Goal: Task Accomplishment & Management: Manage account settings

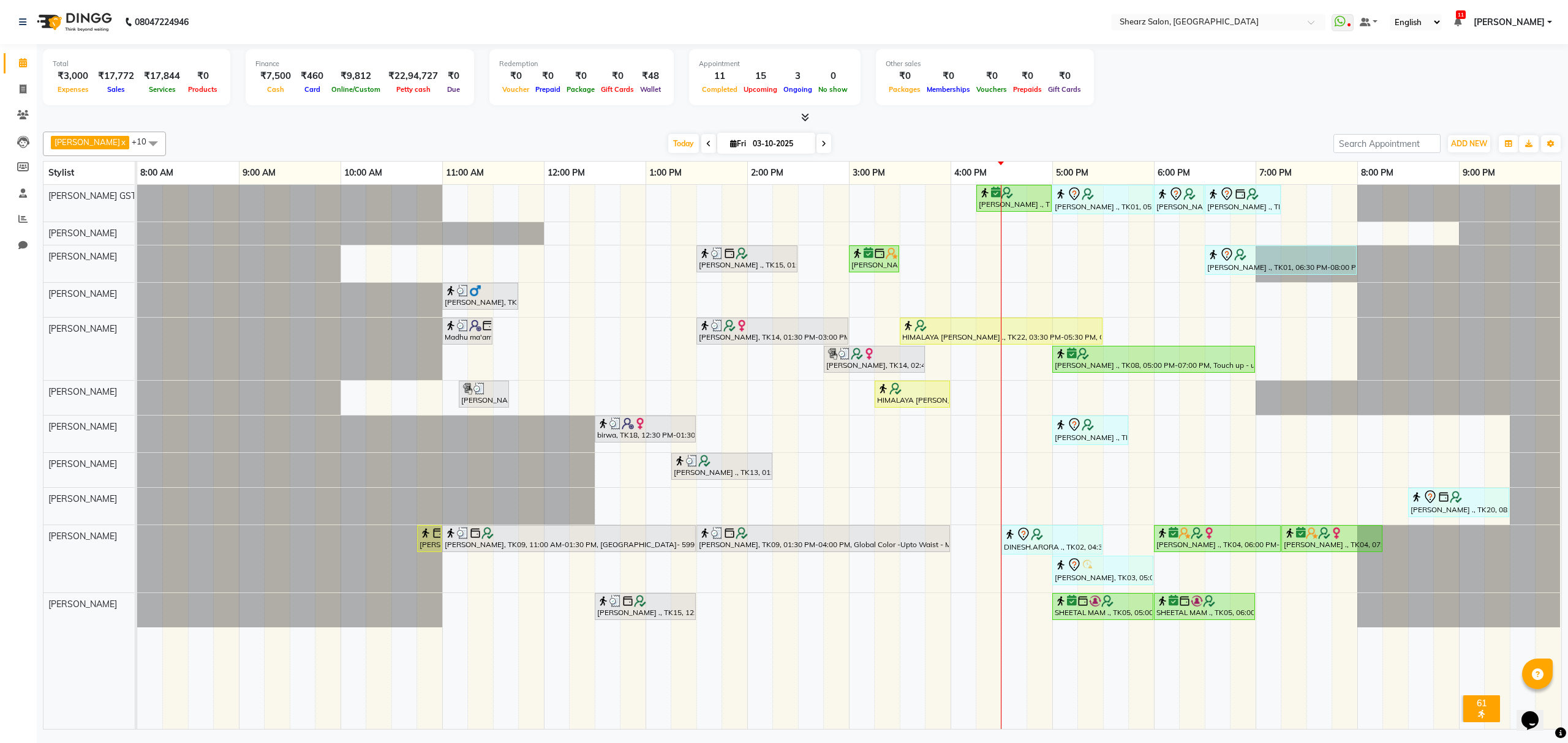
click at [1178, 103] on div "Total ₹3,000 Expenses ₹17,772 Sales ₹17,844 Services ₹0 Products Finance ₹7,500…" at bounding box center [802, 79] width 1519 height 60
click at [1212, 302] on div "[PERSON_NAME] ., TK08, 04:15 PM-05:00 PM, Brazilian stripless international wax…" at bounding box center [849, 457] width 1424 height 544
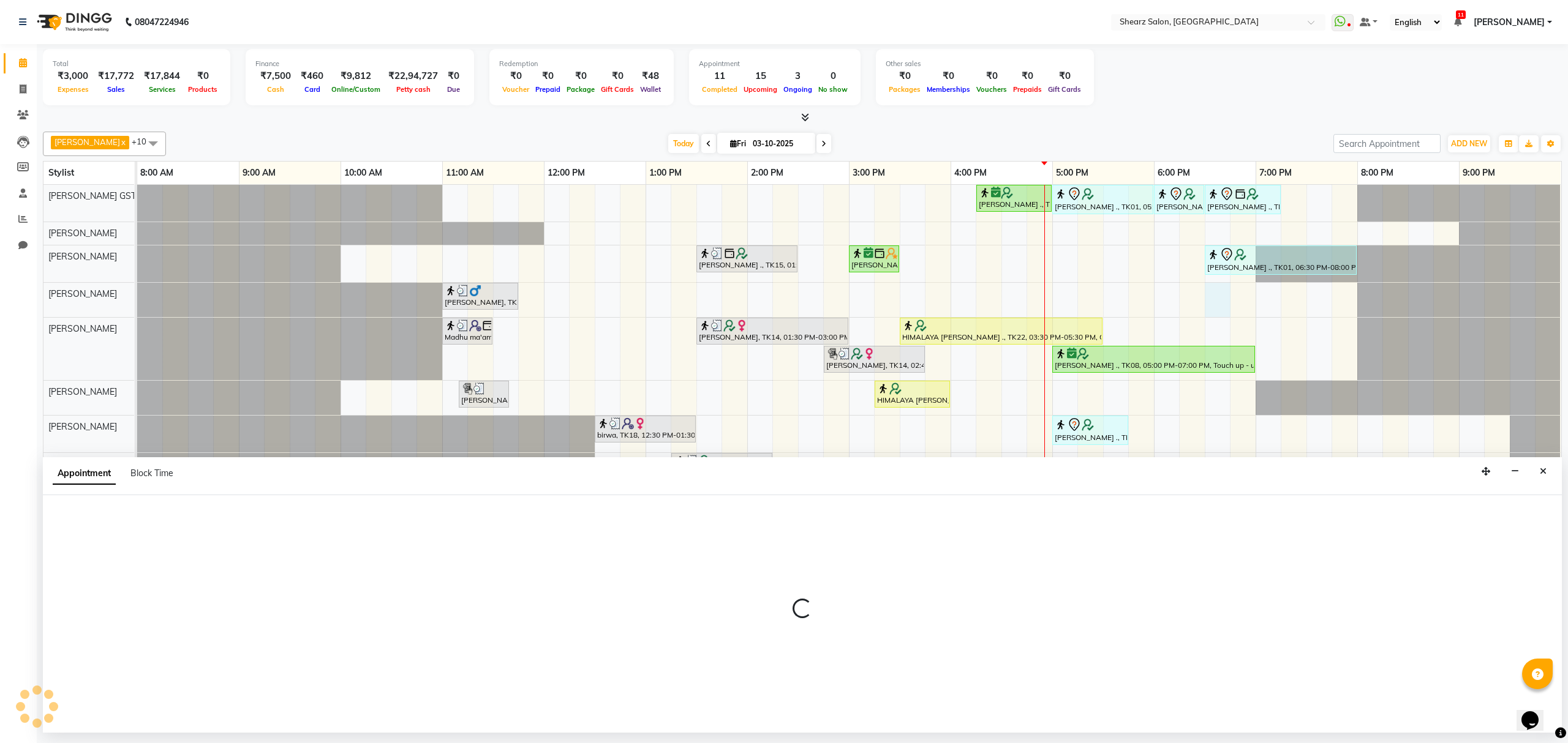
select select "91451"
select select "1110"
select select "tentative"
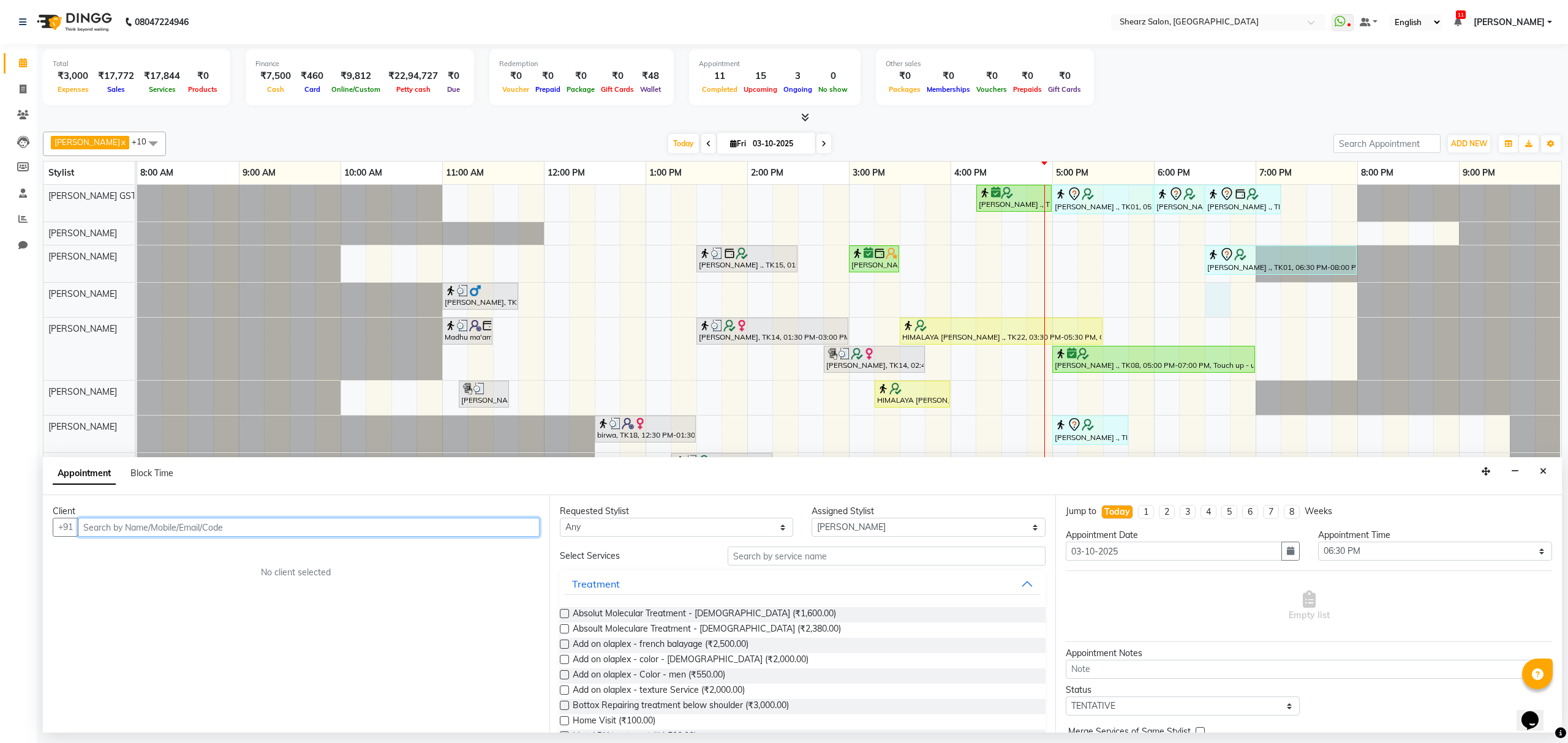
click at [190, 529] on input "text" at bounding box center [309, 527] width 462 height 19
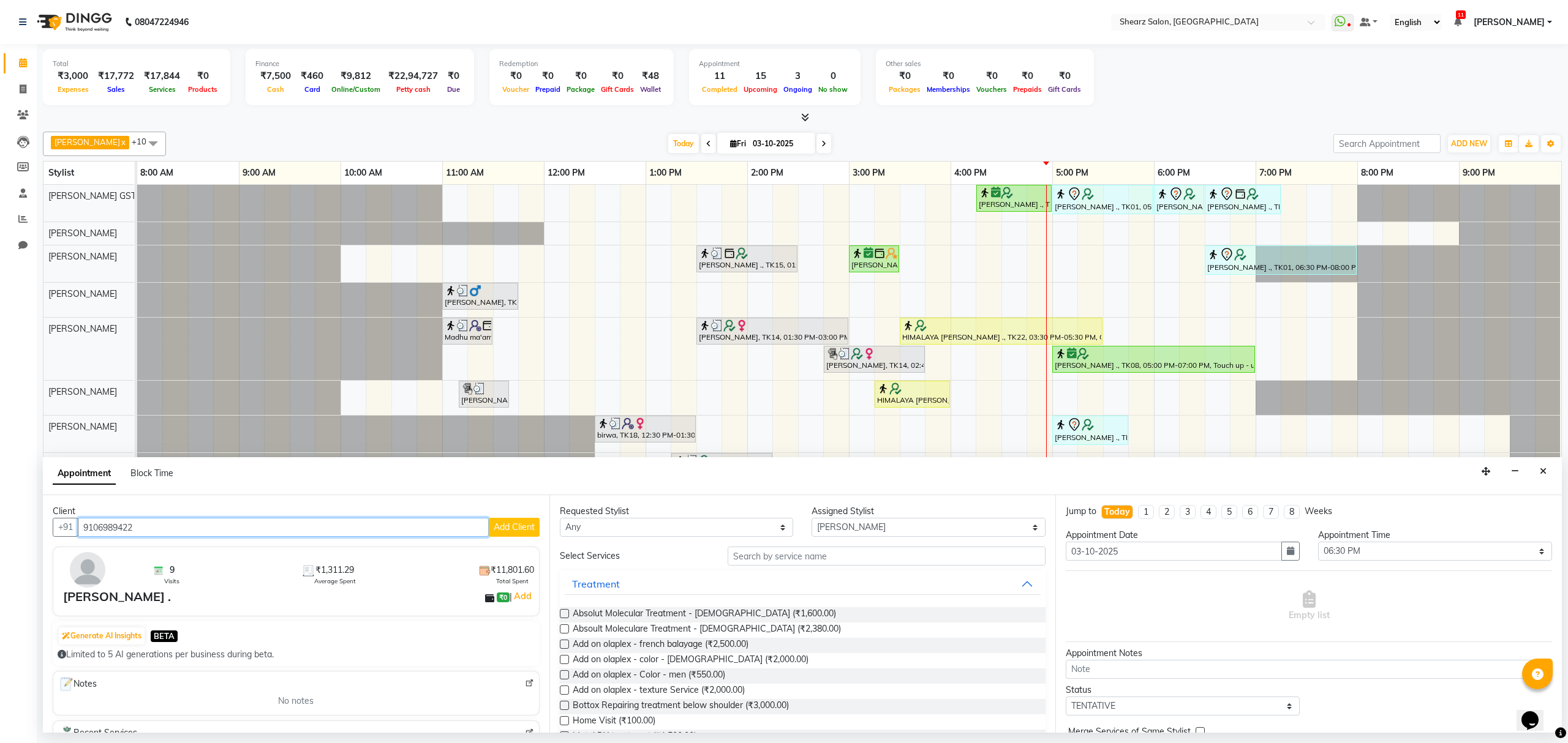
type input "9106989422"
drag, startPoint x: 830, startPoint y: 550, endPoint x: 841, endPoint y: 559, distance: 14.2
click at [836, 552] on input "text" at bounding box center [887, 556] width 318 height 19
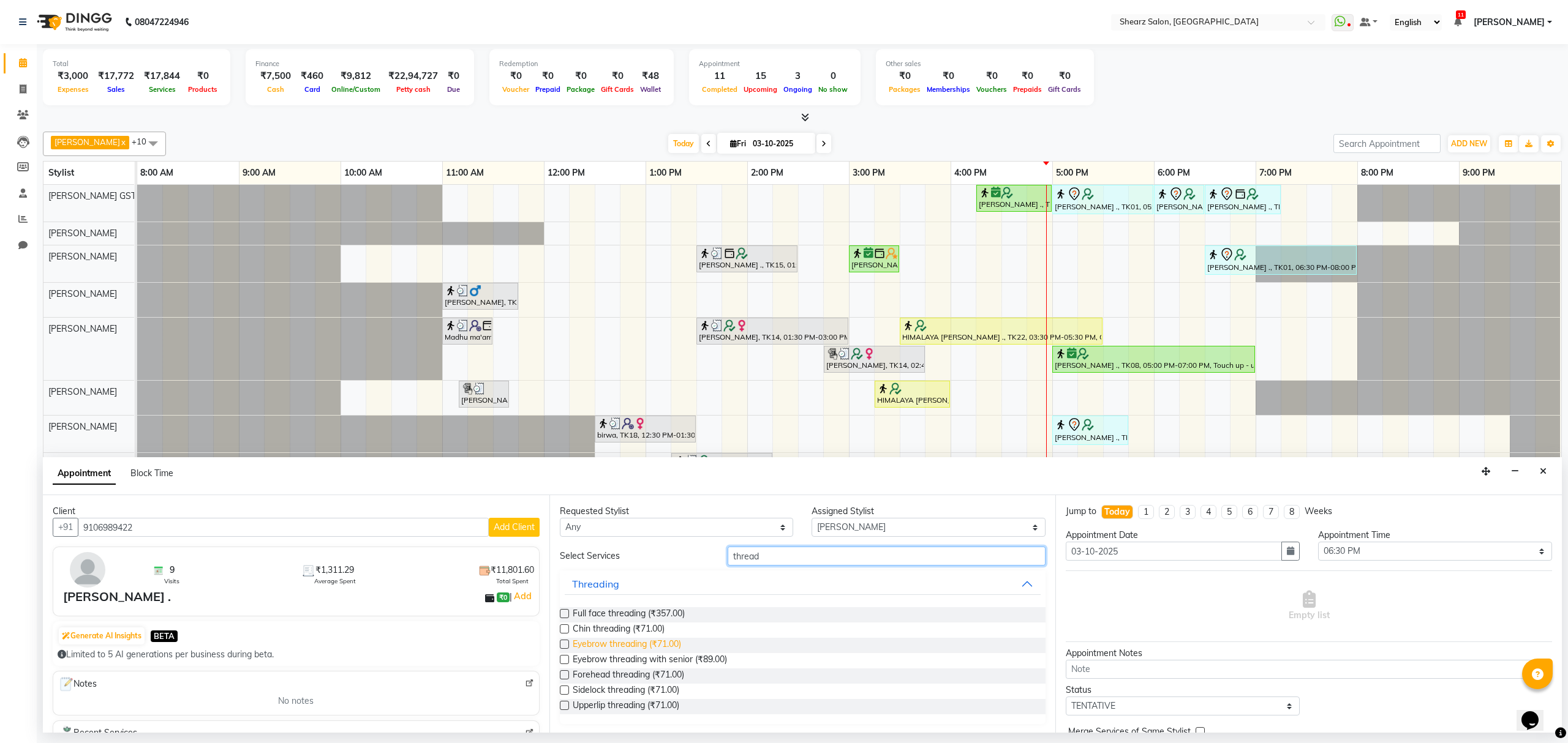
type input "thread"
drag, startPoint x: 619, startPoint y: 646, endPoint x: 1106, endPoint y: 633, distance: 487.2
click at [621, 645] on span "Eyebrow threading (₹71.00)" at bounding box center [627, 645] width 109 height 15
checkbox input "false"
drag, startPoint x: 797, startPoint y: 552, endPoint x: 626, endPoint y: 562, distance: 171.3
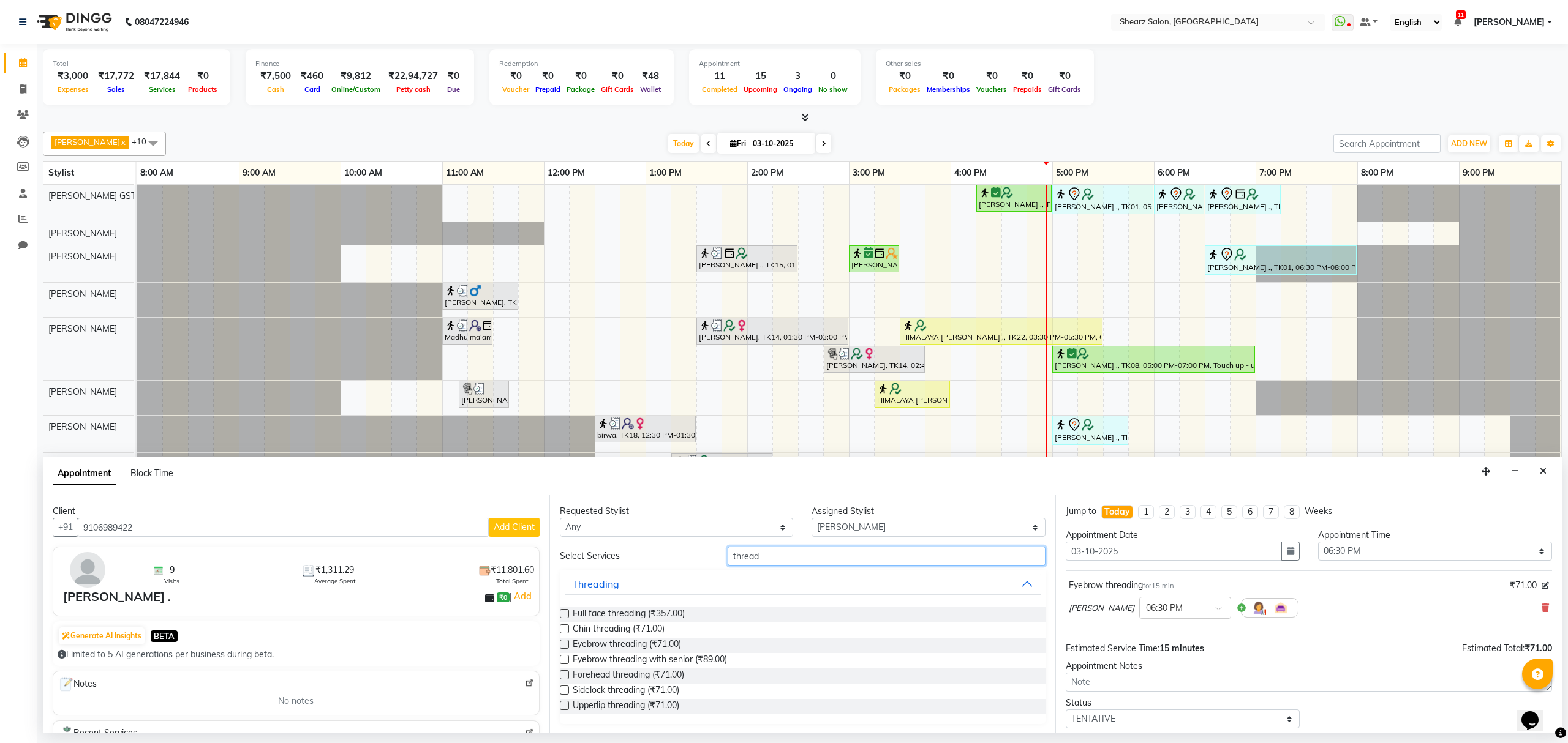
click at [626, 562] on div "Select Services thread" at bounding box center [803, 556] width 505 height 19
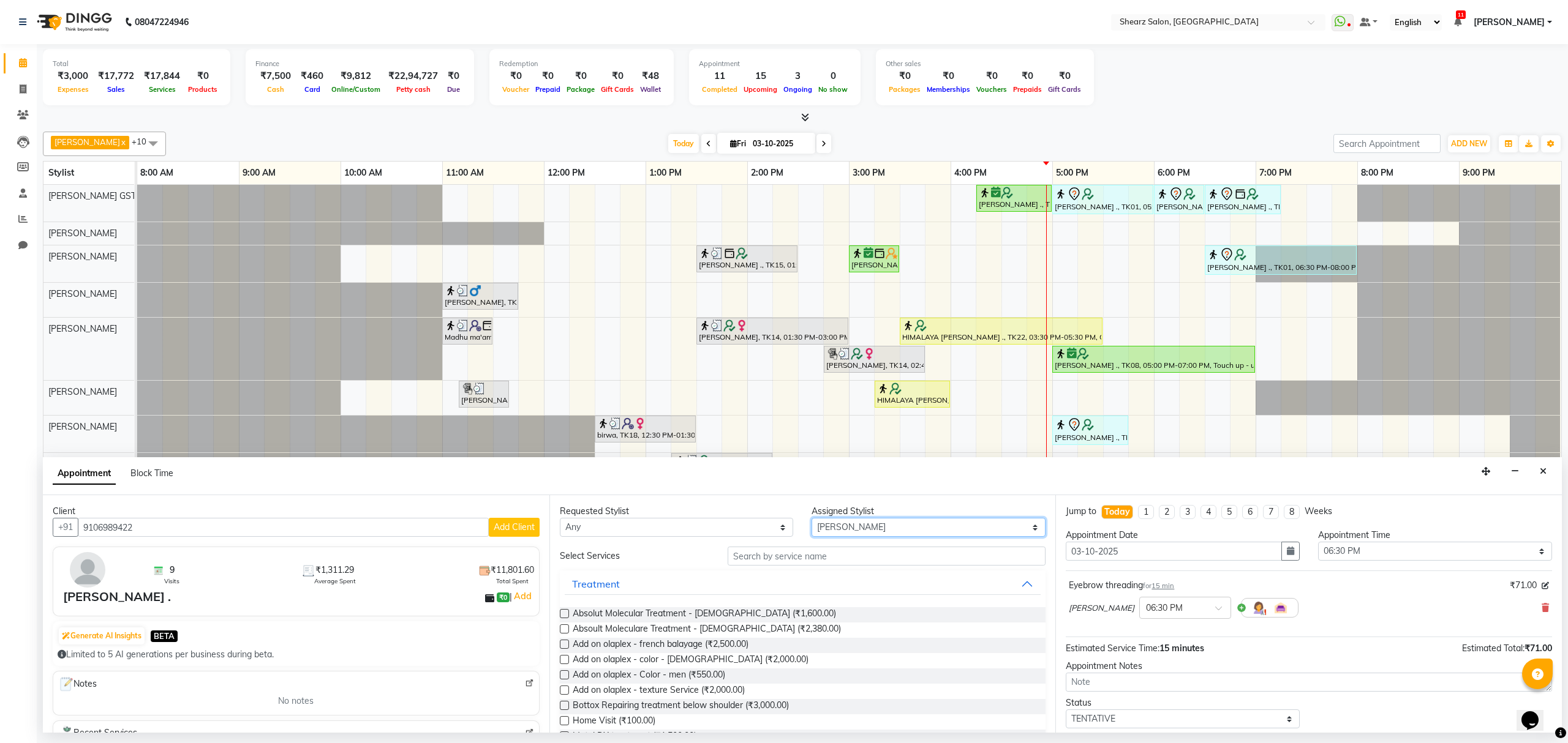
click at [855, 525] on select "Select Brijesh Valand Center 1_mgr mgr Chandrakant Parmar Dinesh Deora Gopika D…" at bounding box center [929, 527] width 234 height 19
select select "77475"
click at [811, 519] on select "Select Brijesh Valand Center 1_mgr mgr Chandrakant Parmar Dinesh Deora Gopika D…" at bounding box center [929, 527] width 234 height 19
click at [764, 558] on input "text" at bounding box center [887, 556] width 318 height 19
type input "wash belo"
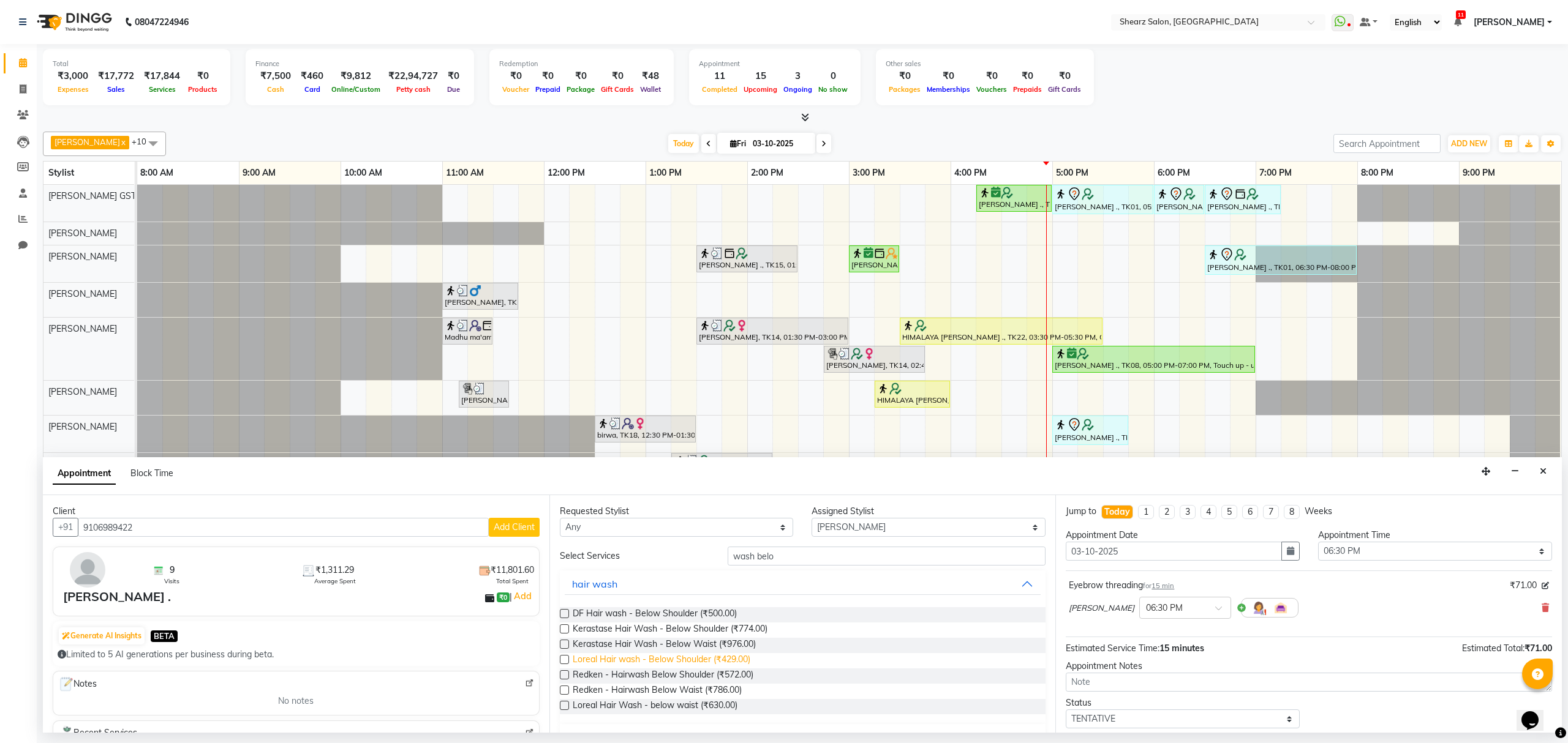
click at [621, 659] on span "Loreal Hair wash - Below Shoulder (₹429.00)" at bounding box center [662, 661] width 178 height 15
checkbox input "false"
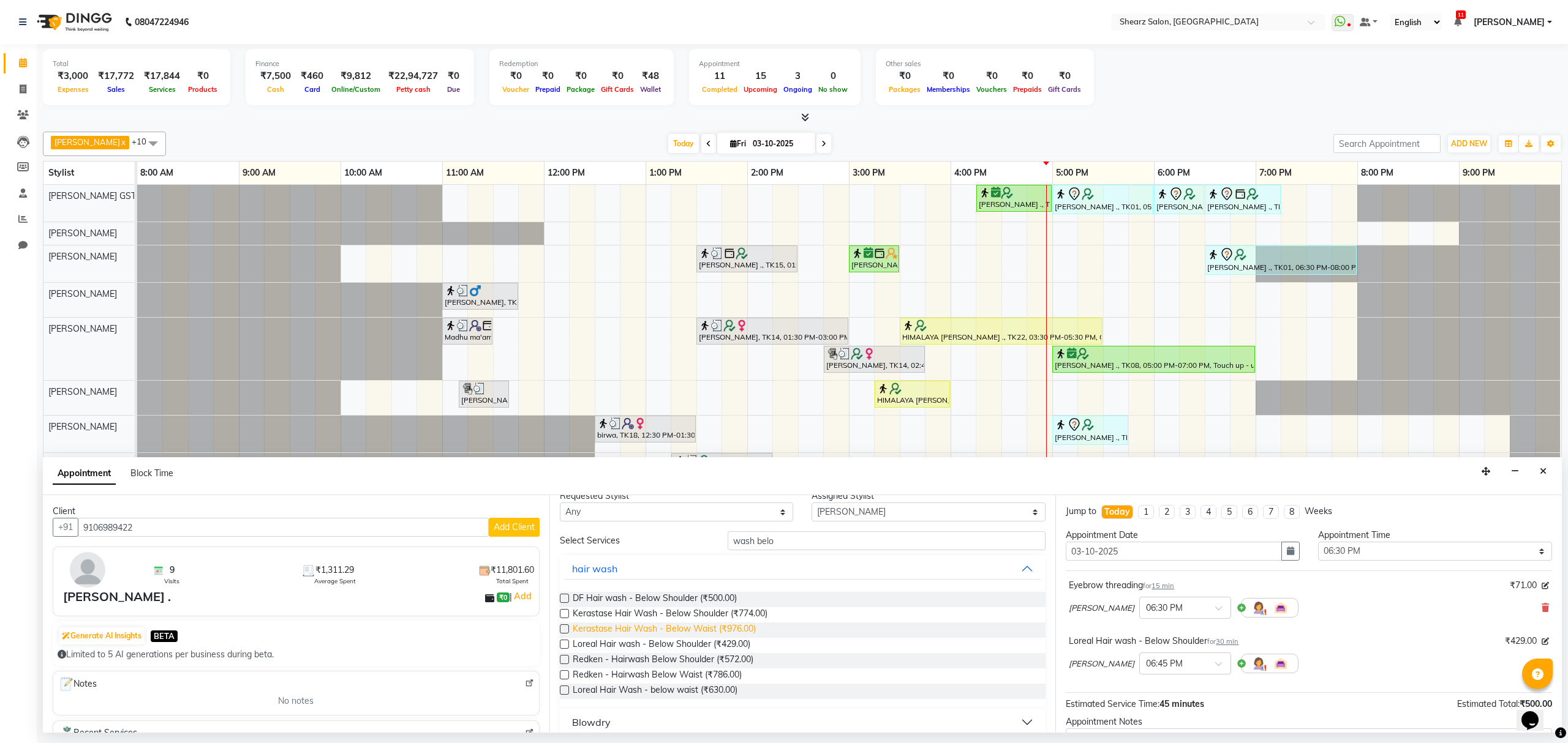
scroll to position [28, 0]
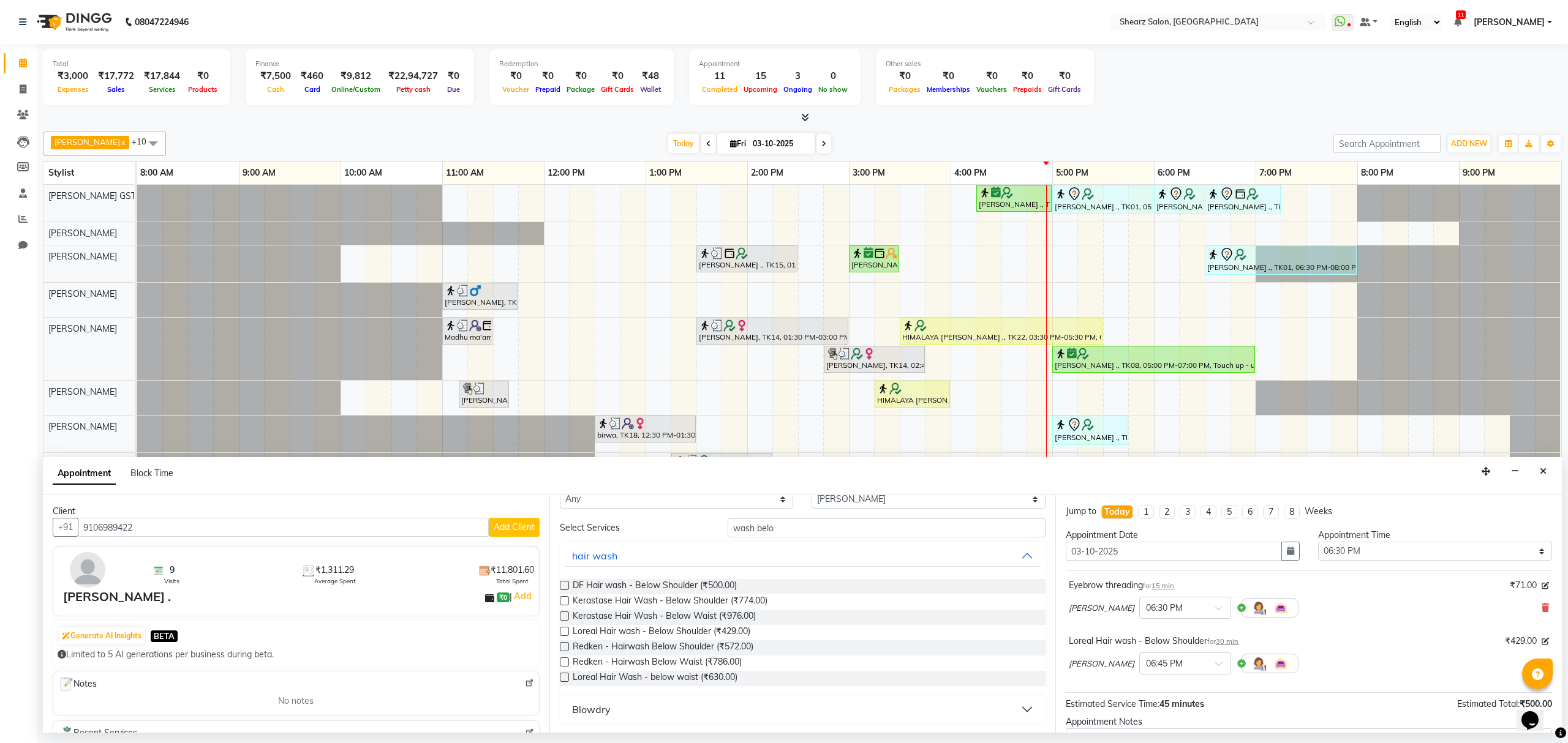
click at [640, 706] on button "Blowdry" at bounding box center [803, 710] width 477 height 22
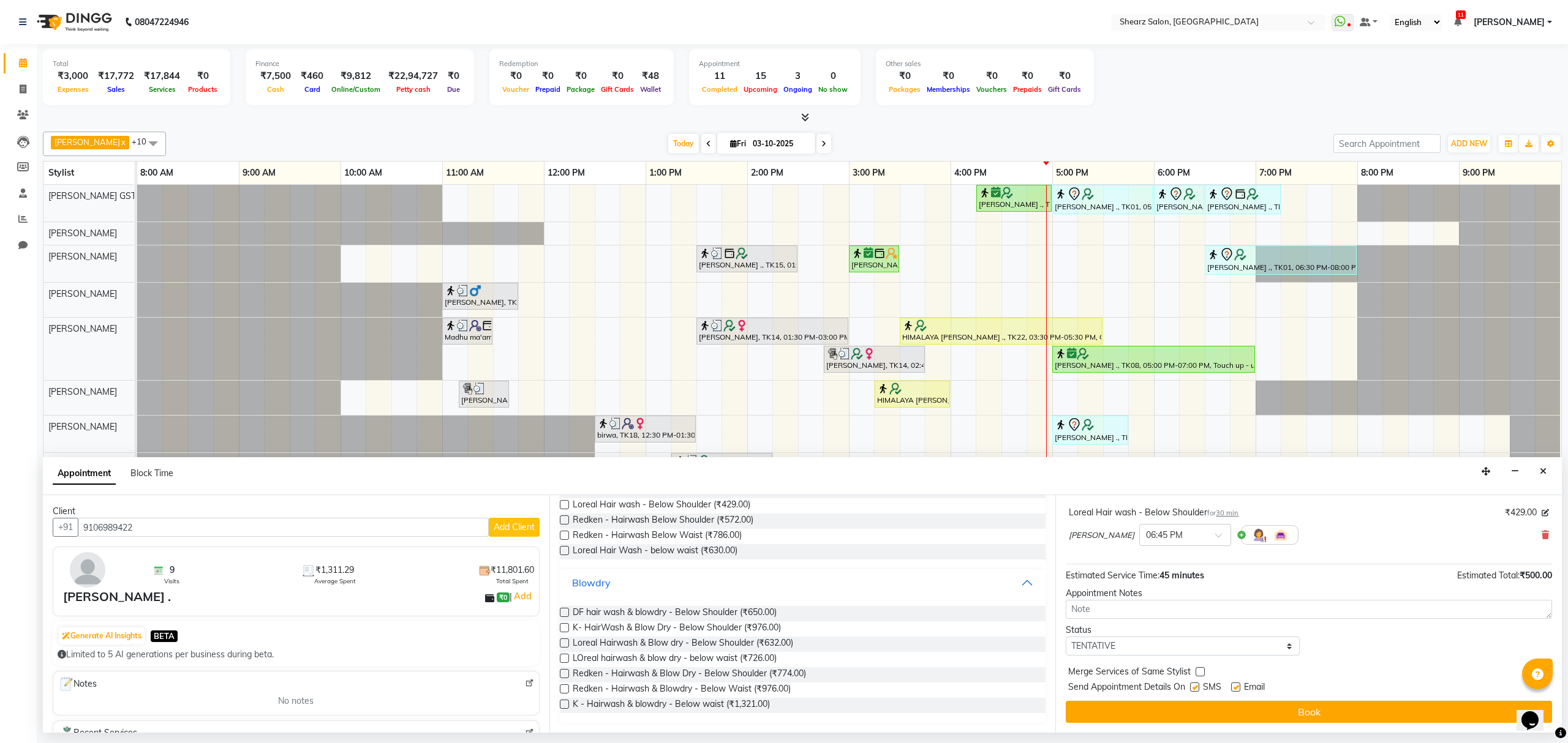
scroll to position [131, 0]
click at [1542, 537] on icon at bounding box center [1545, 535] width 7 height 8
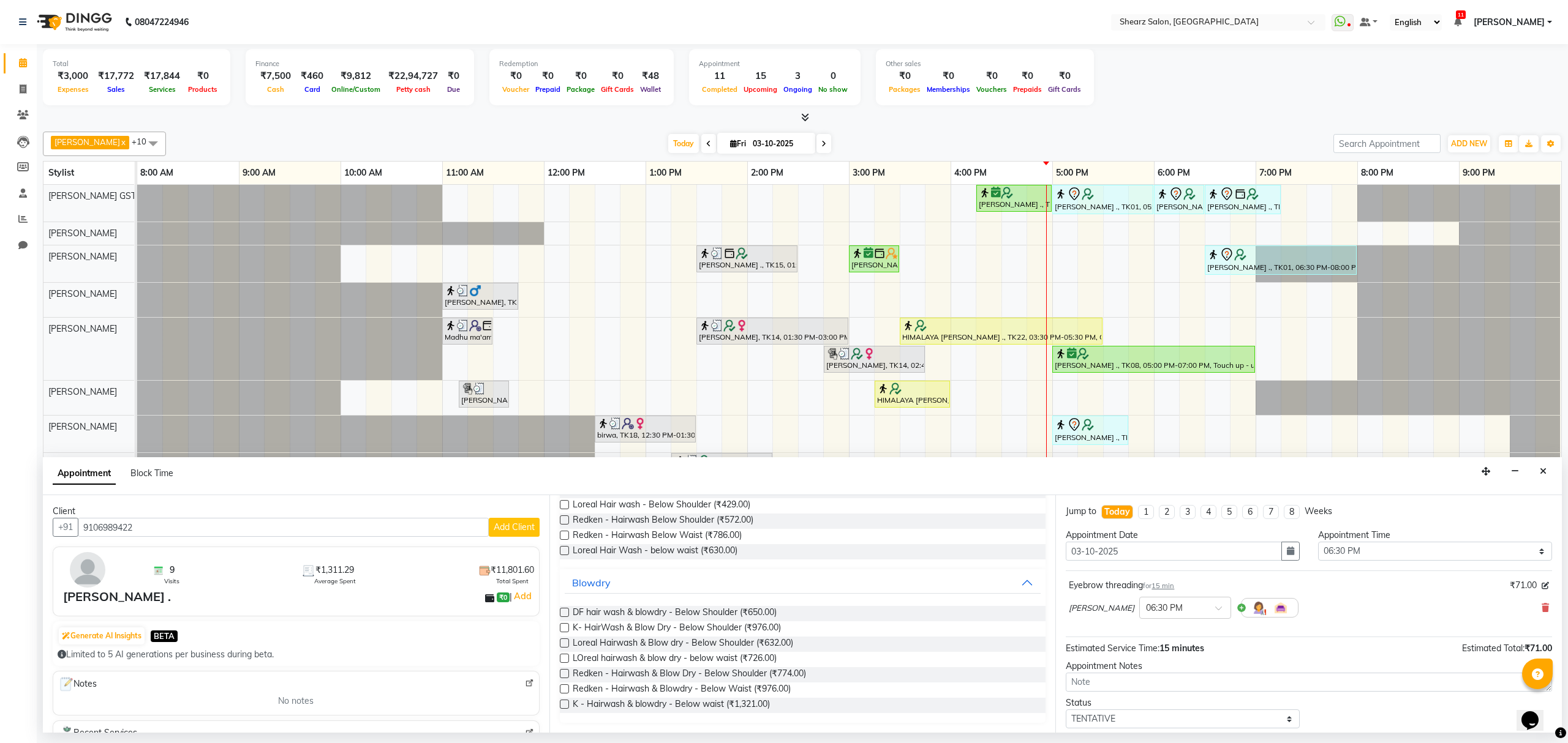
scroll to position [74, 0]
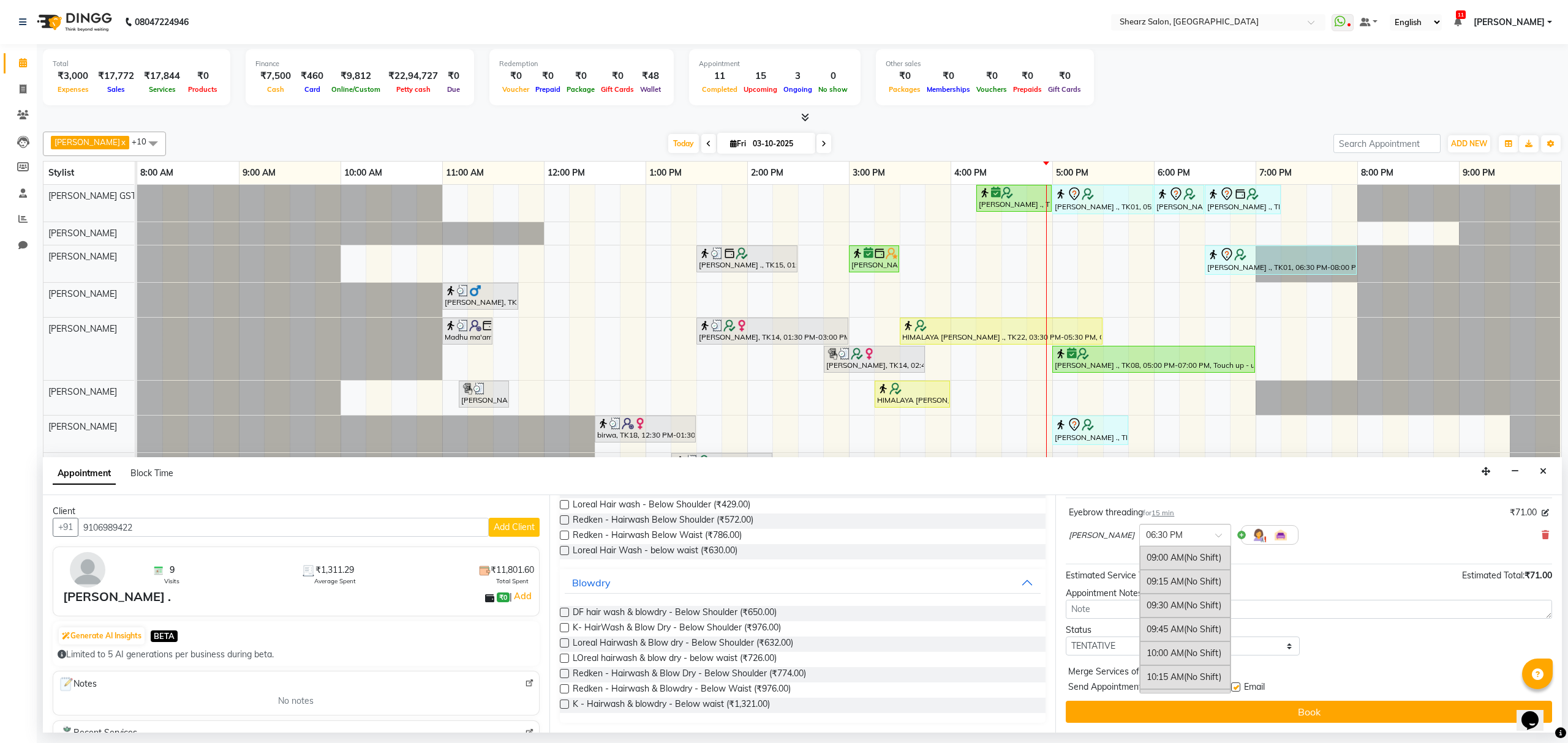
click at [1231, 535] on div at bounding box center [1185, 535] width 91 height 13
click at [1223, 583] on div "06:45 PM" at bounding box center [1185, 576] width 91 height 23
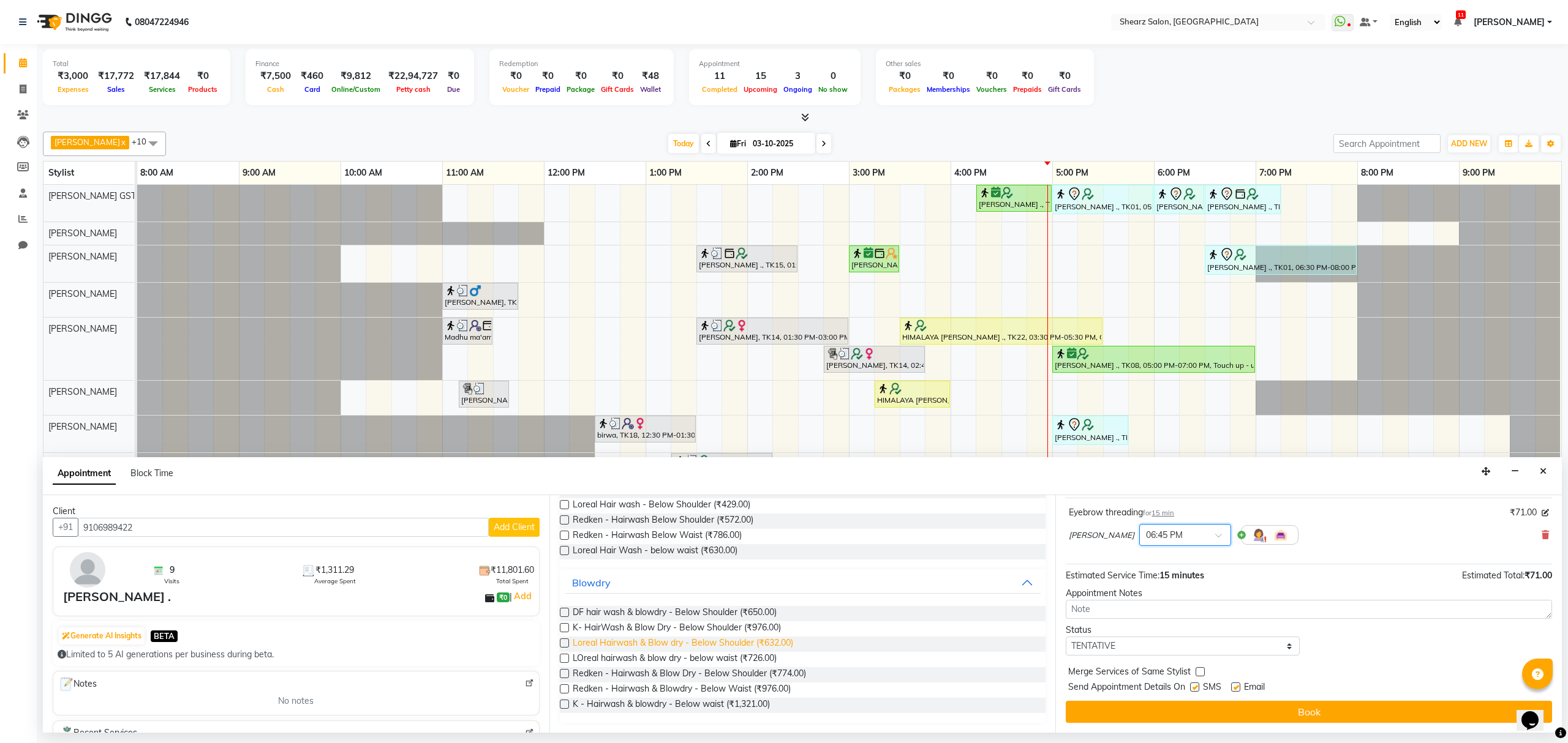
click at [713, 640] on span "Loreal Hairwash & Blow dry - Below Shoulder (₹632.00)" at bounding box center [683, 644] width 220 height 15
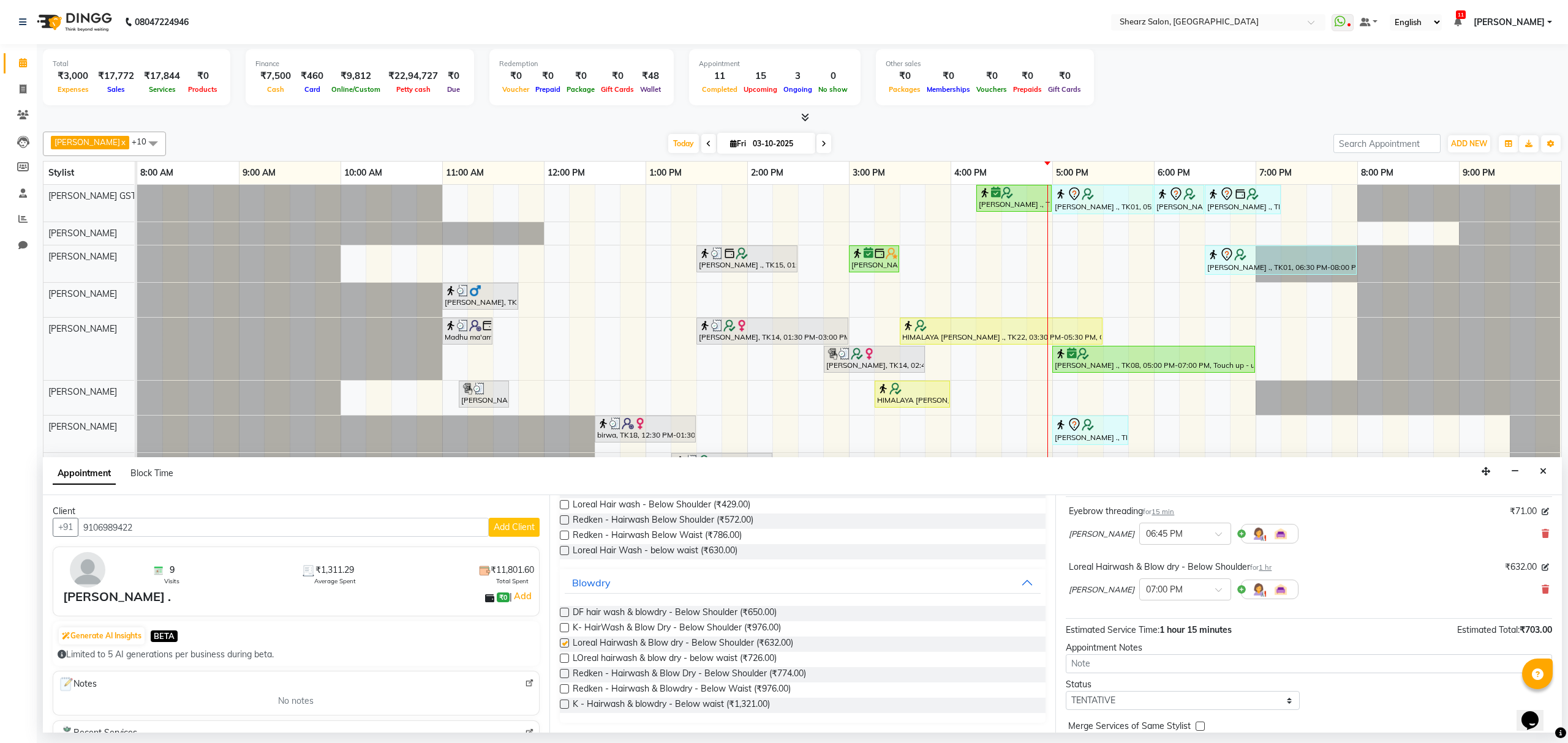
checkbox input "false"
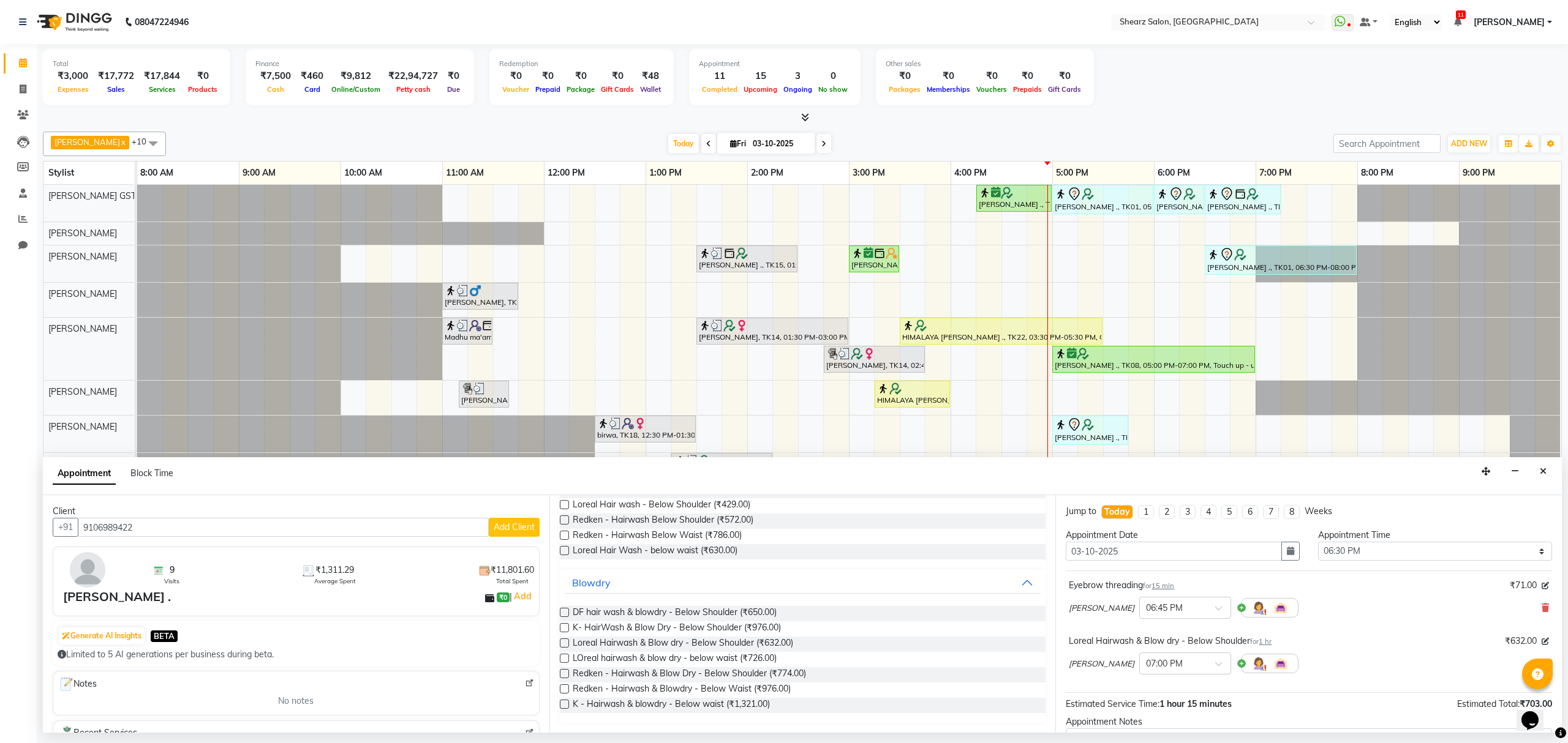
scroll to position [131, 0]
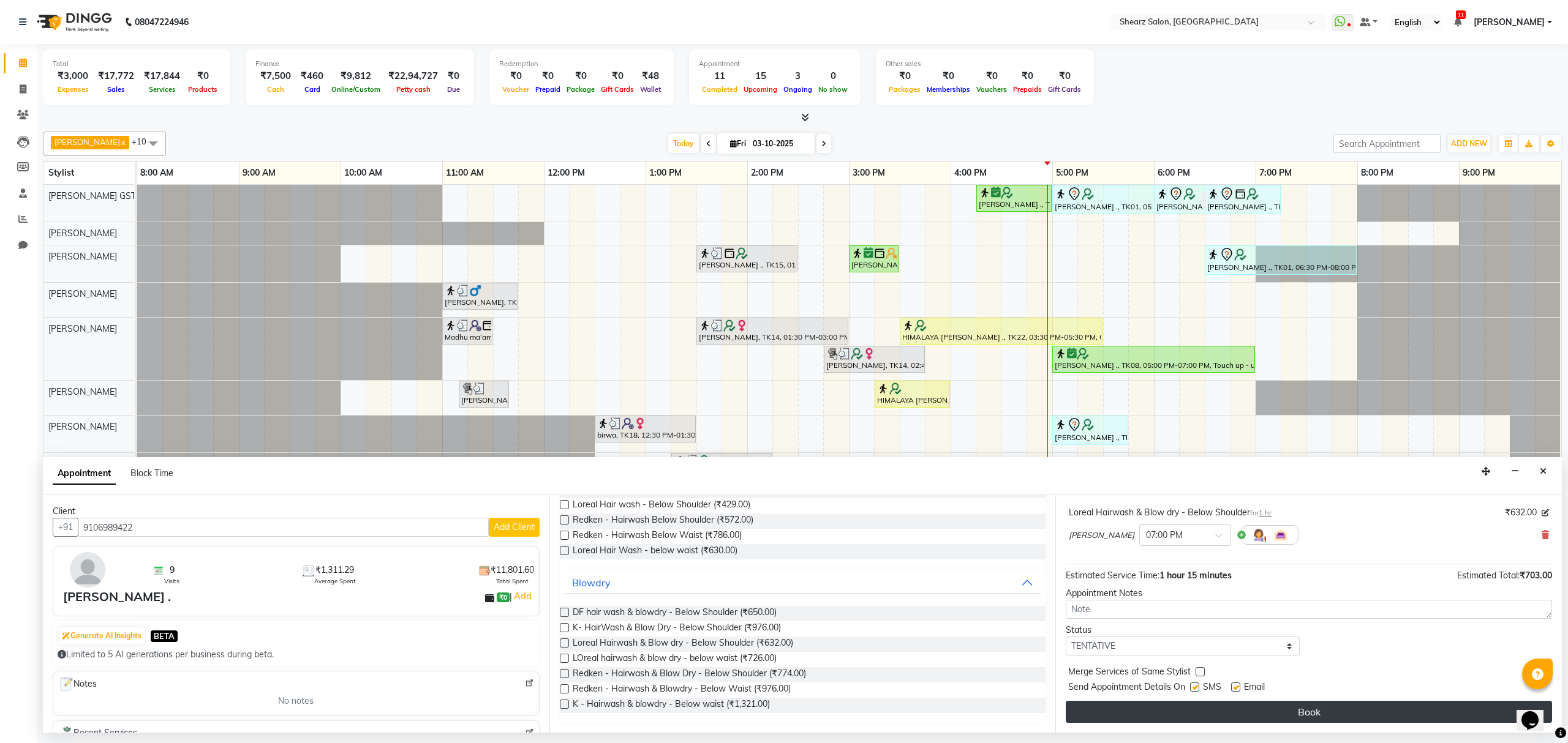
click at [1228, 723] on button "Book" at bounding box center [1309, 712] width 486 height 22
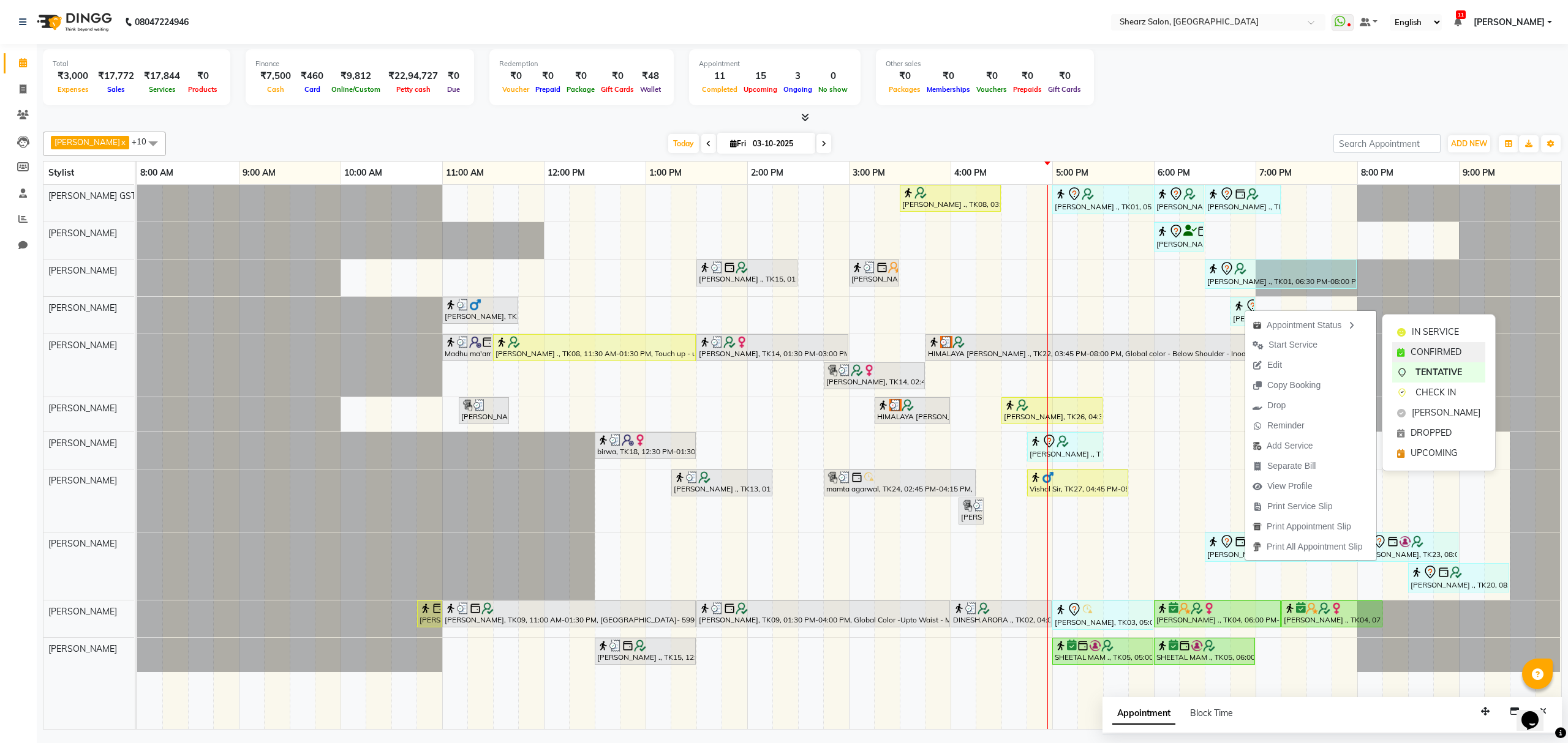
click at [1430, 354] on span "CONFIRMED" at bounding box center [1437, 352] width 51 height 13
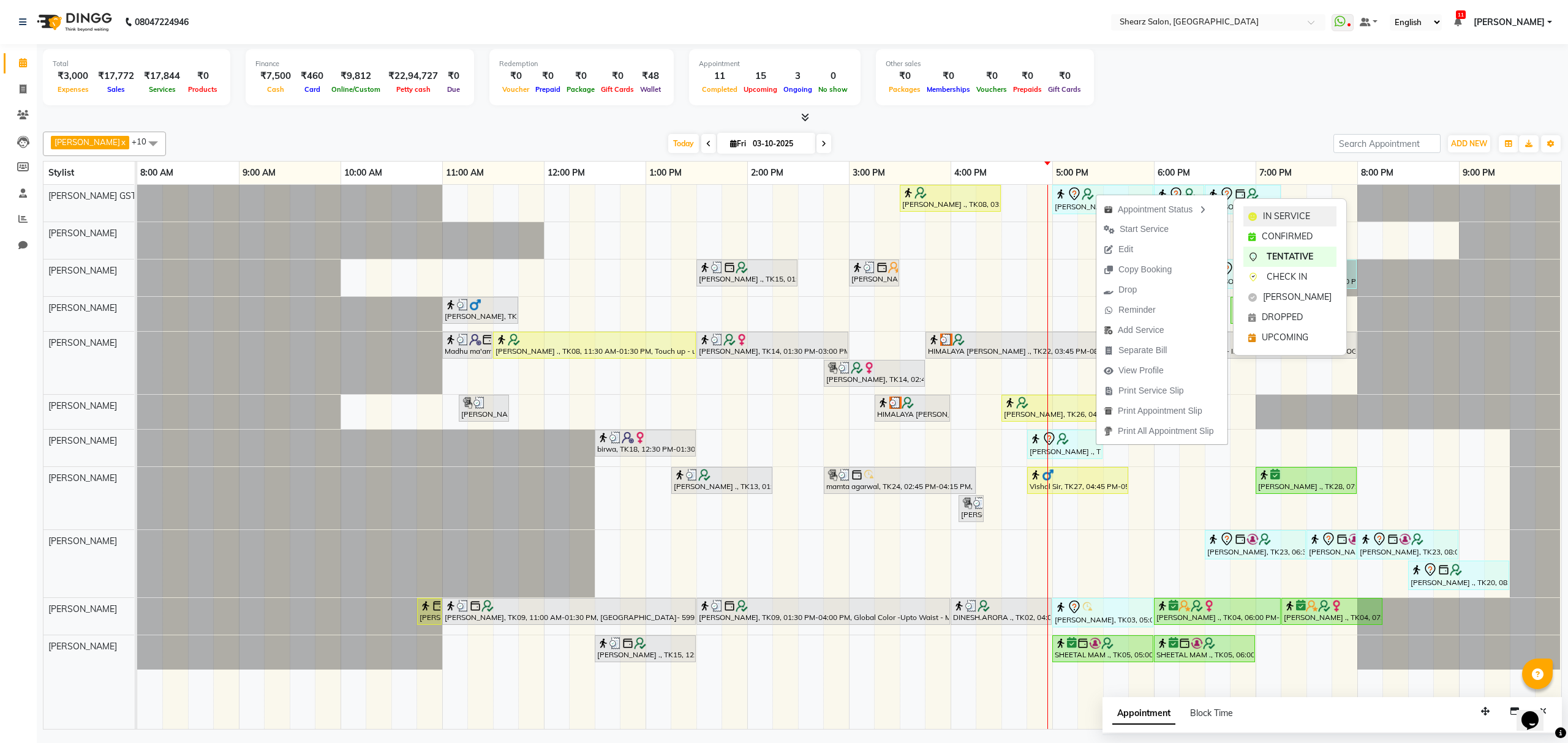
click at [1267, 214] on span "IN SERVICE" at bounding box center [1287, 216] width 47 height 13
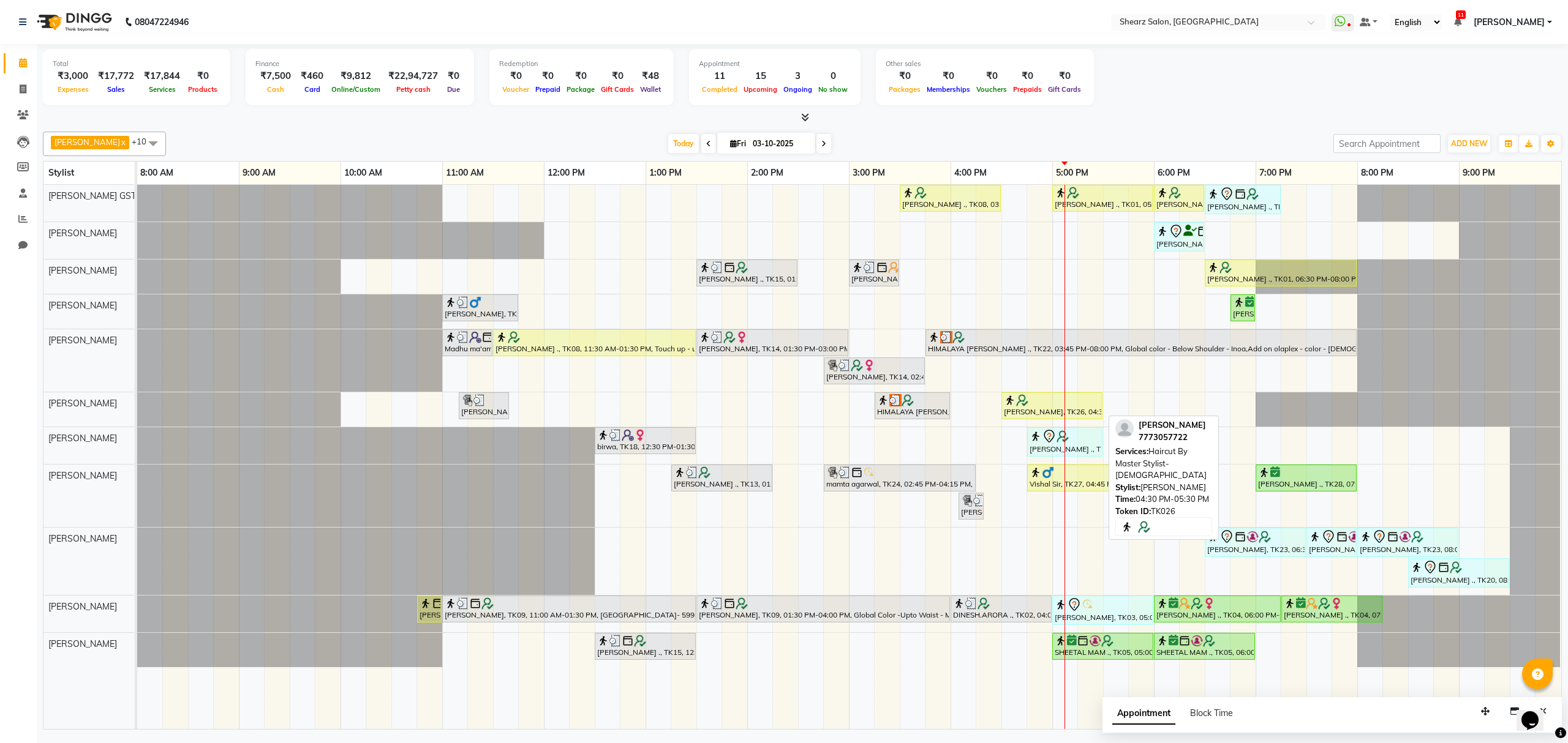
click at [1073, 414] on div "Pritam Singh, TK26, 04:30 PM-05:30 PM, Haircut By Master Stylist- Male" at bounding box center [1052, 406] width 99 height 24
select select "1"
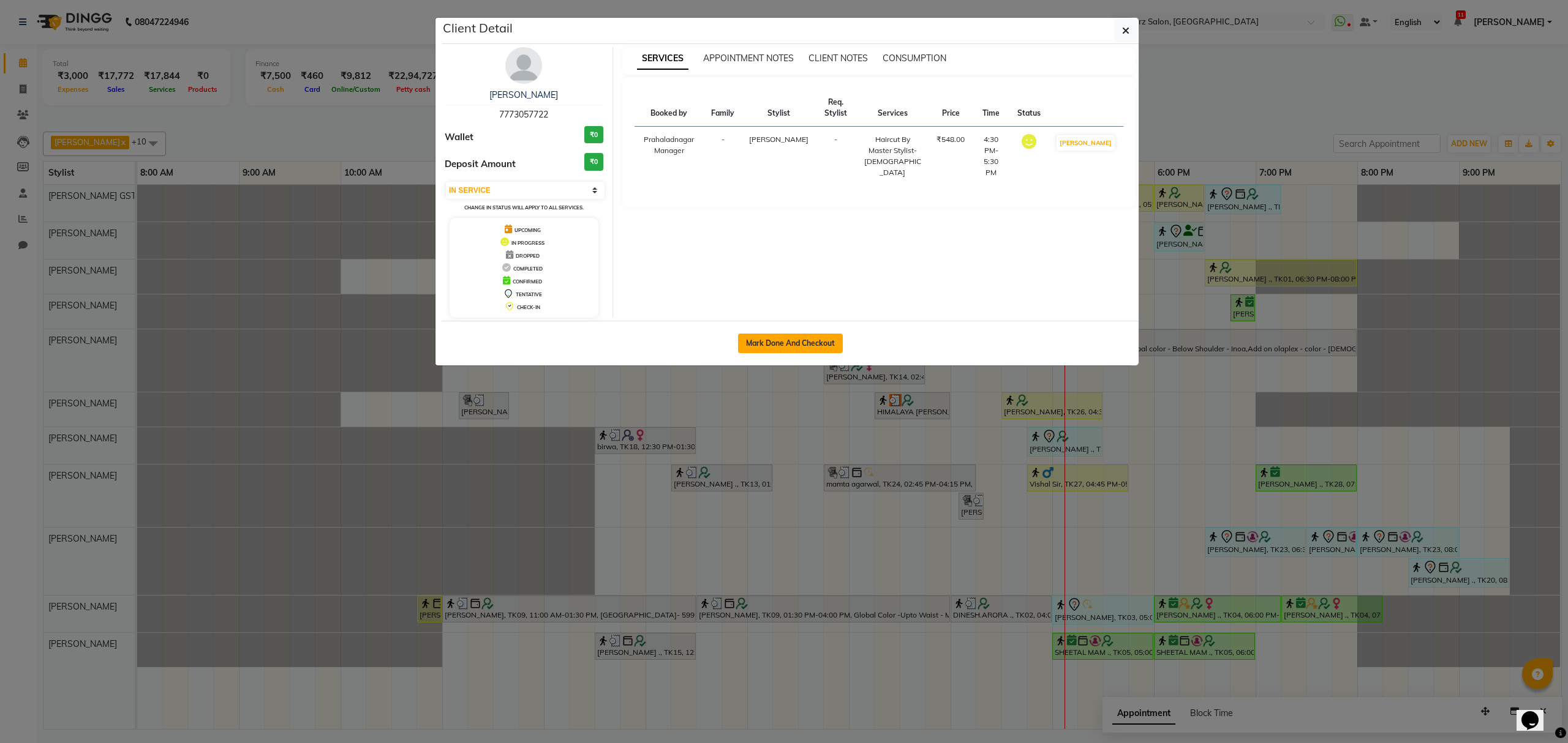
click at [801, 344] on button "Mark Done And Checkout" at bounding box center [791, 344] width 105 height 20
select select "service"
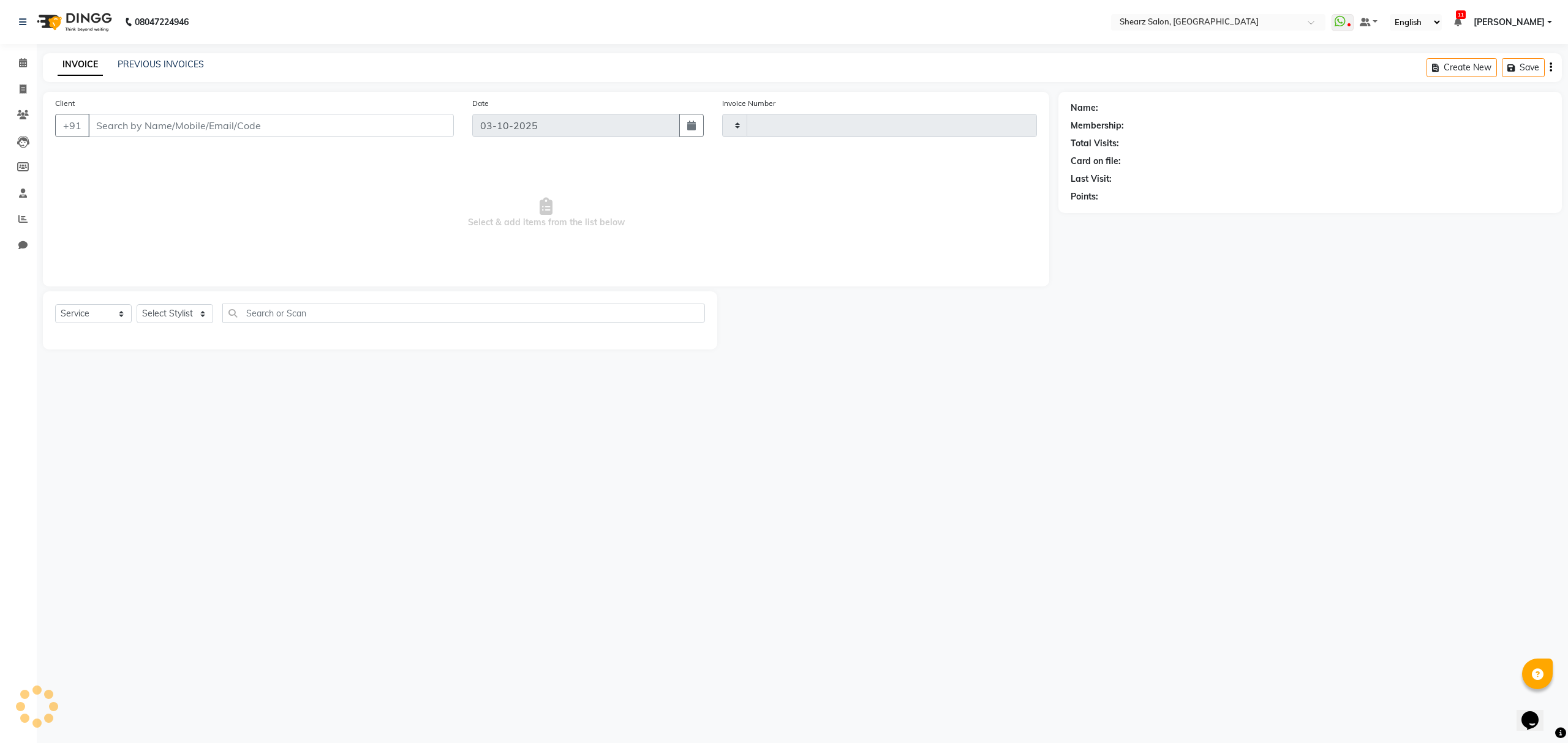
type input "7018"
select select "8157"
select select "77471"
type input "7773057722"
select select "1: Object"
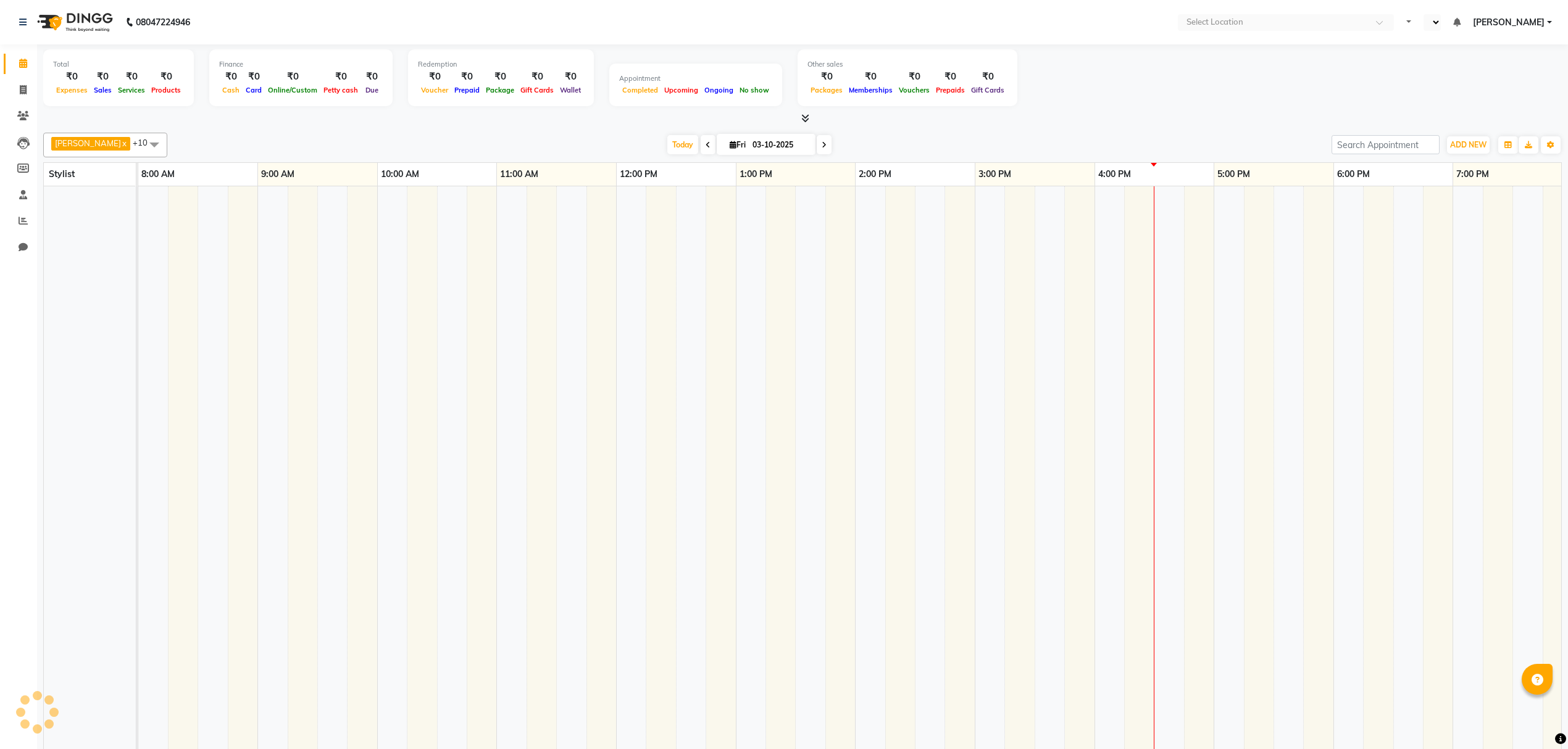
select select "en"
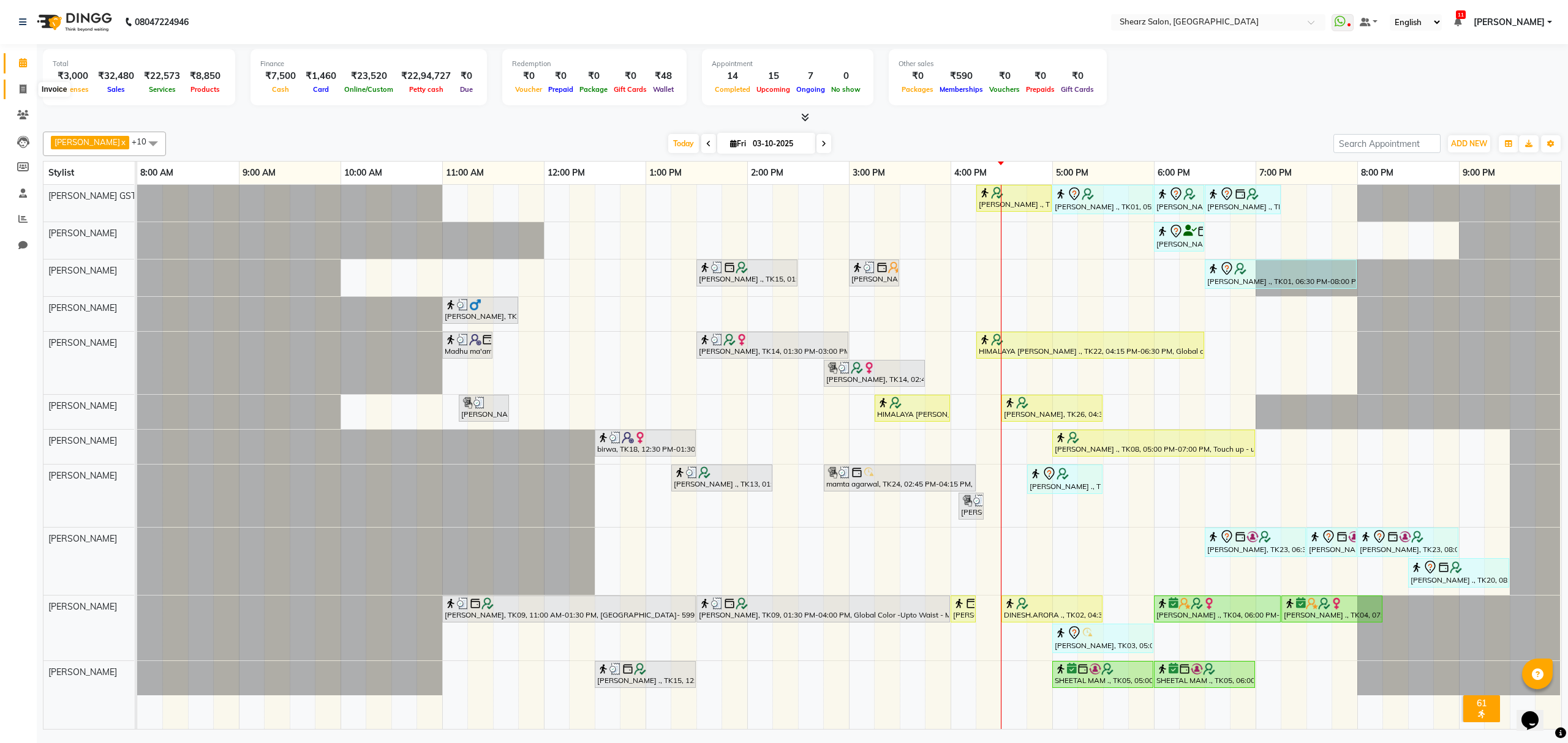
click at [13, 84] on span at bounding box center [23, 90] width 22 height 14
select select "service"
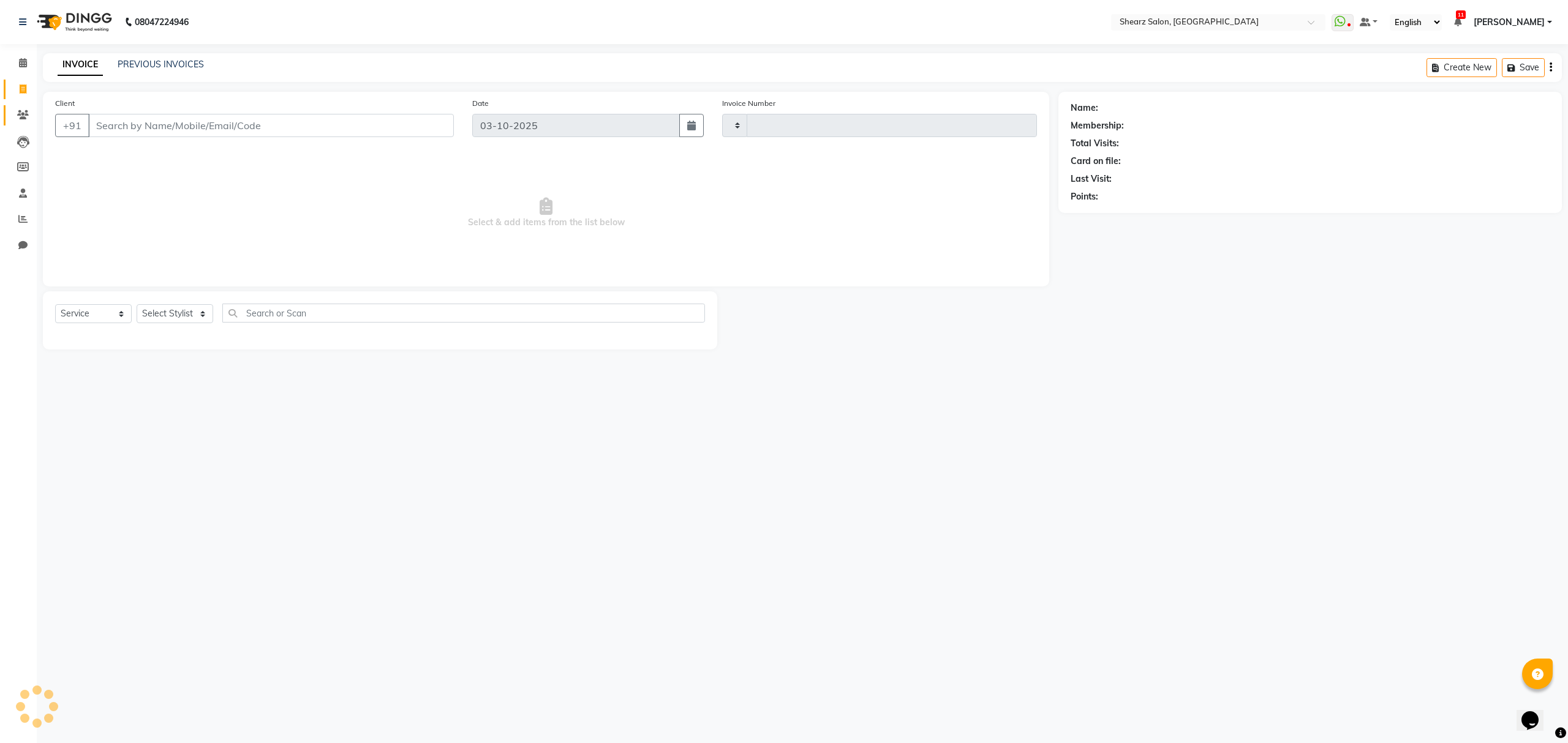
type input "7017"
select select "8157"
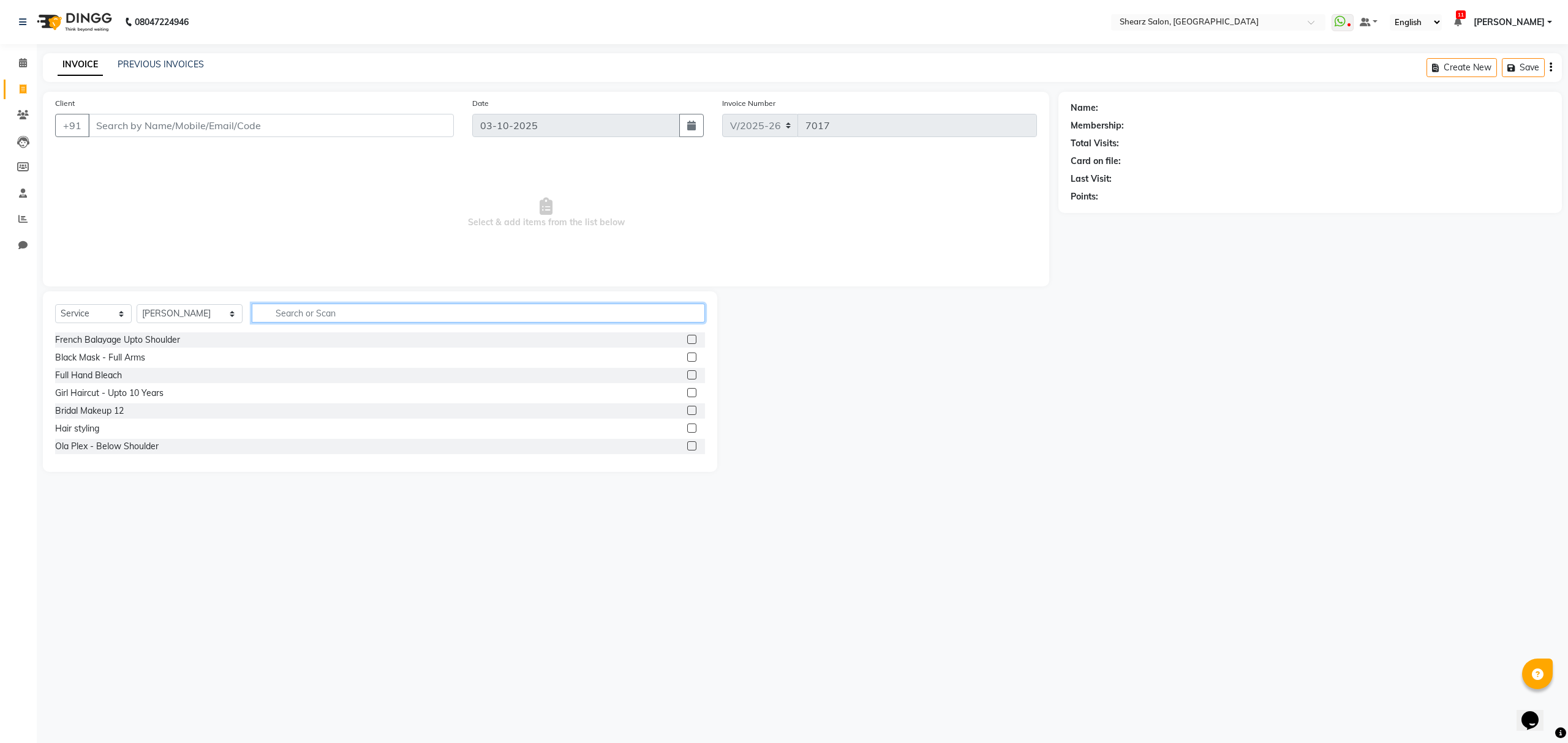
click at [275, 311] on input "text" at bounding box center [478, 313] width 452 height 19
click at [207, 304] on div "Select Service Product Membership Package Voucher Prepaid Gift Card Select Styl…" at bounding box center [380, 318] width 650 height 29
click at [207, 314] on select "Select Stylist Admin A General Arvind S Devda Asha Chavariya Brijesh Valand Cen…" at bounding box center [190, 314] width 106 height 19
select select "77482"
click at [137, 305] on select "Select Stylist Admin A General Arvind S Devda Asha Chavariya Brijesh Valand Cen…" at bounding box center [190, 314] width 106 height 19
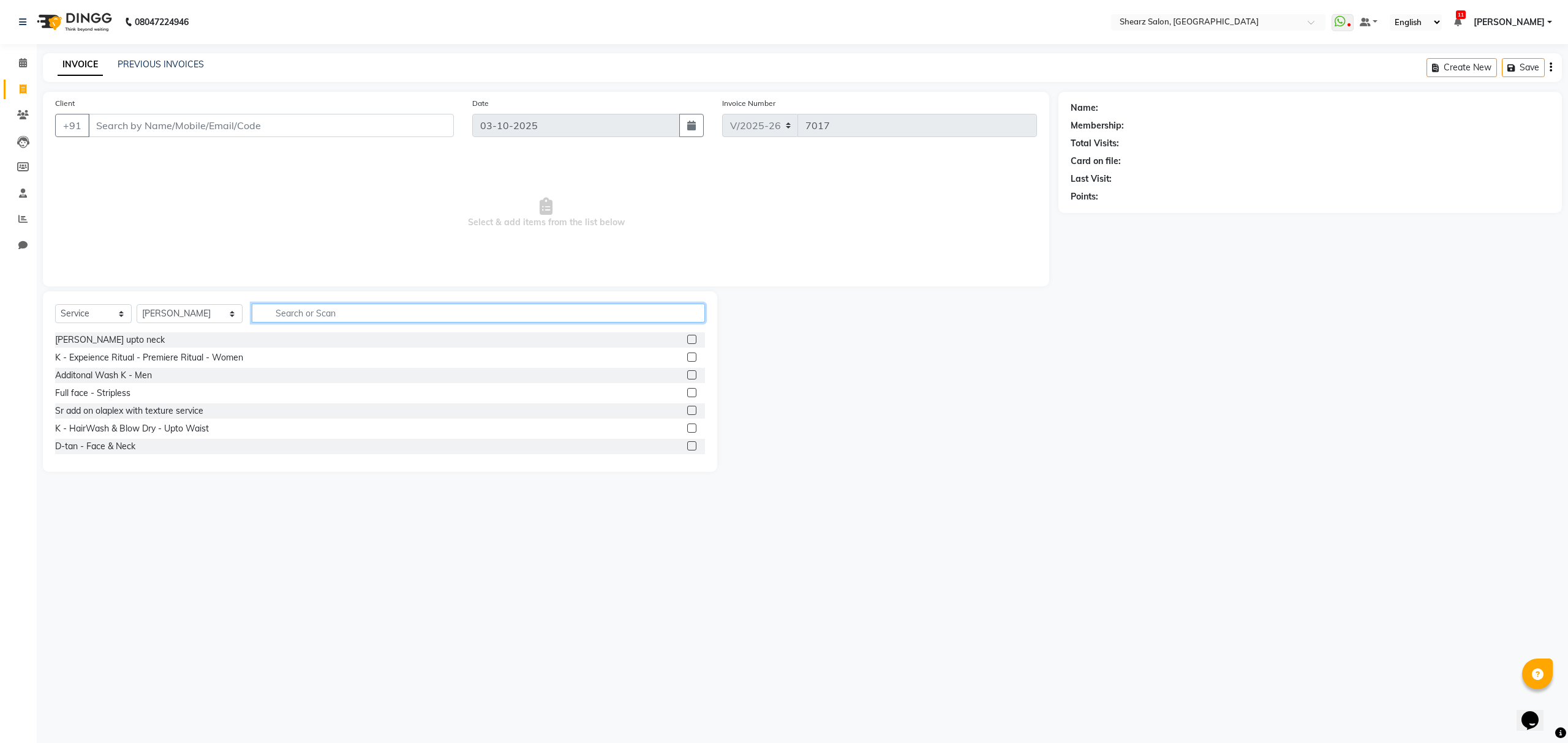
click at [376, 310] on input "text" at bounding box center [478, 313] width 452 height 19
type input "highlight mal"
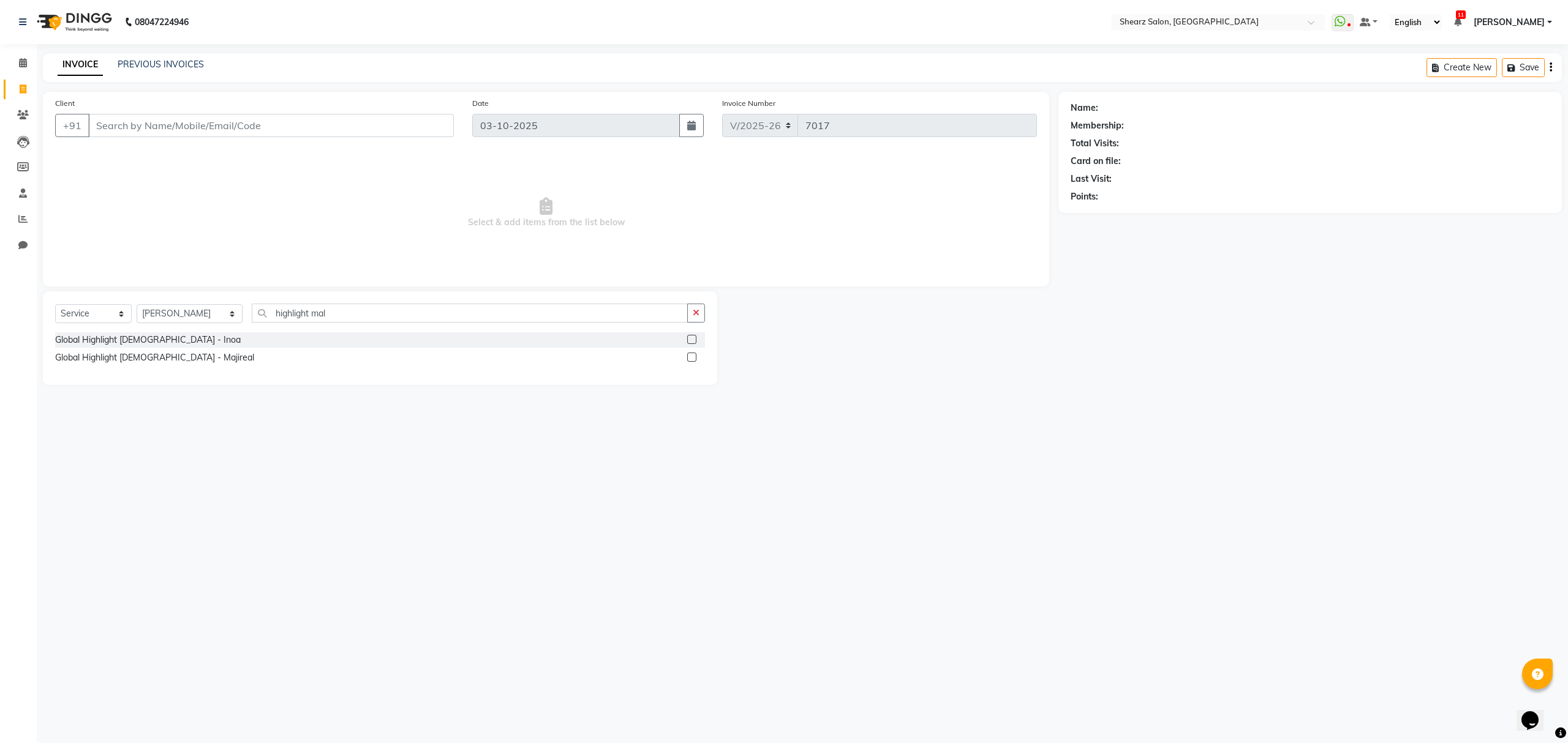
click at [689, 336] on label at bounding box center [692, 339] width 9 height 9
click at [689, 336] on input "checkbox" at bounding box center [691, 340] width 8 height 8
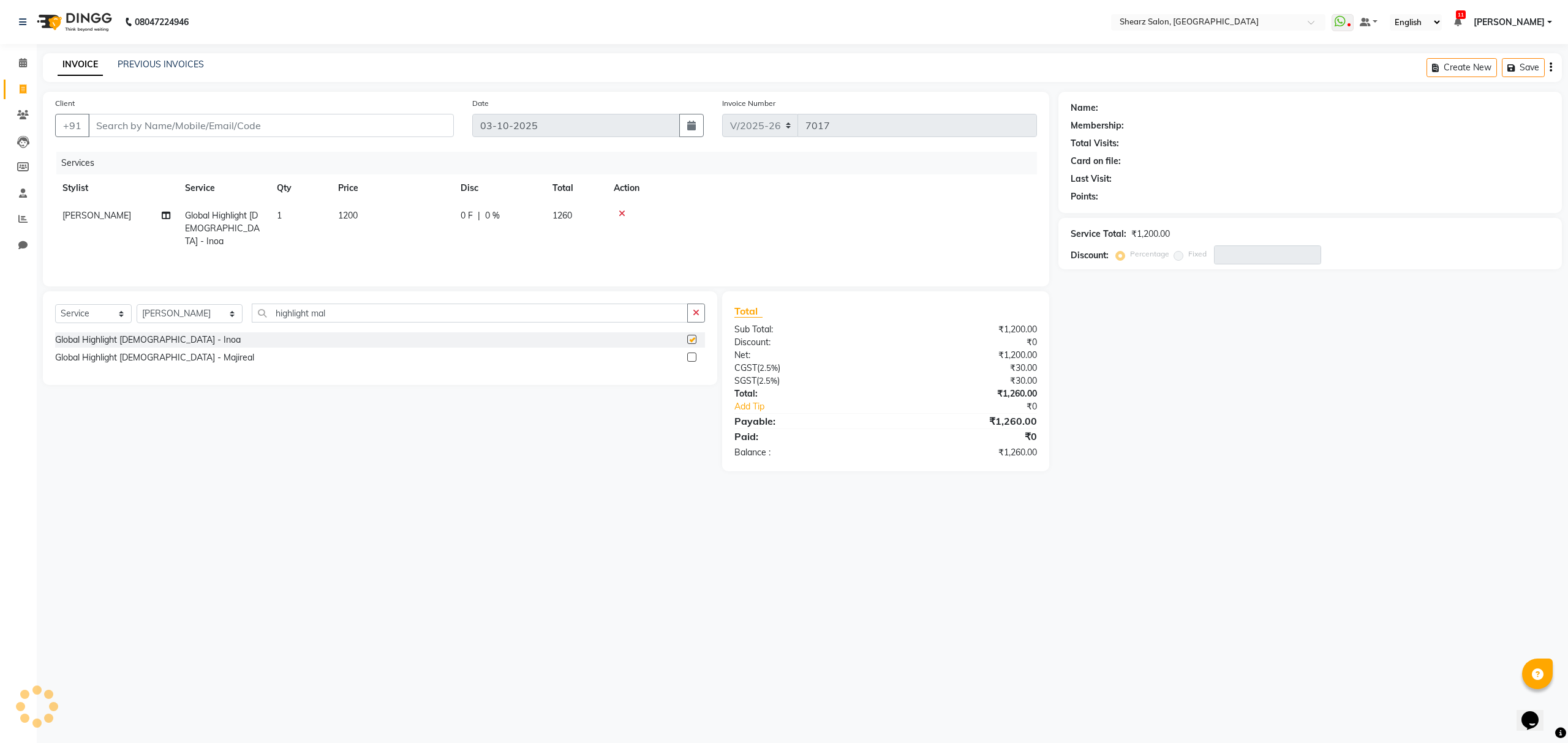
checkbox input "false"
click at [694, 355] on label at bounding box center [692, 357] width 9 height 9
click at [694, 355] on input "checkbox" at bounding box center [691, 358] width 8 height 8
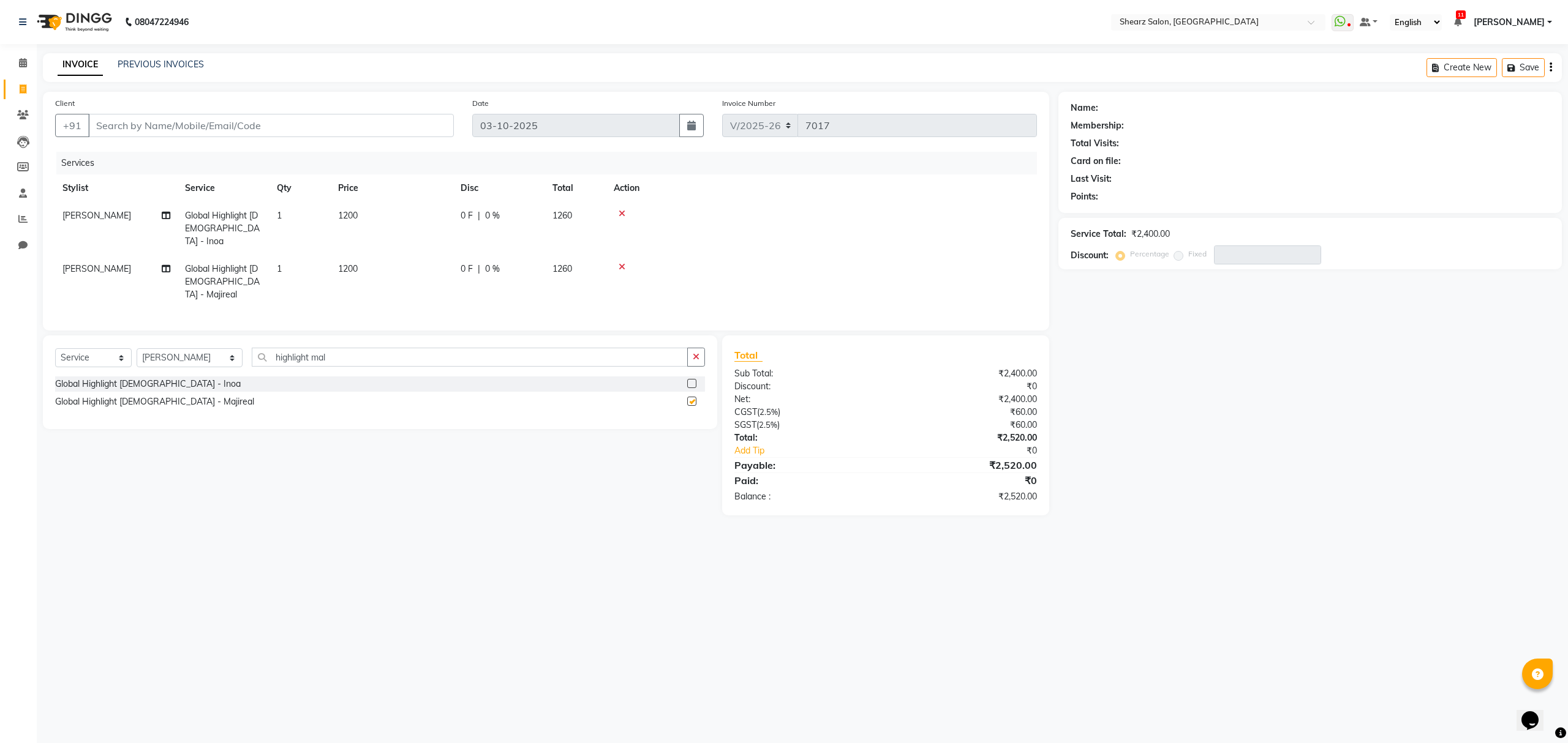
checkbox input "false"
click at [698, 335] on div "Select Service Product Membership Package Voucher Prepaid Gift Card Select Styl…" at bounding box center [381, 382] width 675 height 93
click at [698, 353] on icon "button" at bounding box center [696, 357] width 7 height 8
click at [616, 263] on div at bounding box center [822, 267] width 416 height 8
drag, startPoint x: 620, startPoint y: 252, endPoint x: 624, endPoint y: 224, distance: 28.3
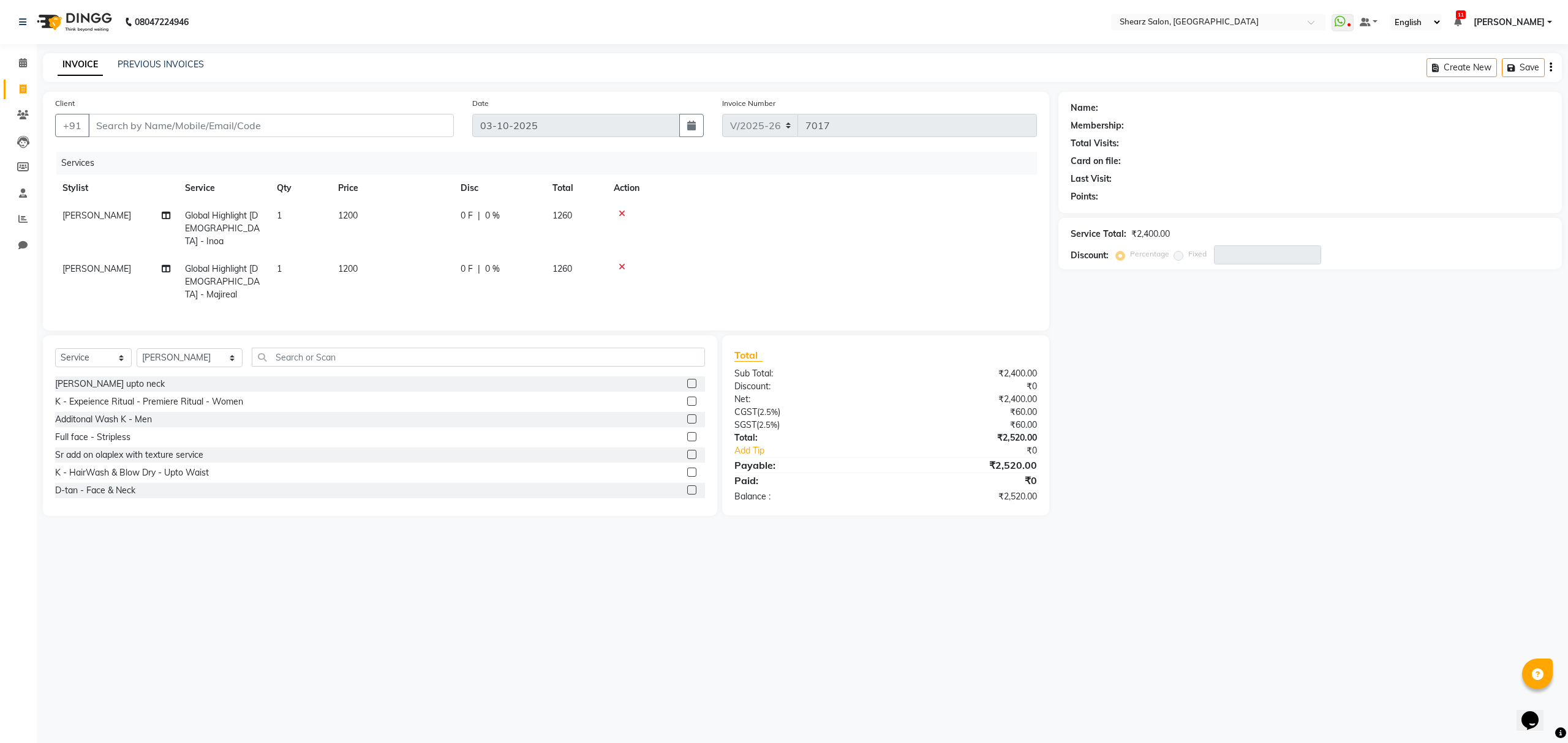
click at [621, 263] on icon at bounding box center [622, 267] width 7 height 8
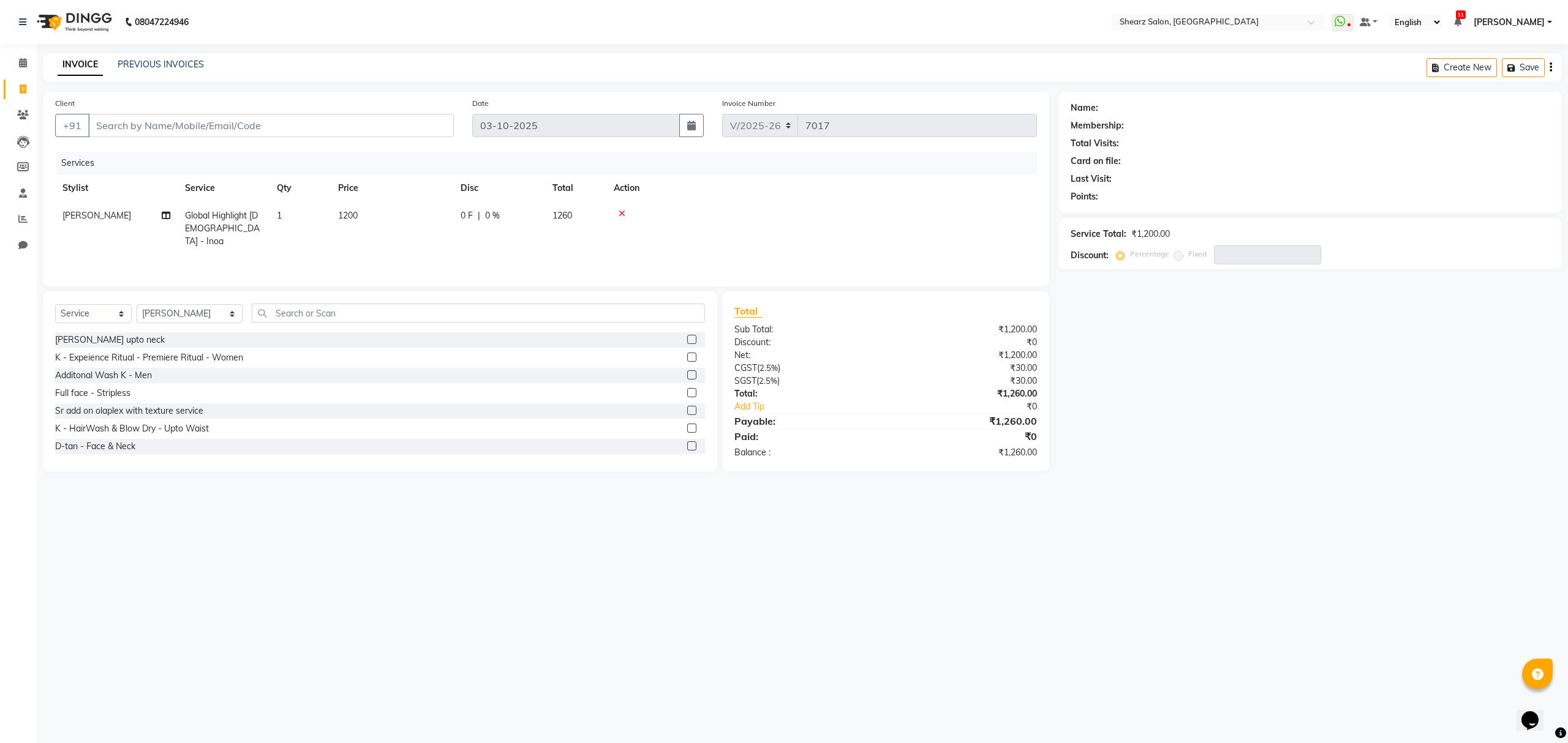
click at [621, 211] on icon at bounding box center [622, 213] width 7 height 8
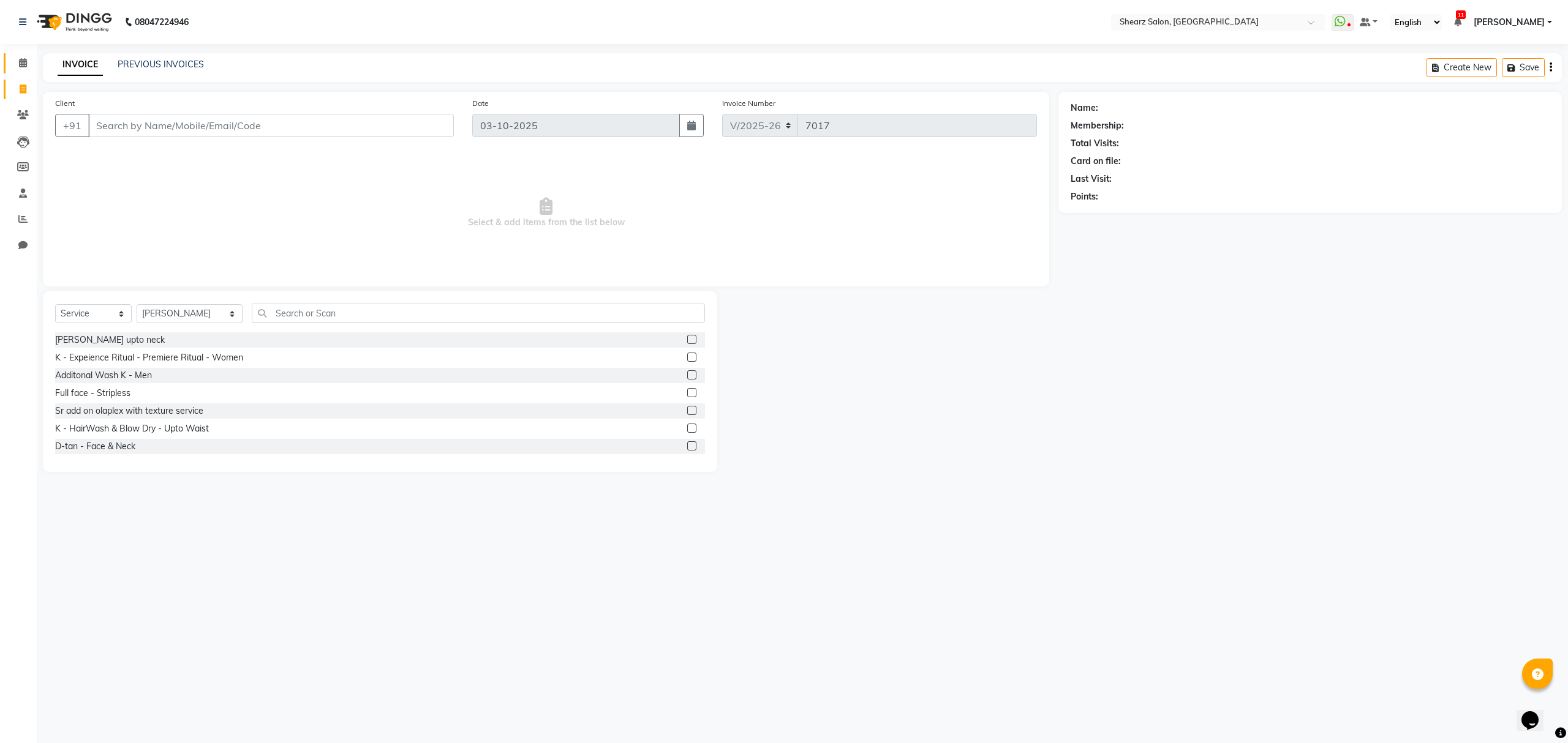
click at [22, 72] on link "Calendar" at bounding box center [18, 63] width 29 height 20
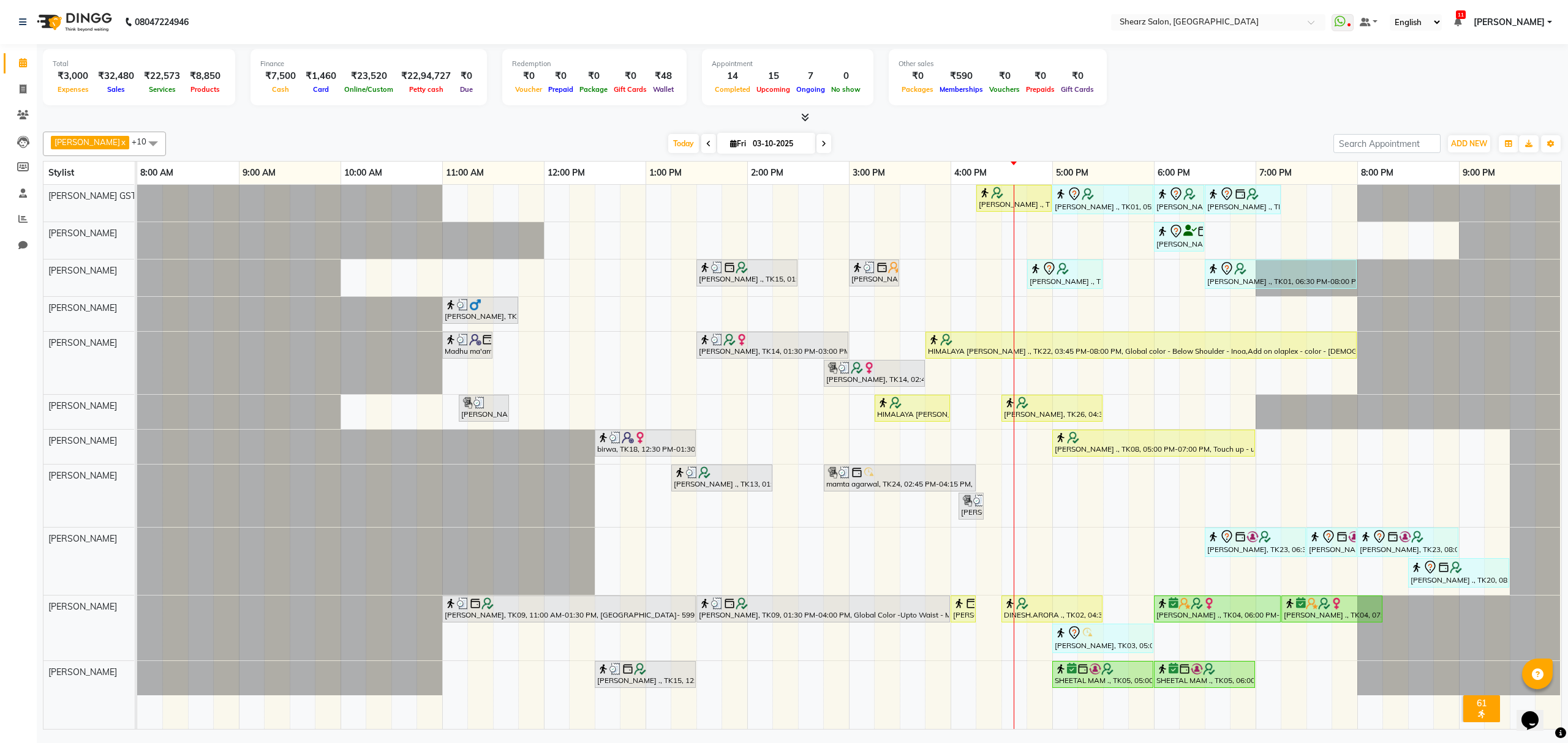
click at [821, 140] on icon at bounding box center [823, 144] width 5 height 7
type input "04-10-2025"
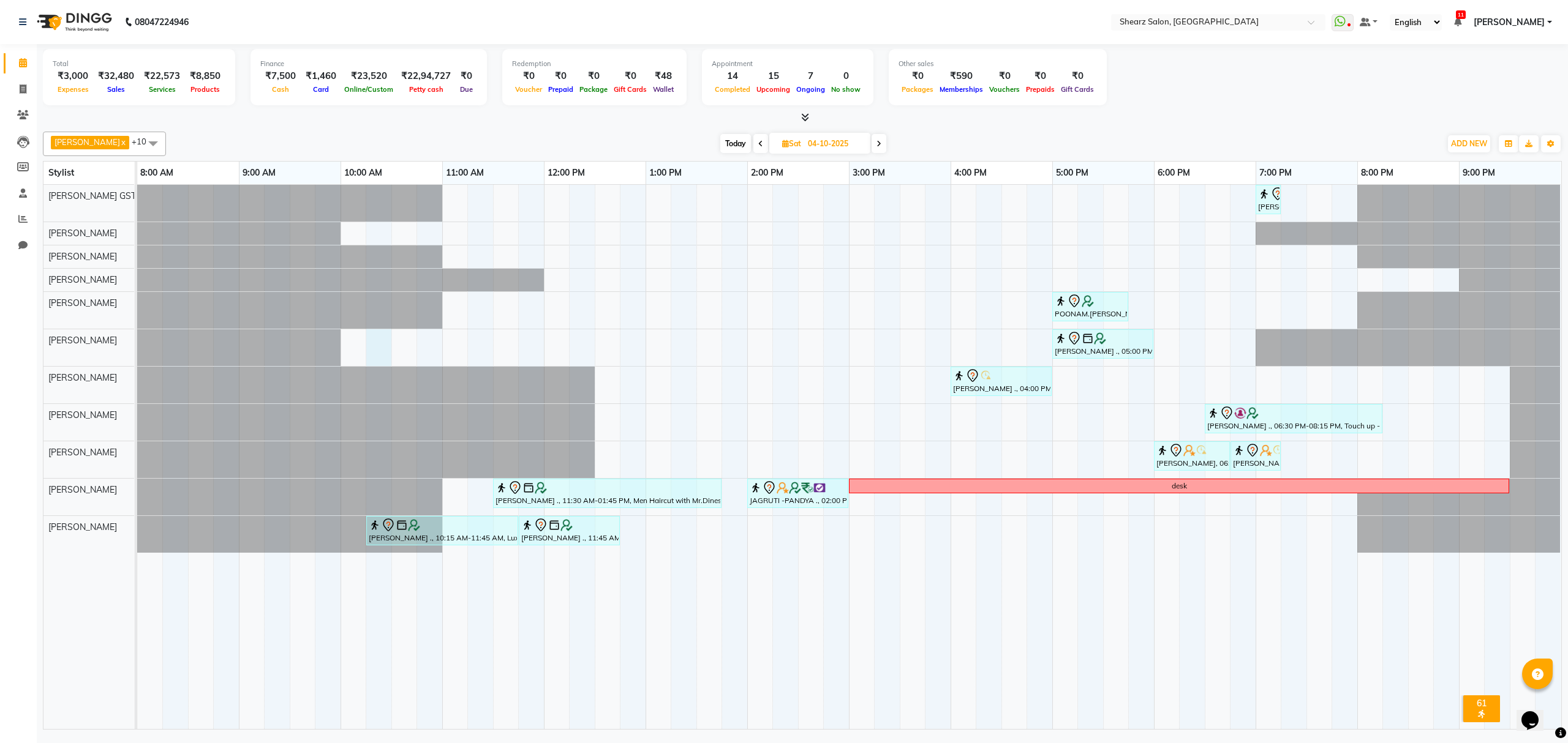
click at [374, 348] on div "Rajee Shinu ., 07:00 PM-07:15 PM, Eyebrow threading with senior POONAM.KAPOOR .…" at bounding box center [849, 457] width 1424 height 544
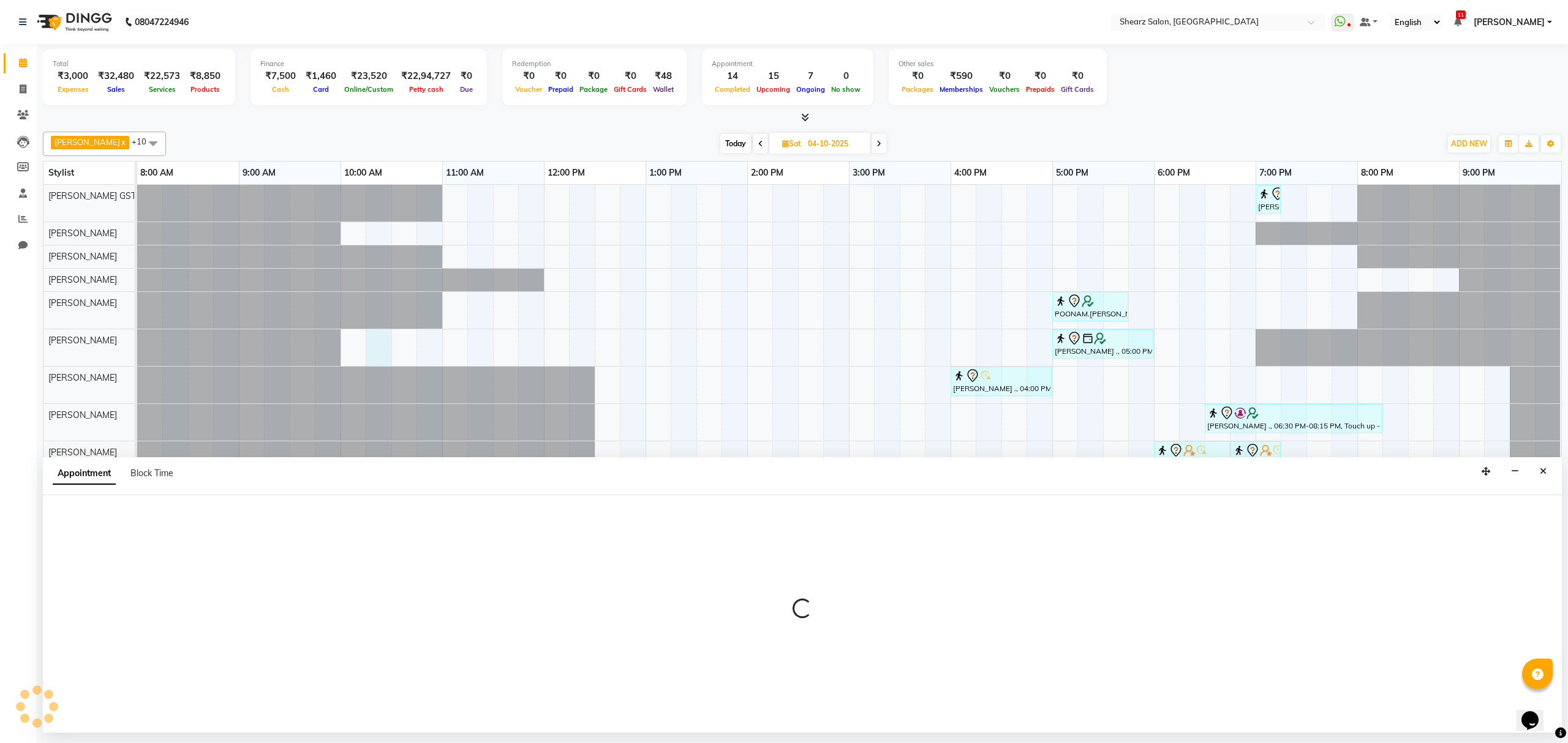
select select "77486"
select select "tentative"
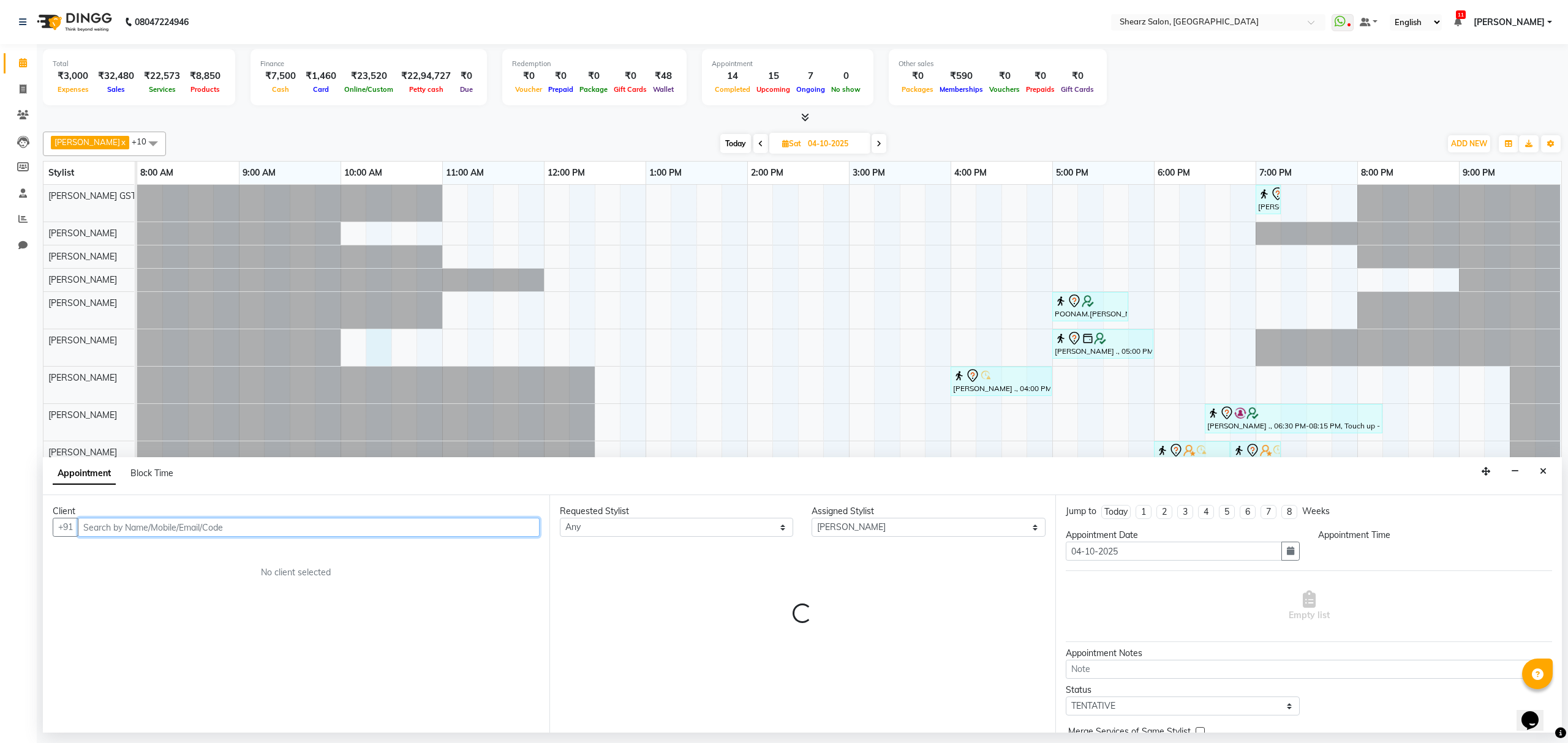
select select "615"
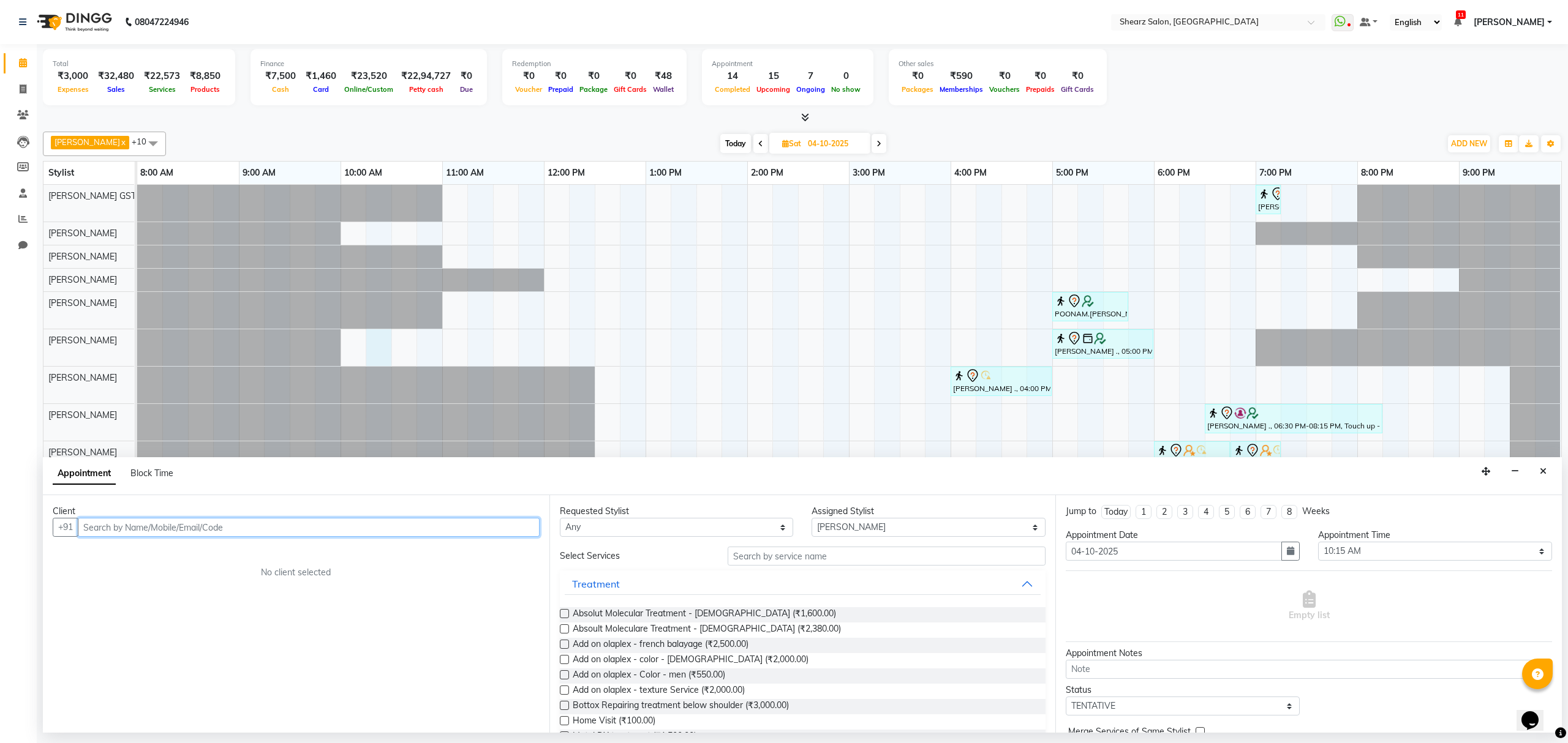
click at [192, 525] on input "text" at bounding box center [309, 527] width 462 height 19
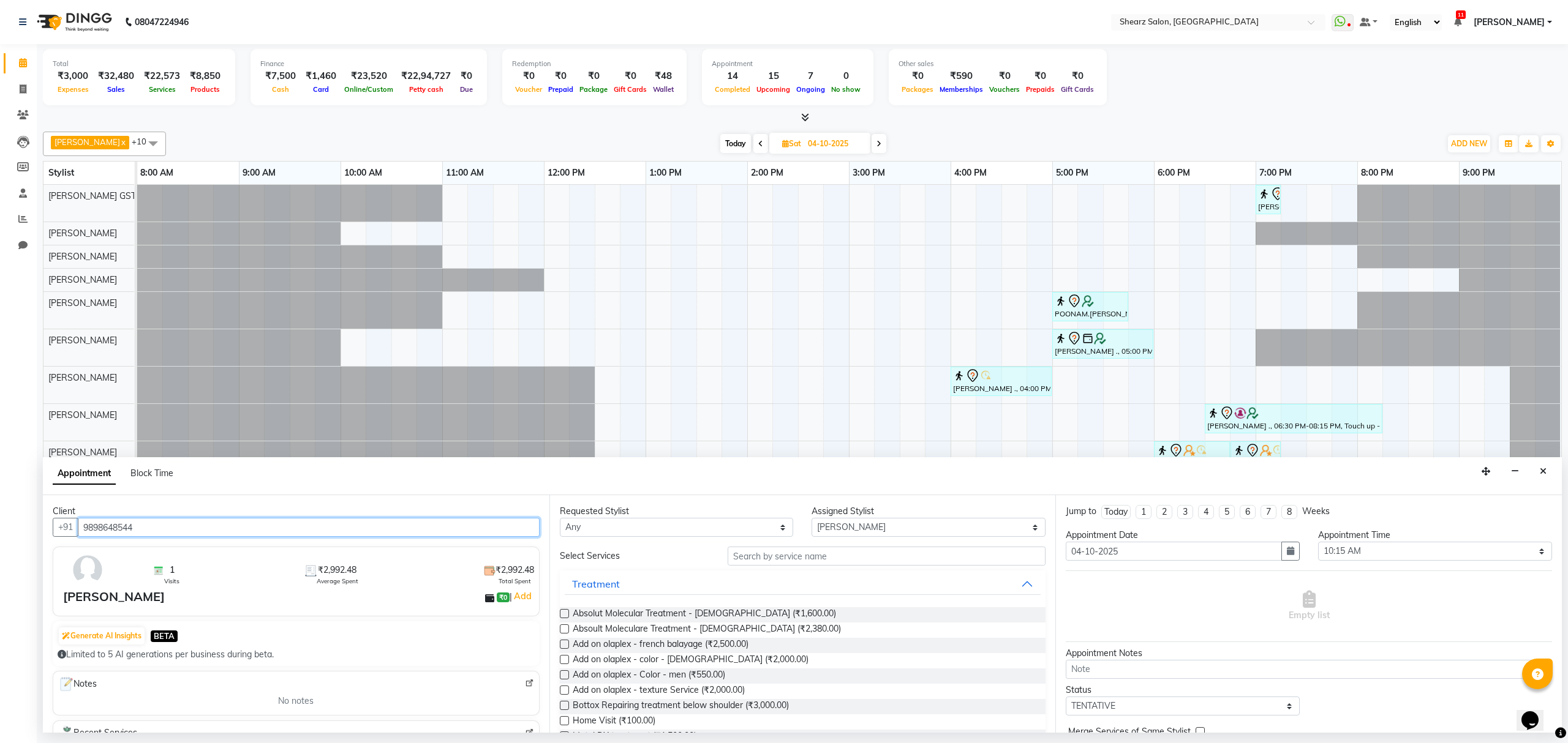
type input "9898648544"
click at [812, 546] on div "Requested Stylist Any Brijesh Valand Center 1_mgr mgr Chandrakant Parmar Dinesh…" at bounding box center [802, 614] width 507 height 238
click at [812, 552] on input "text" at bounding box center [887, 556] width 318 height 19
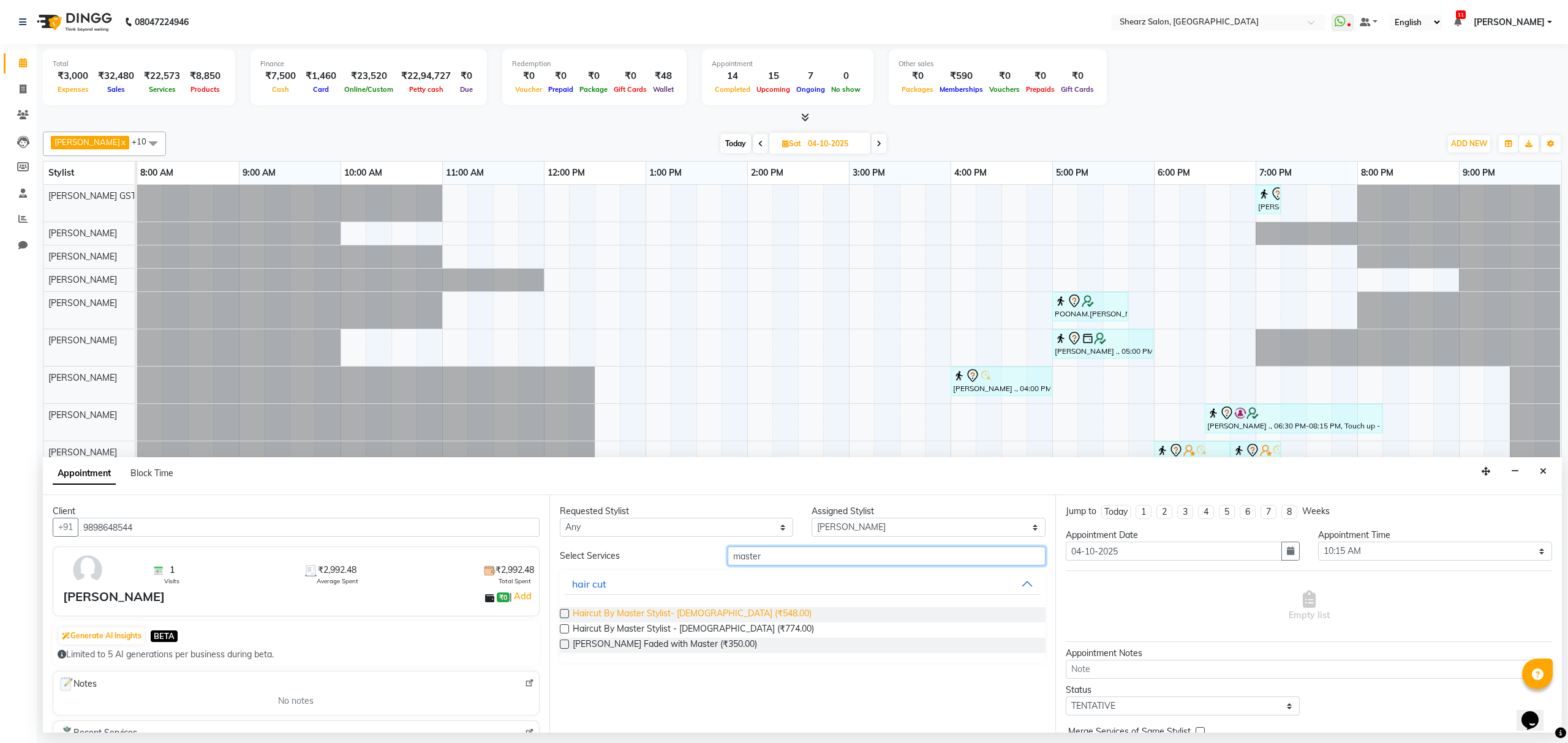
type input "master"
click at [686, 613] on span "Haircut By Master Stylist- [DEMOGRAPHIC_DATA] (₹548.00)" at bounding box center [692, 614] width 239 height 15
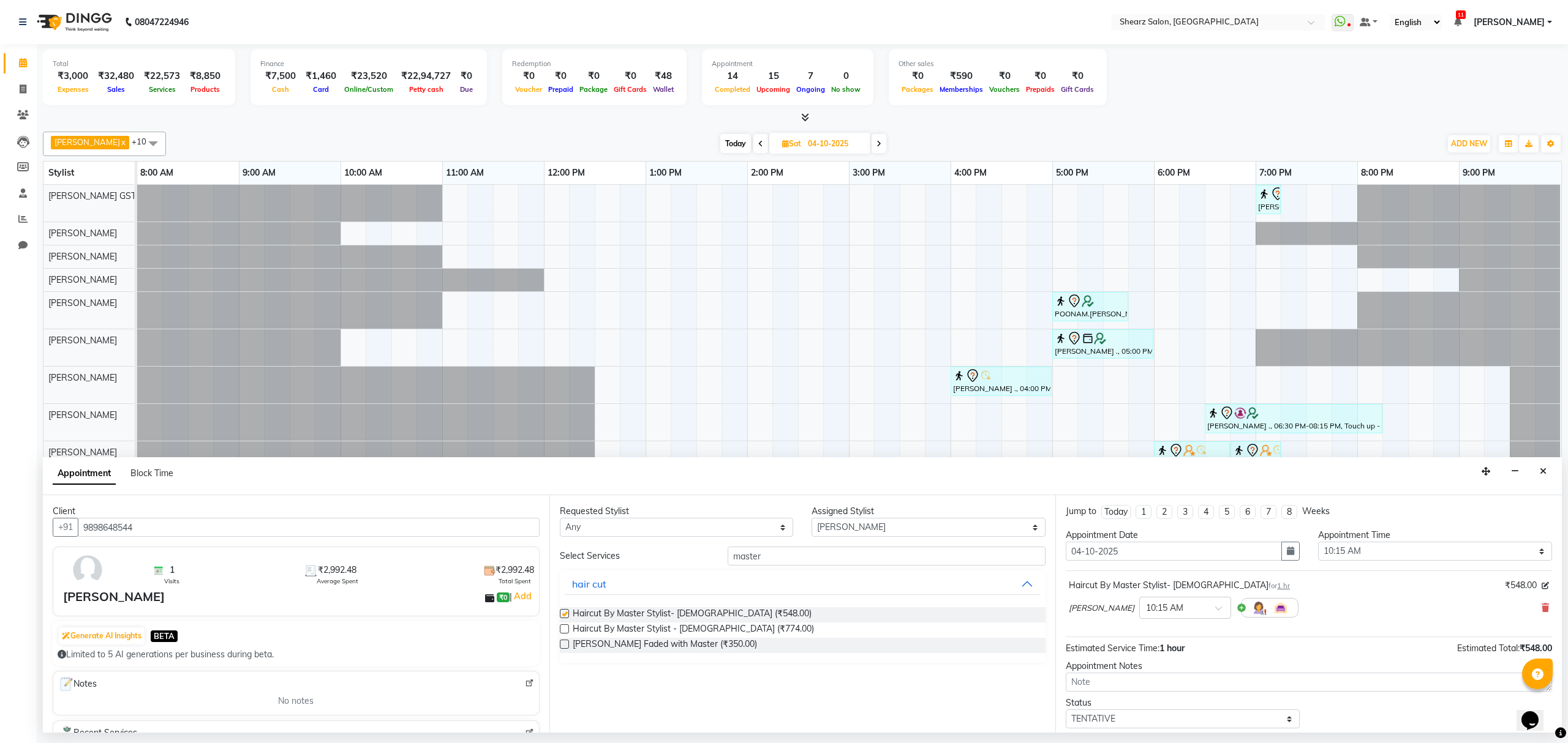
checkbox input "false"
drag, startPoint x: 508, startPoint y: 558, endPoint x: 459, endPoint y: 557, distance: 49.0
click at [460, 558] on div "Client +91 9898648544 1 Visits ₹2,992.48 Average Spent ₹2,992.48 Total Spent sa…" at bounding box center [802, 614] width 1519 height 238
type input "beard"
click at [591, 662] on div "hair cut" at bounding box center [589, 661] width 34 height 14
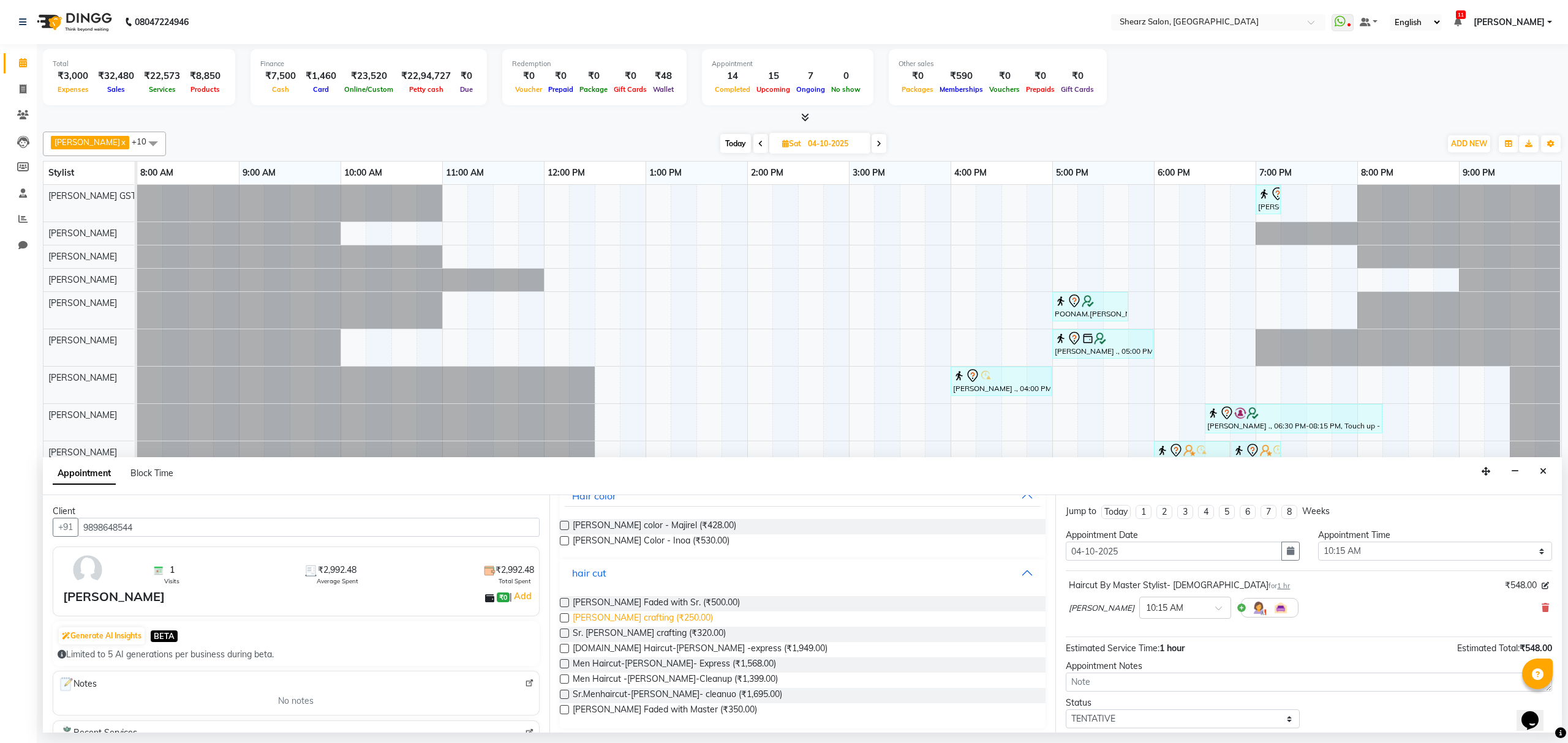
scroll to position [93, 0]
click at [645, 708] on span "Beard Faded with Master (₹350.00)" at bounding box center [665, 705] width 184 height 15
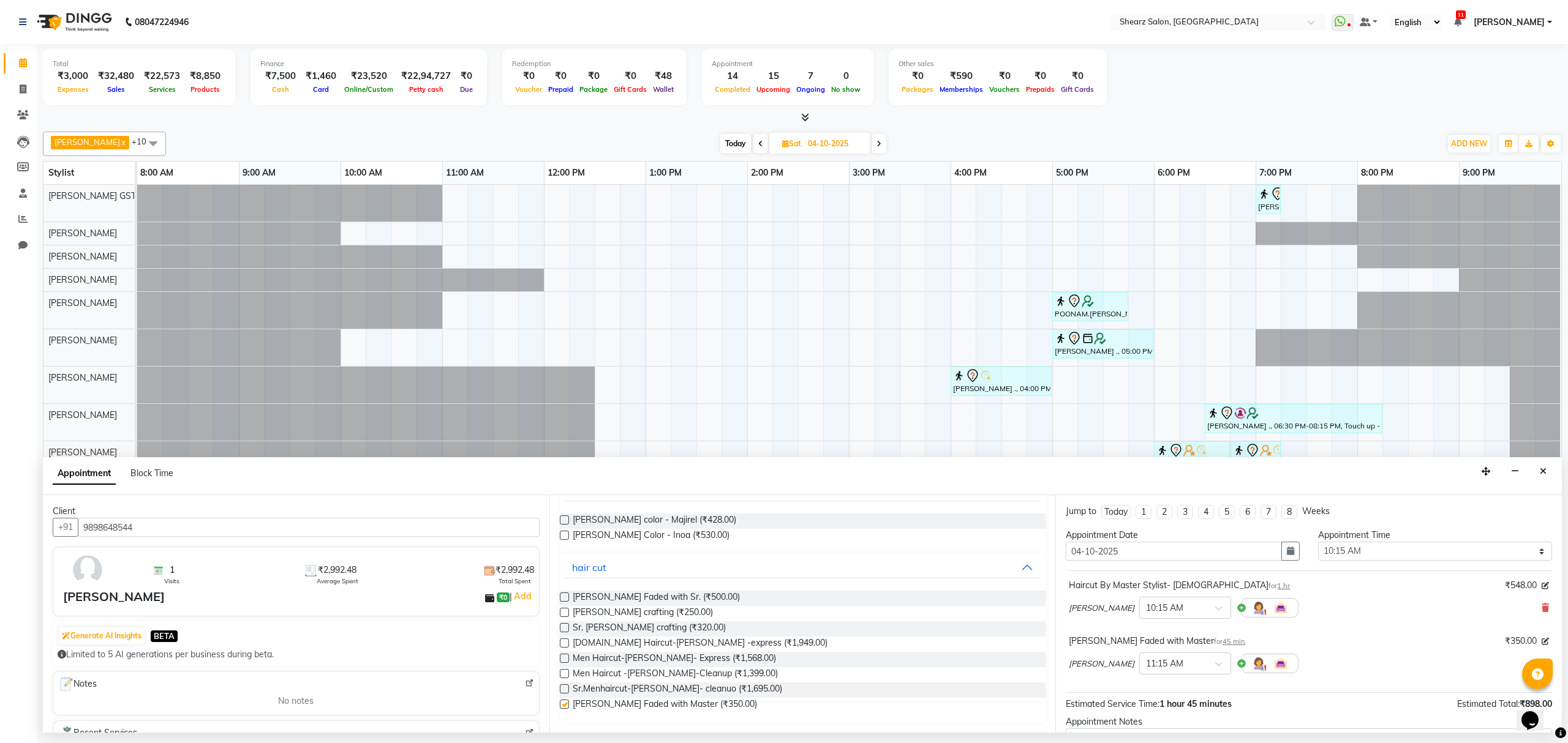
checkbox input "false"
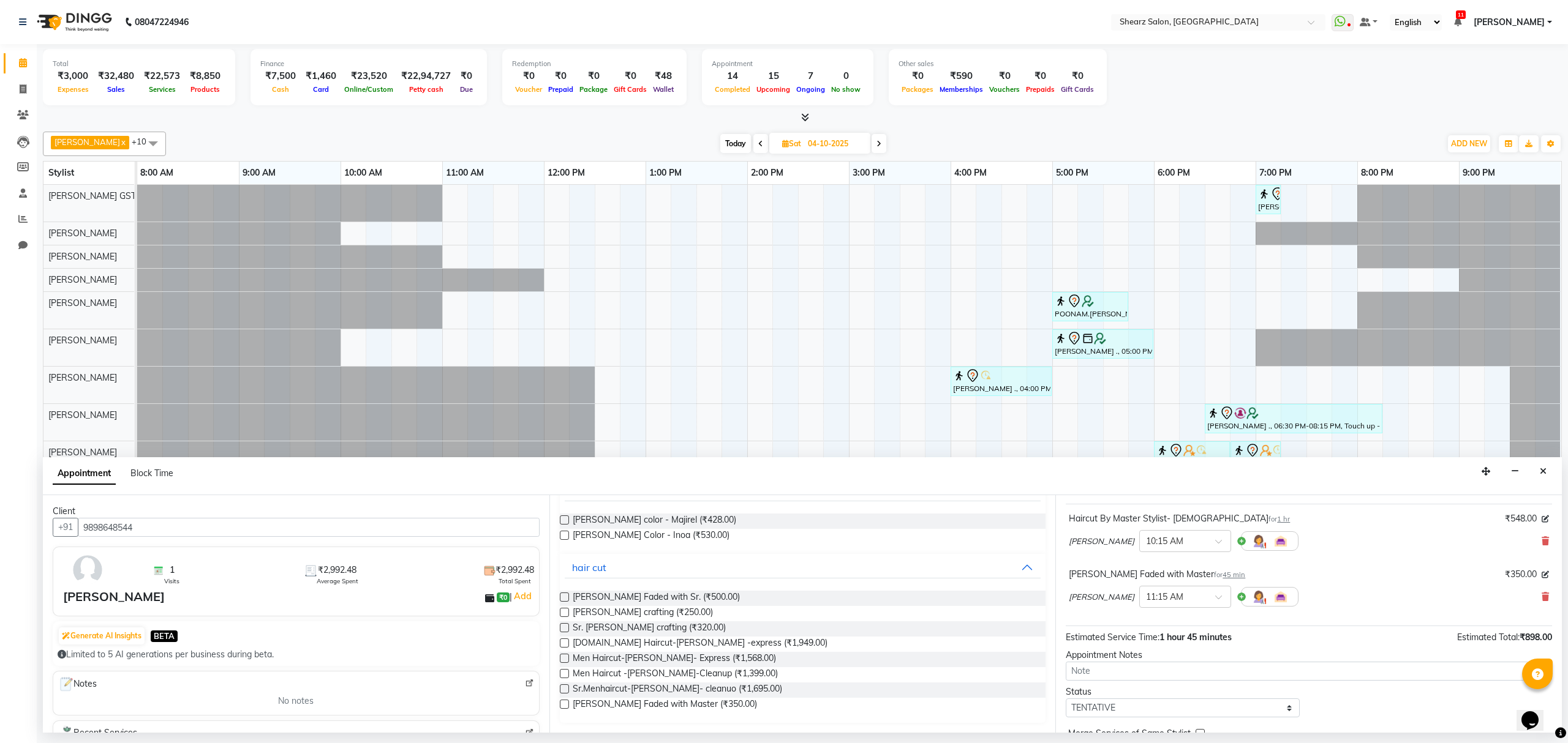
scroll to position [131, 0]
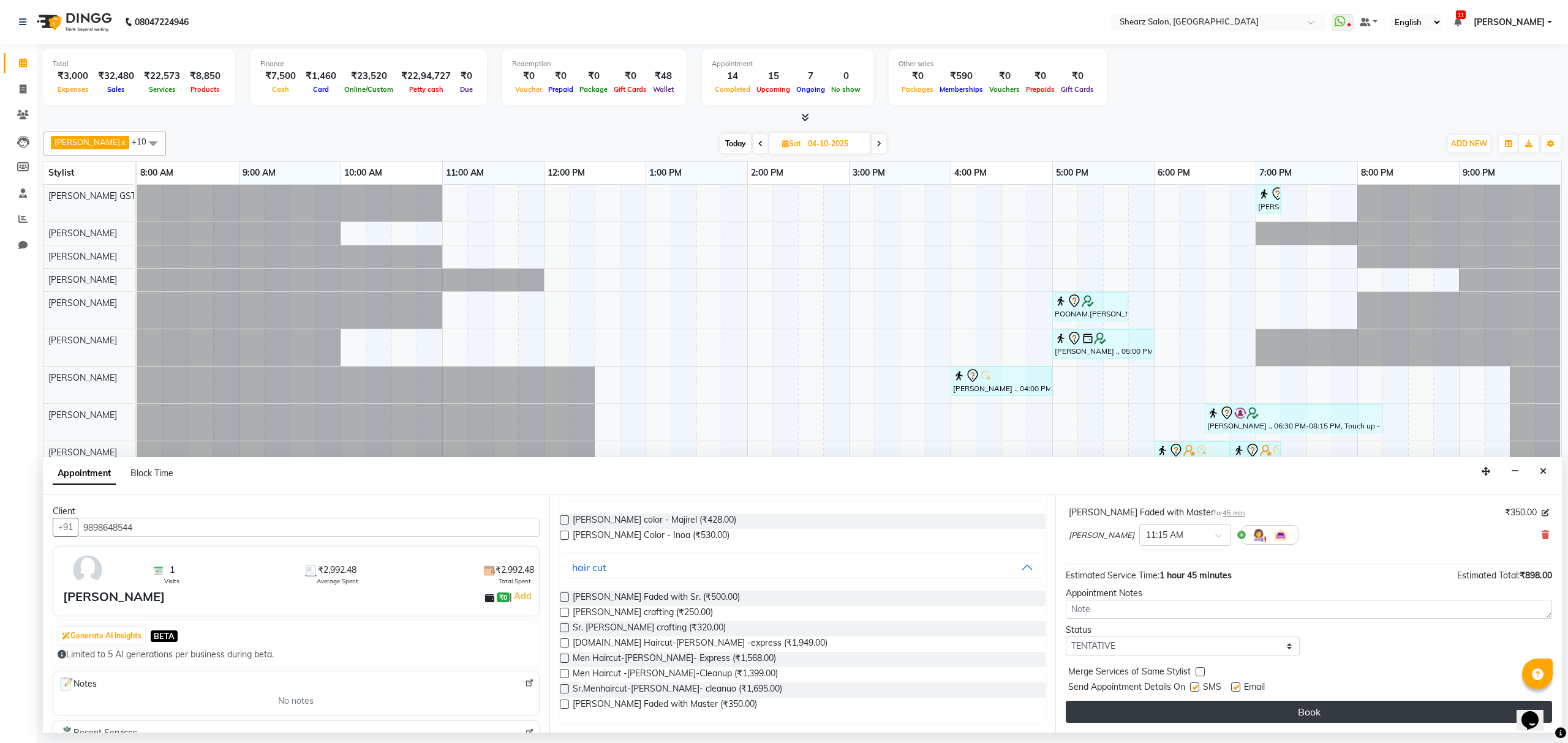
click at [1346, 713] on button "Book" at bounding box center [1309, 712] width 486 height 22
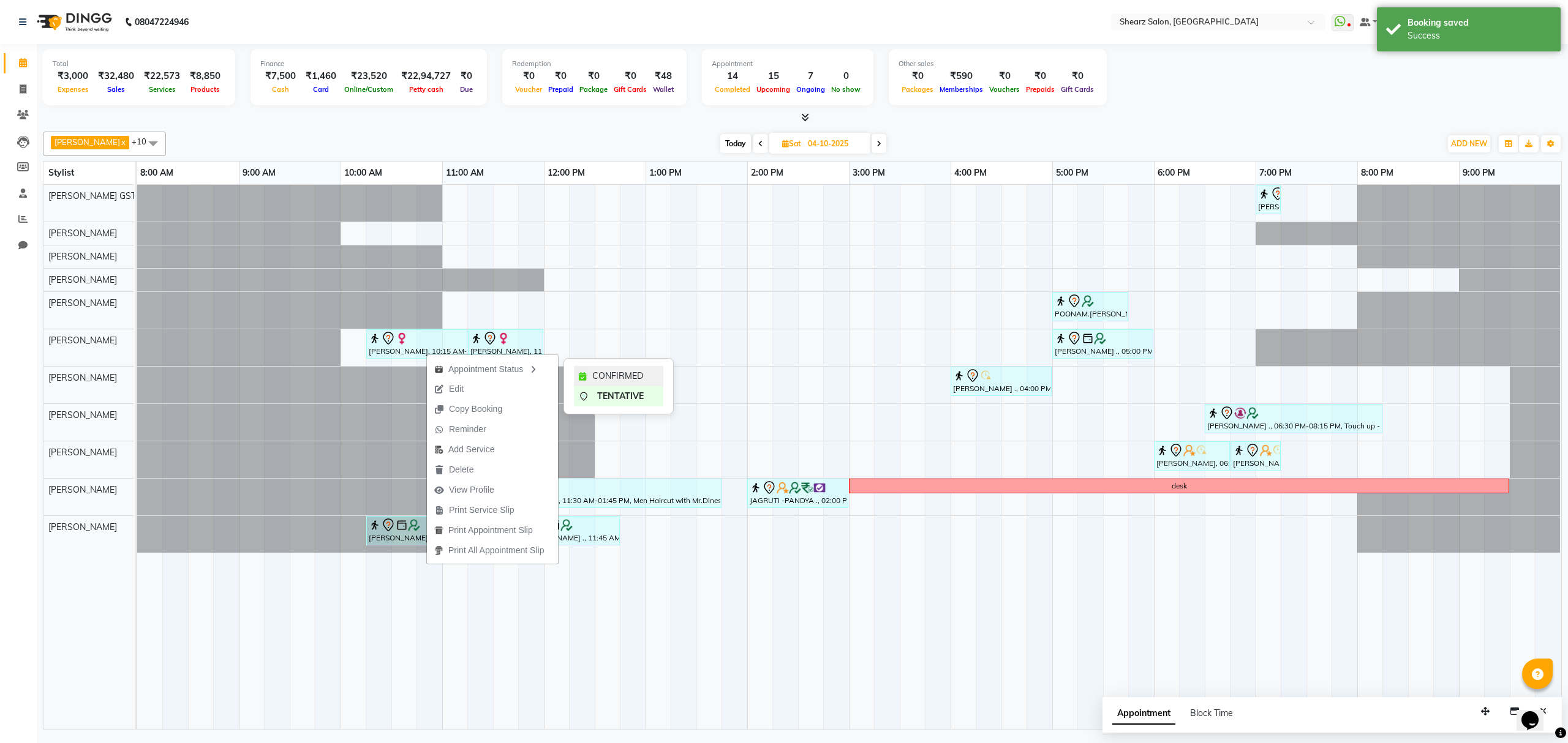
click at [604, 371] on span "CONFIRMED" at bounding box center [618, 376] width 51 height 13
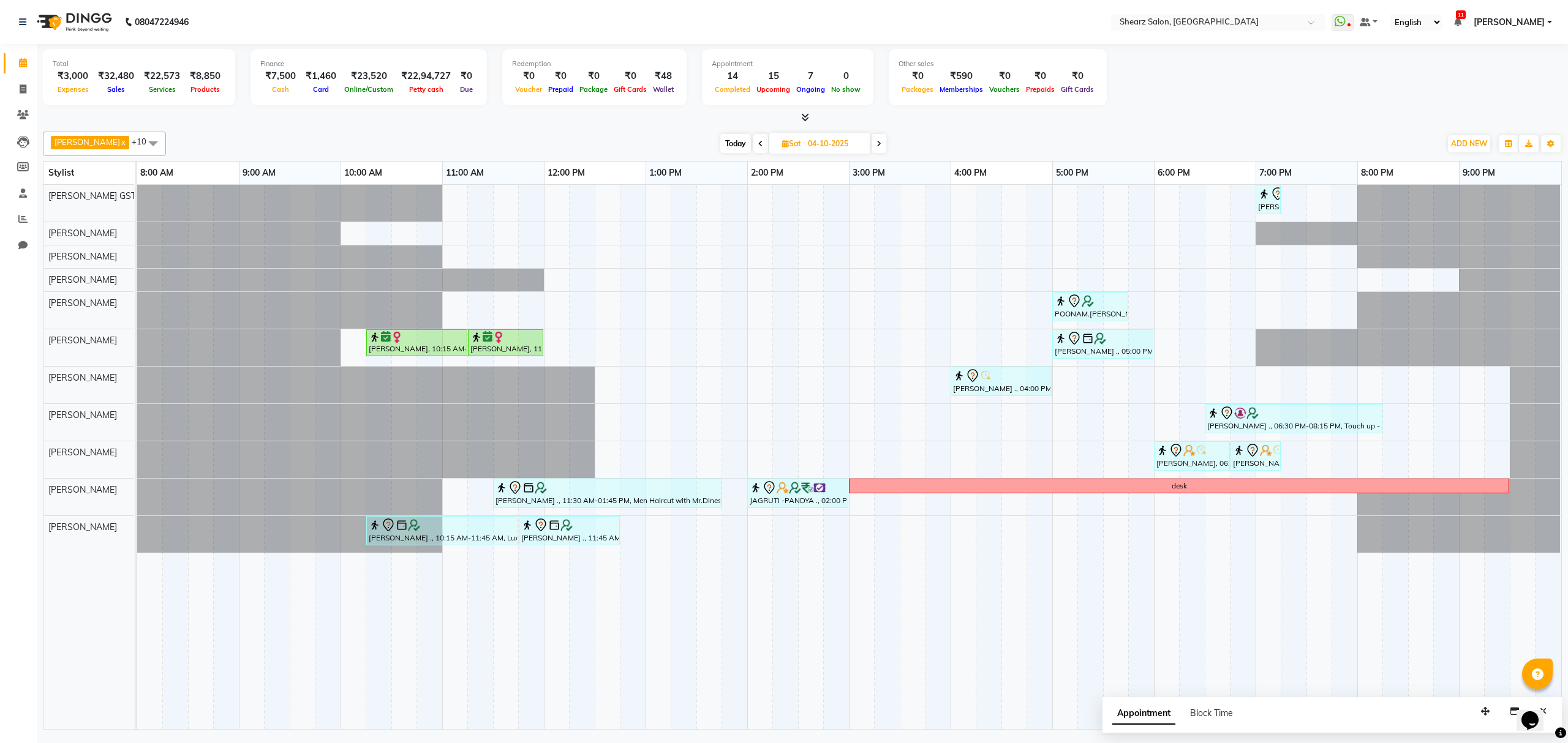
click at [731, 144] on span "Today" at bounding box center [736, 143] width 31 height 19
type input "03-10-2025"
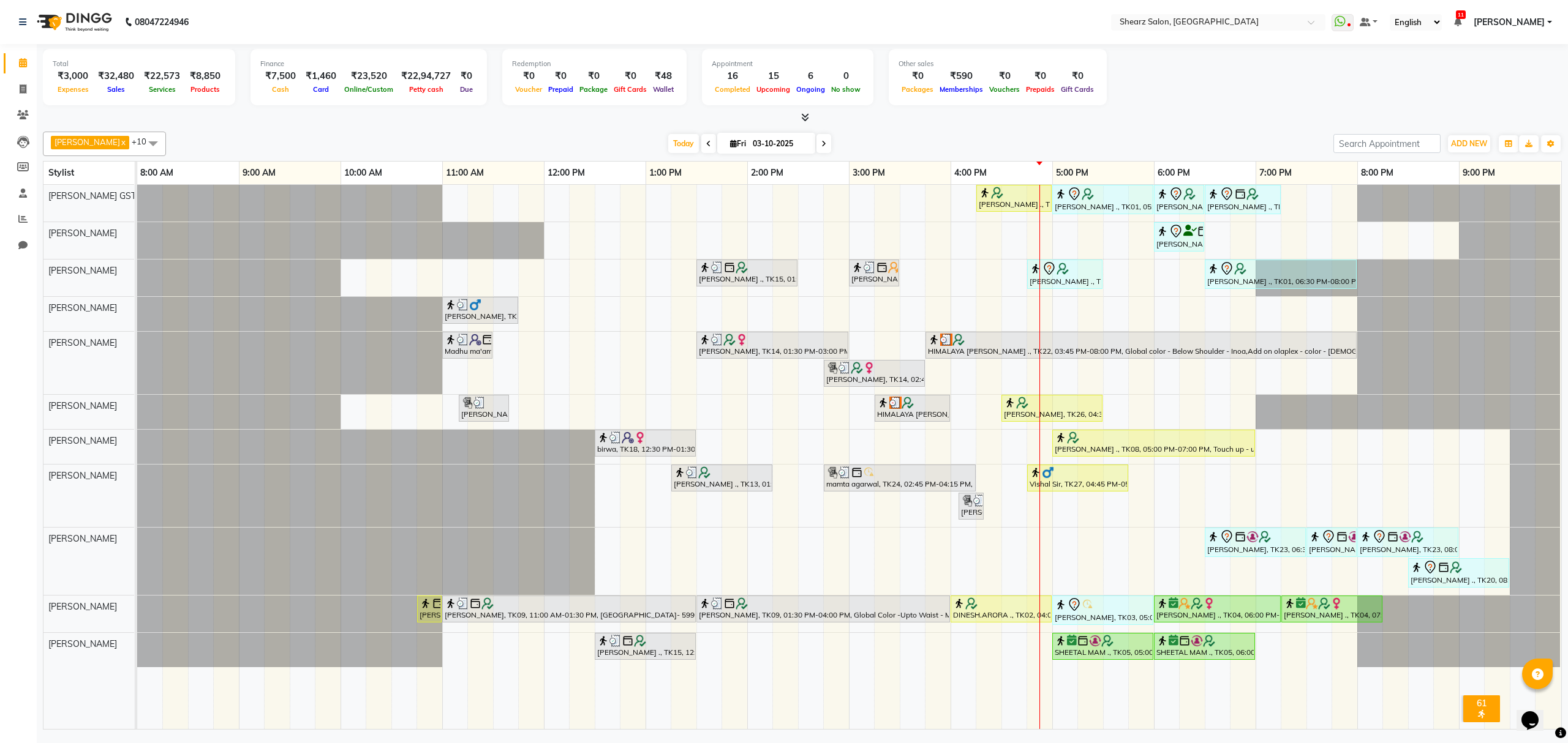
click at [1223, 84] on div "Total ₹3,000 Expenses ₹32,480 Sales ₹22,573 Services ₹8,850 Products Finance ₹7…" at bounding box center [802, 79] width 1519 height 60
click at [1214, 307] on div "Rashi Agarwal ., TK08, 04:15 PM-05:00 PM, Brazilian stripless international wax…" at bounding box center [849, 457] width 1424 height 544
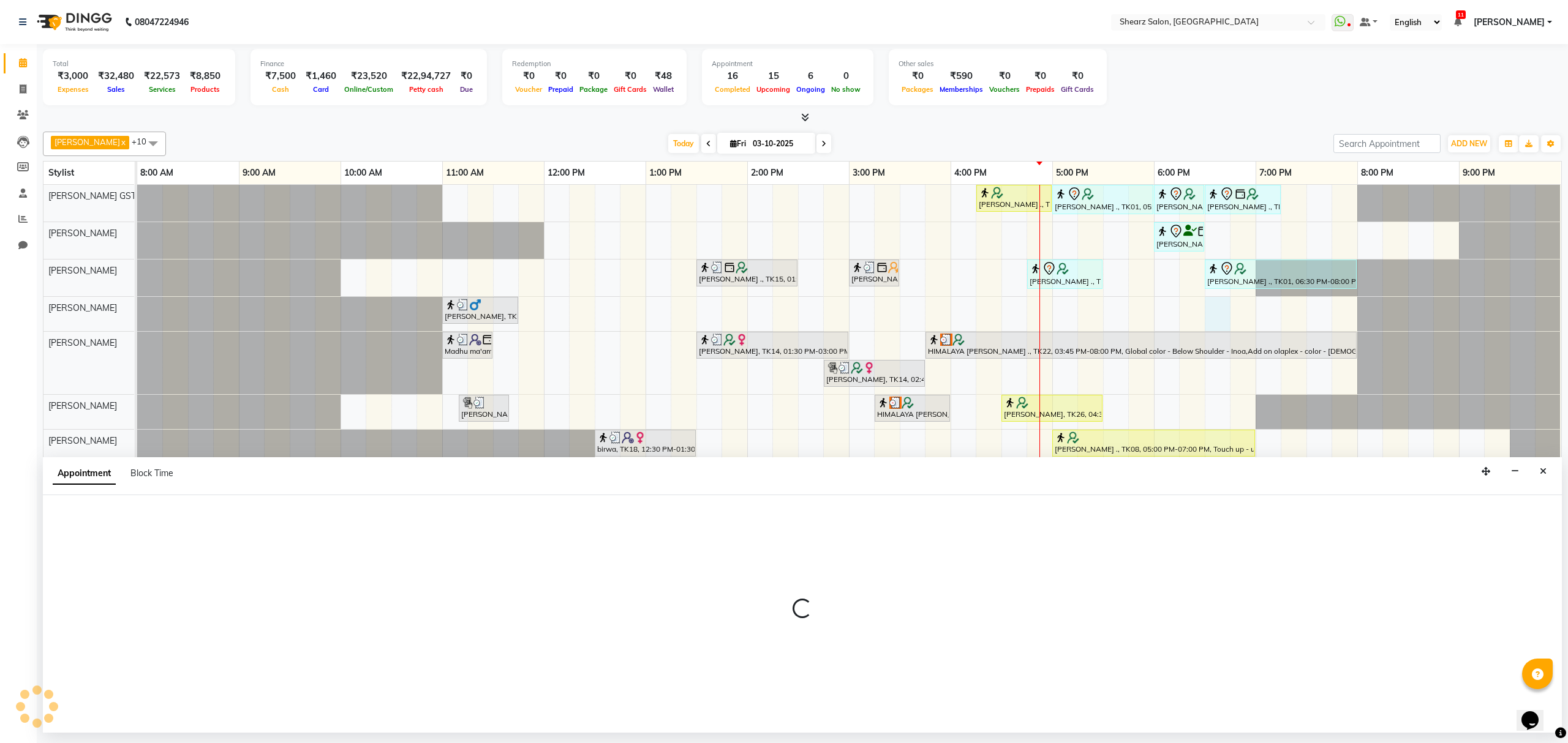
select select "91451"
select select "1110"
select select "tentative"
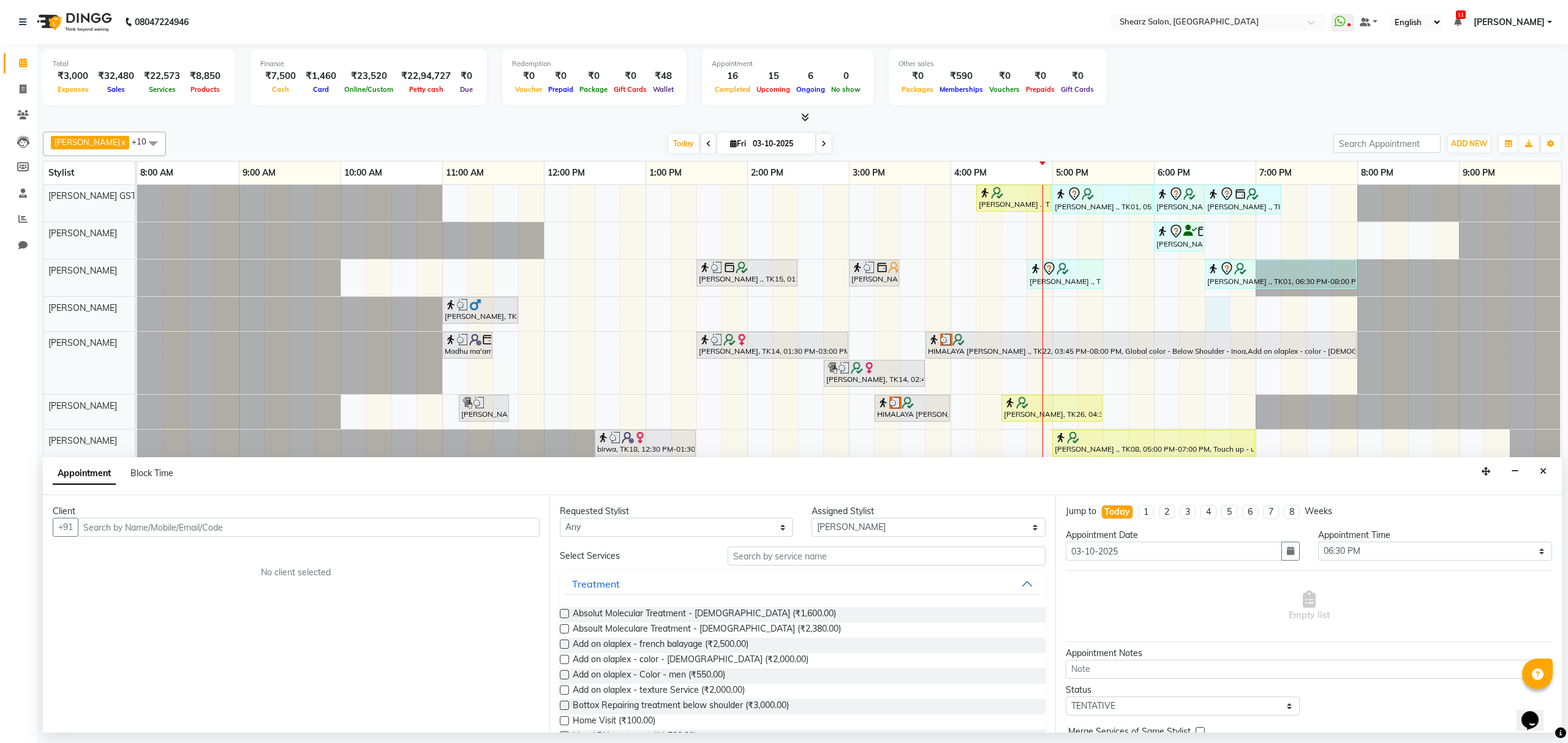
click at [1554, 480] on div "Appointment Block Time" at bounding box center [802, 476] width 1519 height 38
drag, startPoint x: 1539, startPoint y: 471, endPoint x: 1483, endPoint y: 493, distance: 60.2
click at [1538, 471] on button "Close" at bounding box center [1543, 471] width 18 height 19
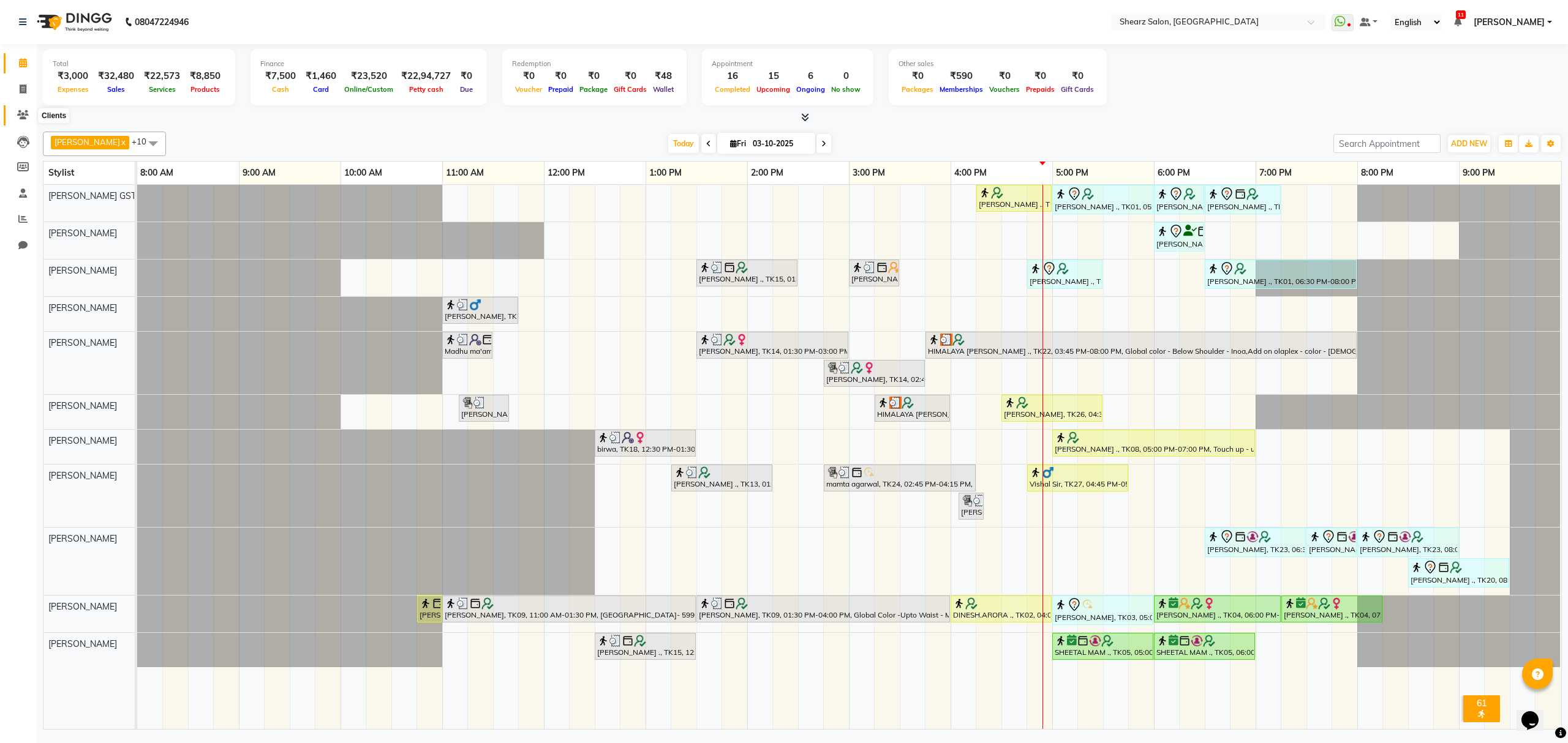
click at [21, 108] on span at bounding box center [23, 116] width 22 height 14
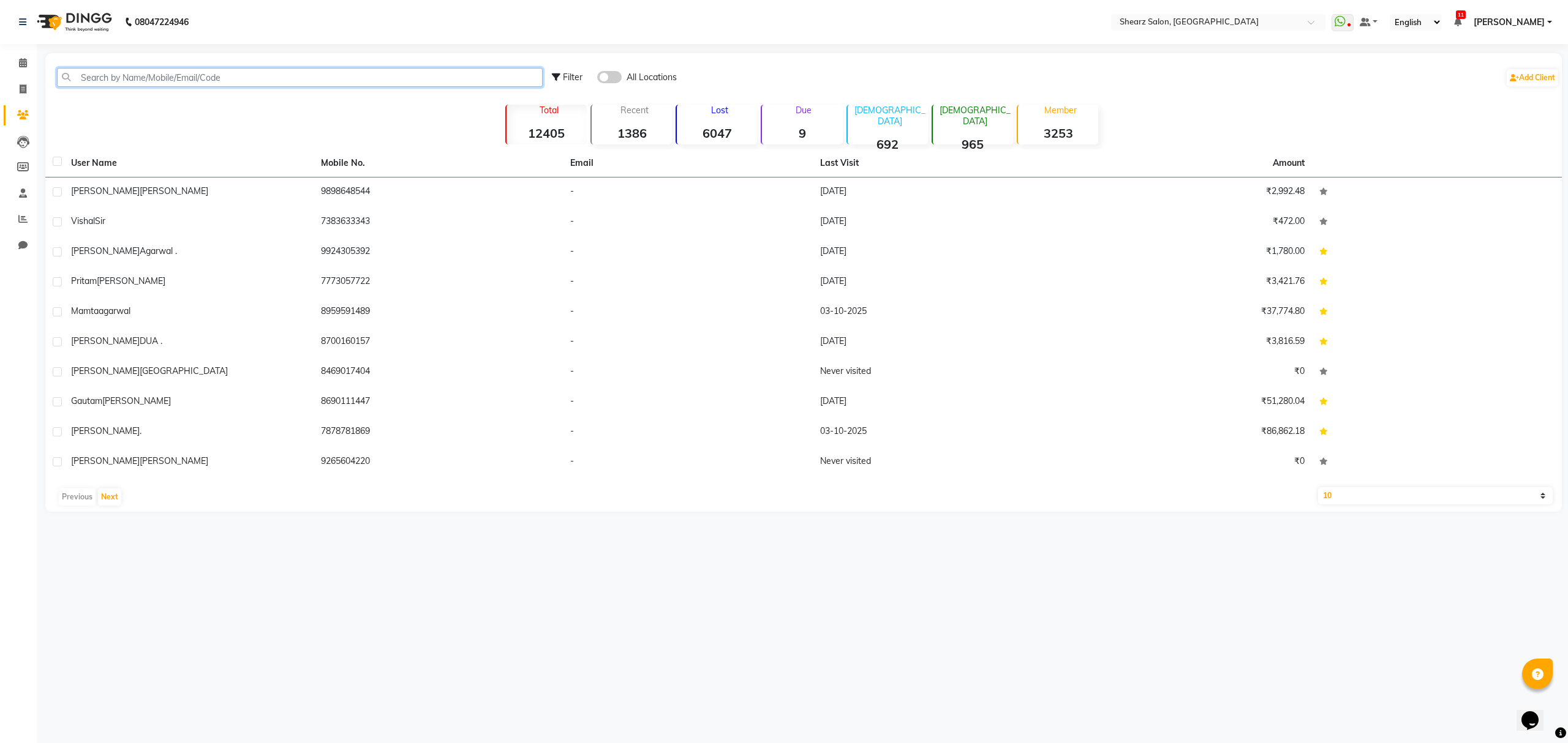
click at [141, 70] on input "text" at bounding box center [299, 77] width 486 height 19
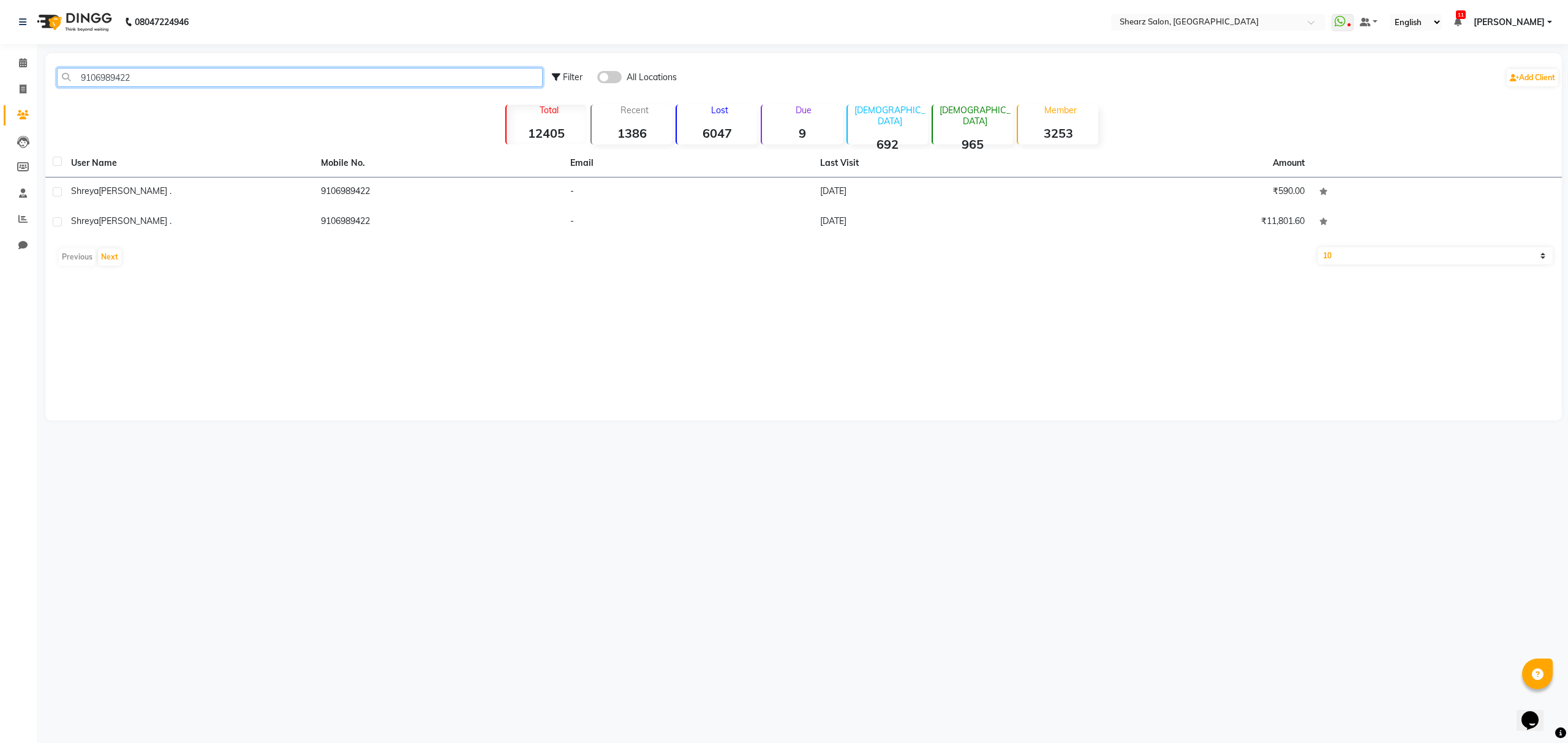
type input "9106989422"
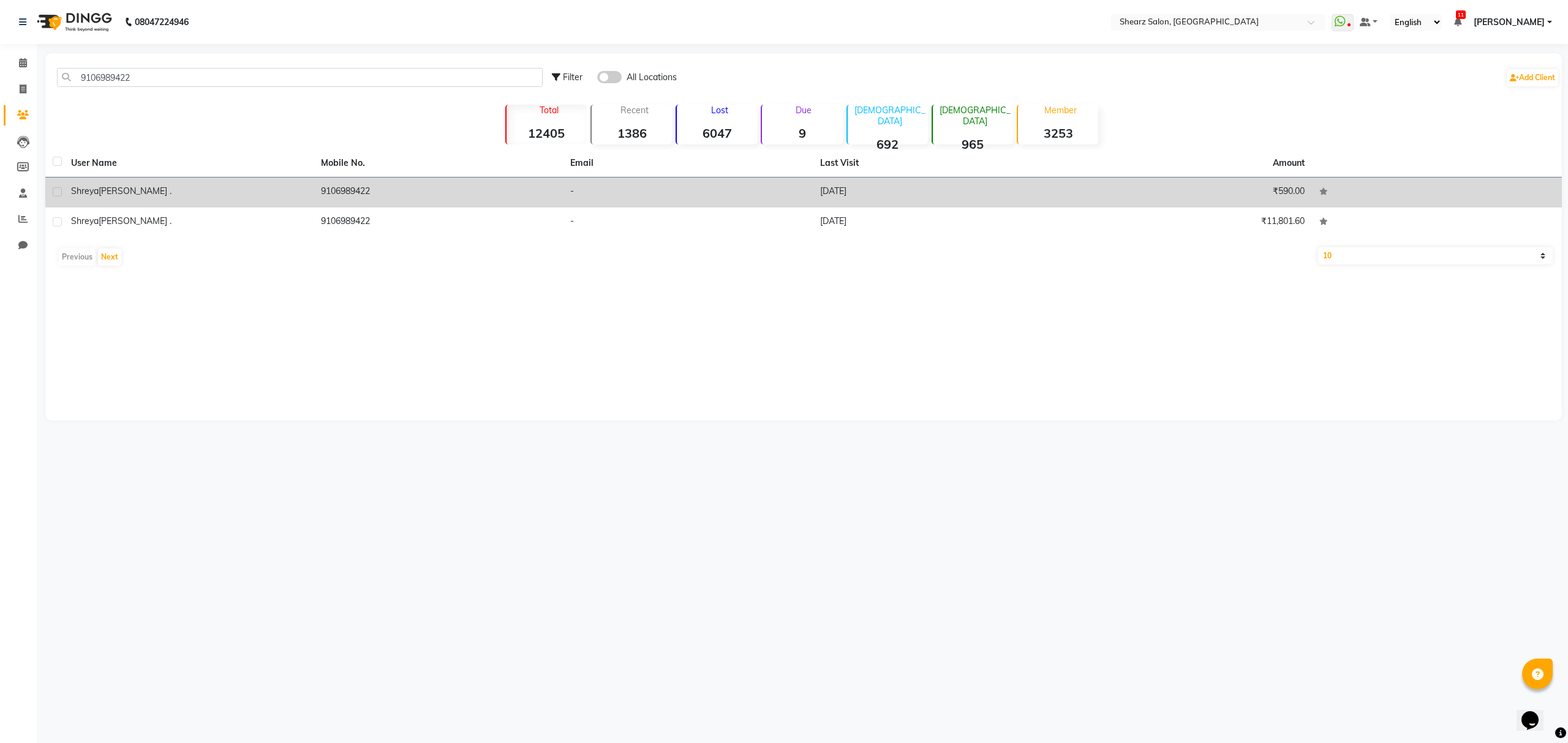
click at [672, 186] on td "-" at bounding box center [688, 193] width 250 height 30
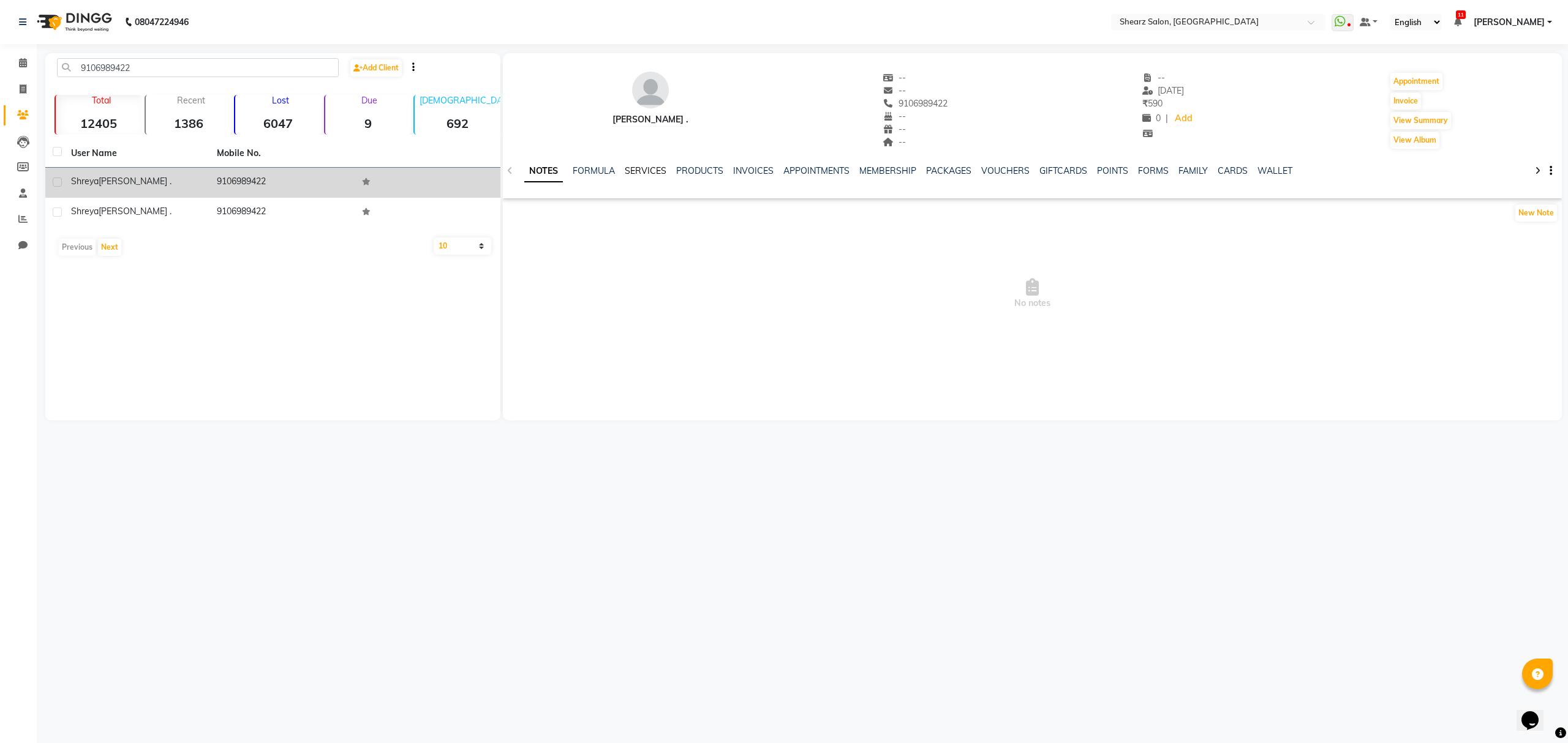
click at [645, 170] on link "SERVICES" at bounding box center [646, 171] width 42 height 11
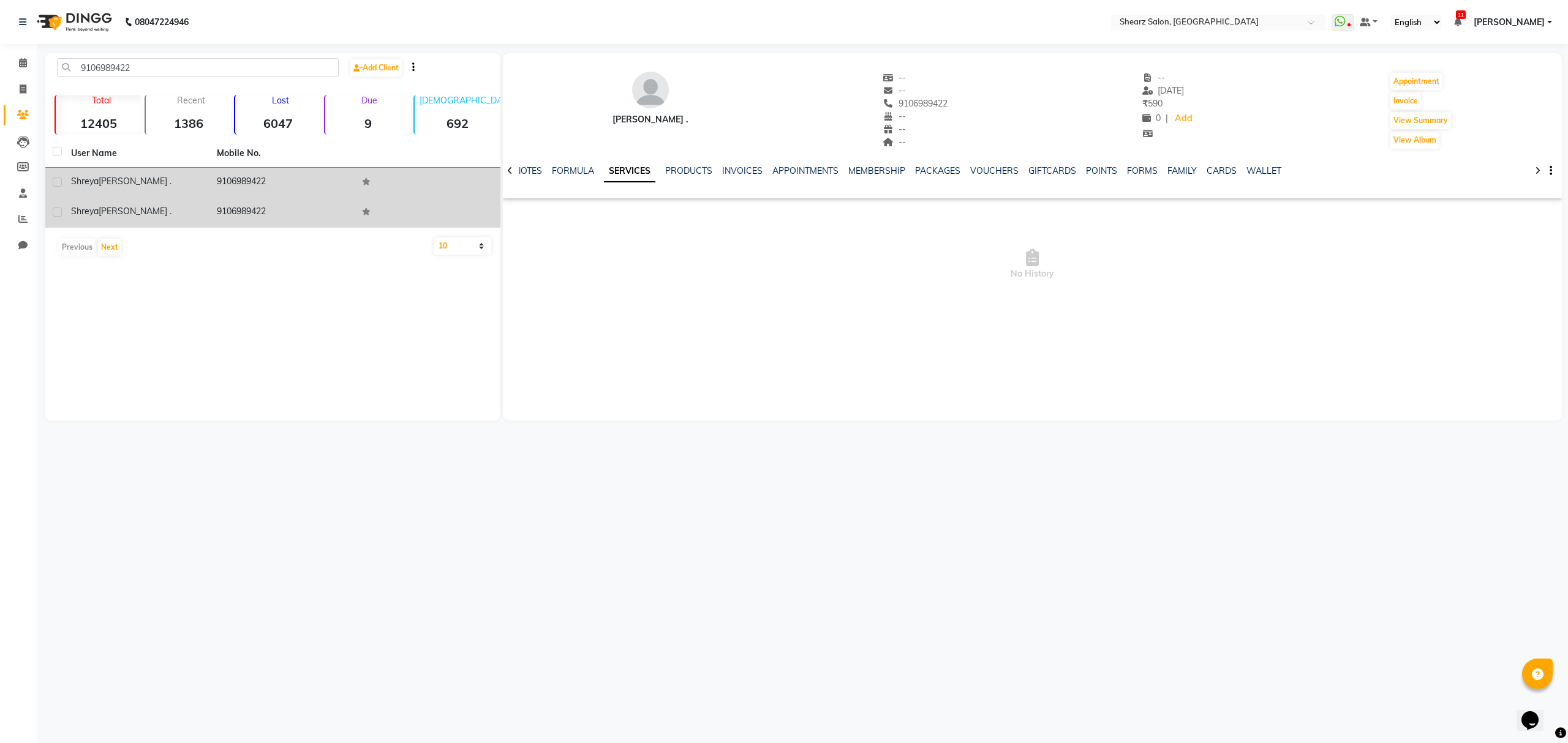
click at [275, 218] on td "9106989422" at bounding box center [282, 213] width 146 height 30
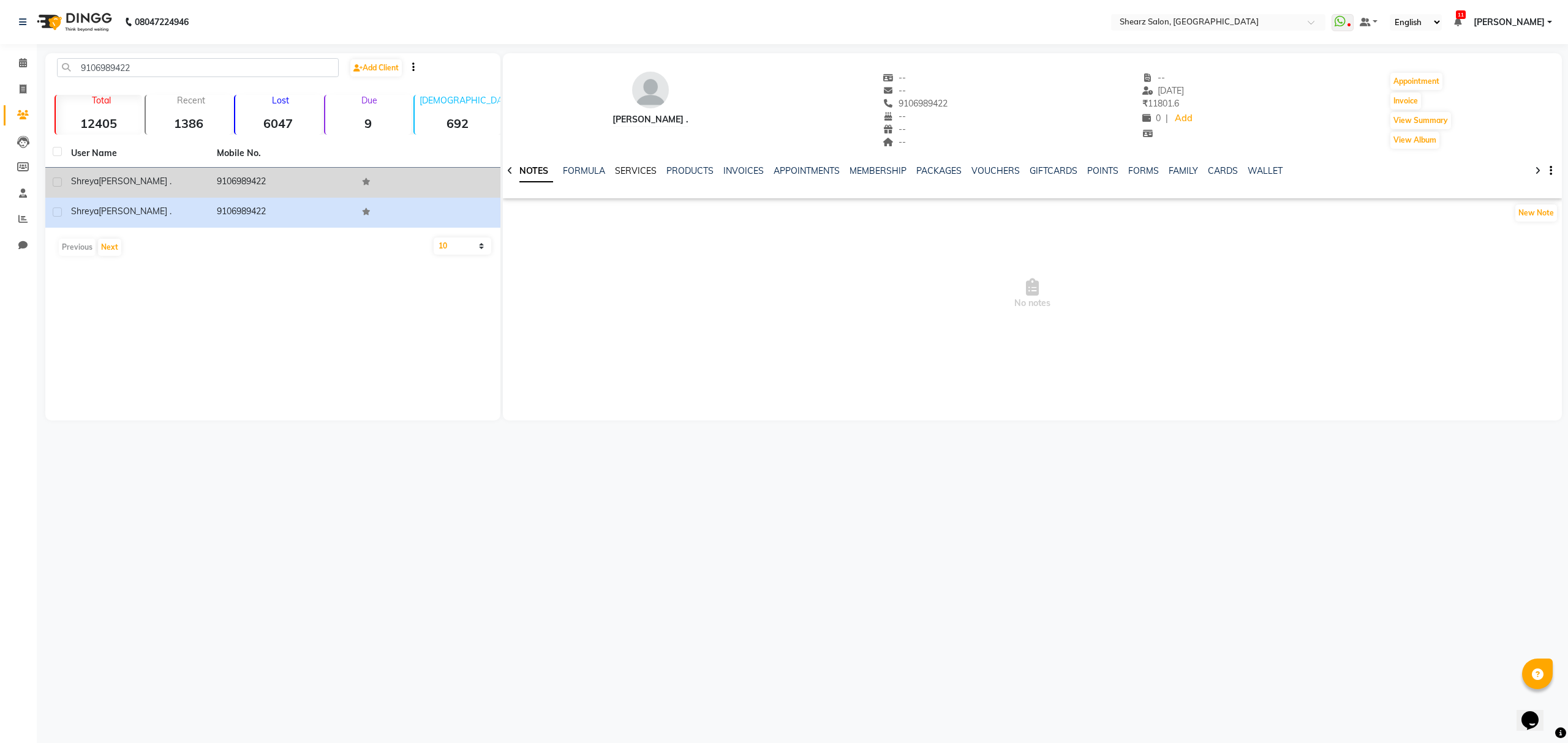
click at [636, 171] on link "SERVICES" at bounding box center [636, 171] width 42 height 11
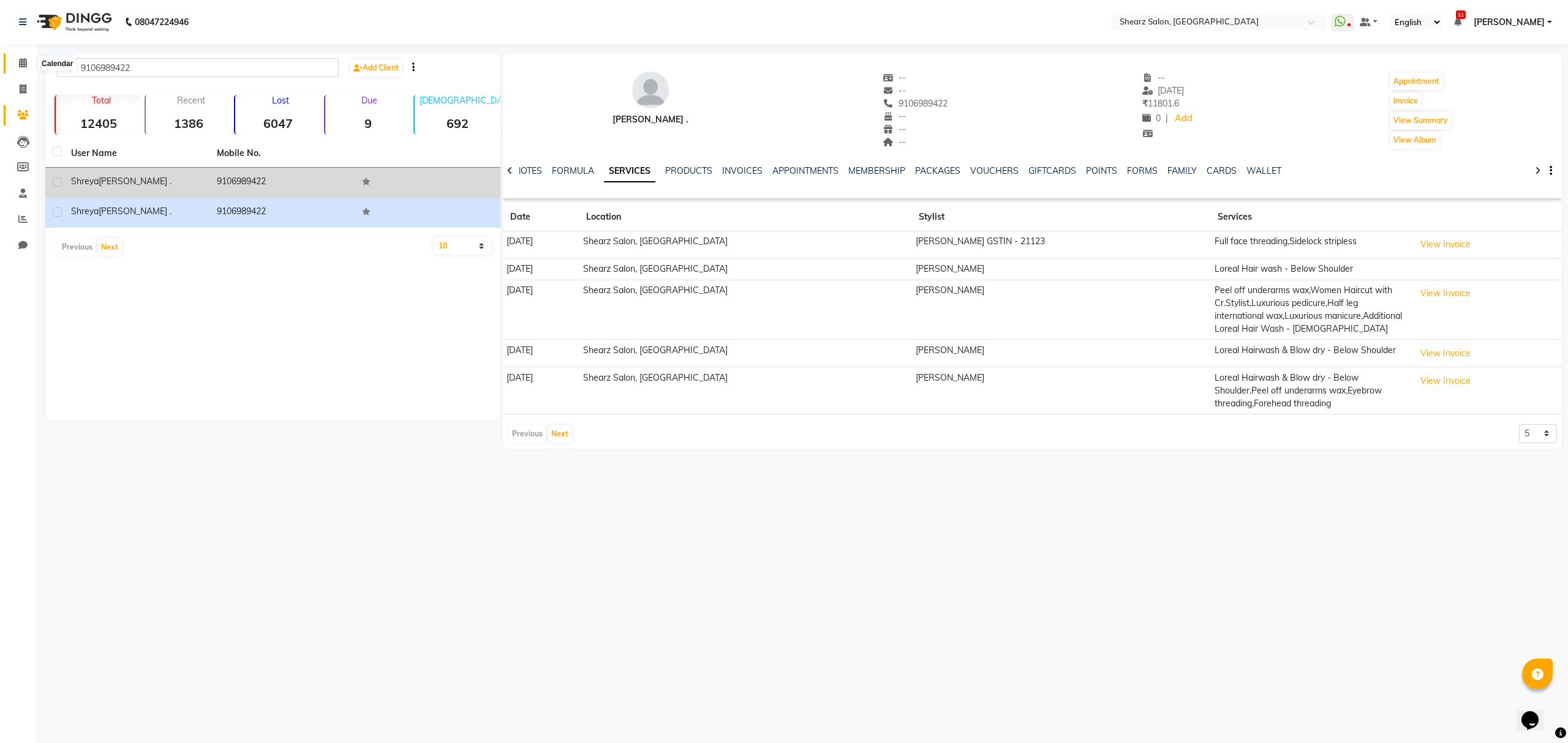
click at [15, 66] on span at bounding box center [23, 63] width 22 height 14
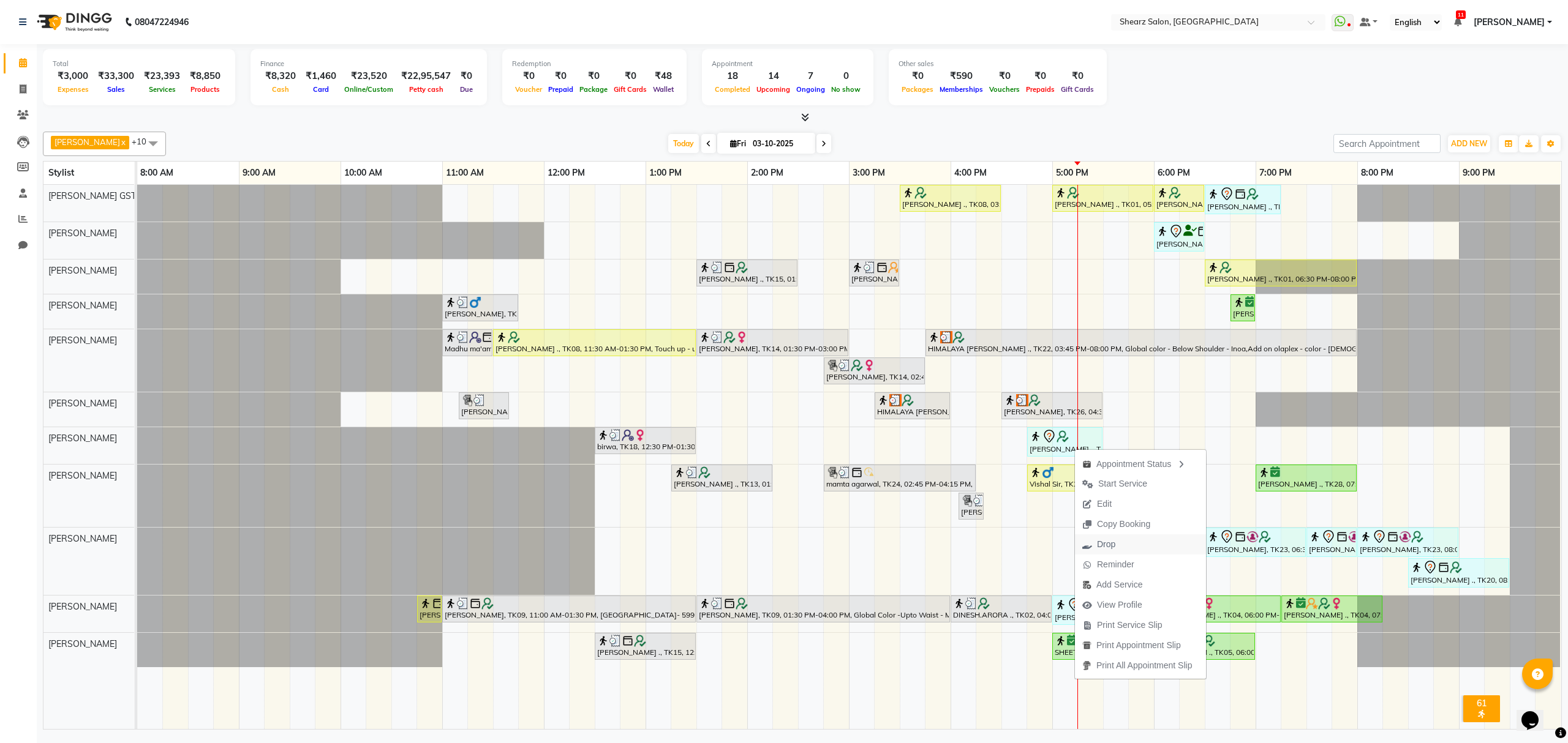
click at [1092, 541] on icon "button" at bounding box center [1087, 544] width 10 height 8
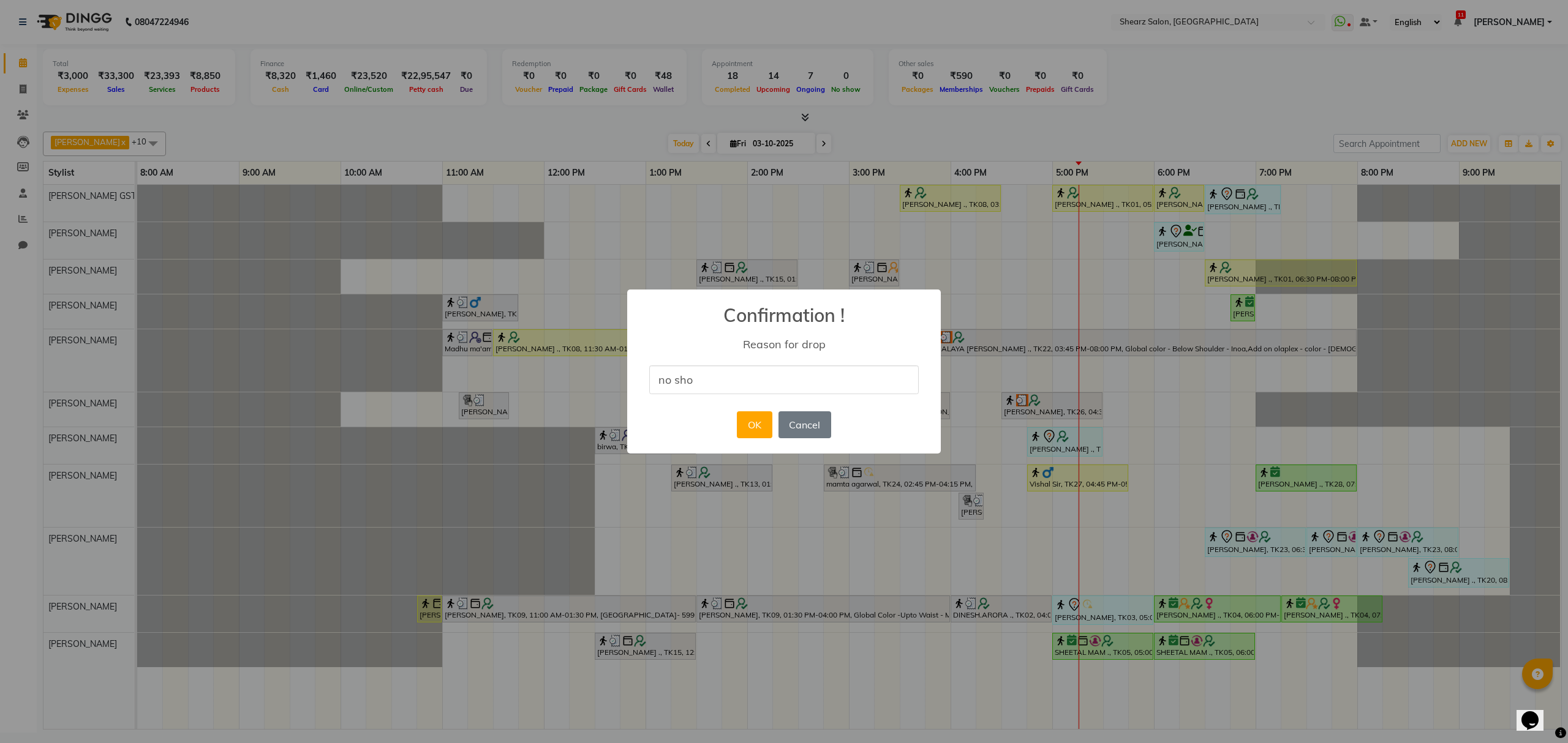
type input "No show"
click at [768, 426] on button "OK" at bounding box center [754, 425] width 35 height 27
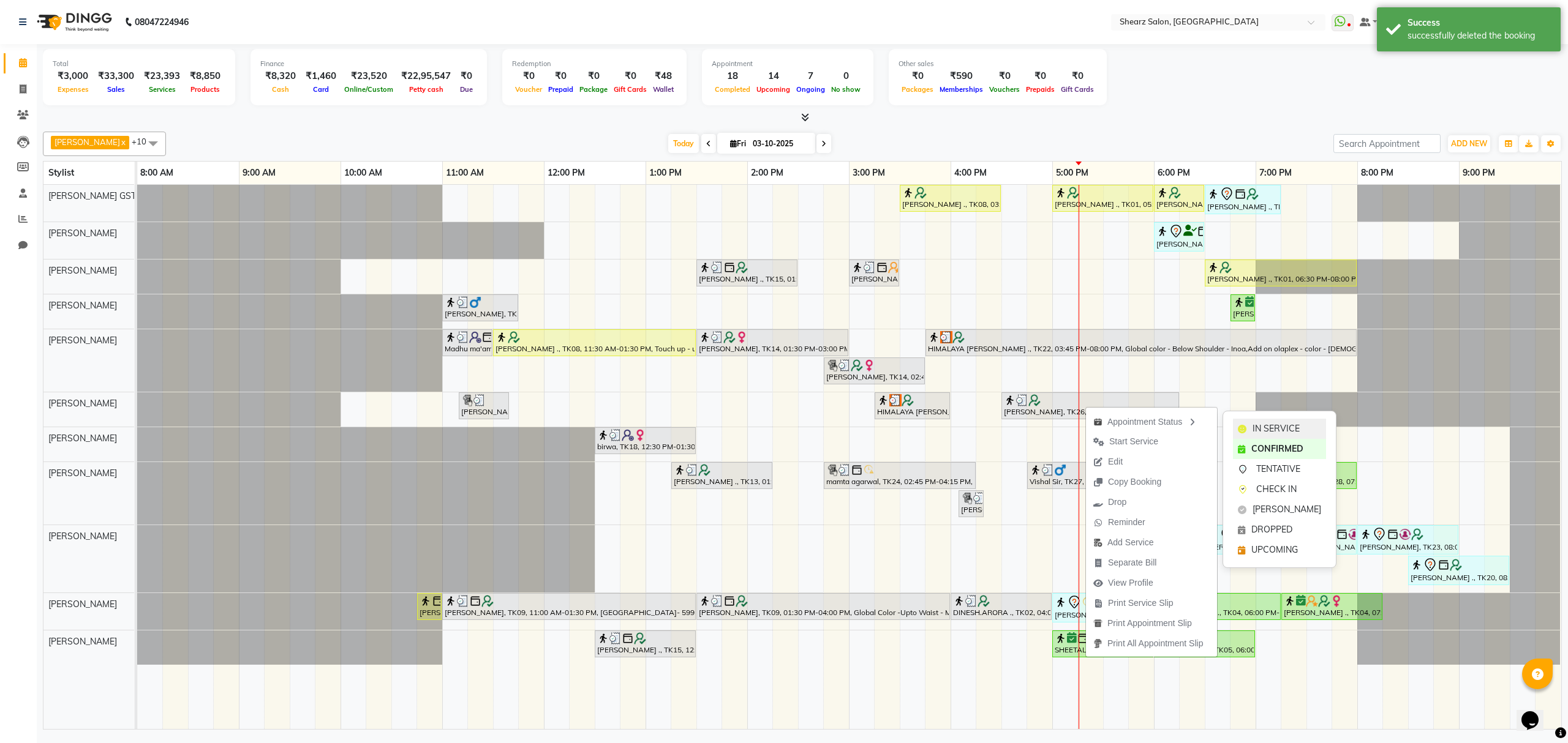
click at [1253, 427] on span "IN SERVICE" at bounding box center [1276, 429] width 47 height 13
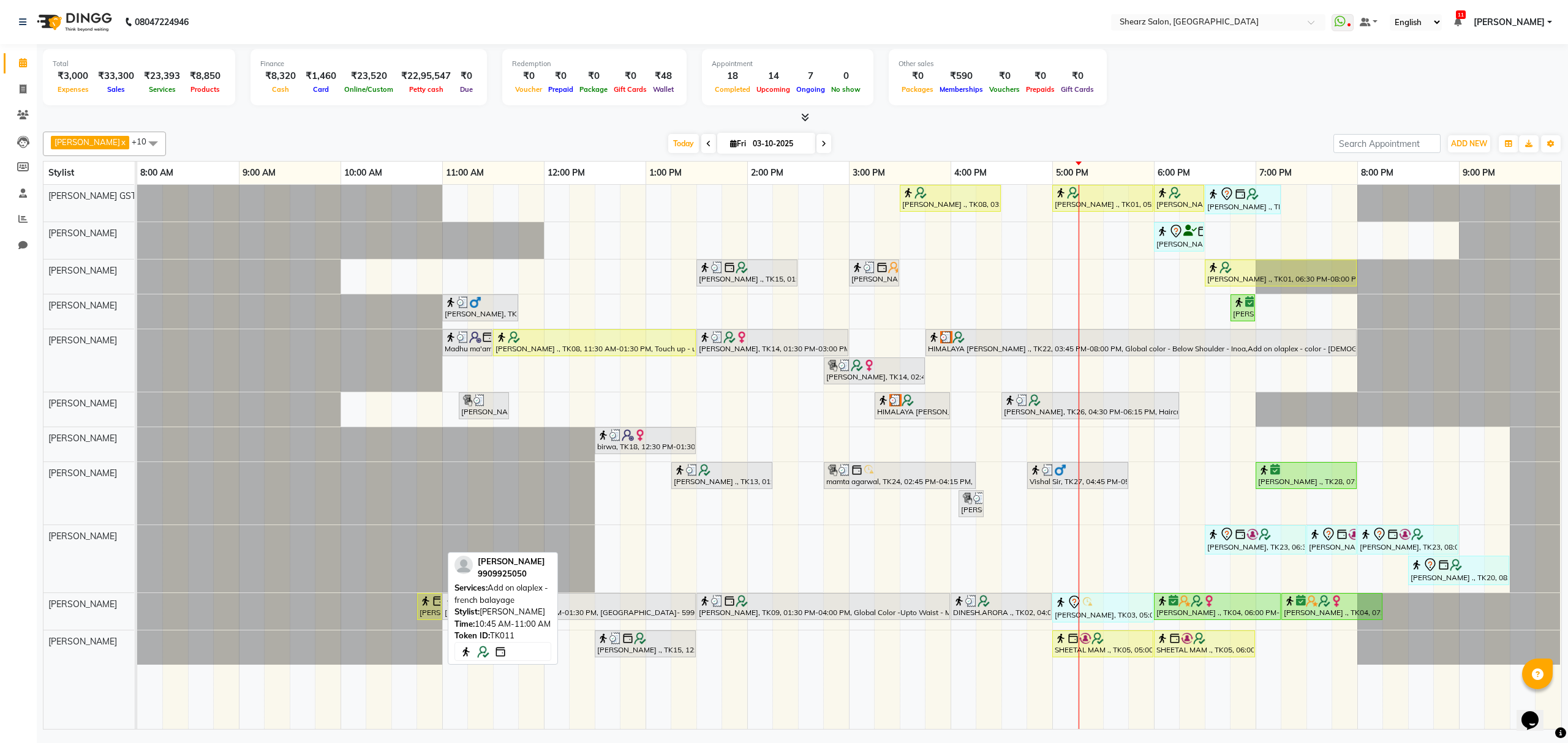
click at [420, 607] on img at bounding box center [426, 601] width 12 height 12
select select "1"
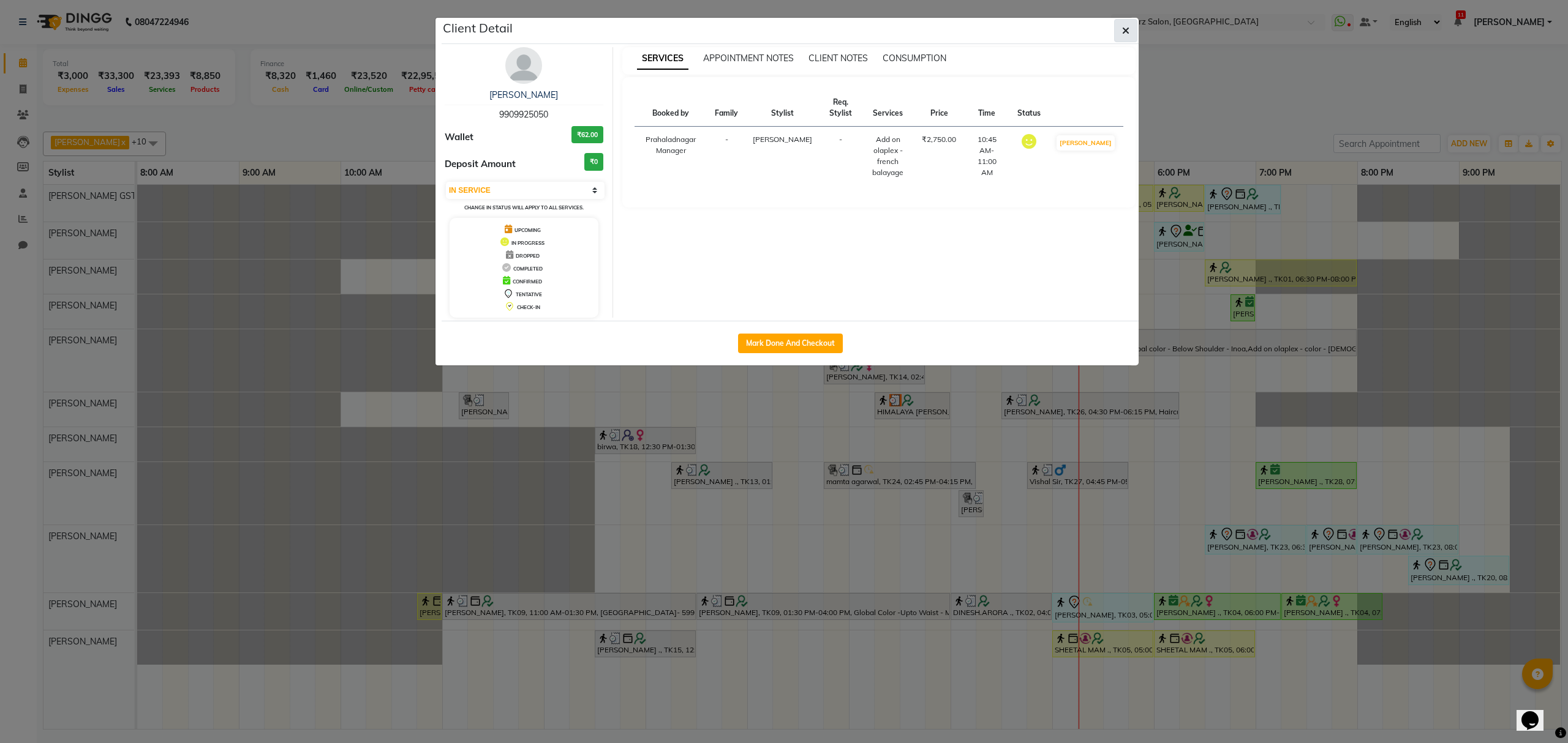
click at [1133, 31] on button "button" at bounding box center [1126, 31] width 24 height 24
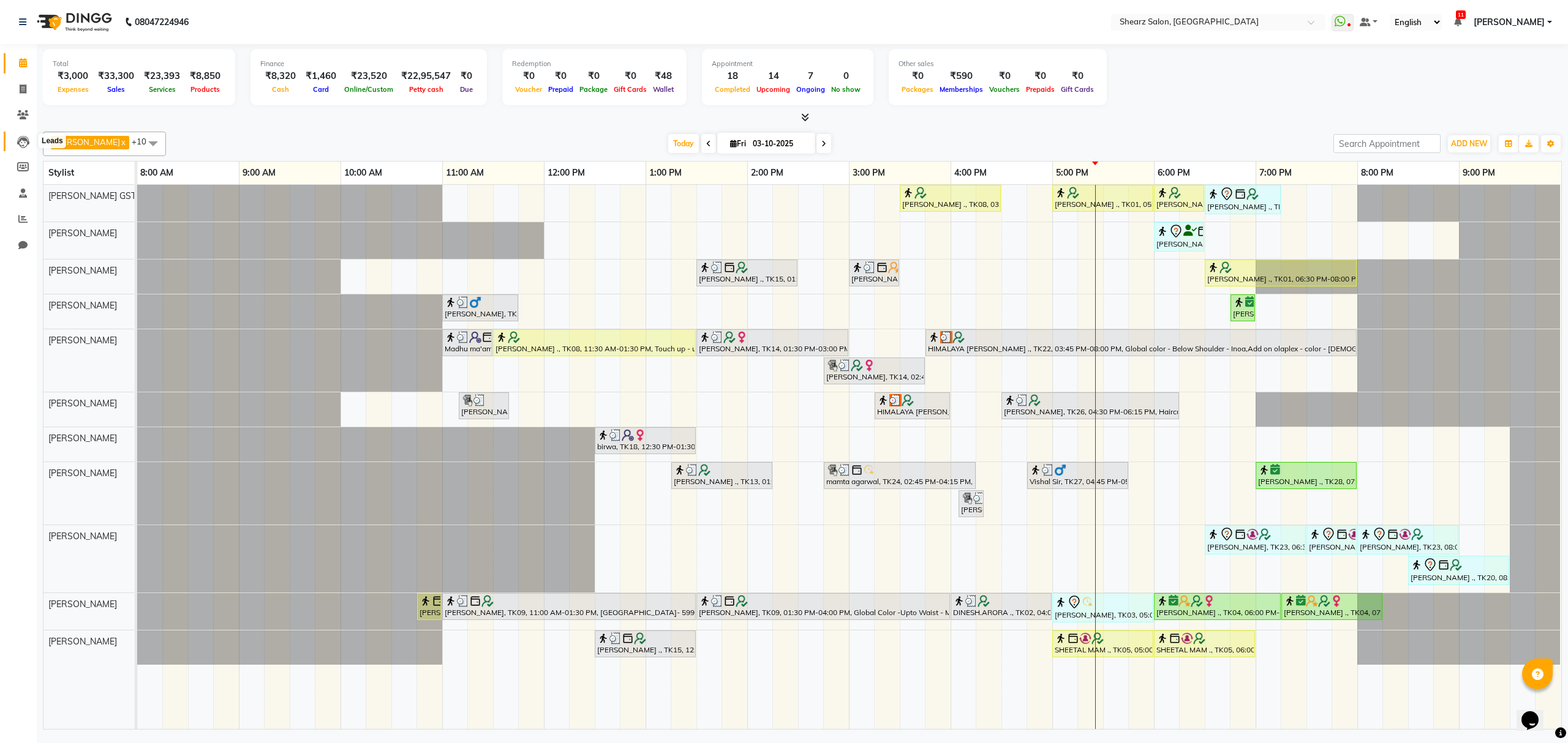
click at [20, 144] on icon at bounding box center [23, 142] width 12 height 12
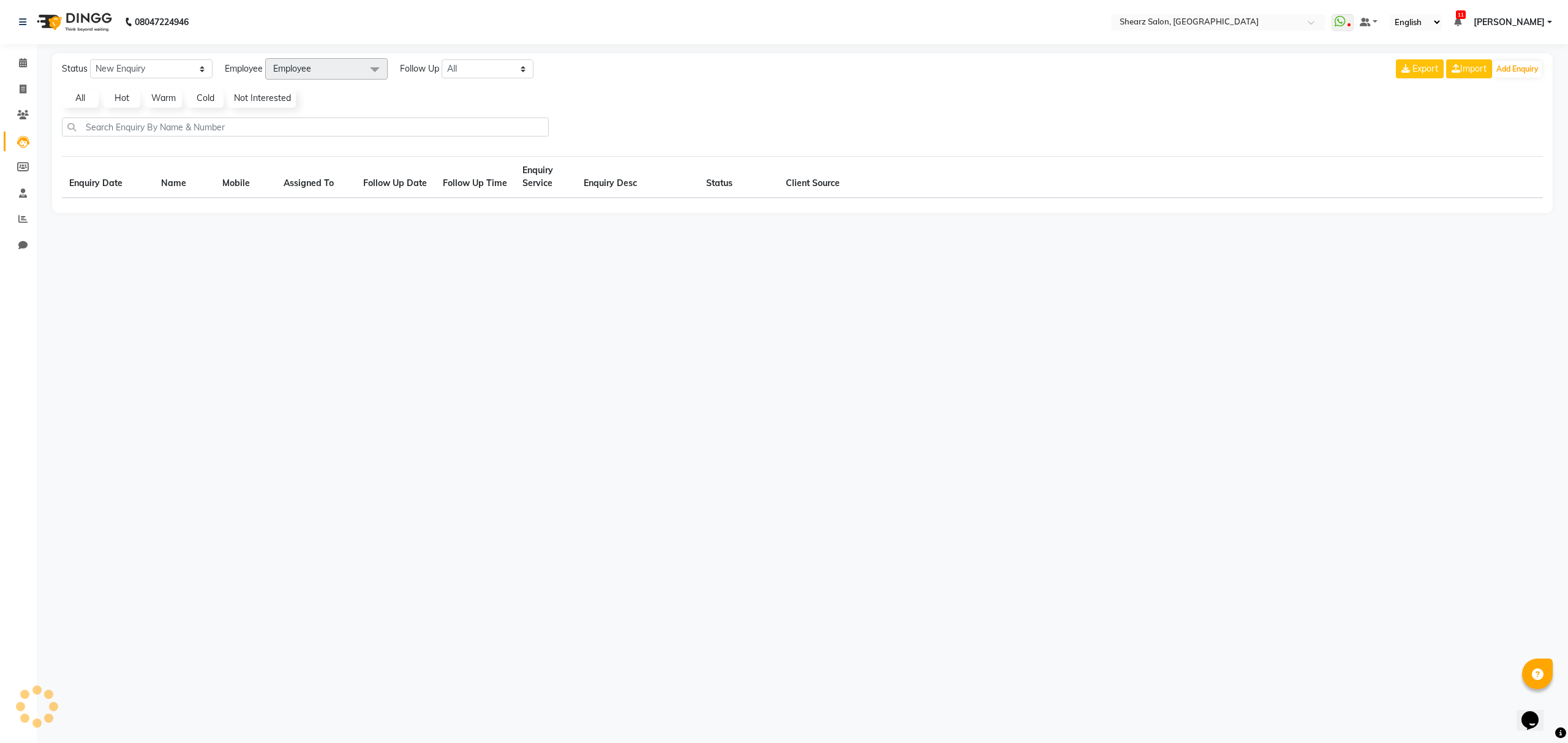
select select "10"
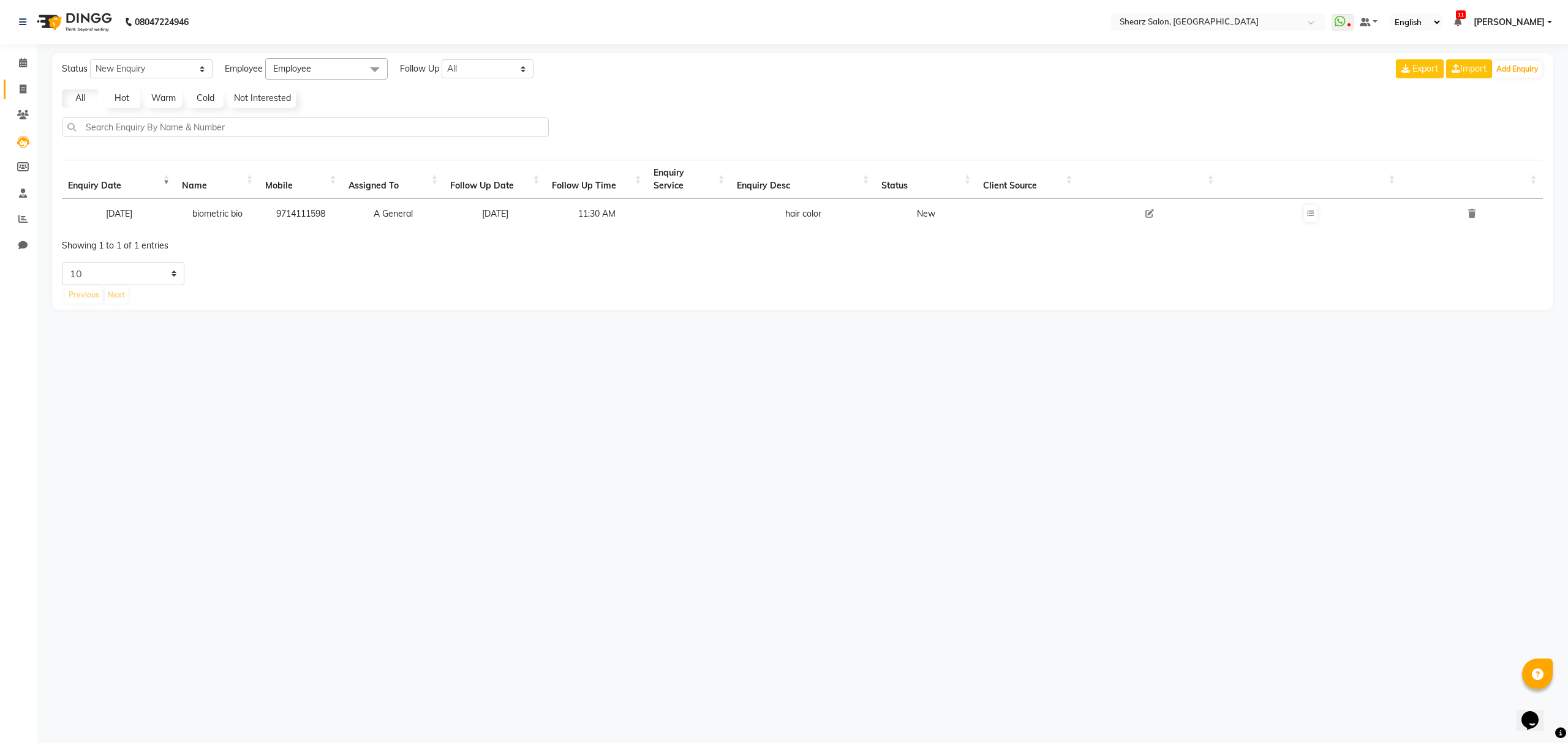
click at [25, 80] on link "Invoice" at bounding box center [18, 90] width 29 height 20
select select "service"
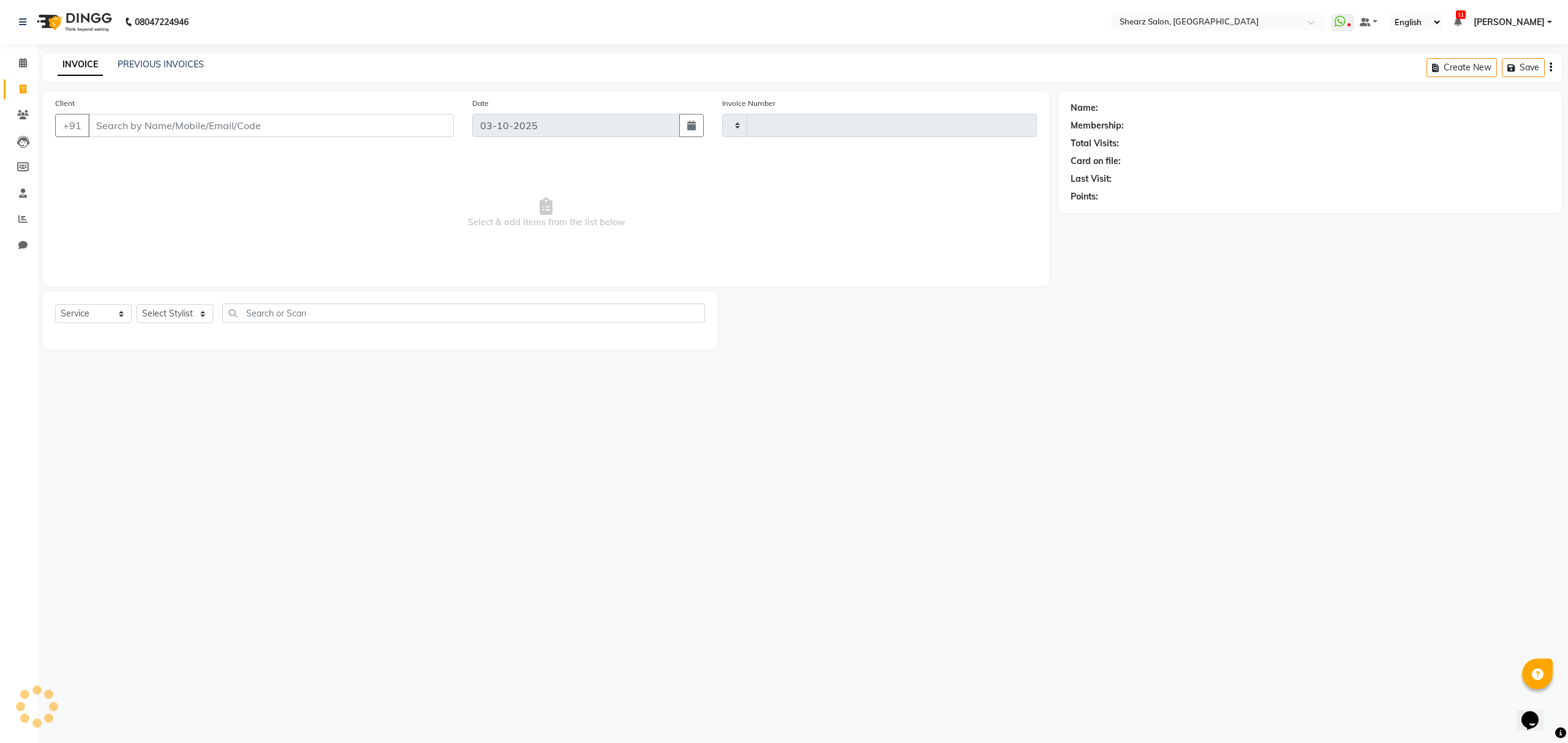
type input "7020"
select select "8157"
select select "77471"
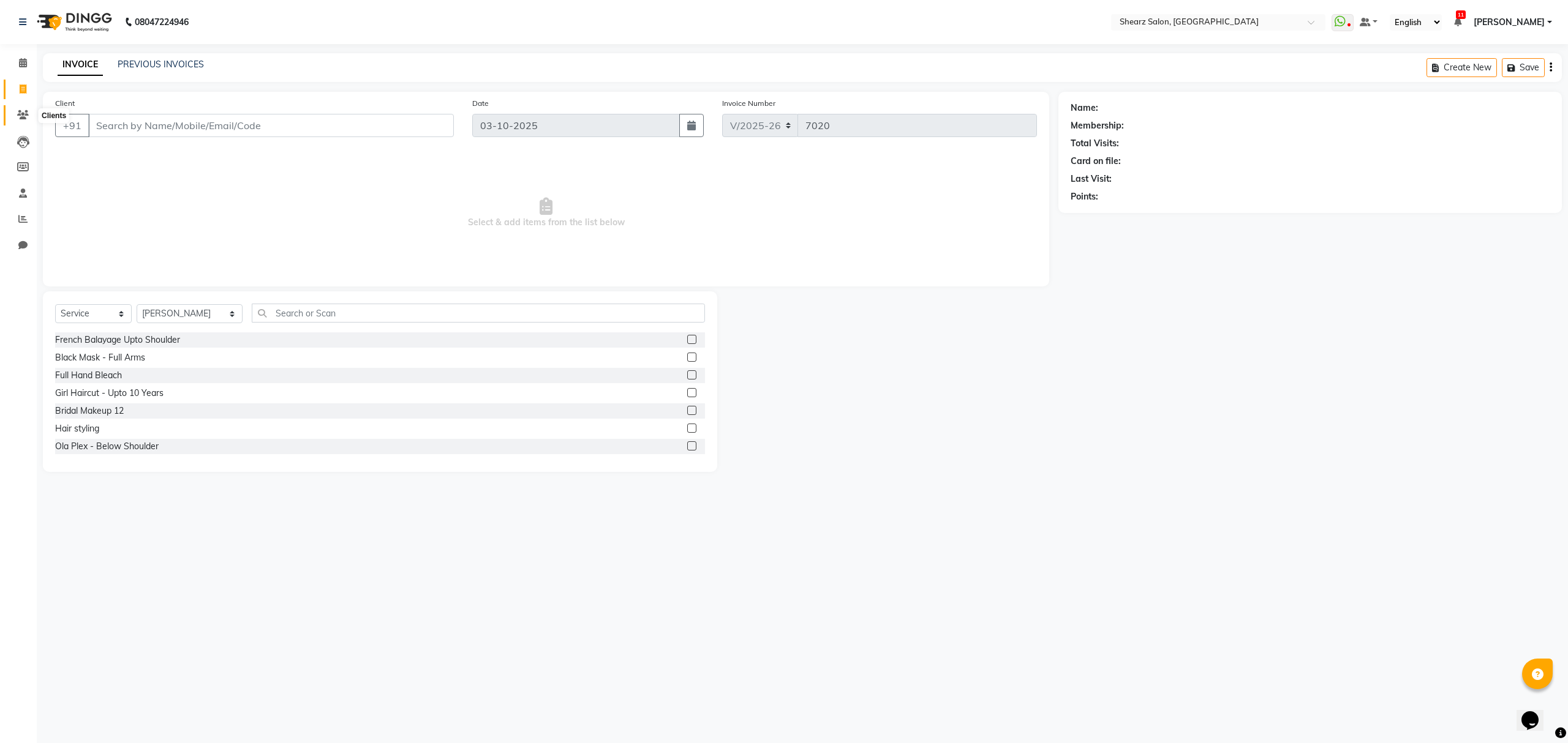
click at [28, 112] on span at bounding box center [23, 116] width 22 height 14
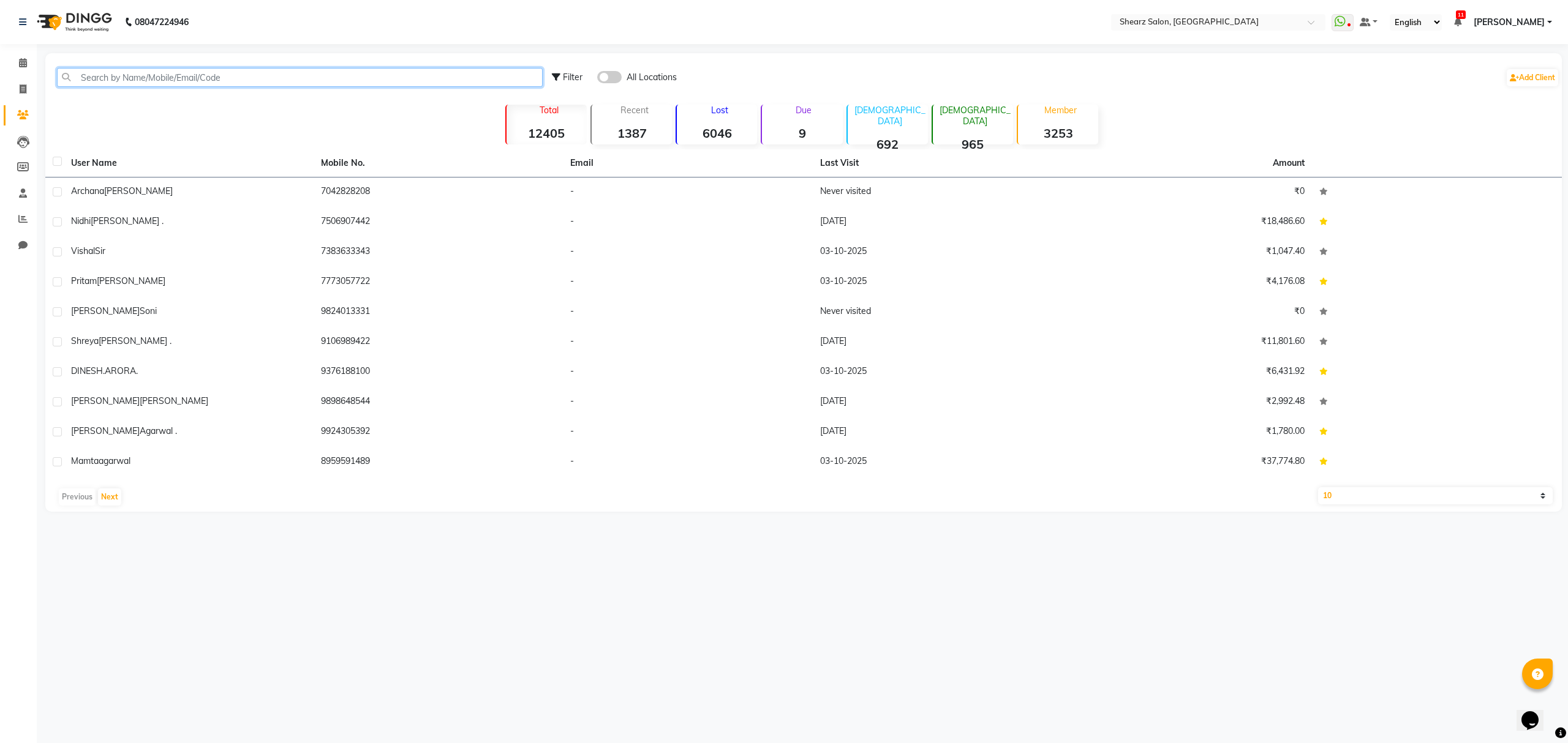
click at [156, 73] on input "text" at bounding box center [299, 77] width 486 height 19
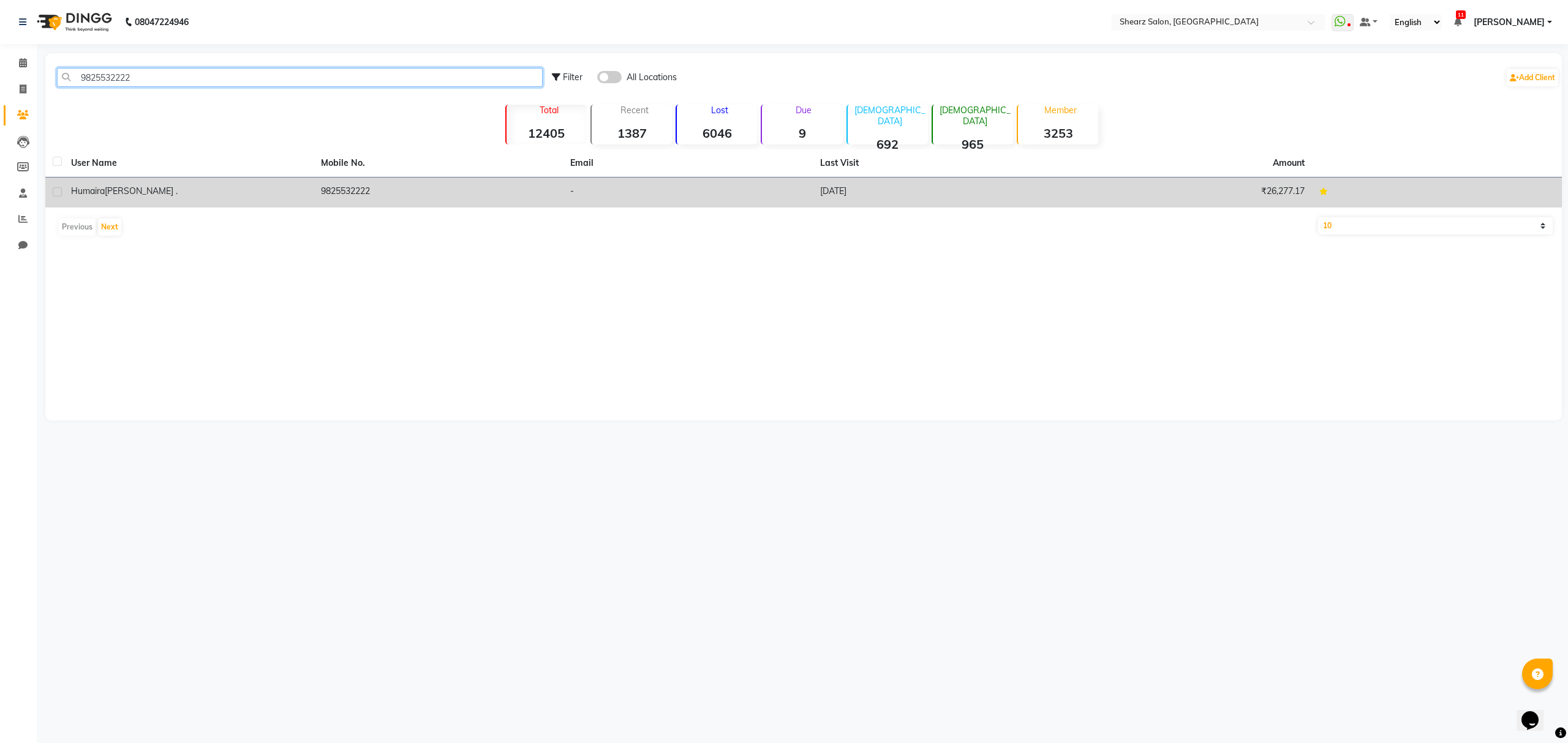
type input "9825532222"
click at [400, 202] on td "9825532222" at bounding box center [439, 193] width 250 height 30
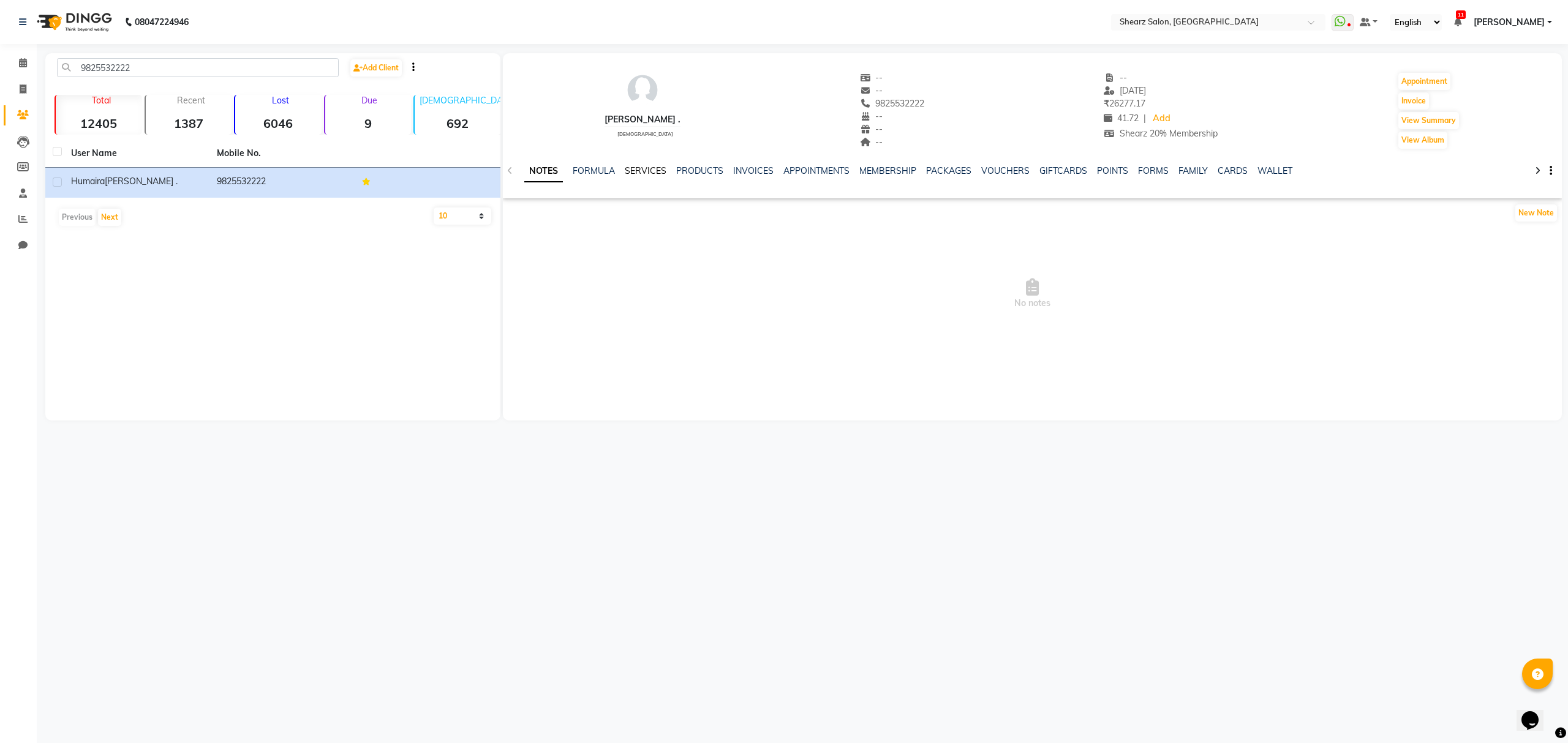
click at [643, 171] on link "SERVICES" at bounding box center [646, 171] width 42 height 11
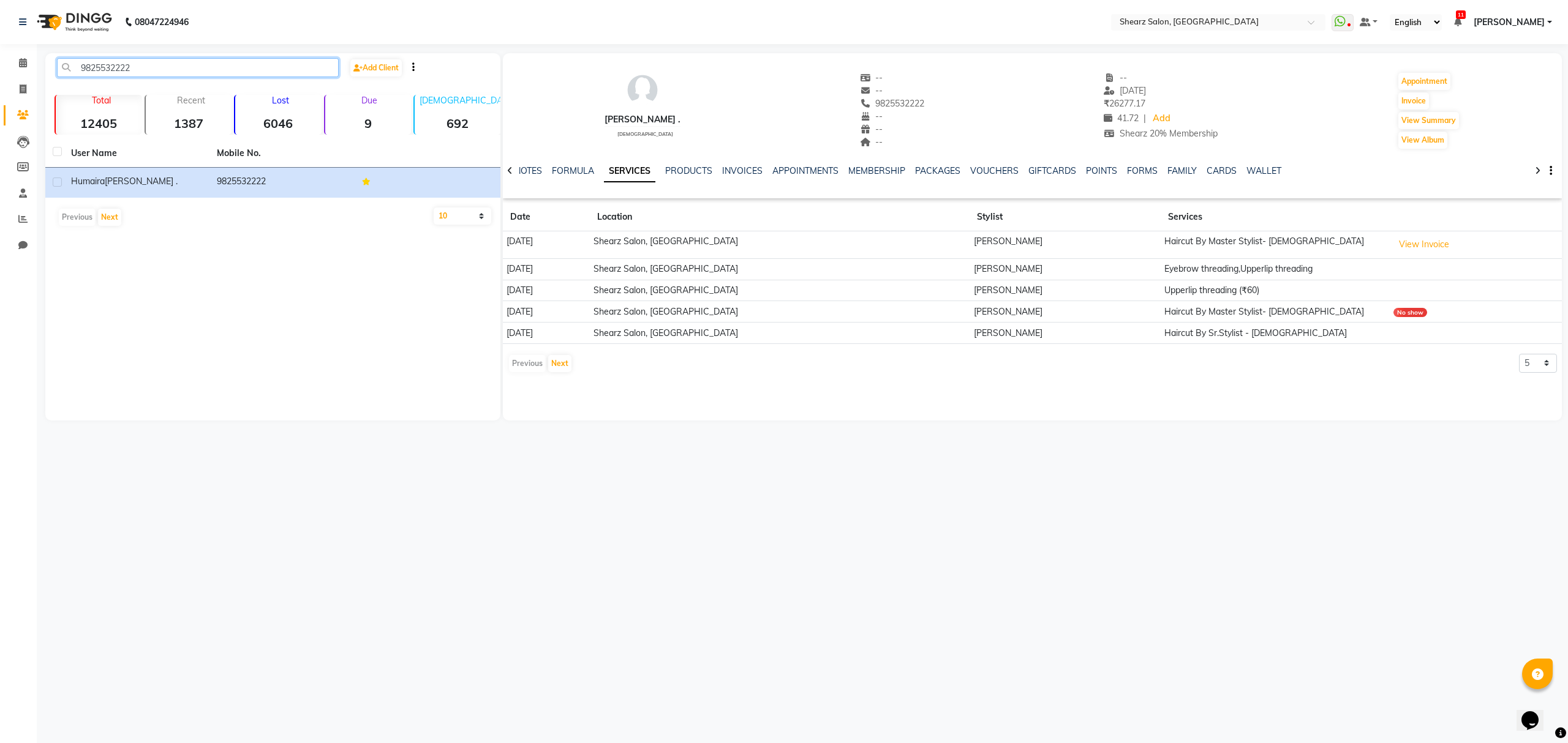
drag, startPoint x: 169, startPoint y: 59, endPoint x: 0, endPoint y: 54, distance: 169.1
click at [0, 54] on app-home "08047224946 Select Location × Shearz Salon, Prahaladnagar WhatsApp Status ✕ Sta…" at bounding box center [784, 220] width 1568 height 439
click at [20, 63] on icon at bounding box center [23, 63] width 8 height 9
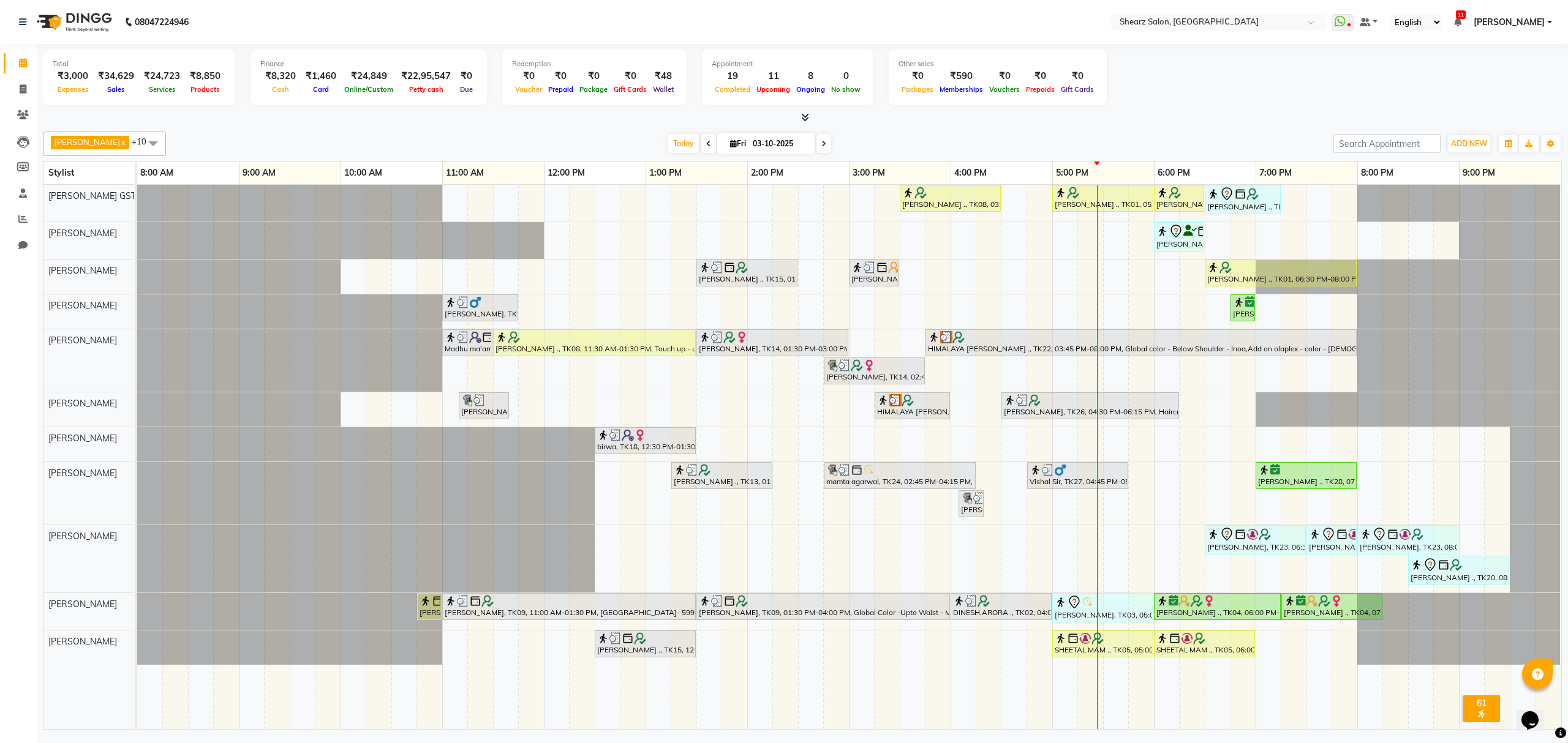
click at [817, 150] on span at bounding box center [824, 143] width 14 height 19
type input "04-10-2025"
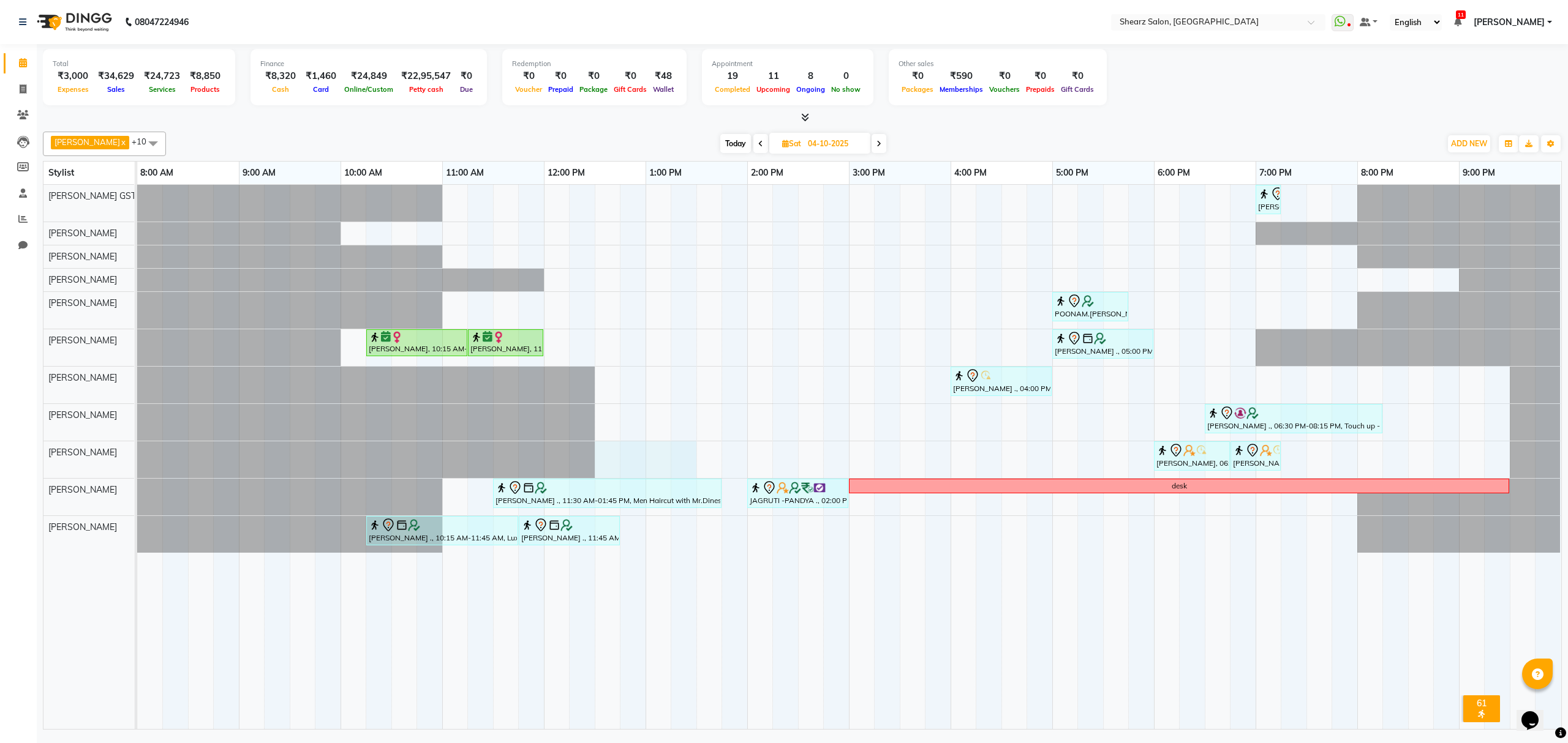
drag, startPoint x: 598, startPoint y: 463, endPoint x: 685, endPoint y: 471, distance: 87.4
click at [685, 471] on div "Rajee Shinu ., 07:00 PM-07:15 PM, Eyebrow threading with senior POONAM.KAPOOR .…" at bounding box center [849, 457] width 1424 height 544
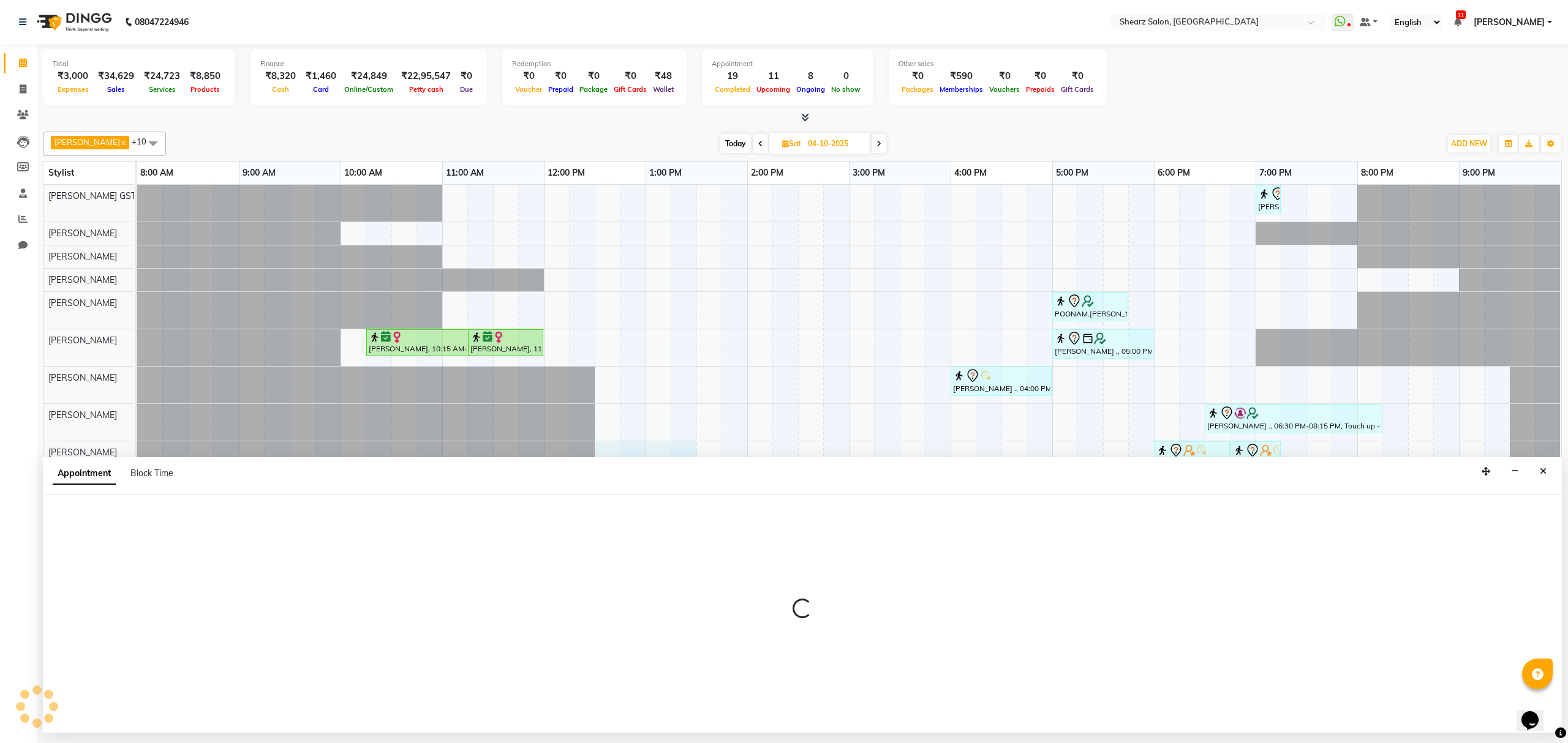
select select "77471"
select select "750"
select select "tentative"
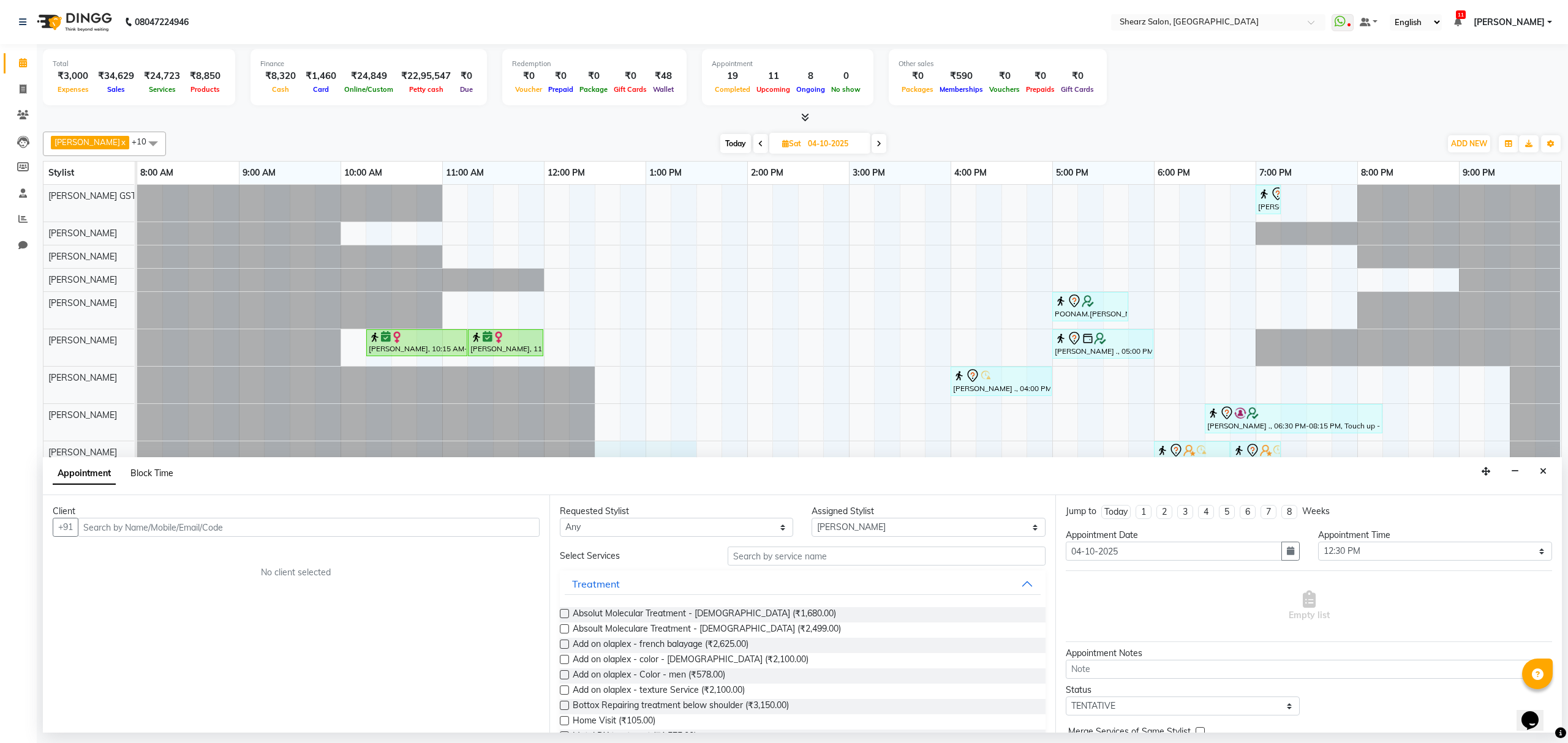
click at [141, 475] on span "Block Time" at bounding box center [152, 473] width 43 height 11
select select "77471"
select select "750"
select select "810"
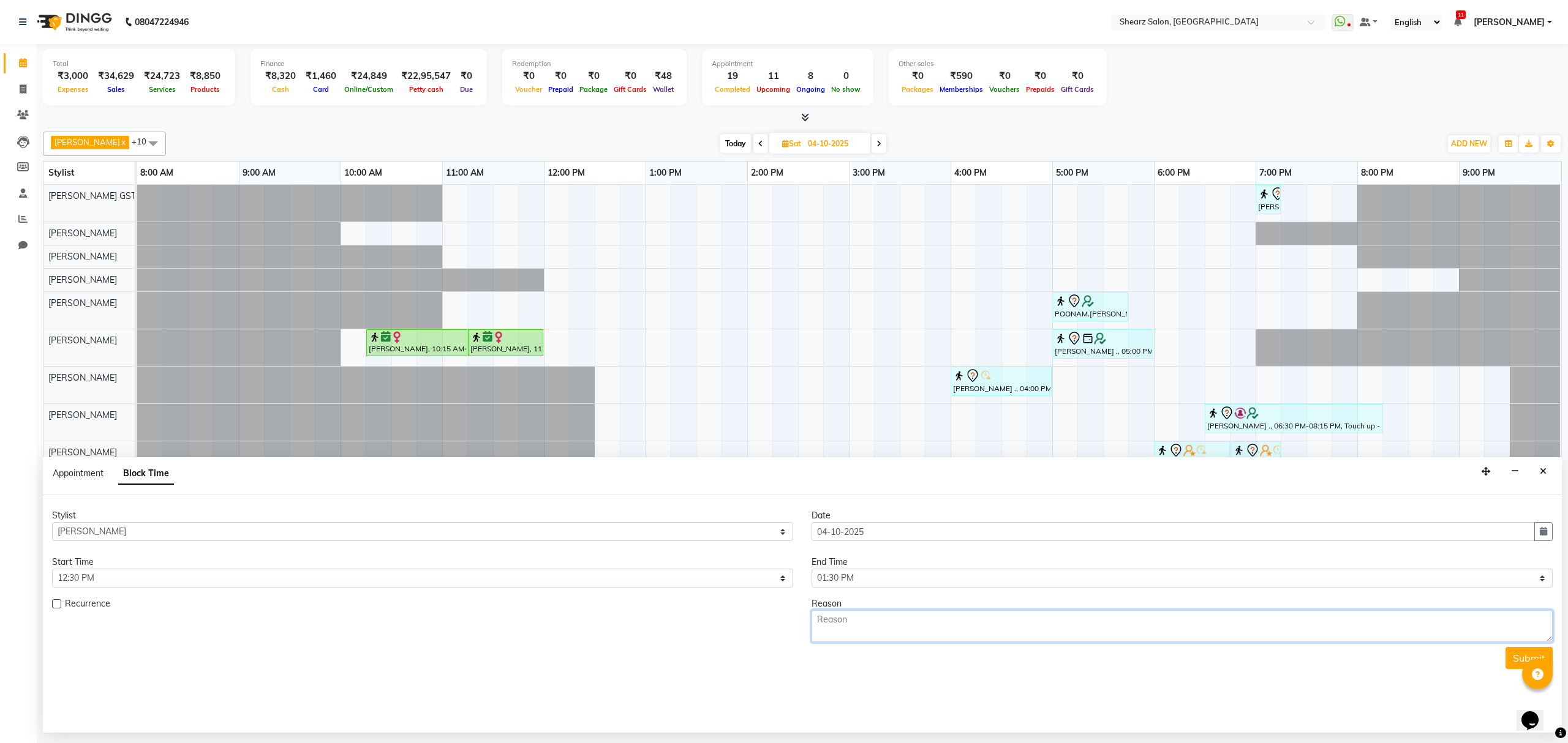
click at [883, 636] on textarea at bounding box center [1182, 626] width 741 height 32
type textarea "hc"
click at [1510, 665] on button "Submit" at bounding box center [1529, 658] width 47 height 22
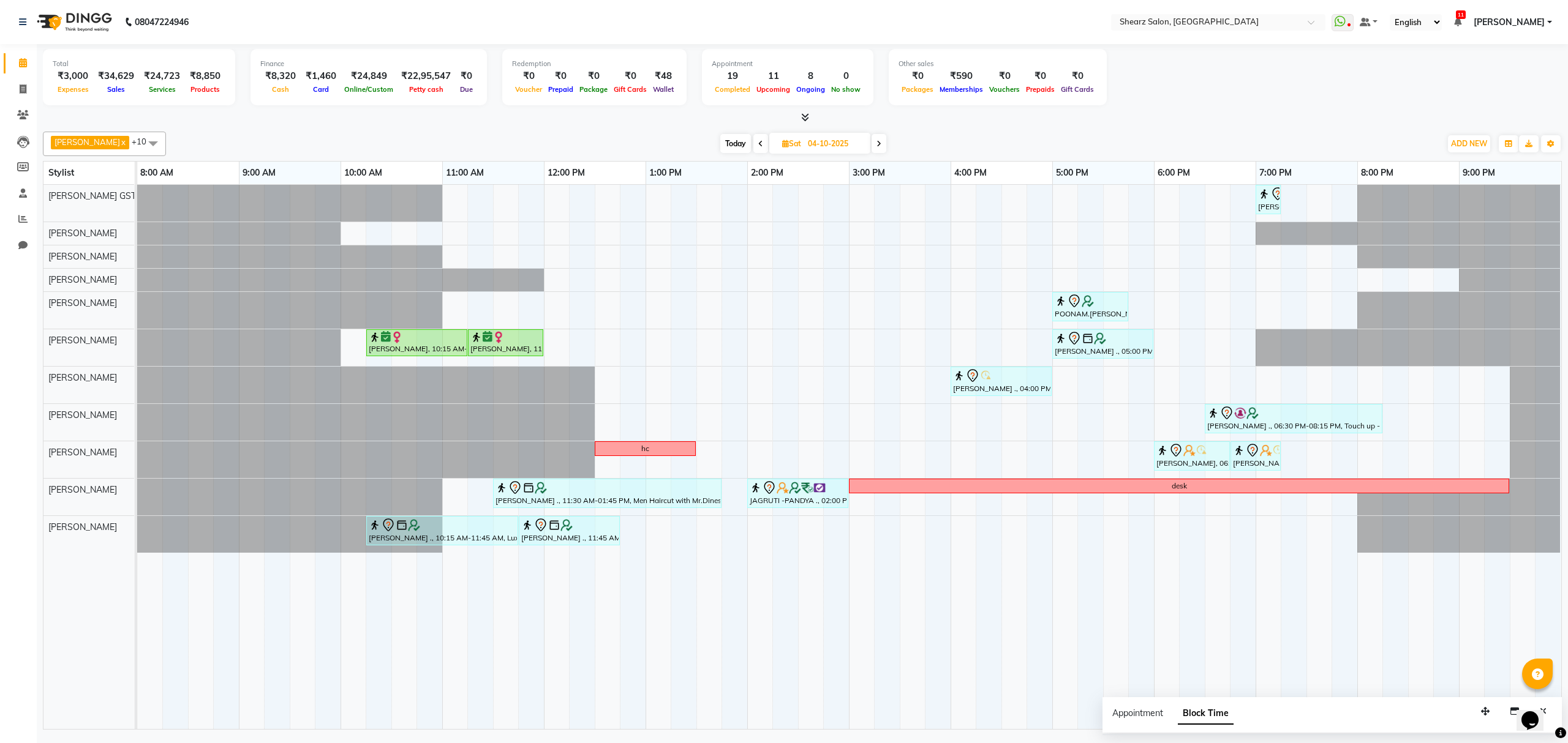
click at [726, 145] on span "Today" at bounding box center [736, 143] width 31 height 19
type input "03-10-2025"
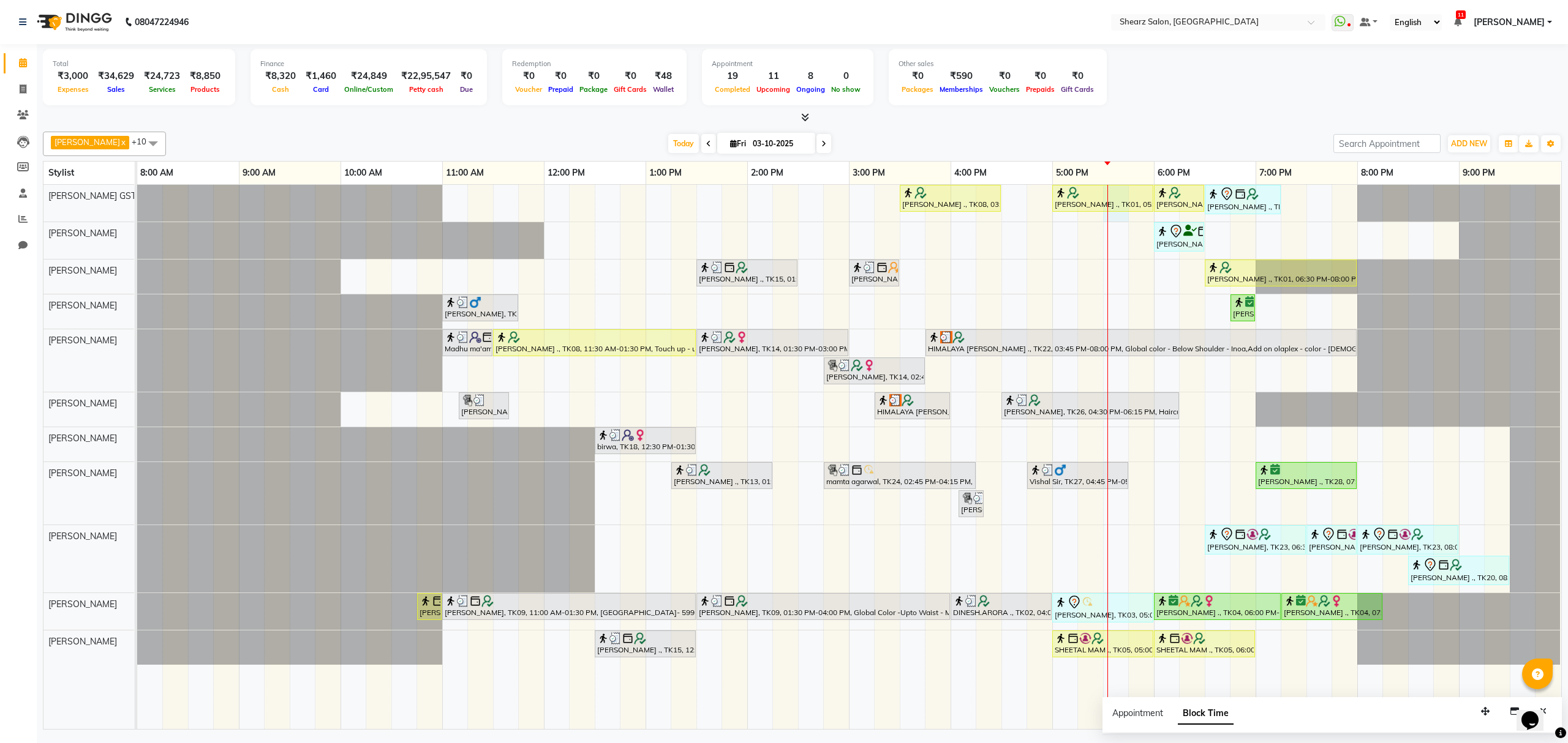
click at [1108, 196] on div at bounding box center [1108, 457] width 1 height 544
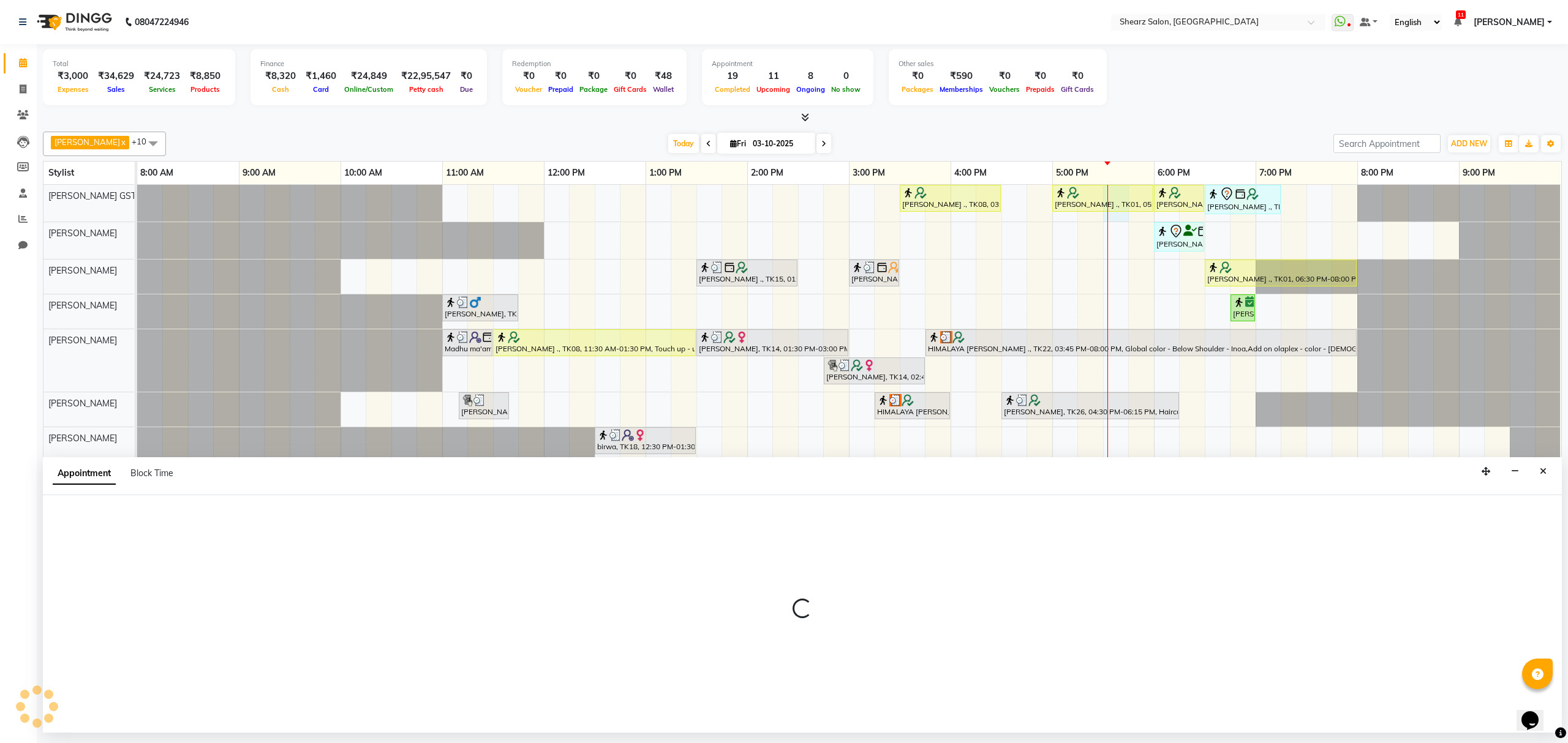
select select "77439"
select select "1050"
select select "tentative"
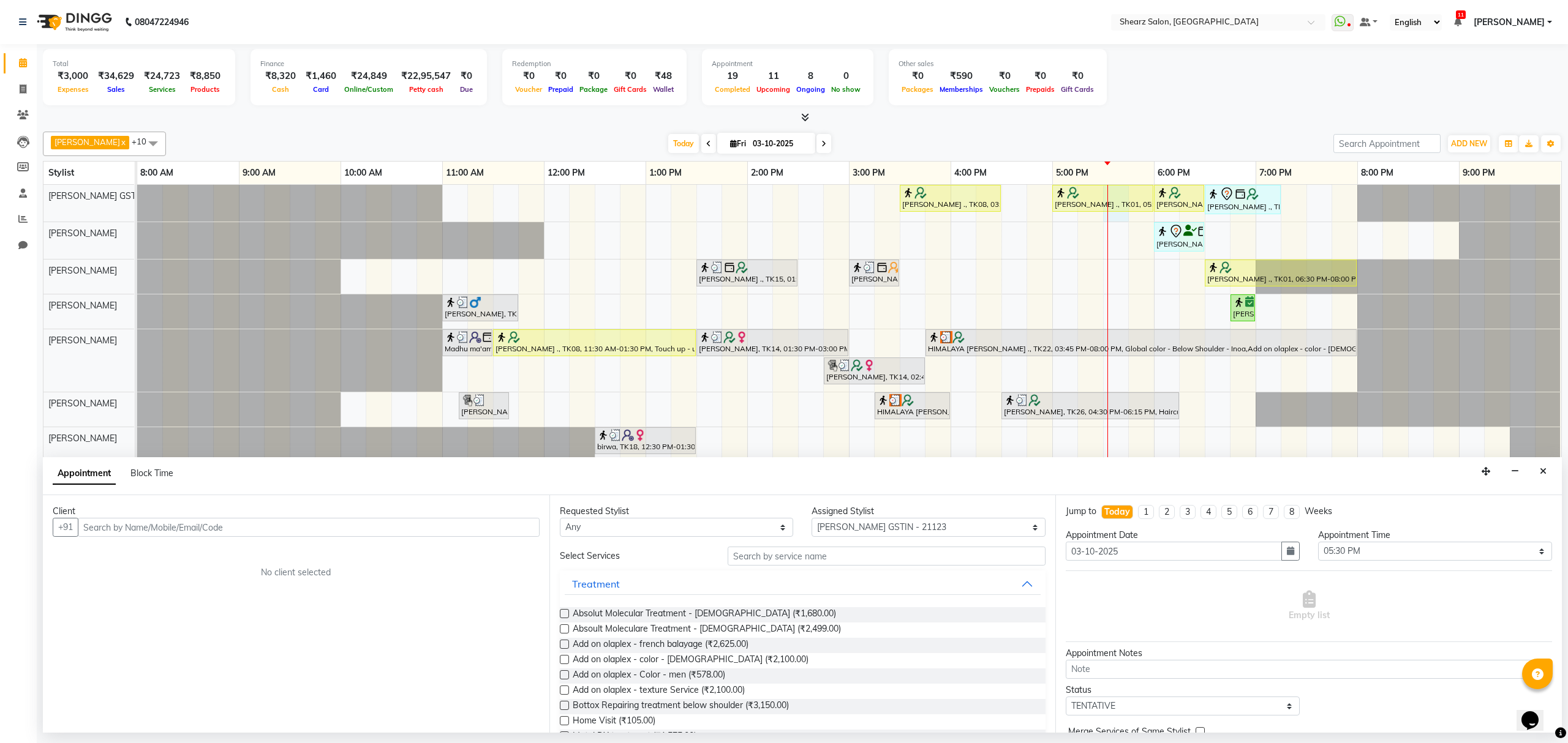
drag, startPoint x: 1540, startPoint y: 481, endPoint x: 1415, endPoint y: 517, distance: 130.1
click at [1539, 488] on div "Appointment Block Time" at bounding box center [802, 476] width 1519 height 38
click at [1091, 197] on div at bounding box center [1102, 193] width 96 height 12
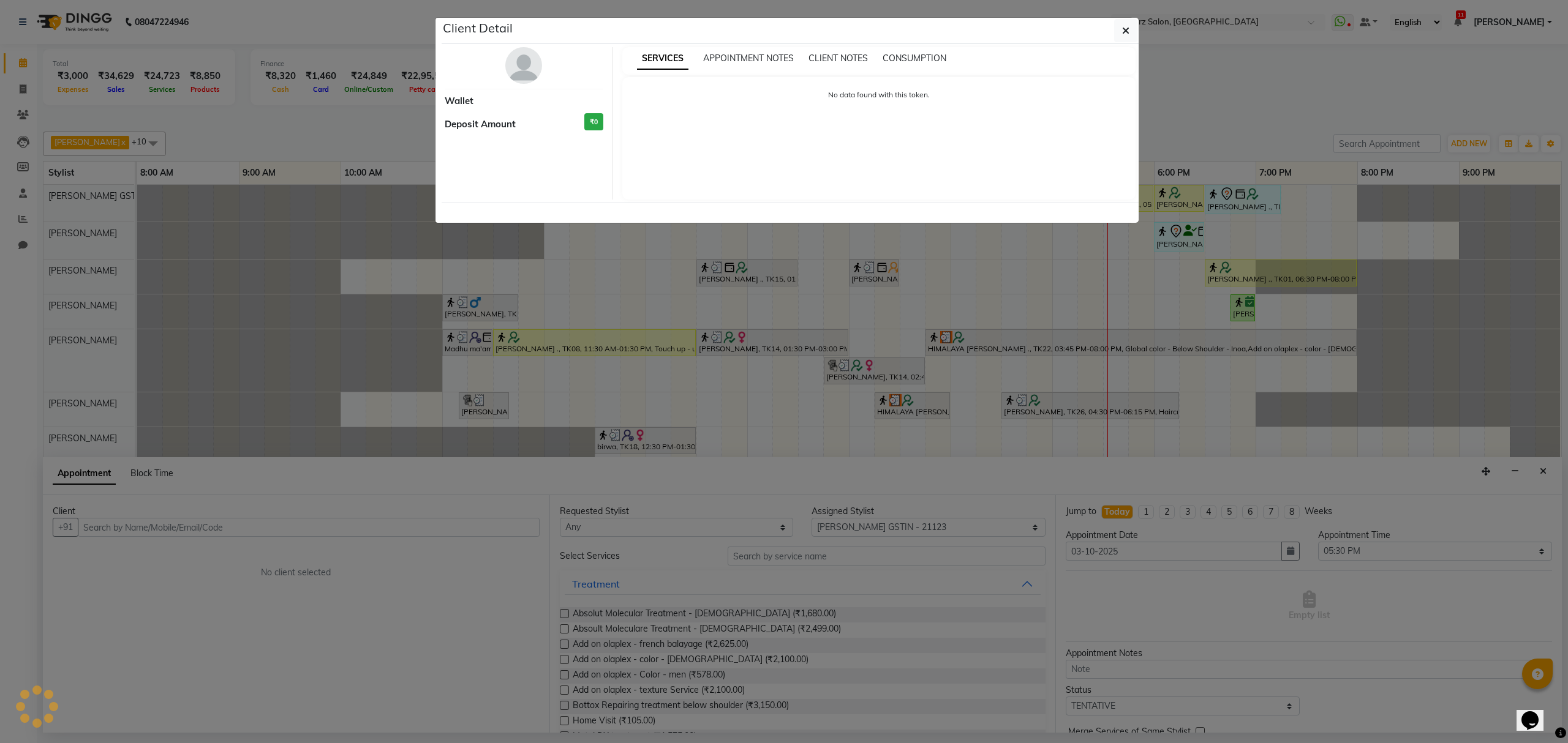
select select "1"
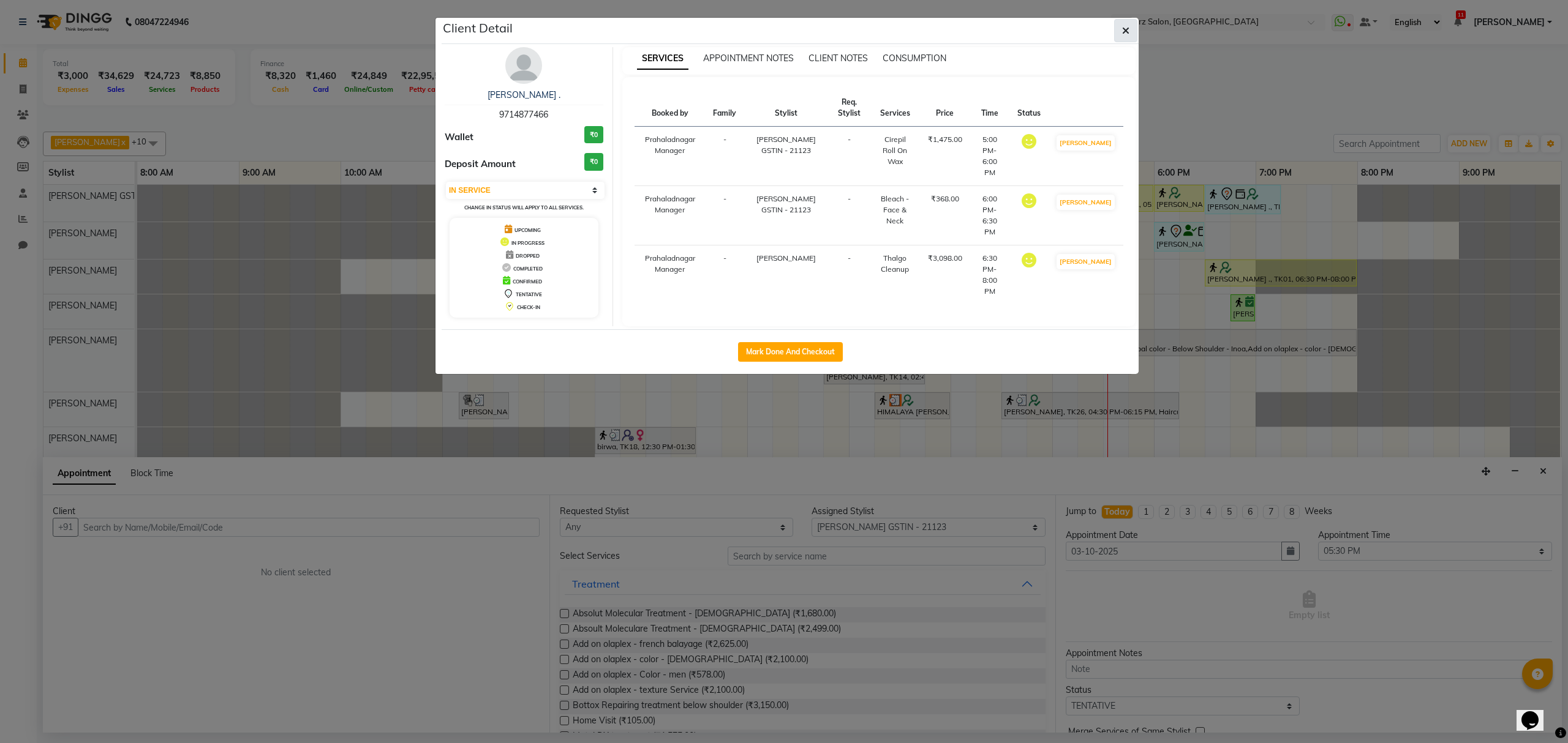
click at [1123, 27] on icon "button" at bounding box center [1125, 30] width 7 height 10
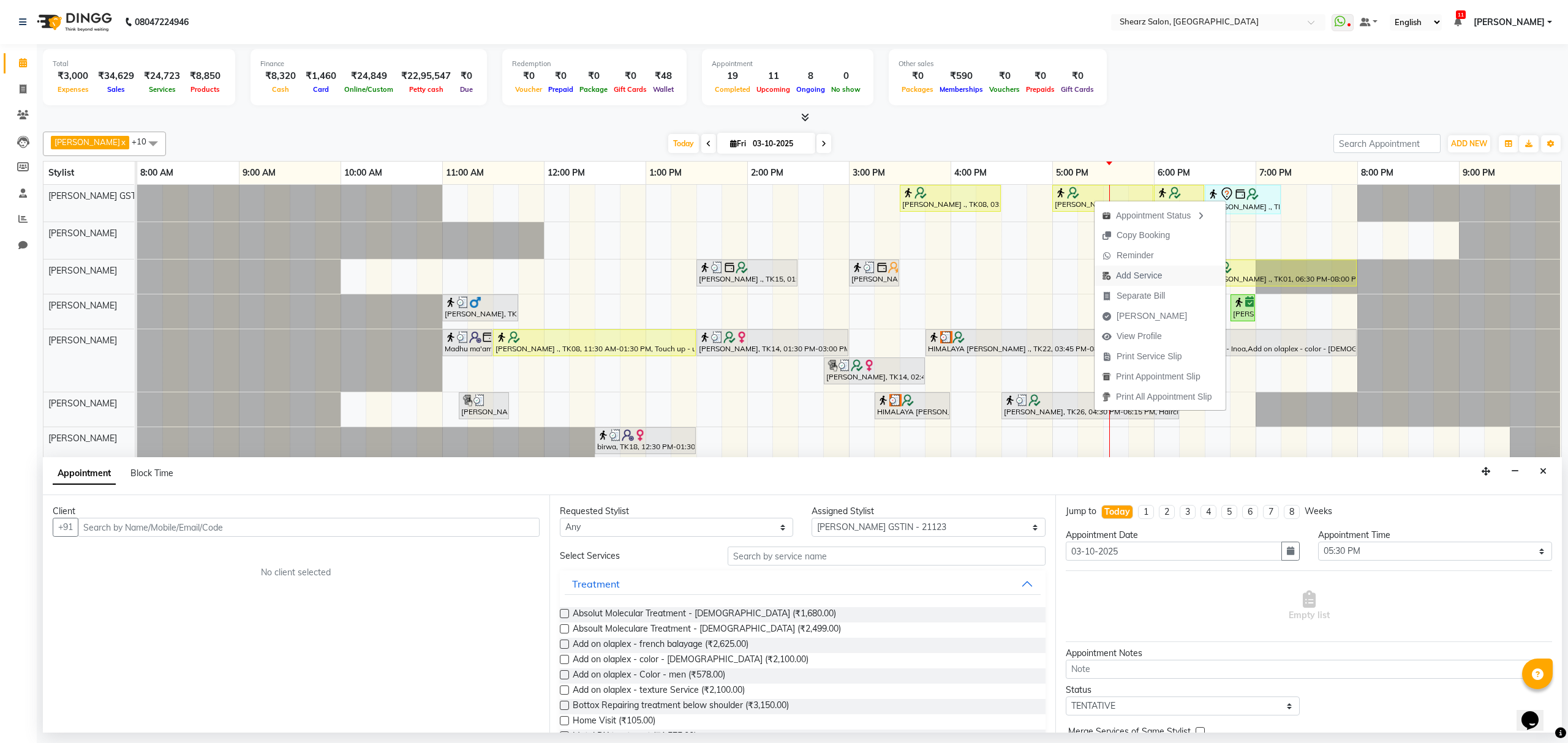
click at [1150, 275] on span "Add Service" at bounding box center [1139, 276] width 46 height 13
select select "77439"
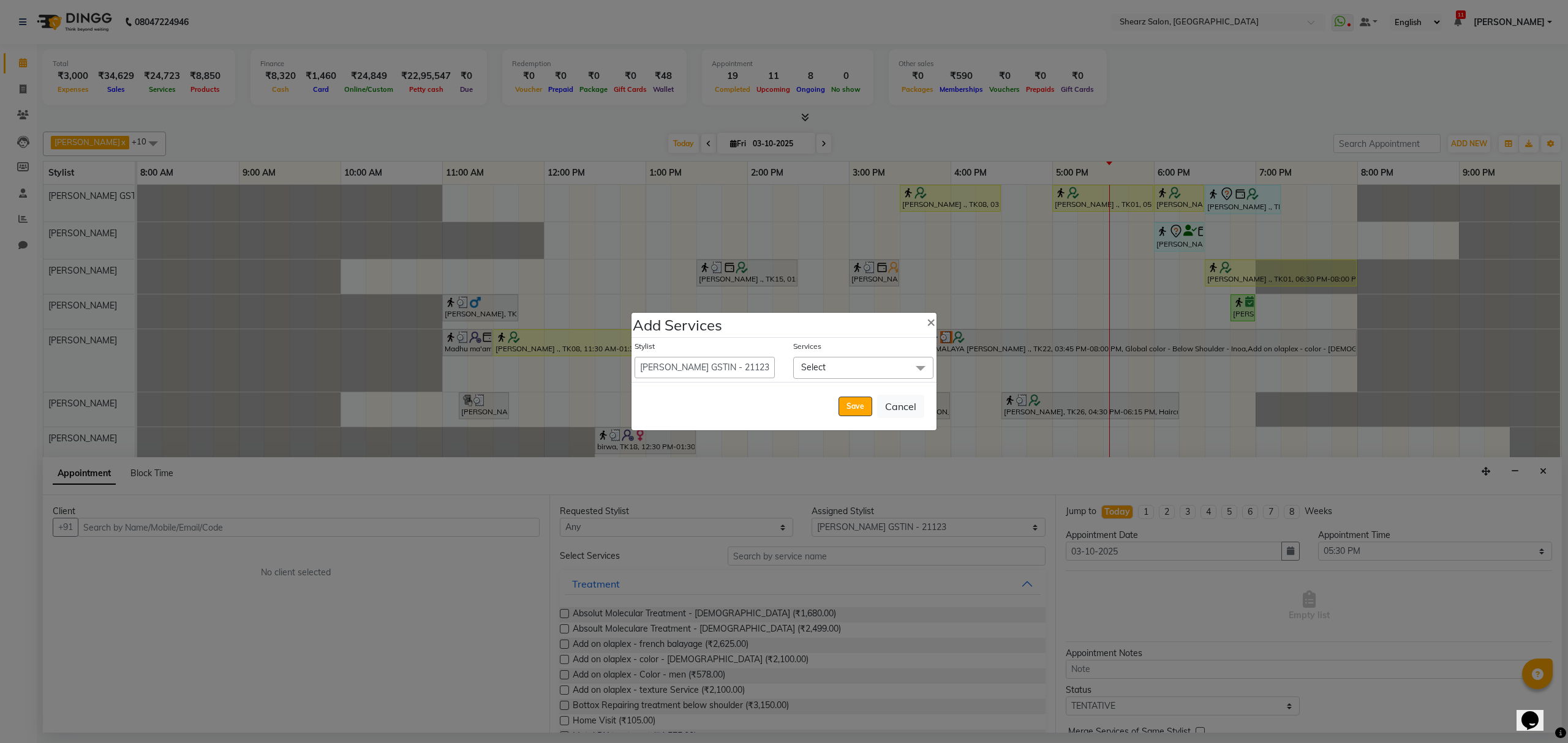
click at [838, 365] on span "Select" at bounding box center [863, 367] width 141 height 22
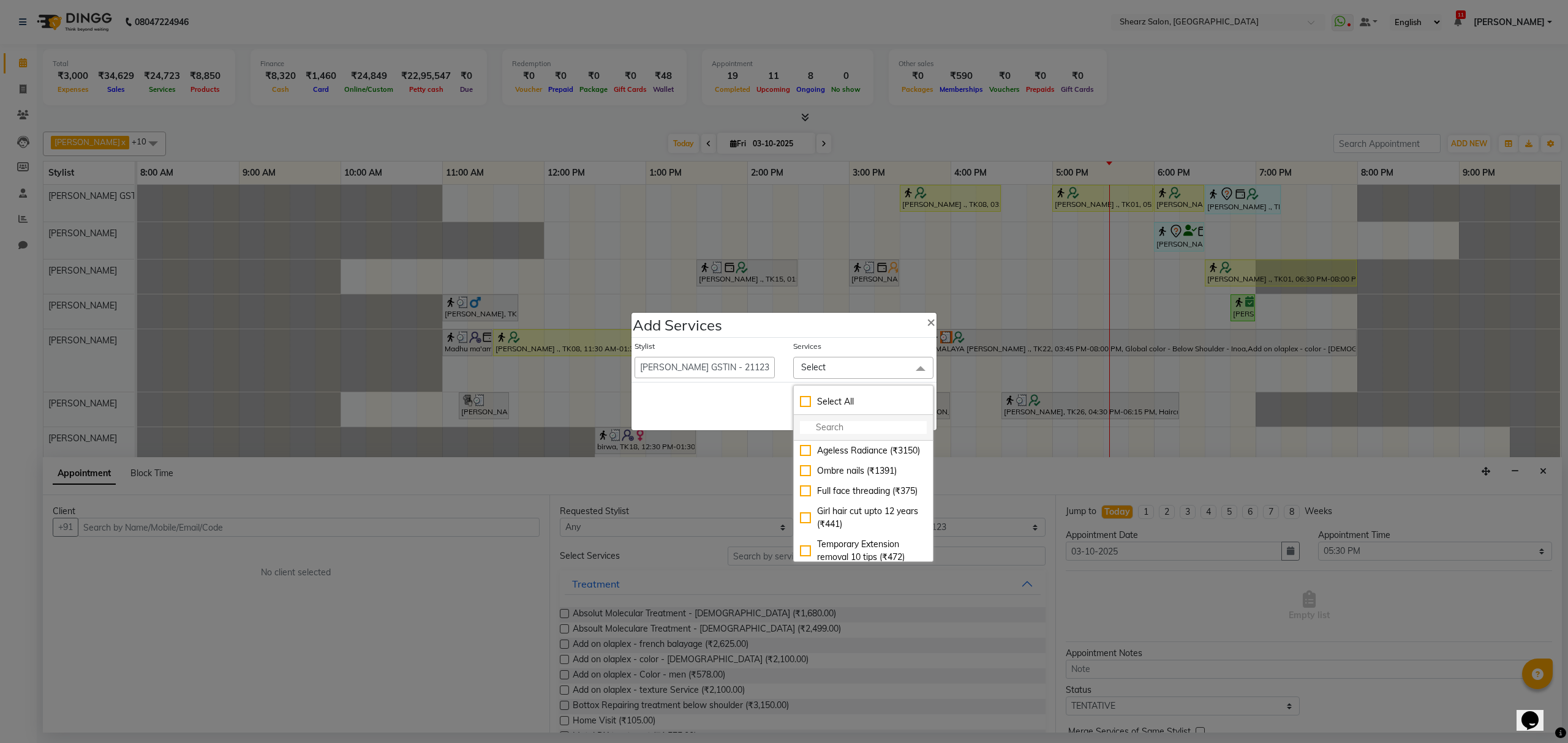
click at [834, 429] on input "multiselect-search" at bounding box center [864, 428] width 127 height 13
type input "b"
type input "peel"
checkbox input "true"
type input "peelo"
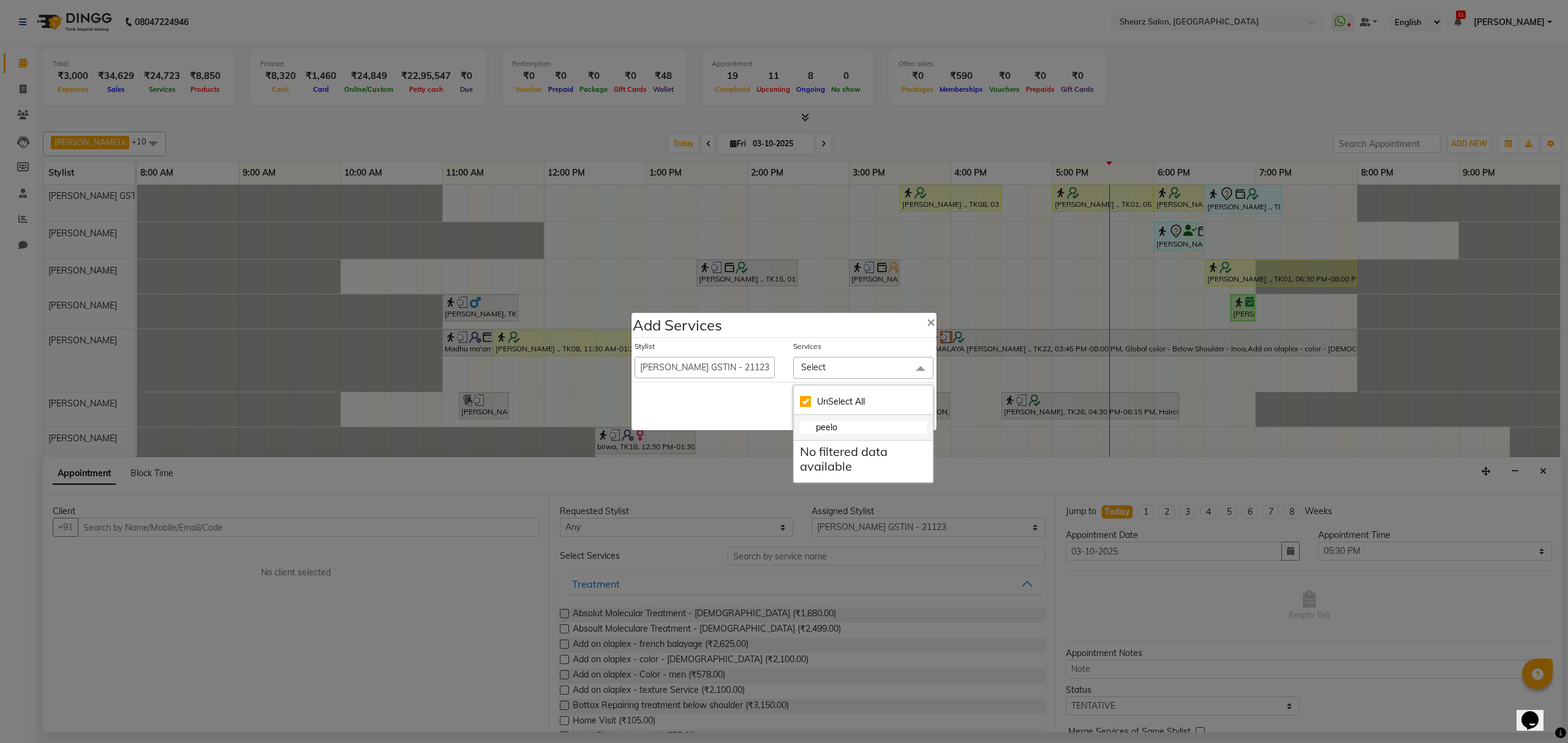
checkbox input "false"
type input "peel"
click at [854, 490] on div "Peel off underarms wax (₹212)" at bounding box center [864, 490] width 127 height 25
checkbox input "true"
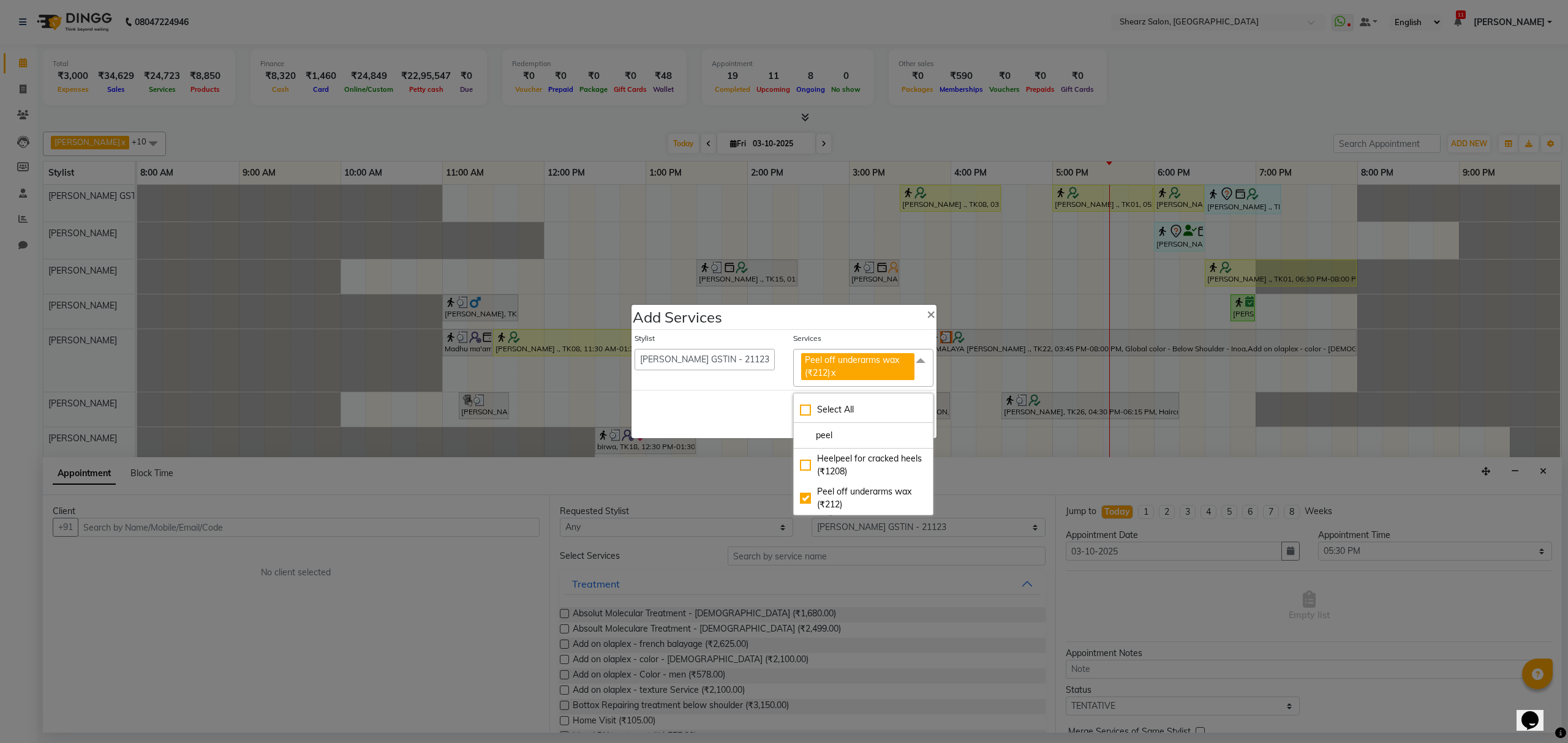
click at [751, 401] on div "Save Cancel" at bounding box center [784, 414] width 305 height 48
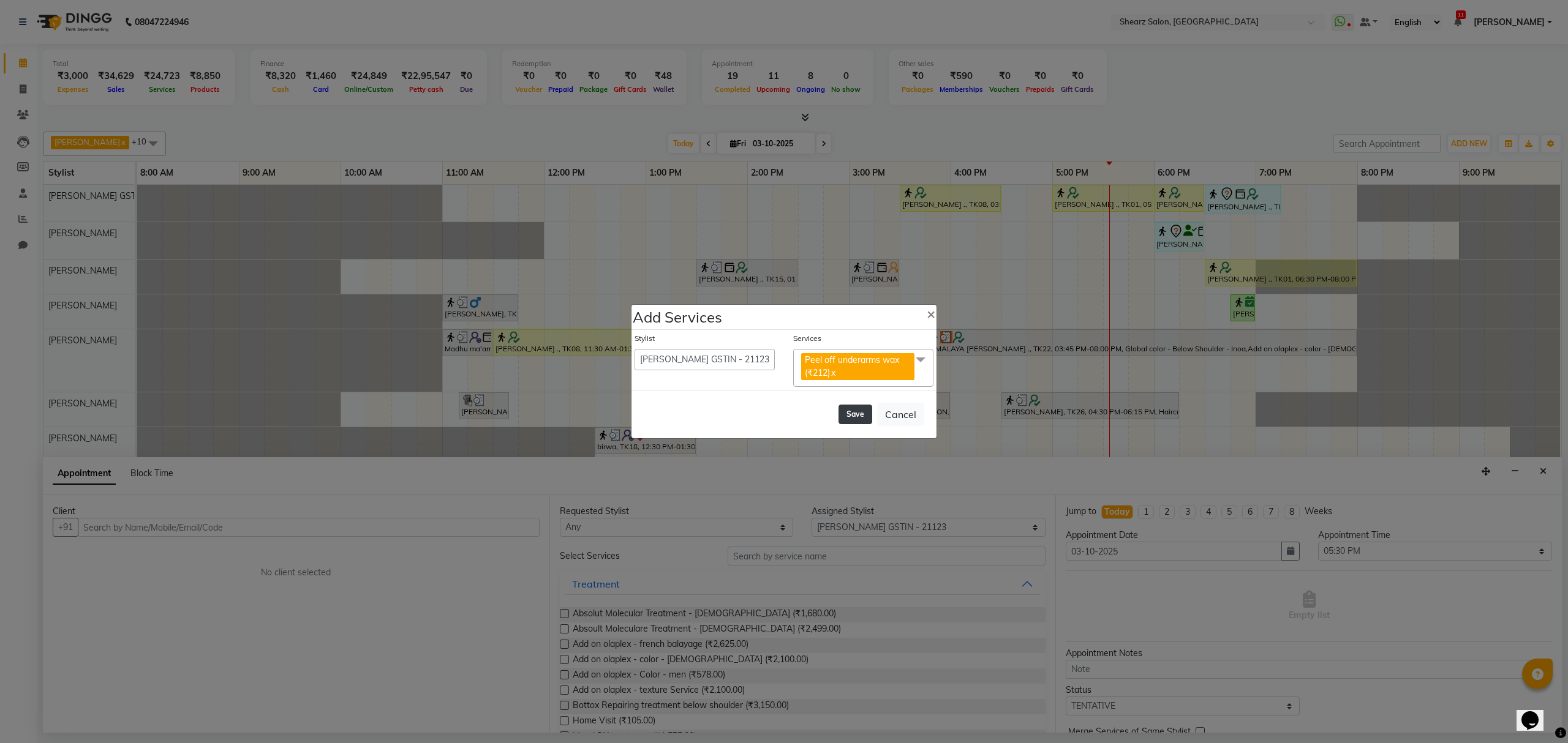
click at [851, 410] on button "Save" at bounding box center [856, 414] width 34 height 20
select select "77813"
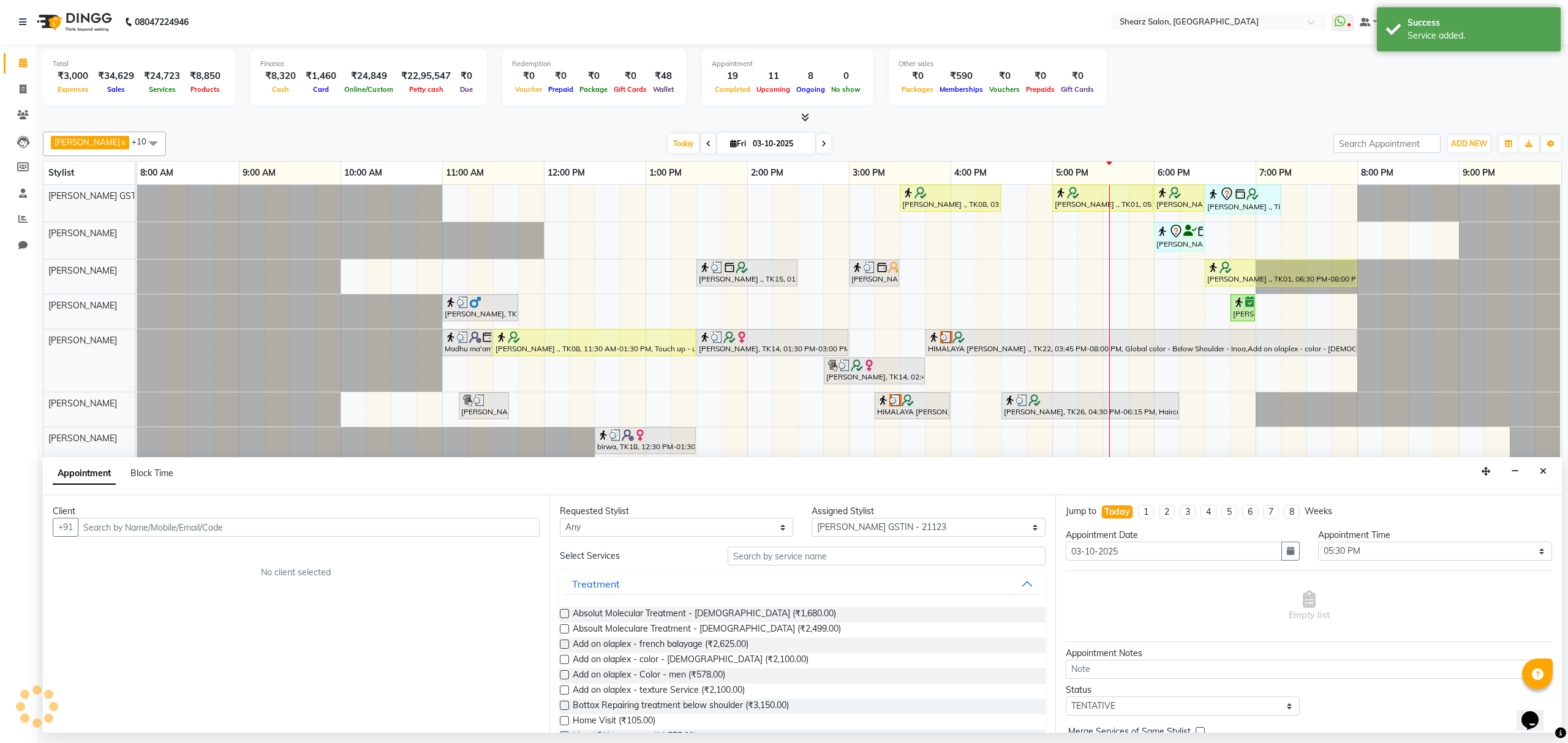
click at [1541, 483] on div "Appointment Block Time" at bounding box center [802, 476] width 1519 height 38
click at [1542, 476] on icon "Close" at bounding box center [1543, 471] width 7 height 8
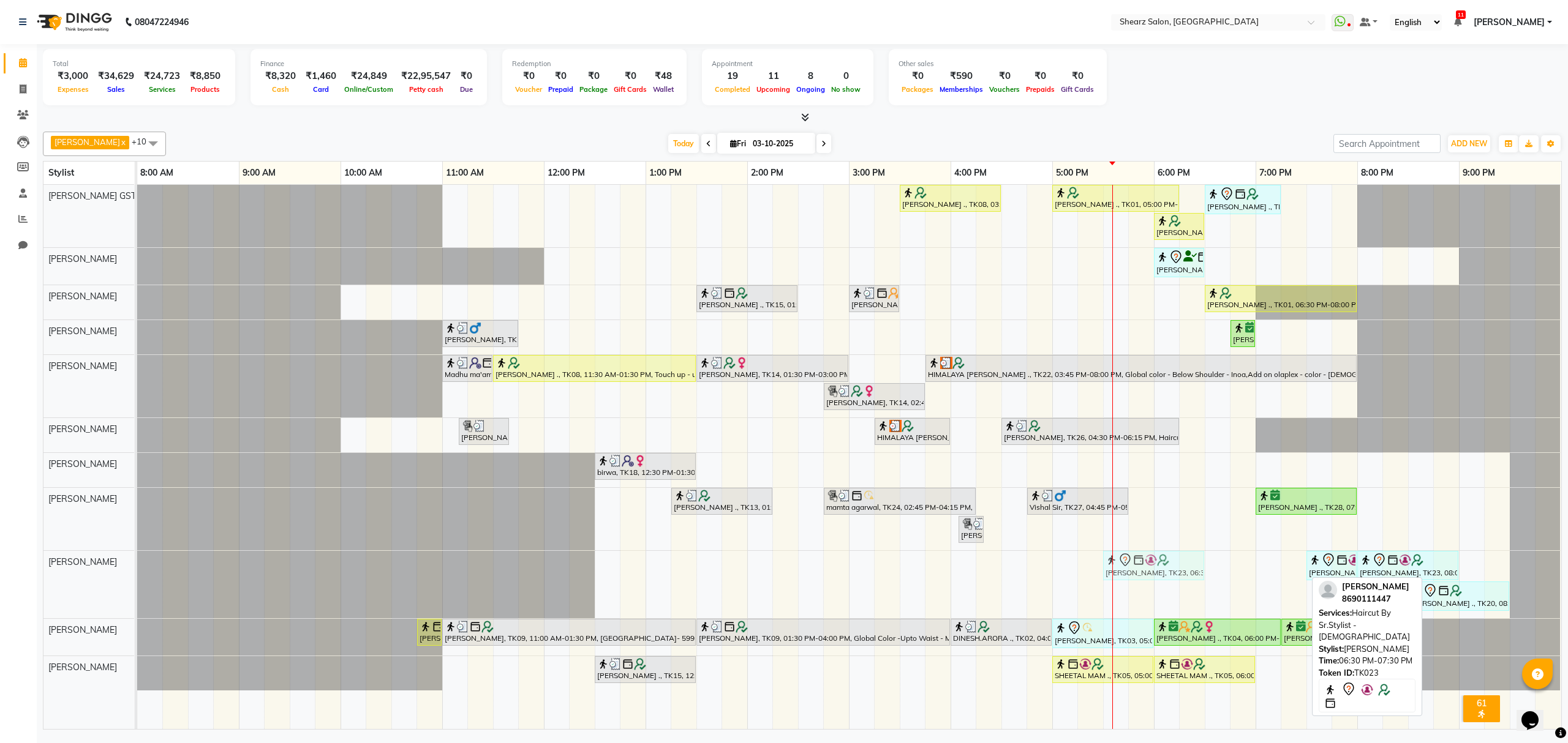
drag, startPoint x: 1225, startPoint y: 570, endPoint x: 1148, endPoint y: 579, distance: 77.5
click at [137, 582] on div "Gautam Vachheta, TK23, 06:30 PM-07:30 PM, Haircut By Sr.Stylist - Male Gautam V…" at bounding box center [137, 584] width 0 height 67
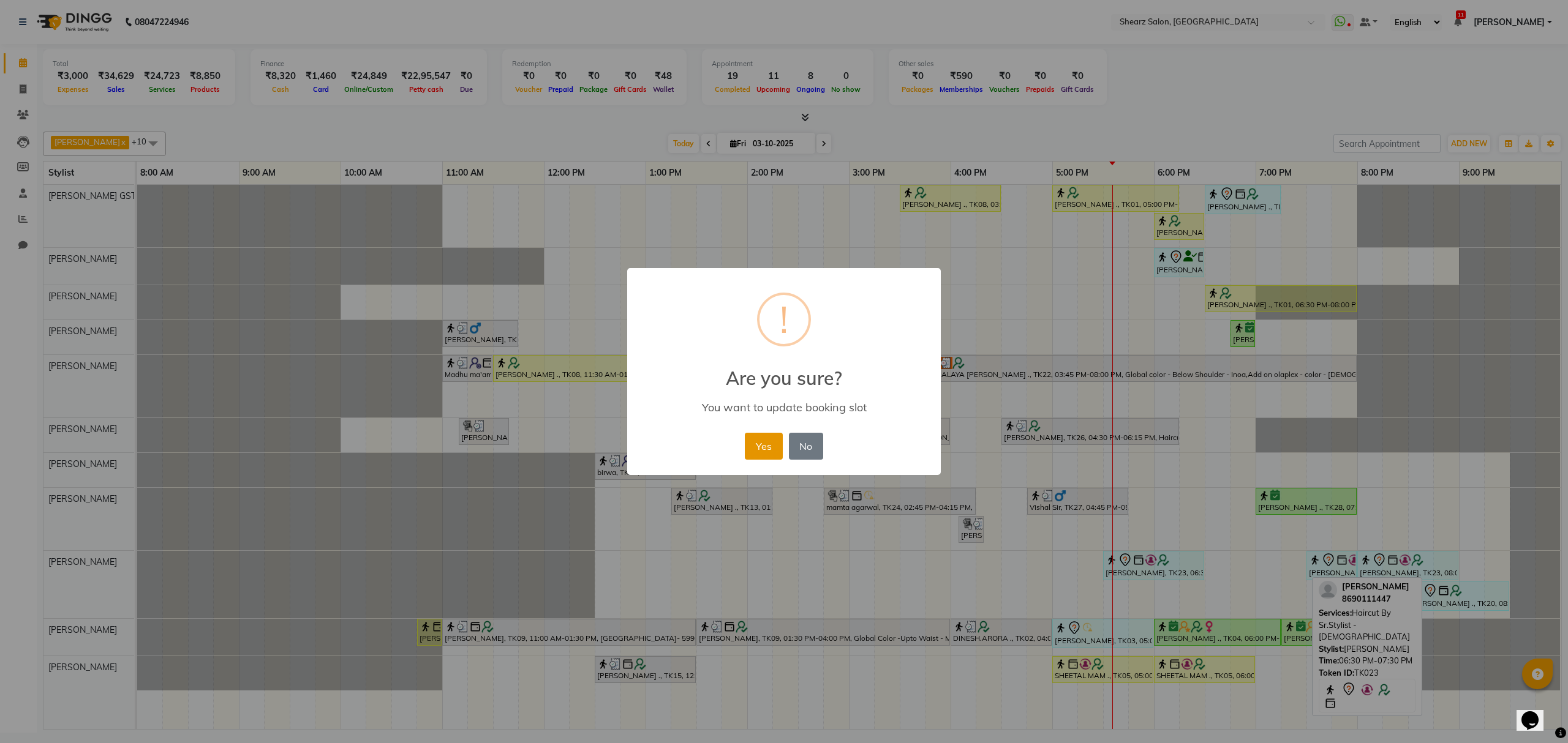
click at [781, 448] on button "Yes" at bounding box center [763, 446] width 37 height 27
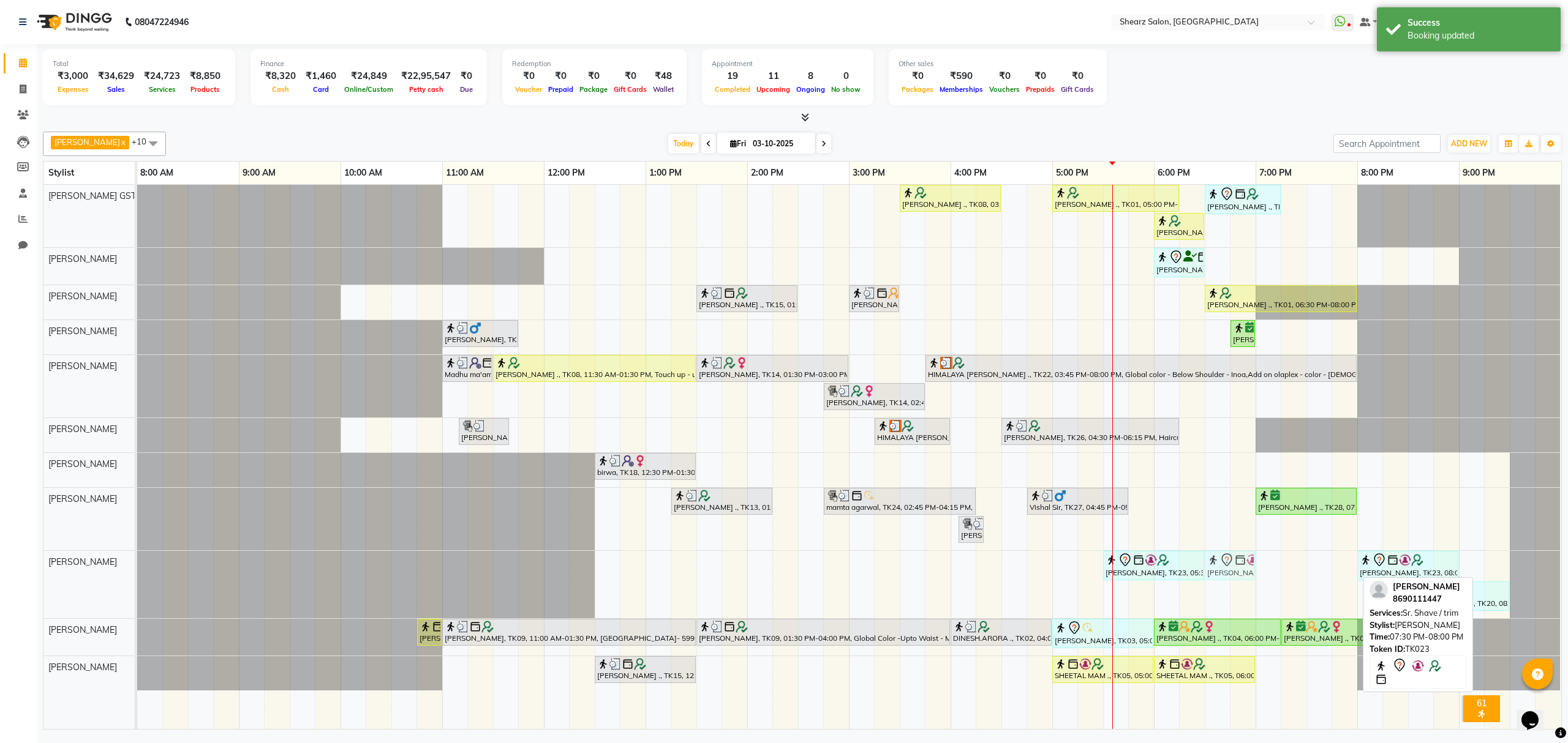
drag, startPoint x: 1324, startPoint y: 566, endPoint x: 1219, endPoint y: 580, distance: 105.9
click at [137, 580] on div "Gautam Vachheta, TK23, 05:30 PM-06:30 PM, Haircut By Sr.Stylist - Male Gautam V…" at bounding box center [137, 584] width 0 height 67
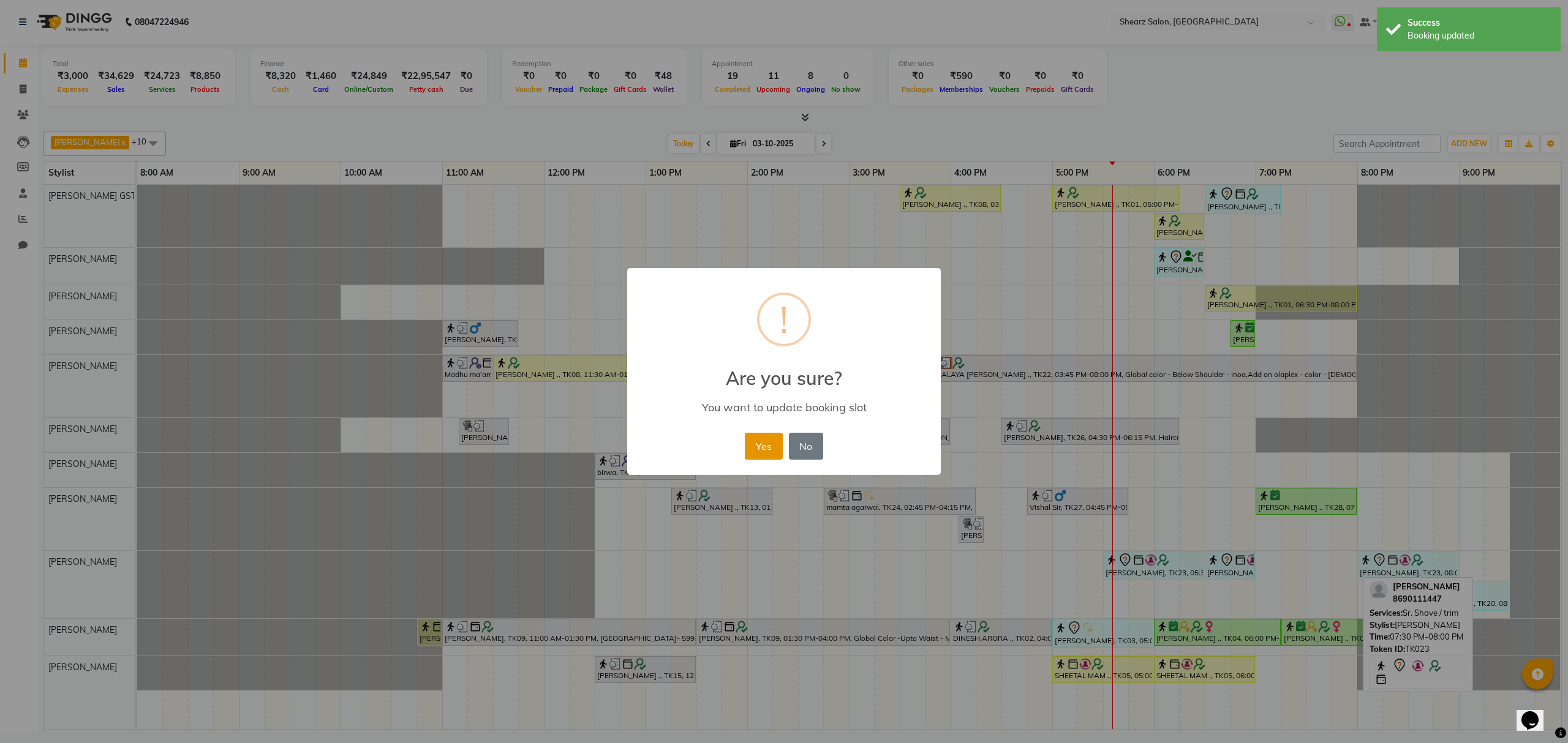
click at [755, 448] on button "Yes" at bounding box center [763, 446] width 37 height 27
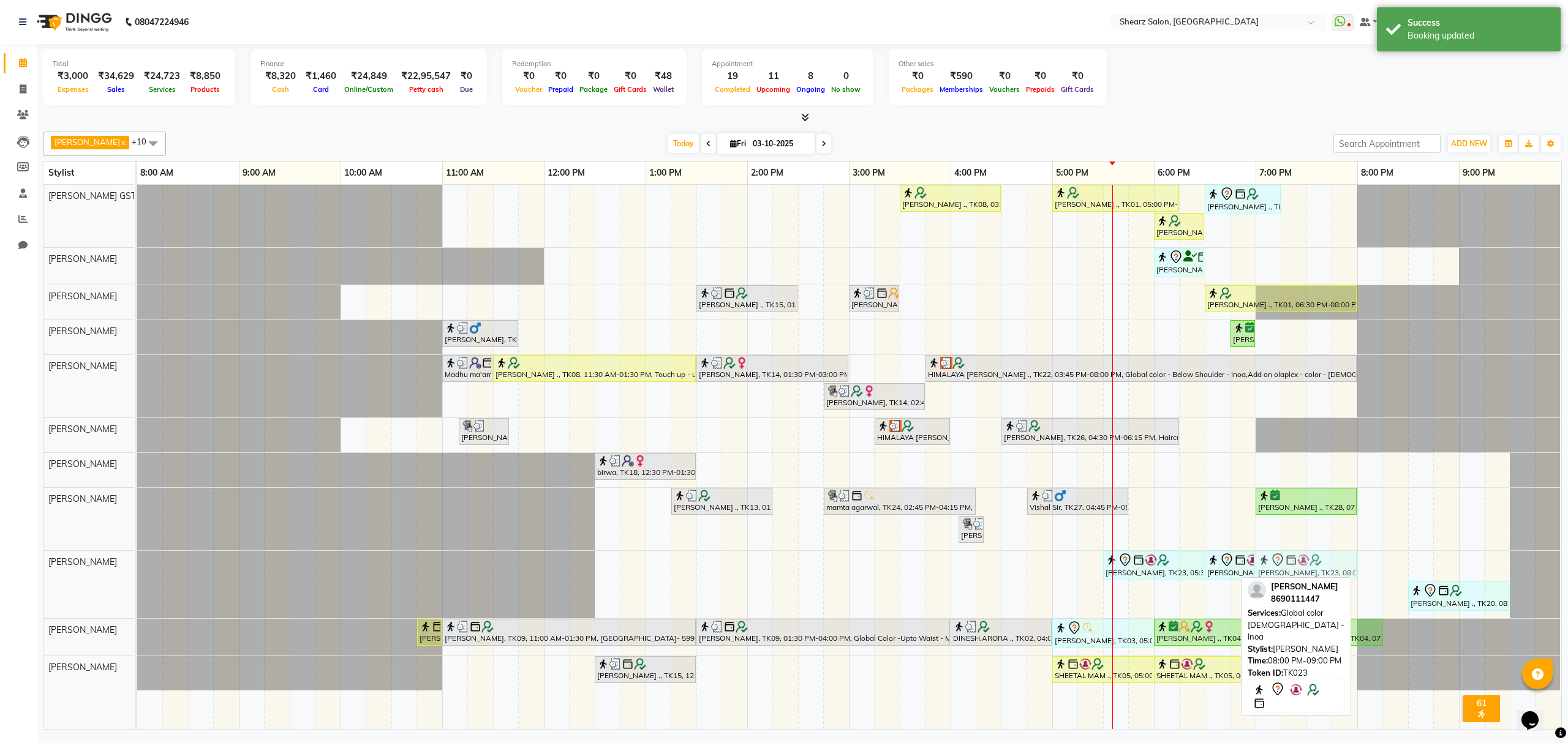
drag, startPoint x: 1422, startPoint y: 568, endPoint x: 1321, endPoint y: 568, distance: 101.0
click at [137, 568] on div "Gautam Vachheta, TK23, 05:30 PM-06:30 PM, Haircut By Sr.Stylist - Male Gautam V…" at bounding box center [137, 584] width 0 height 67
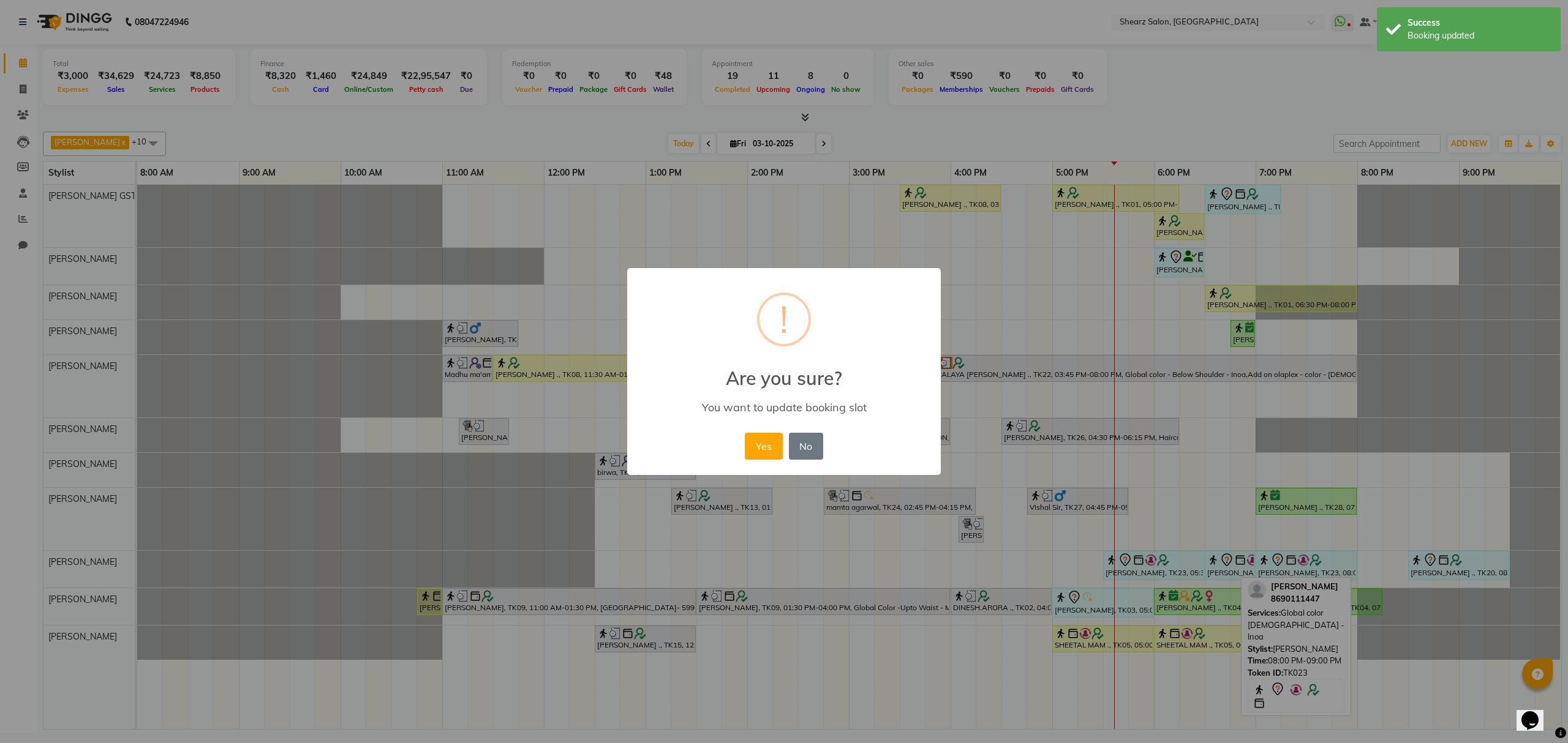
drag, startPoint x: 752, startPoint y: 449, endPoint x: 752, endPoint y: 474, distance: 25.0
click at [753, 449] on button "Yes" at bounding box center [763, 446] width 37 height 27
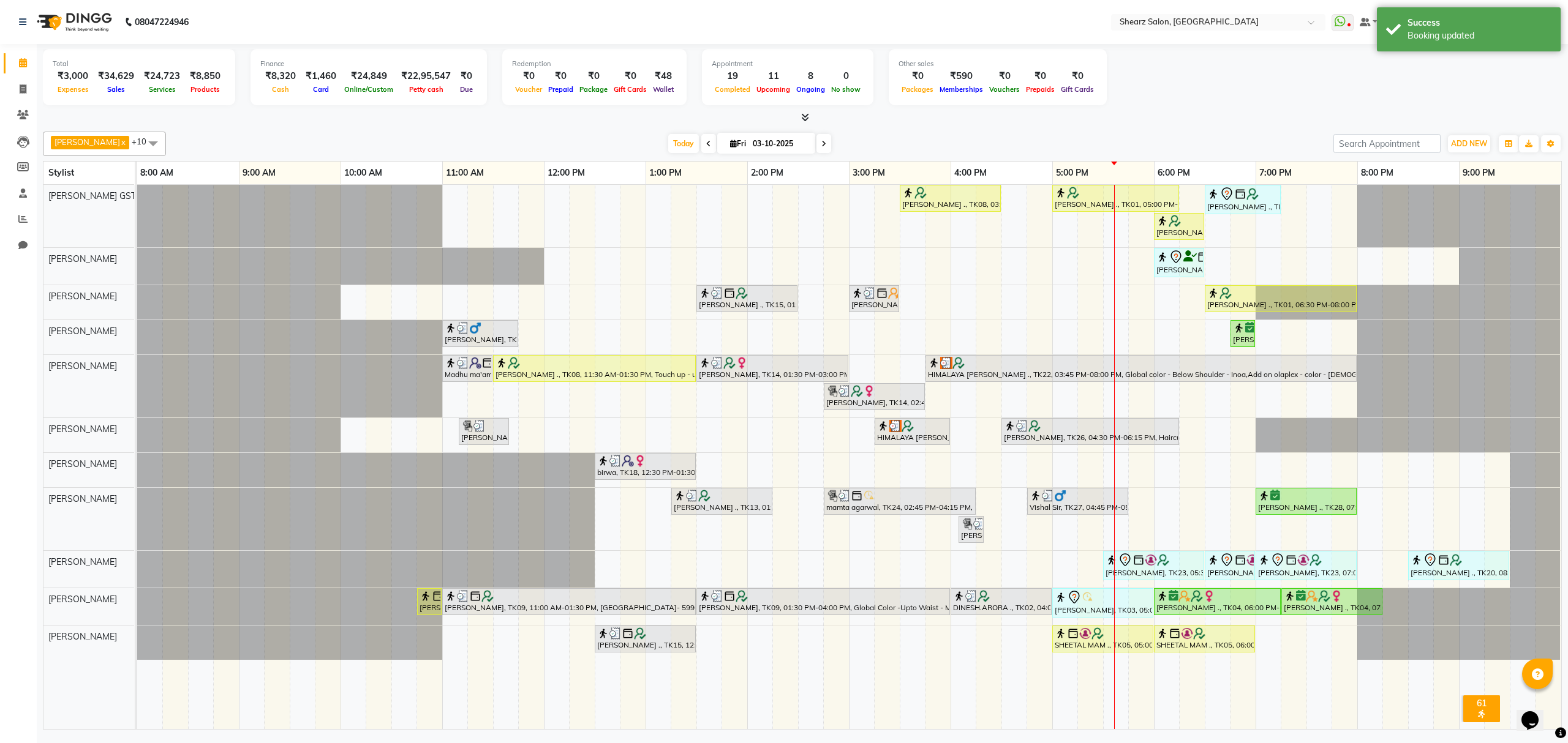
drag, startPoint x: 814, startPoint y: 140, endPoint x: 815, endPoint y: 148, distance: 8.1
click at [817, 140] on span at bounding box center [824, 143] width 14 height 19
type input "04-10-2025"
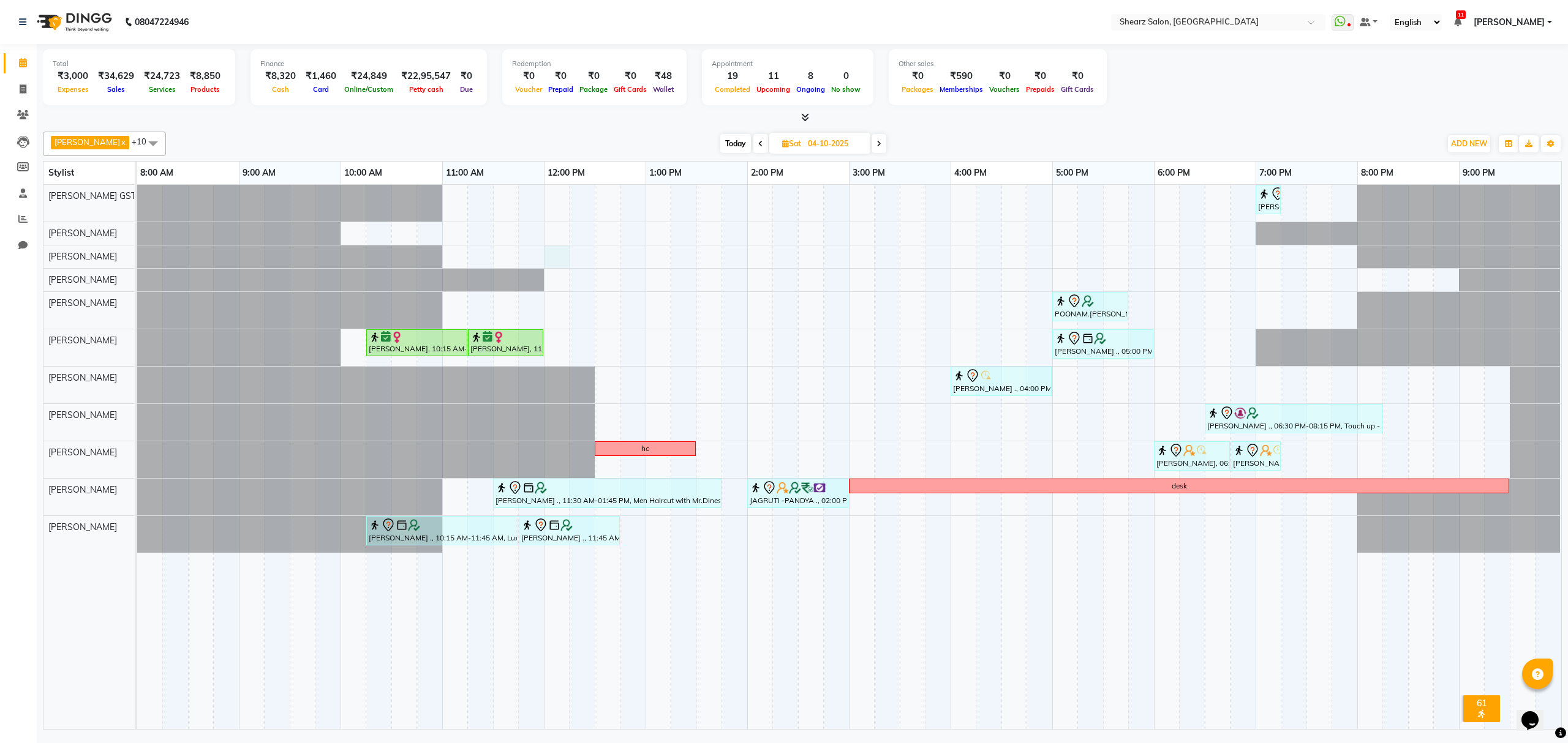
click at [564, 254] on div "Rajee Shinu ., 07:00 PM-07:15 PM, Eyebrow threading with senior POONAM.KAPOOR .…" at bounding box center [849, 457] width 1424 height 544
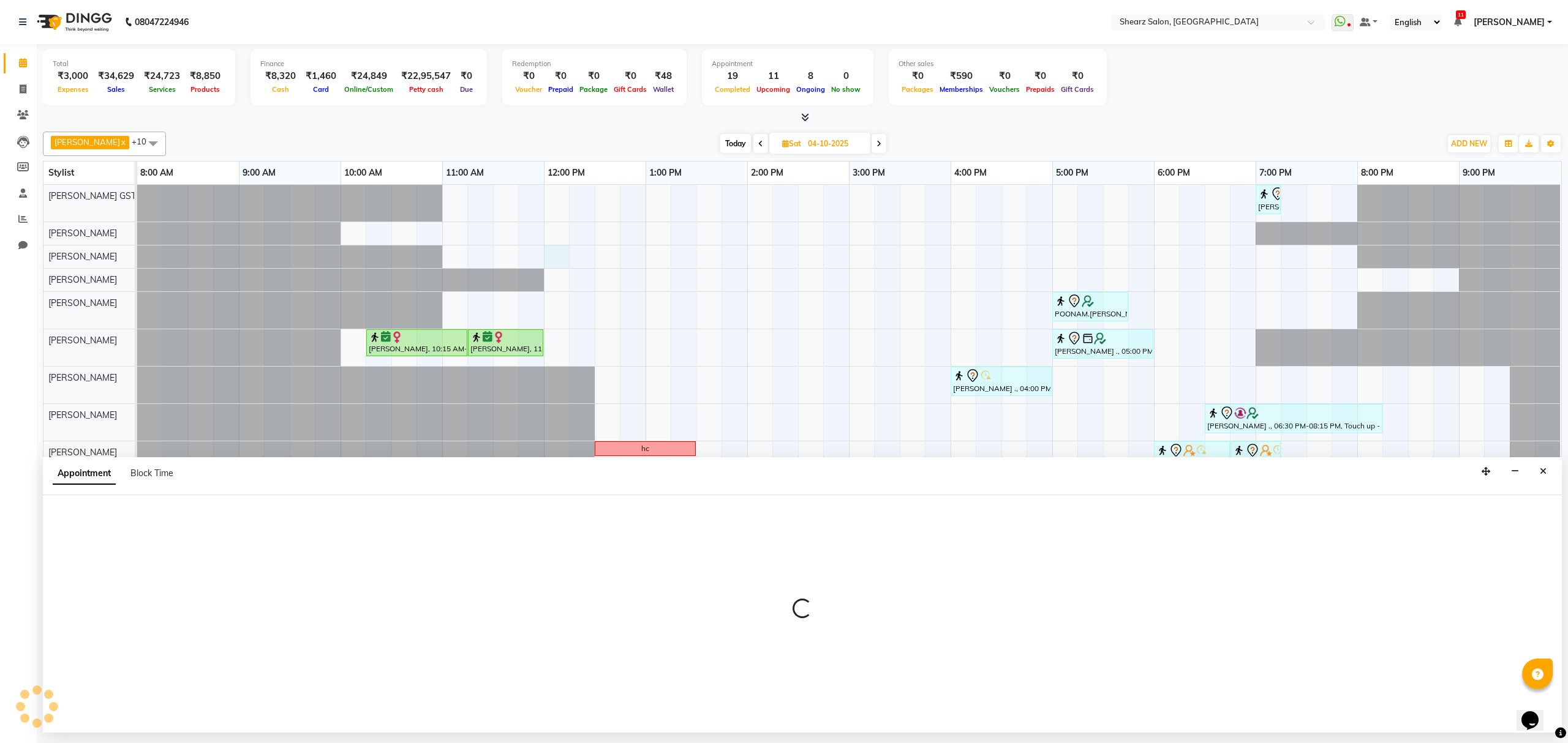
select select "77479"
select select "720"
select select "tentative"
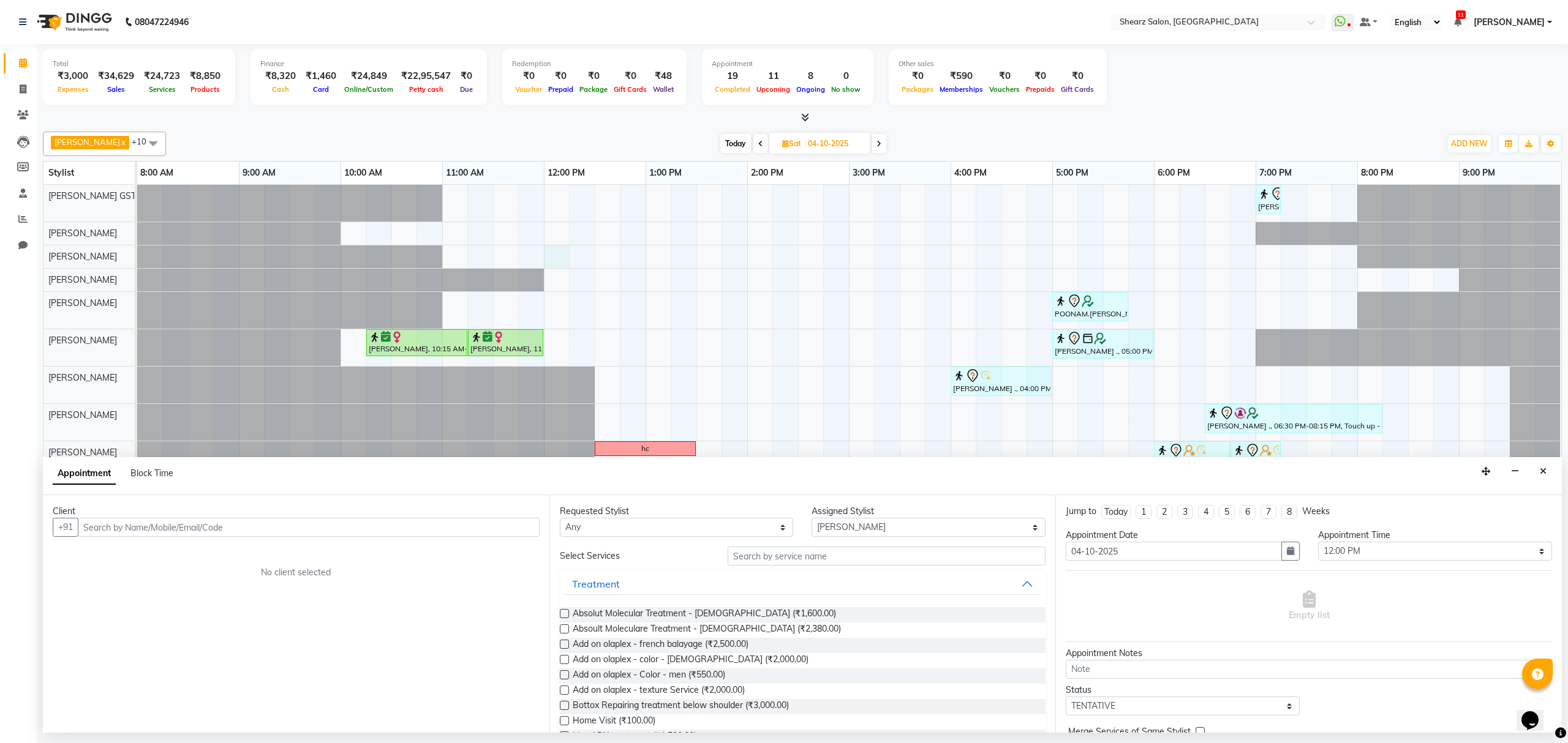
click at [412, 528] on input "text" at bounding box center [309, 527] width 462 height 19
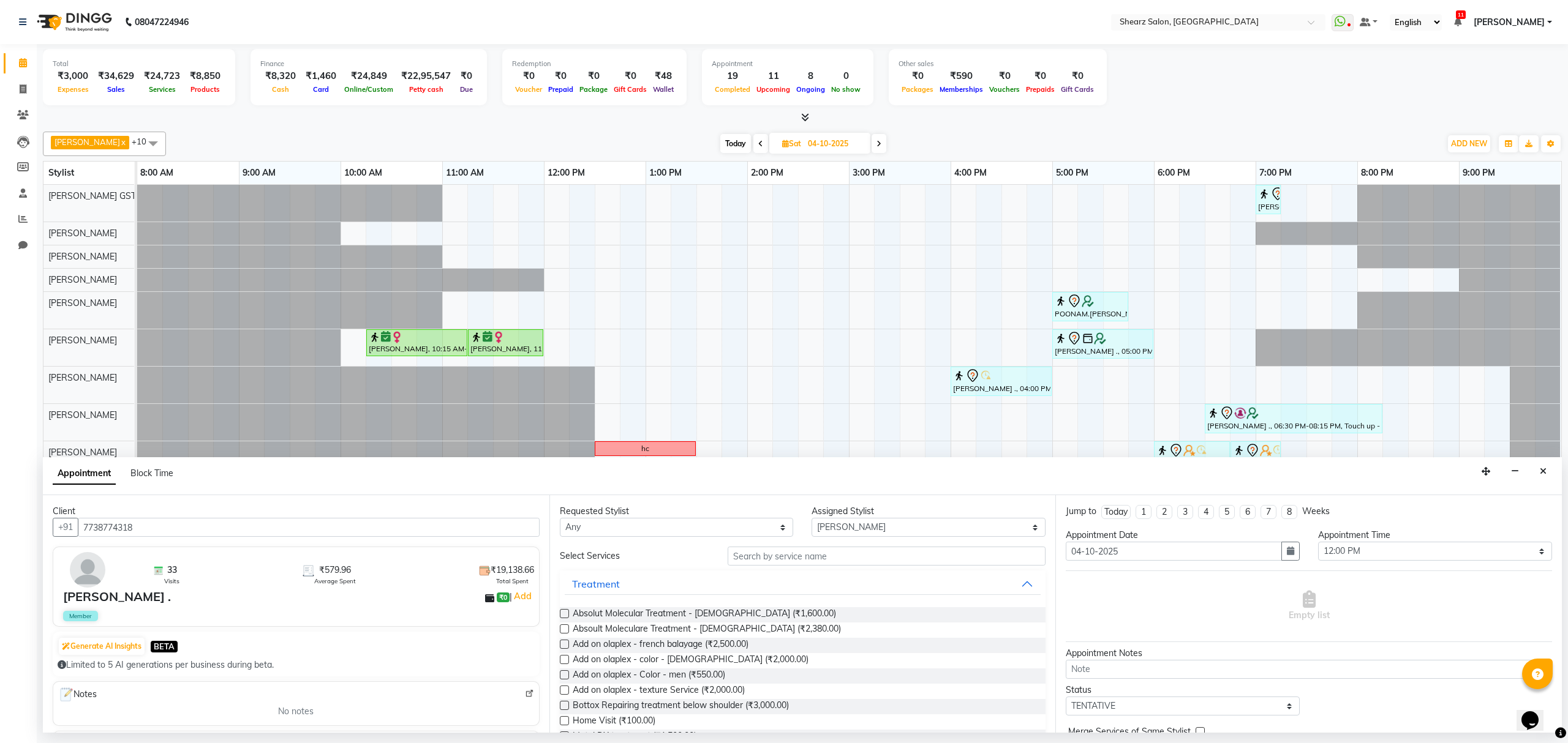
type input "7738774318"
click at [751, 551] on input "text" at bounding box center [887, 556] width 318 height 19
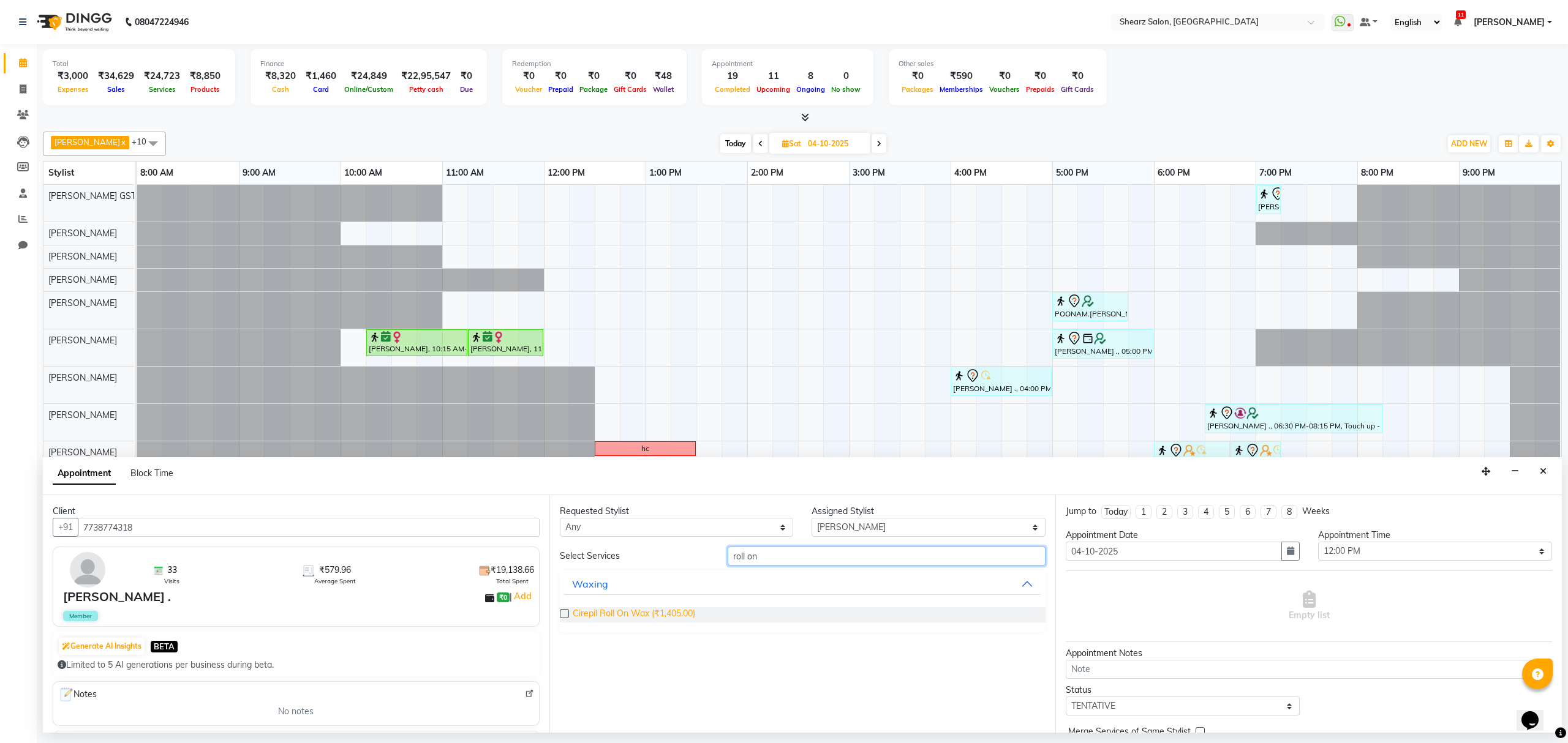
type input "roll on"
click at [613, 615] on span "Cirepil Roll On Wax (₹1,405.00)" at bounding box center [634, 614] width 122 height 15
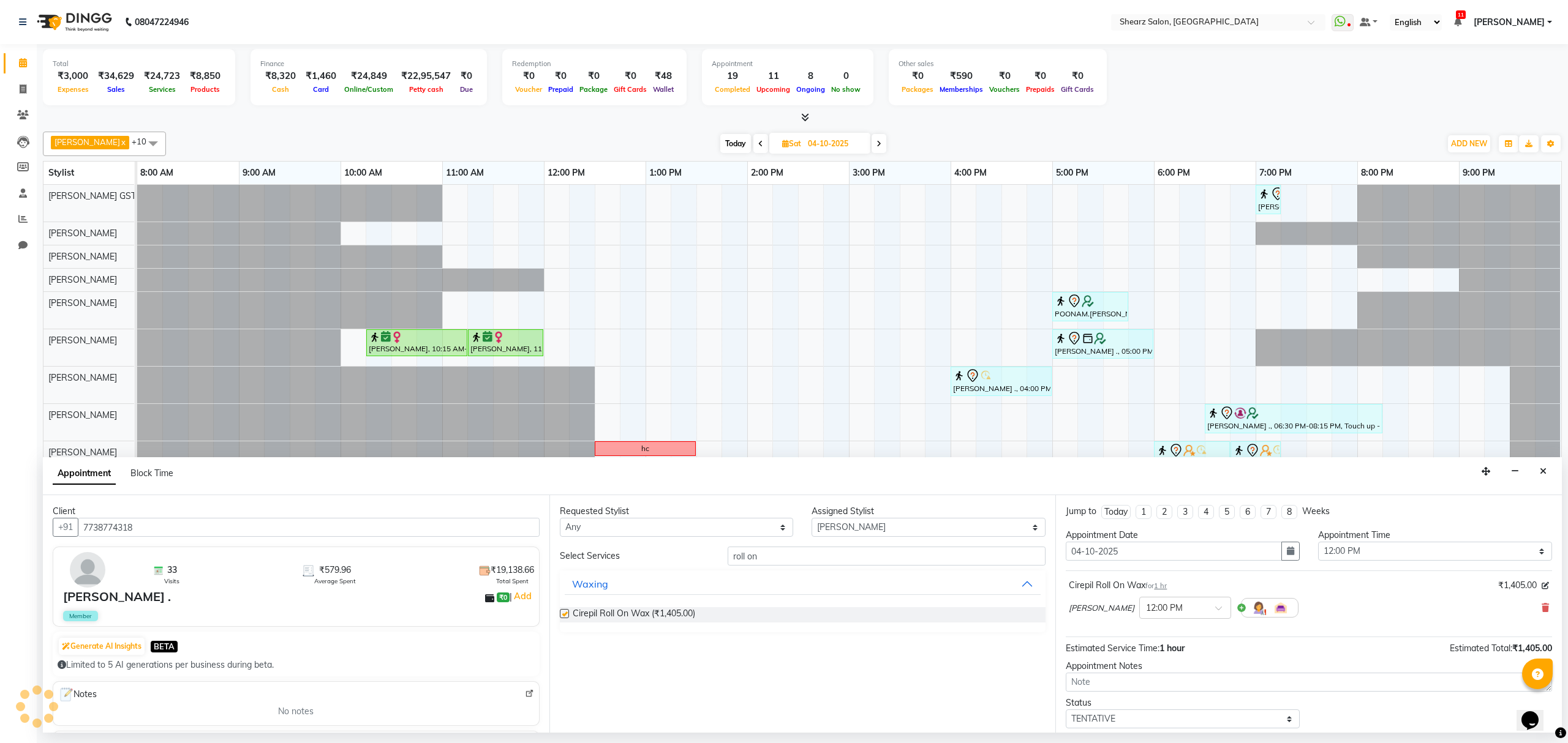
checkbox input "false"
drag, startPoint x: 763, startPoint y: 557, endPoint x: 559, endPoint y: 581, distance: 205.4
click at [537, 581] on div "Client +91 7738774318 33 Visits ₹579.96 Average Spent ₹19,138.66 Total Spent Sa…" at bounding box center [802, 614] width 1519 height 238
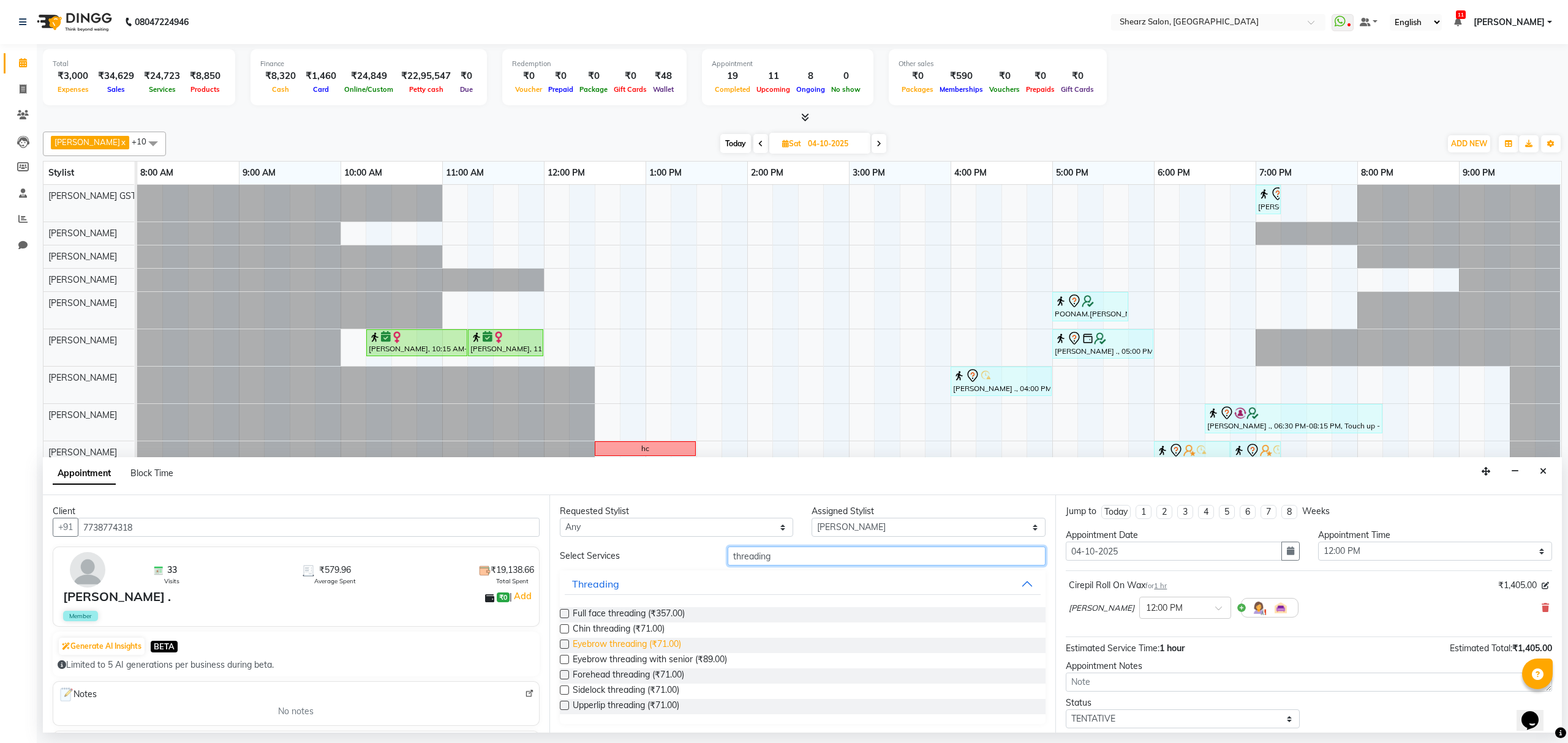
type input "threading"
click at [615, 649] on span "Eyebrow threading (₹71.00)" at bounding box center [627, 645] width 109 height 15
checkbox input "false"
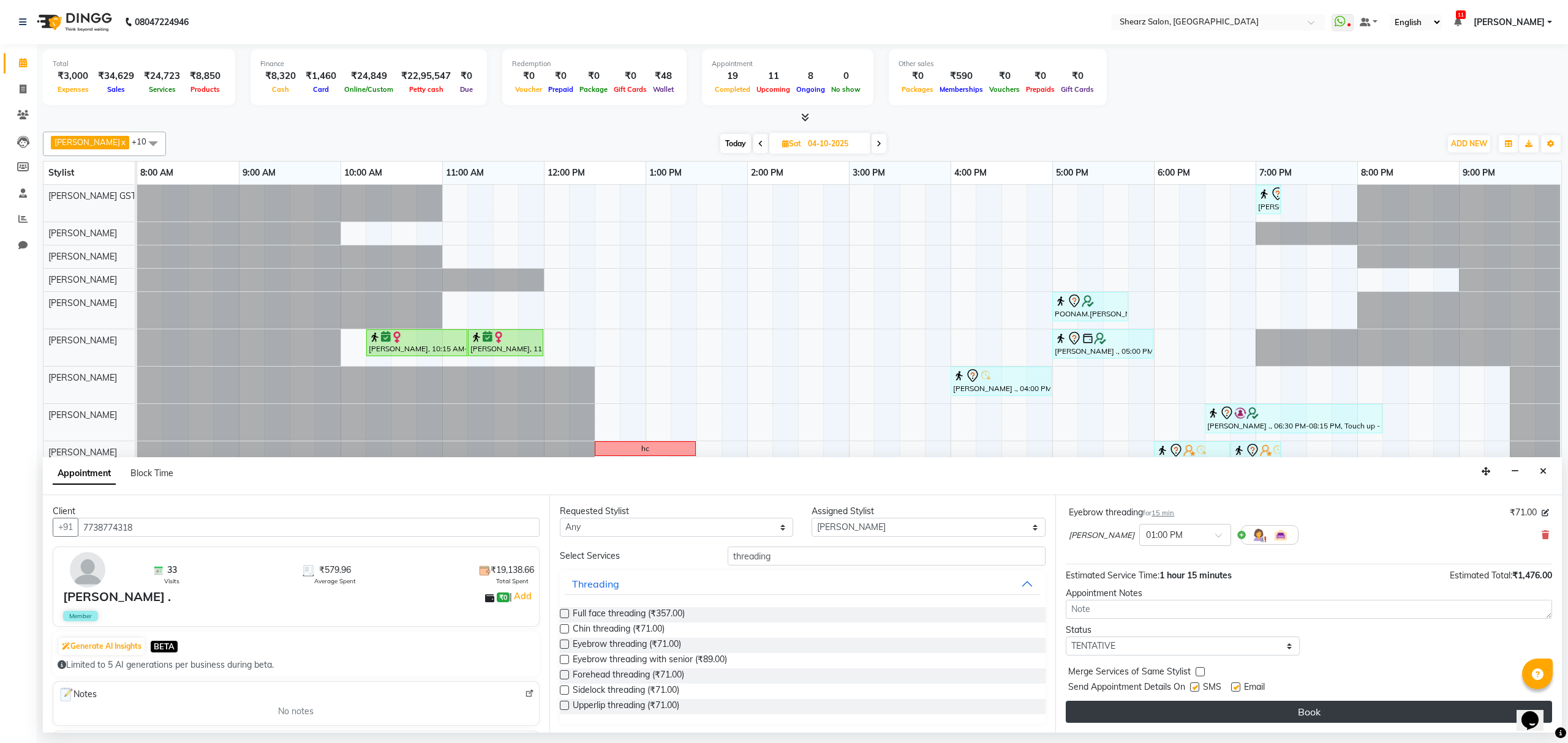
click at [1262, 715] on button "Book" at bounding box center [1309, 712] width 486 height 22
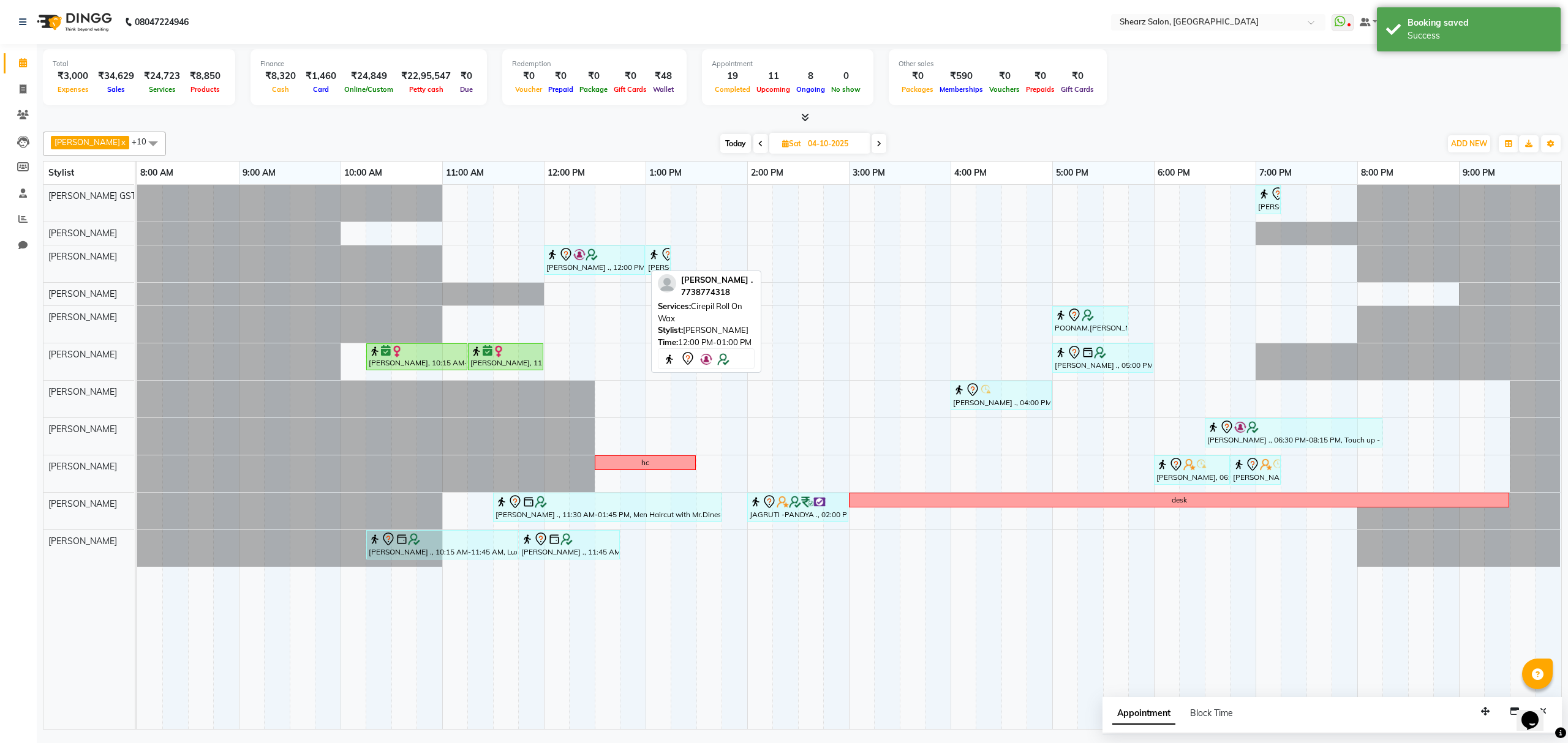
click at [596, 266] on div "Saurabh Yadav ., 12:00 PM-01:00 PM, Cirepil Roll On Wax" at bounding box center [594, 260] width 99 height 25
click at [675, 289] on button "Edit" at bounding box center [694, 293] width 131 height 20
select select "tentative"
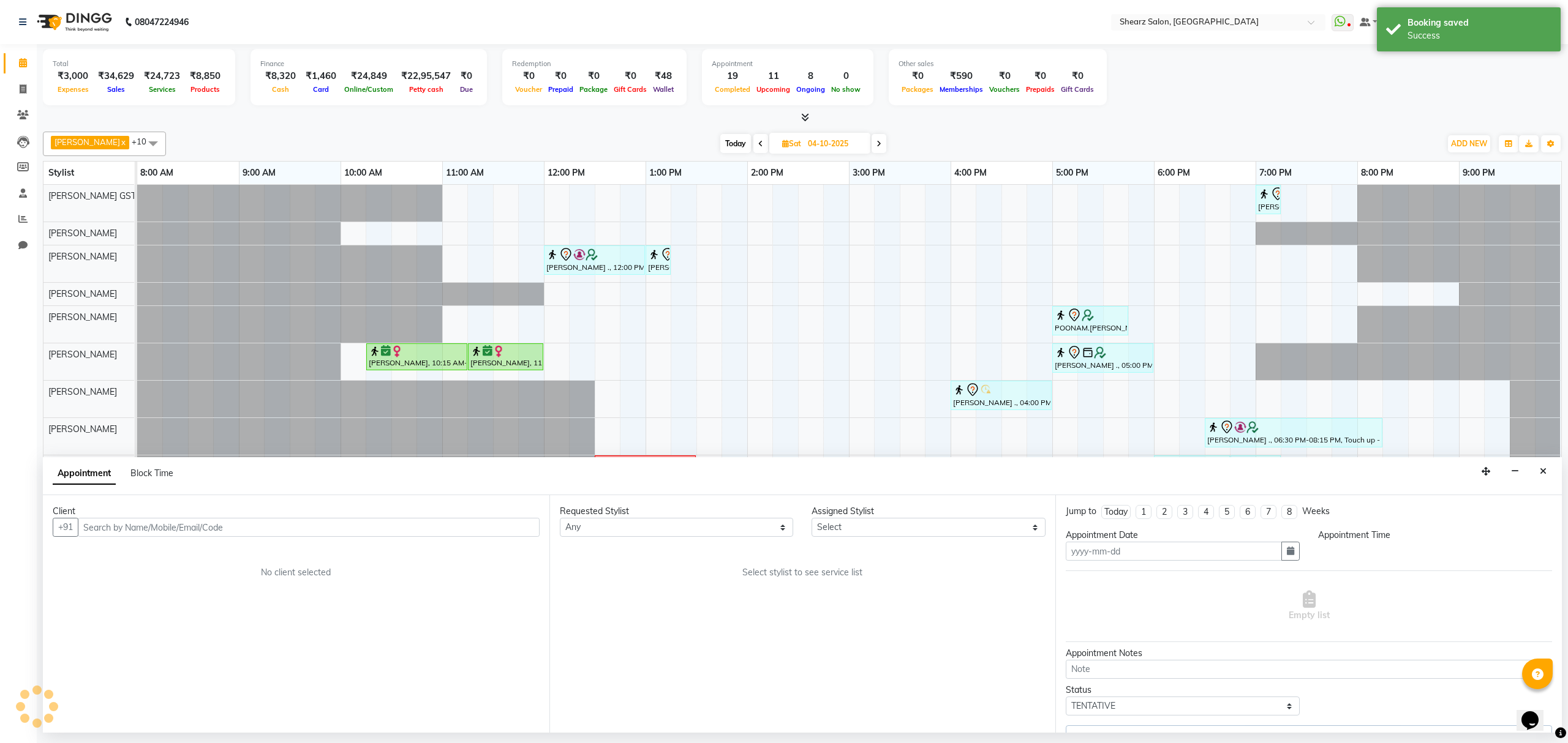
type input "04-10-2025"
select select "77479"
select select "720"
select select "4101"
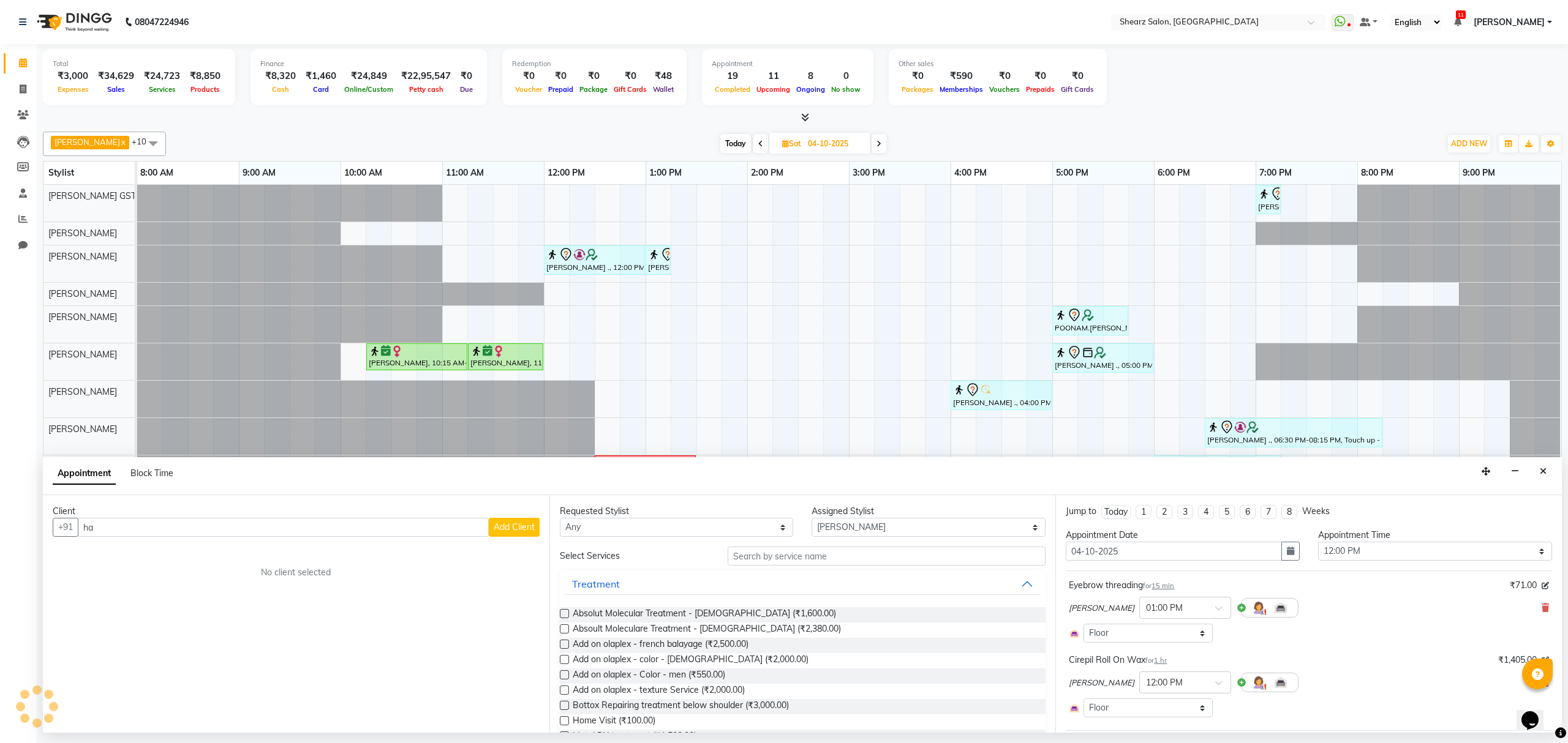
type input "h"
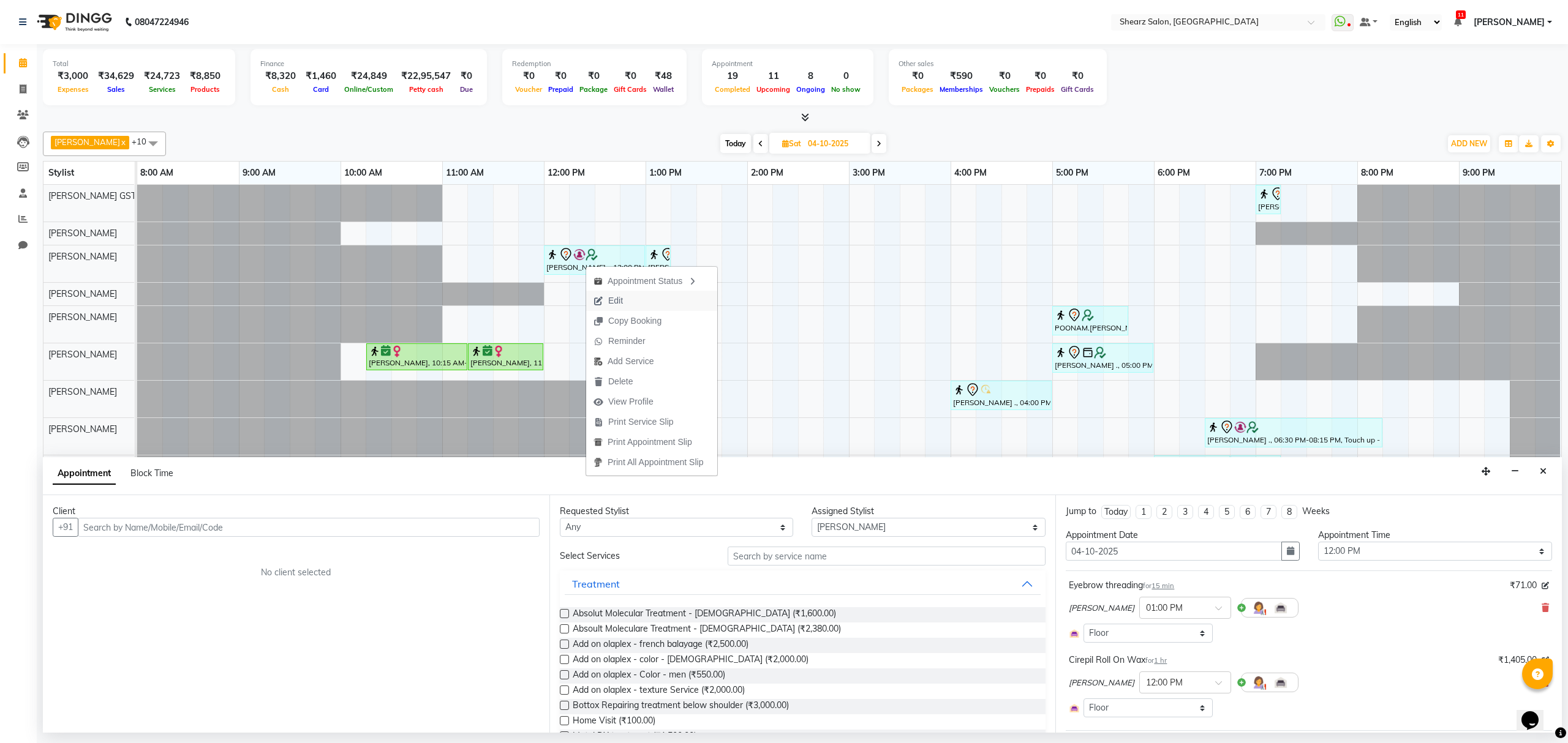
click at [636, 302] on button "Edit" at bounding box center [652, 301] width 131 height 20
click at [1546, 471] on icon "Close" at bounding box center [1543, 471] width 7 height 8
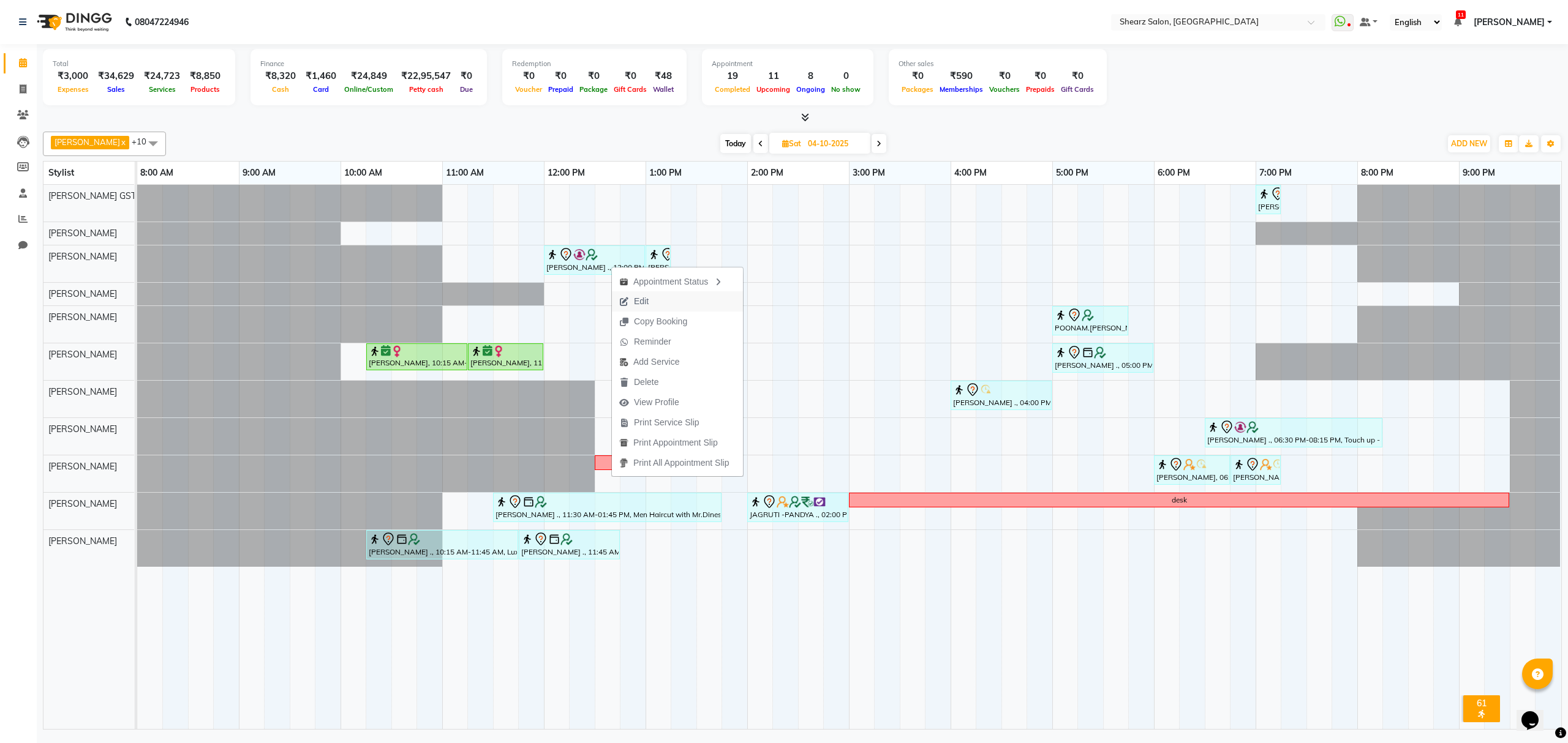
click at [648, 305] on span "Edit" at bounding box center [641, 302] width 14 height 13
select select "tentative"
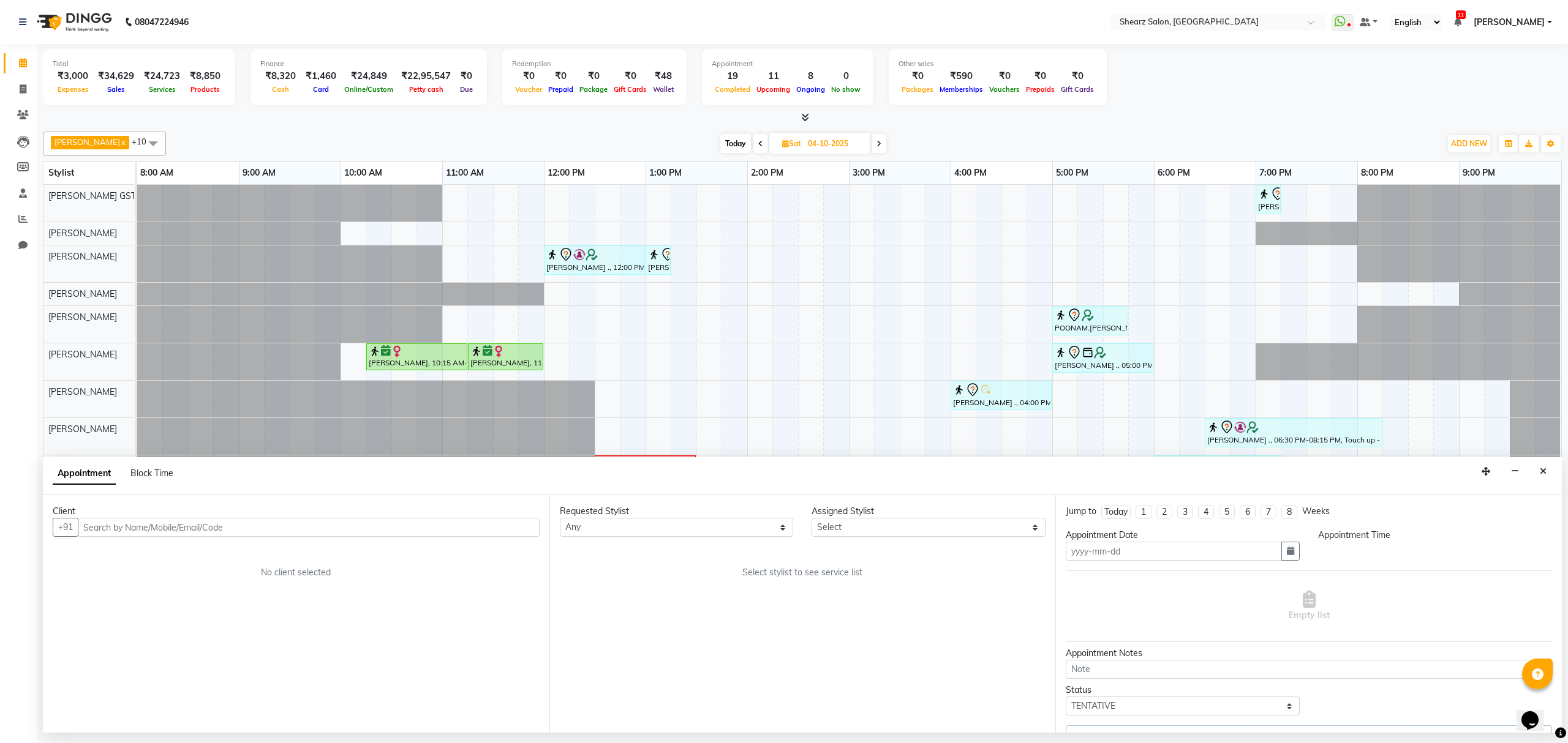
type input "04-10-2025"
select select "77479"
select select "720"
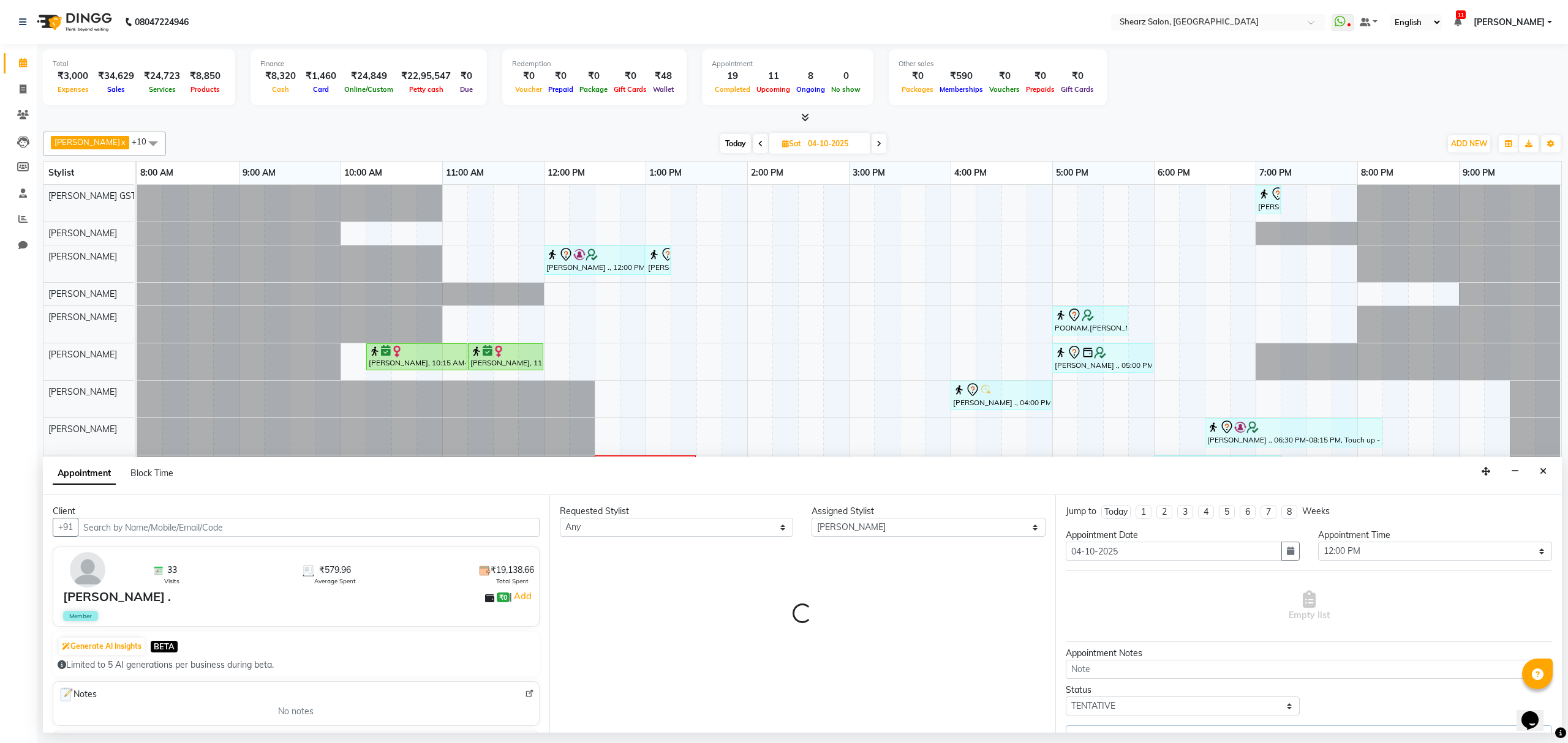
select select "4101"
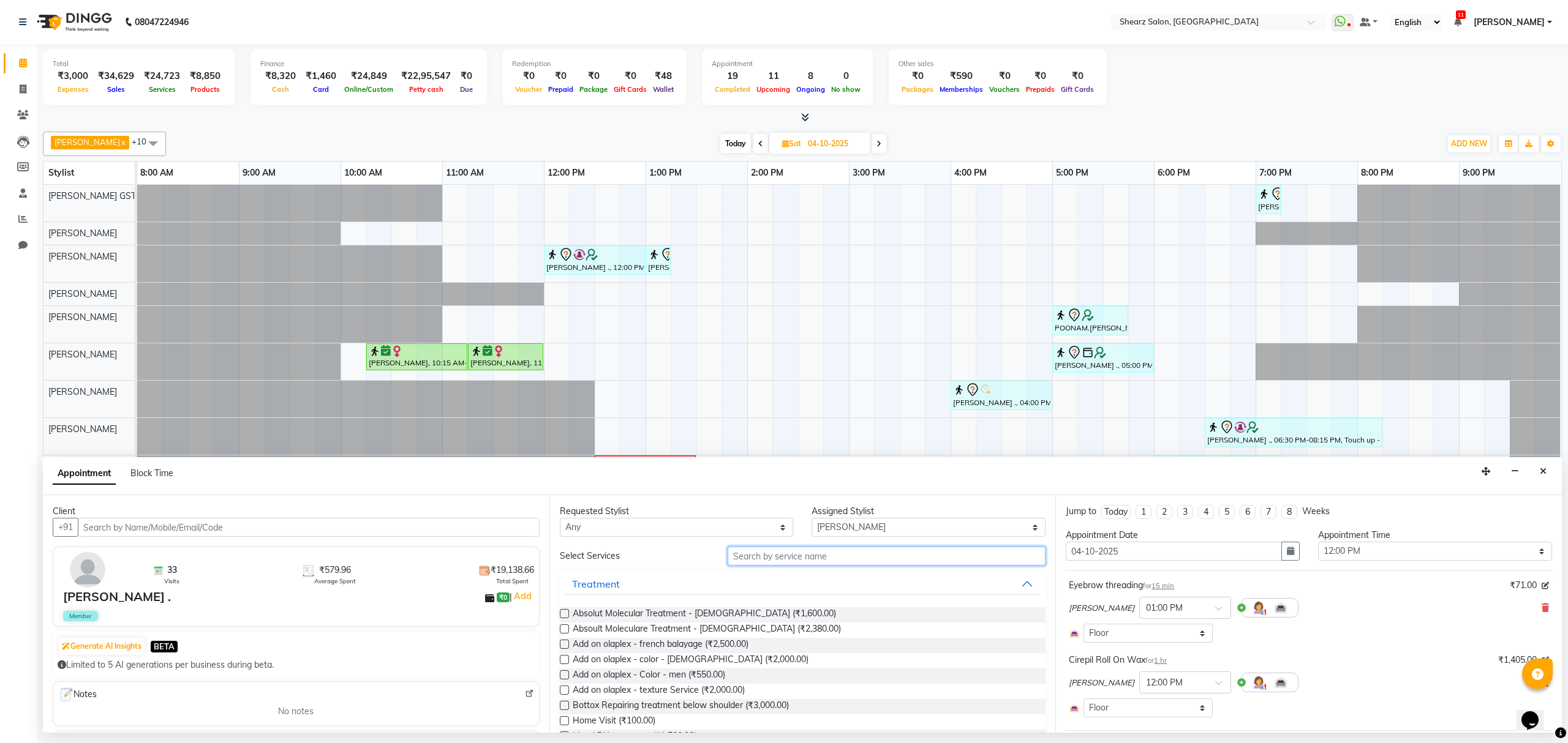
click at [782, 554] on input "text" at bounding box center [887, 556] width 318 height 19
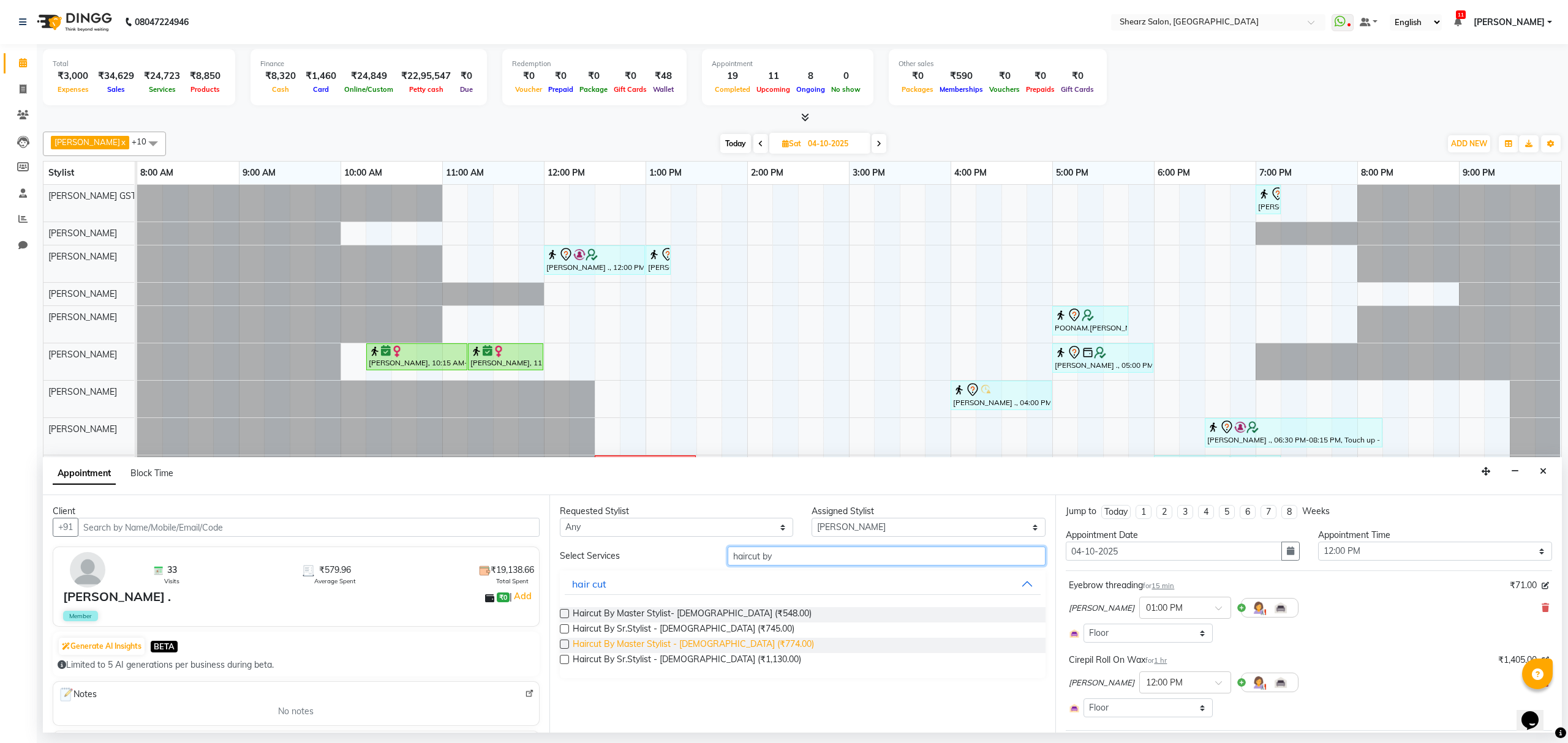
type input "haircut by"
click at [640, 644] on span "Haircut By Master Stylist - Female (₹774.00)" at bounding box center [693, 645] width 241 height 15
checkbox input "false"
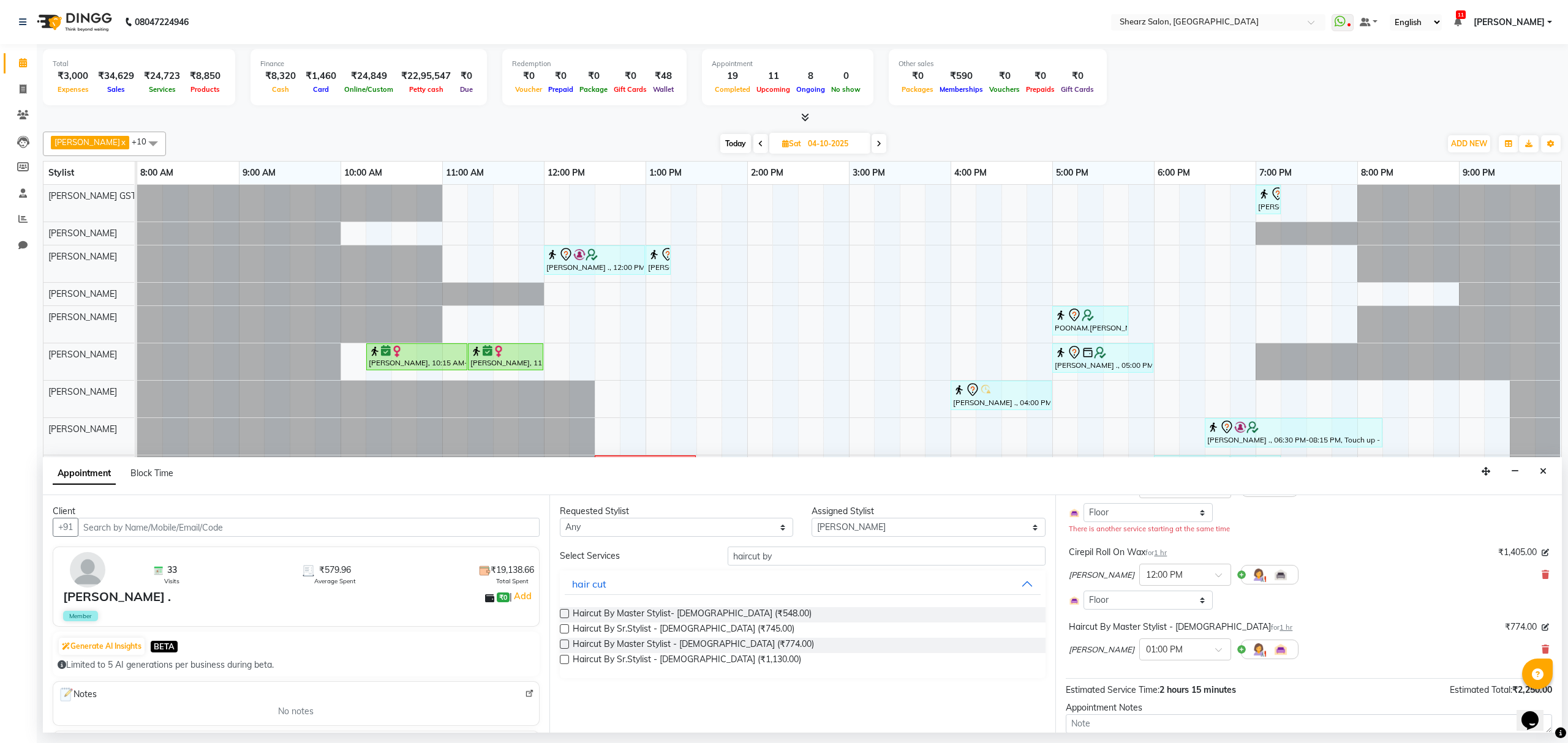
scroll to position [120, 0]
click at [1542, 646] on span at bounding box center [1545, 651] width 7 height 13
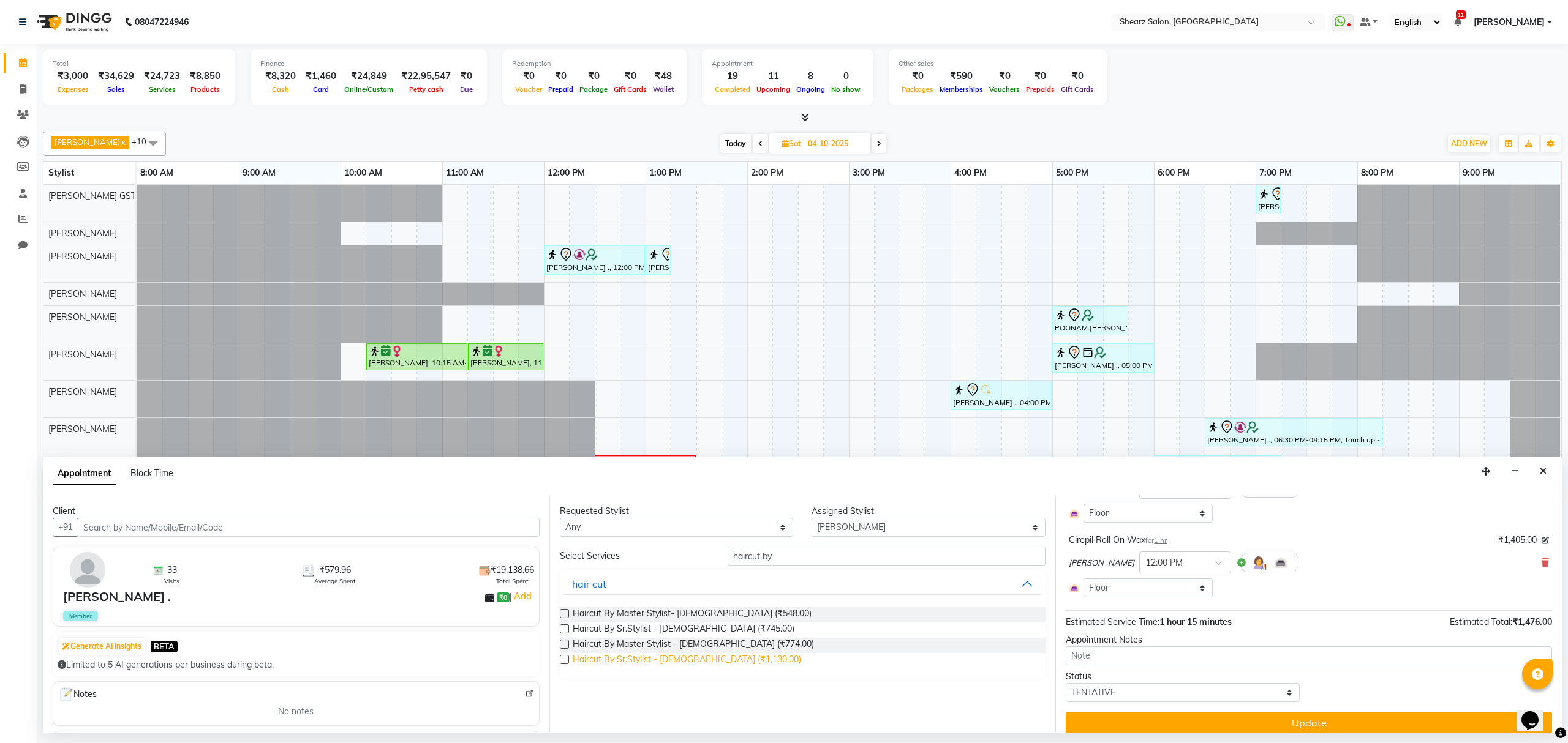
click at [655, 665] on span "Haircut By Sr.Stylist - Female (₹1,130.00)" at bounding box center [687, 661] width 228 height 15
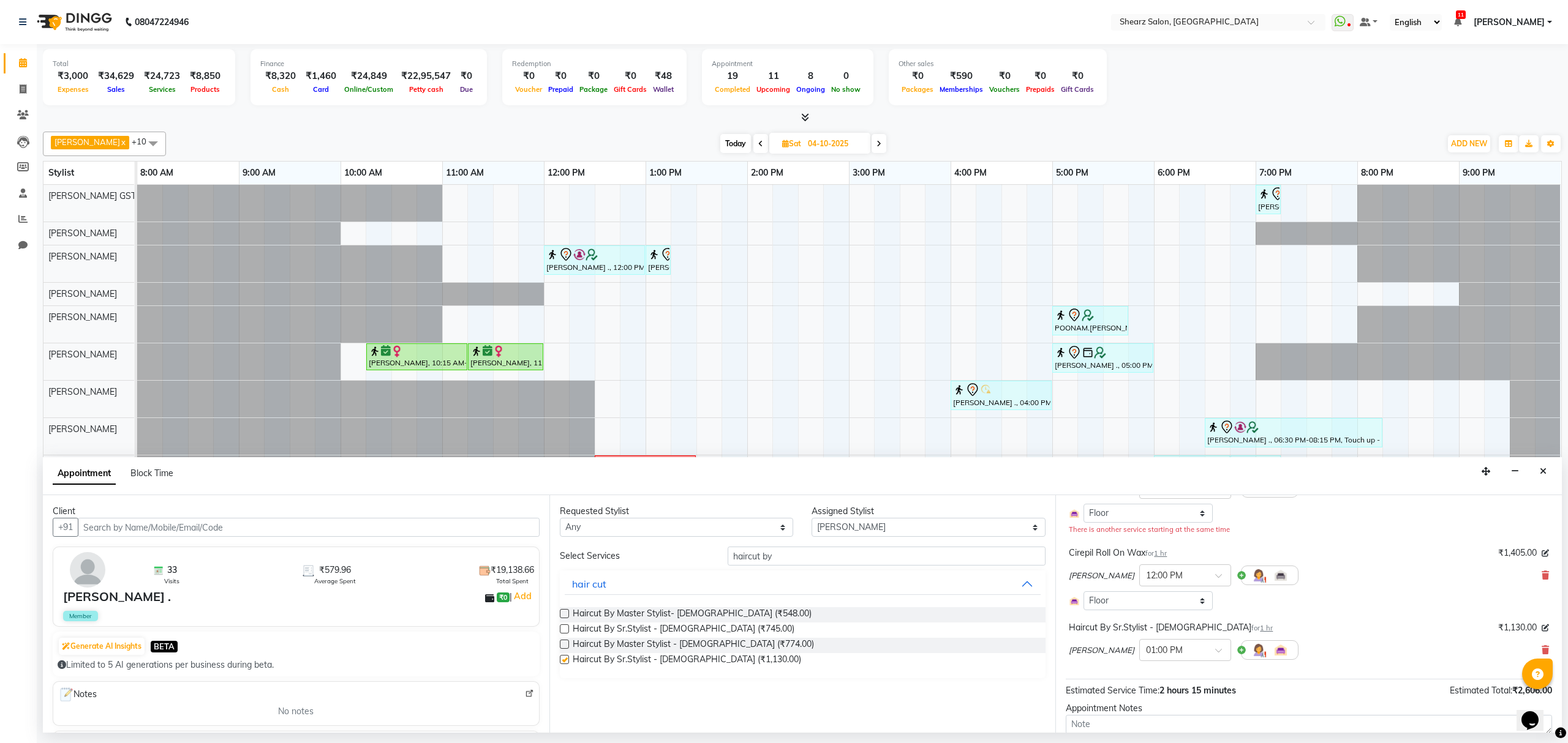
checkbox input "false"
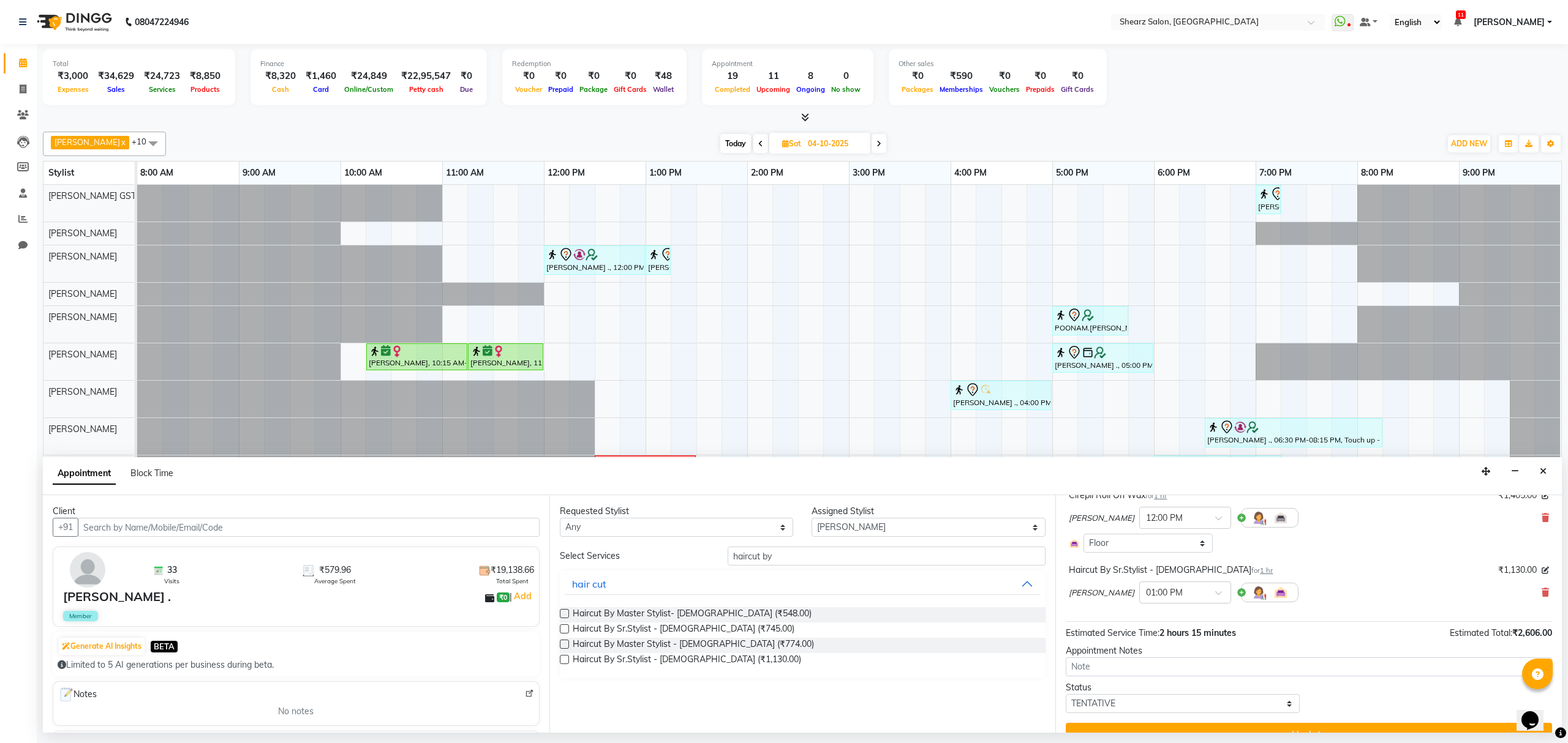
scroll to position [201, 0]
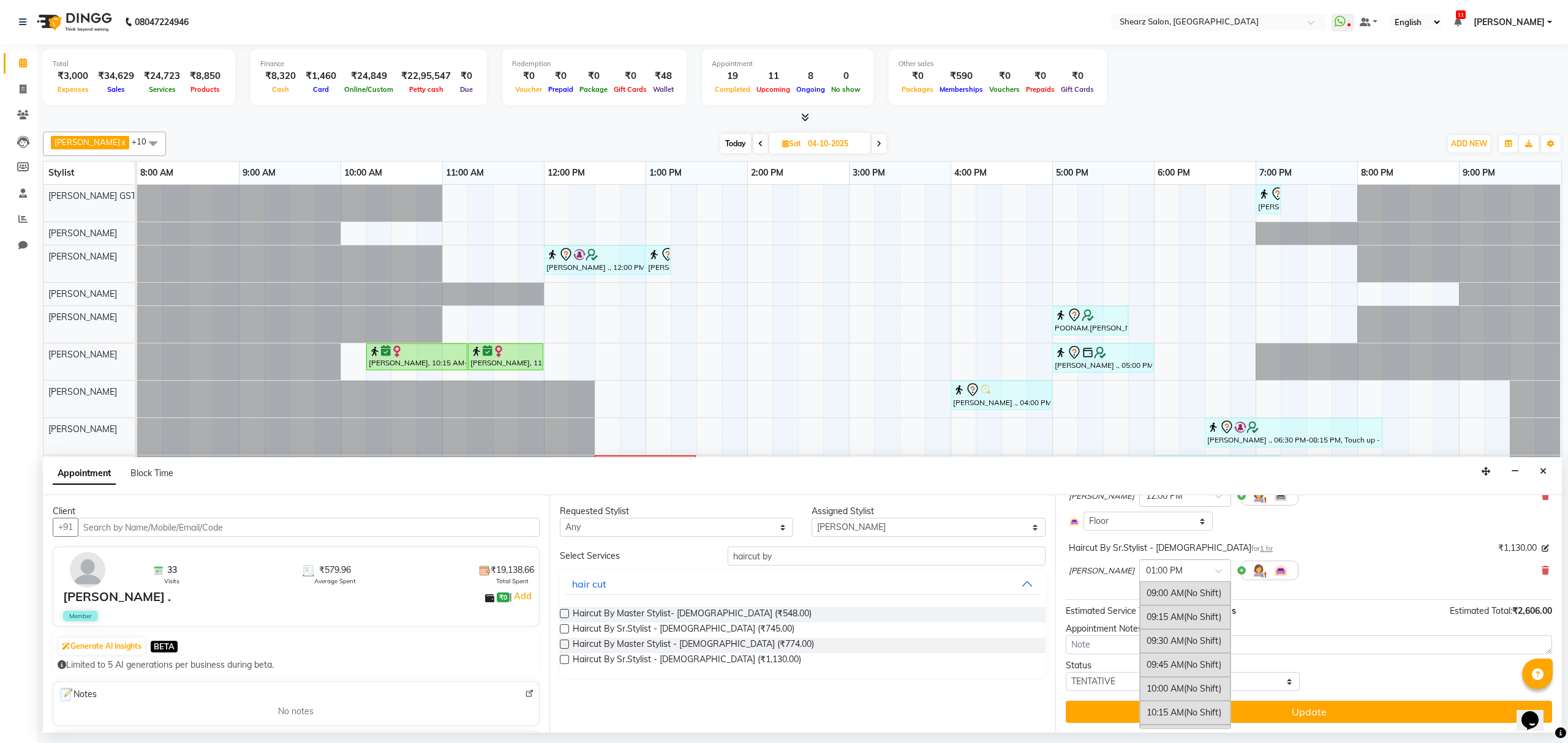
click at [1216, 573] on span at bounding box center [1223, 574] width 15 height 13
click at [1180, 635] on div "01:30 PM" at bounding box center [1185, 635] width 91 height 23
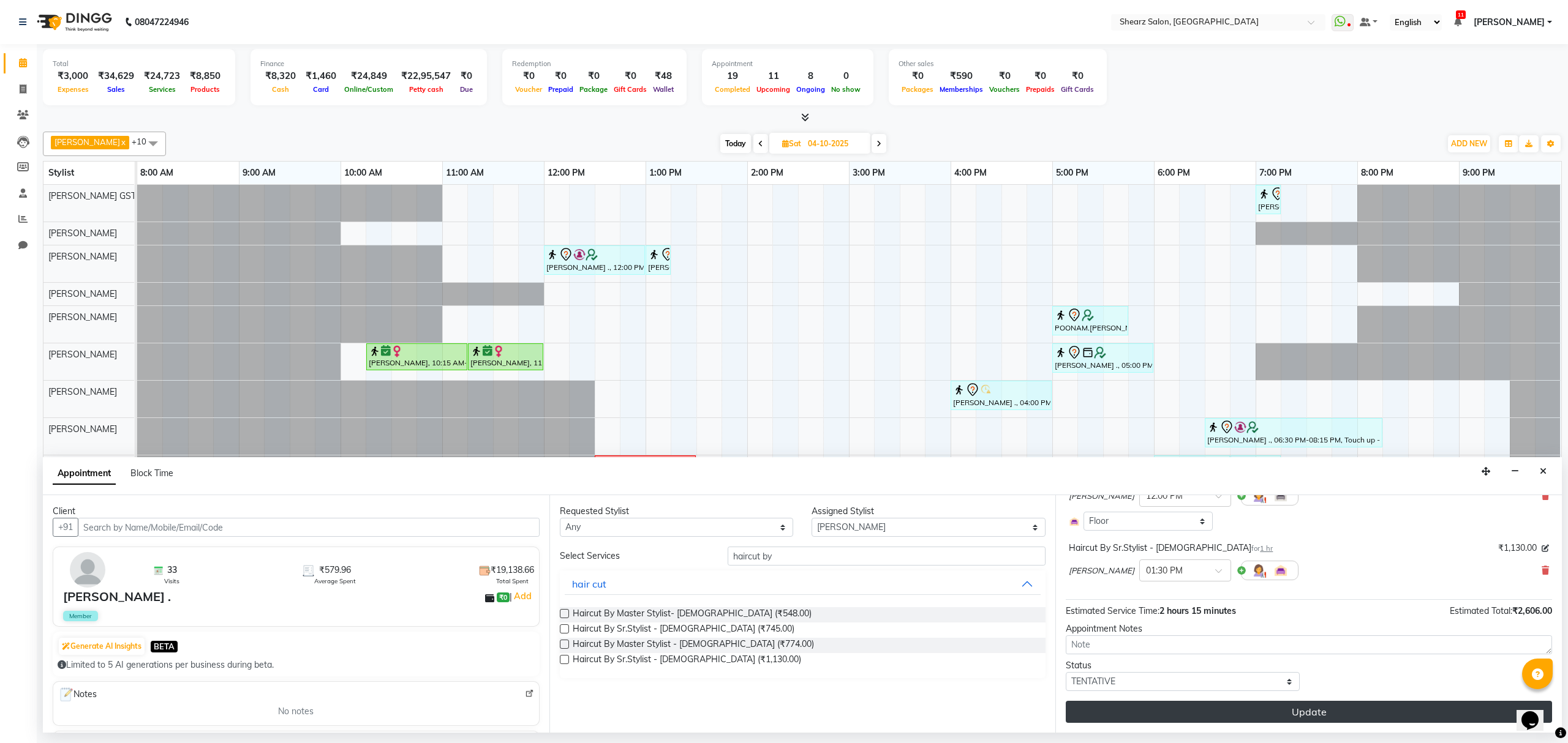
click at [1191, 708] on button "Update" at bounding box center [1309, 712] width 486 height 22
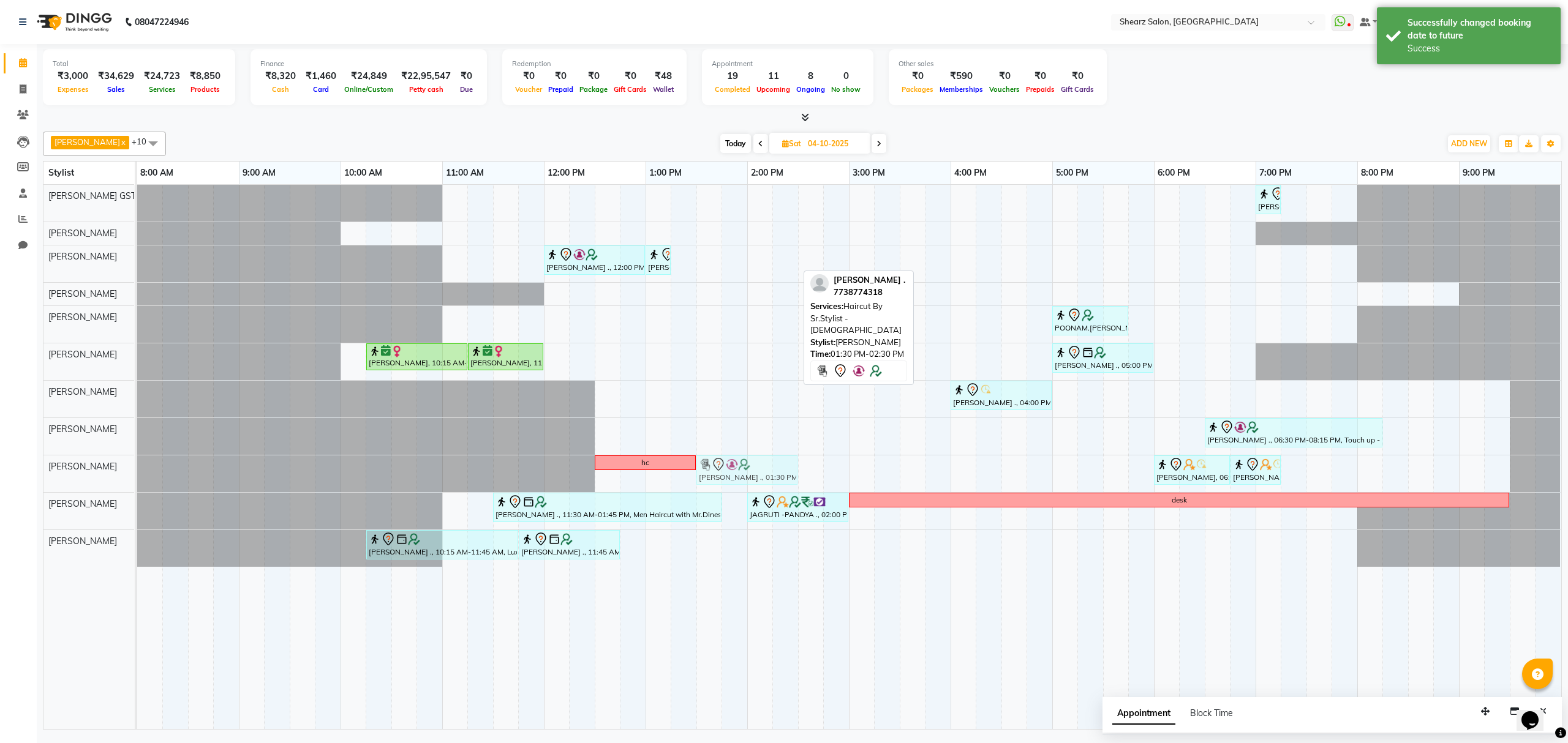
drag, startPoint x: 717, startPoint y: 263, endPoint x: 728, endPoint y: 461, distance: 198.3
click at [728, 461] on tbody "Rajee Shinu ., 07:00 PM-07:15 PM, Eyebrow threading with senior Saurabh Yadav .…" at bounding box center [849, 376] width 1423 height 382
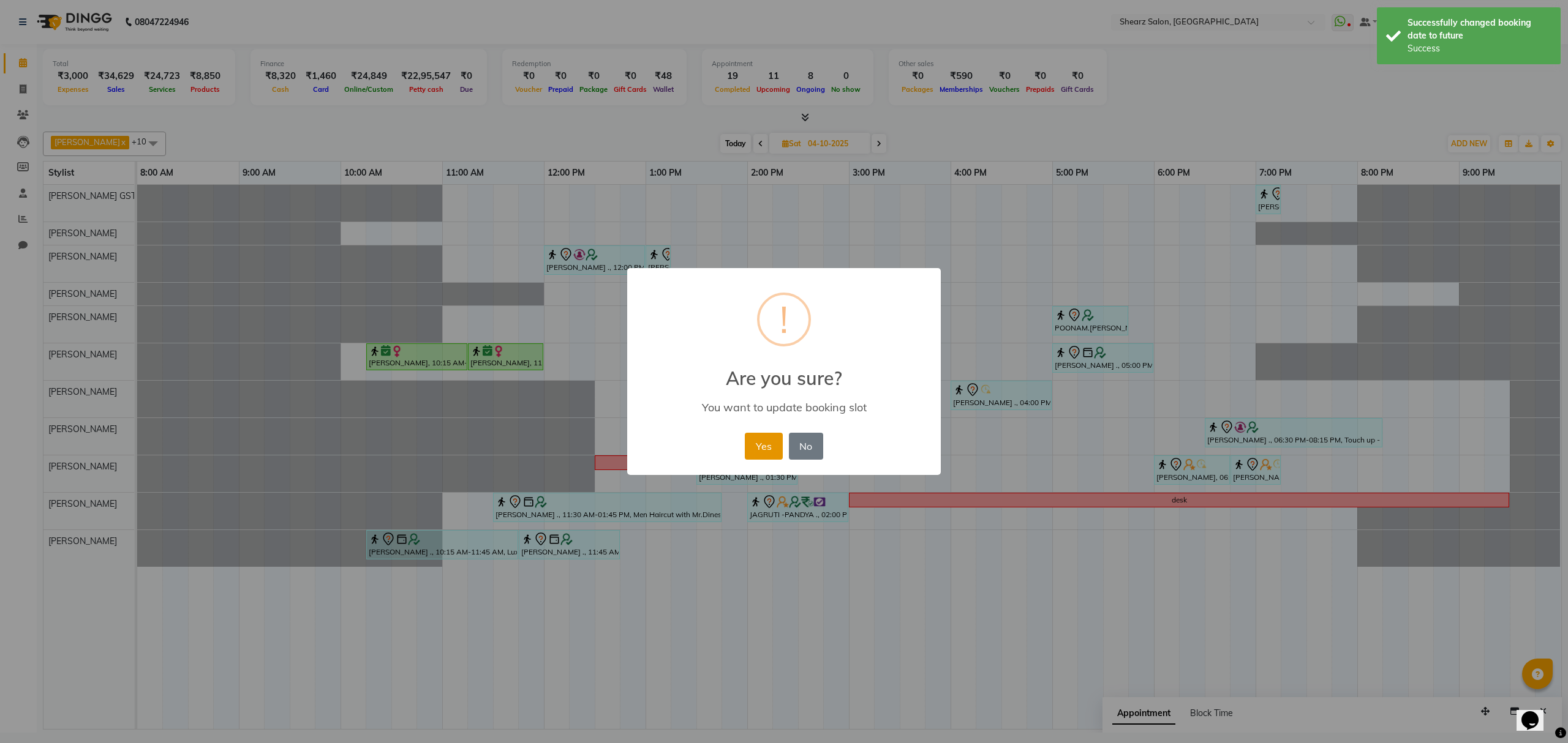
click at [757, 449] on button "Yes" at bounding box center [763, 446] width 37 height 27
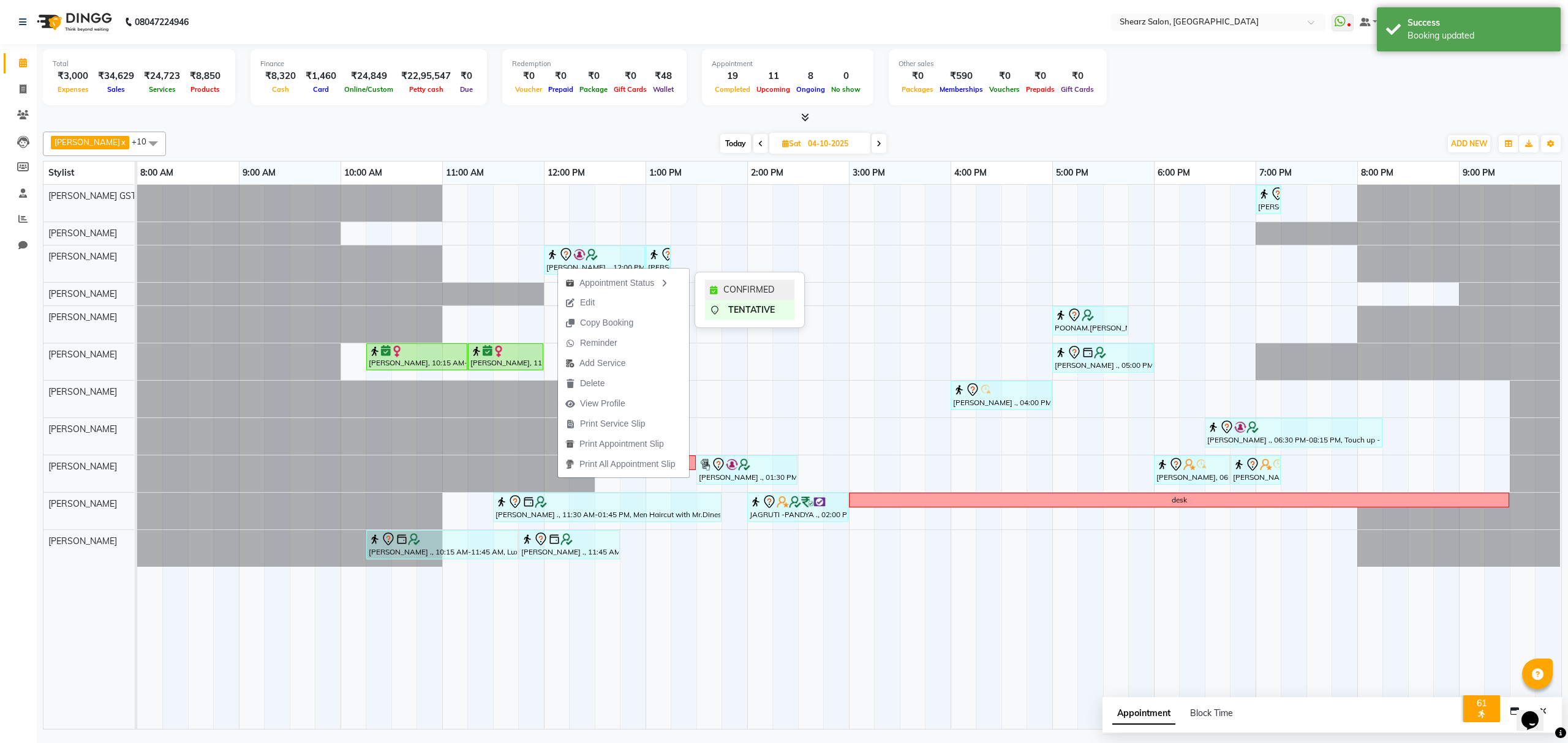
click at [722, 289] on div "CONFIRMED" at bounding box center [749, 289] width 90 height 20
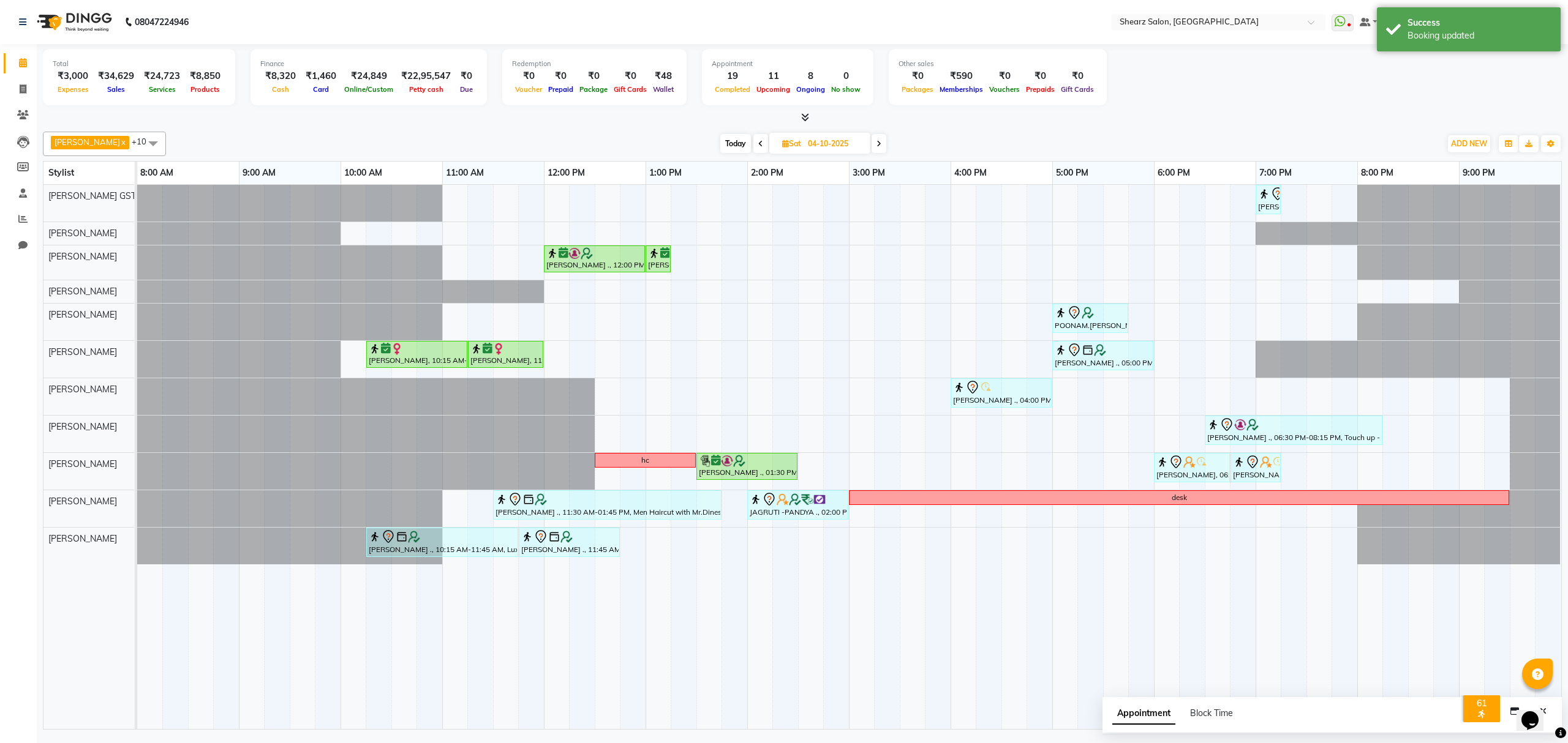
click at [728, 136] on span "Today" at bounding box center [736, 143] width 31 height 19
type input "03-10-2025"
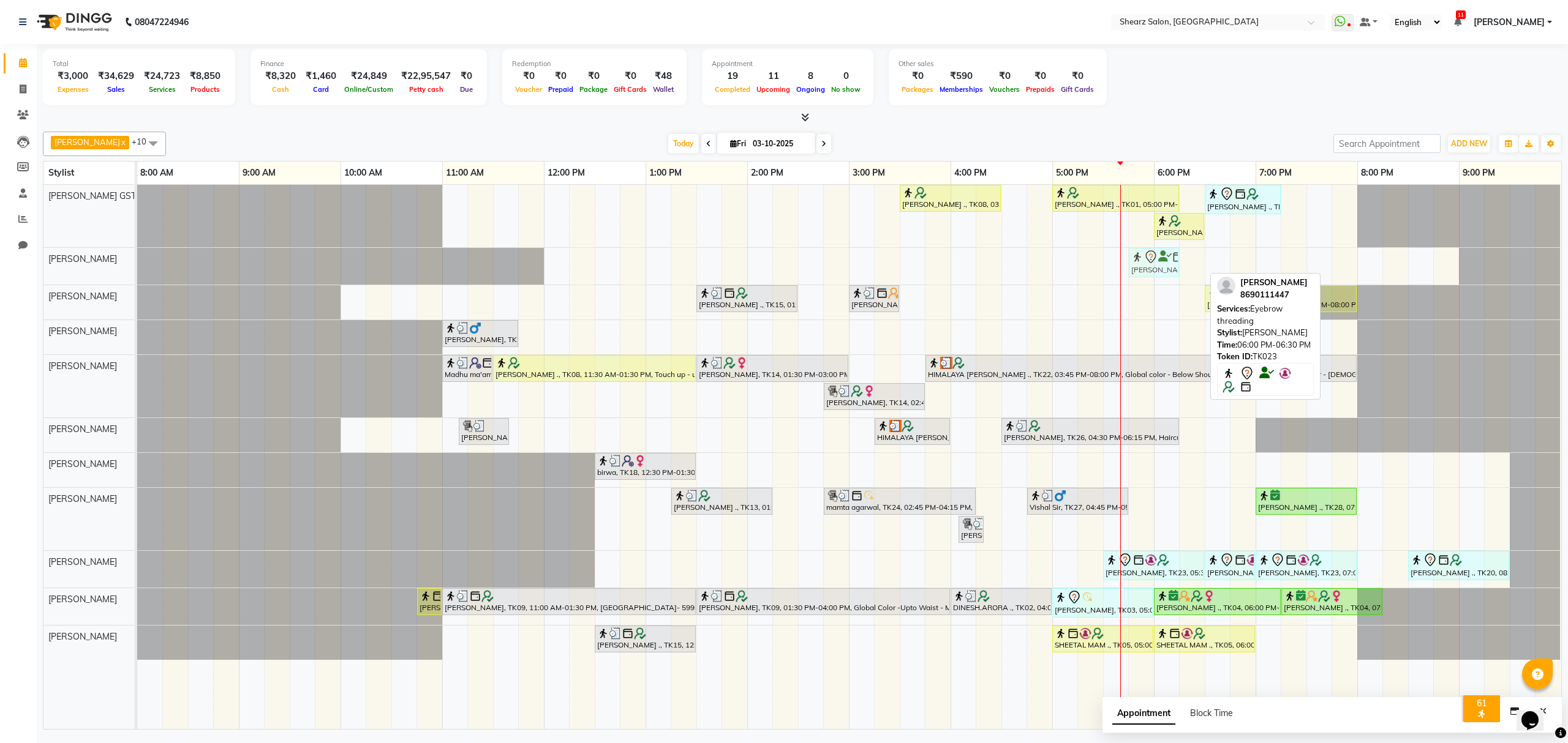
drag, startPoint x: 1180, startPoint y: 256, endPoint x: 1142, endPoint y: 257, distance: 38.0
click at [137, 256] on div "Gautam Vachheta, TK23, 06:00 PM-06:30 PM, Eyebrow threading Gautam Vachheta, TK…" at bounding box center [137, 266] width 0 height 37
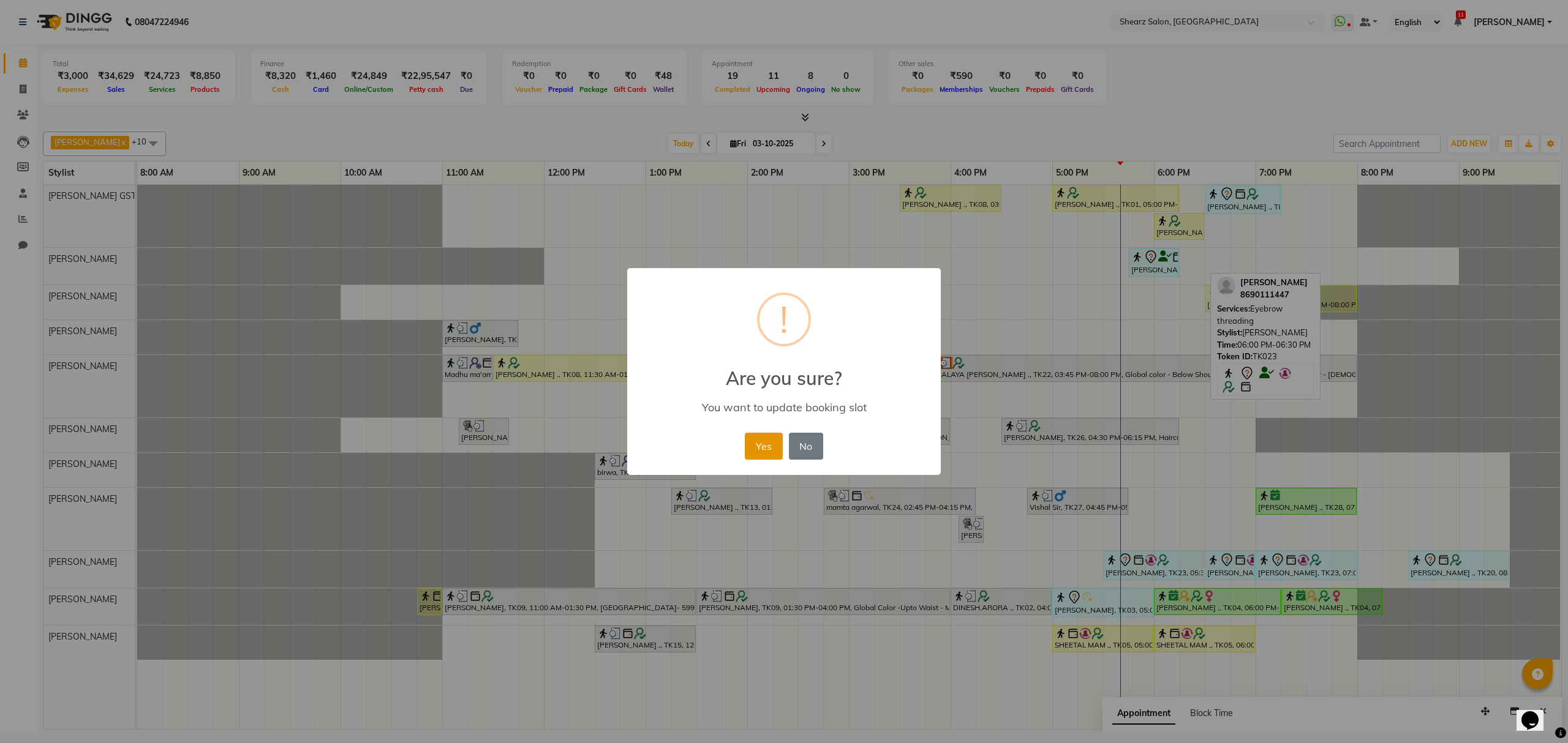
click at [764, 437] on button "Yes" at bounding box center [763, 446] width 37 height 27
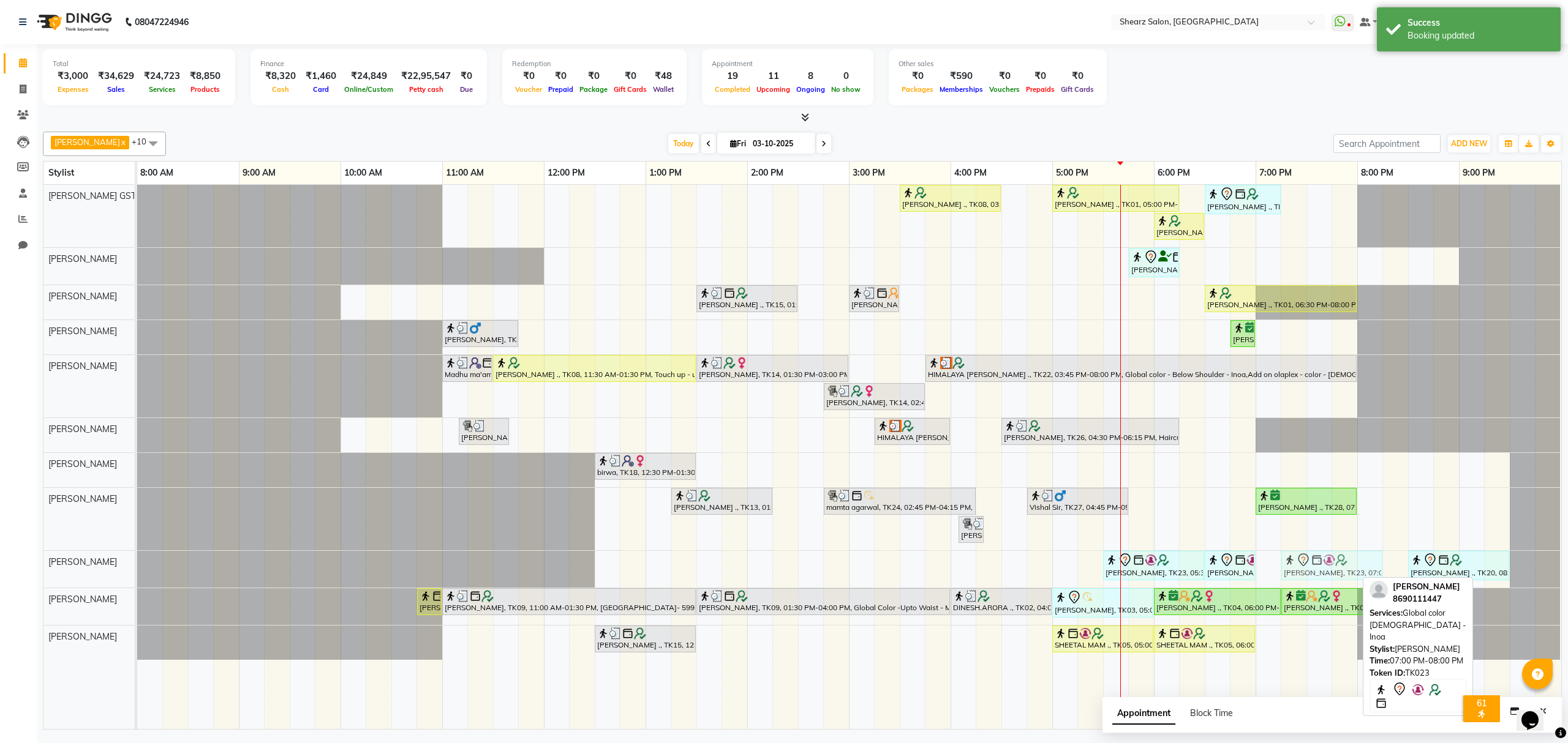
drag, startPoint x: 1323, startPoint y: 568, endPoint x: 1344, endPoint y: 569, distance: 21.0
click at [137, 569] on div "Gautam Vachheta, TK23, 05:30 PM-06:30 PM, Haircut By Sr.Stylist - Male Gautam V…" at bounding box center [137, 569] width 0 height 37
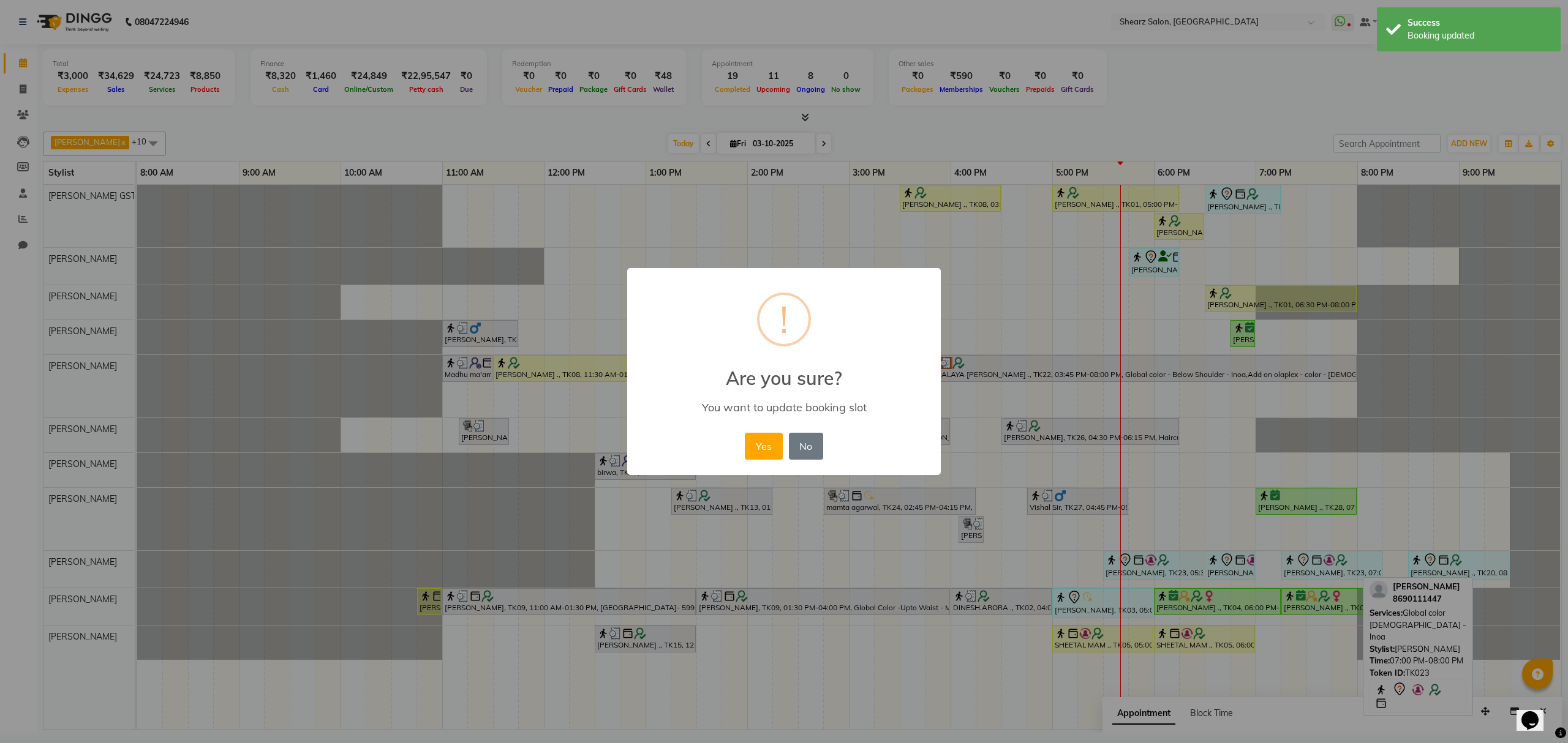
click at [768, 451] on button "Yes" at bounding box center [763, 446] width 37 height 27
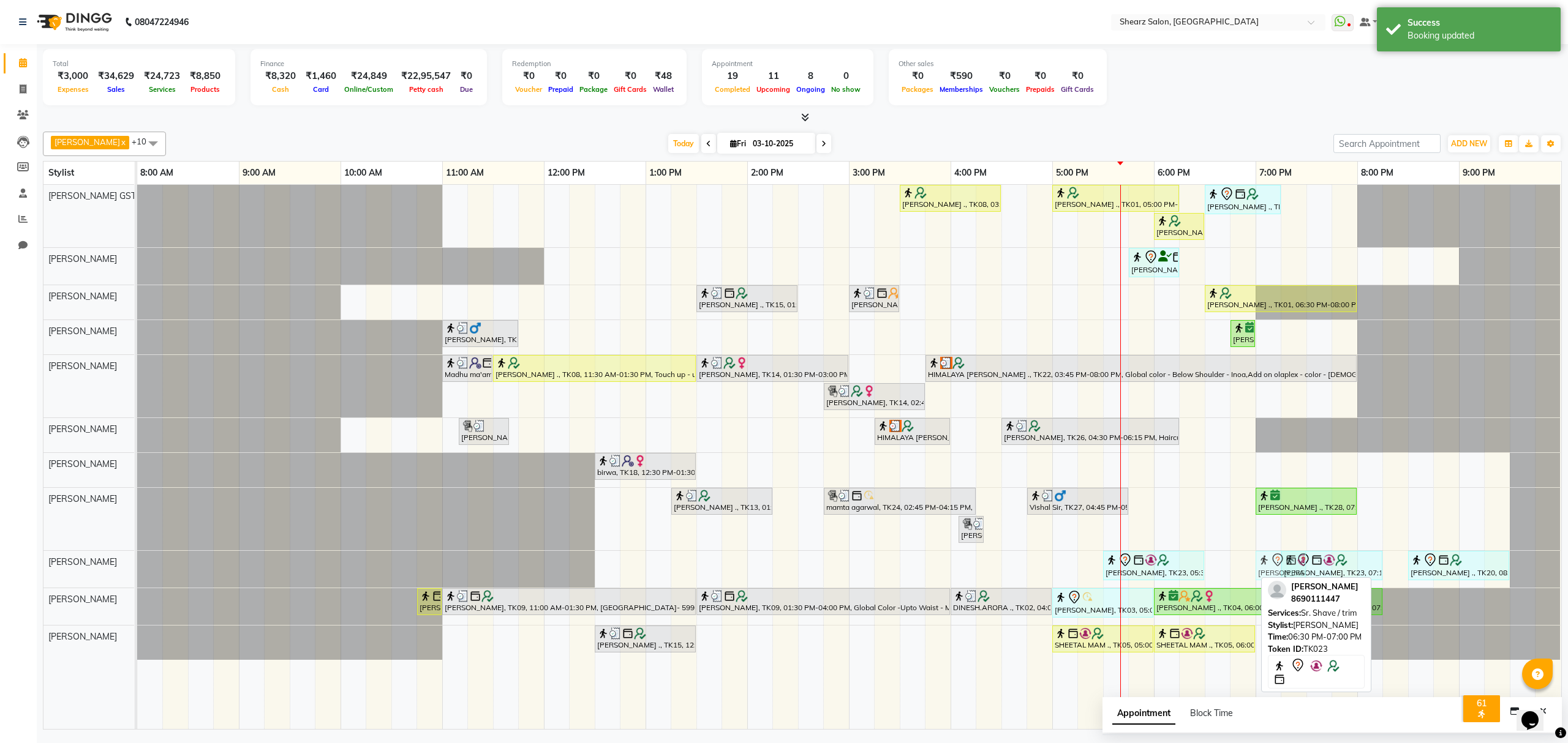
drag, startPoint x: 1241, startPoint y: 572, endPoint x: 1282, endPoint y: 568, distance: 41.2
click at [137, 568] on div "Gautam Vachheta, TK23, 05:30 PM-06:30 PM, Haircut By Sr.Stylist - Male Gautam V…" at bounding box center [137, 569] width 0 height 37
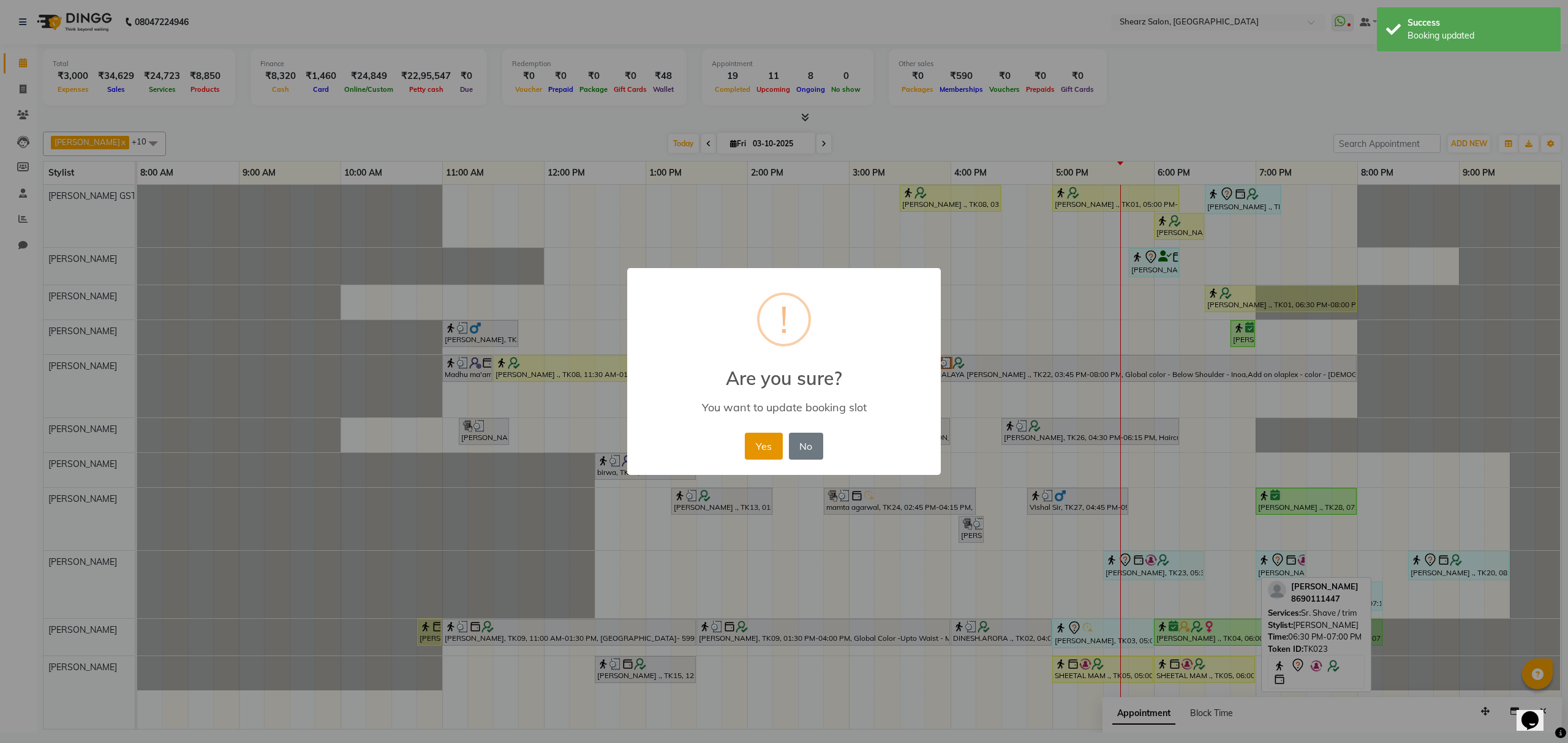
click at [778, 446] on button "Yes" at bounding box center [763, 446] width 37 height 27
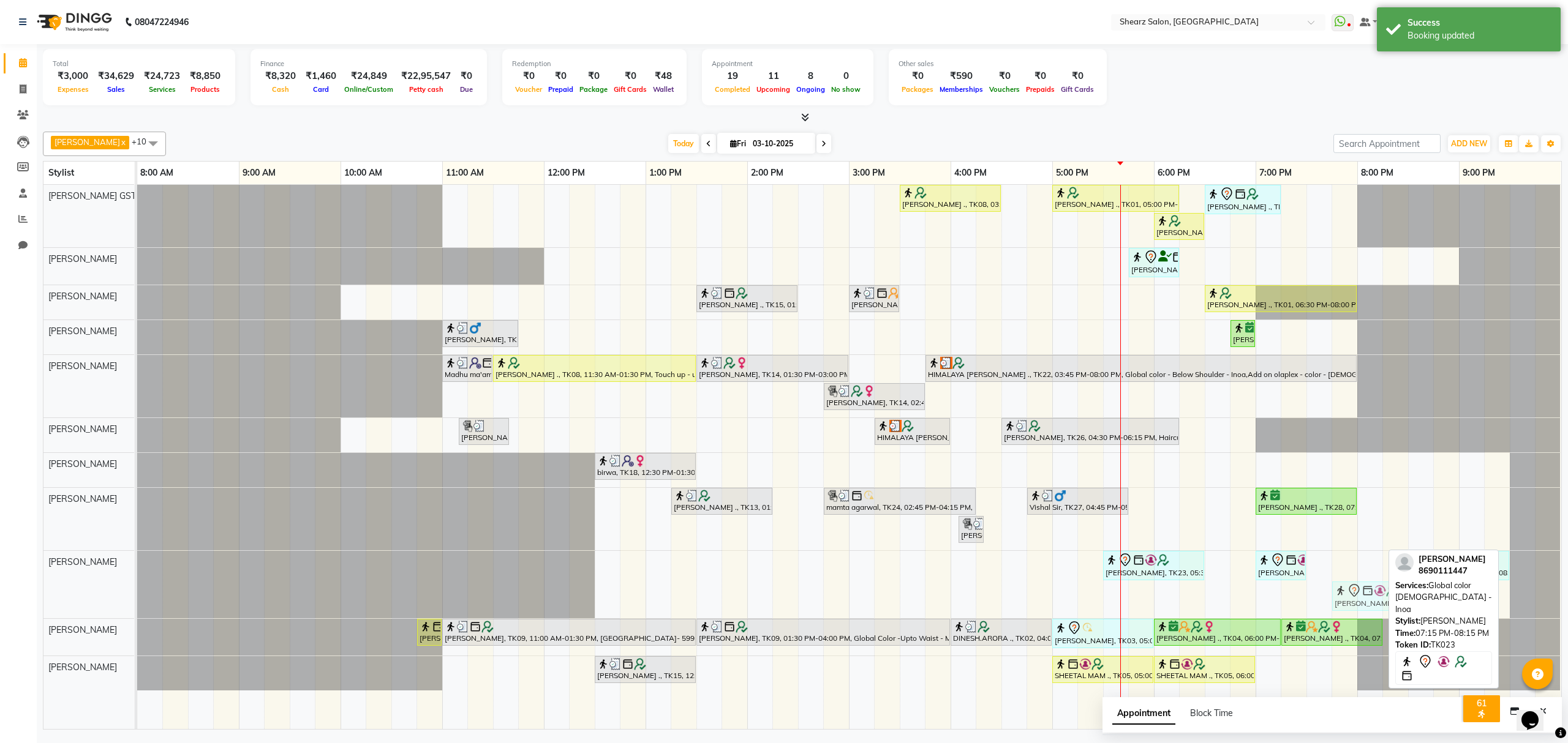
drag, startPoint x: 1323, startPoint y: 597, endPoint x: 1367, endPoint y: 576, distance: 48.8
click at [1367, 576] on div "Rashi Agarwal ., TK08, 03:30 PM-04:30 PM, Brazilian stripless international wax…" at bounding box center [849, 457] width 1424 height 544
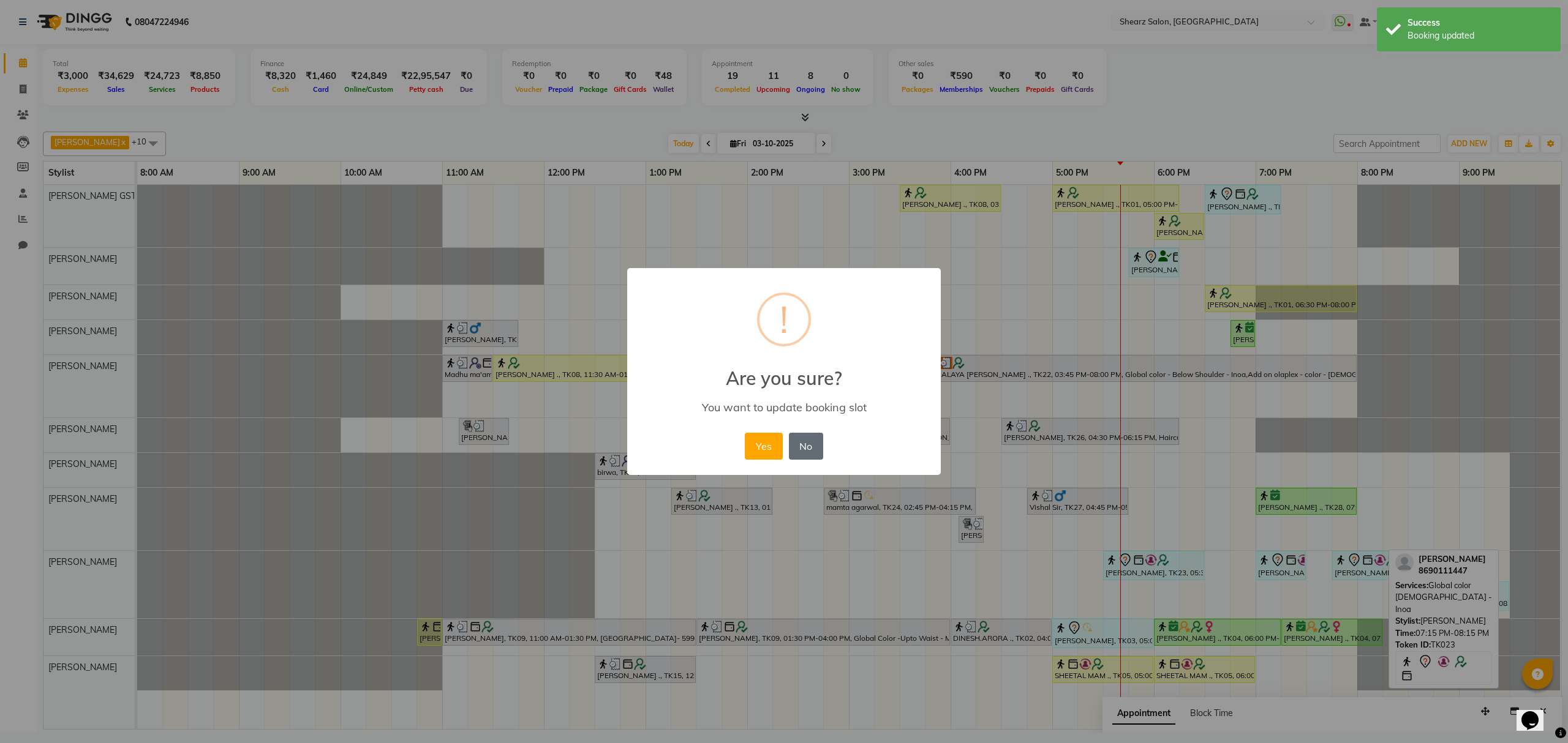
click at [796, 441] on button "No" at bounding box center [806, 446] width 34 height 27
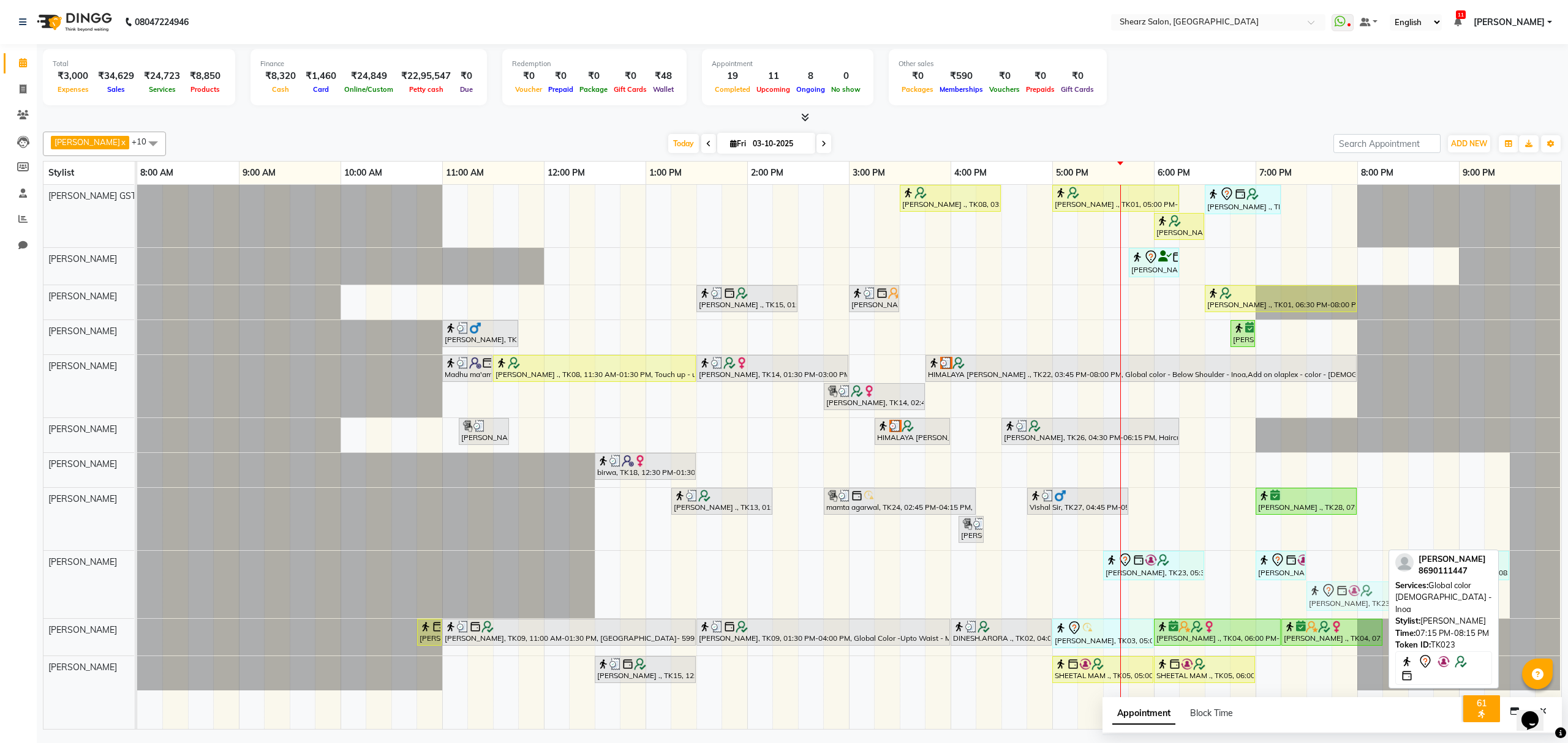
drag, startPoint x: 1322, startPoint y: 590, endPoint x: 1336, endPoint y: 573, distance: 22.0
click at [1336, 574] on div "Rashi Agarwal ., TK08, 03:30 PM-04:30 PM, Brazilian stripless international wax…" at bounding box center [849, 457] width 1424 height 544
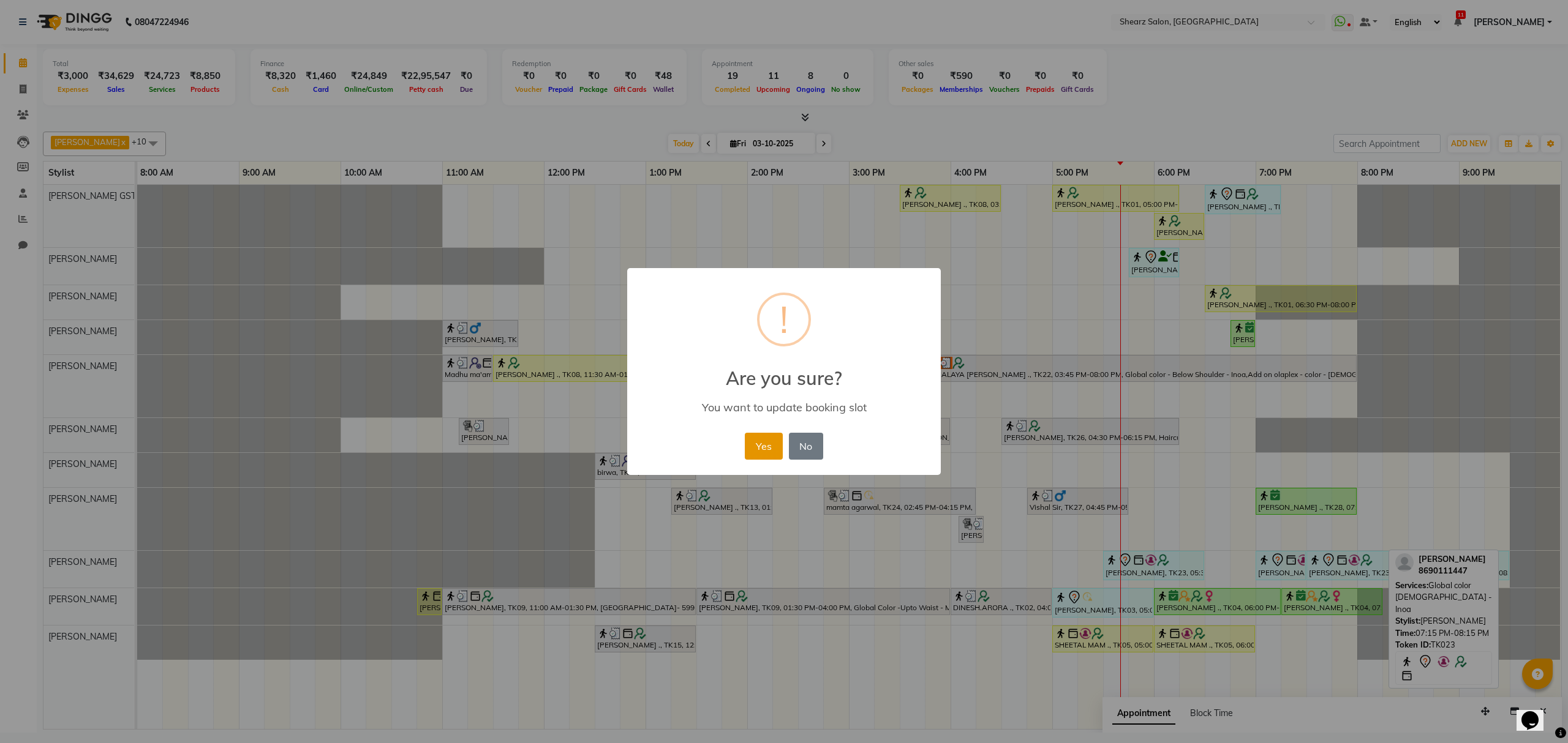
click at [768, 446] on button "Yes" at bounding box center [763, 446] width 37 height 27
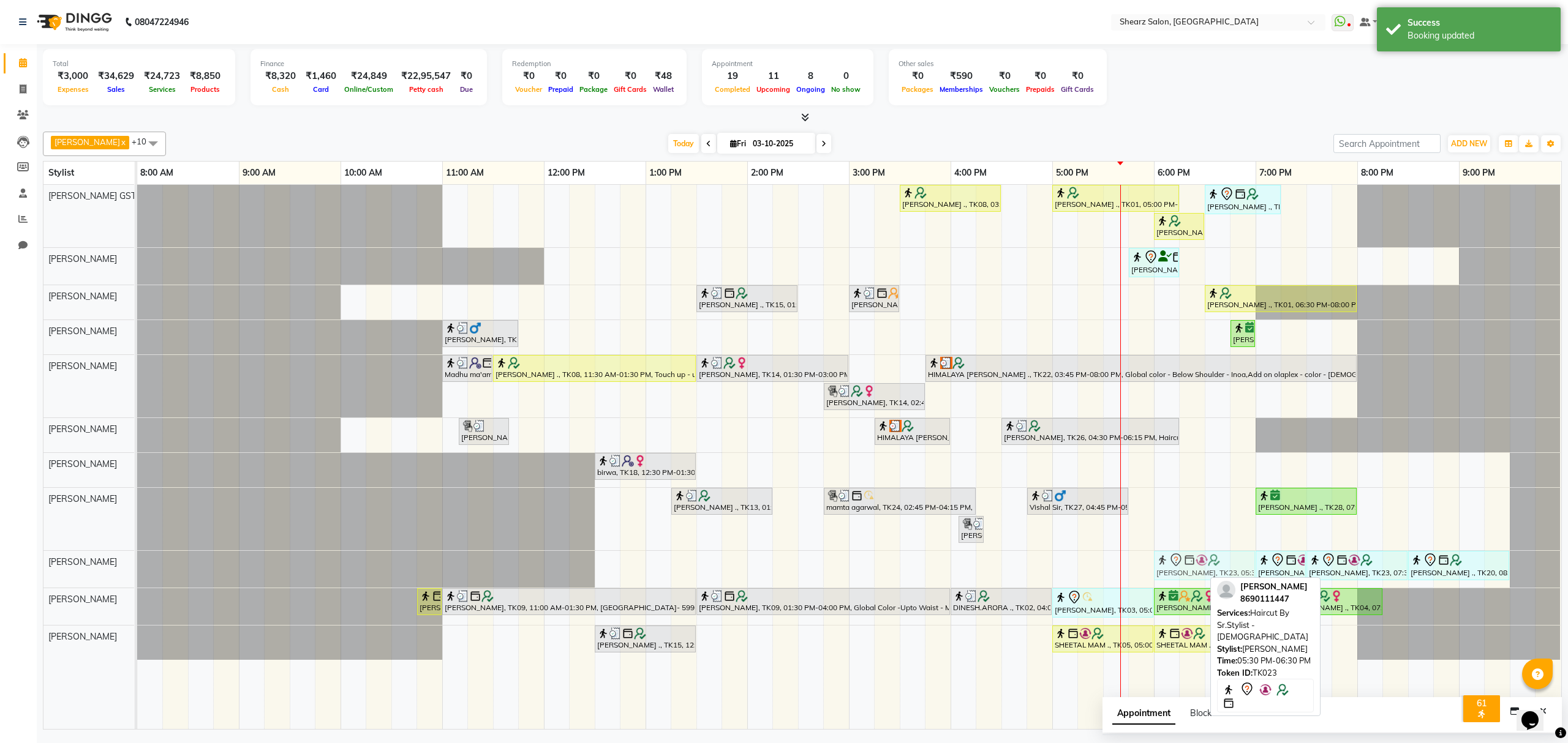
drag, startPoint x: 1171, startPoint y: 565, endPoint x: 1214, endPoint y: 565, distance: 43.0
click at [137, 565] on div "Gautam Vachheta, TK23, 05:30 PM-06:30 PM, Haircut By Sr.Stylist - Male Gautam V…" at bounding box center [137, 569] width 0 height 37
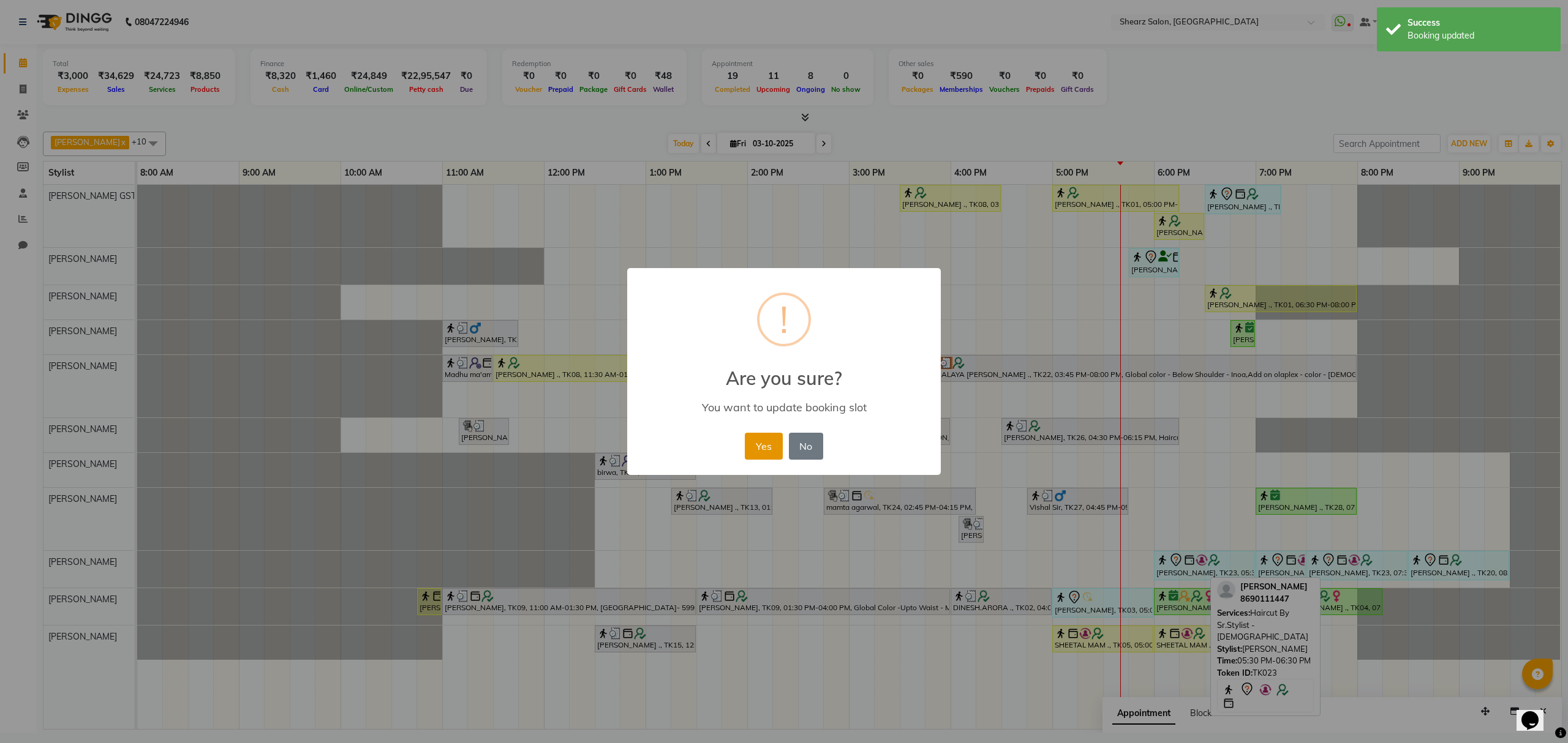
click at [749, 447] on button "Yes" at bounding box center [763, 446] width 37 height 27
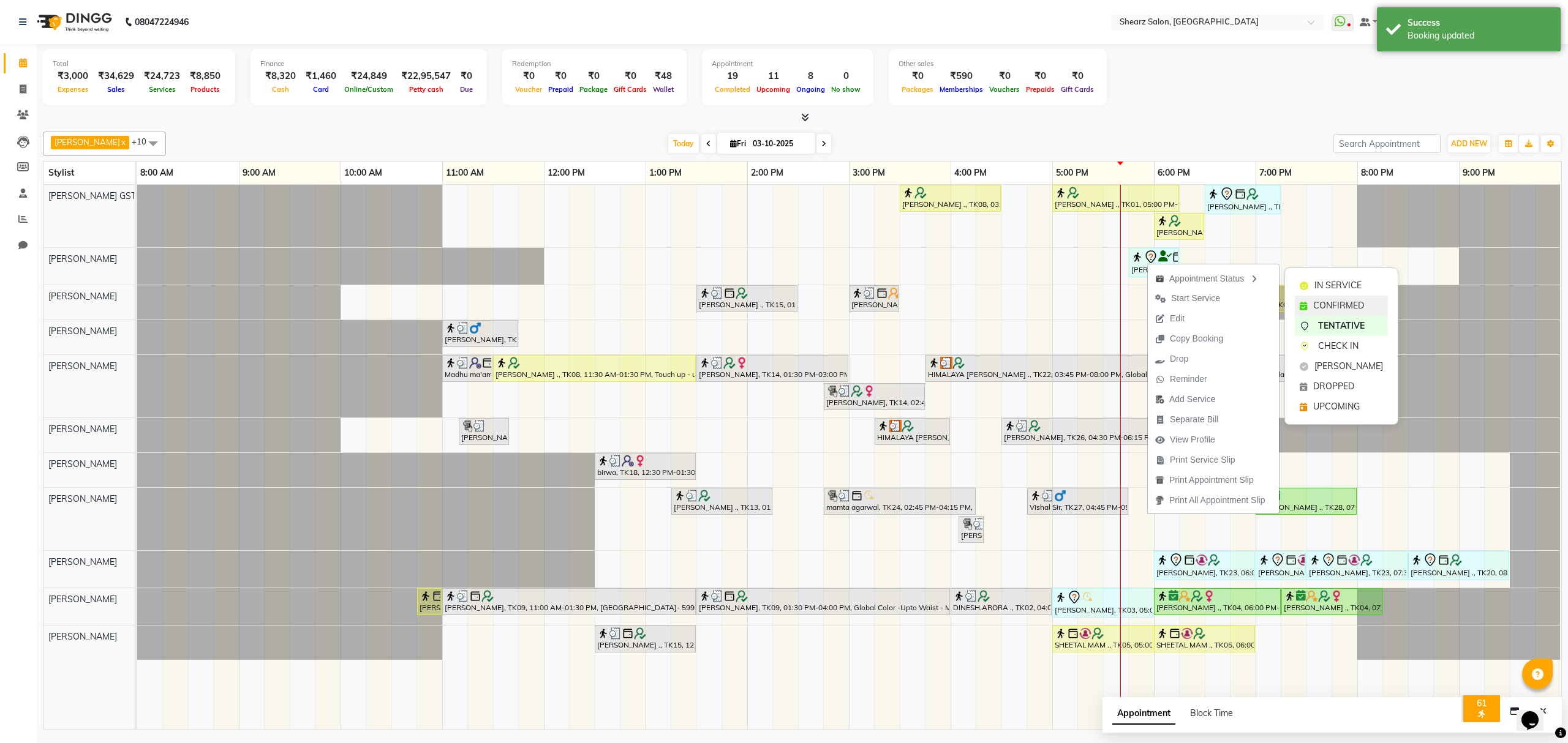
click at [1332, 302] on span "CONFIRMED" at bounding box center [1339, 306] width 51 height 13
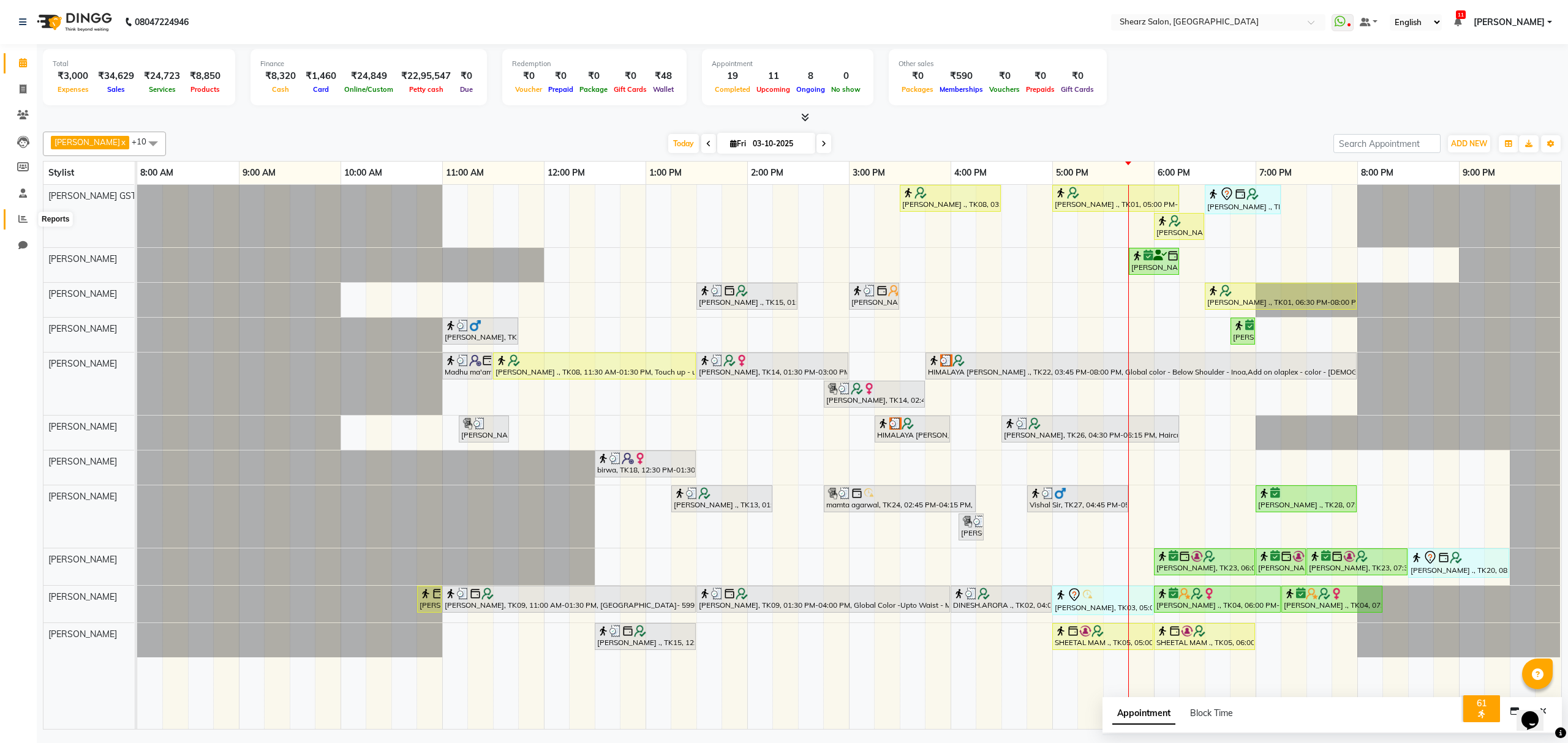
click at [12, 220] on span at bounding box center [23, 220] width 22 height 14
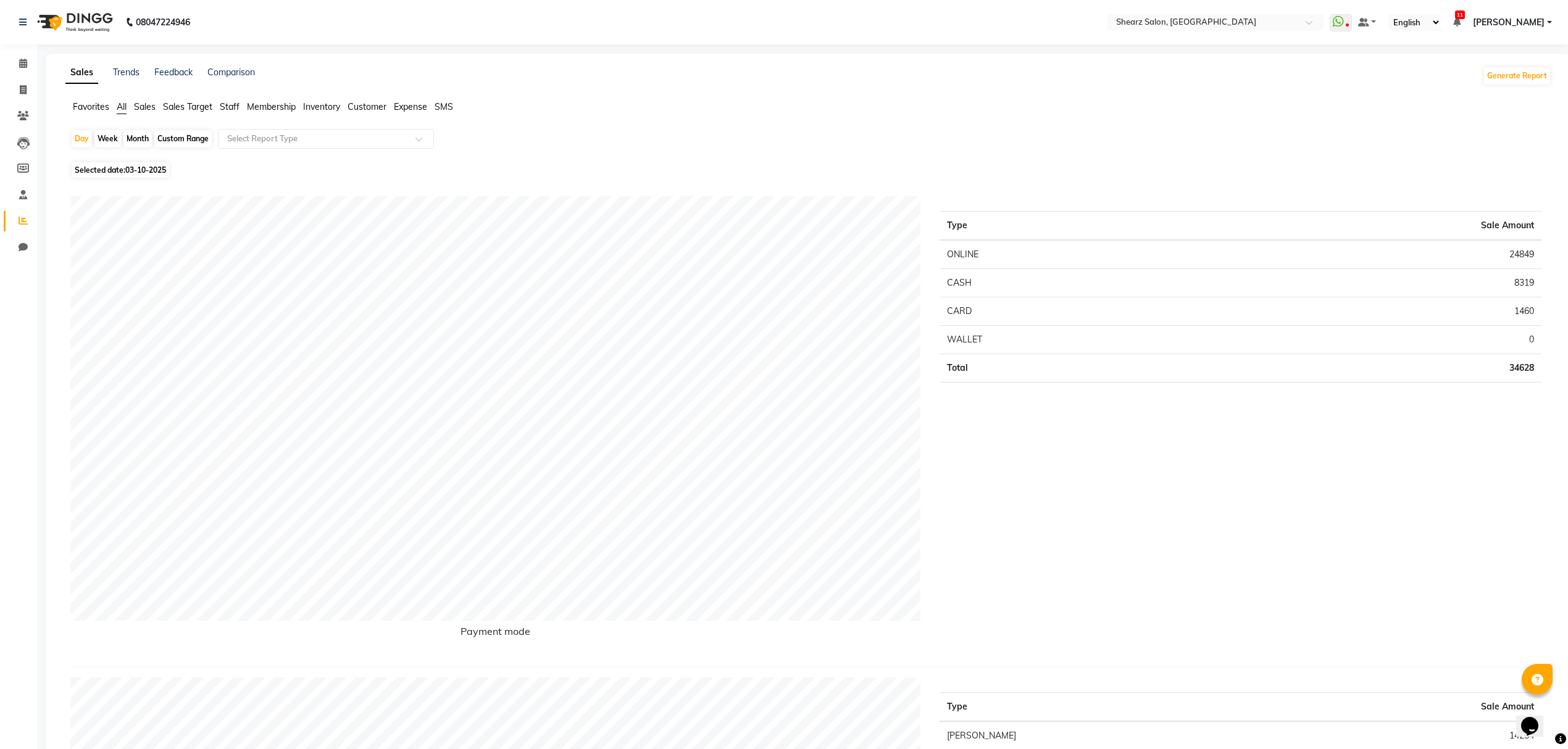
click at [403, 102] on span "Expense" at bounding box center [410, 107] width 34 height 11
click at [272, 137] on input "text" at bounding box center [314, 138] width 178 height 13
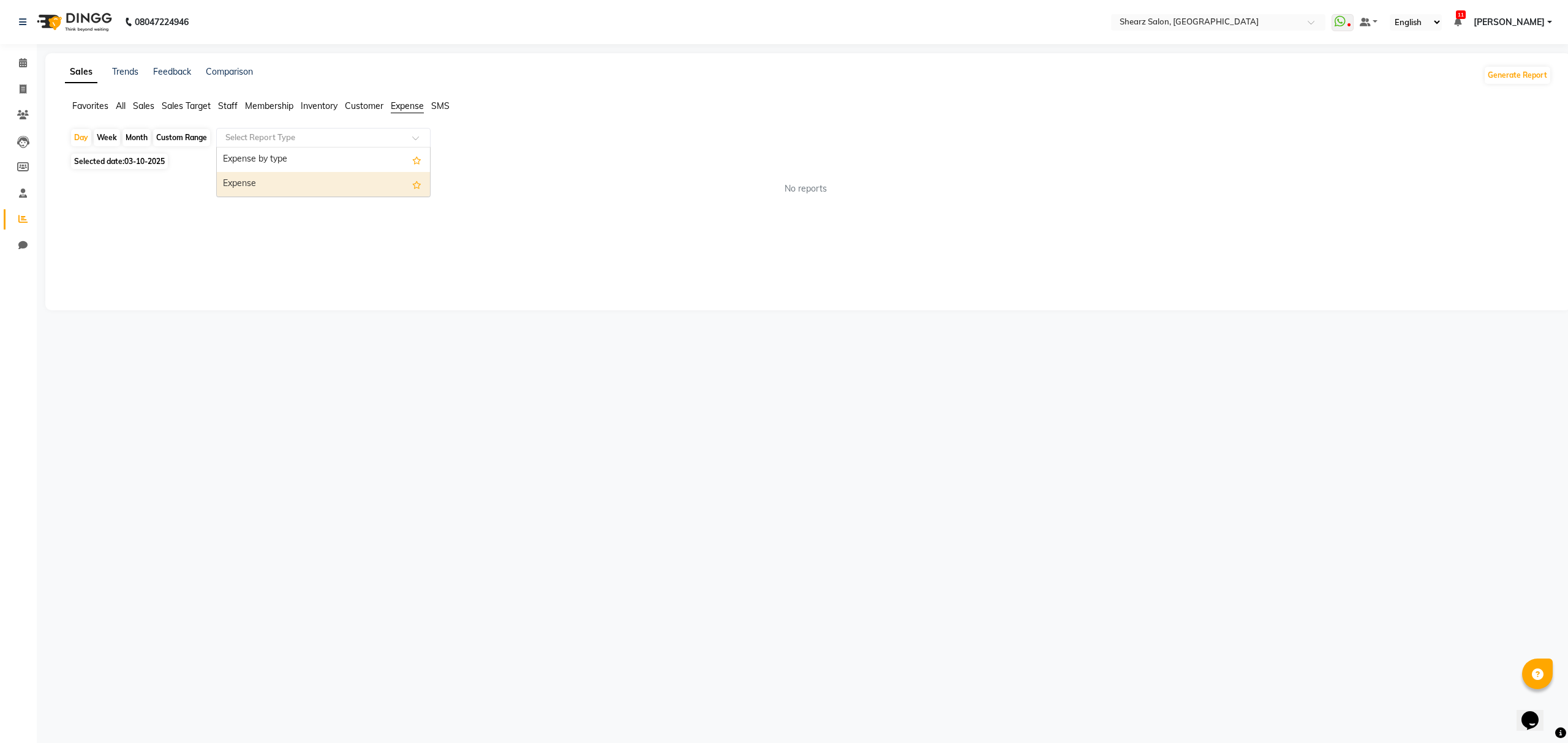
click at [283, 182] on div "Expense" at bounding box center [324, 184] width 213 height 24
select select "csv"
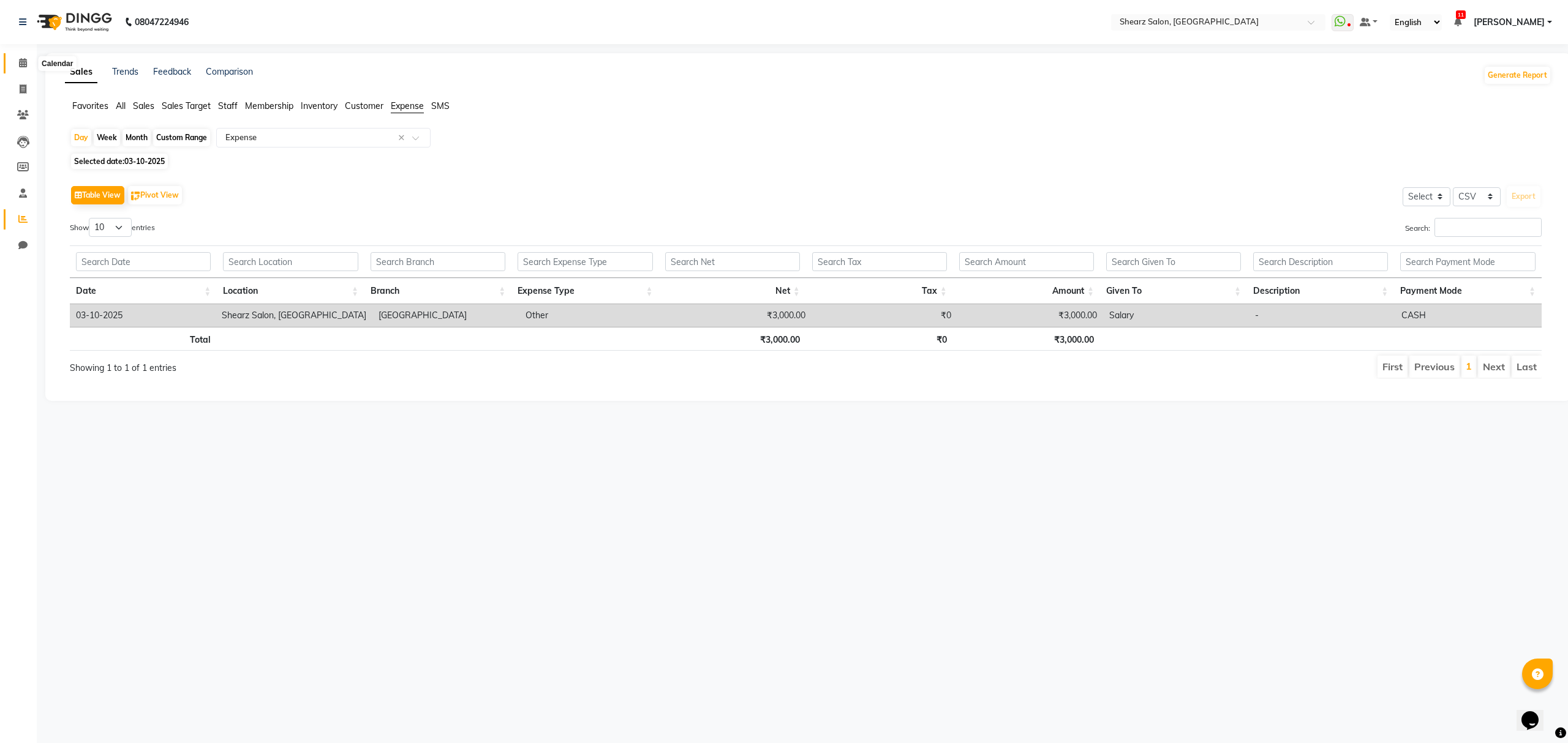
click at [22, 62] on icon at bounding box center [23, 63] width 8 height 9
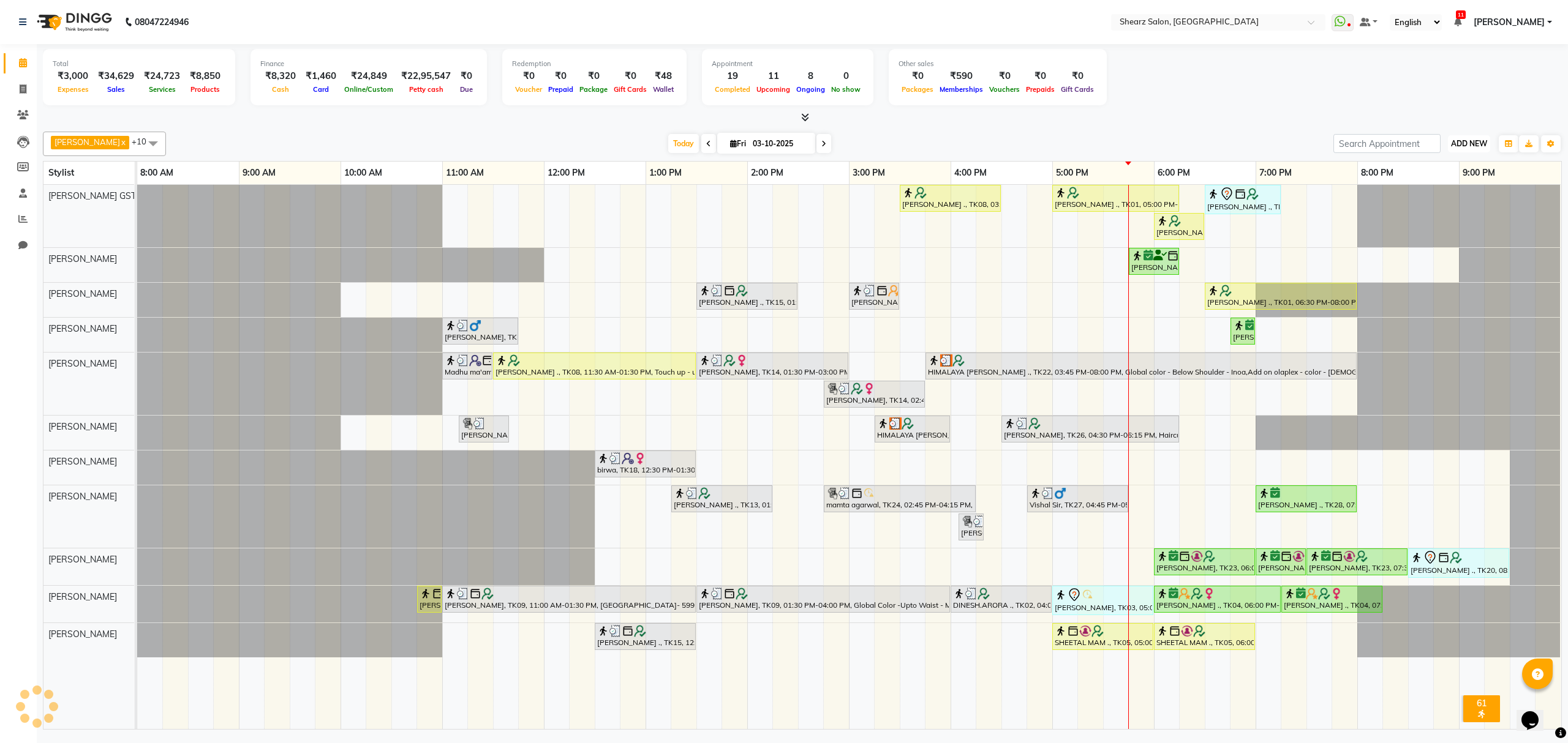
click at [1475, 140] on button "ADD NEW Toggle Dropdown" at bounding box center [1469, 144] width 43 height 17
click at [1436, 193] on link "Add Expense" at bounding box center [1441, 199] width 97 height 16
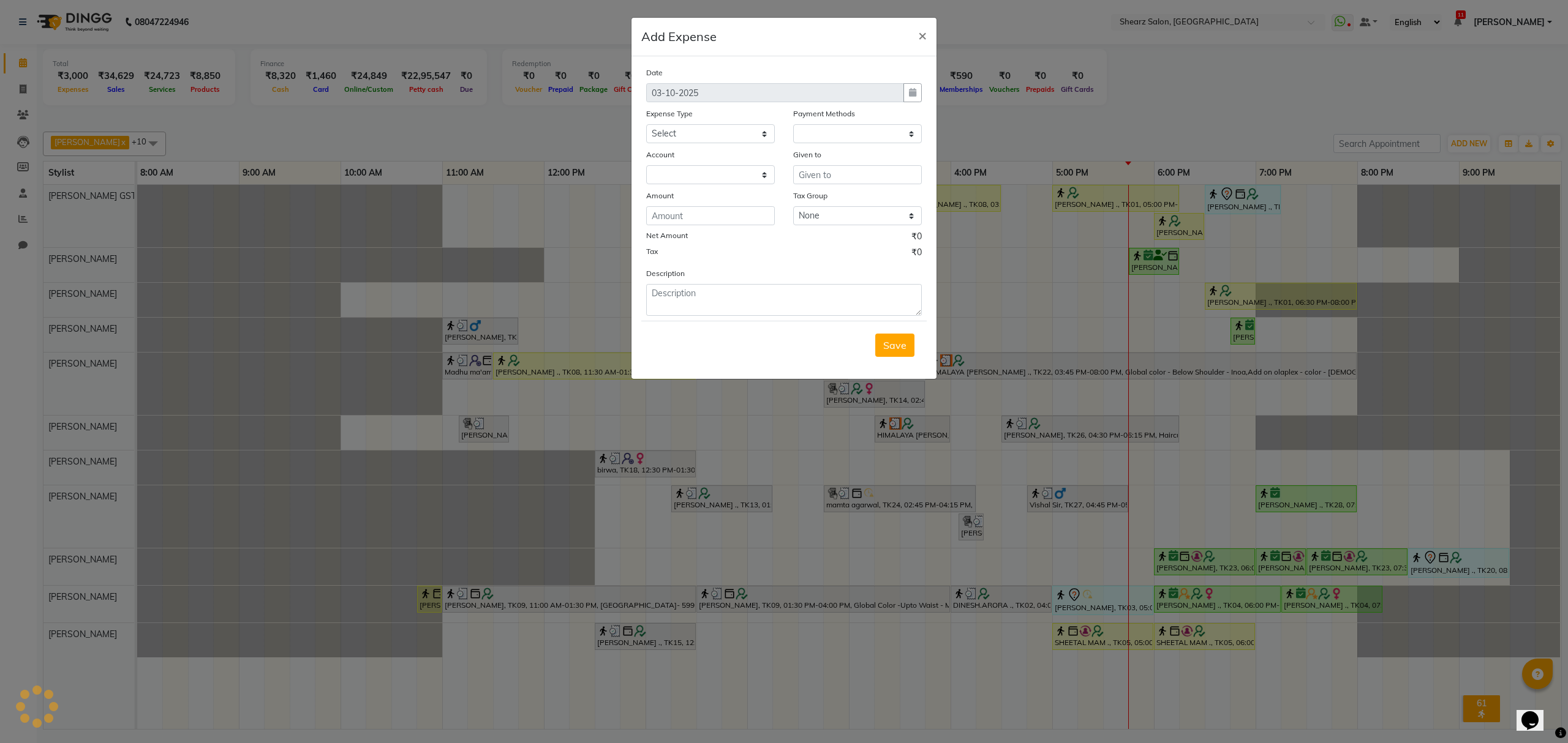
select select "1"
select select "7285"
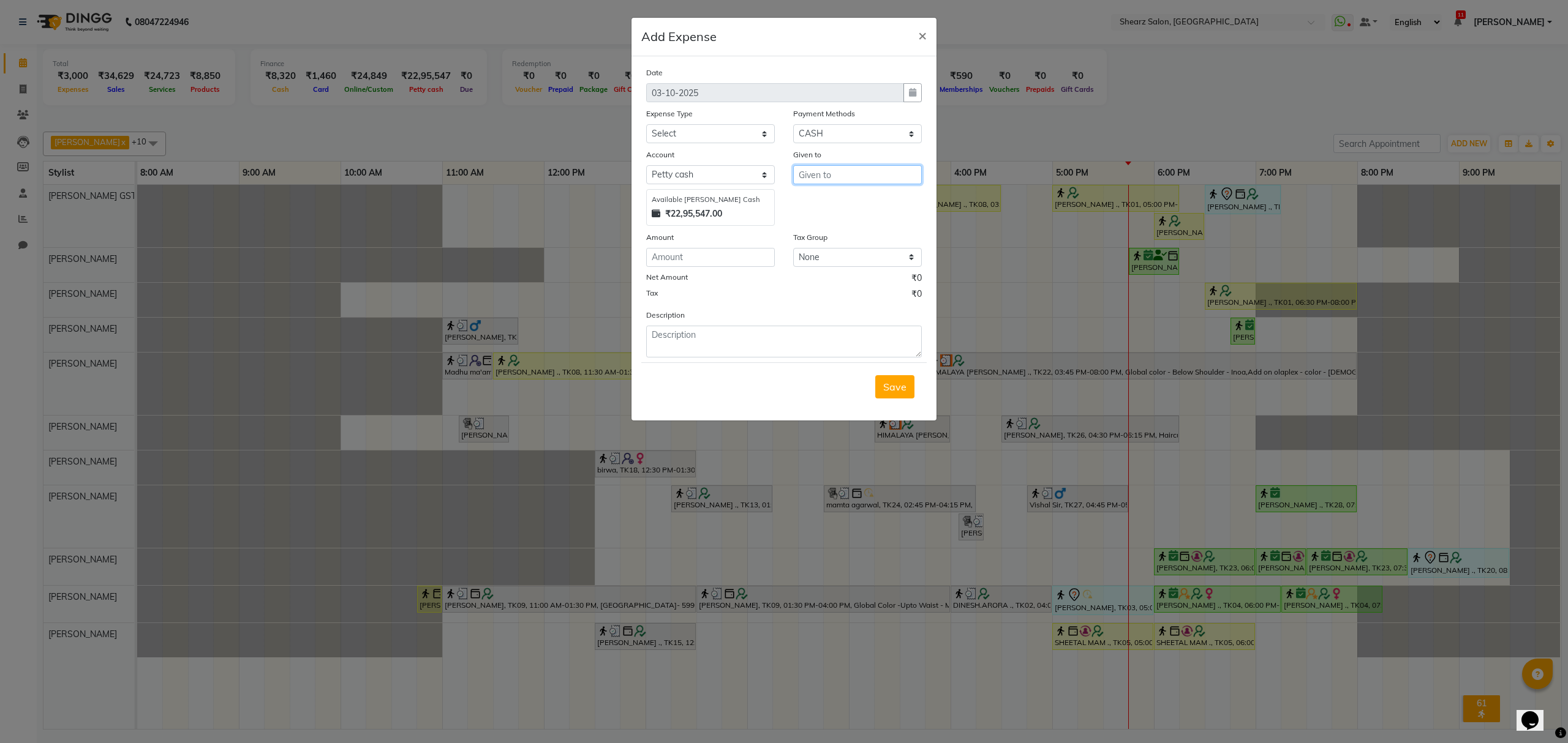
click at [830, 173] on input "text" at bounding box center [857, 174] width 129 height 19
type input "milk"
select select "10"
type input "68"
type textarea "Milk"
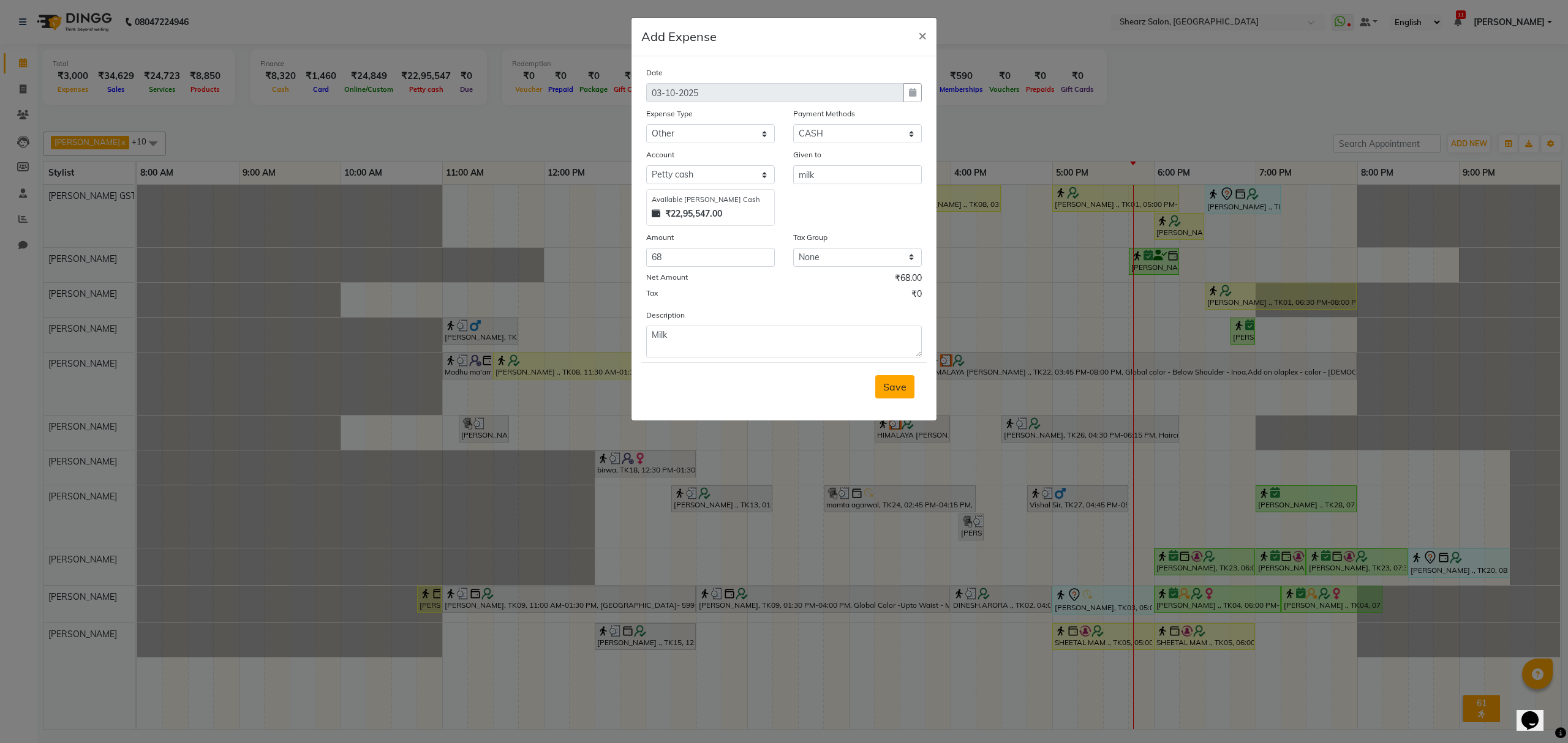
click at [898, 381] on span "Save" at bounding box center [895, 387] width 24 height 12
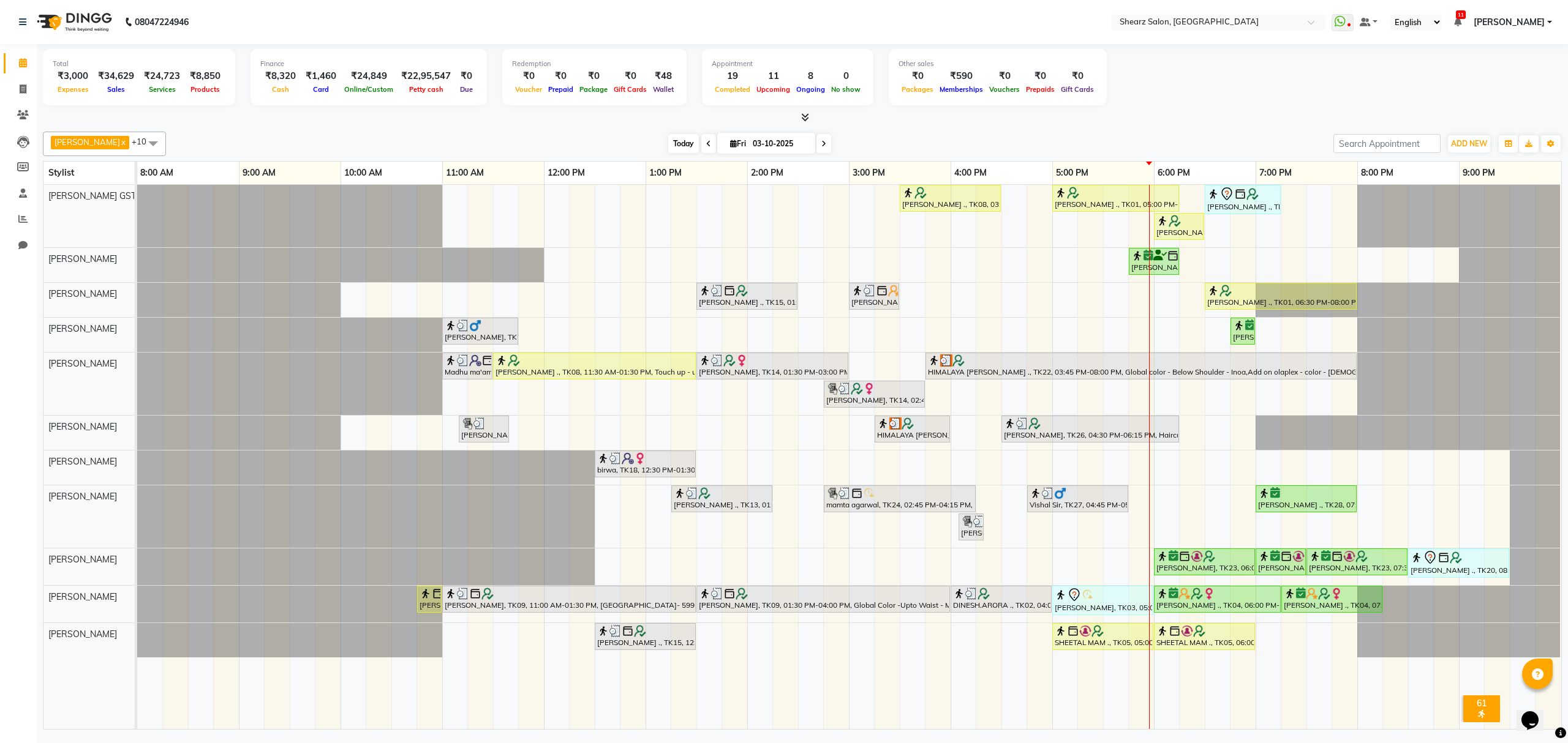
click at [675, 145] on span "Today" at bounding box center [683, 143] width 31 height 19
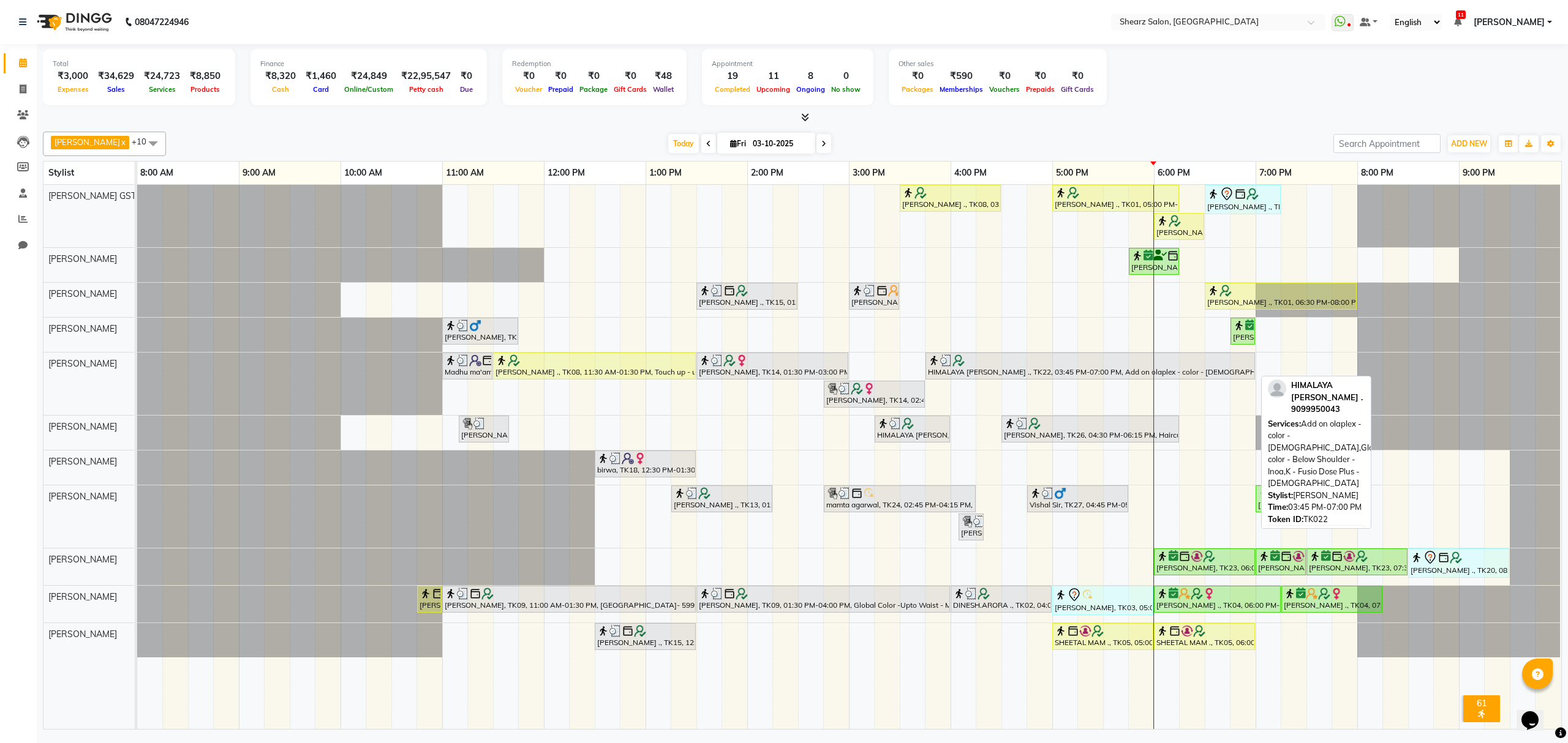
click at [1253, 369] on div "HIMALAYA [PERSON_NAME] ., TK22, 03:45 PM-07:00 PM, Add on olaplex - color - [DE…" at bounding box center [1091, 366] width 327 height 24
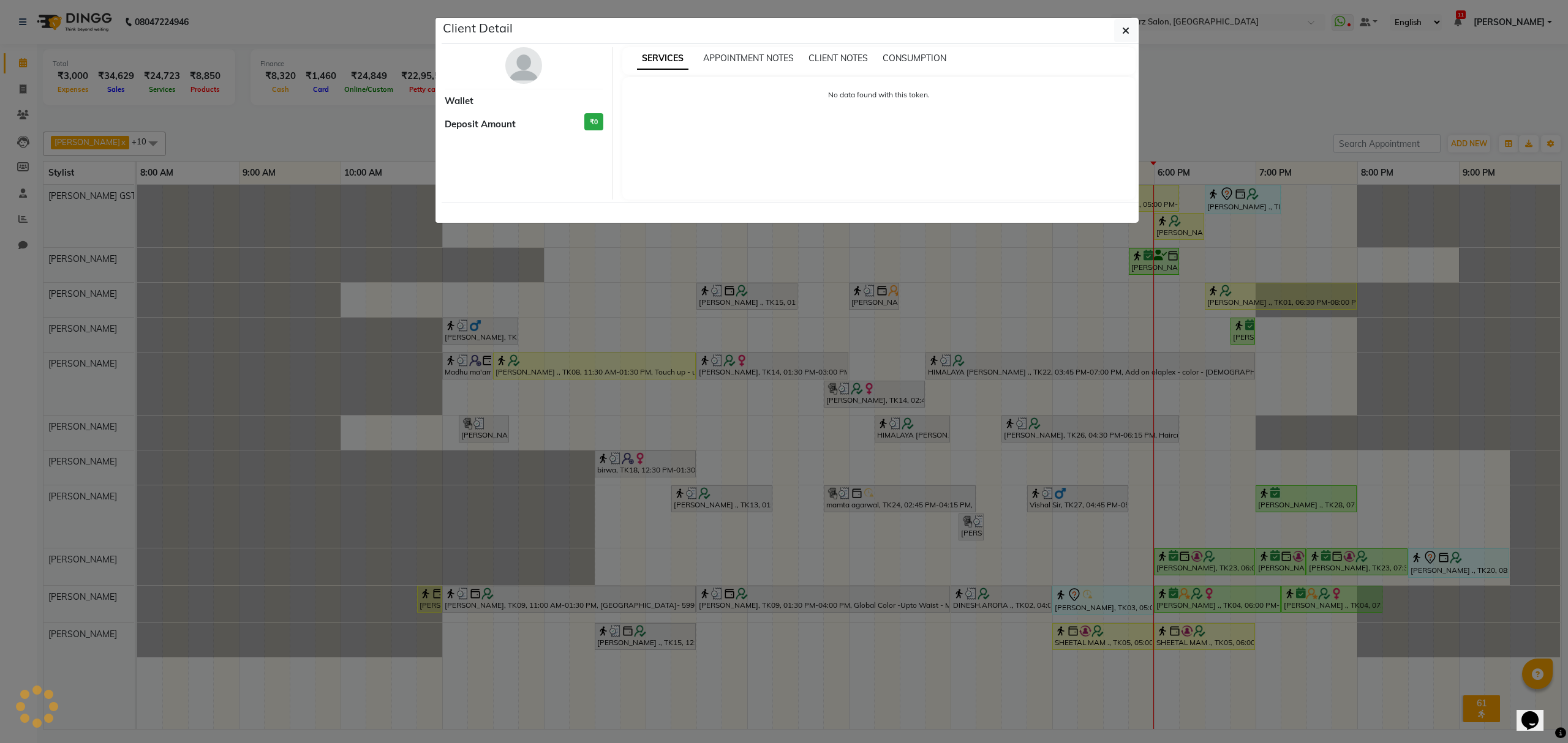
select select "3"
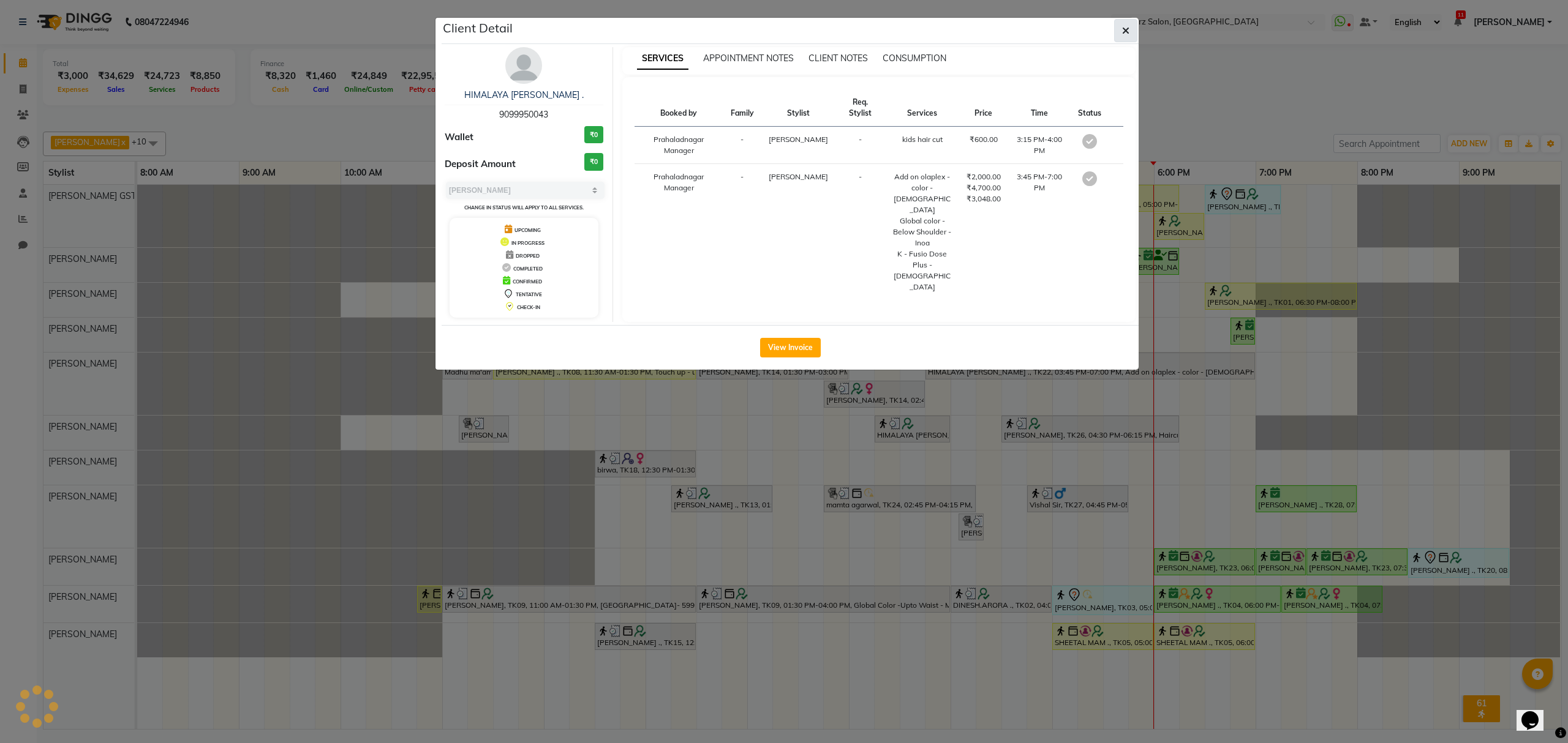
click at [1122, 33] on icon "button" at bounding box center [1125, 30] width 7 height 10
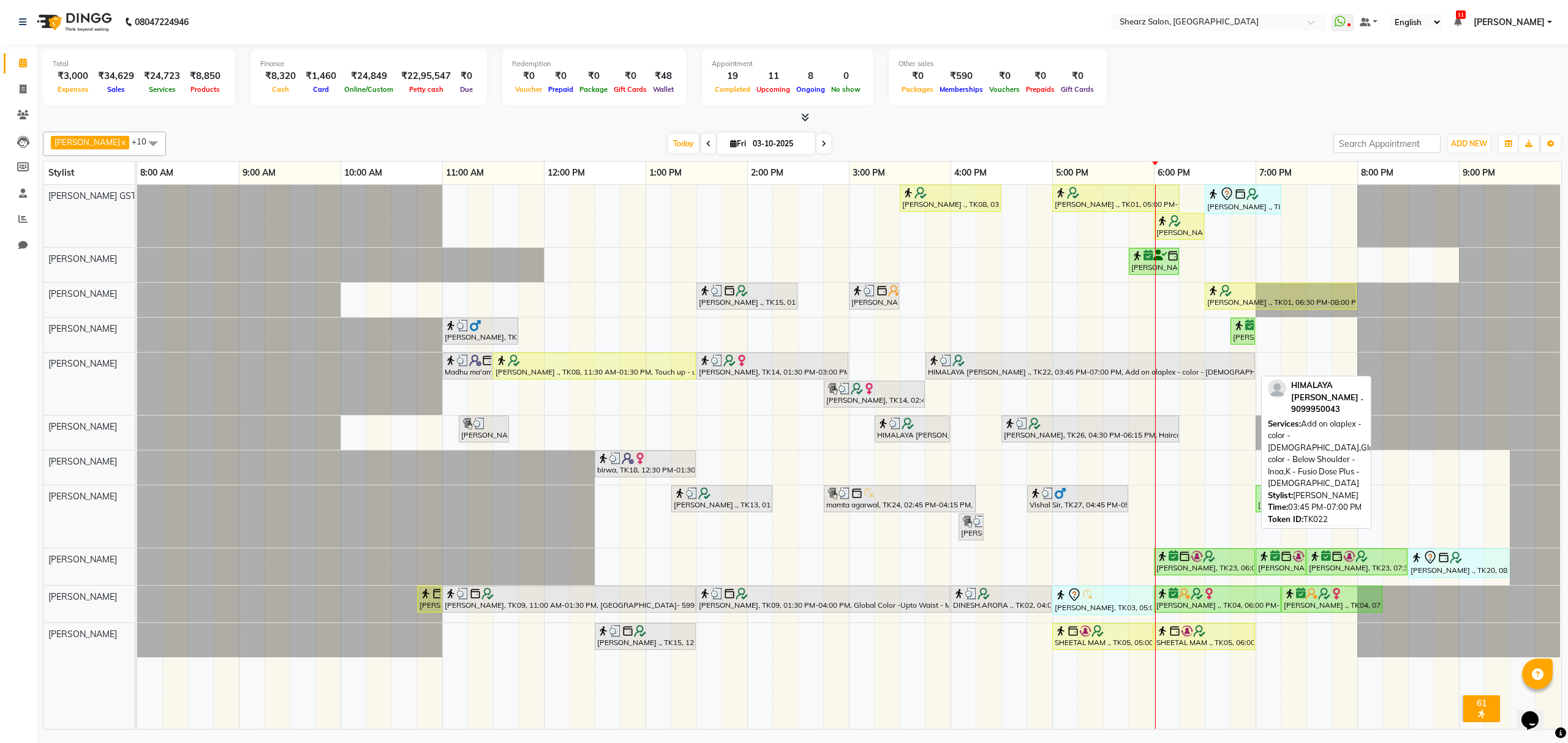
drag, startPoint x: 1091, startPoint y: 365, endPoint x: 997, endPoint y: 367, distance: 94.0
click at [997, 367] on div at bounding box center [1090, 360] width 325 height 12
select select "3"
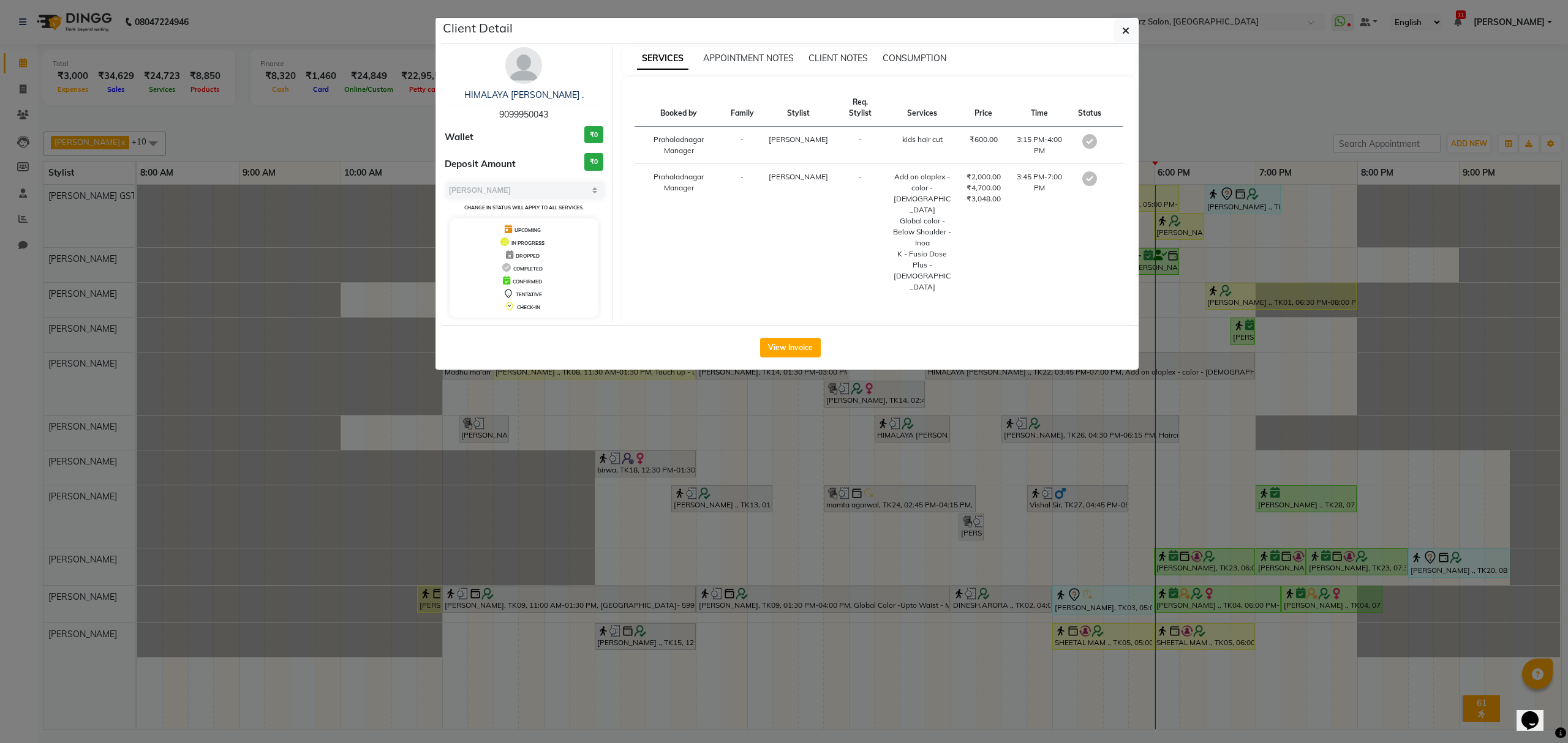
click at [1125, 34] on icon "button" at bounding box center [1125, 30] width 7 height 10
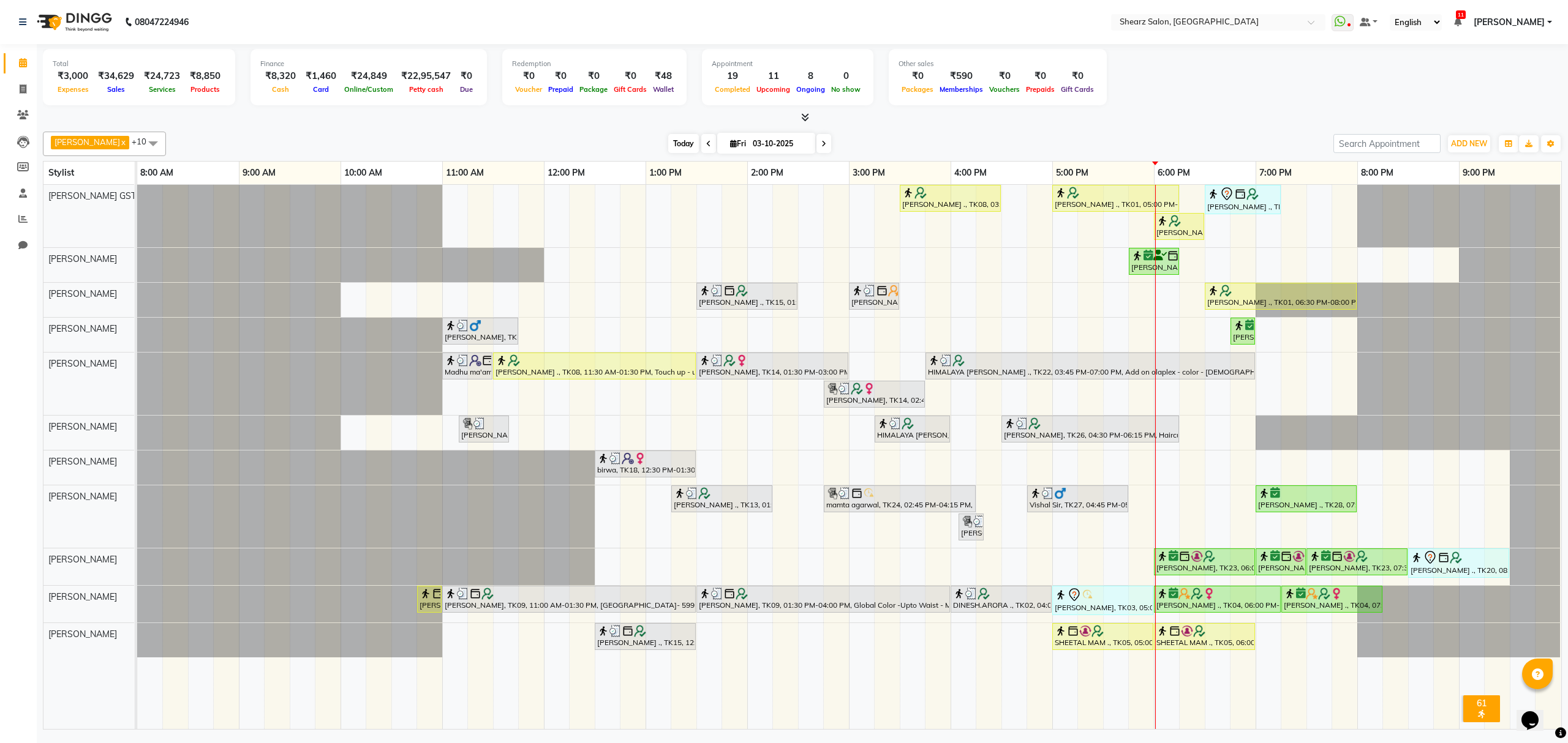
click at [668, 142] on span "Today" at bounding box center [683, 143] width 31 height 19
click at [817, 140] on span at bounding box center [824, 143] width 14 height 19
type input "04-10-2025"
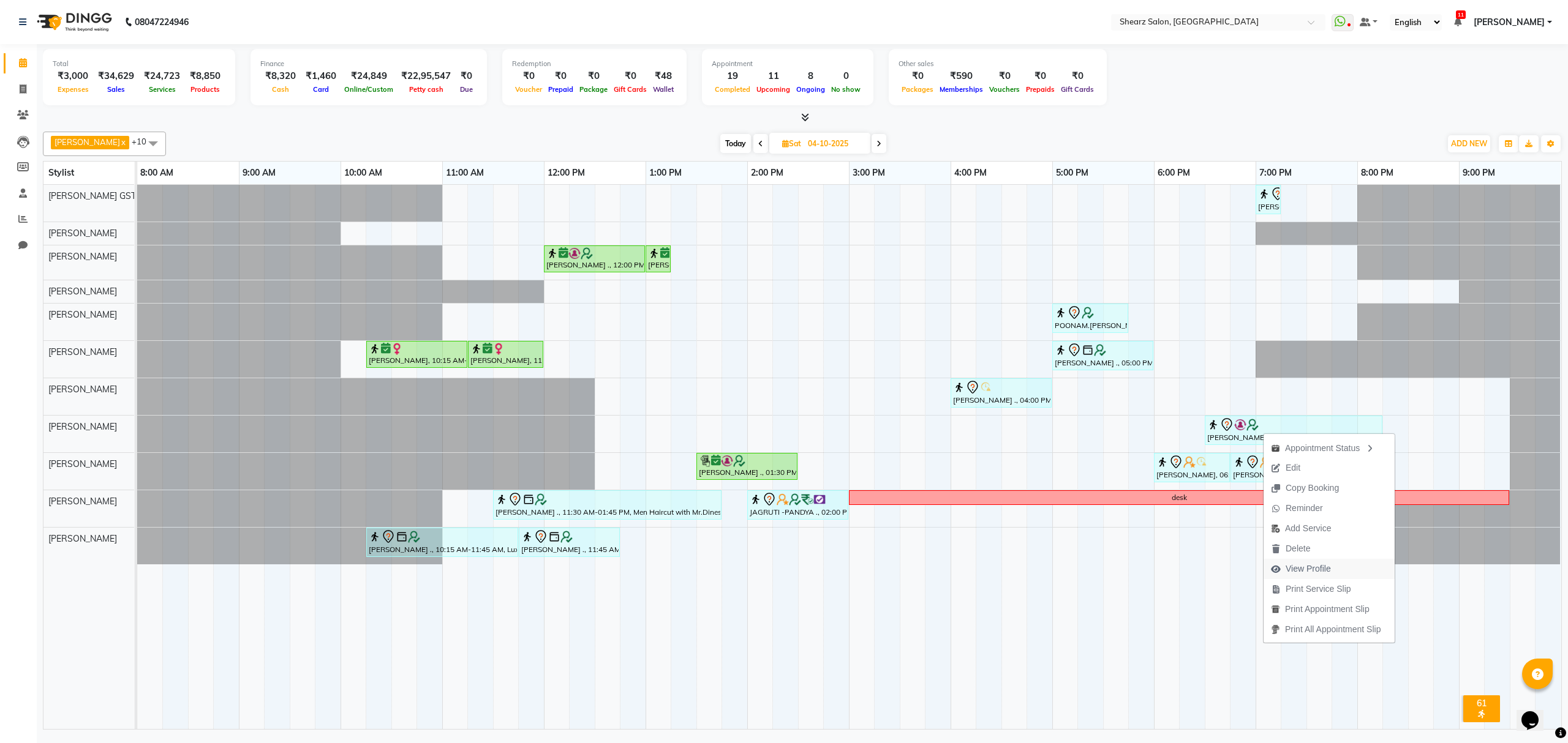
click at [1305, 563] on span "View Profile" at bounding box center [1308, 569] width 45 height 13
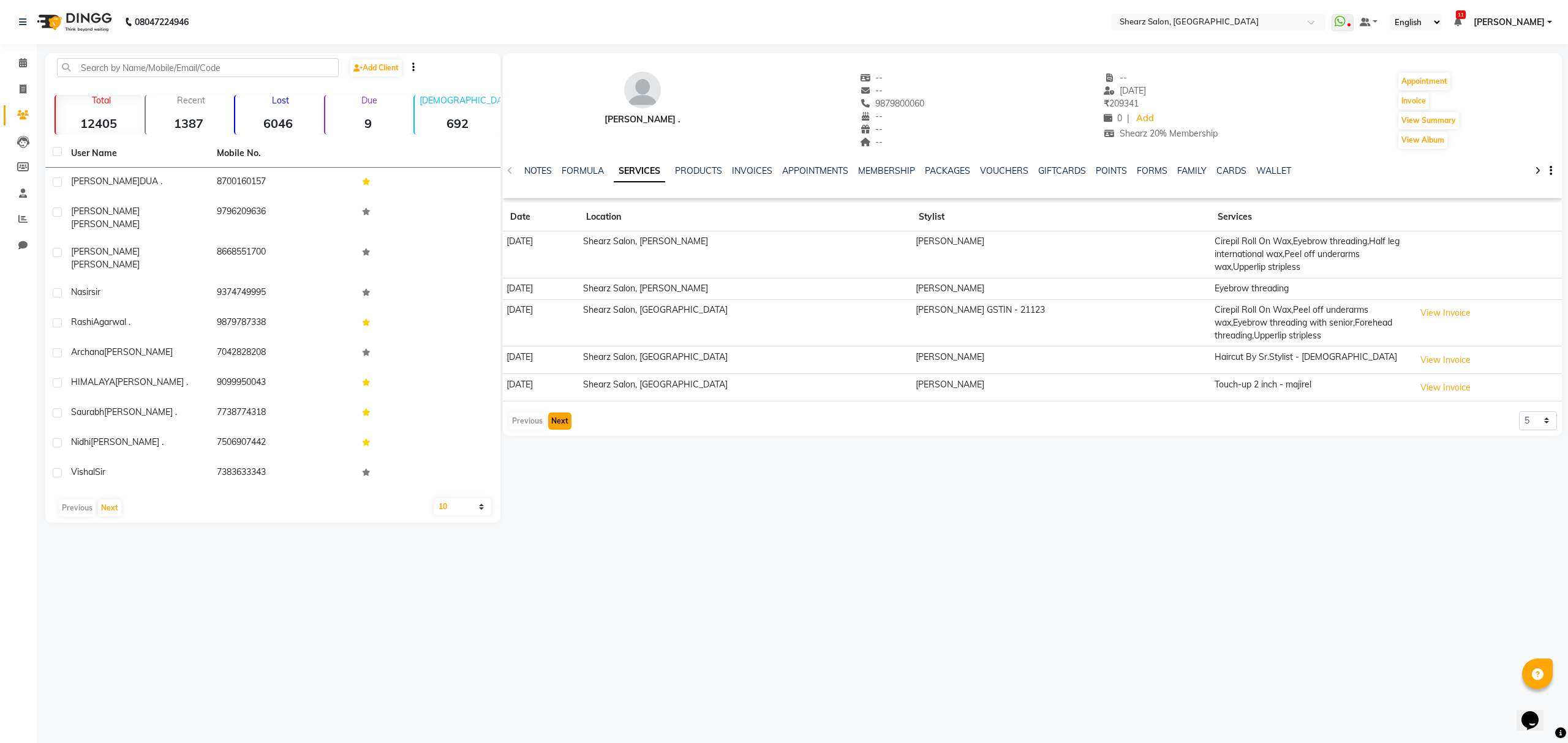
click at [554, 414] on button "Next" at bounding box center [560, 421] width 24 height 17
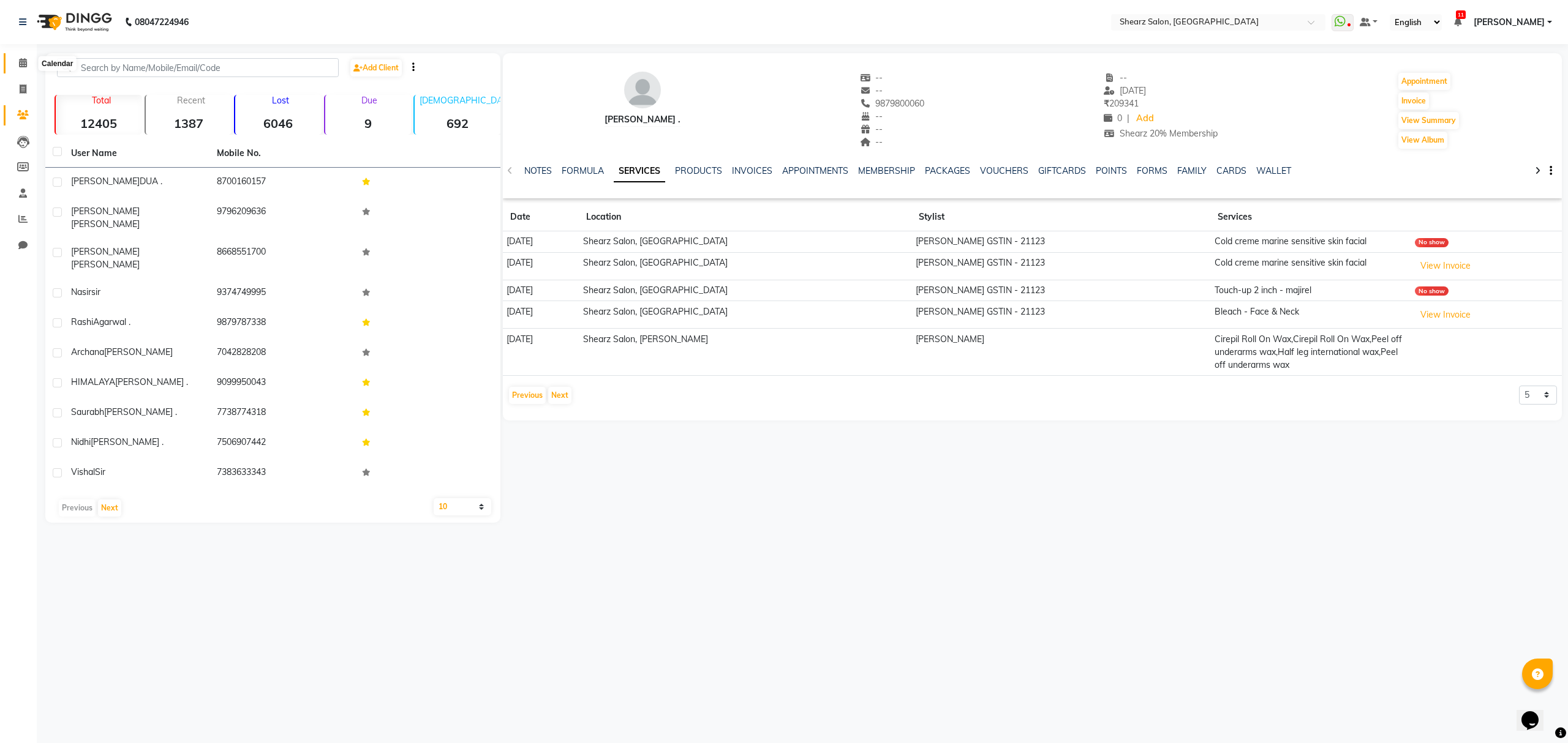
click at [22, 67] on icon at bounding box center [23, 63] width 8 height 9
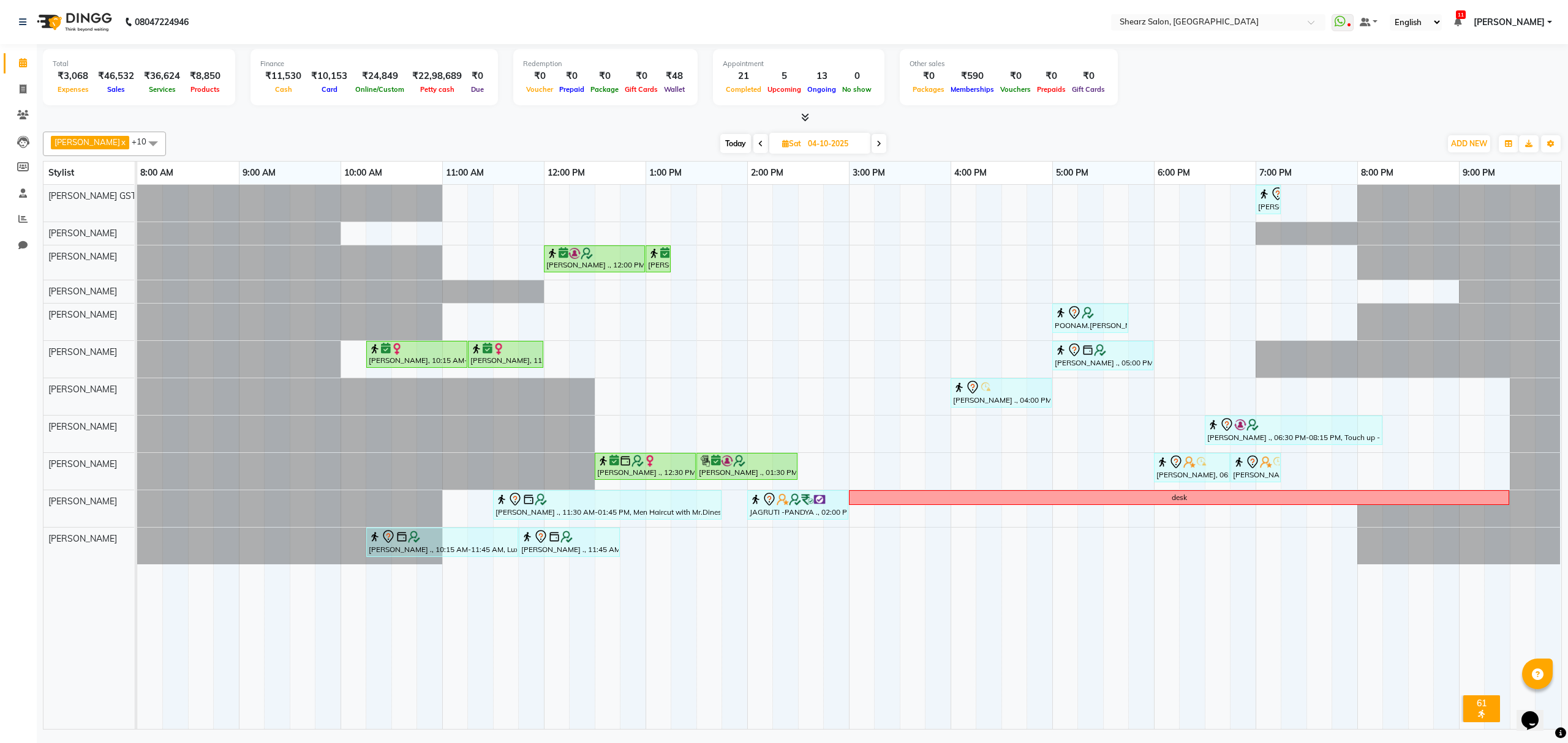
click at [877, 140] on icon at bounding box center [879, 144] width 5 height 7
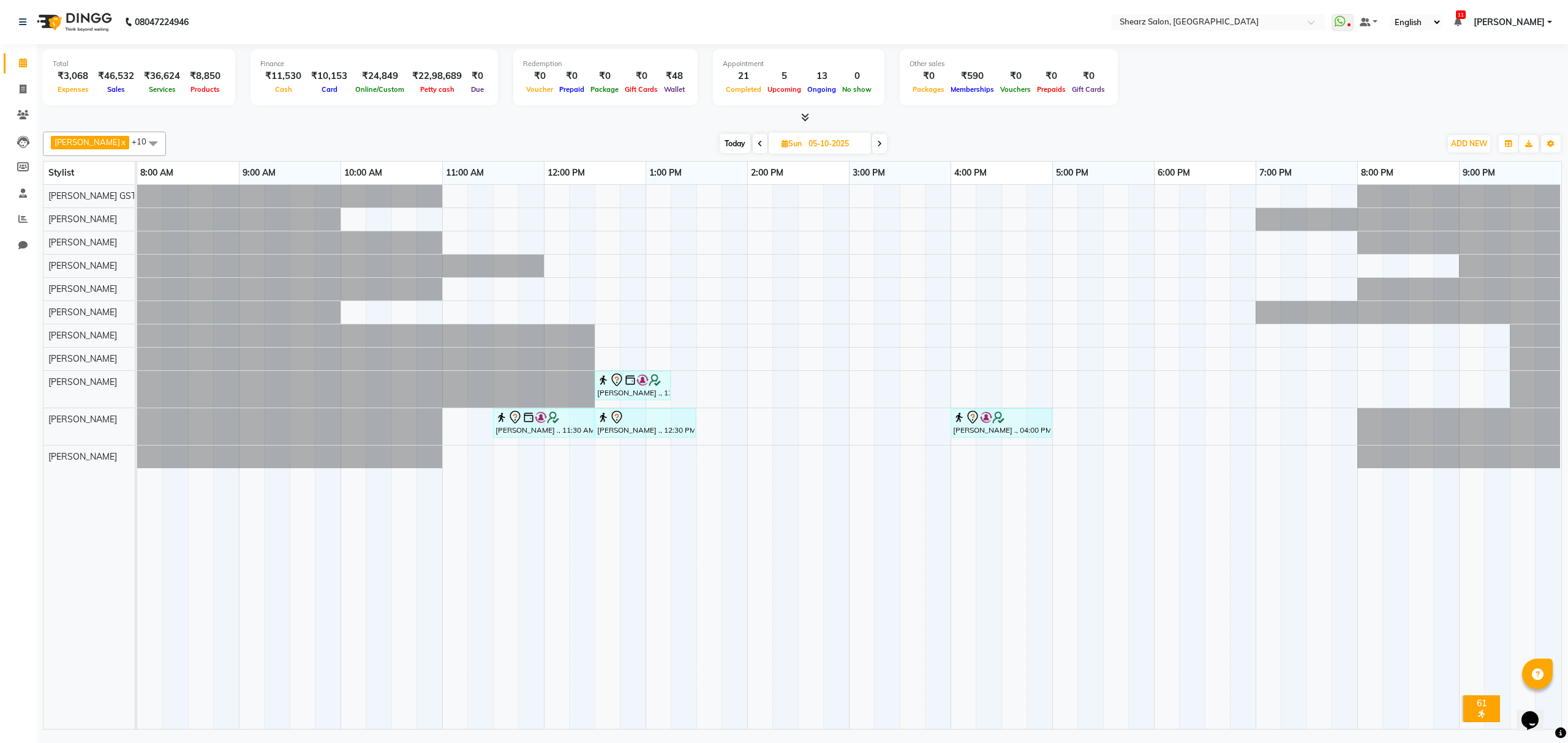
click at [719, 133] on div "Dinesh Deora x Rohit Rathod x Pratik Limbani x Heena Salmani x Brijesh Valand x…" at bounding box center [802, 143] width 1519 height 24
click at [723, 150] on span "Today" at bounding box center [735, 143] width 31 height 19
type input "03-10-2025"
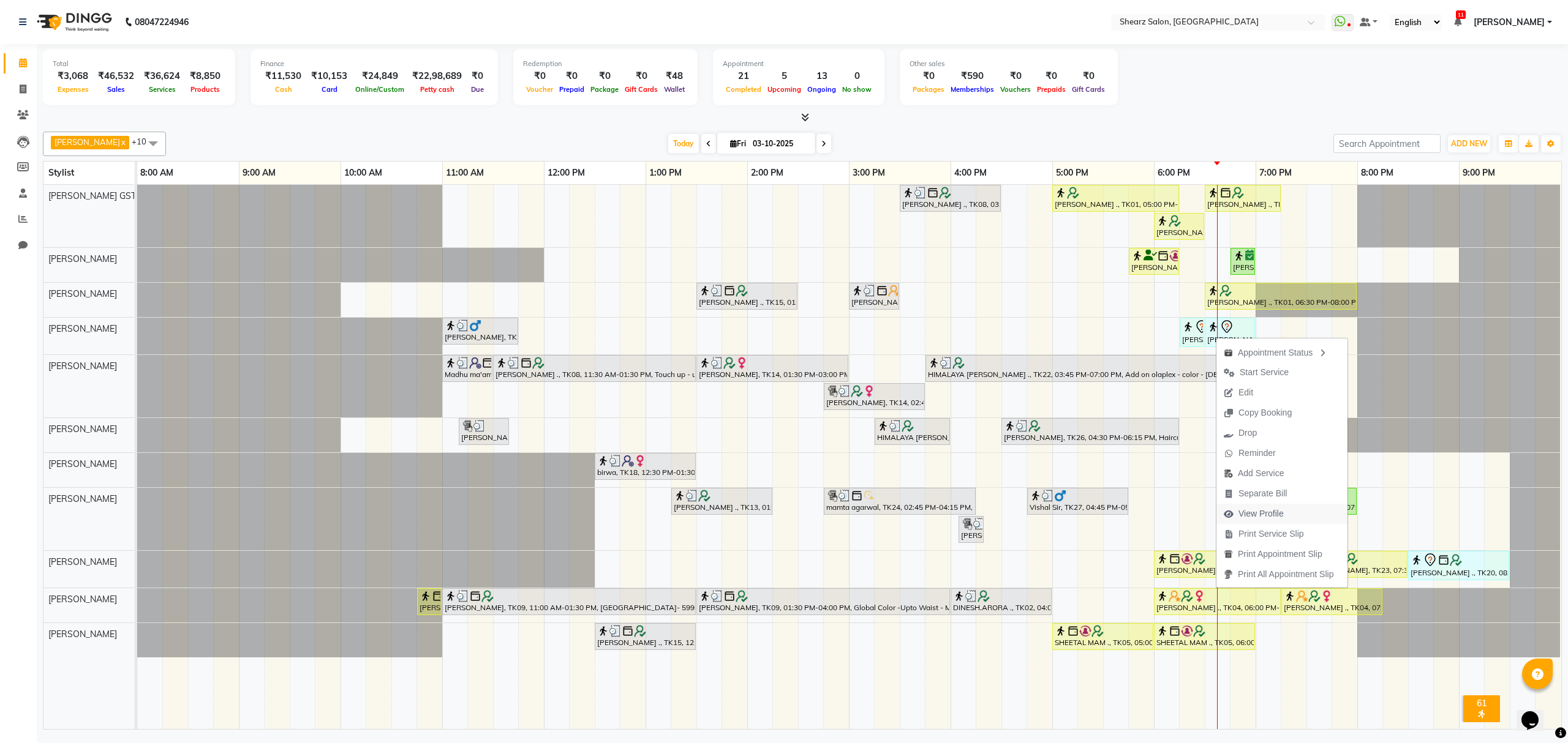
click at [1248, 510] on span "View Profile" at bounding box center [1261, 514] width 45 height 13
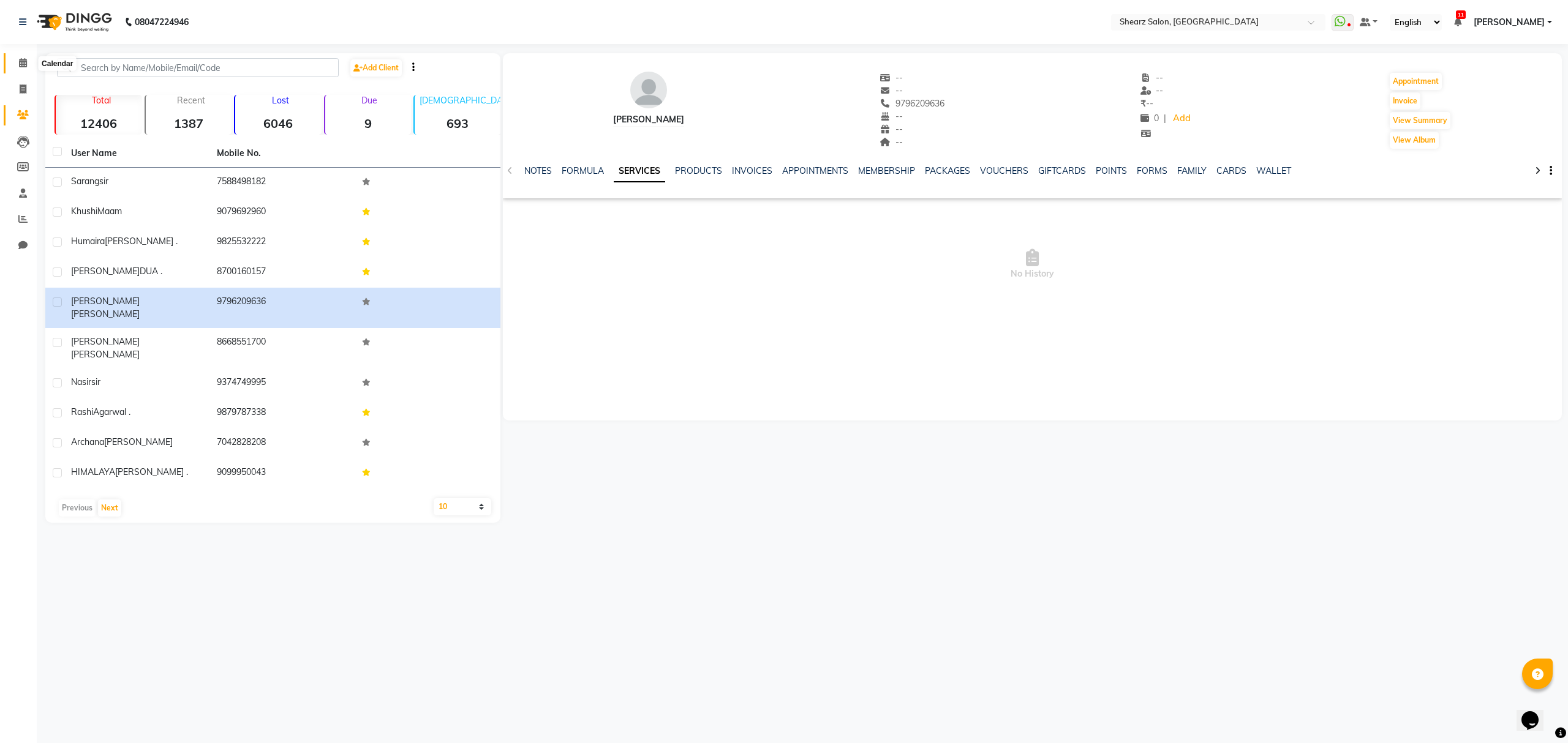
drag, startPoint x: 16, startPoint y: 57, endPoint x: 18, endPoint y: 66, distance: 9.2
click at [16, 58] on span at bounding box center [23, 63] width 22 height 14
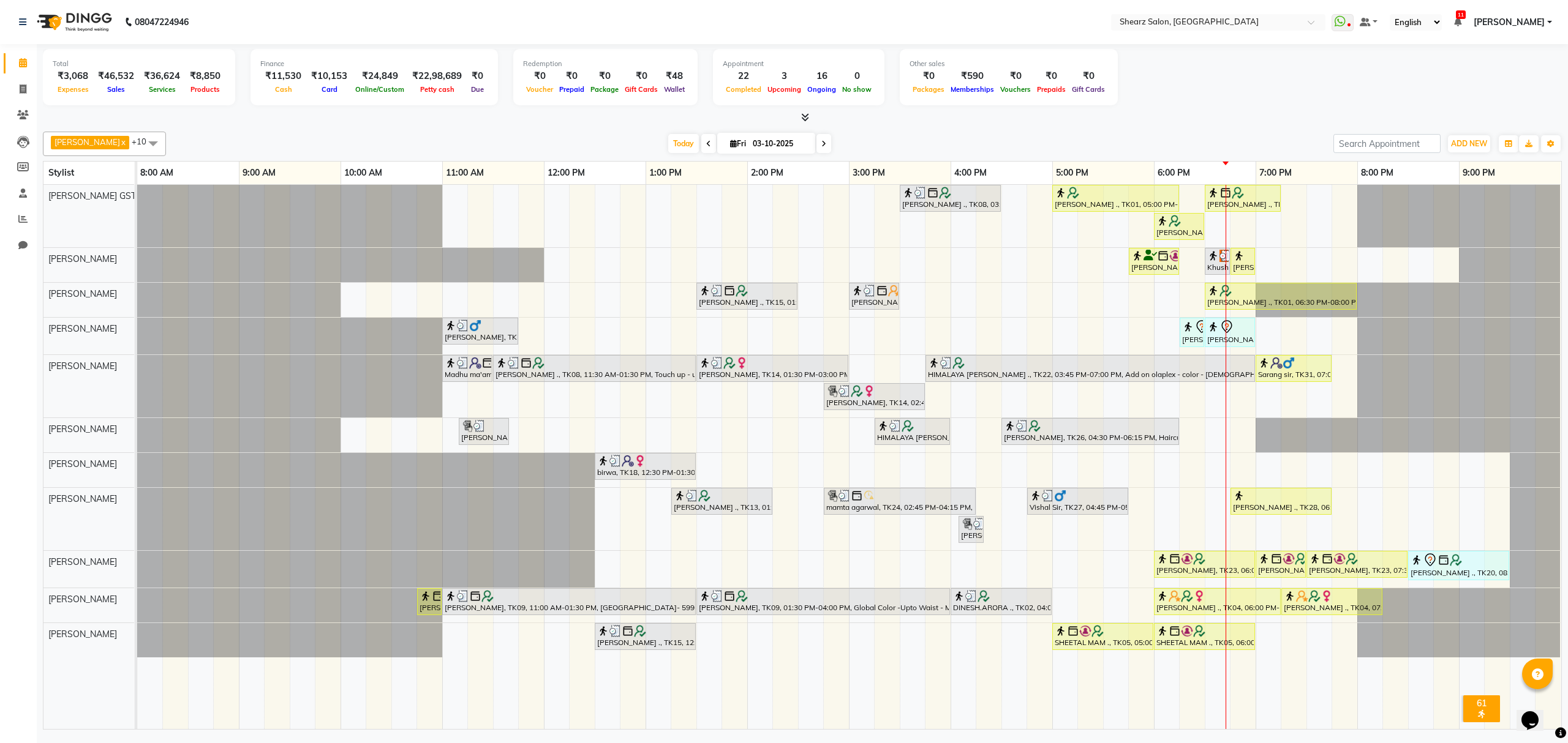
click at [821, 140] on icon at bounding box center [823, 144] width 5 height 7
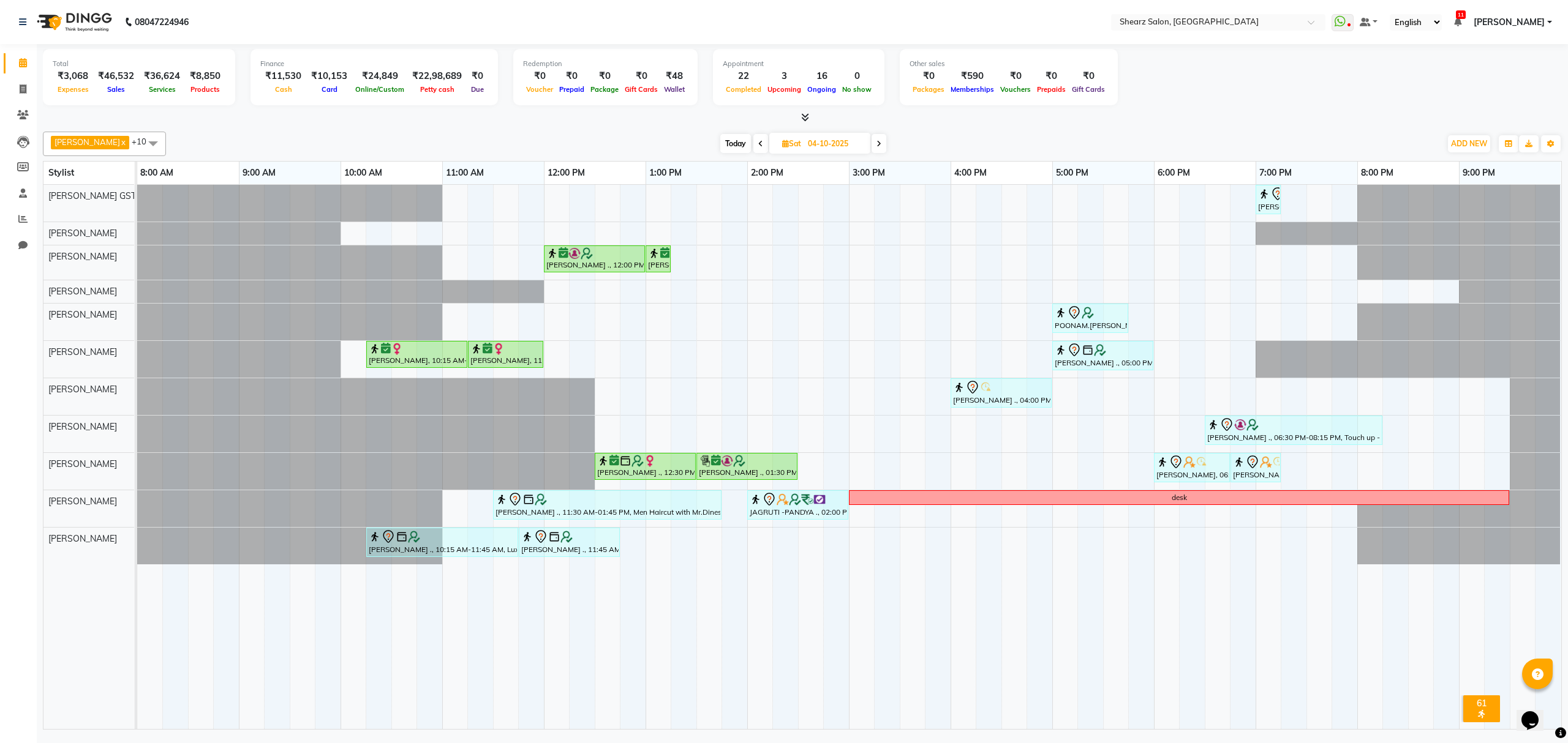
click at [872, 140] on span at bounding box center [879, 143] width 14 height 19
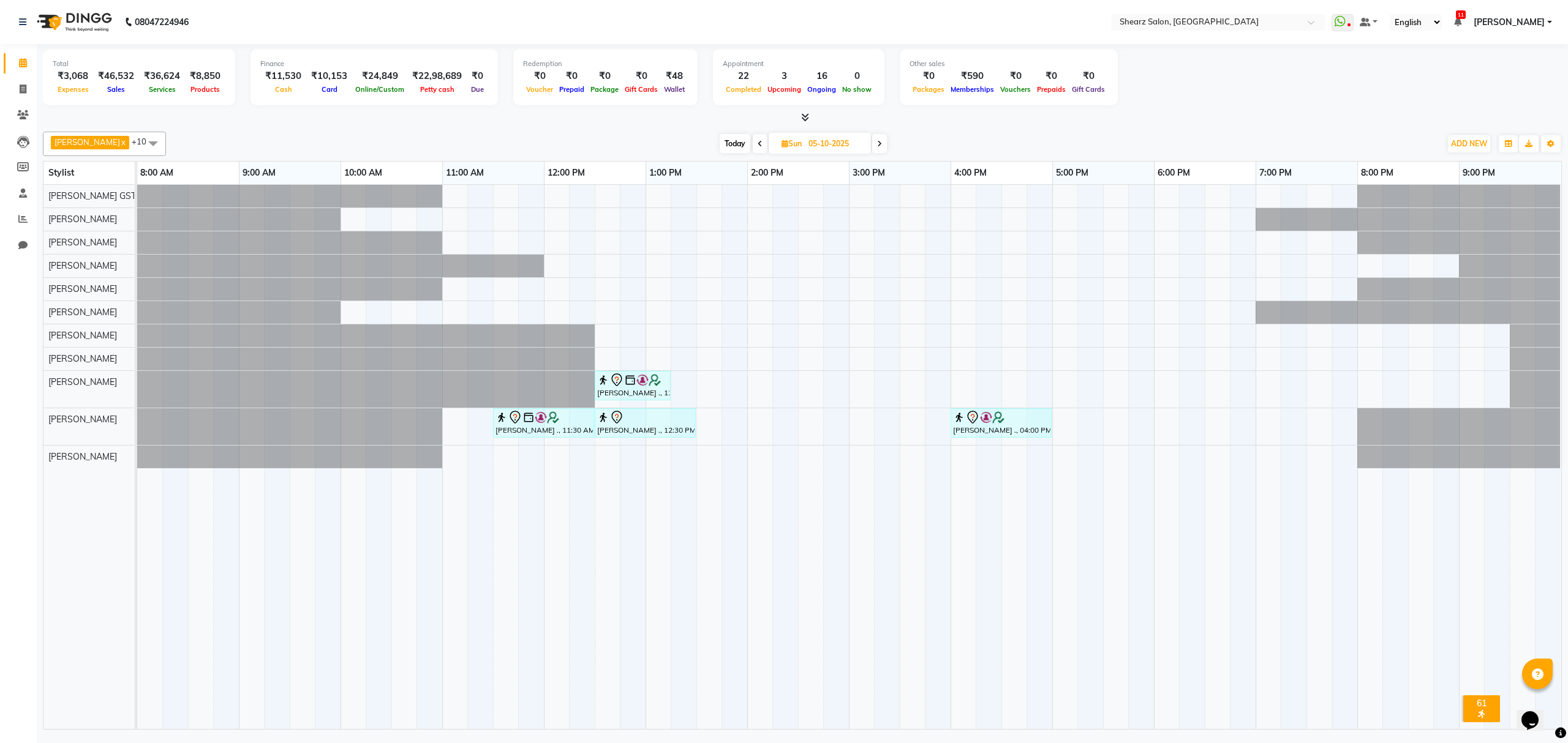
click at [733, 138] on span "Today" at bounding box center [735, 143] width 31 height 19
type input "03-10-2025"
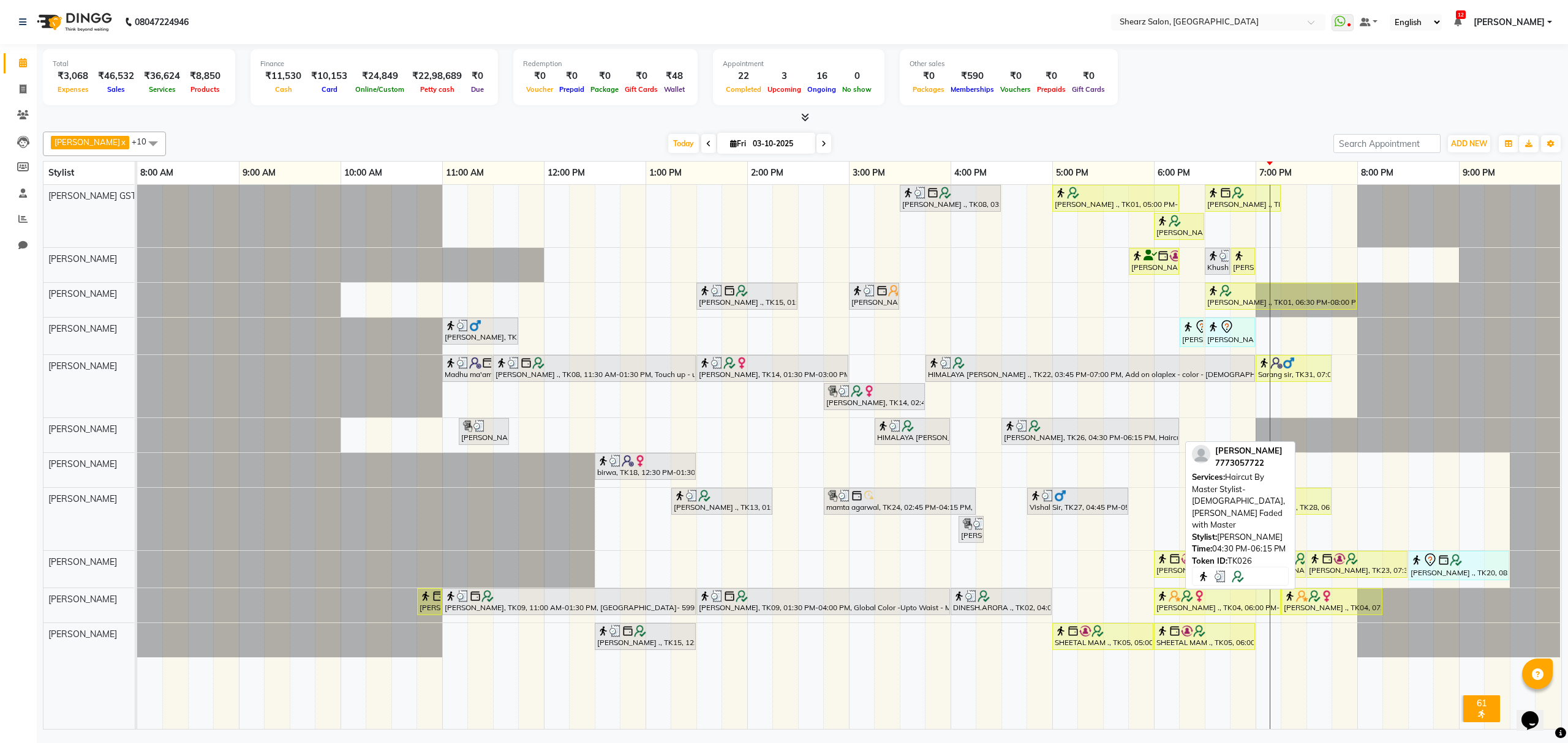
click at [1134, 435] on div "[PERSON_NAME], TK26, 04:30 PM-06:15 PM, Haircut By Master Stylist- [DEMOGRAPHIC…" at bounding box center [1091, 432] width 175 height 24
select select "3"
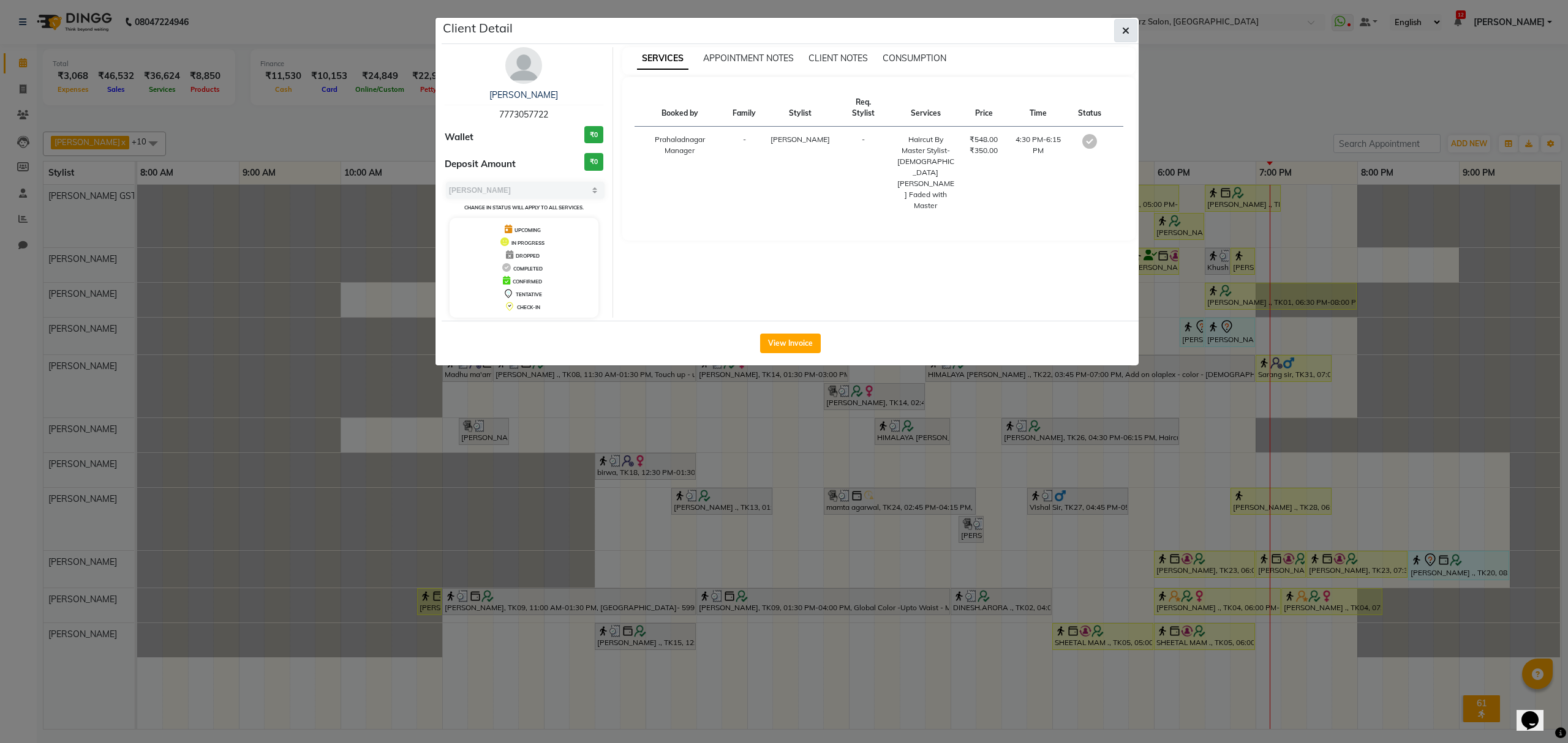
click at [1123, 23] on button "button" at bounding box center [1126, 31] width 24 height 24
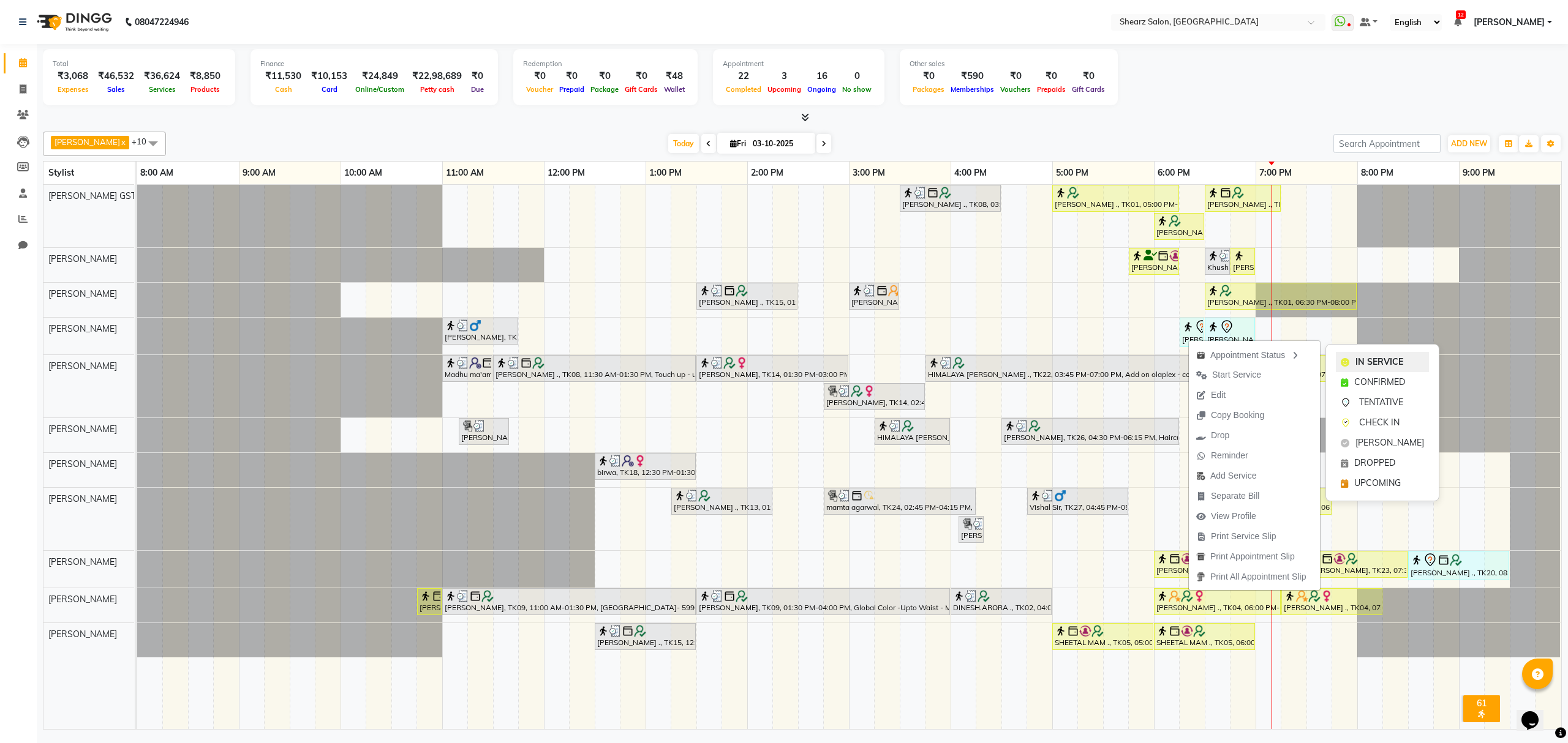
click at [1380, 365] on span "IN SERVICE" at bounding box center [1379, 362] width 48 height 13
click at [1363, 361] on span "IN SERVICE" at bounding box center [1382, 360] width 48 height 13
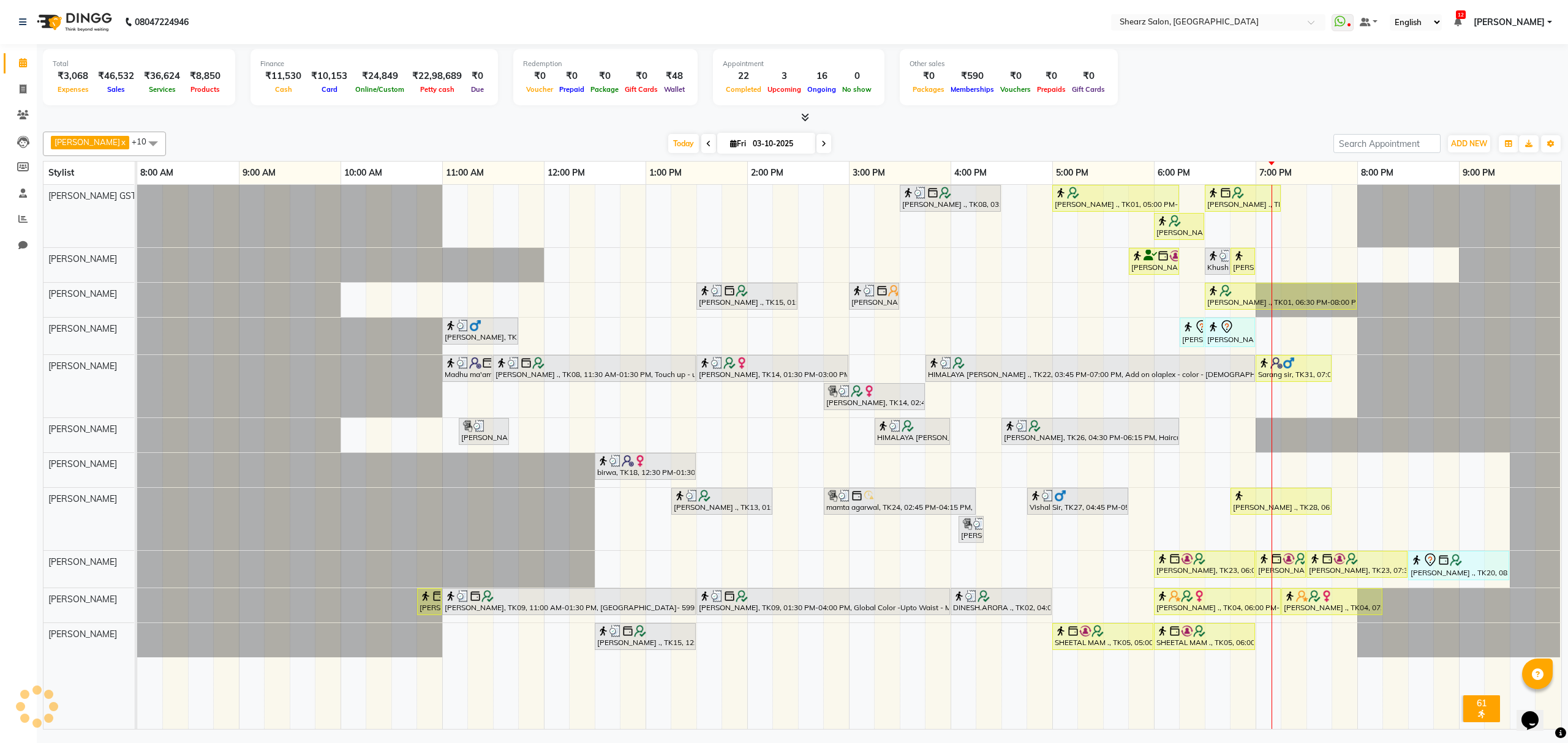
click at [1241, 69] on div "Total ₹3,068 Expenses ₹46,532 Sales ₹36,624 Services ₹8,850 Products Finance ₹1…" at bounding box center [802, 79] width 1519 height 60
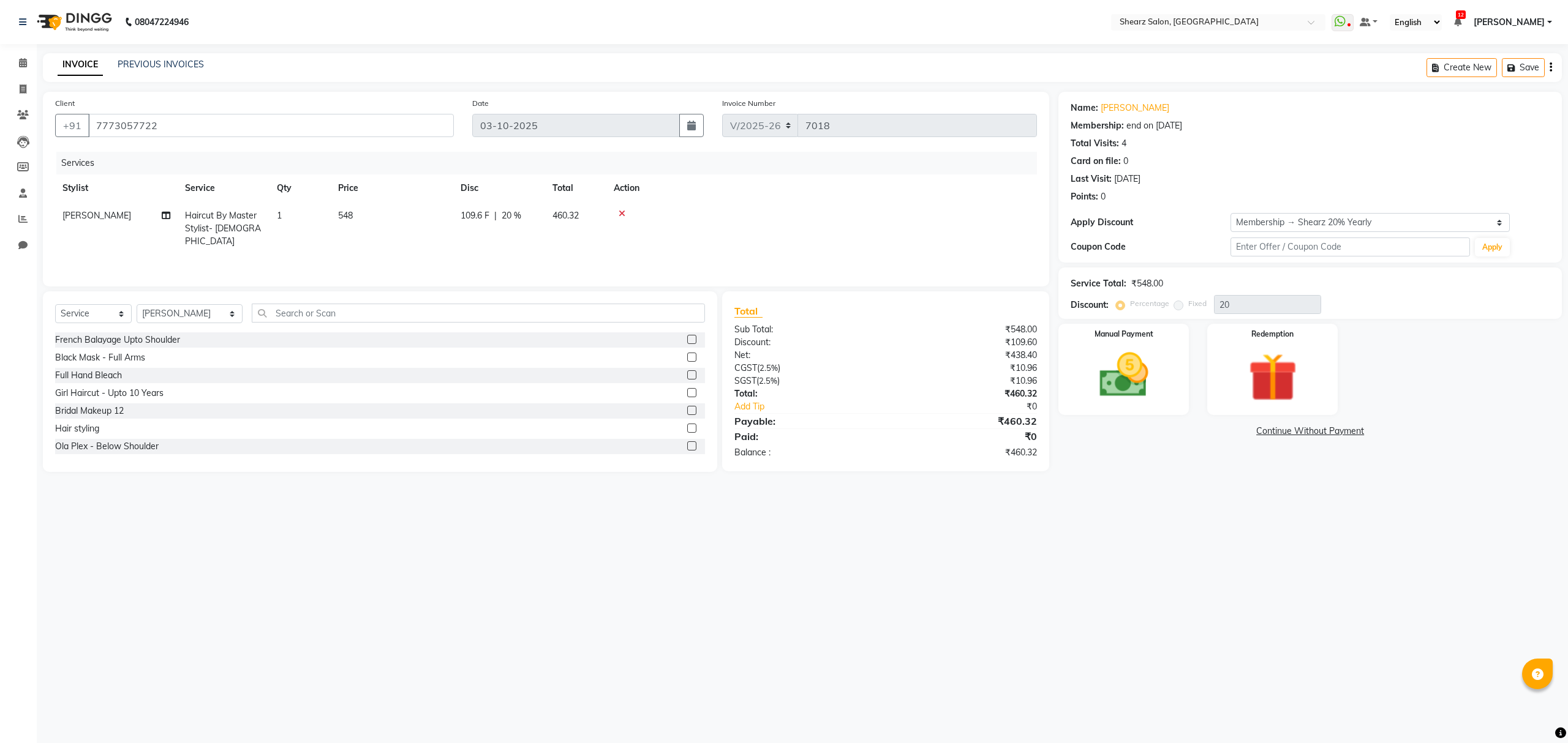
select select "8157"
select select "service"
select select "77471"
select select "1: Object"
click at [33, 57] on li "Calendar" at bounding box center [18, 63] width 37 height 26
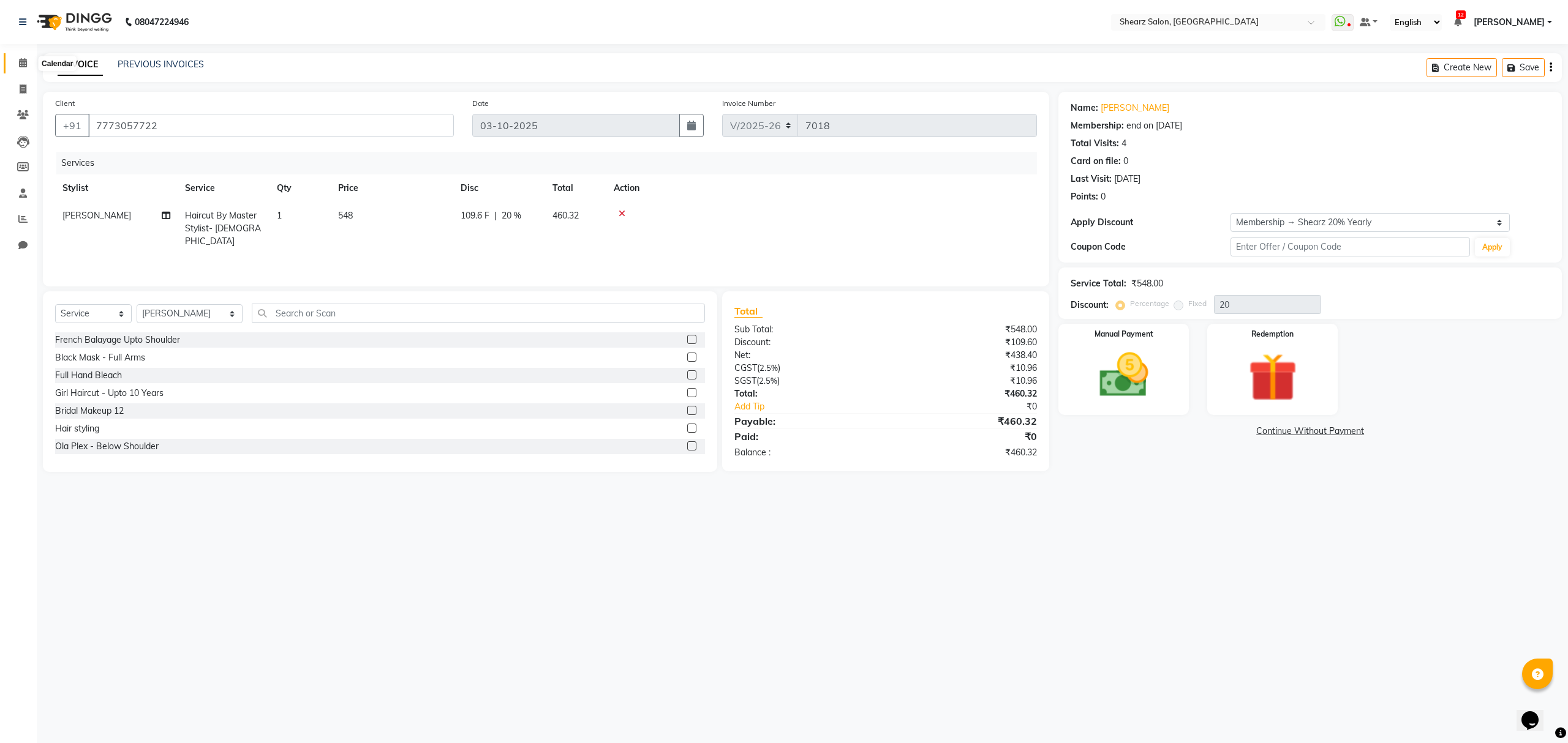
click at [29, 62] on span at bounding box center [23, 63] width 22 height 14
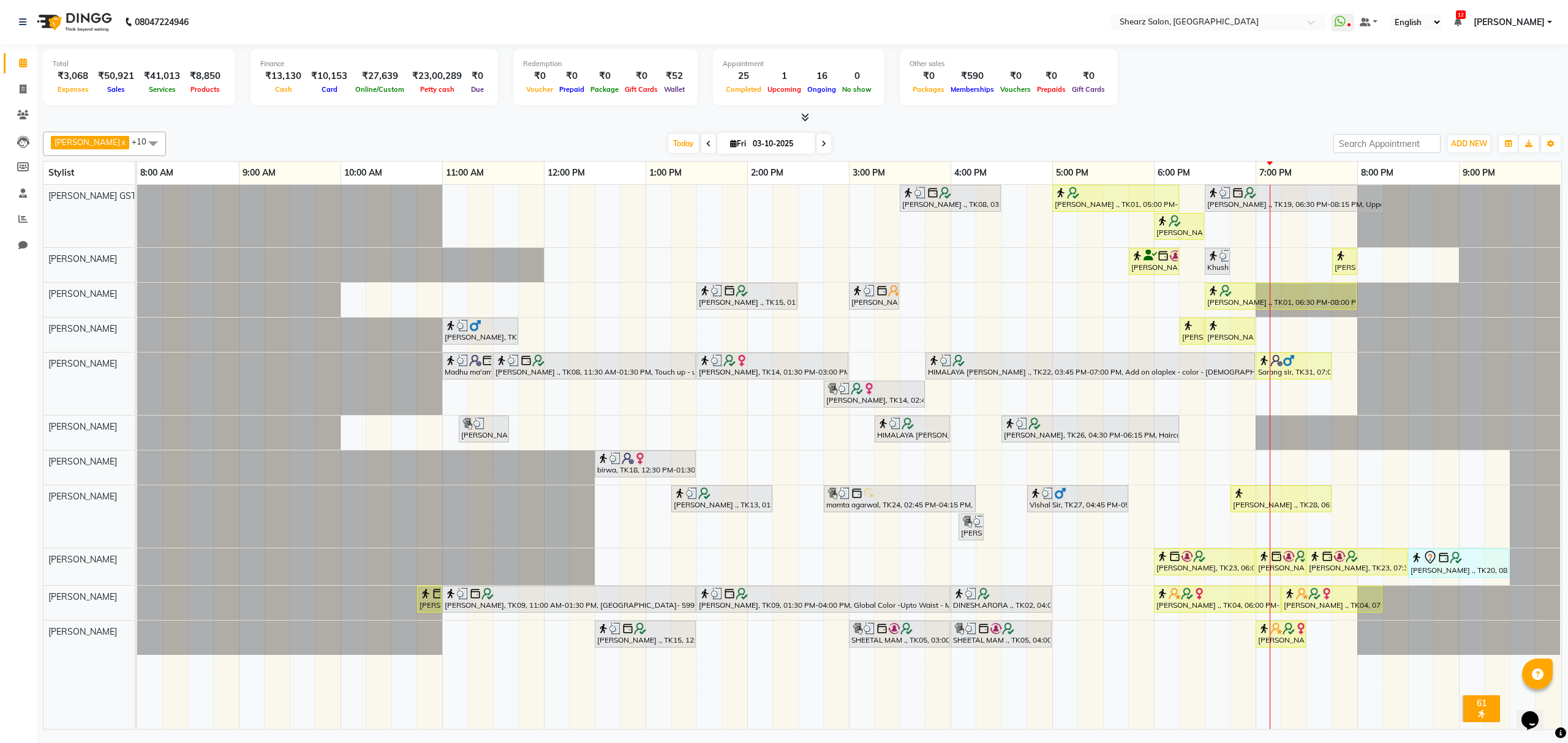
click at [137, 598] on div at bounding box center [137, 603] width 0 height 34
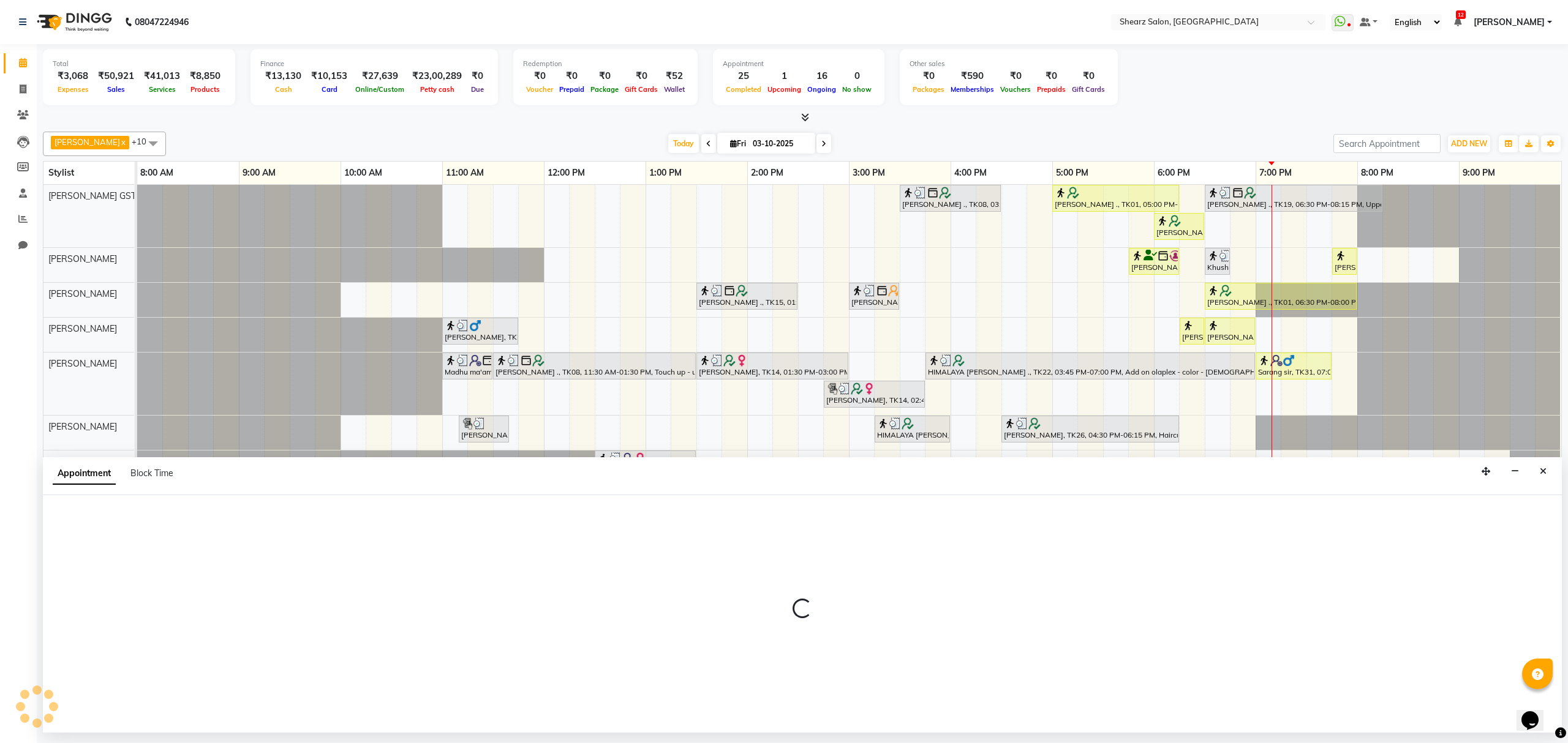
select select "77440"
select select "630"
select select "tentative"
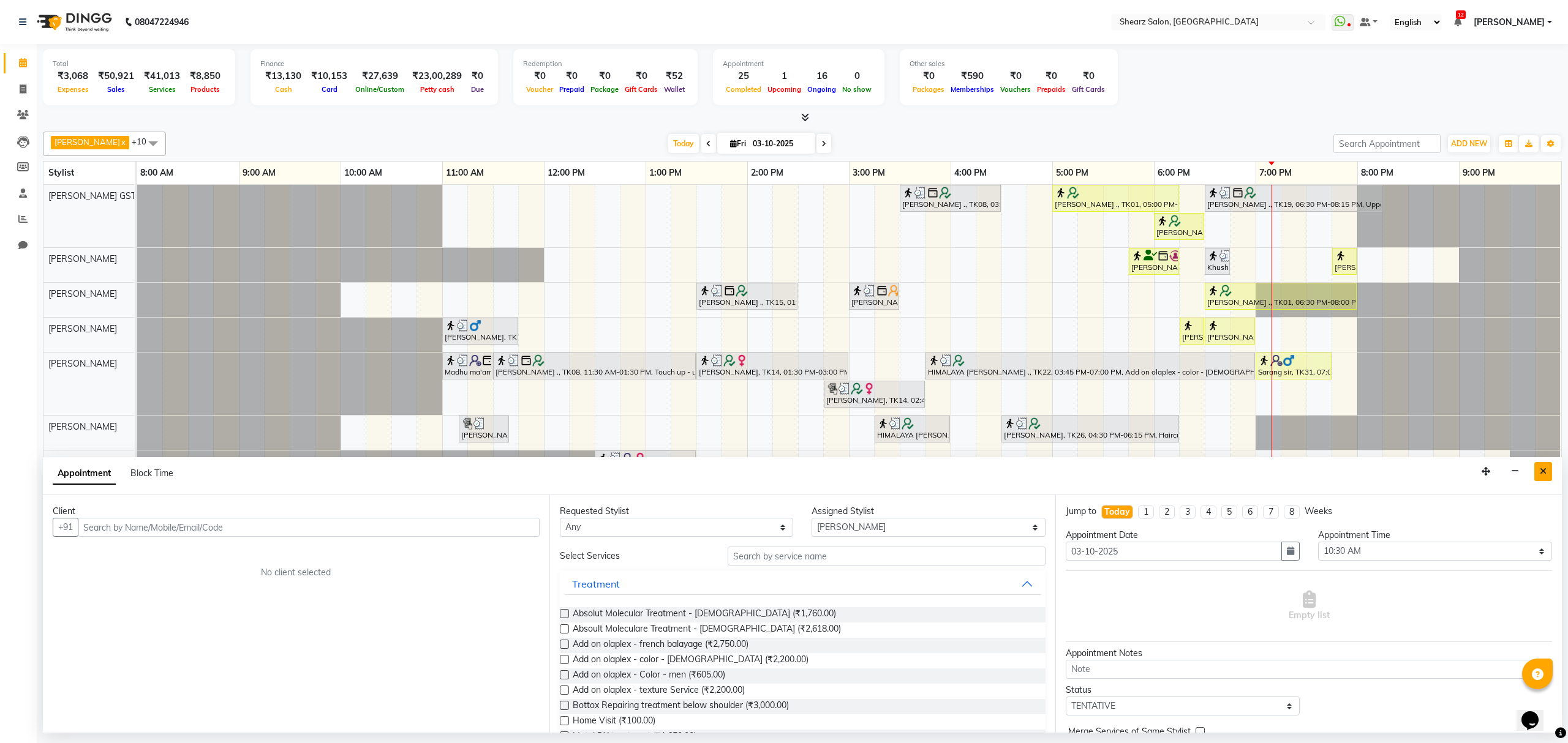
click at [1537, 471] on button "Close" at bounding box center [1543, 471] width 18 height 19
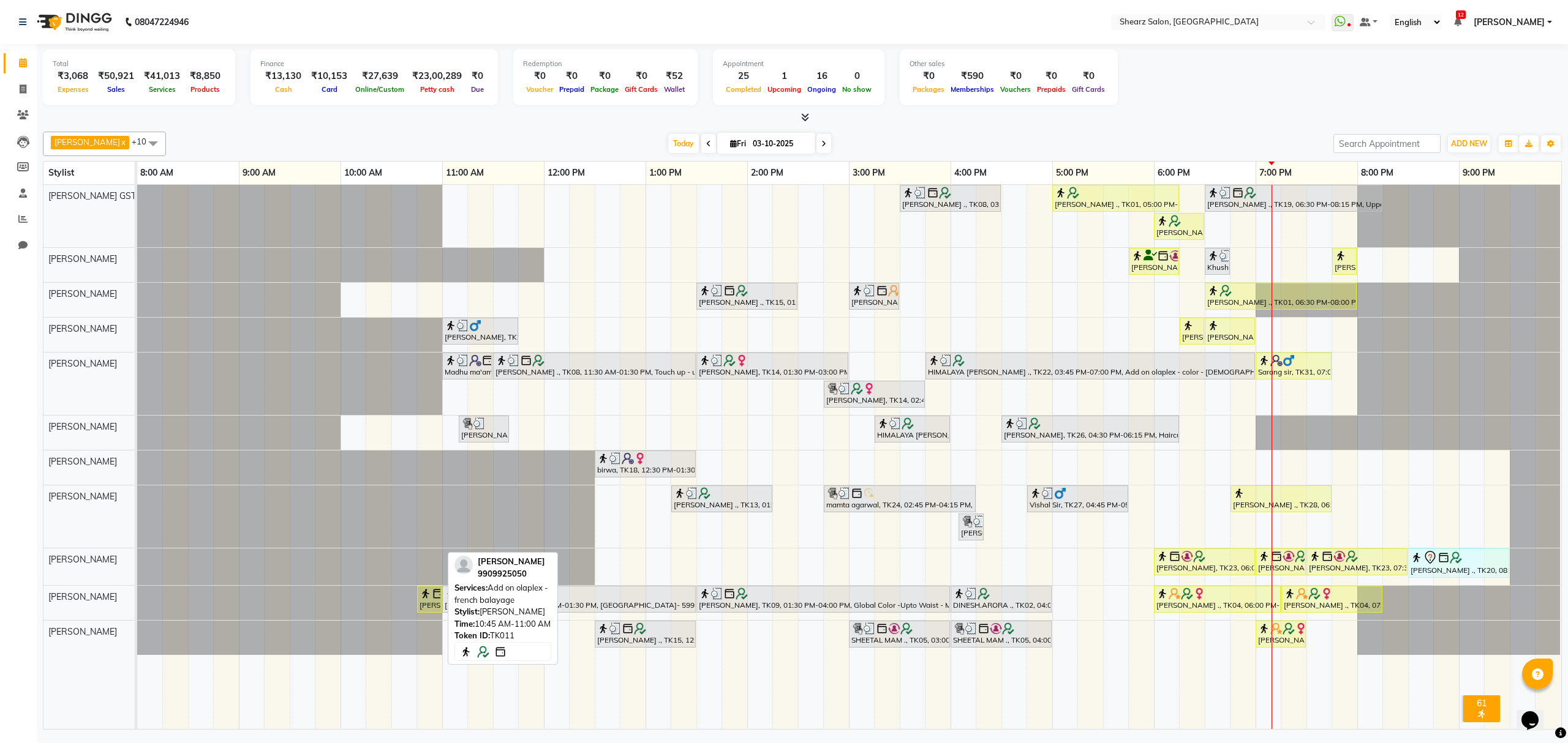
click at [426, 600] on img at bounding box center [426, 593] width 12 height 12
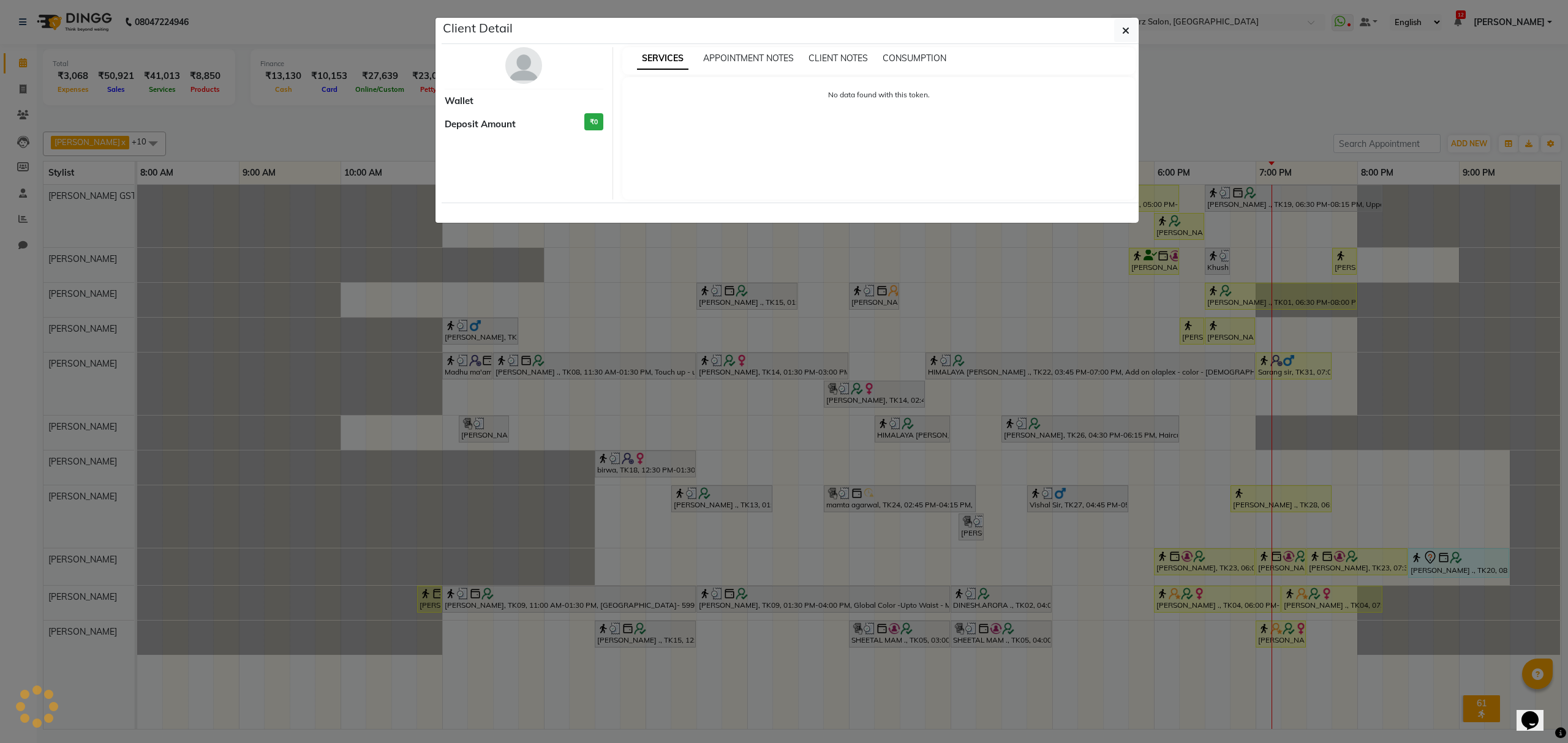
select select "1"
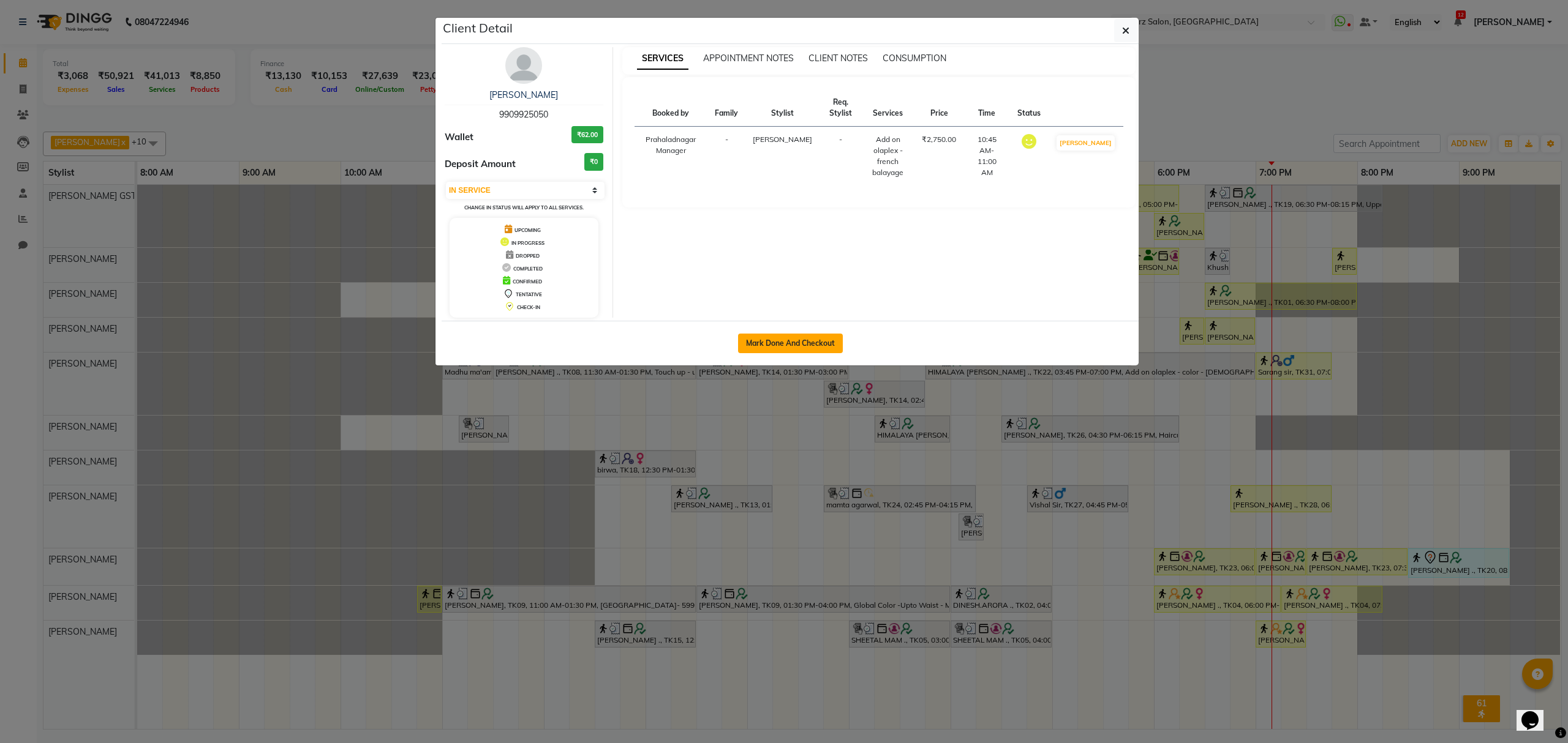
click at [767, 338] on button "Mark Done And Checkout" at bounding box center [791, 344] width 105 height 20
select select "service"
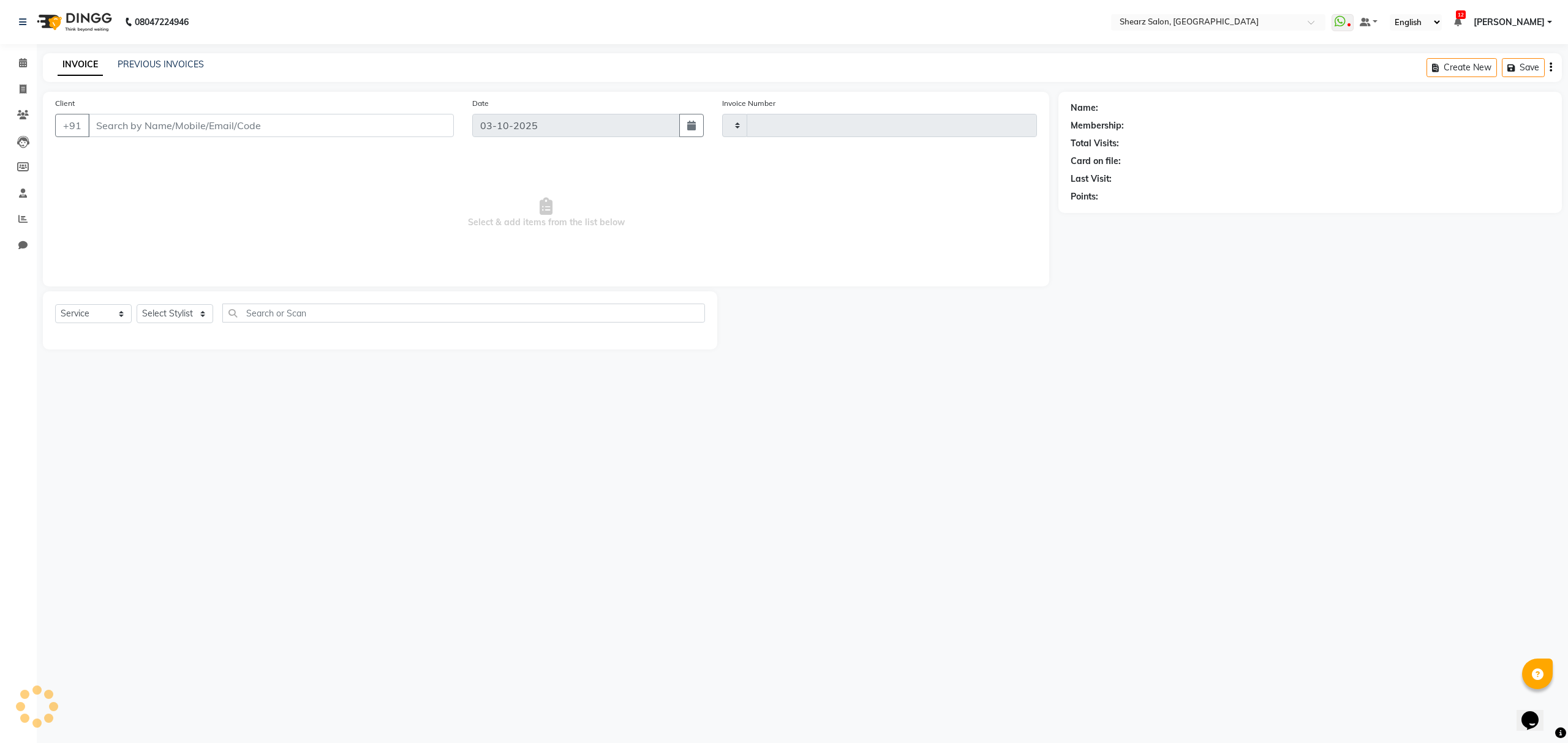
type input "7025"
select select "8157"
select select "77471"
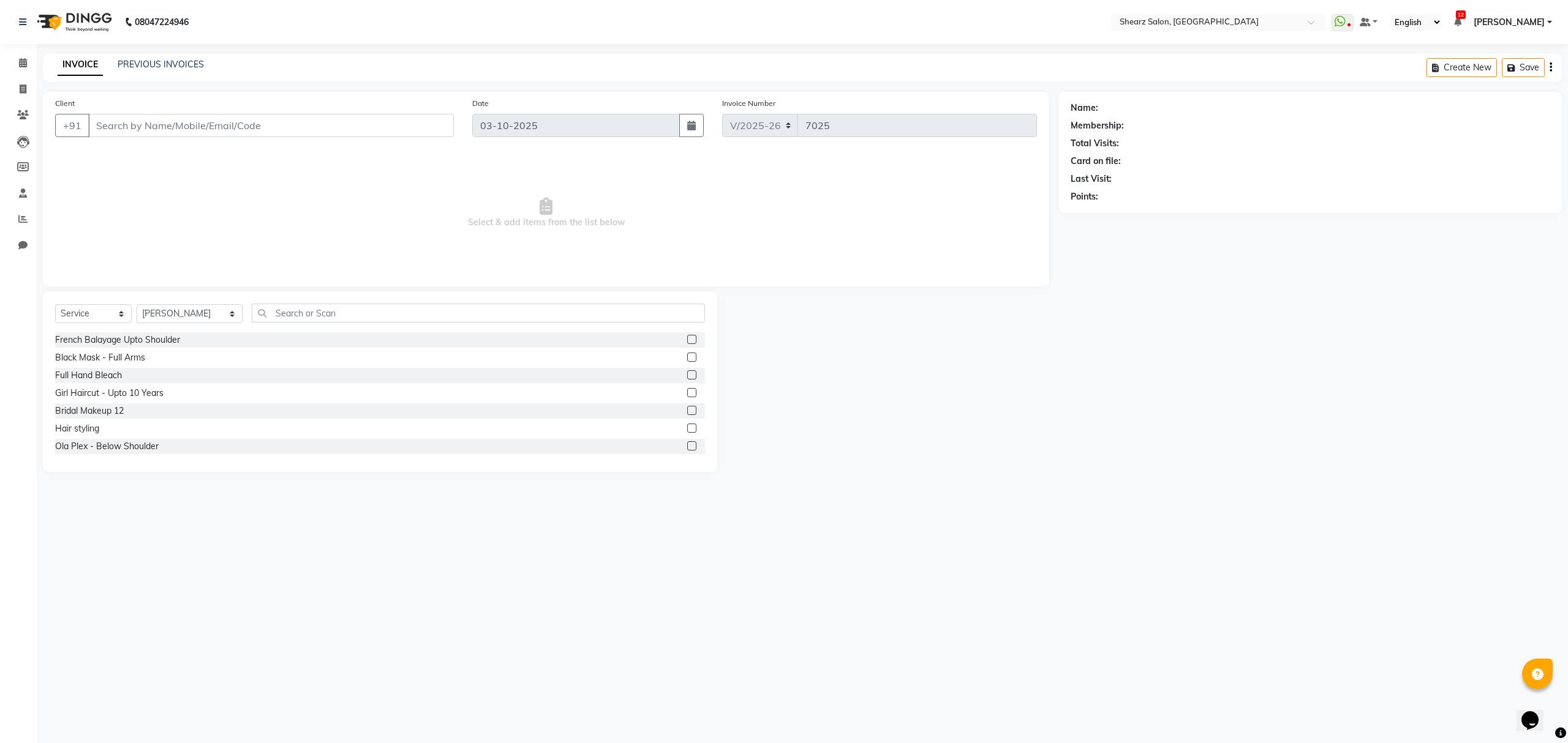
type input "9909925050"
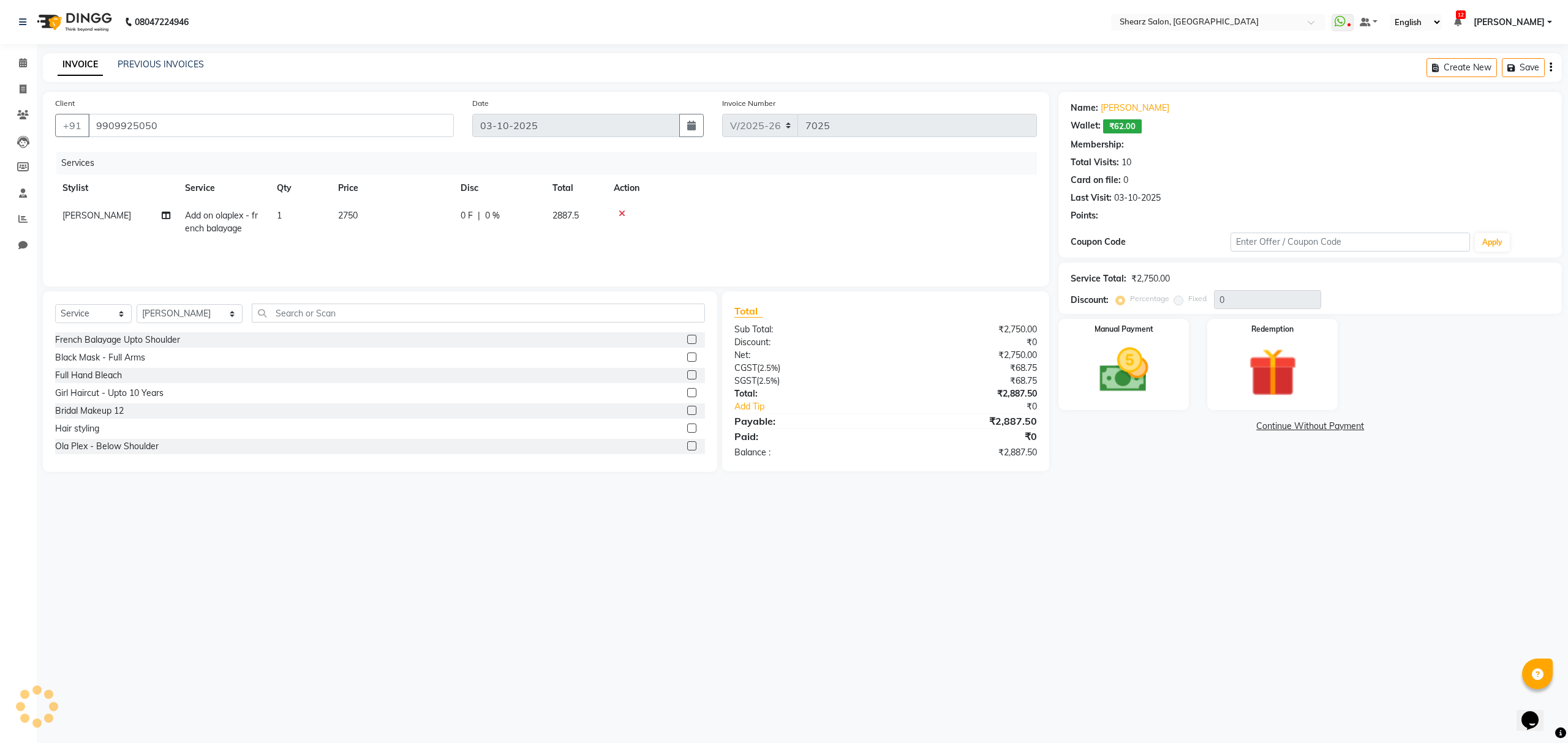
select select "1: Object"
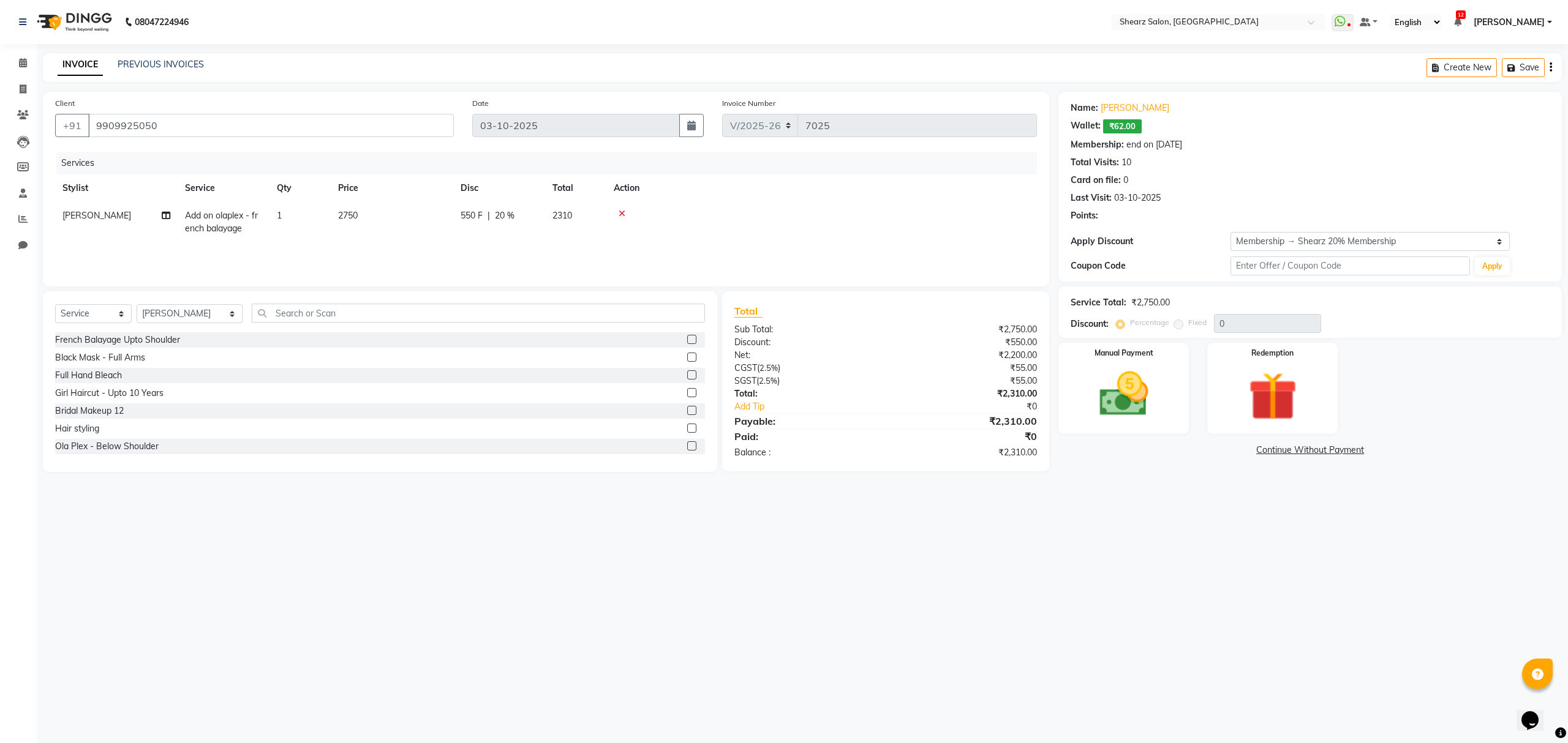
type input "20"
click at [1148, 395] on img at bounding box center [1123, 395] width 82 height 59
click at [1251, 397] on img at bounding box center [1272, 397] width 82 height 63
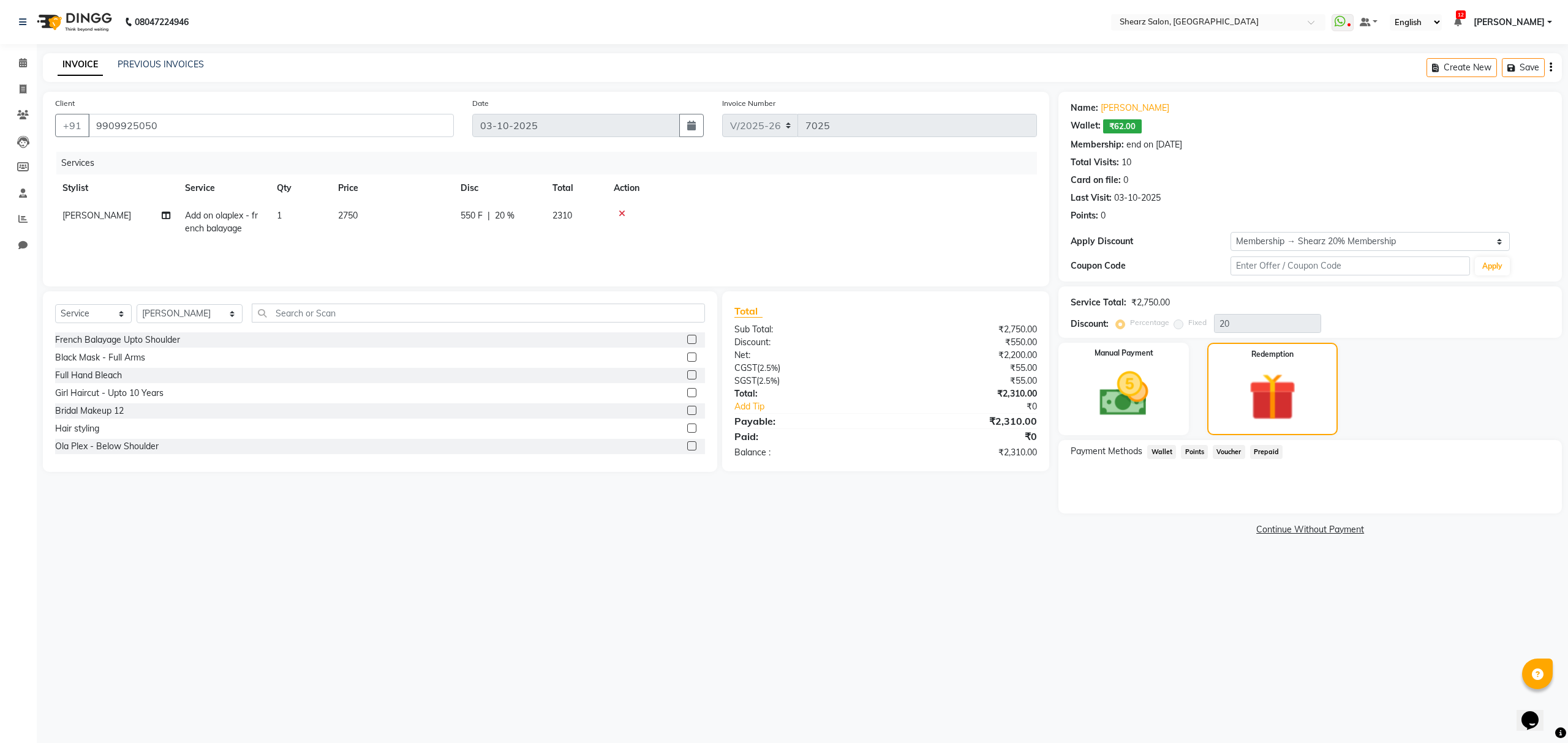
click at [1268, 453] on span "Prepaid" at bounding box center [1267, 452] width 33 height 14
drag, startPoint x: 1236, startPoint y: 454, endPoint x: 1223, endPoint y: 454, distance: 13.0
click at [1233, 454] on span "Voucher" at bounding box center [1229, 452] width 33 height 14
drag, startPoint x: 1197, startPoint y: 455, endPoint x: 1131, endPoint y: 444, distance: 66.9
click at [1194, 454] on span "Points" at bounding box center [1194, 452] width 27 height 14
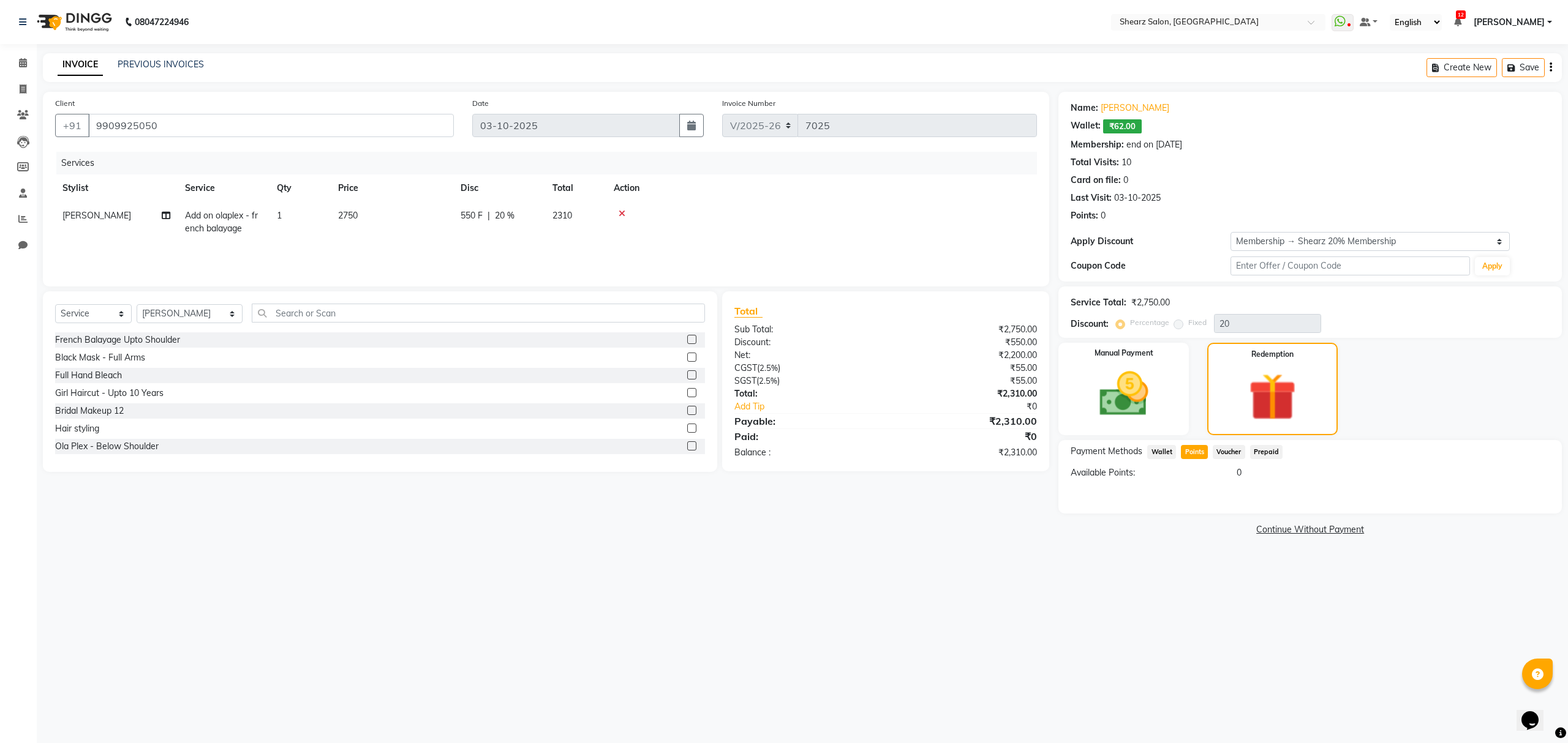
click at [1168, 451] on span "Wallet" at bounding box center [1162, 452] width 29 height 14
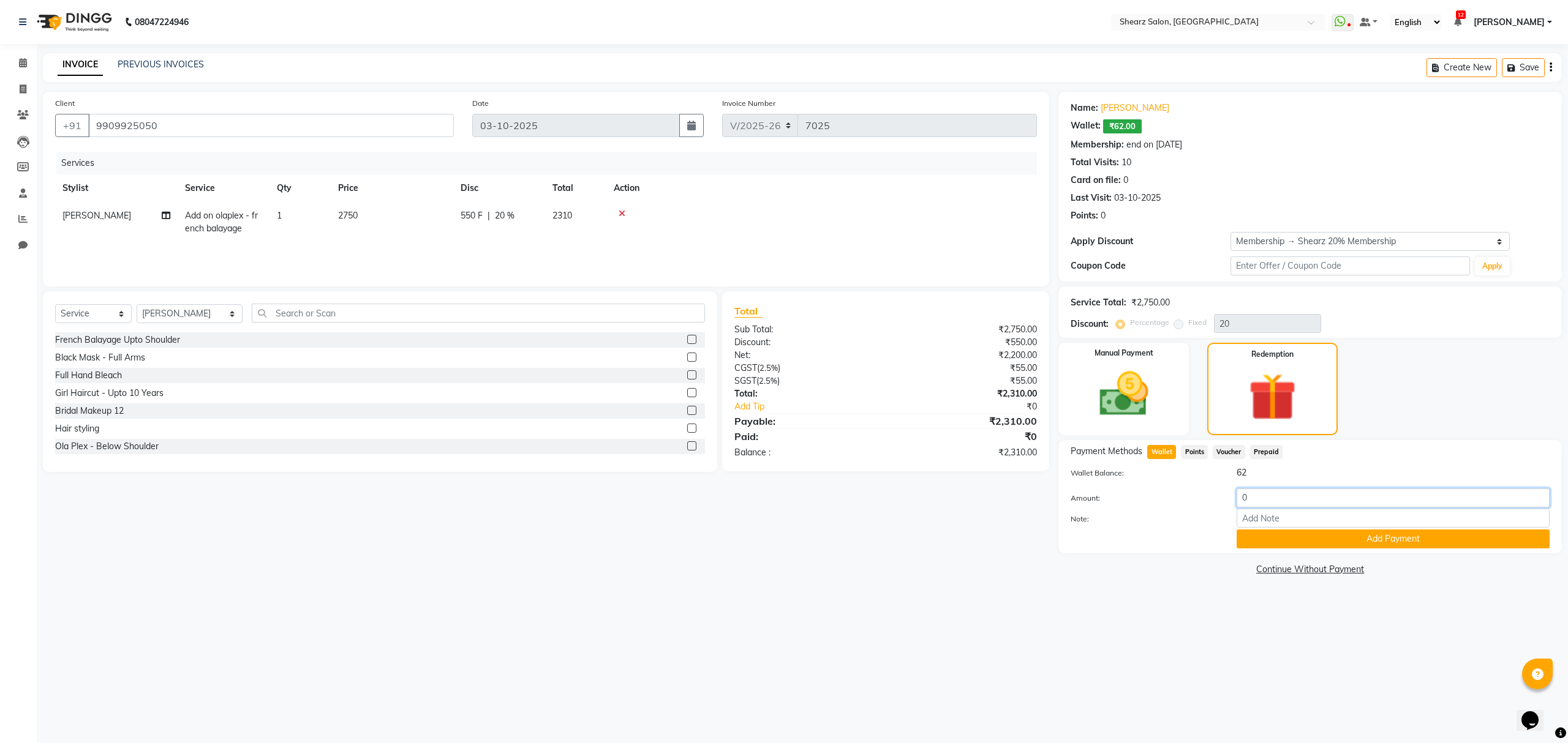
drag, startPoint x: 1291, startPoint y: 497, endPoint x: 1211, endPoint y: 503, distance: 80.2
click at [1208, 503] on div "Amount: 0" at bounding box center [1310, 499] width 498 height 21
type input "10"
click at [1316, 538] on button "Add Payment" at bounding box center [1393, 538] width 313 height 19
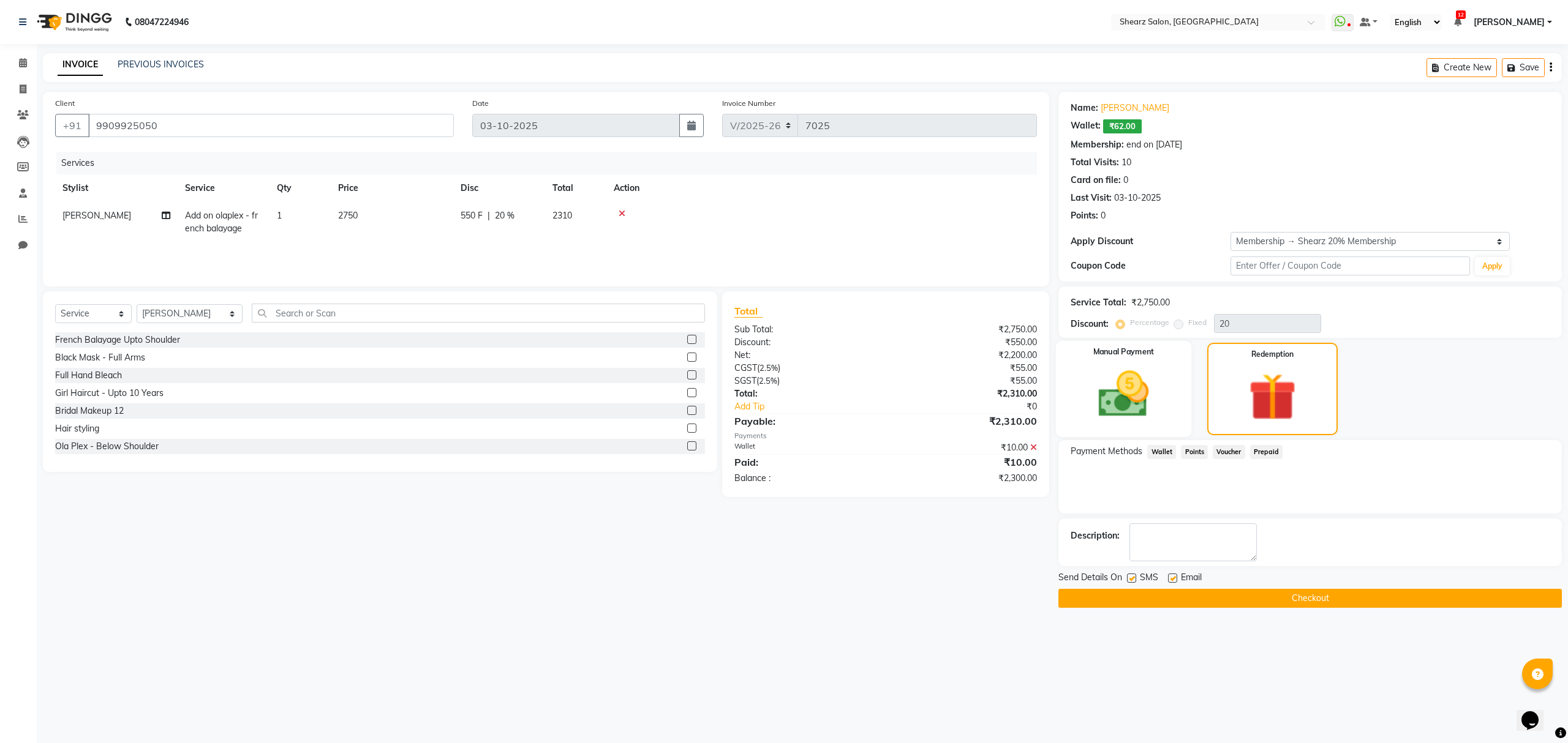
drag, startPoint x: 1152, startPoint y: 384, endPoint x: 1199, endPoint y: 534, distance: 157.2
click at [1150, 384] on img at bounding box center [1124, 394] width 80 height 56
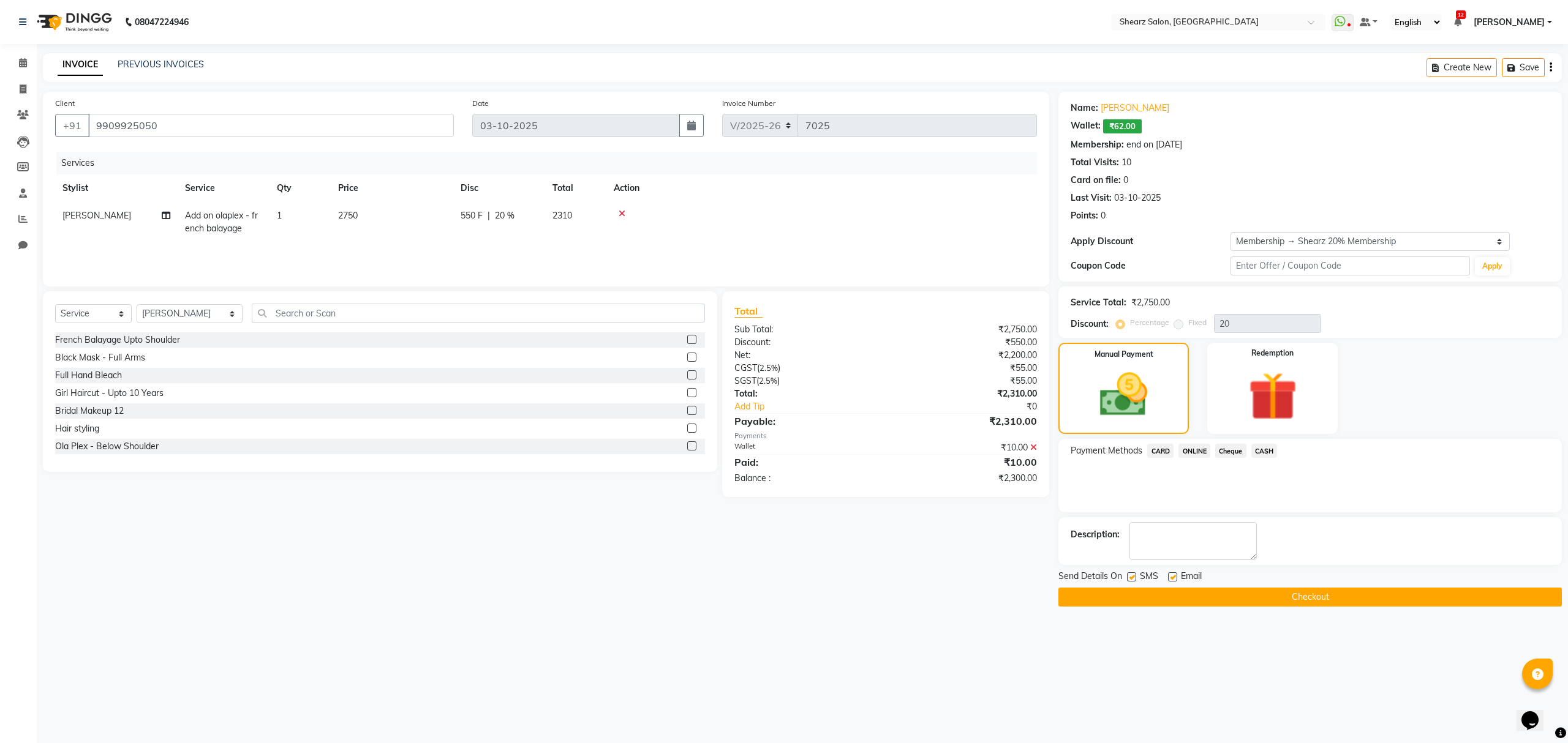
click at [1263, 447] on span "CASH" at bounding box center [1265, 451] width 26 height 14
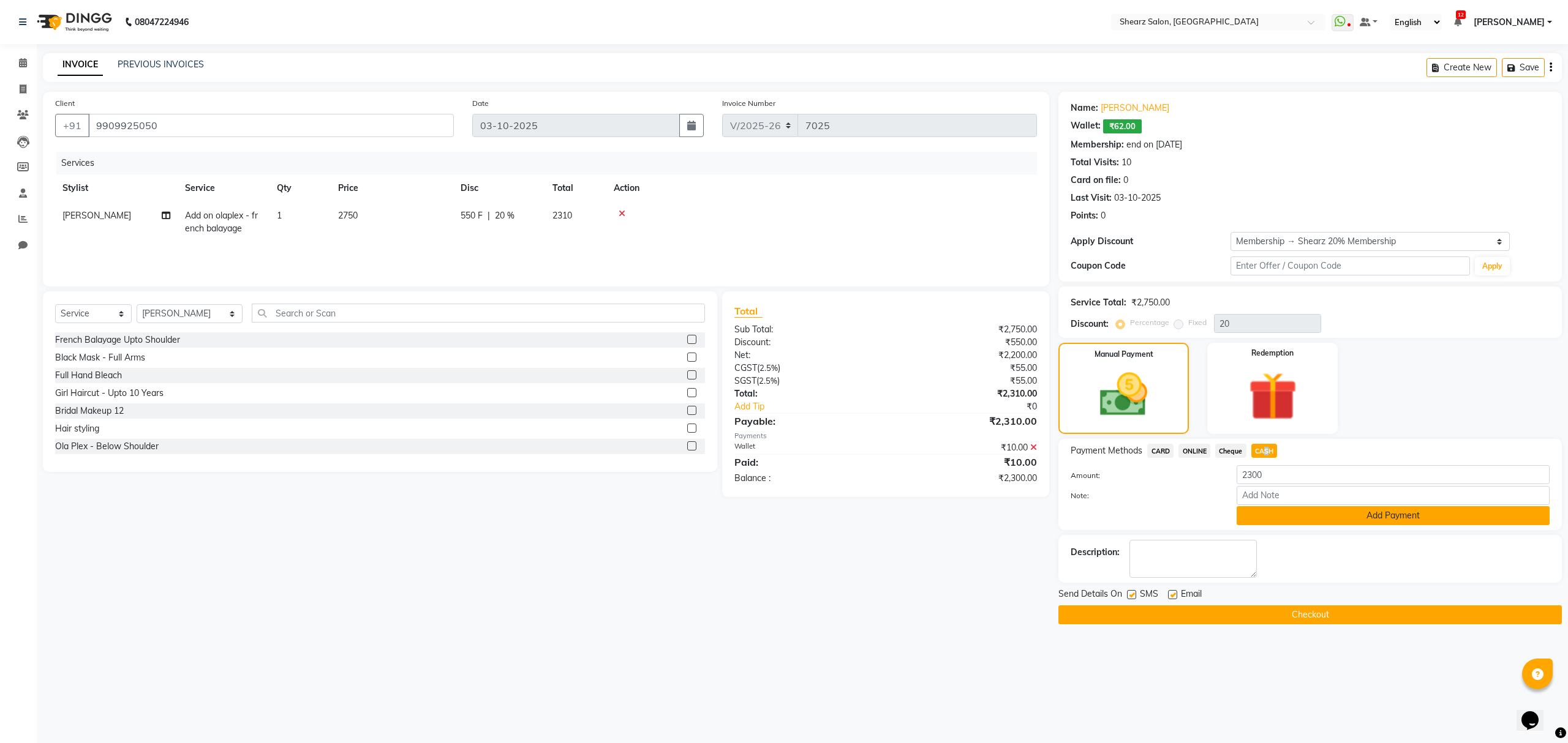
click at [1307, 520] on button "Add Payment" at bounding box center [1393, 516] width 313 height 19
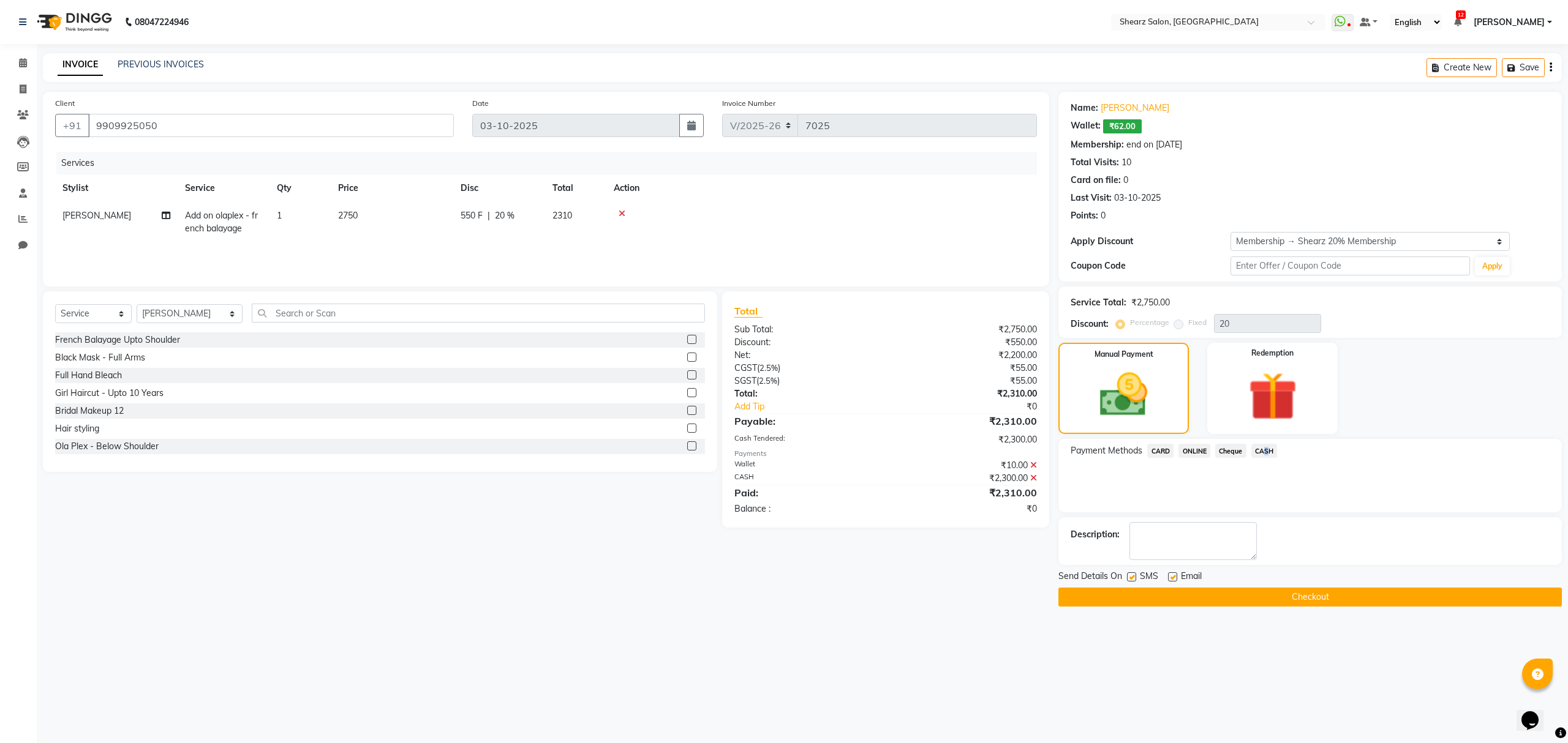
click at [1276, 597] on button "Checkout" at bounding box center [1310, 597] width 503 height 19
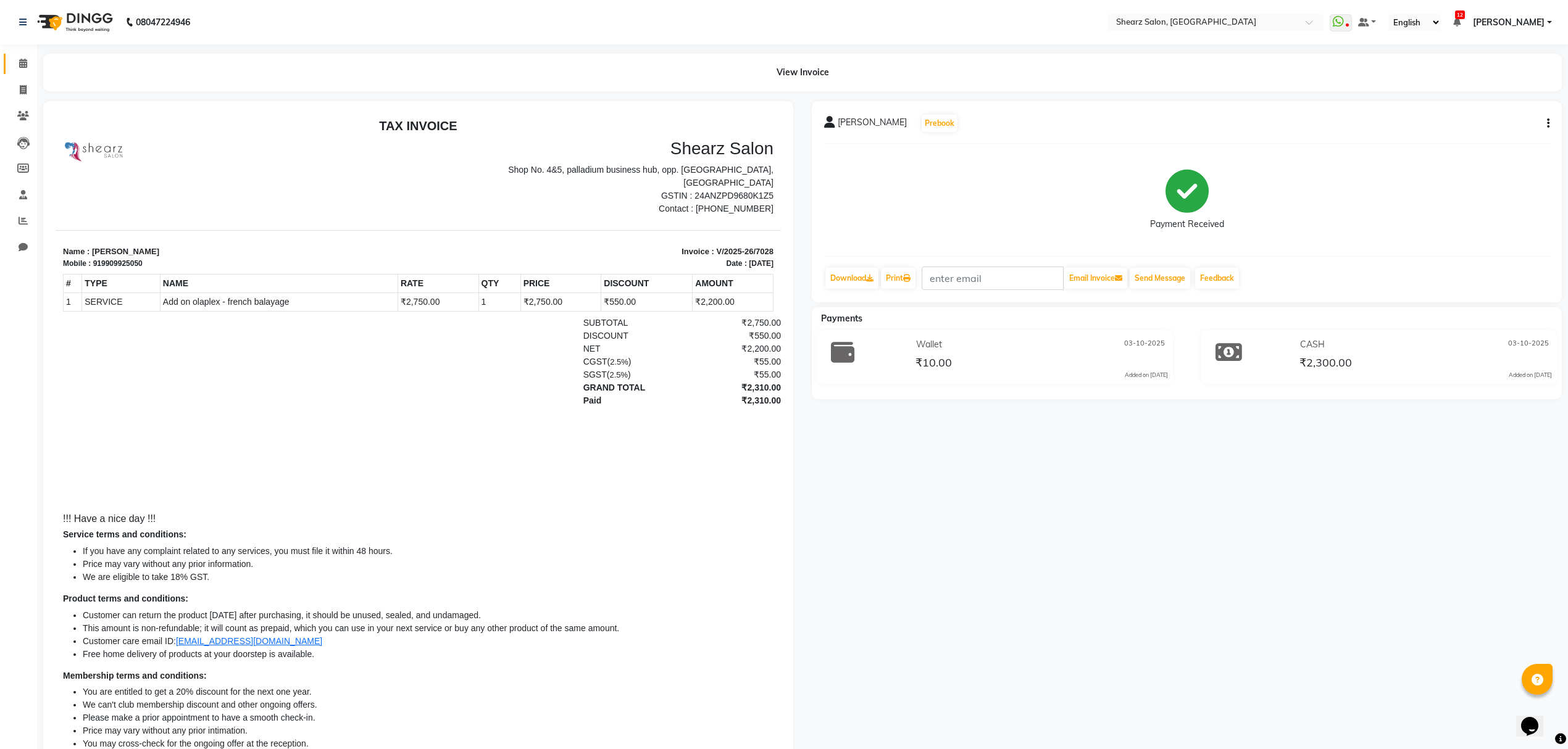
click at [9, 65] on link "Calendar" at bounding box center [18, 64] width 30 height 20
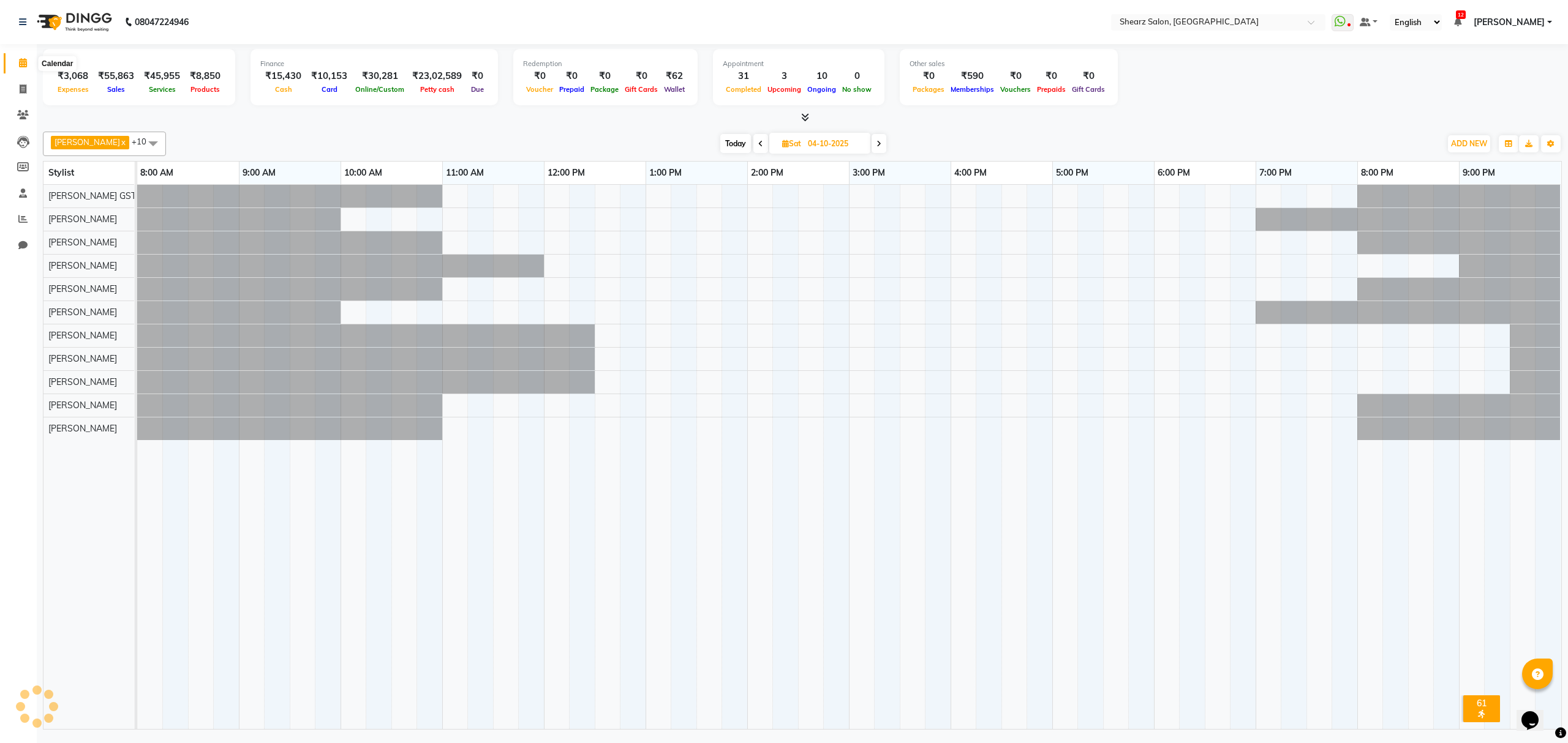
click at [29, 65] on span at bounding box center [23, 63] width 22 height 14
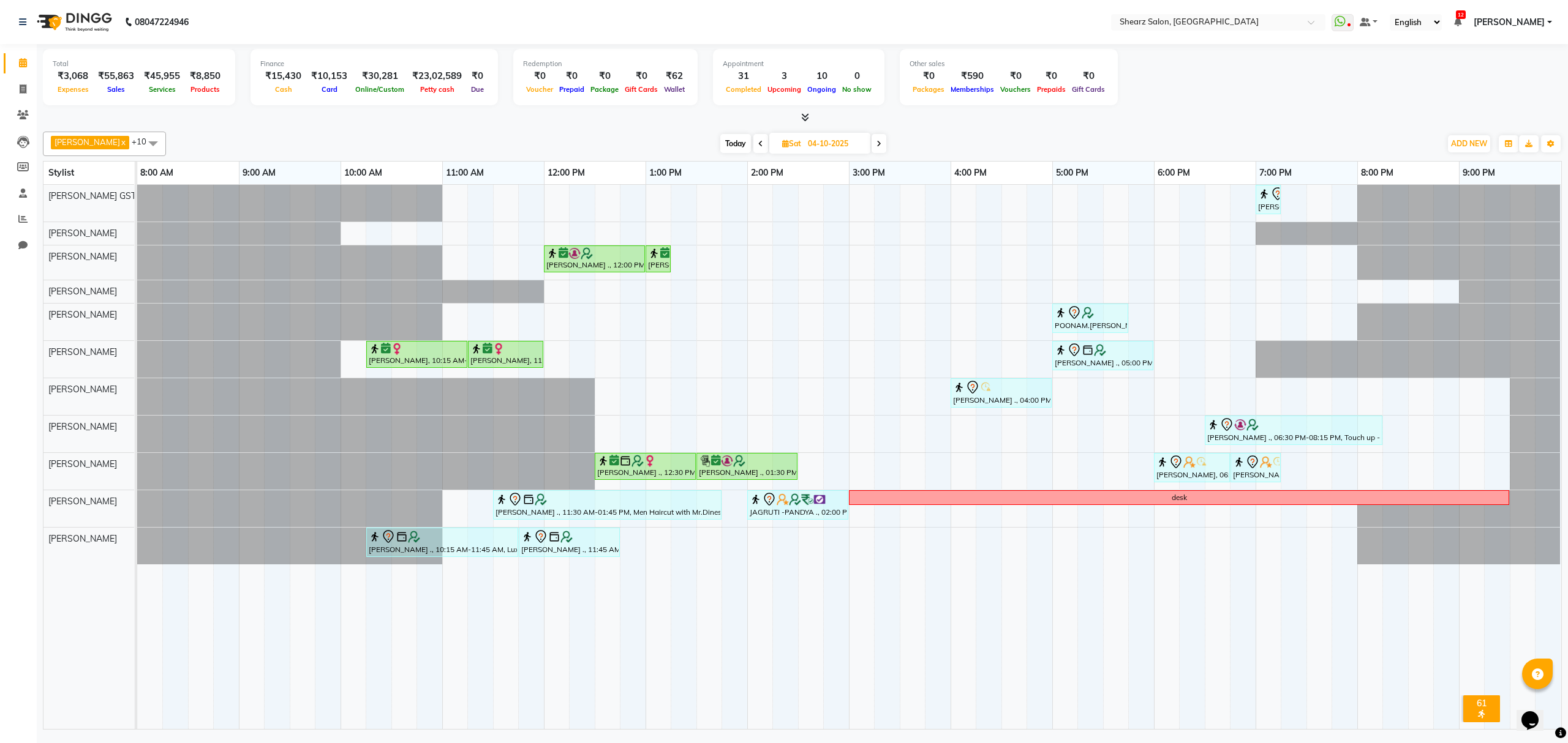
click at [733, 136] on span "Today" at bounding box center [736, 143] width 31 height 19
type input "03-10-2025"
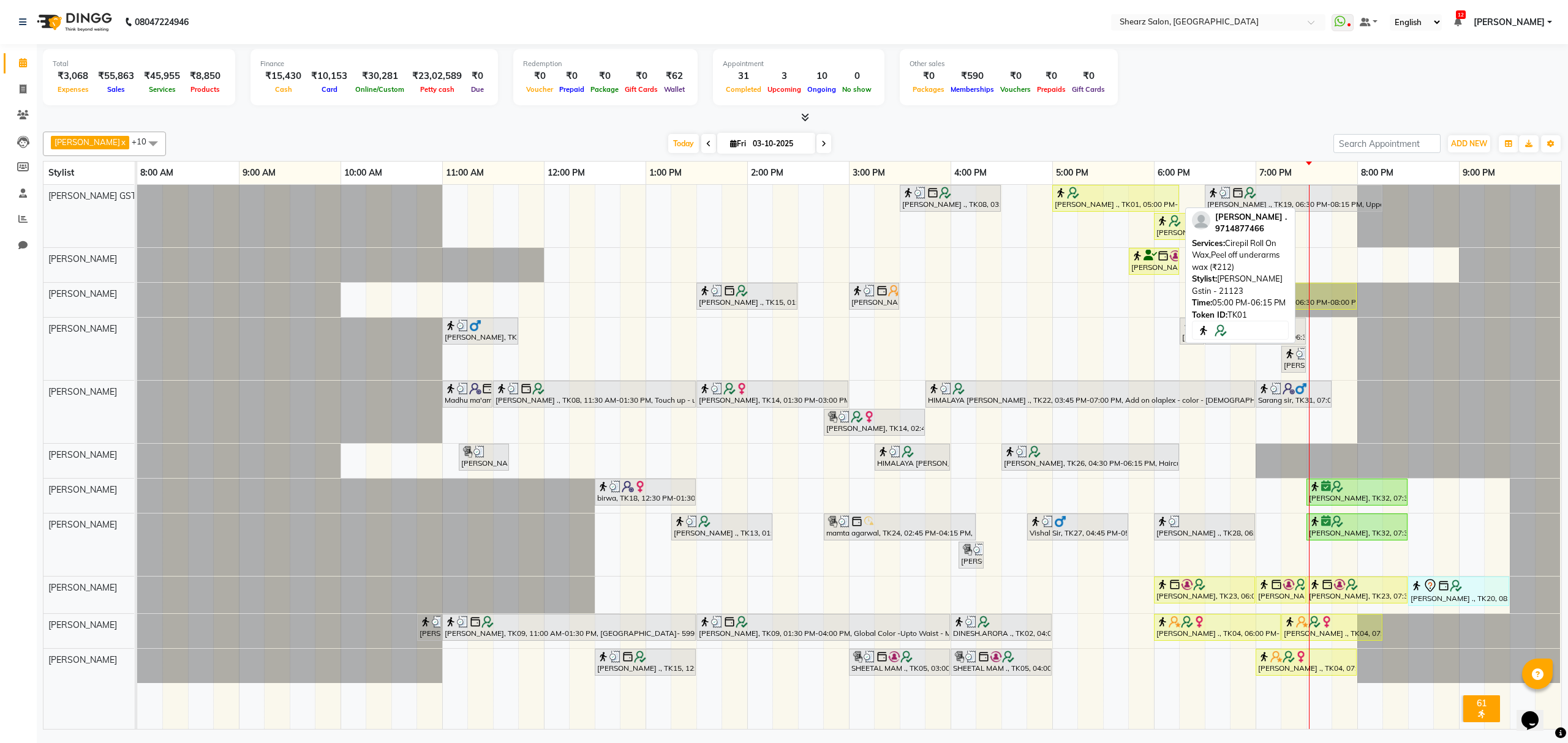
click at [1106, 197] on div at bounding box center [1116, 193] width 122 height 12
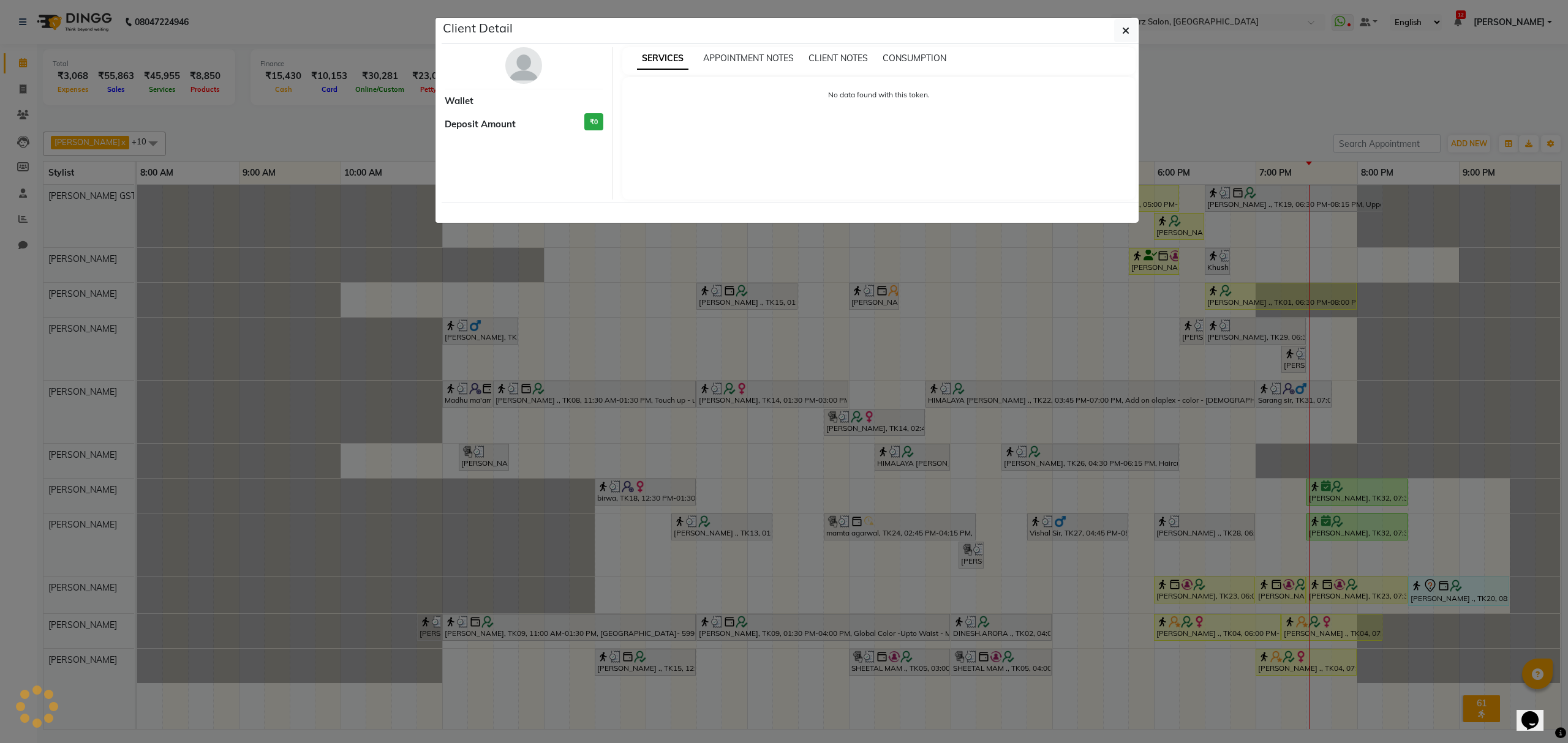
select select "1"
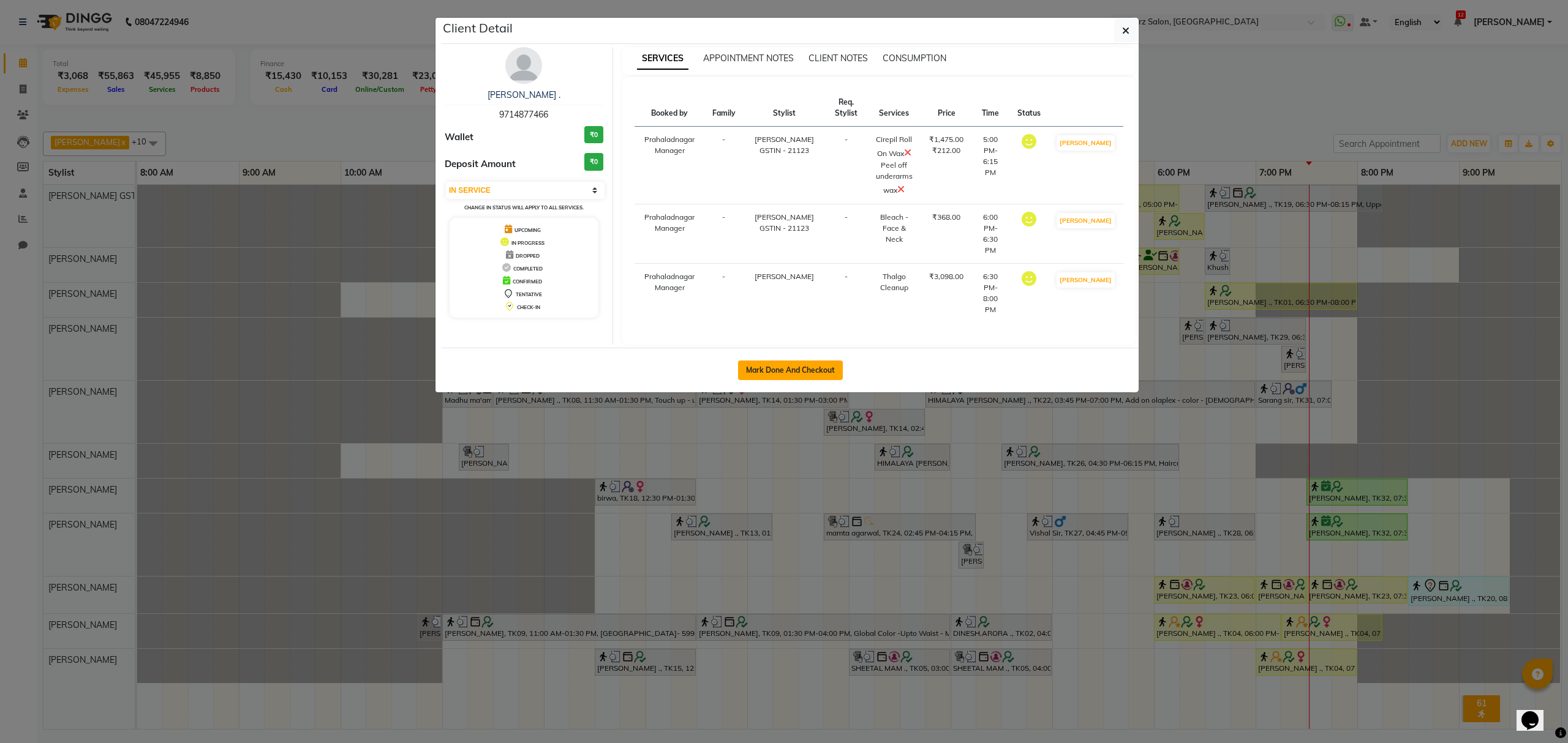
click at [796, 361] on button "Mark Done And Checkout" at bounding box center [791, 371] width 105 height 20
select select "8157"
select select "service"
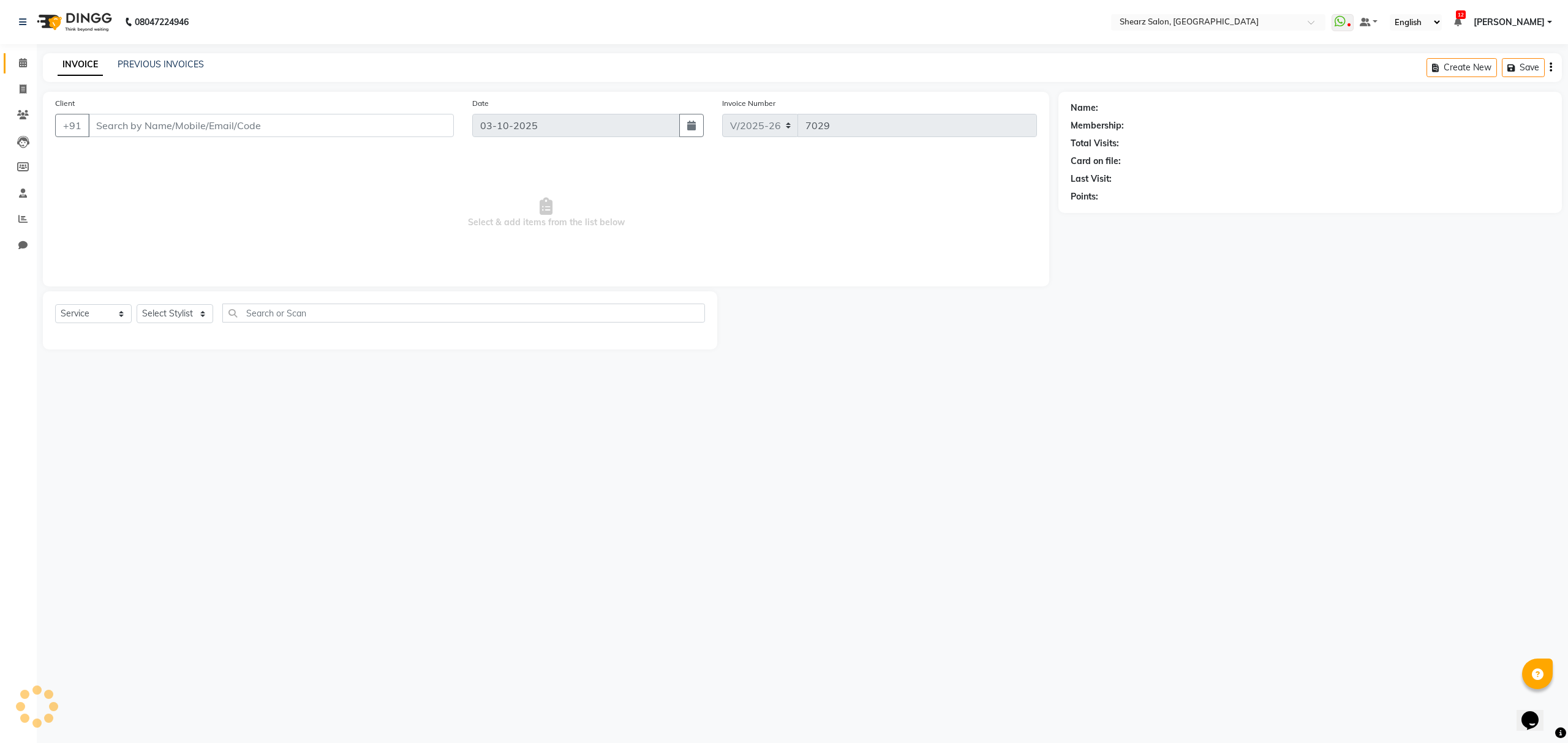
type input "9714877466"
select select "77471"
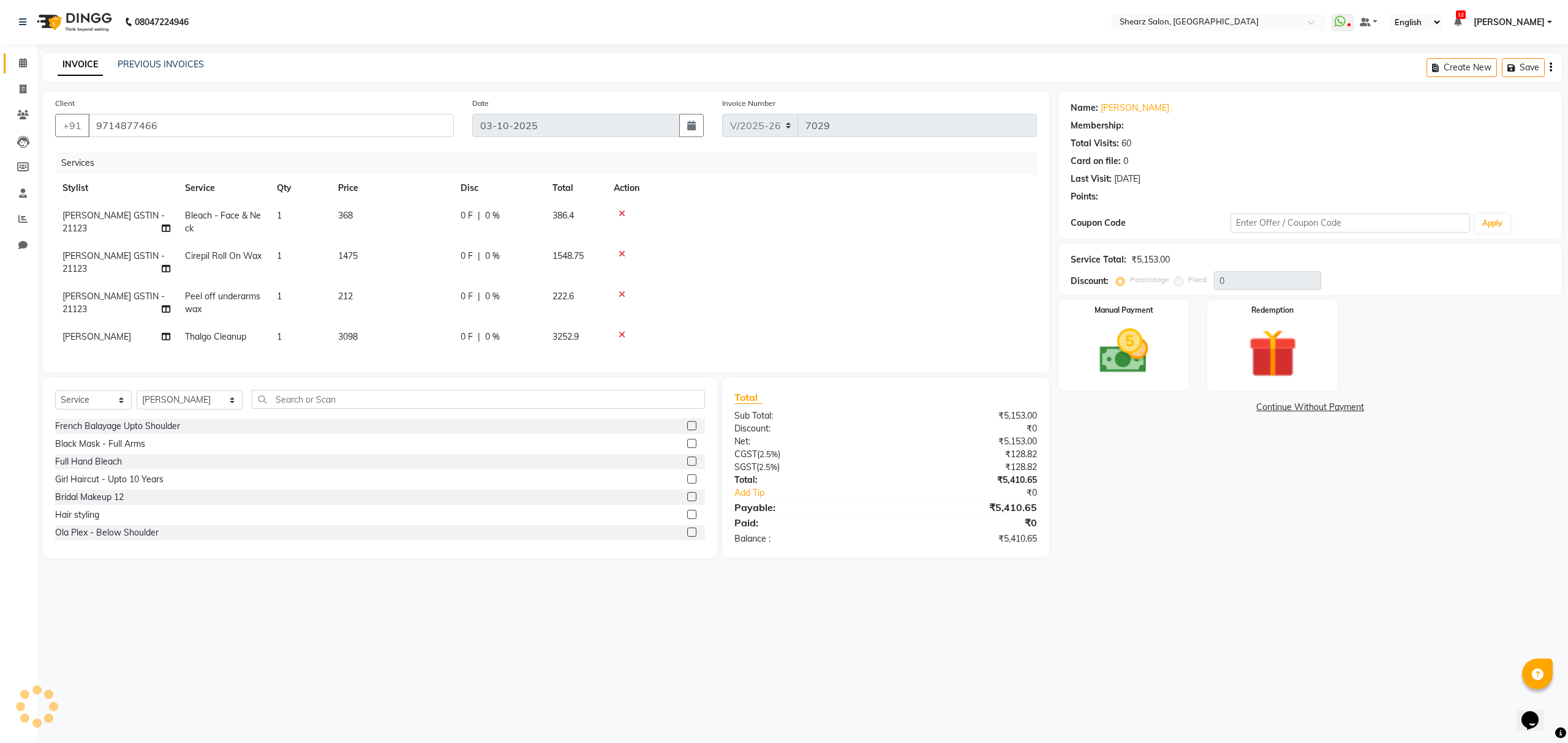
select select "1: Object"
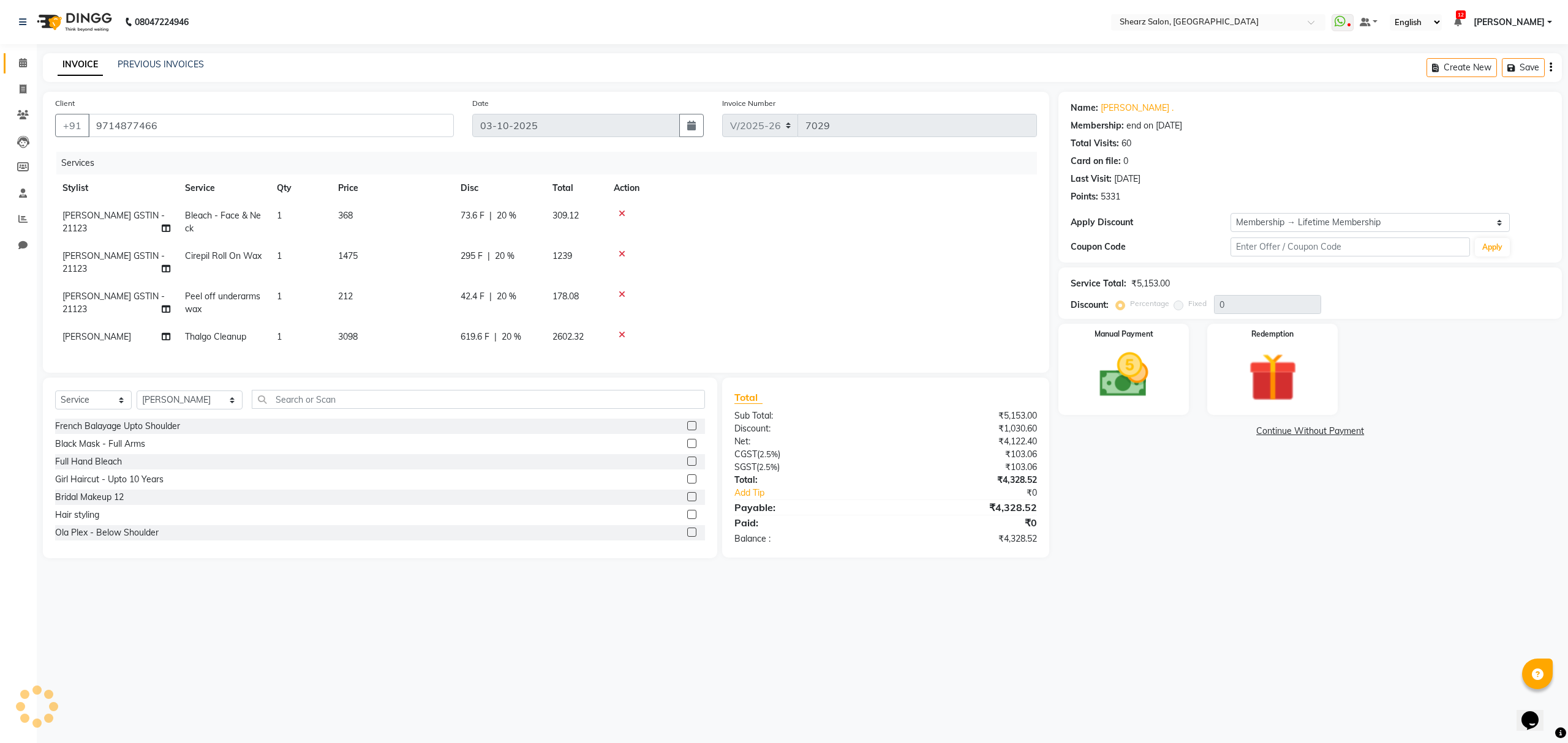
type input "20"
click at [621, 335] on icon at bounding box center [622, 335] width 7 height 8
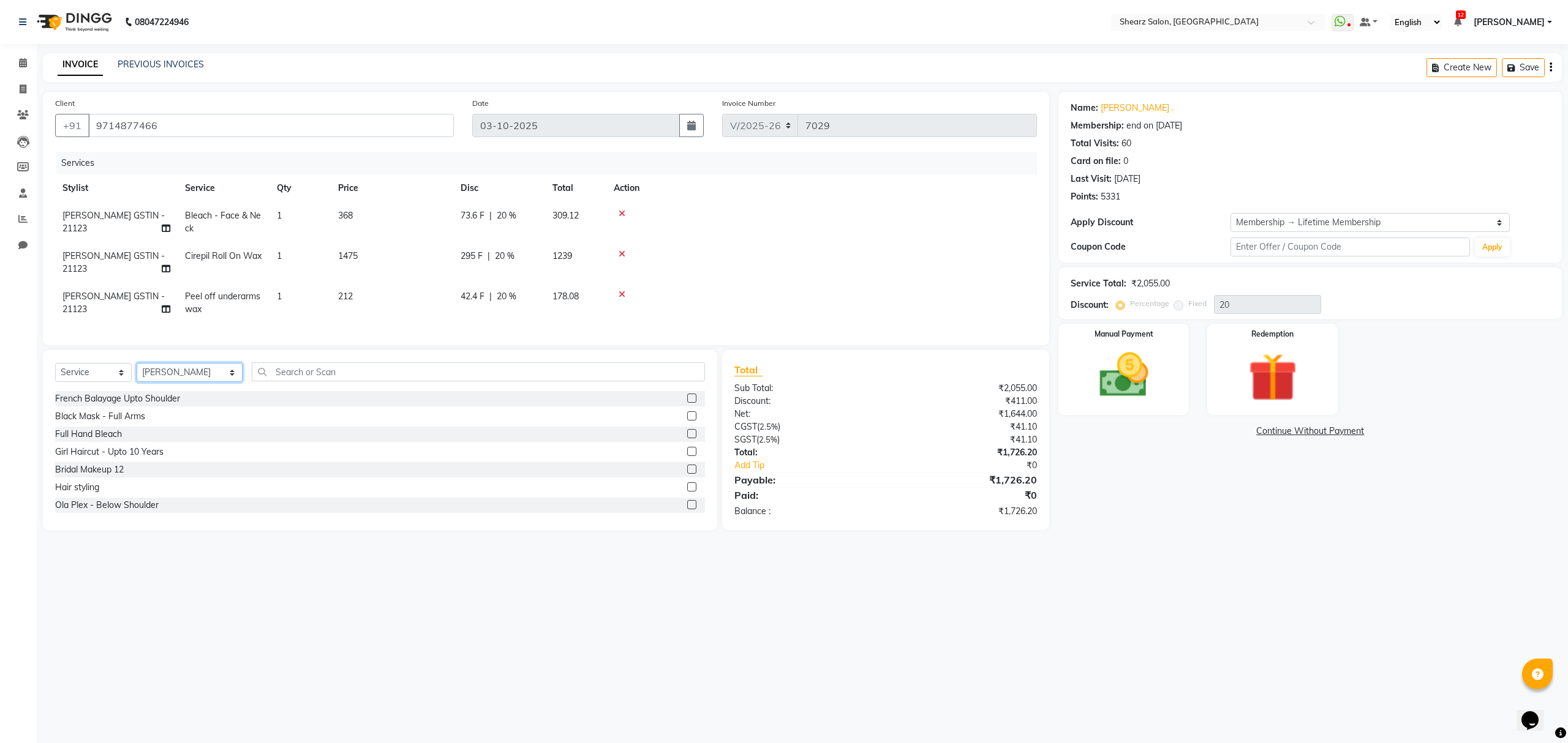
click at [212, 382] on select "Select Stylist Admin A General Arvind S Devda Asha Chavariya Brijesh Valand Cen…" at bounding box center [190, 372] width 106 height 19
select select "77479"
click at [137, 375] on select "Select Stylist Admin A General Arvind S Devda Asha Chavariya Brijesh Valand Cen…" at bounding box center [190, 372] width 106 height 19
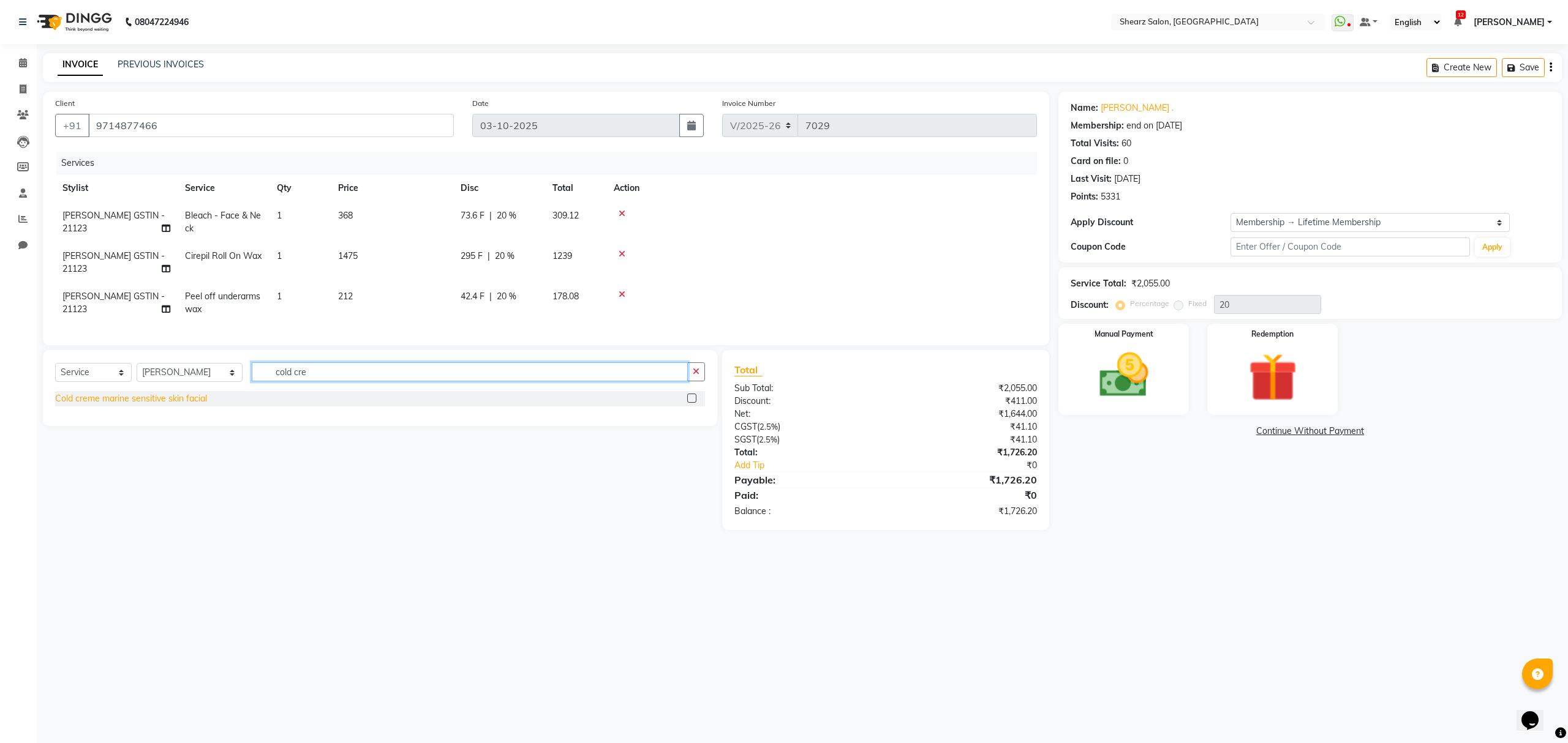
type input "cold cre"
click at [182, 405] on div "Cold creme marine sensitive skin facial" at bounding box center [131, 399] width 152 height 13
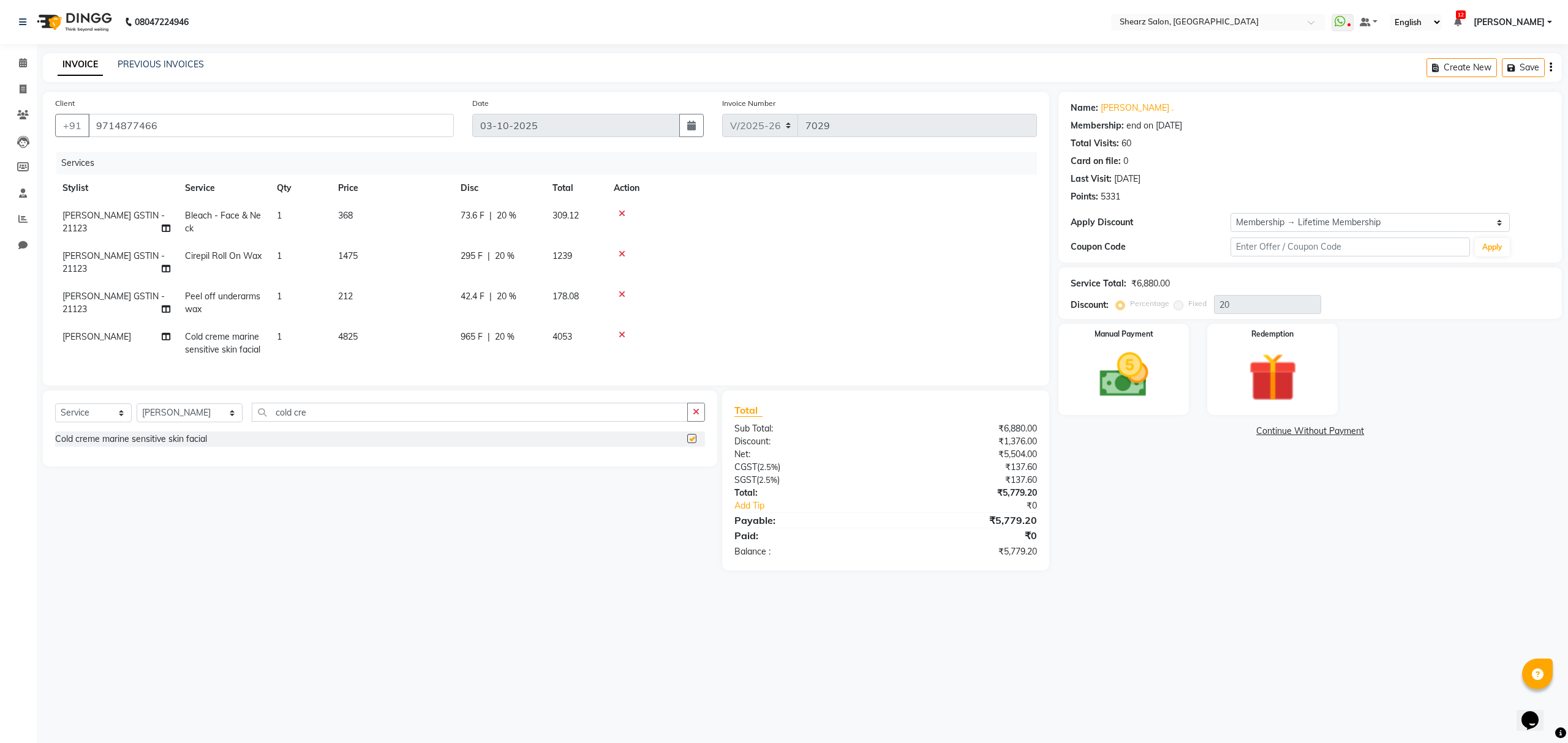
checkbox input "false"
click at [617, 542] on div "Select Service Product Membership Package Voucher Prepaid Gift Card Select Styl…" at bounding box center [376, 480] width 684 height 180
click at [698, 416] on icon "button" at bounding box center [696, 412] width 7 height 8
click at [1114, 380] on img at bounding box center [1123, 376] width 82 height 59
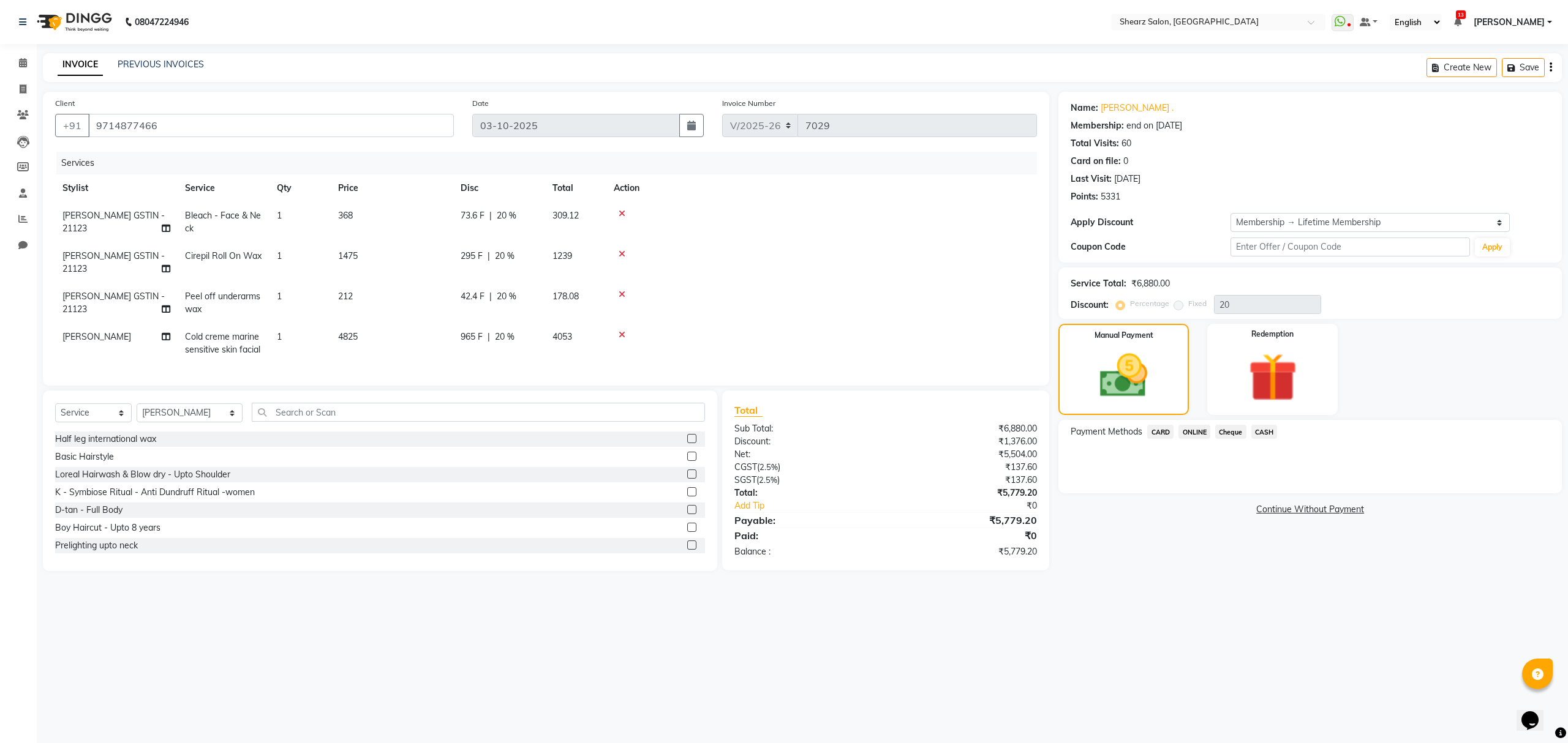
click at [1160, 432] on span "CARD" at bounding box center [1161, 432] width 26 height 14
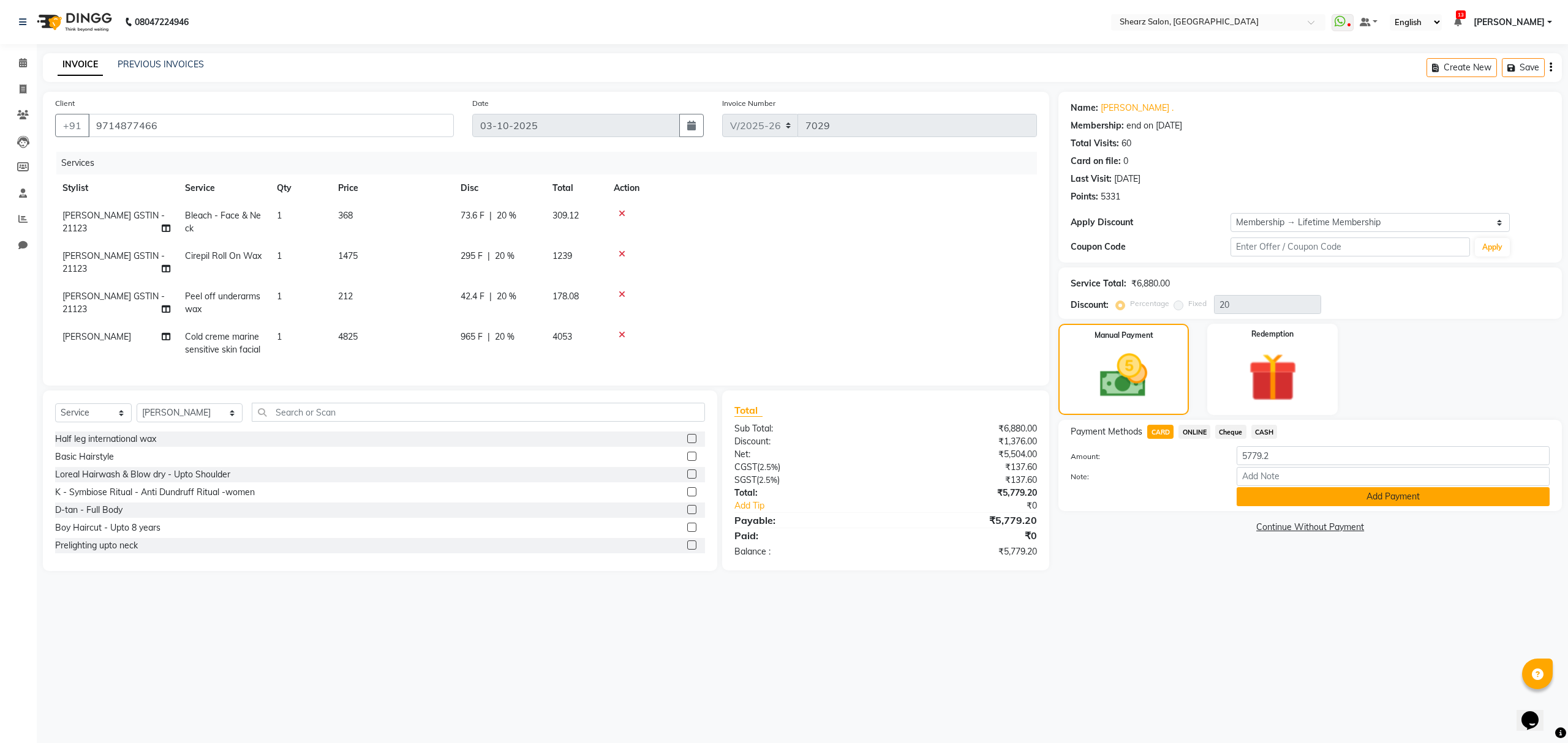
click at [1282, 495] on button "Add Payment" at bounding box center [1393, 497] width 313 height 19
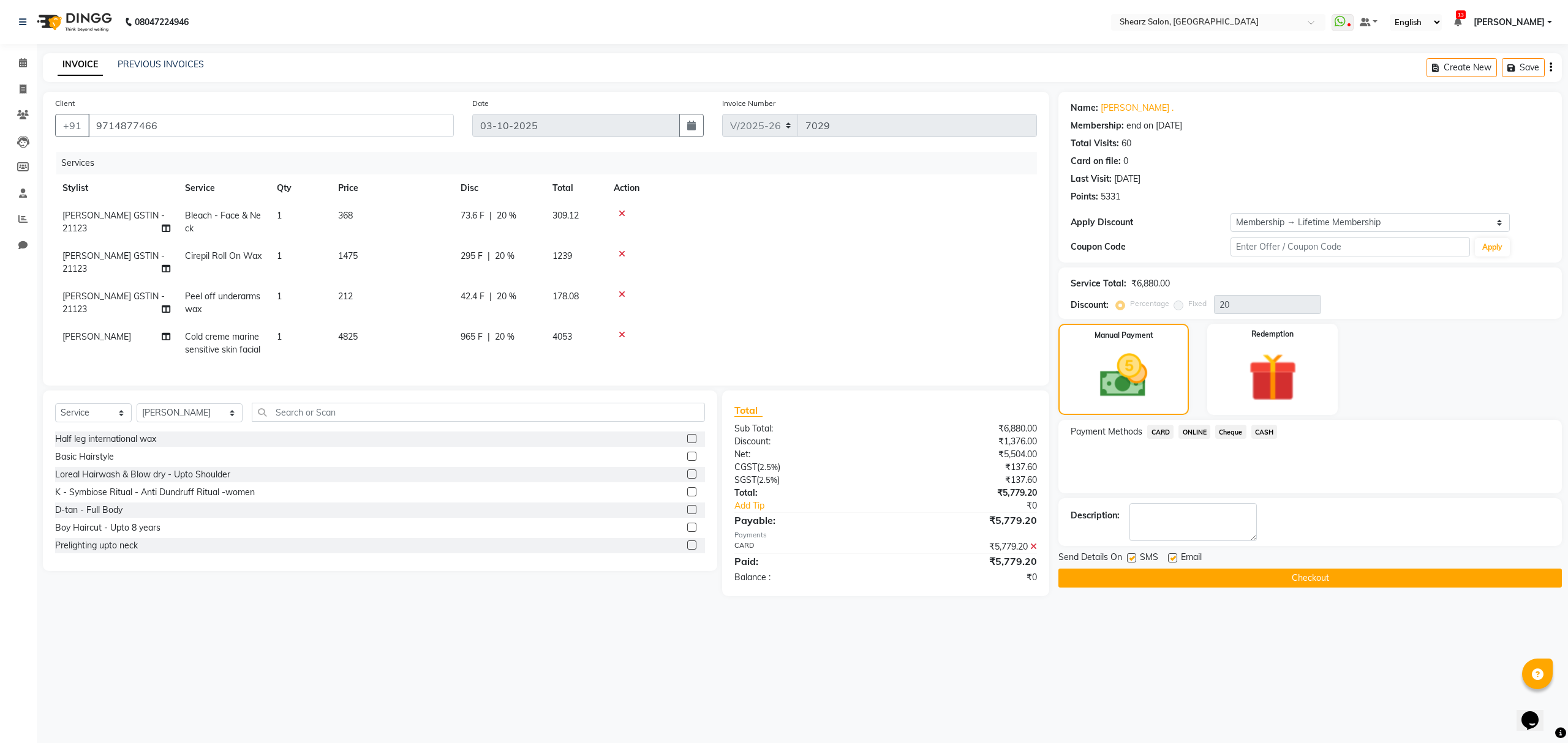
click at [1185, 574] on button "Checkout" at bounding box center [1310, 578] width 503 height 19
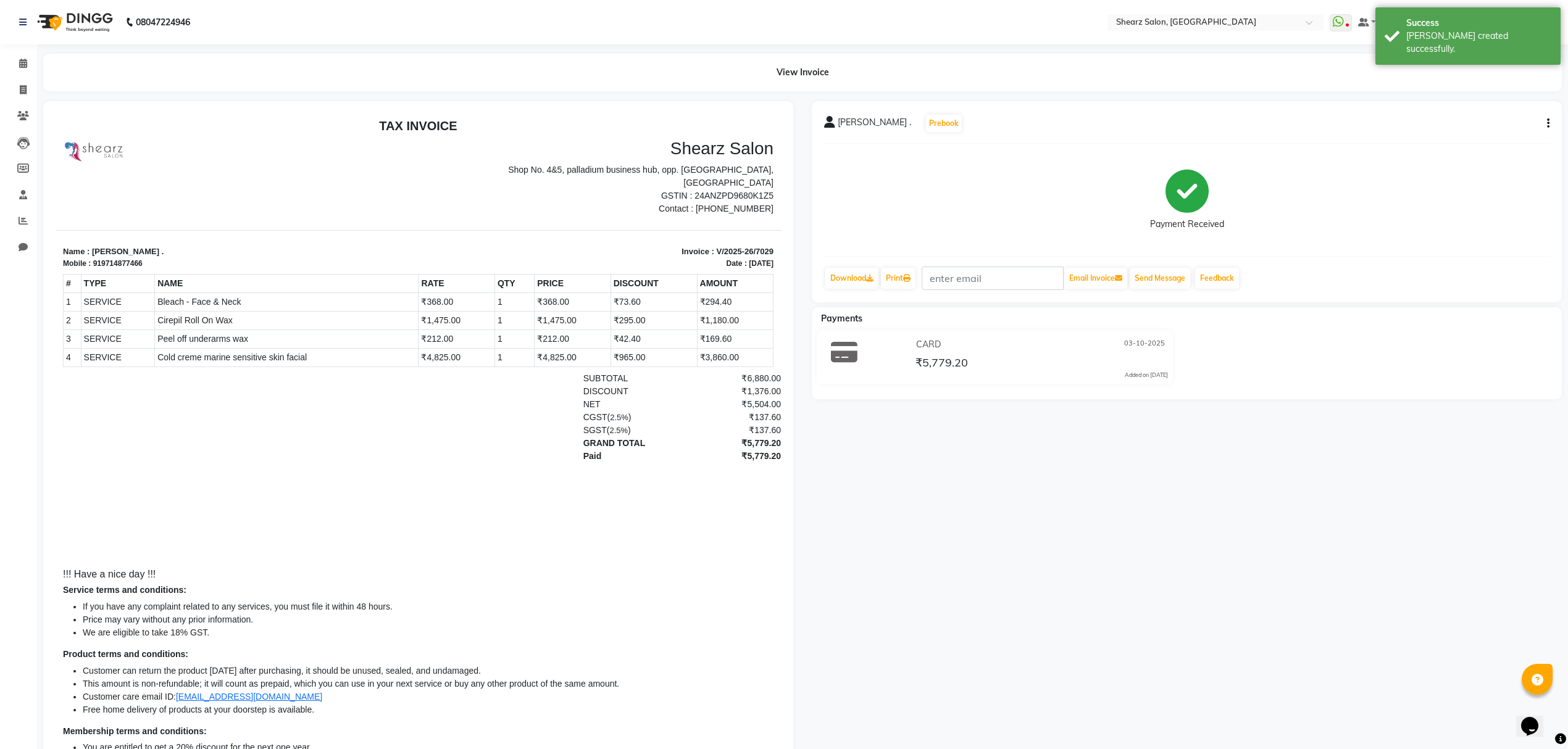
click at [0, 63] on li "Calendar" at bounding box center [18, 64] width 37 height 26
click at [25, 64] on icon at bounding box center [23, 63] width 8 height 9
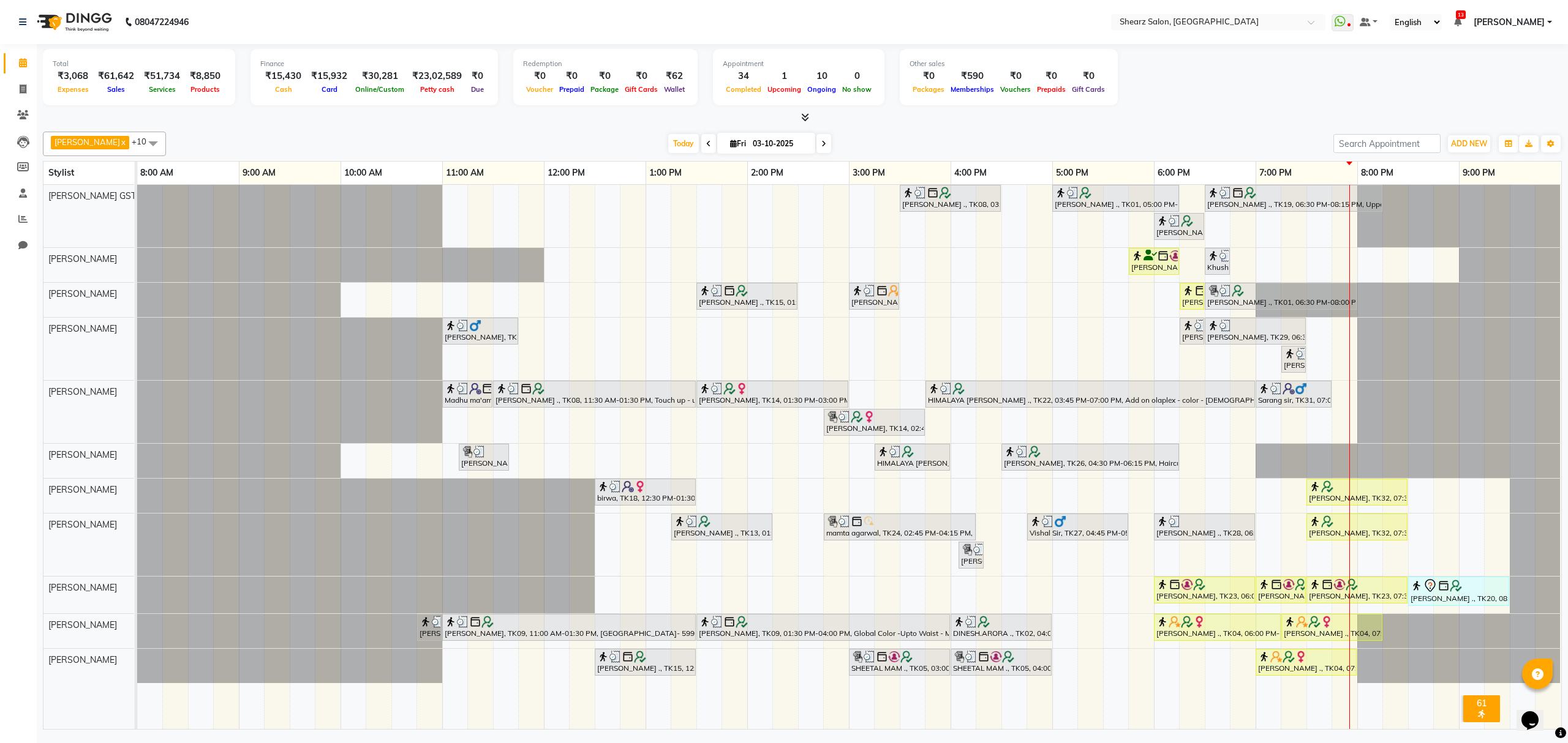
click at [821, 145] on icon at bounding box center [823, 144] width 5 height 7
type input "04-10-2025"
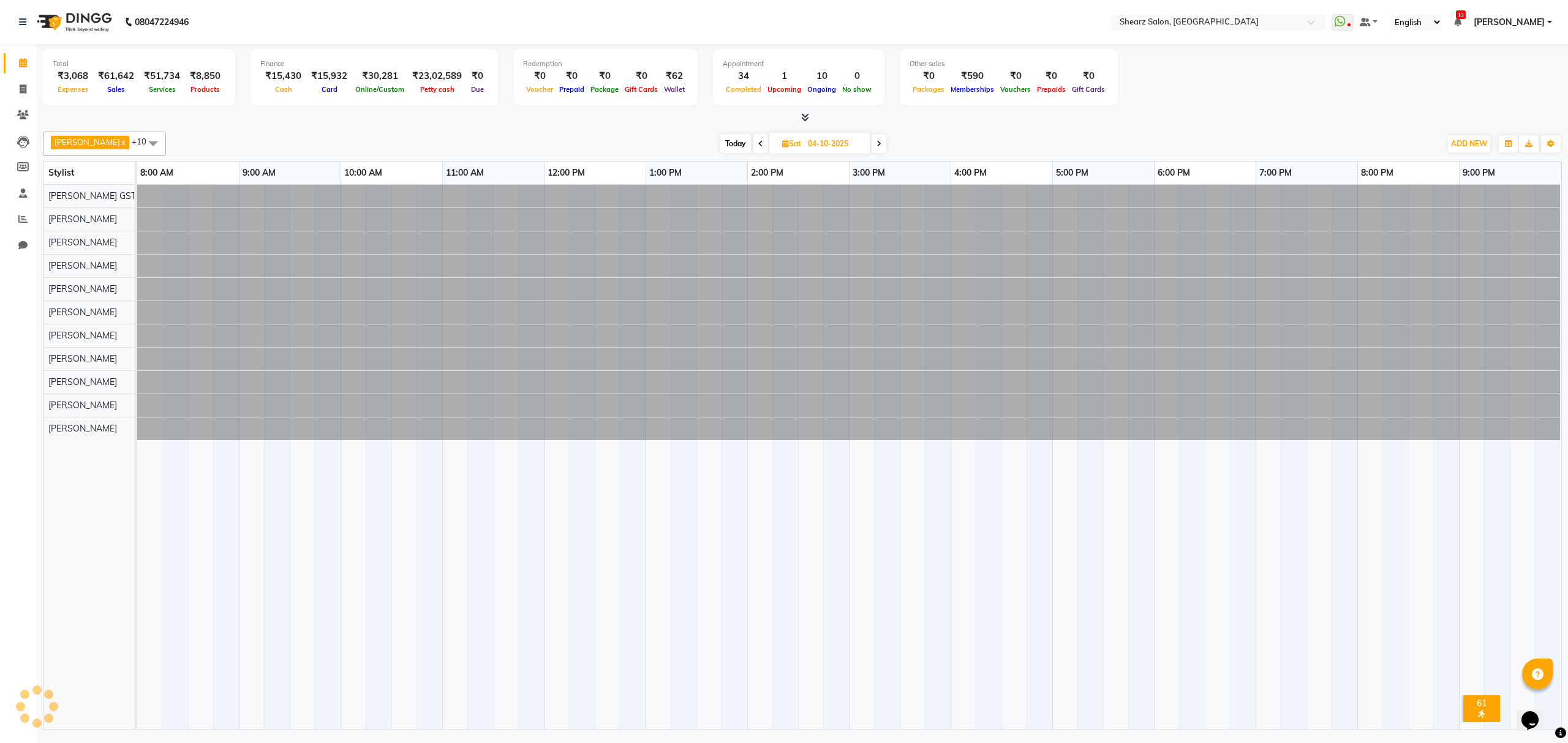
click at [813, 145] on input "04-10-2025" at bounding box center [835, 144] width 61 height 18
select select "10"
select select "2025"
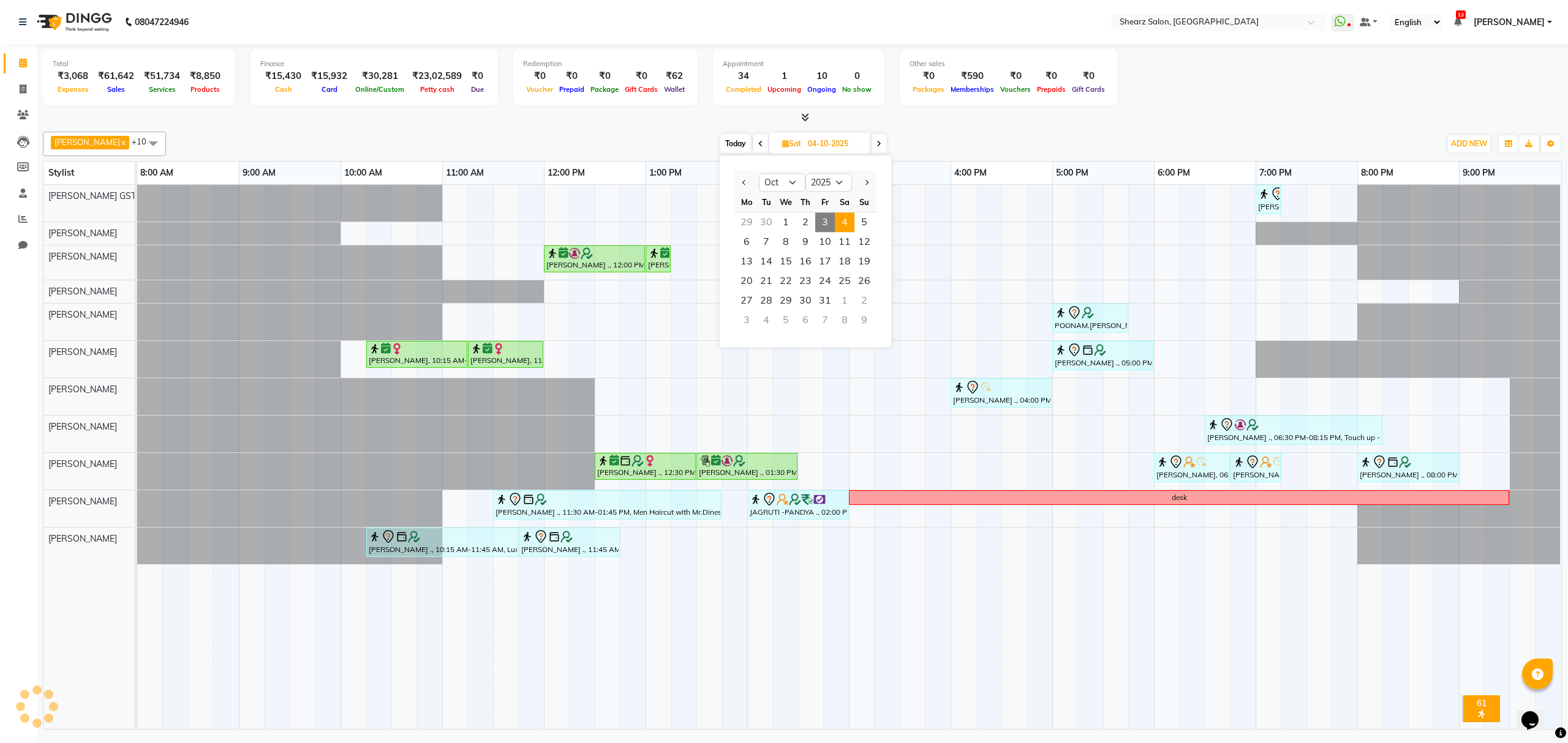
click at [883, 140] on div "Today Sat 04-10-2025 Jan Feb Mar Apr May Jun Jul Aug Sep Oct Nov Dec 2015 2016 …" at bounding box center [803, 144] width 1263 height 18
click at [876, 138] on span at bounding box center [879, 143] width 14 height 19
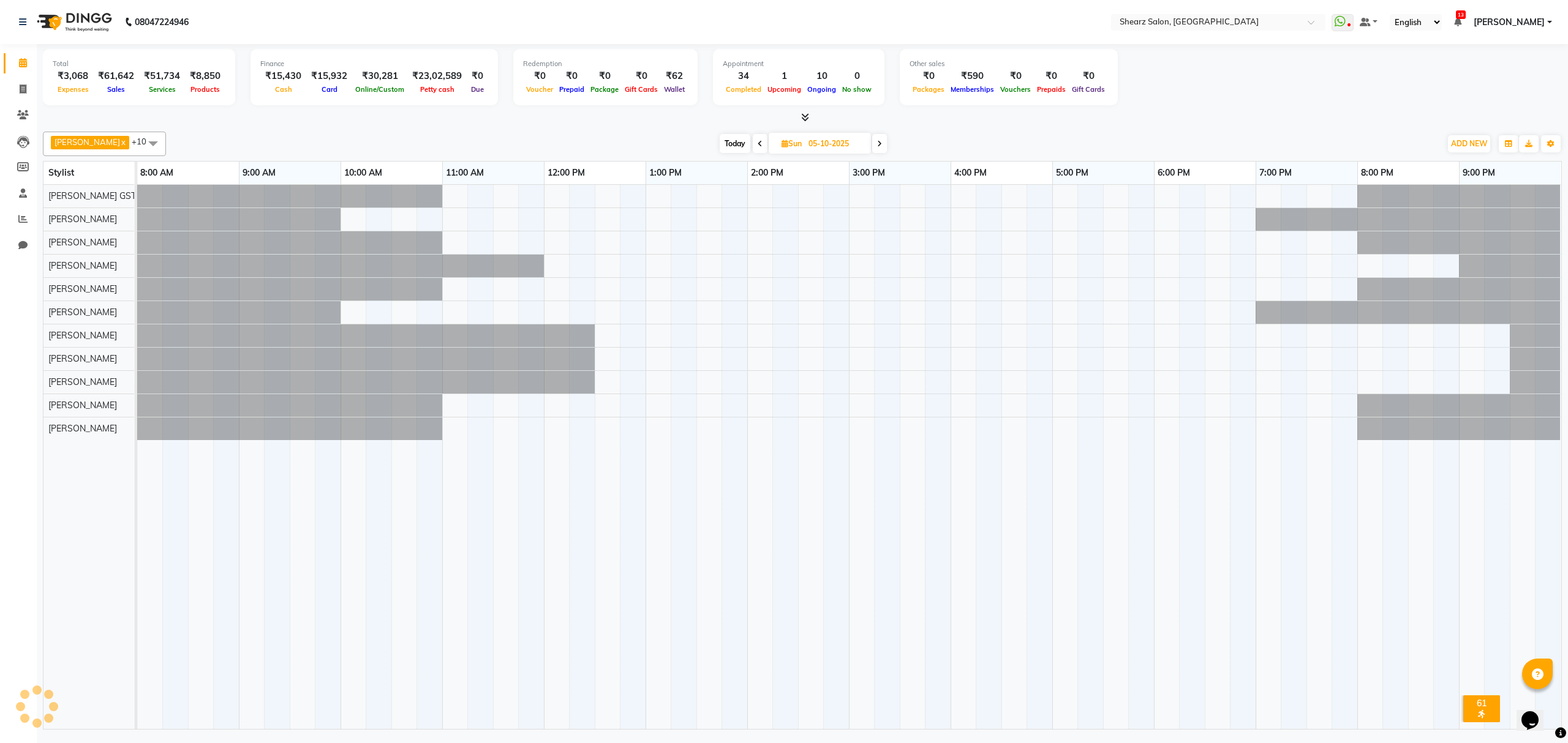
click at [876, 138] on span at bounding box center [879, 143] width 14 height 19
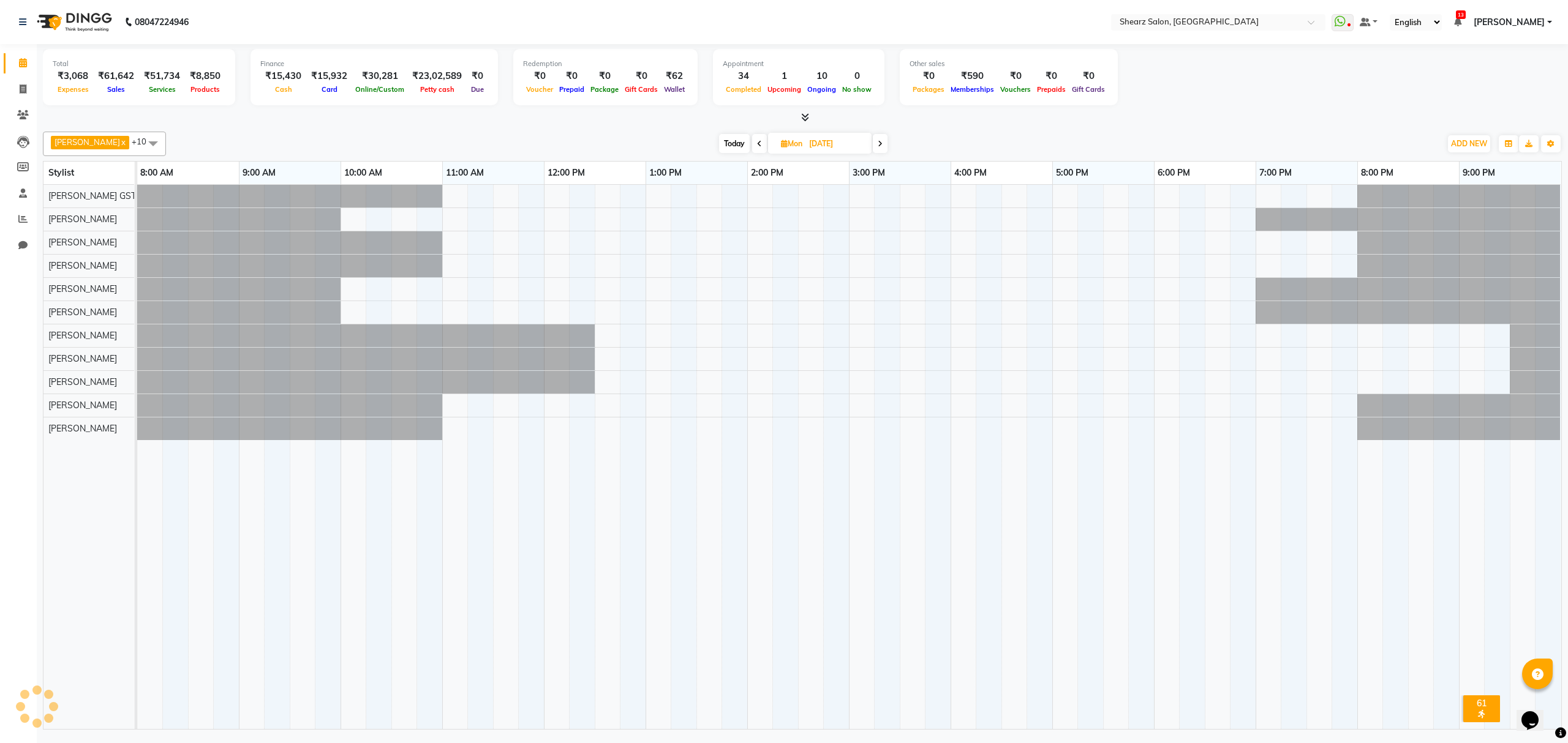
click at [876, 138] on span at bounding box center [880, 143] width 14 height 19
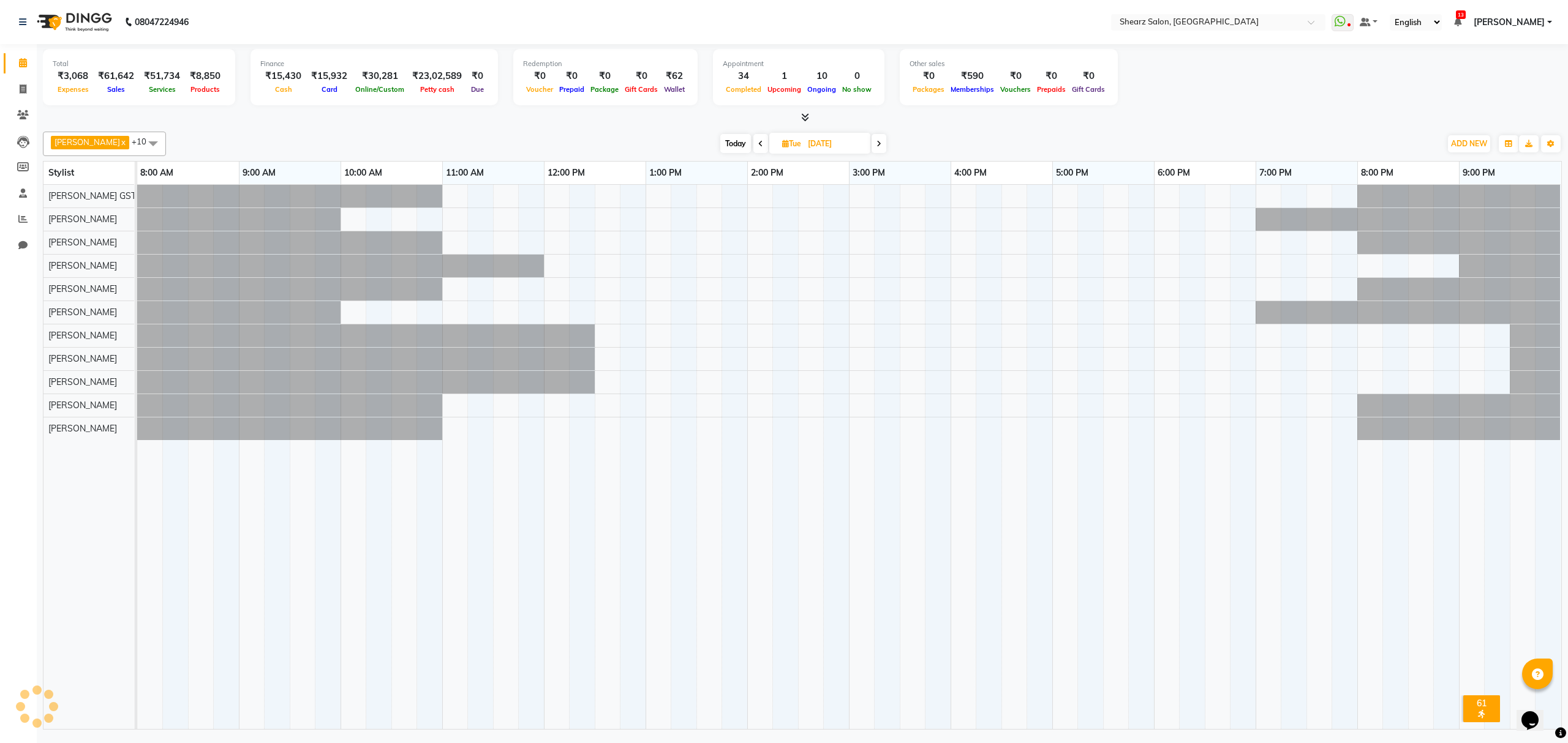
click at [876, 138] on span at bounding box center [879, 143] width 14 height 19
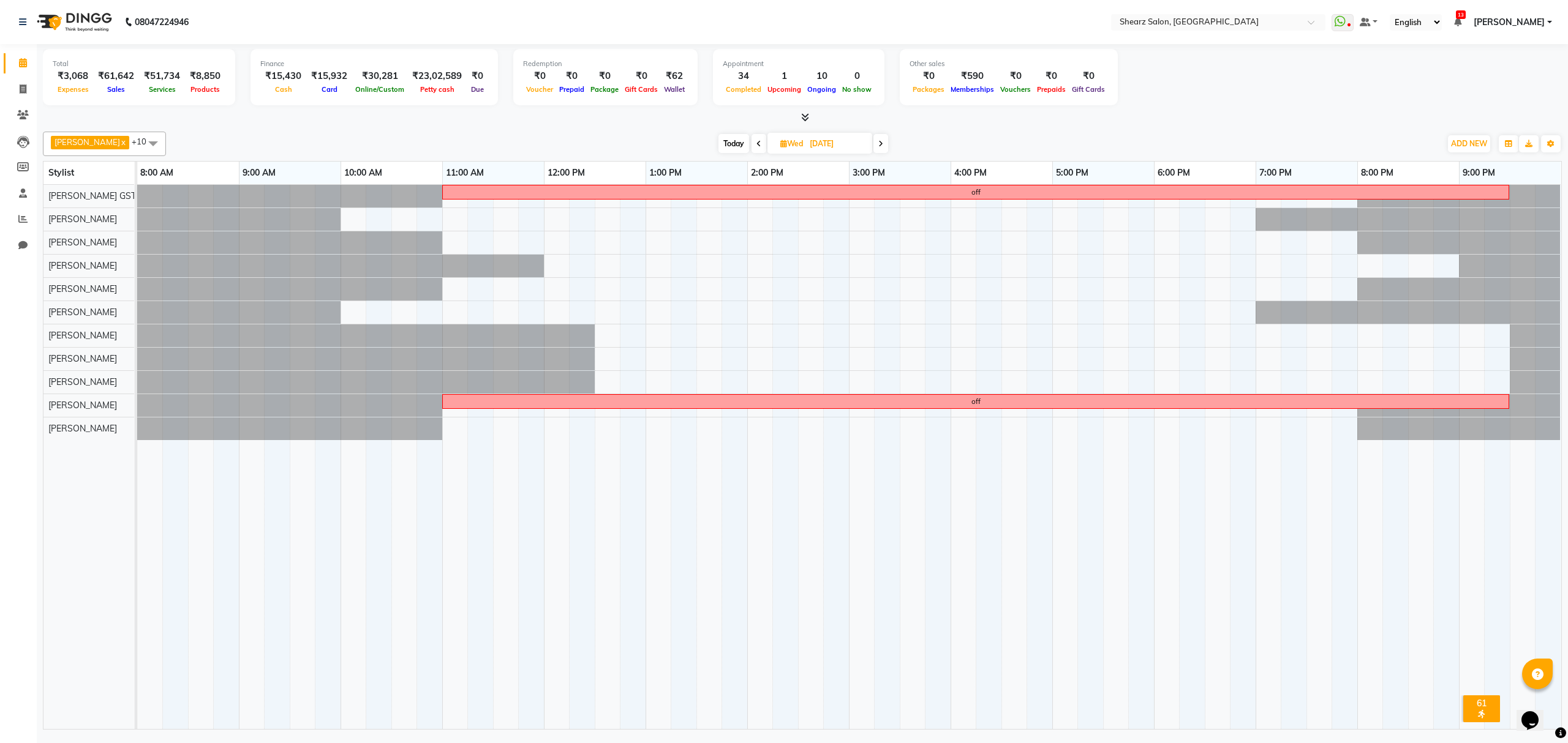
click at [878, 144] on icon at bounding box center [880, 144] width 5 height 7
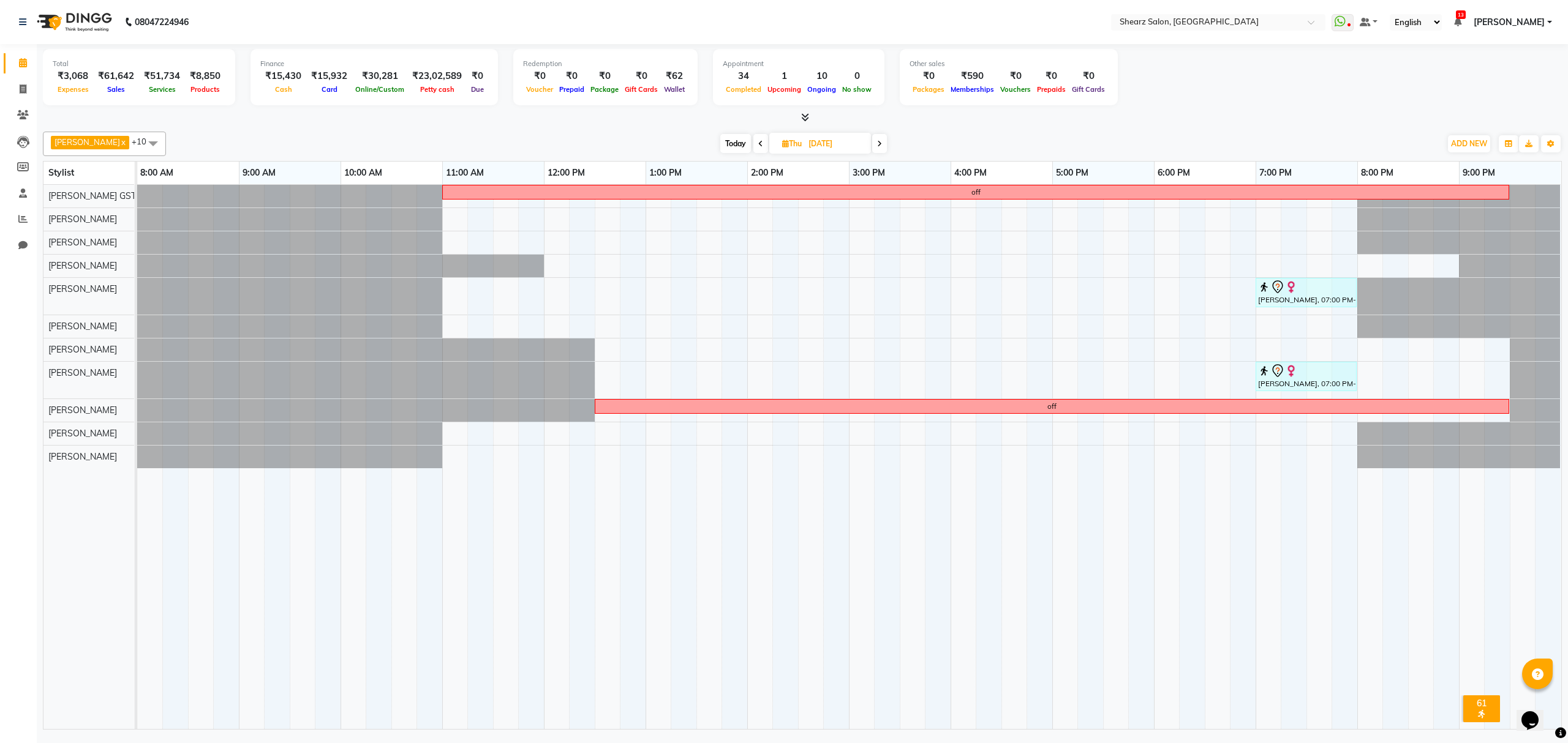
click at [753, 135] on span at bounding box center [760, 143] width 14 height 19
type input "08-10-2025"
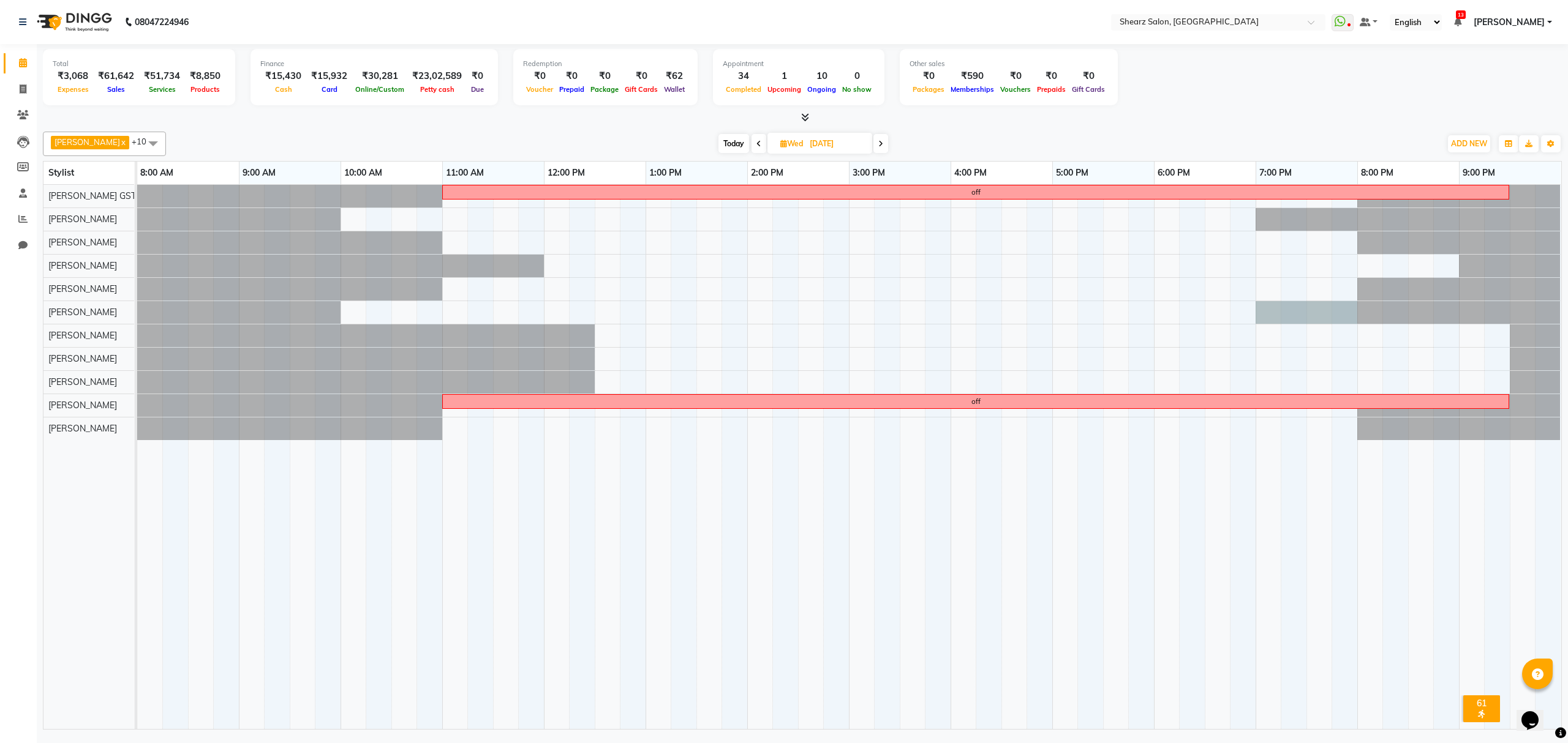
drag, startPoint x: 1260, startPoint y: 314, endPoint x: 1333, endPoint y: 308, distance: 73.2
click at [137, 306] on div at bounding box center [137, 312] width 0 height 23
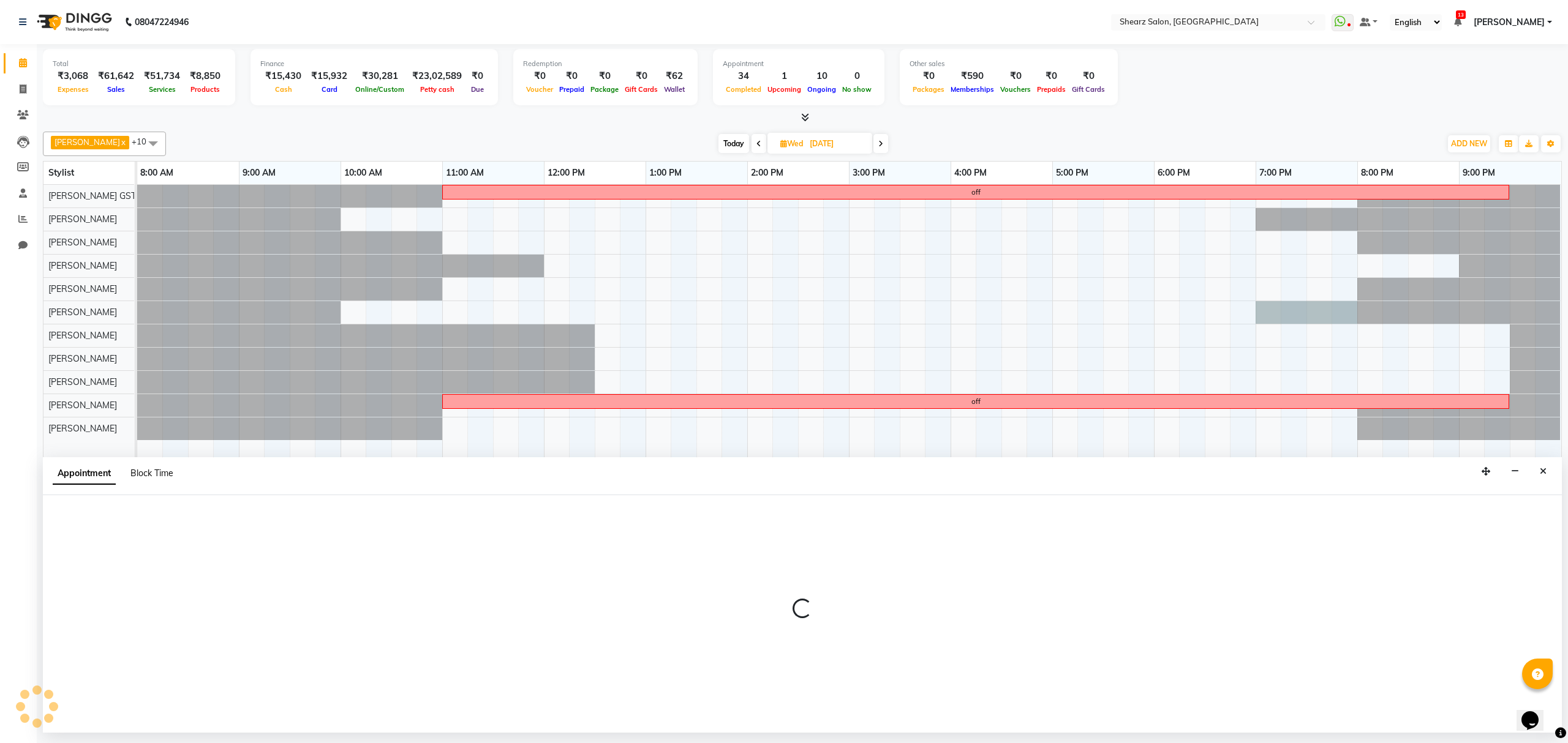
click at [162, 469] on span "Block Time" at bounding box center [152, 473] width 43 height 11
select select "77486"
select select "1140"
select select "1200"
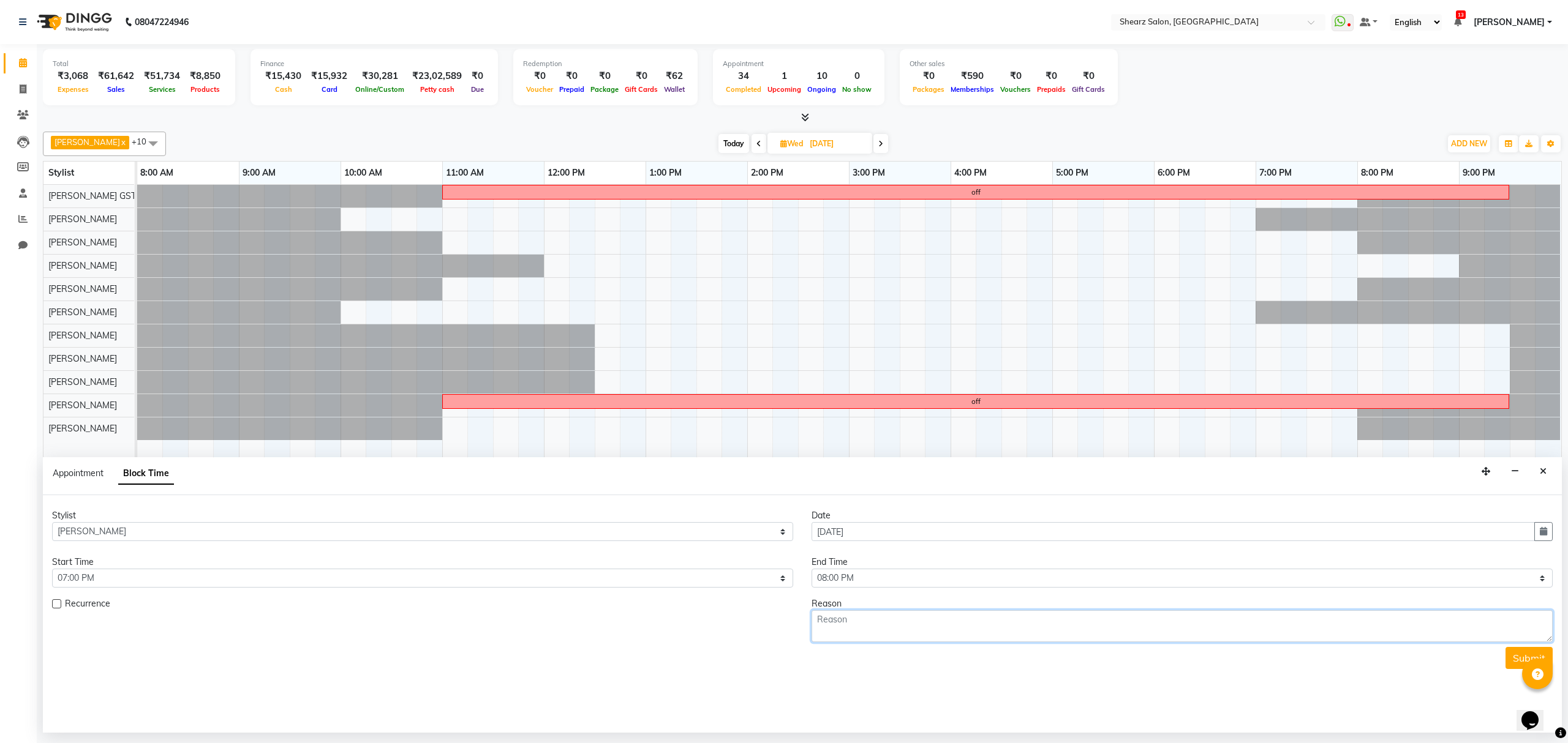
click at [878, 619] on textarea at bounding box center [1182, 626] width 741 height 32
type textarea "Jigna ma'am"
click at [1508, 656] on button "Submit" at bounding box center [1529, 658] width 47 height 22
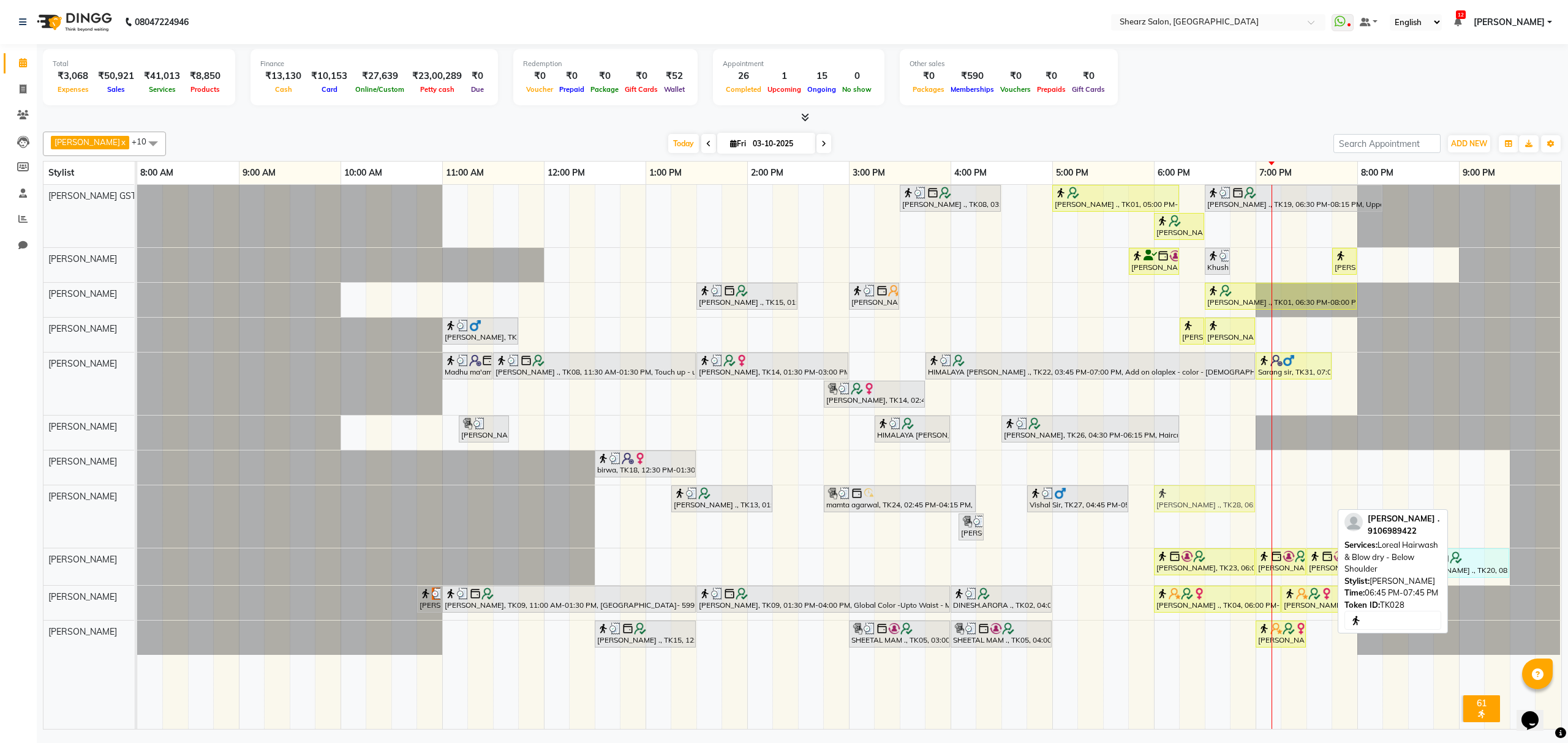
drag, startPoint x: 1290, startPoint y: 505, endPoint x: 1206, endPoint y: 492, distance: 85.0
click at [137, 492] on div "[PERSON_NAME] ., TK13, 01:15 PM-02:15 PM, Haircut By Master Stylist- [DEMOGRAPH…" at bounding box center [137, 517] width 0 height 63
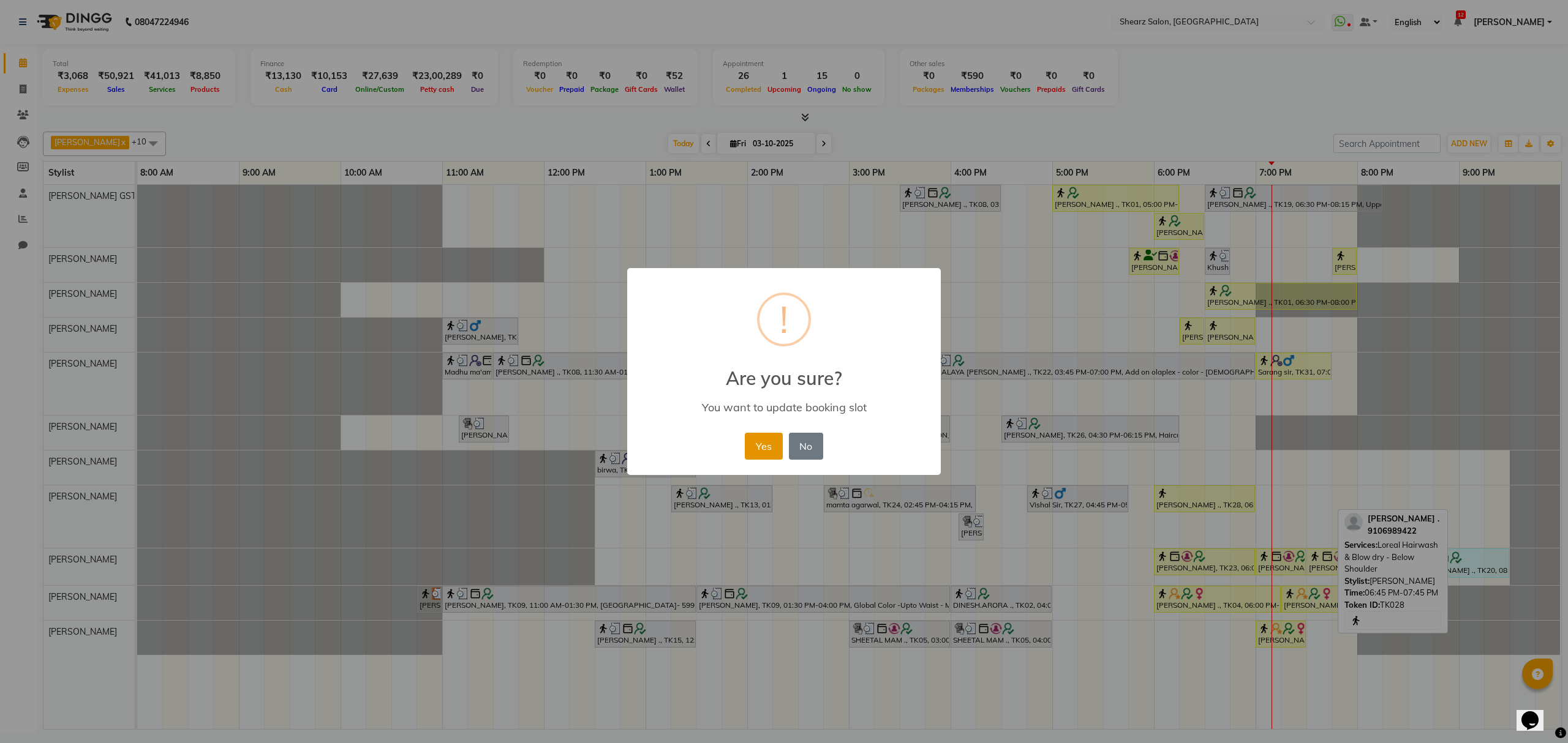
click at [763, 438] on button "Yes" at bounding box center [763, 446] width 37 height 27
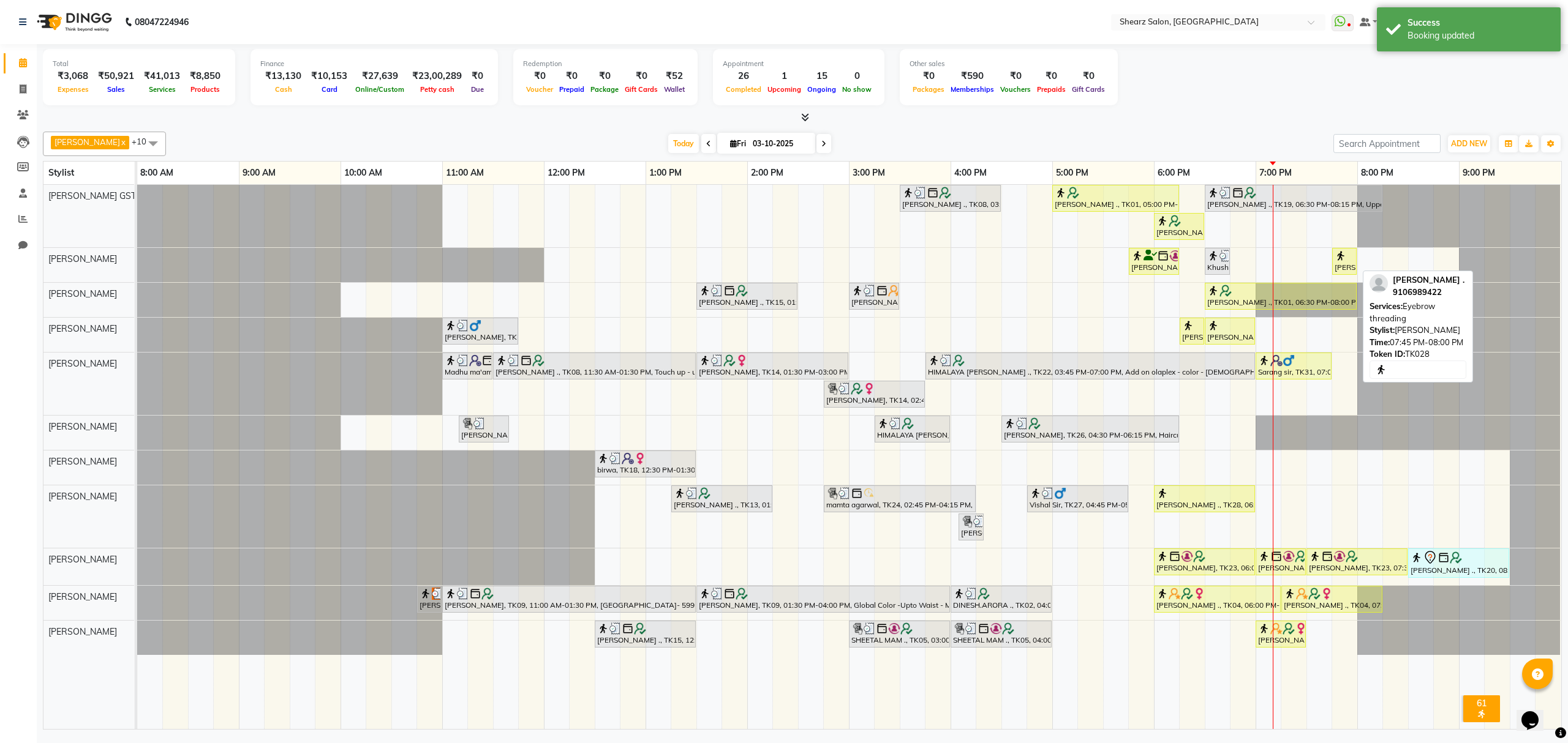
drag, startPoint x: 1354, startPoint y: 261, endPoint x: 1294, endPoint y: 263, distance: 60.0
click at [1294, 263] on div "[PERSON_NAME] ., TK08, 03:30 PM-04:30 PM, Brazilian stripless international wax…" at bounding box center [849, 457] width 1424 height 544
drag, startPoint x: 1342, startPoint y: 262, endPoint x: 1283, endPoint y: 265, distance: 59.1
click at [137, 265] on div "[PERSON_NAME], TK23, 05:45 PM-06:15 PM, Eyebrow threading Khushi Maam, TK30, 06…" at bounding box center [137, 265] width 0 height 34
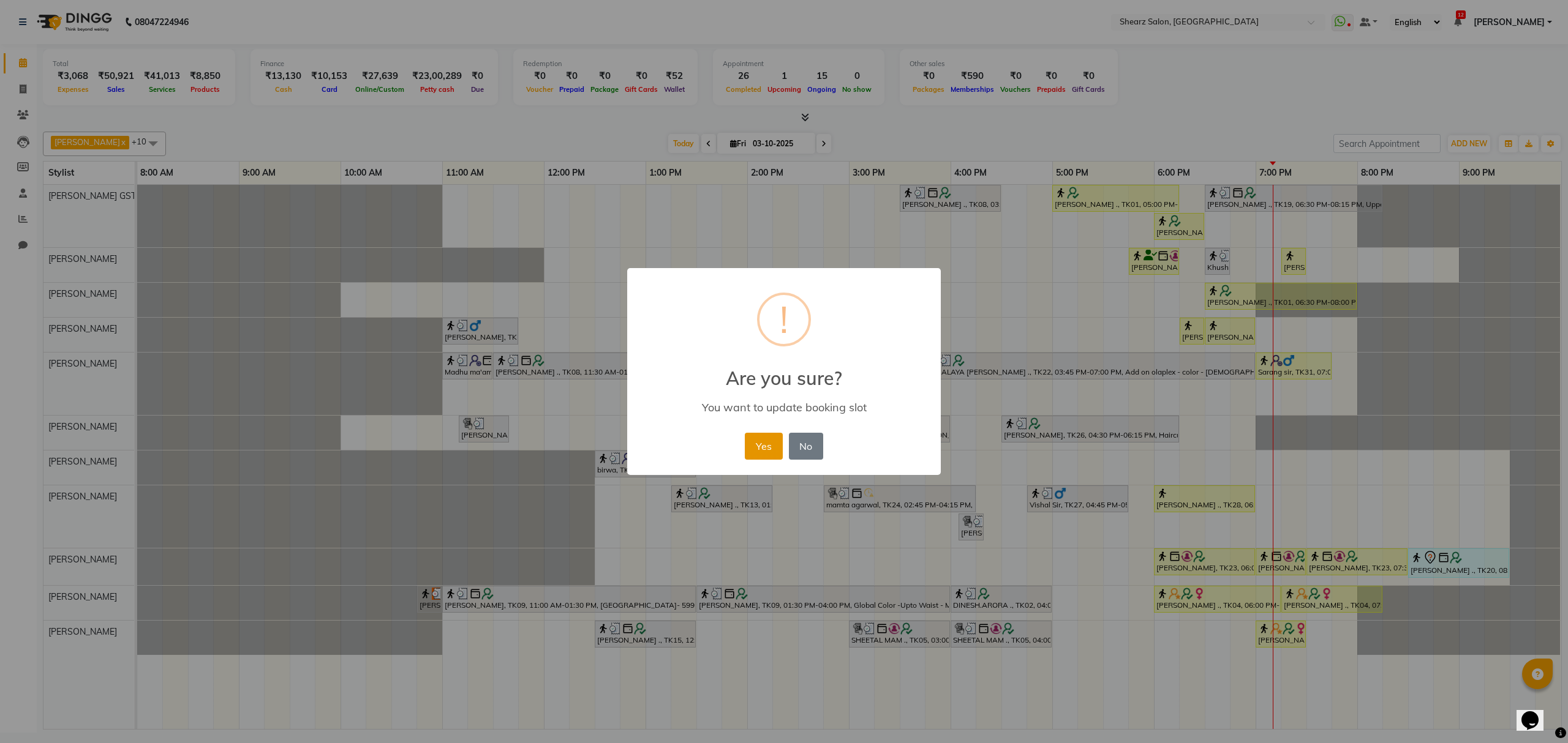
click at [755, 442] on button "Yes" at bounding box center [763, 446] width 37 height 27
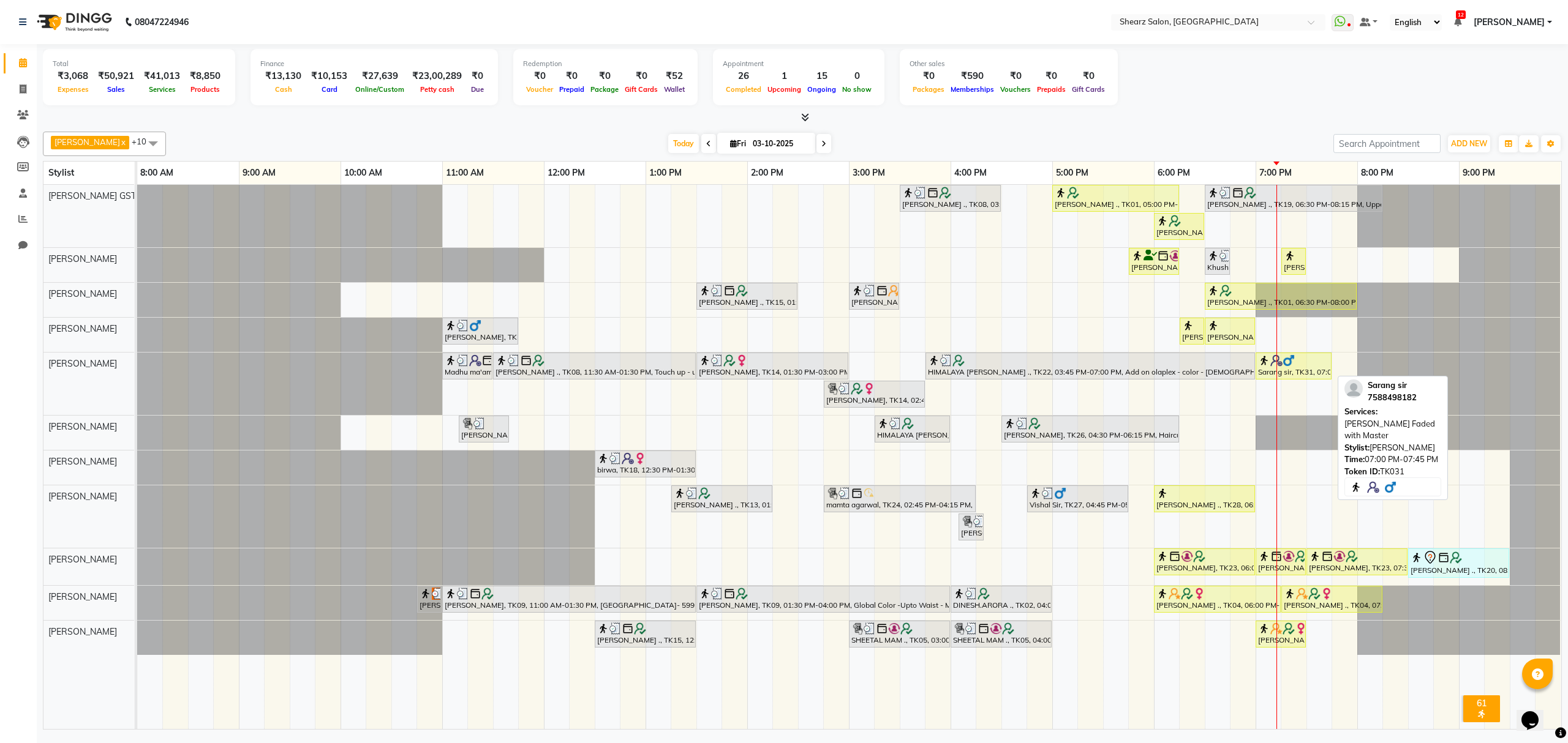
click at [1308, 369] on div "Sarang sir, TK31, 07:00 PM-07:45 PM, [PERSON_NAME] Faded with Master" at bounding box center [1293, 366] width 73 height 24
click at [1312, 370] on div "Sarang sir, TK31, 07:00 PM-07:45 PM, [PERSON_NAME] Faded with Master" at bounding box center [1293, 366] width 73 height 24
select select "1"
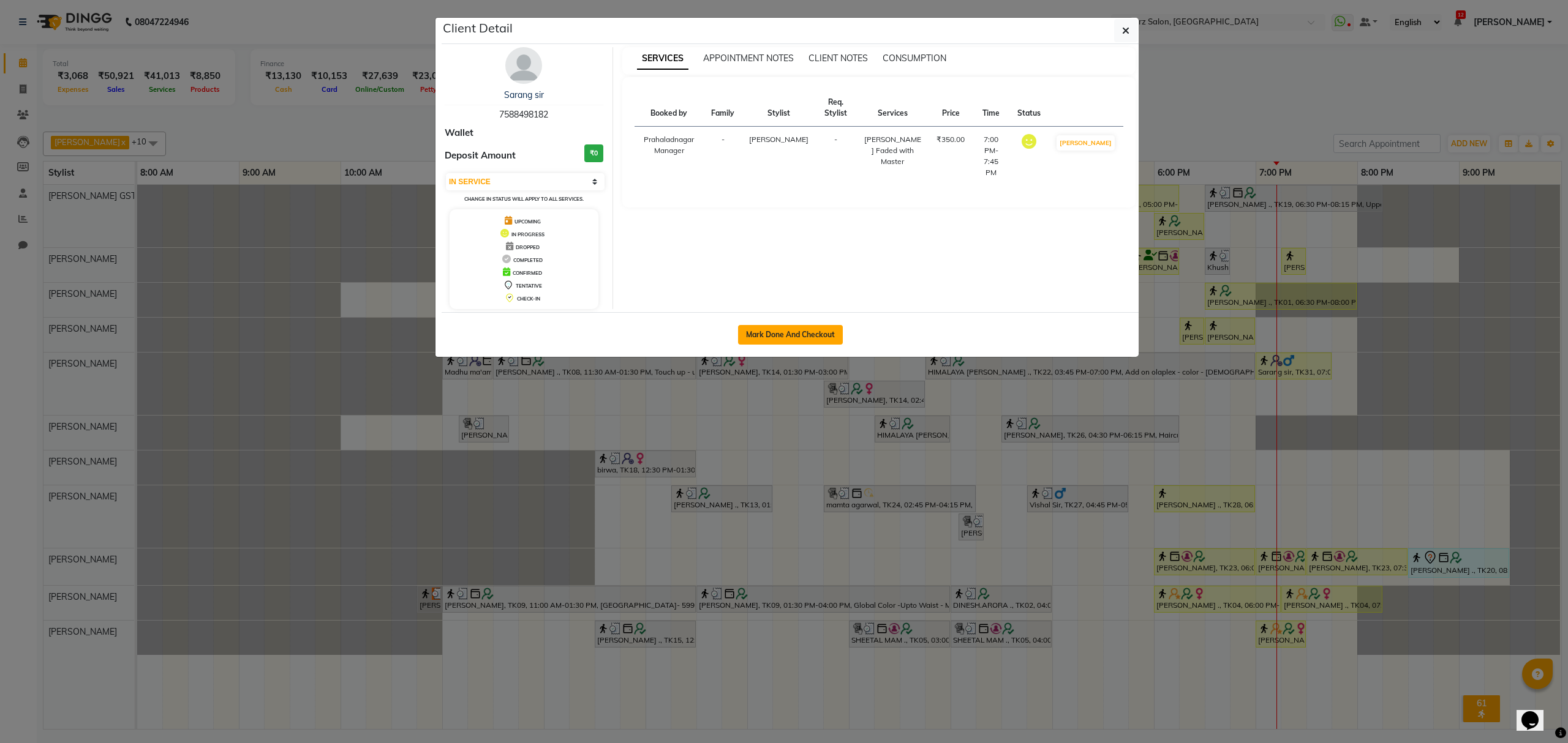
click at [775, 336] on button "Mark Done And Checkout" at bounding box center [791, 335] width 105 height 20
select select "service"
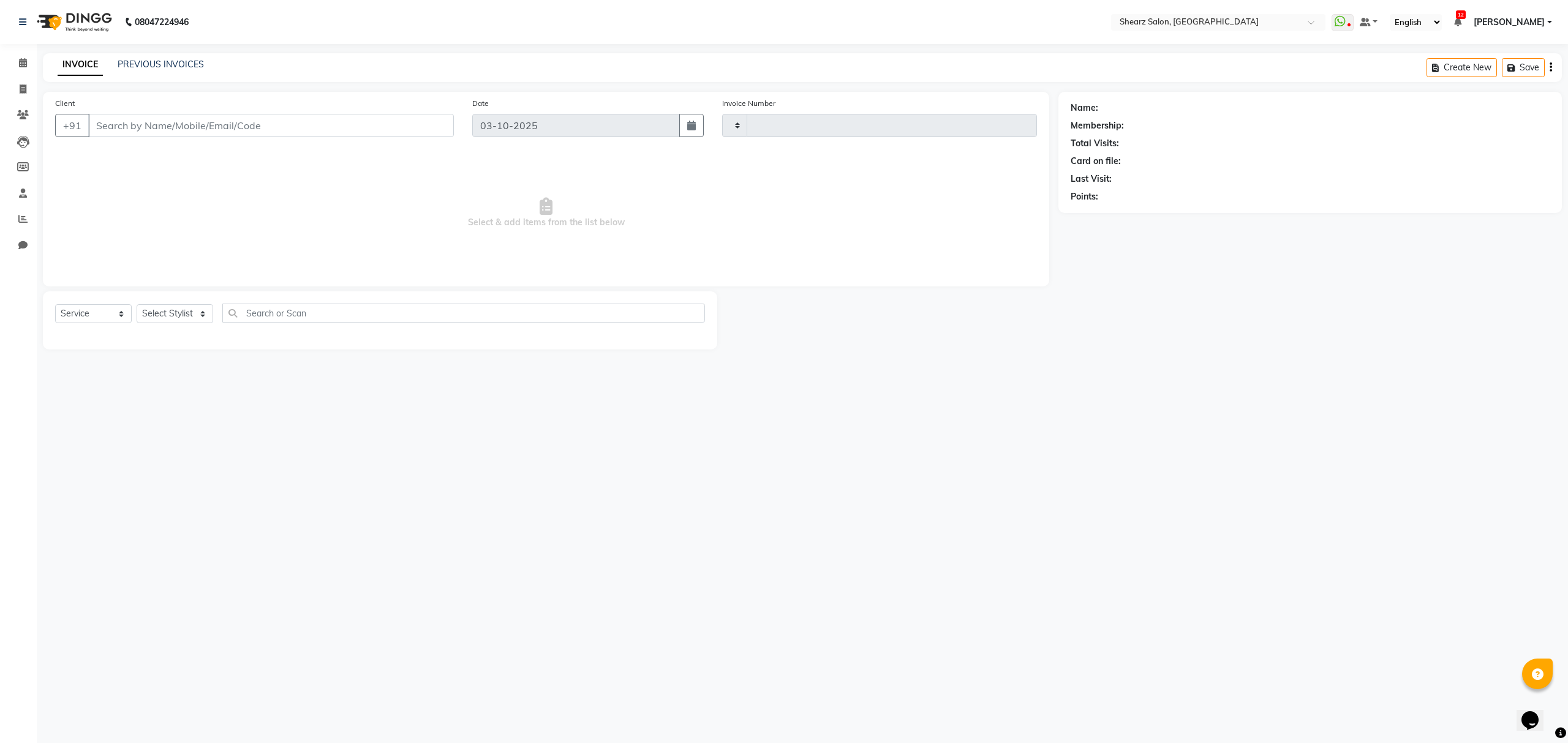
type input "7025"
select select "8157"
type input "7588498182"
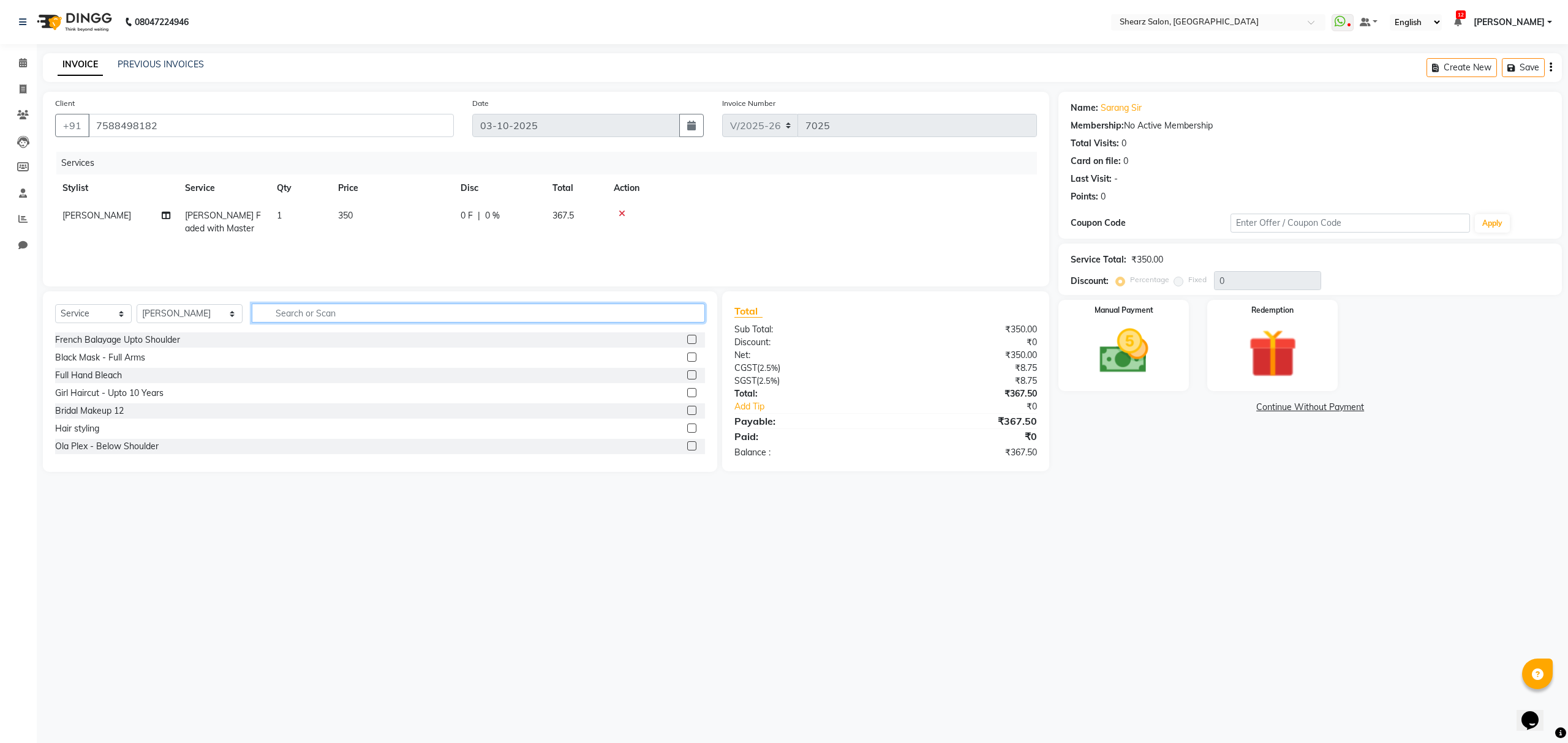
click at [324, 312] on input "text" at bounding box center [478, 313] width 452 height 19
click at [165, 310] on select "Select Stylist Admin A General [PERSON_NAME] Asha Chavariya [PERSON_NAME] Cente…" at bounding box center [190, 314] width 106 height 19
select select "77458"
click at [137, 305] on select "Select Stylist Admin A General [PERSON_NAME] Asha Chavariya [PERSON_NAME] Cente…" at bounding box center [190, 314] width 106 height 19
type input "beard col"
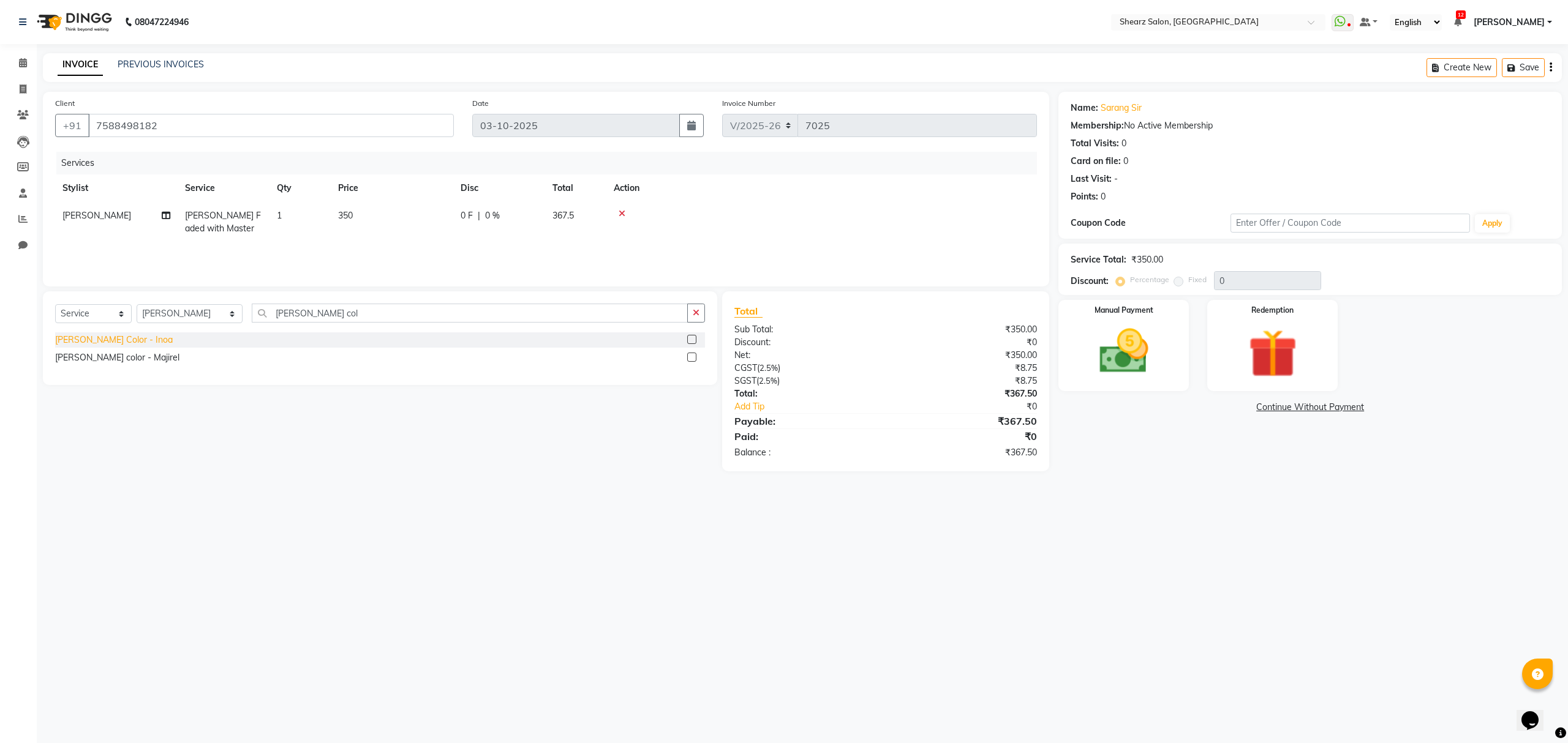
click at [77, 338] on div "[PERSON_NAME] Color - Inoa" at bounding box center [114, 340] width 118 height 13
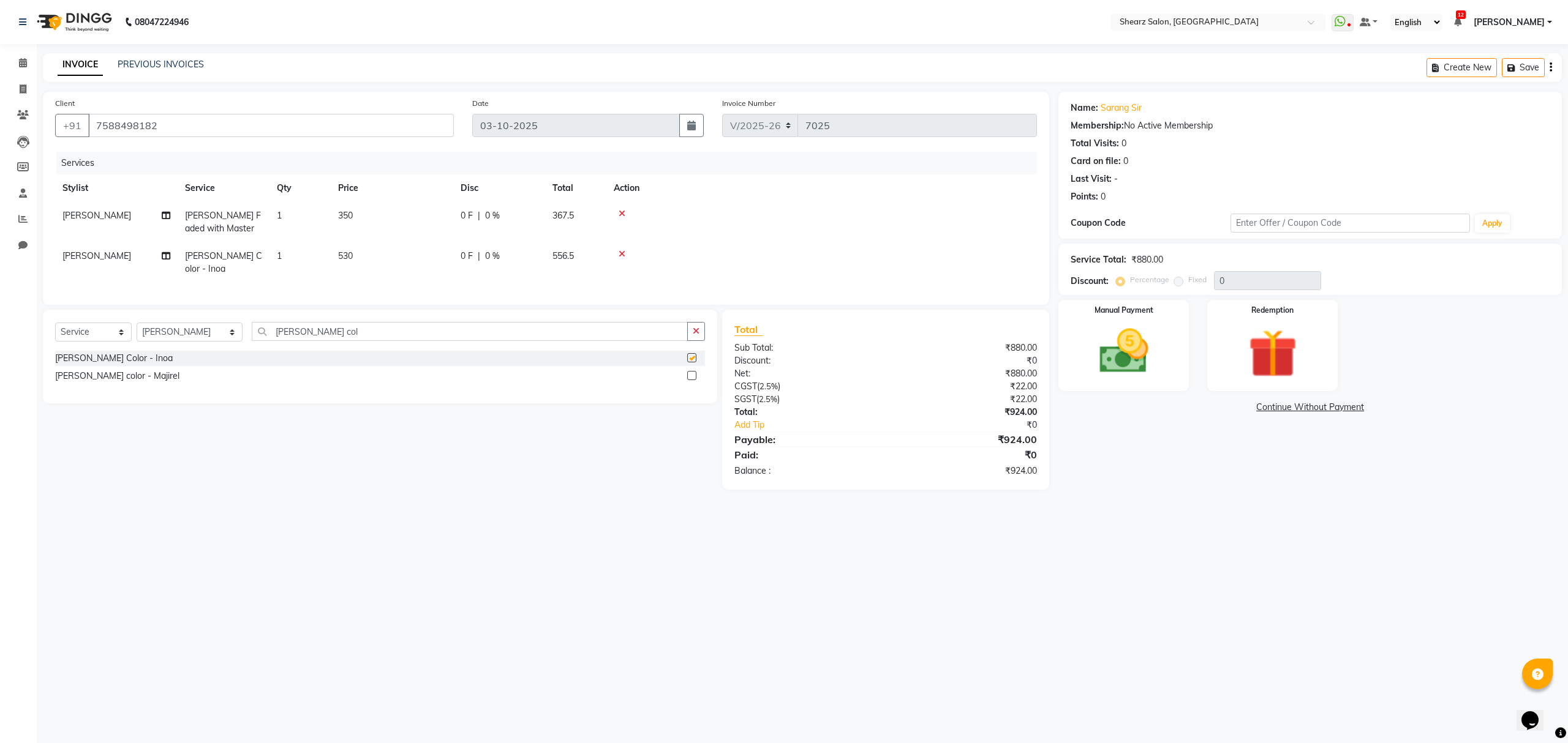
checkbox input "false"
click at [620, 251] on icon at bounding box center [622, 254] width 7 height 8
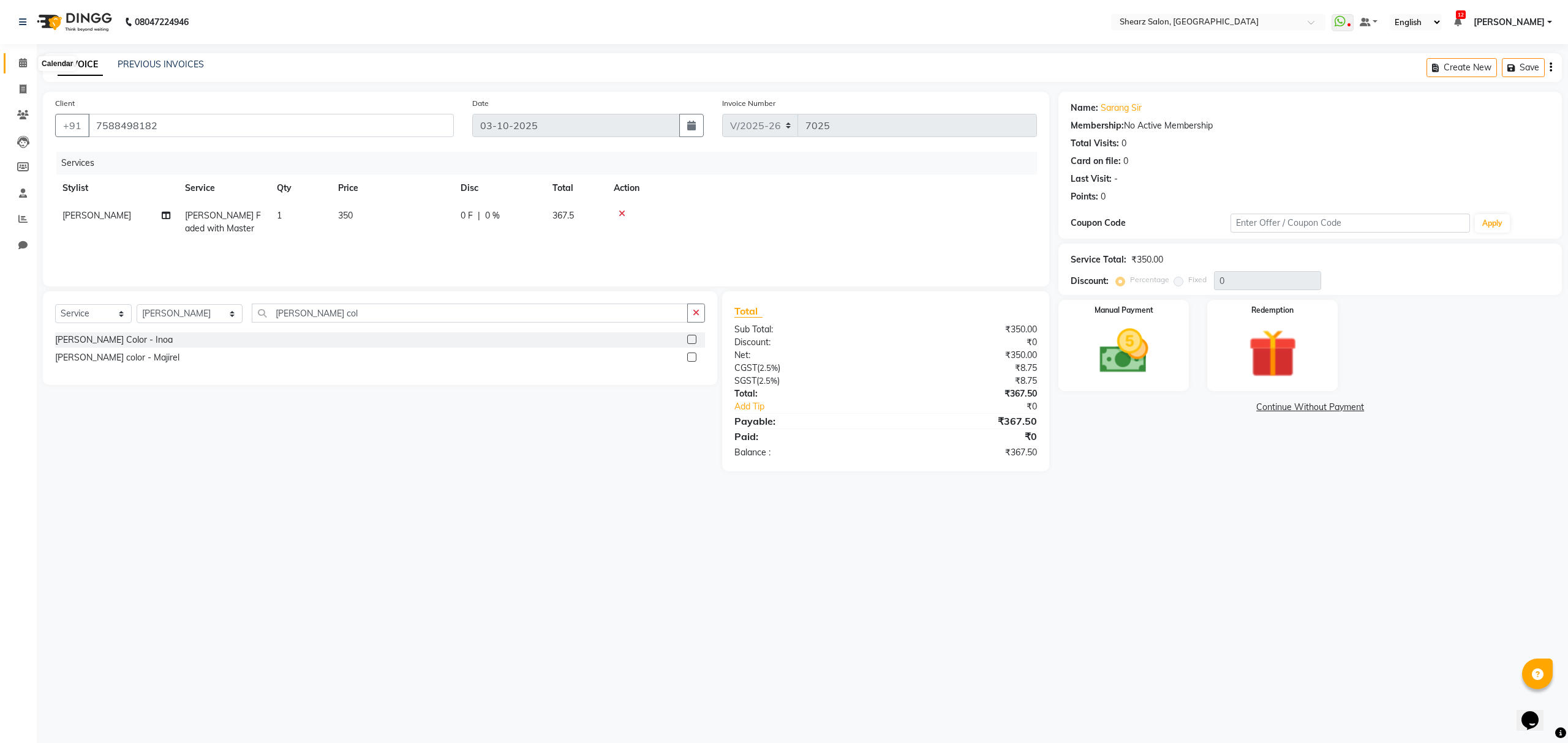
click at [21, 63] on icon at bounding box center [23, 63] width 8 height 9
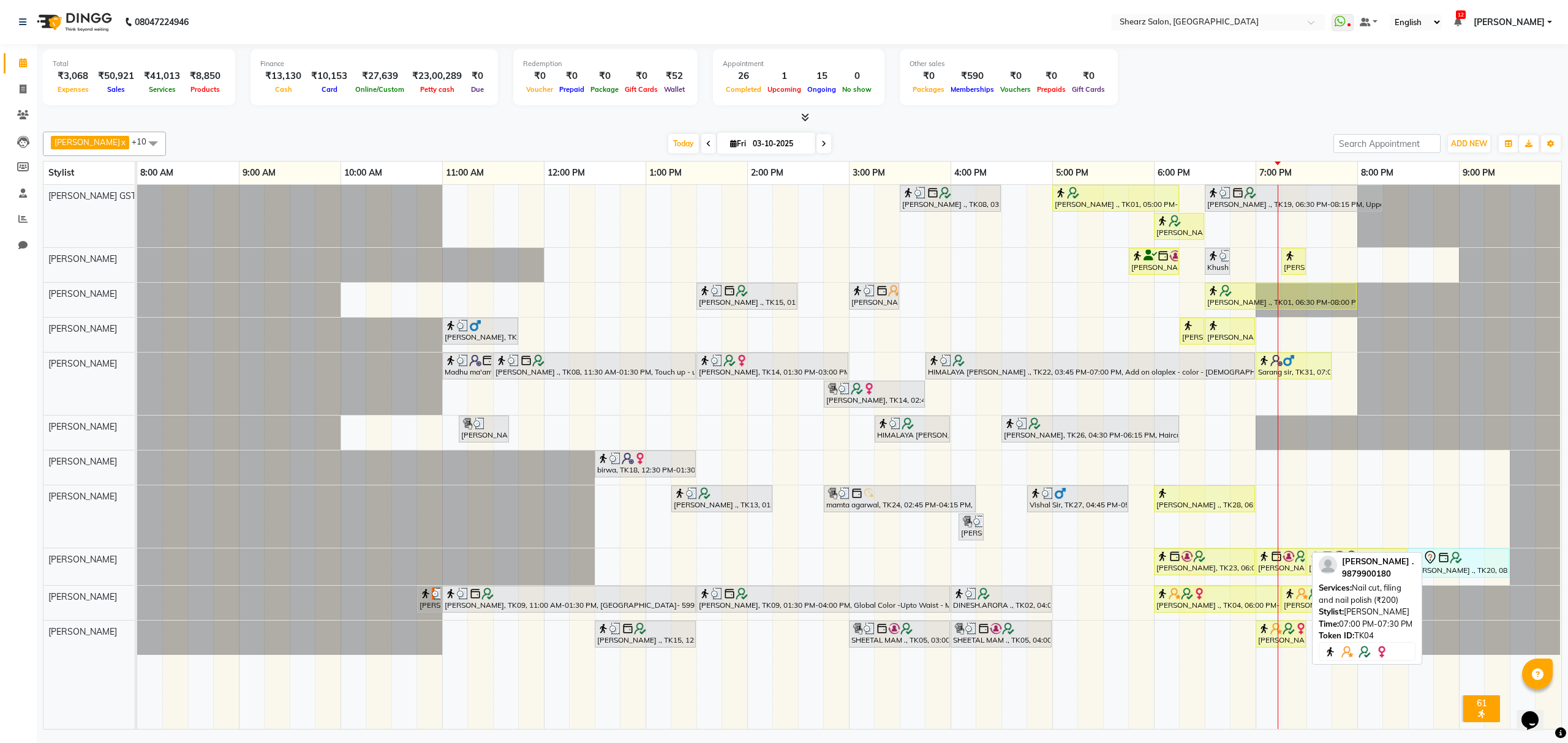
click at [1274, 646] on div "[PERSON_NAME] ., TK04, 07:00 PM-07:30 PM, Nail cut, filing and nail polish (₹20…" at bounding box center [1280, 635] width 48 height 24
select select "1"
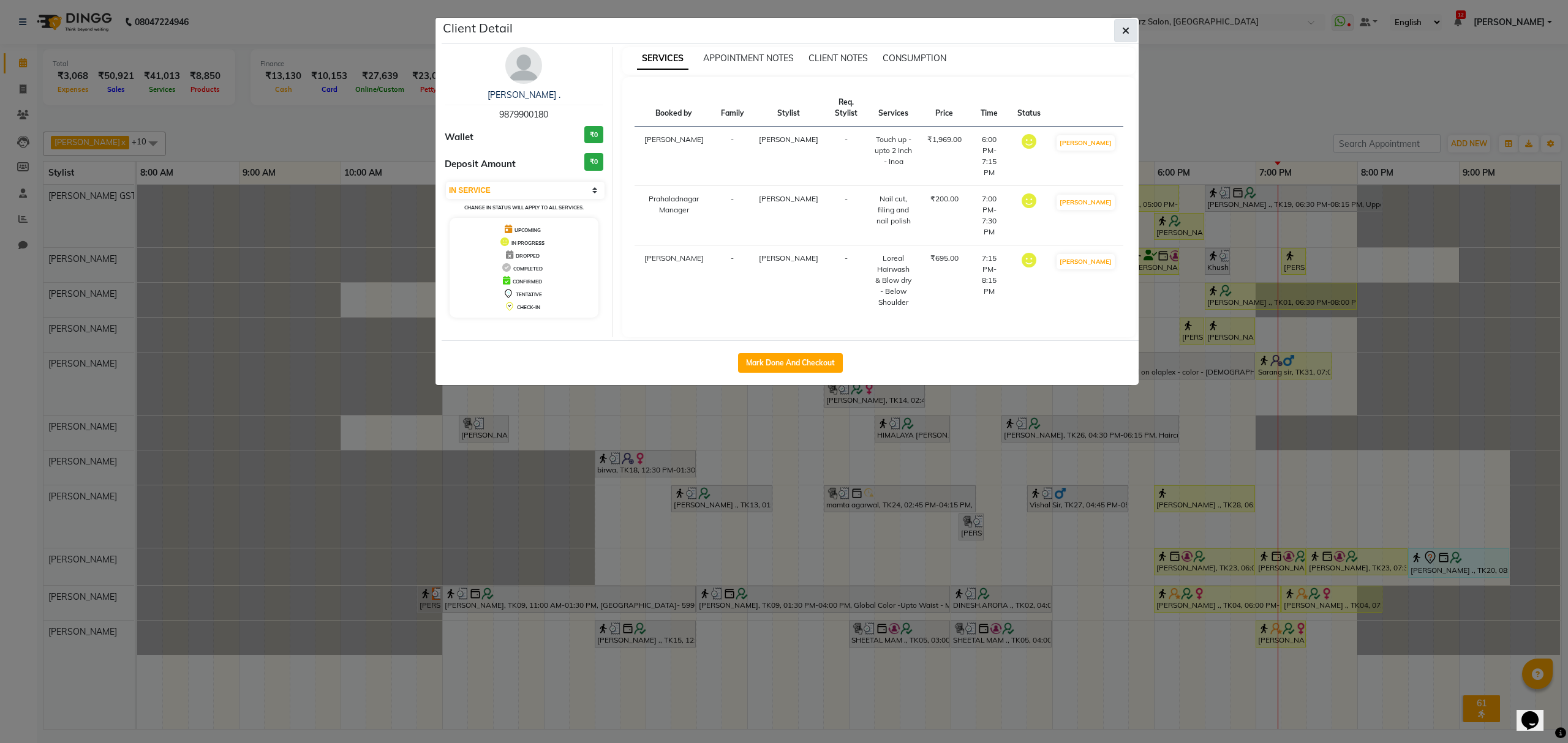
click at [1133, 32] on button "button" at bounding box center [1126, 31] width 24 height 24
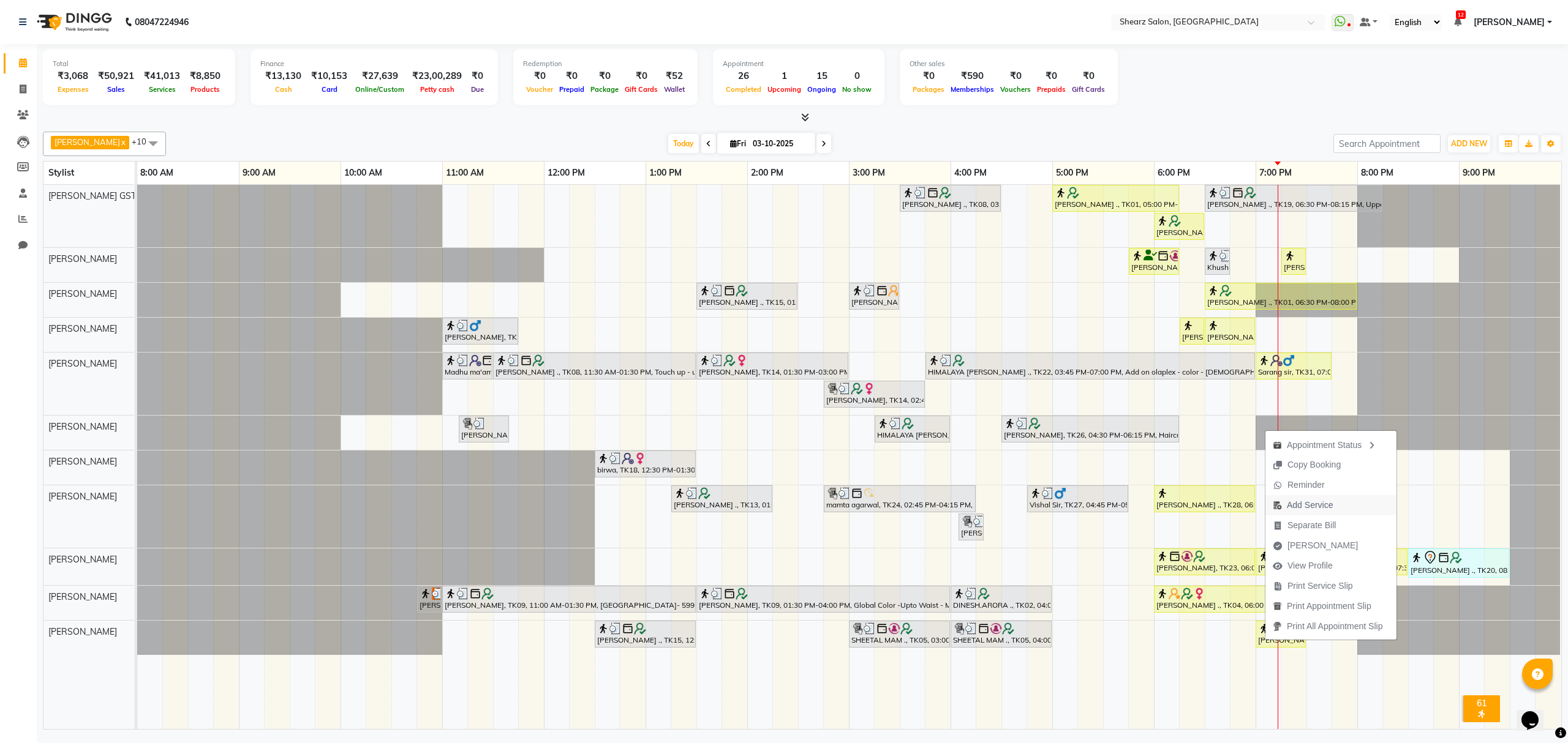
click at [1307, 504] on span "Add Service" at bounding box center [1310, 506] width 46 height 13
select select "77443"
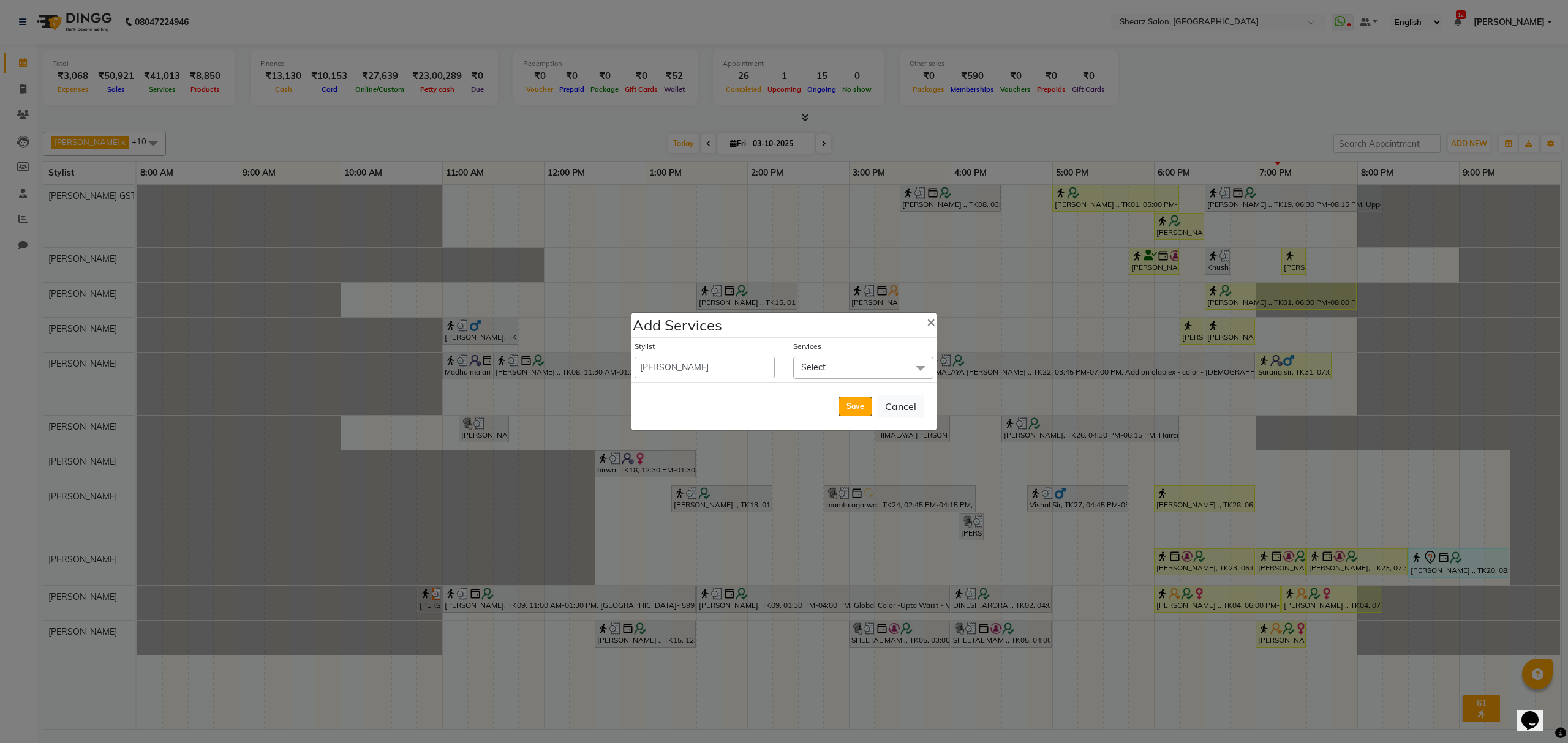
click at [855, 355] on div "Services" at bounding box center [863, 349] width 141 height 16
click at [859, 365] on span "Select" at bounding box center [863, 367] width 141 height 22
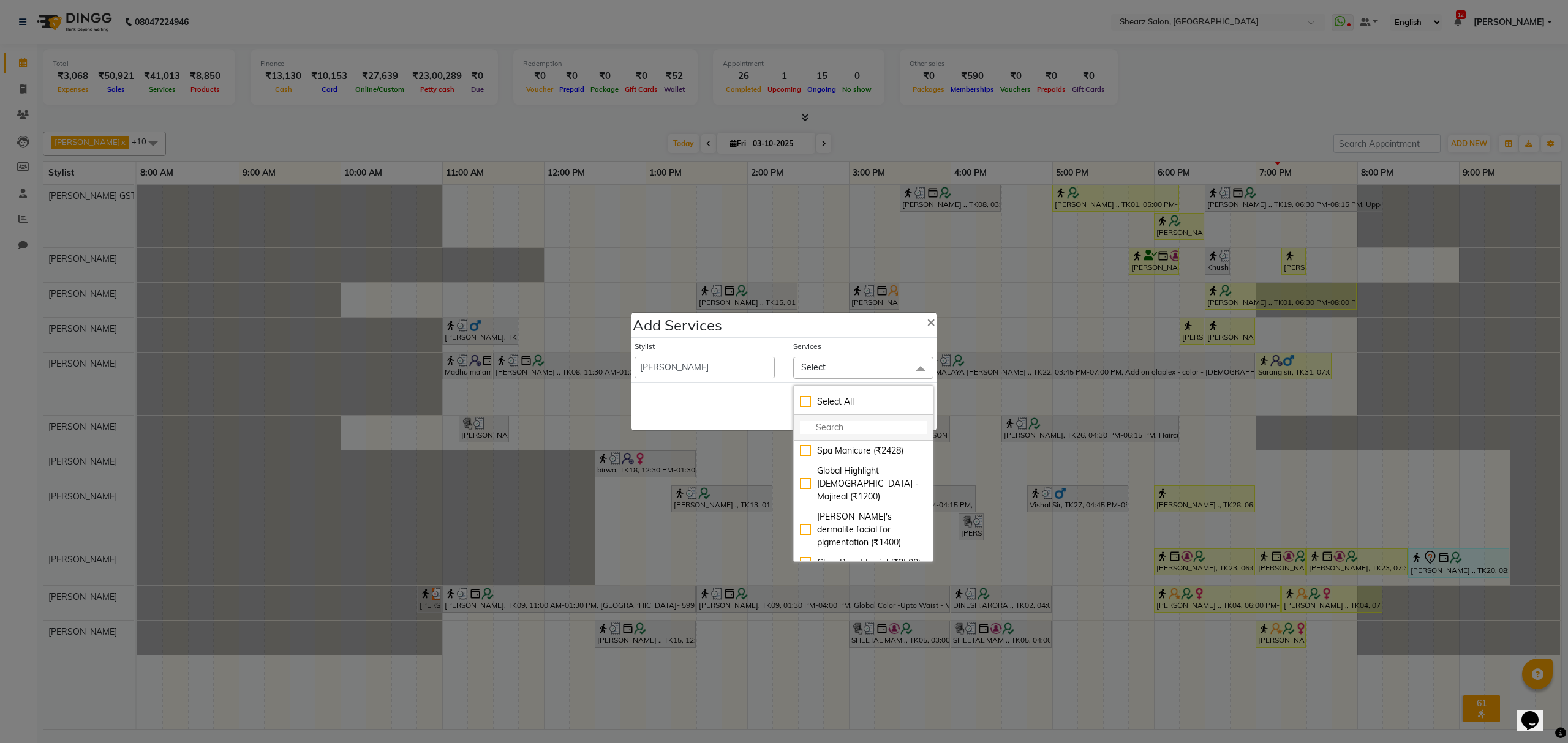
click at [860, 431] on input "multiselect-search" at bounding box center [864, 428] width 127 height 13
type input "fil"
checkbox input "true"
type input "fill"
checkbox input "false"
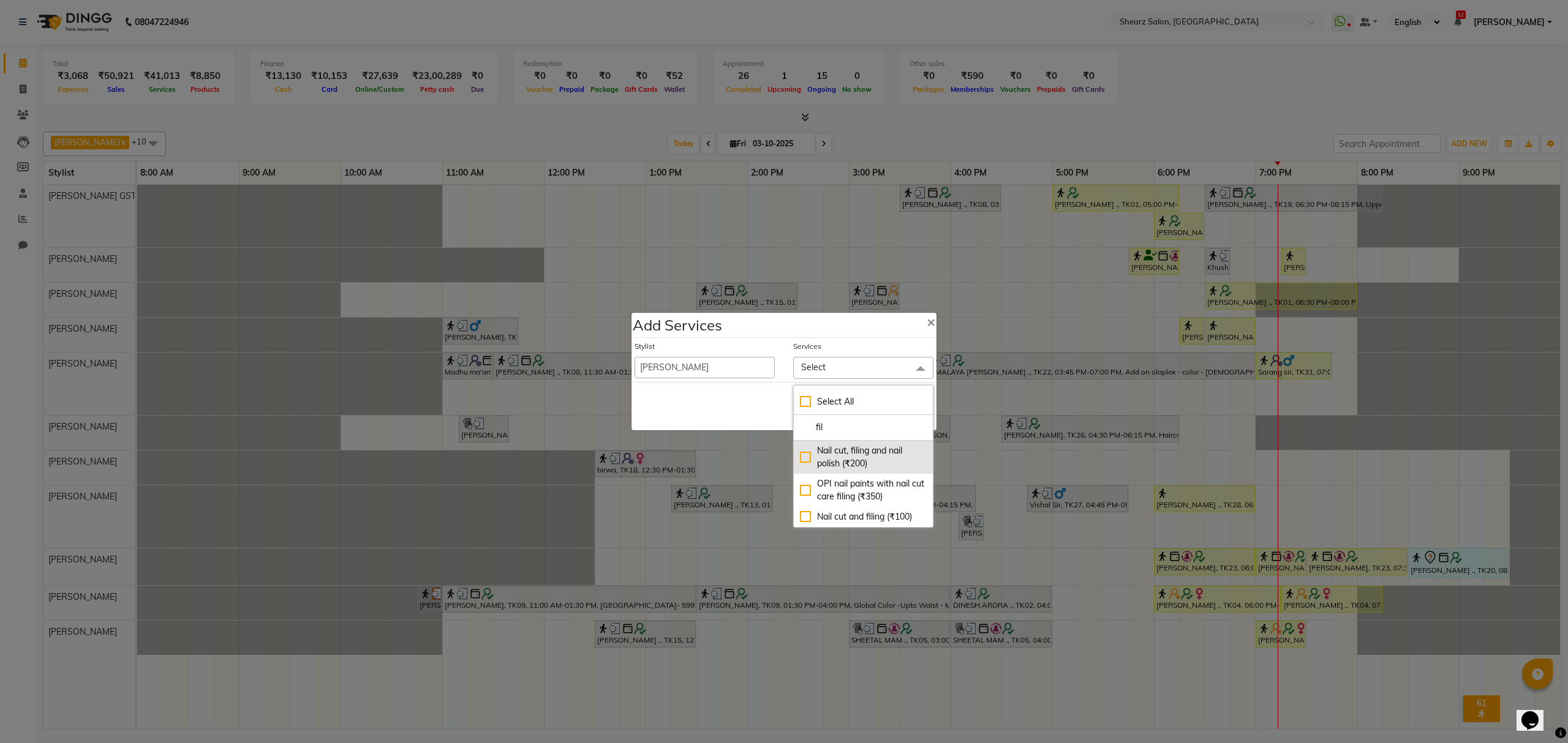
type input "fil"
click at [859, 450] on div "Nail cut, filing and nail polish (₹200)" at bounding box center [864, 457] width 127 height 25
checkbox input "true"
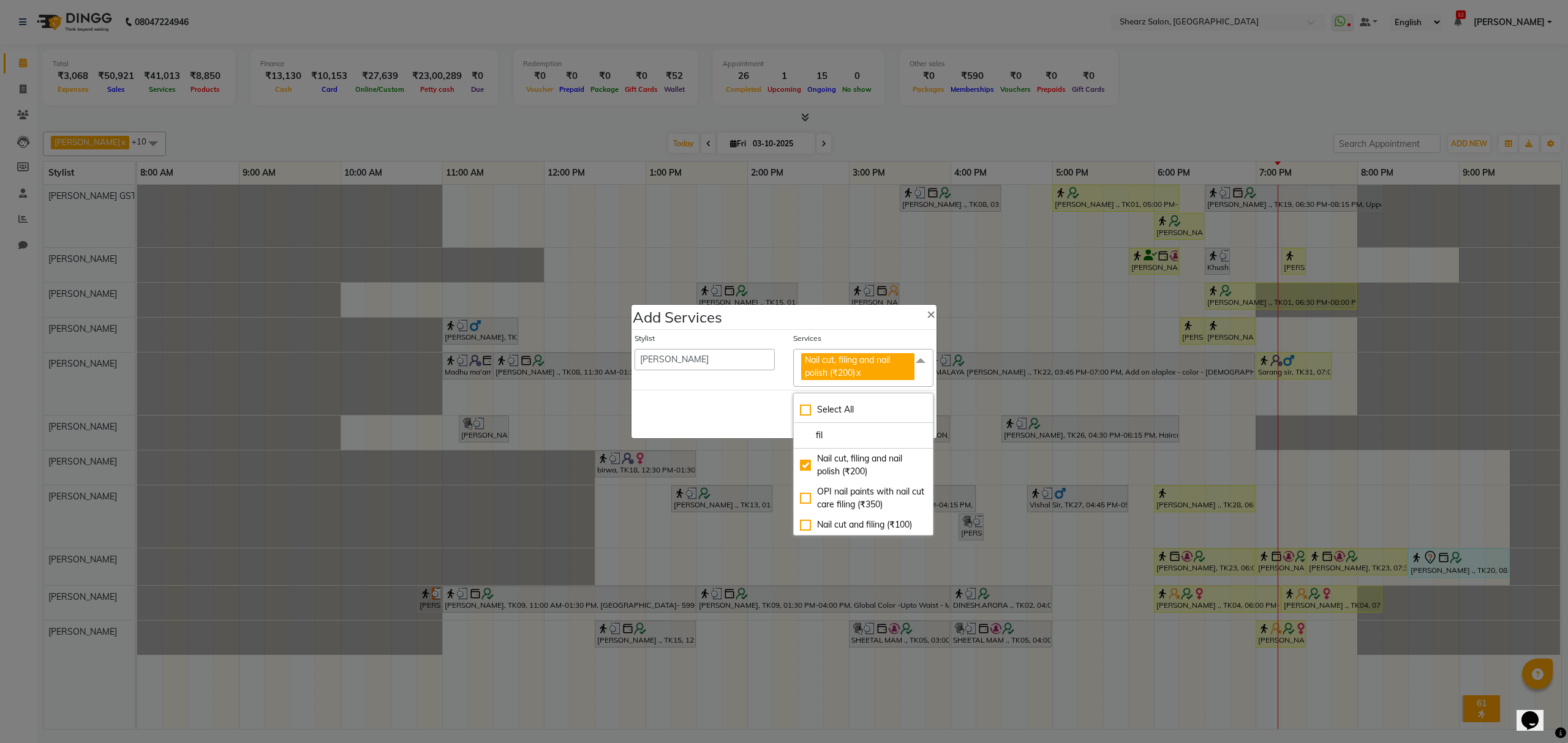
drag, startPoint x: 748, startPoint y: 423, endPoint x: 825, endPoint y: 425, distance: 77.0
click at [747, 422] on div "Save Cancel" at bounding box center [784, 414] width 305 height 48
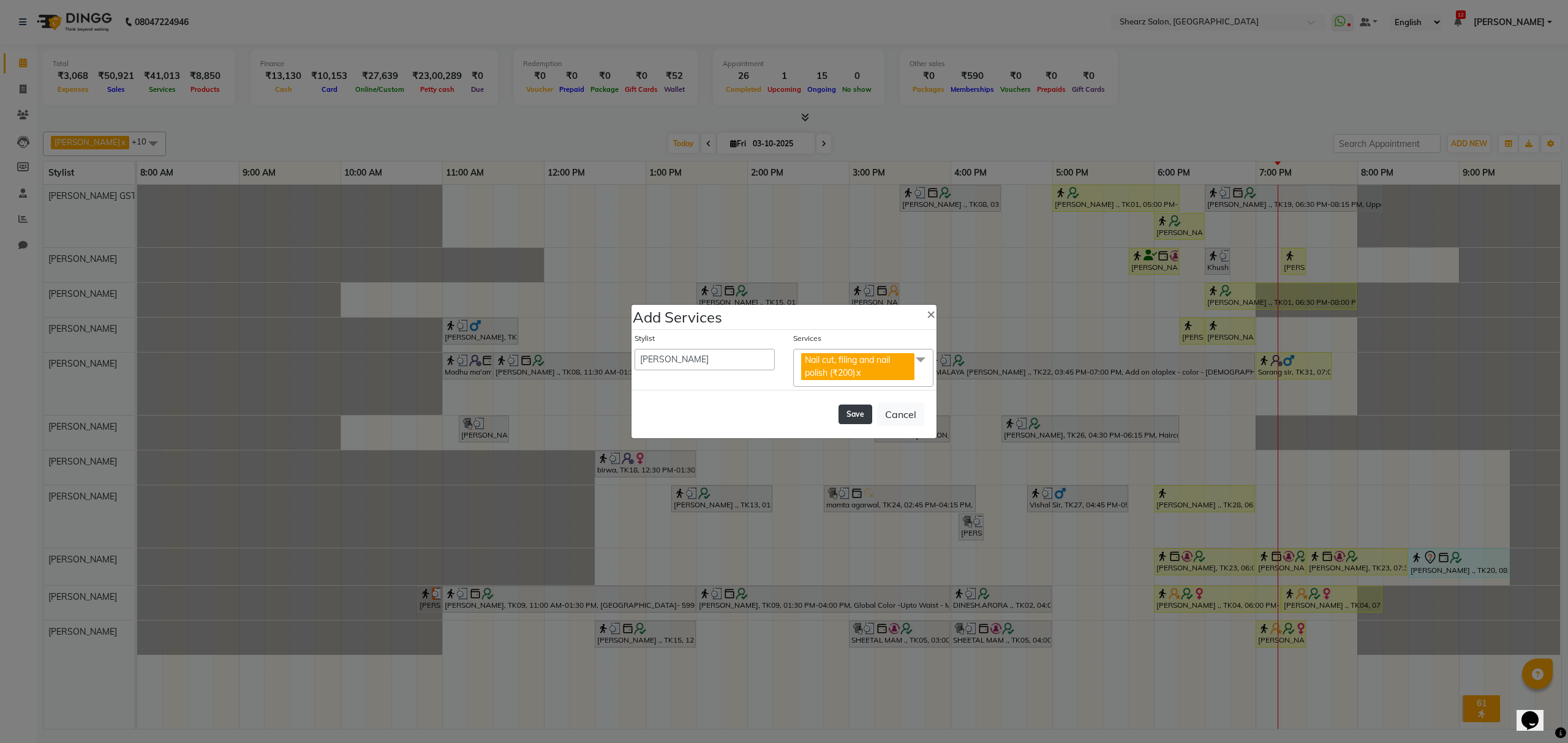
click at [840, 420] on button "Save" at bounding box center [856, 414] width 34 height 20
select select "77813"
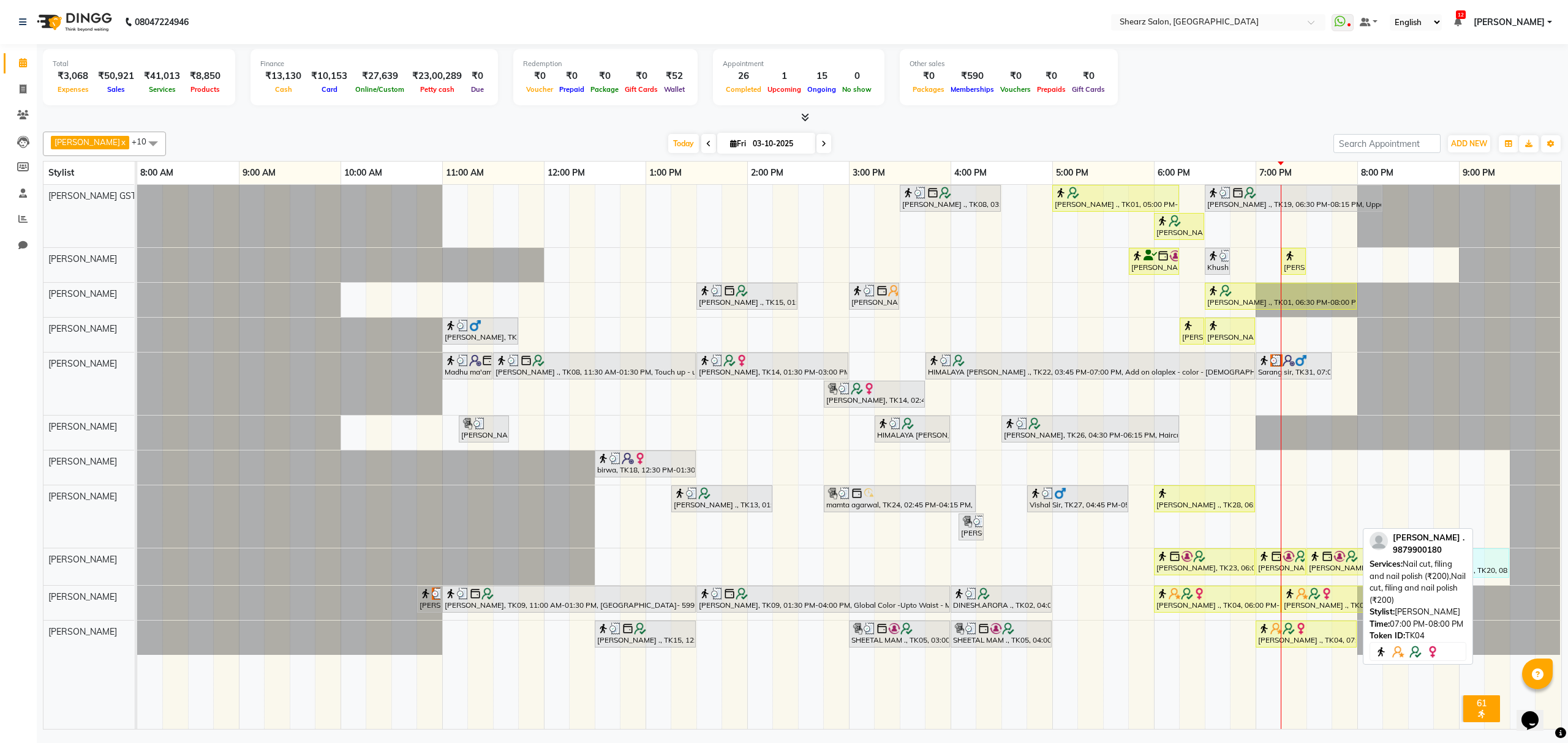
click at [1341, 635] on div at bounding box center [1306, 629] width 96 height 12
select select "1"
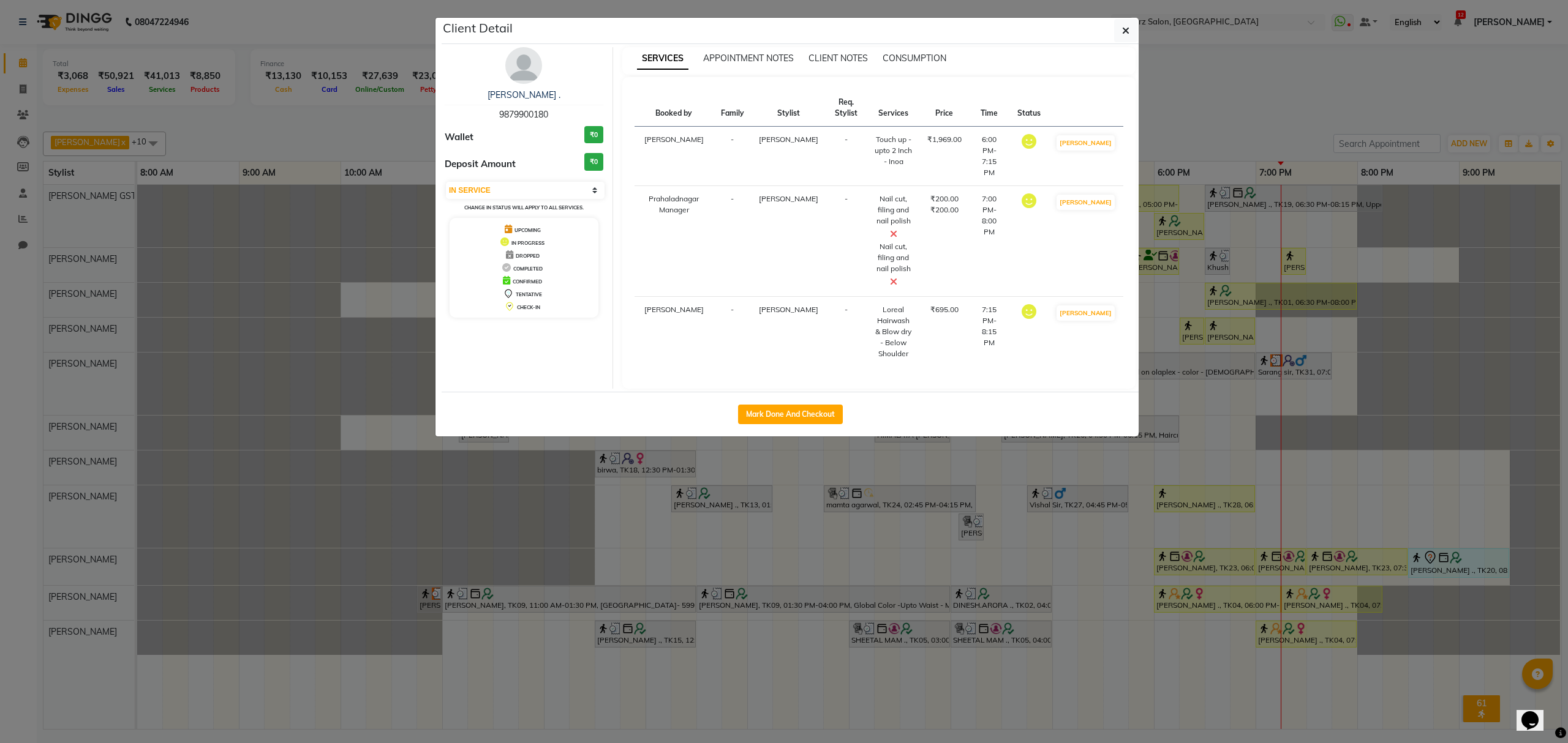
drag, startPoint x: 1121, startPoint y: 16, endPoint x: 1109, endPoint y: 5, distance: 16.3
click at [1120, 16] on ngb-modal-window "Client Detail JIGNA . 9879900180 Wallet ₹0 Deposit Amount ₹0 Select IN SERVICE …" at bounding box center [784, 371] width 1568 height 743
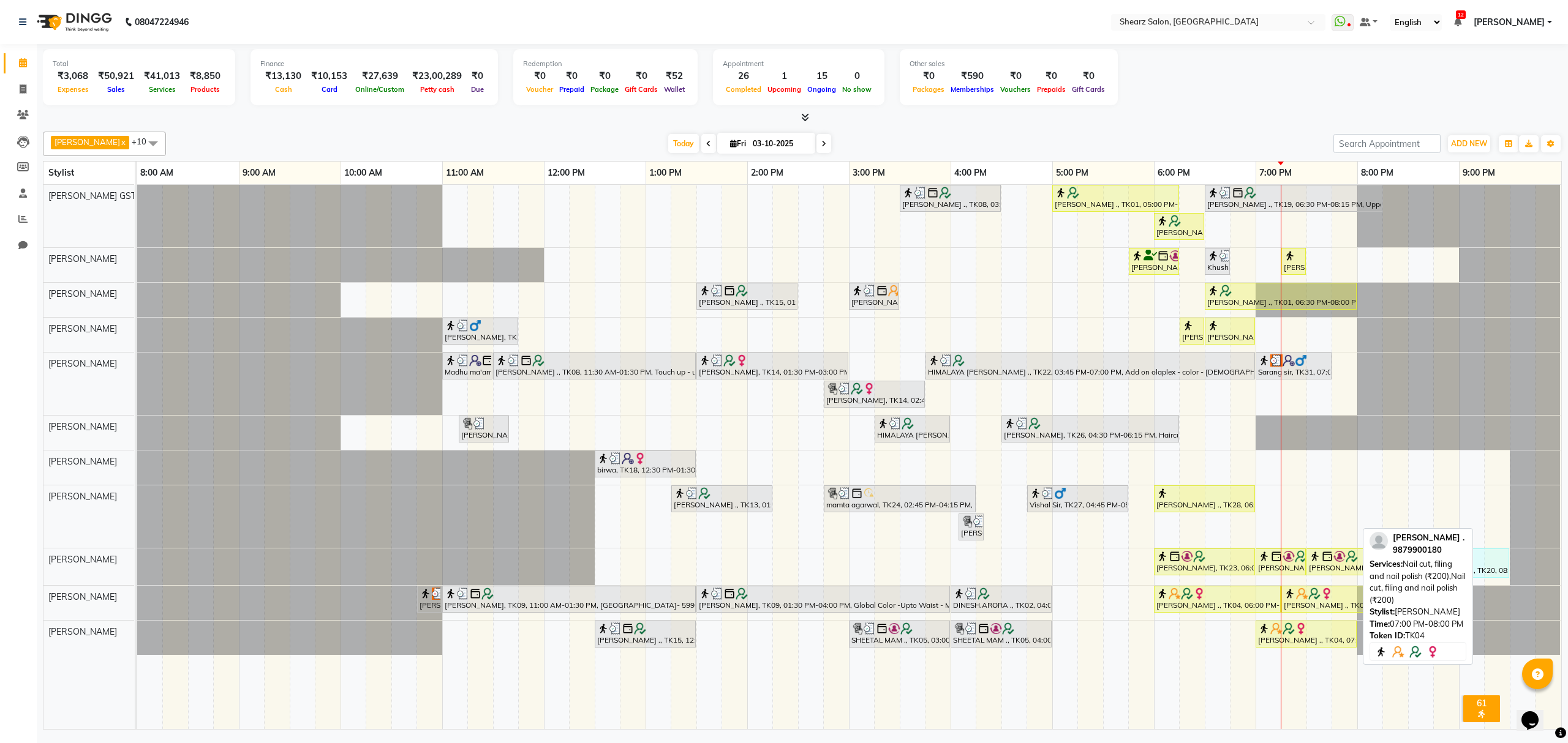
click at [1314, 635] on div at bounding box center [1306, 629] width 96 height 12
select select "1"
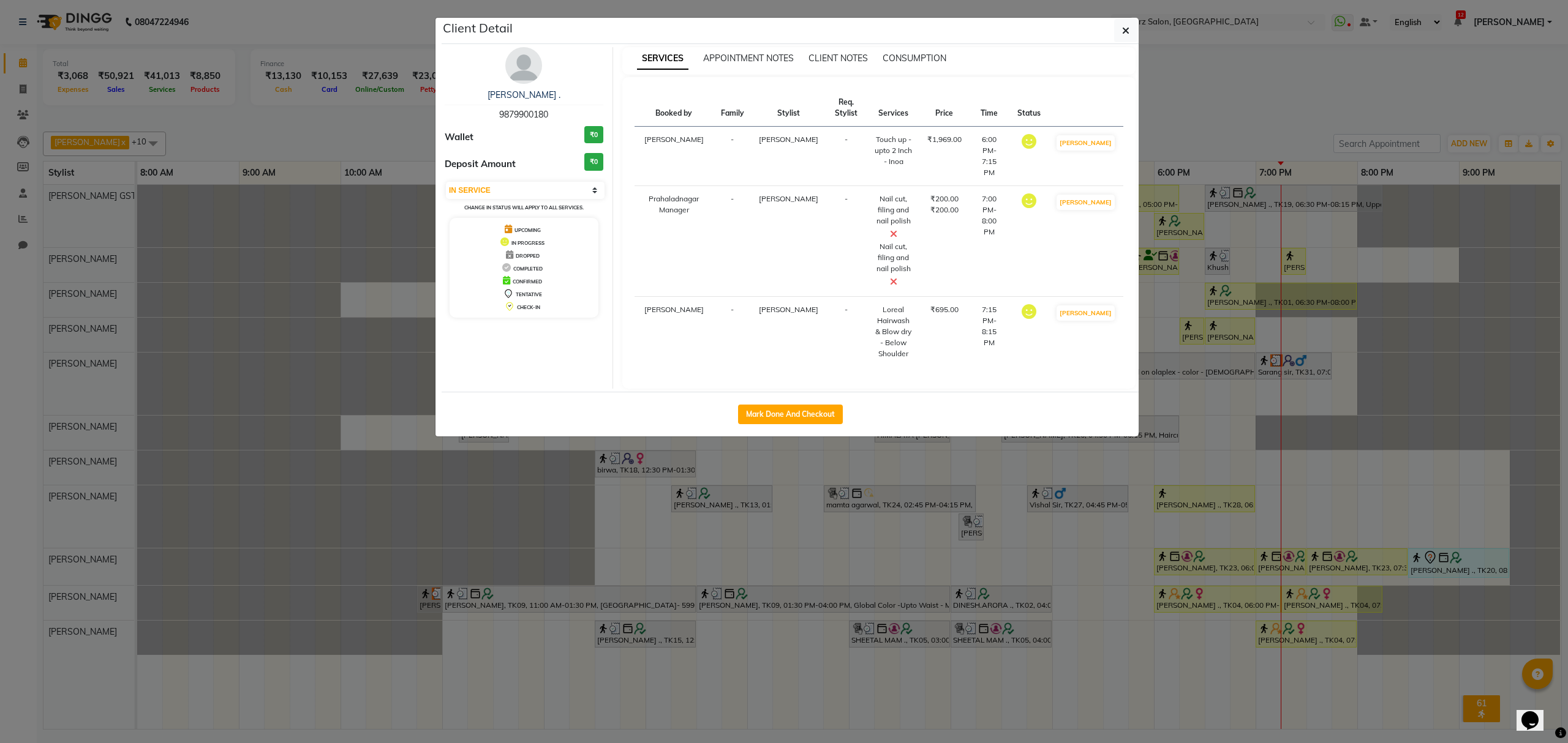
click at [898, 229] on icon at bounding box center [893, 233] width 7 height 10
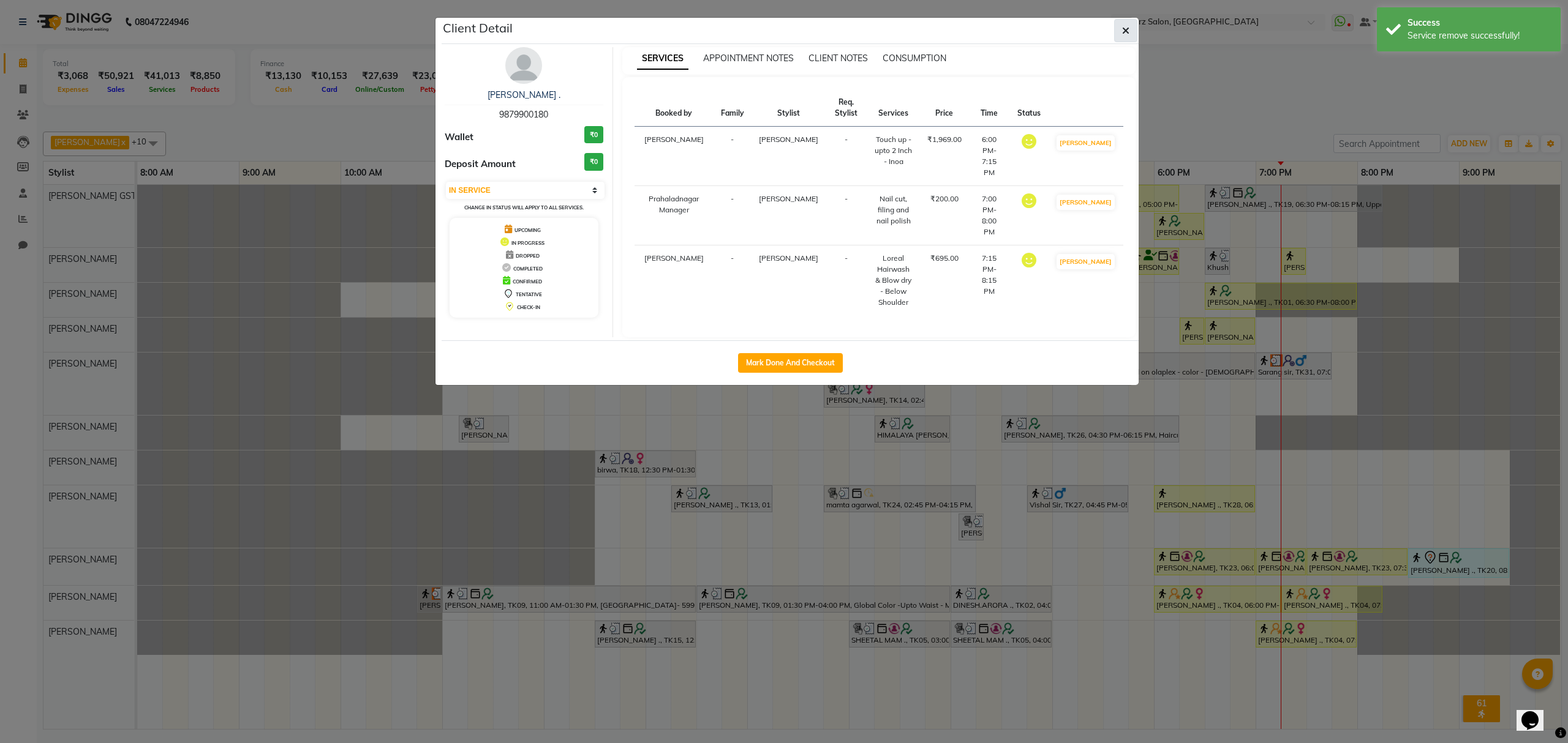
click at [1130, 23] on button "button" at bounding box center [1126, 31] width 24 height 24
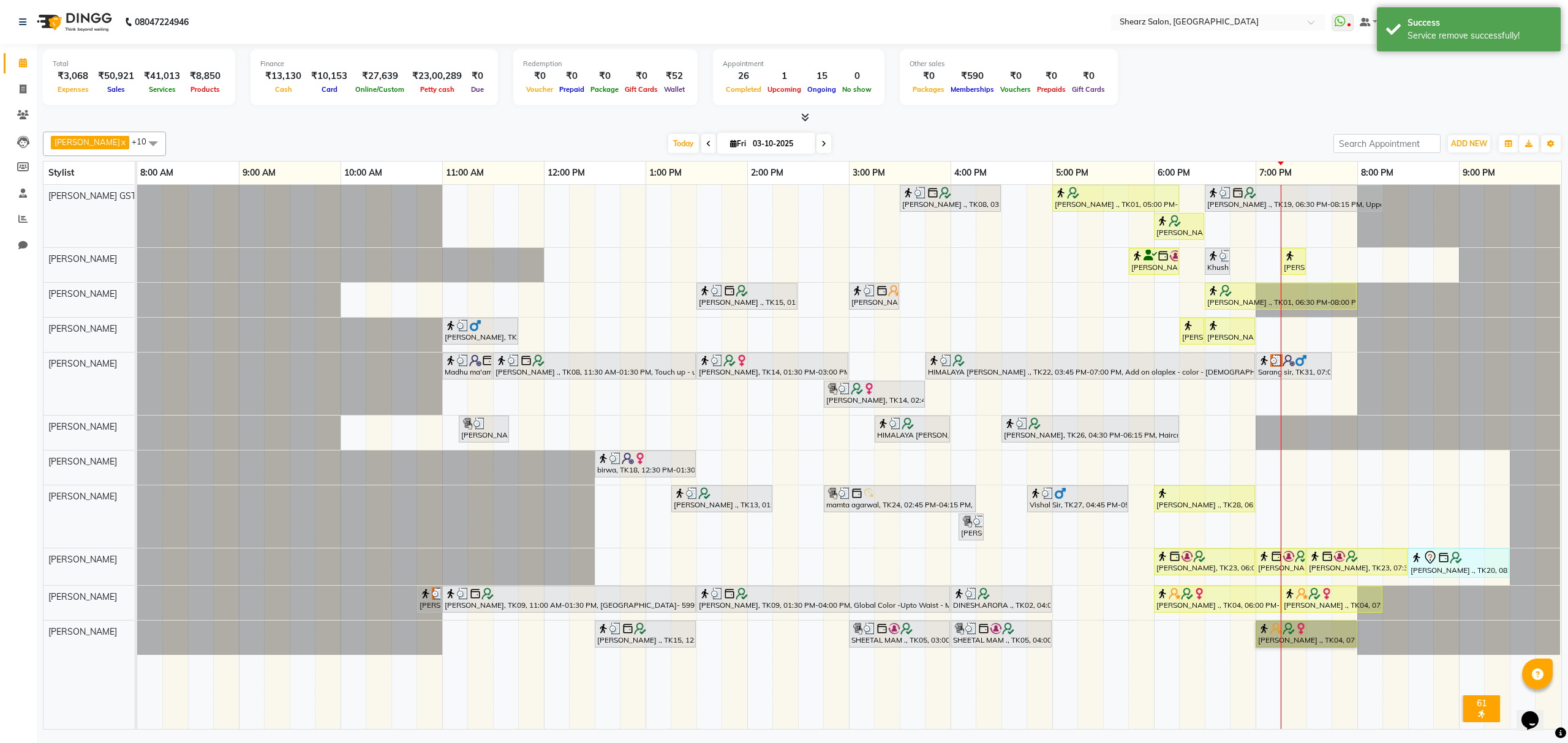
drag, startPoint x: 1320, startPoint y: 623, endPoint x: 1317, endPoint y: 642, distance: 19.2
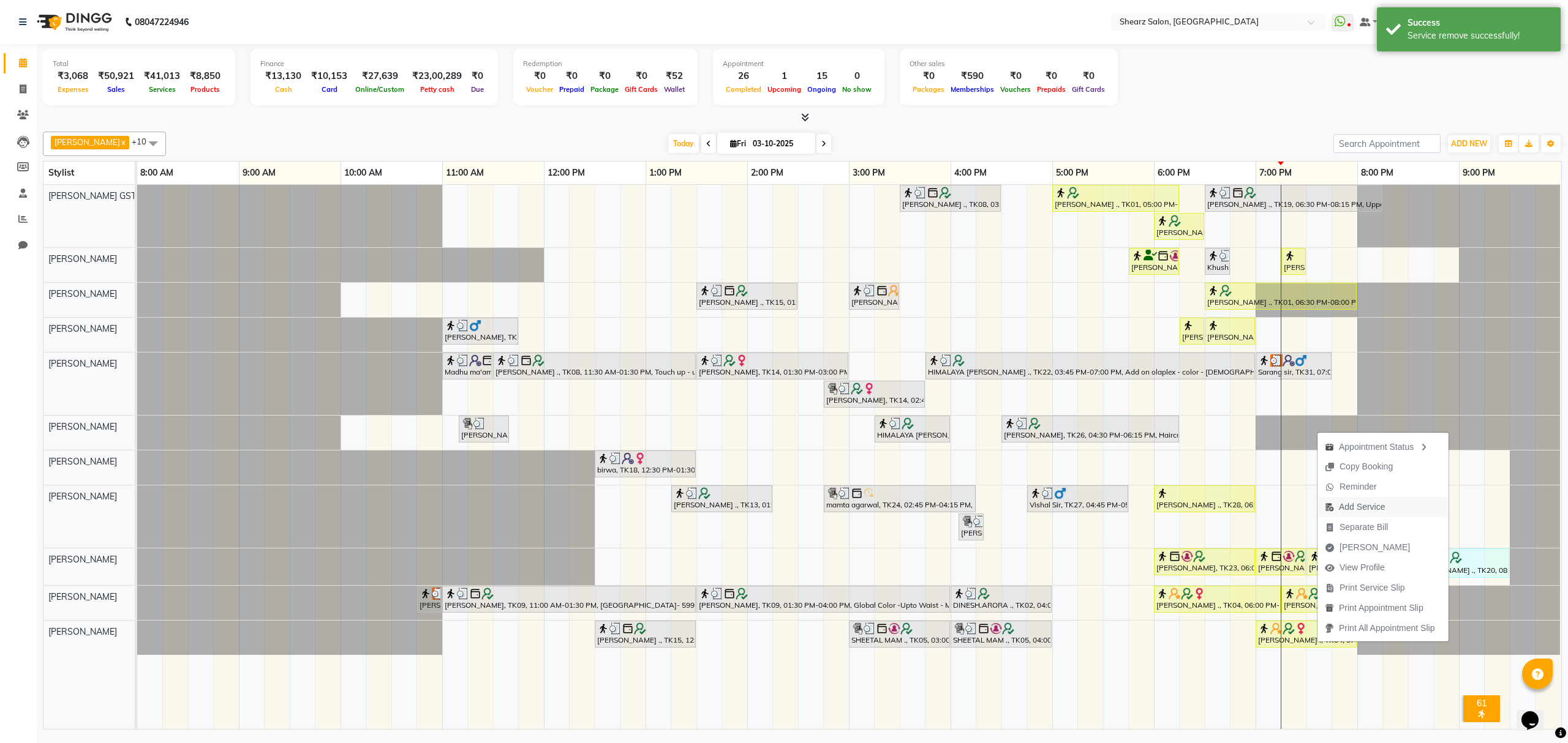
click at [1353, 510] on span "Add Service" at bounding box center [1362, 507] width 46 height 13
select select "77443"
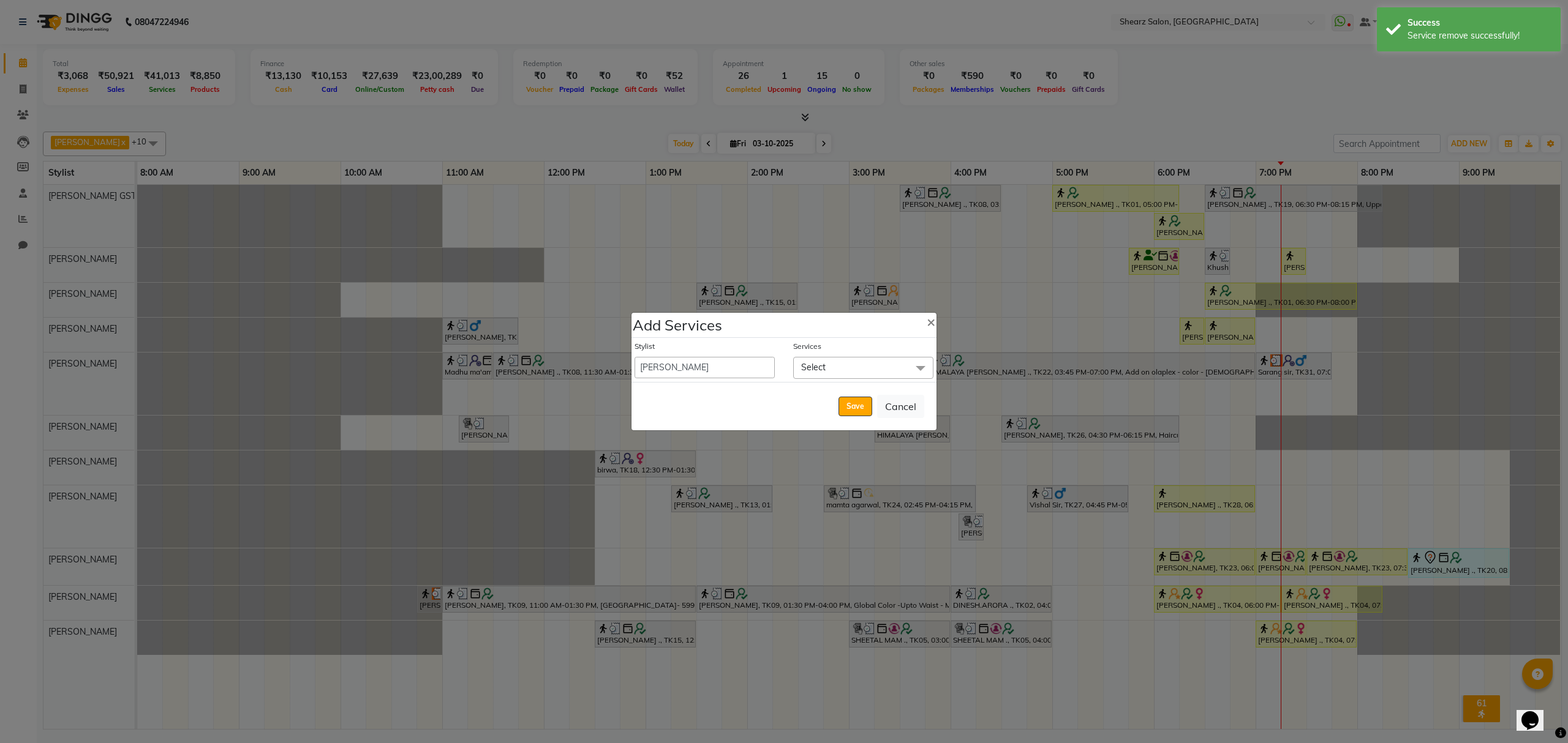
click at [868, 361] on span "Select" at bounding box center [863, 367] width 141 height 22
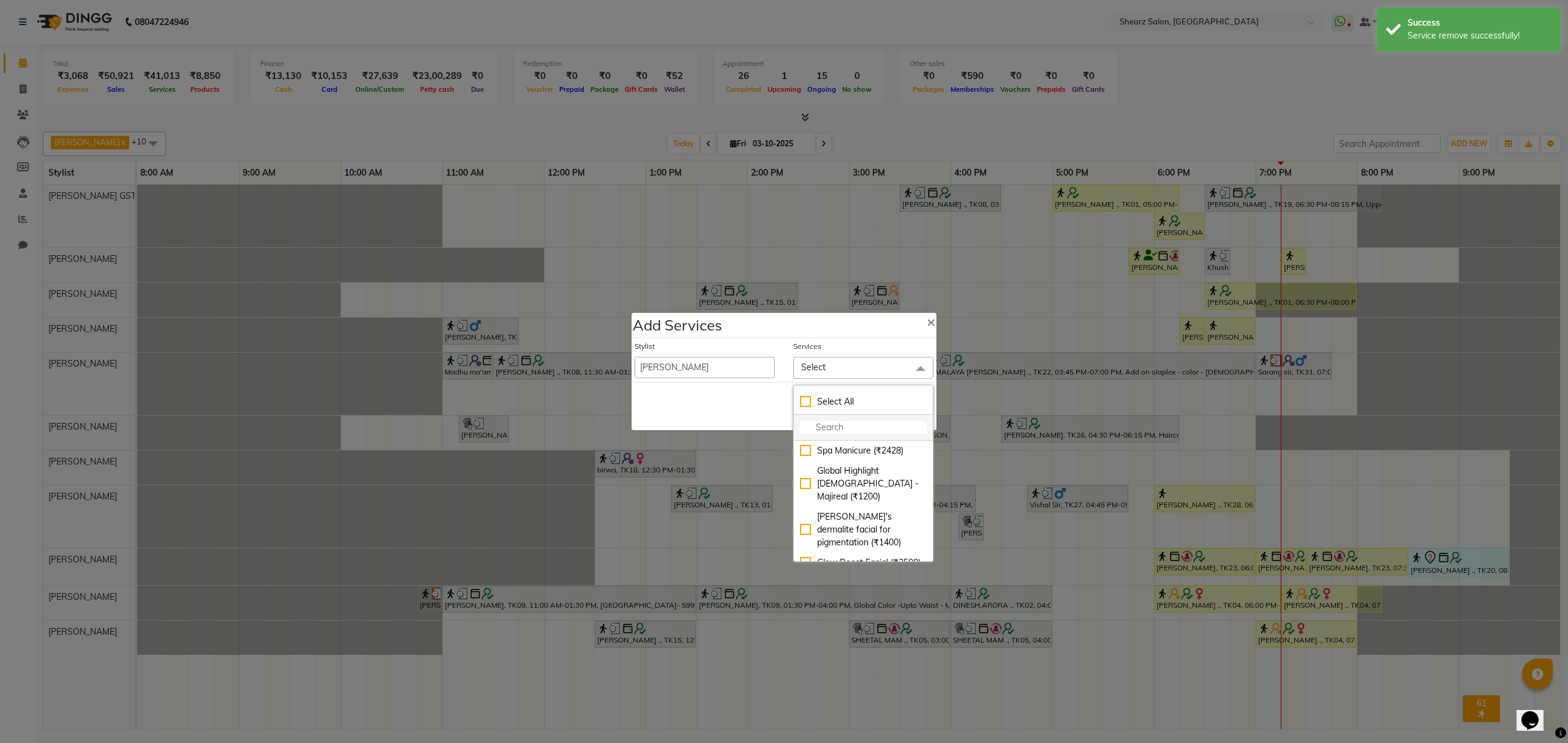
click at [851, 435] on li at bounding box center [863, 427] width 139 height 25
click at [842, 427] on input "multiselect-search" at bounding box center [864, 428] width 127 height 13
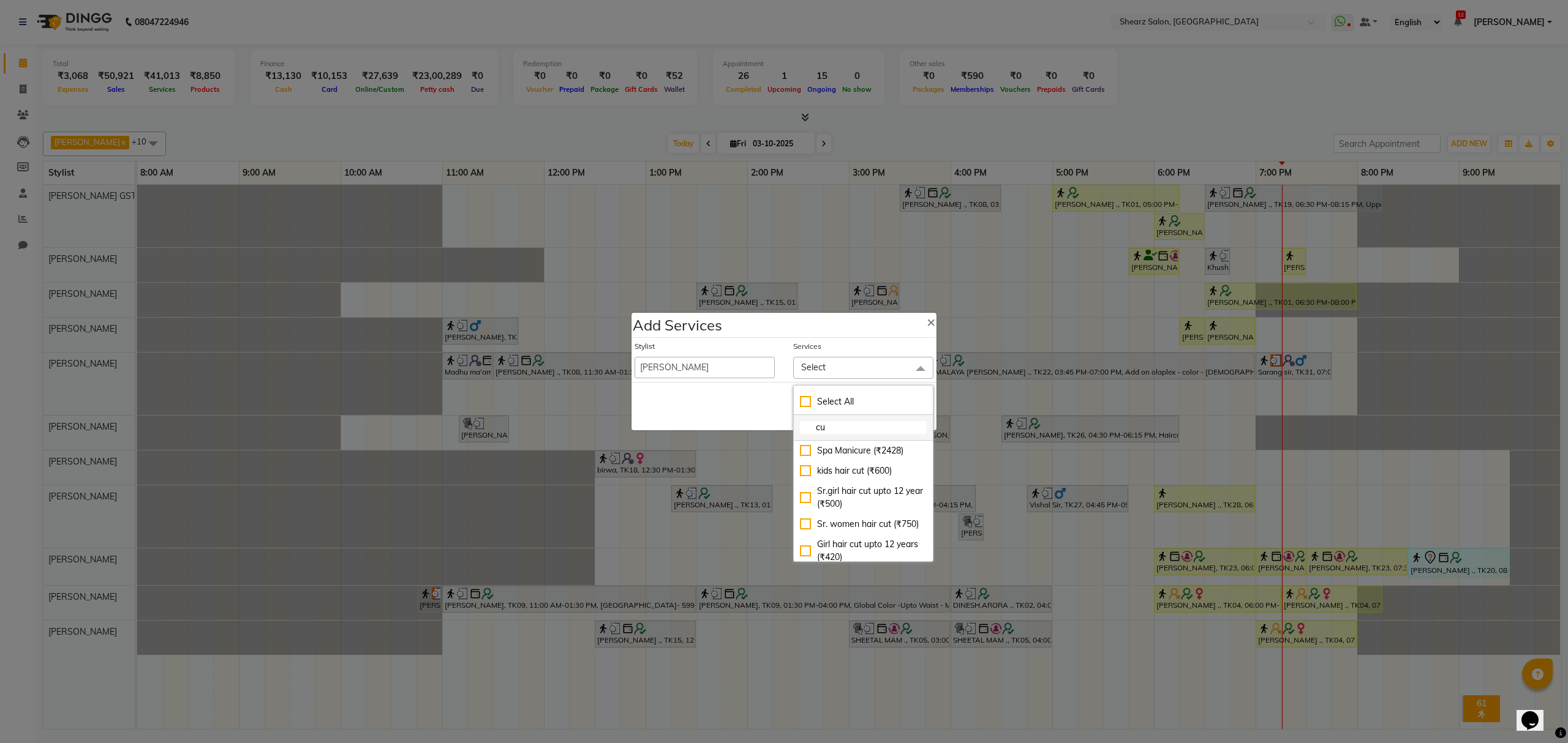
type input "c"
type input "fil"
click at [810, 513] on div "Nail cut and filing (₹100)" at bounding box center [864, 517] width 127 height 13
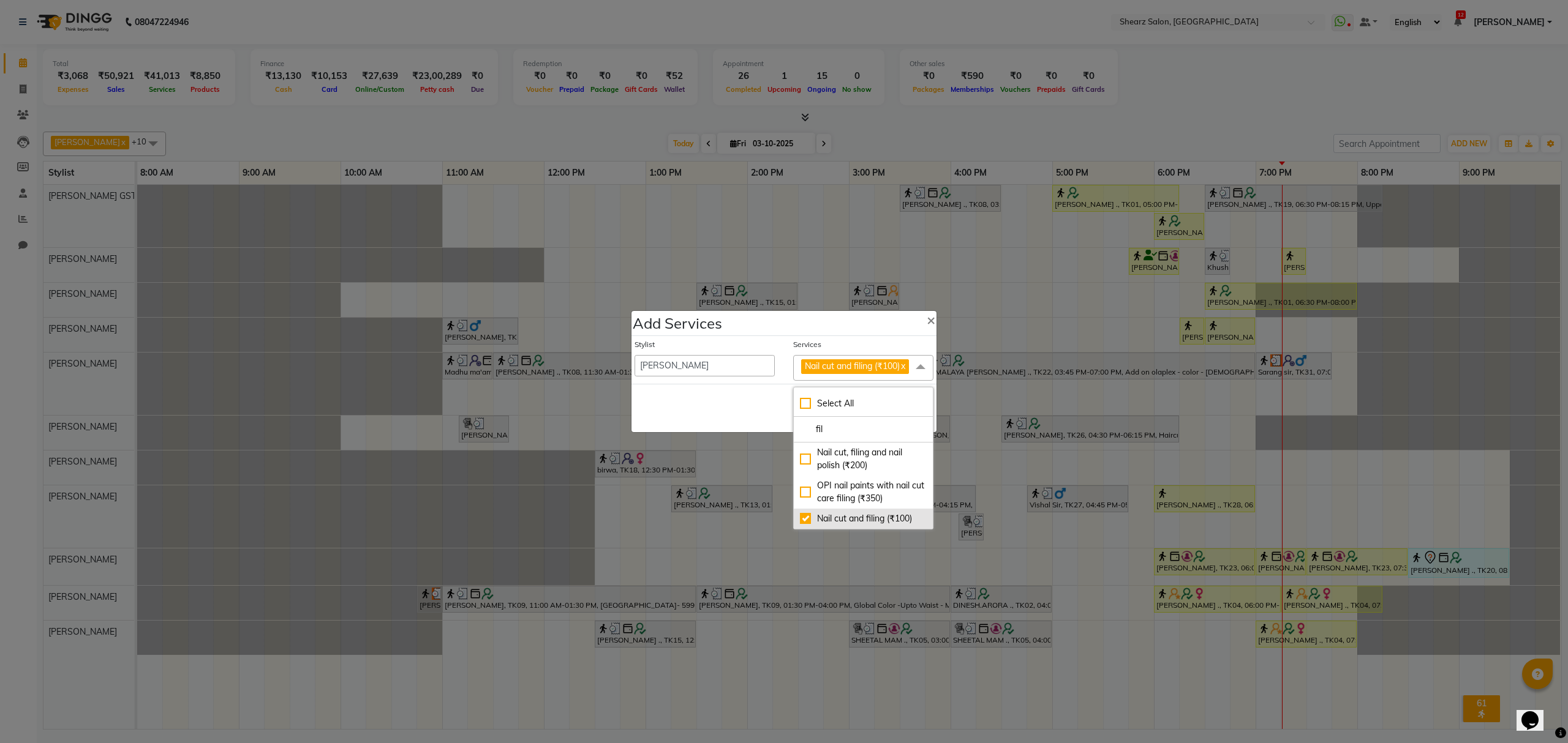
click at [824, 525] on div "Nail cut and filing (₹100)" at bounding box center [864, 519] width 127 height 13
drag, startPoint x: 830, startPoint y: 518, endPoint x: 763, endPoint y: 420, distance: 118.7
click at [829, 518] on div "Nail cut and filing (₹100)" at bounding box center [864, 517] width 127 height 13
checkbox input "true"
click at [753, 403] on div "Save Cancel" at bounding box center [784, 408] width 305 height 48
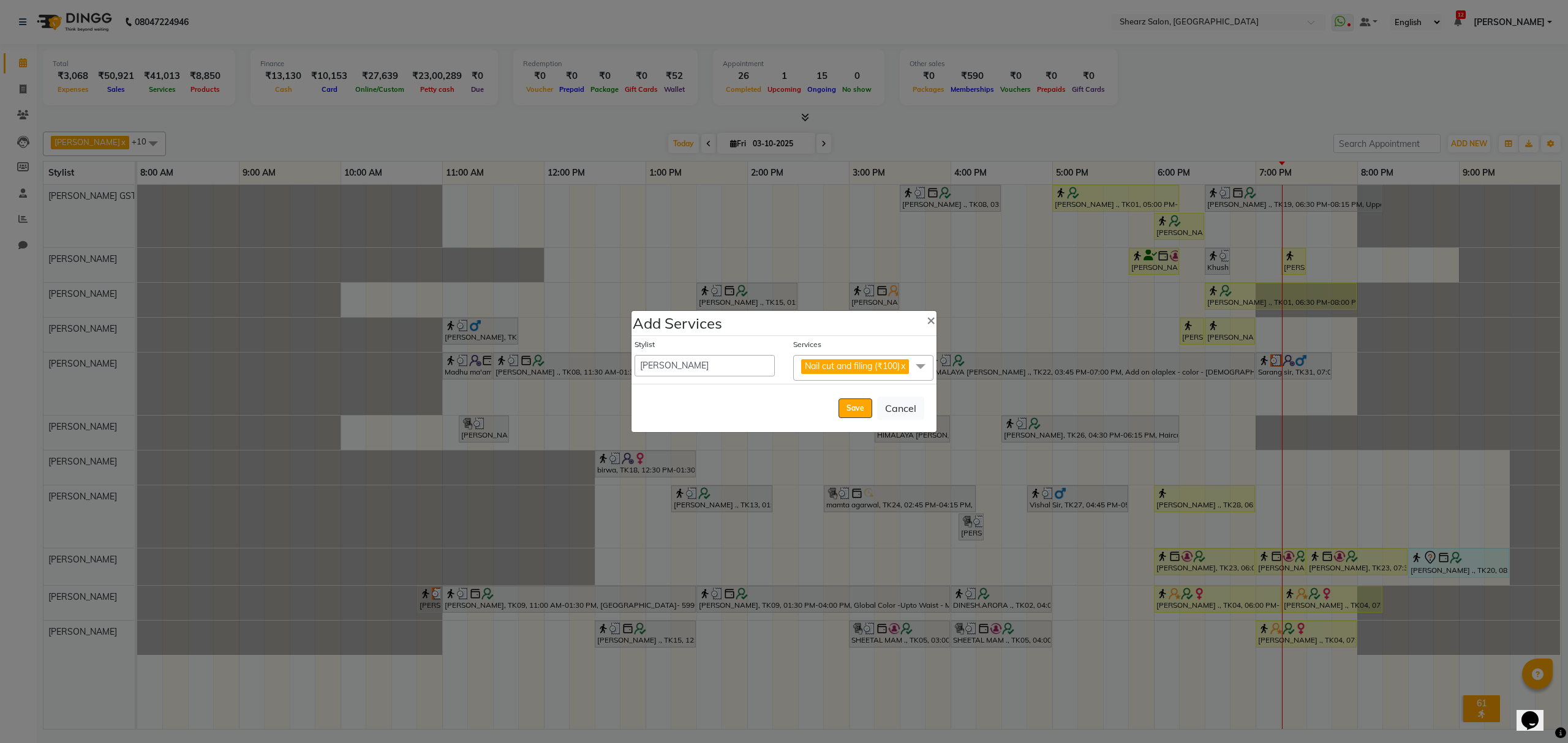
click at [919, 356] on span at bounding box center [920, 367] width 24 height 24
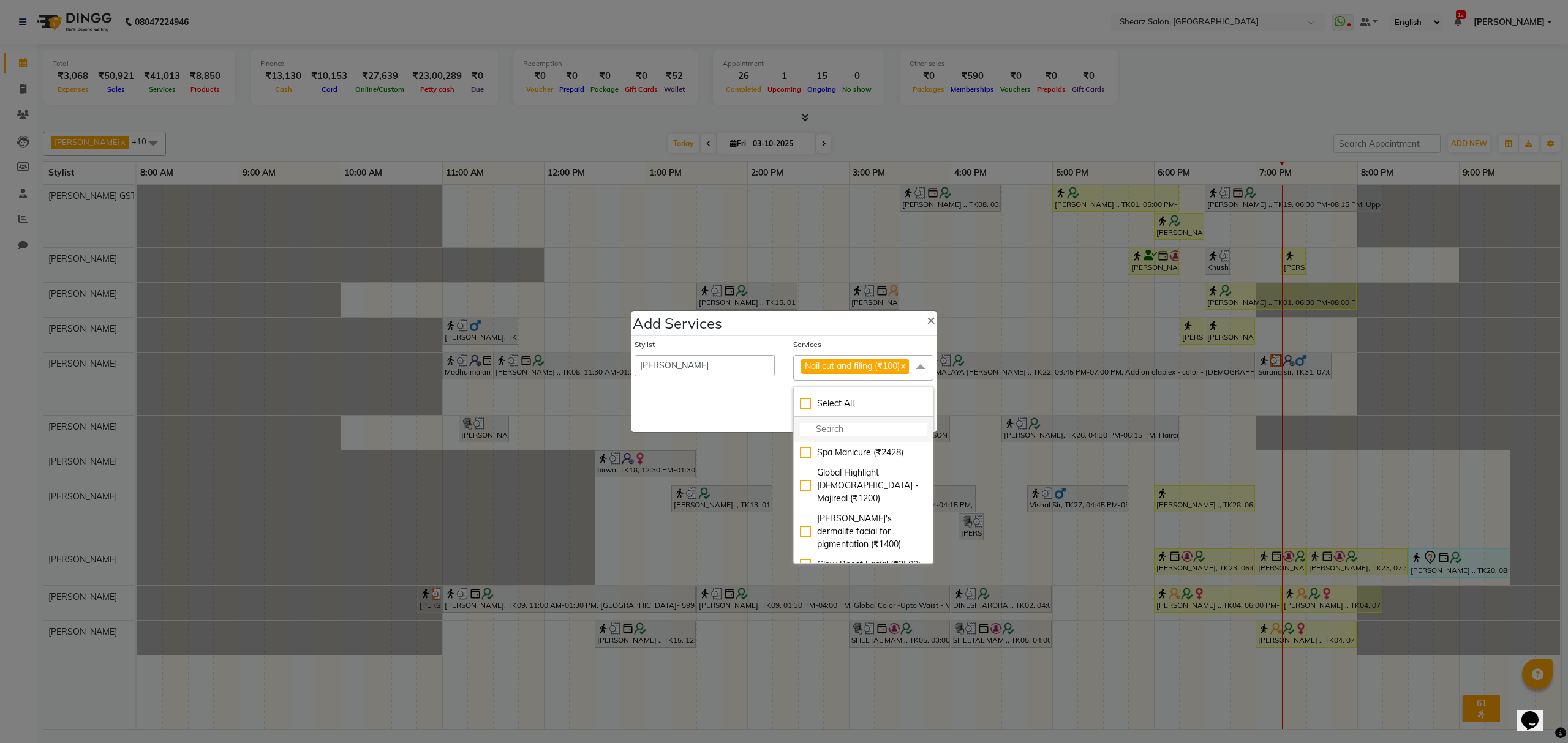
click at [863, 436] on input "multiselect-search" at bounding box center [864, 429] width 127 height 13
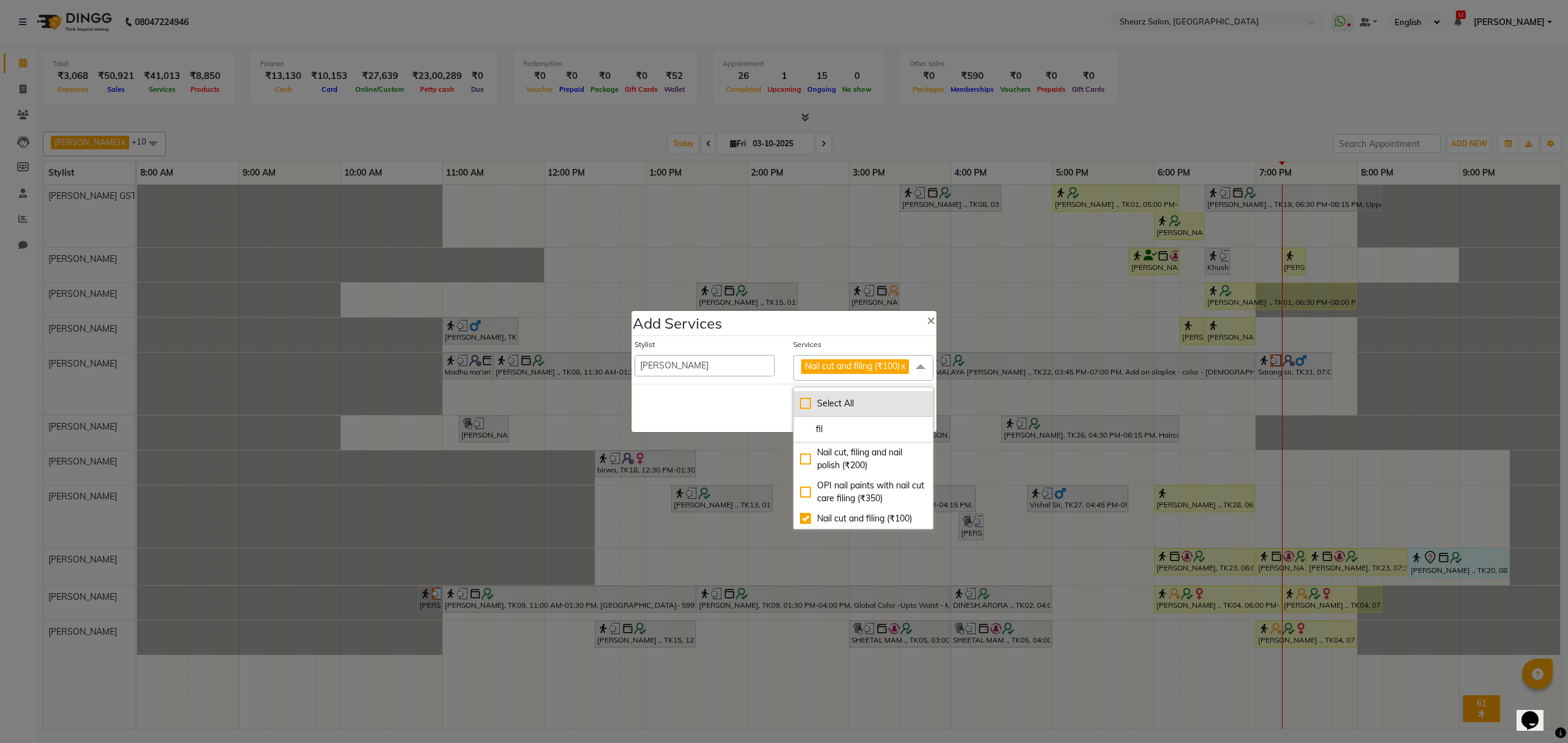
type input "fil"
click at [797, 416] on li "Select All" at bounding box center [863, 404] width 139 height 25
checkbox input "true"
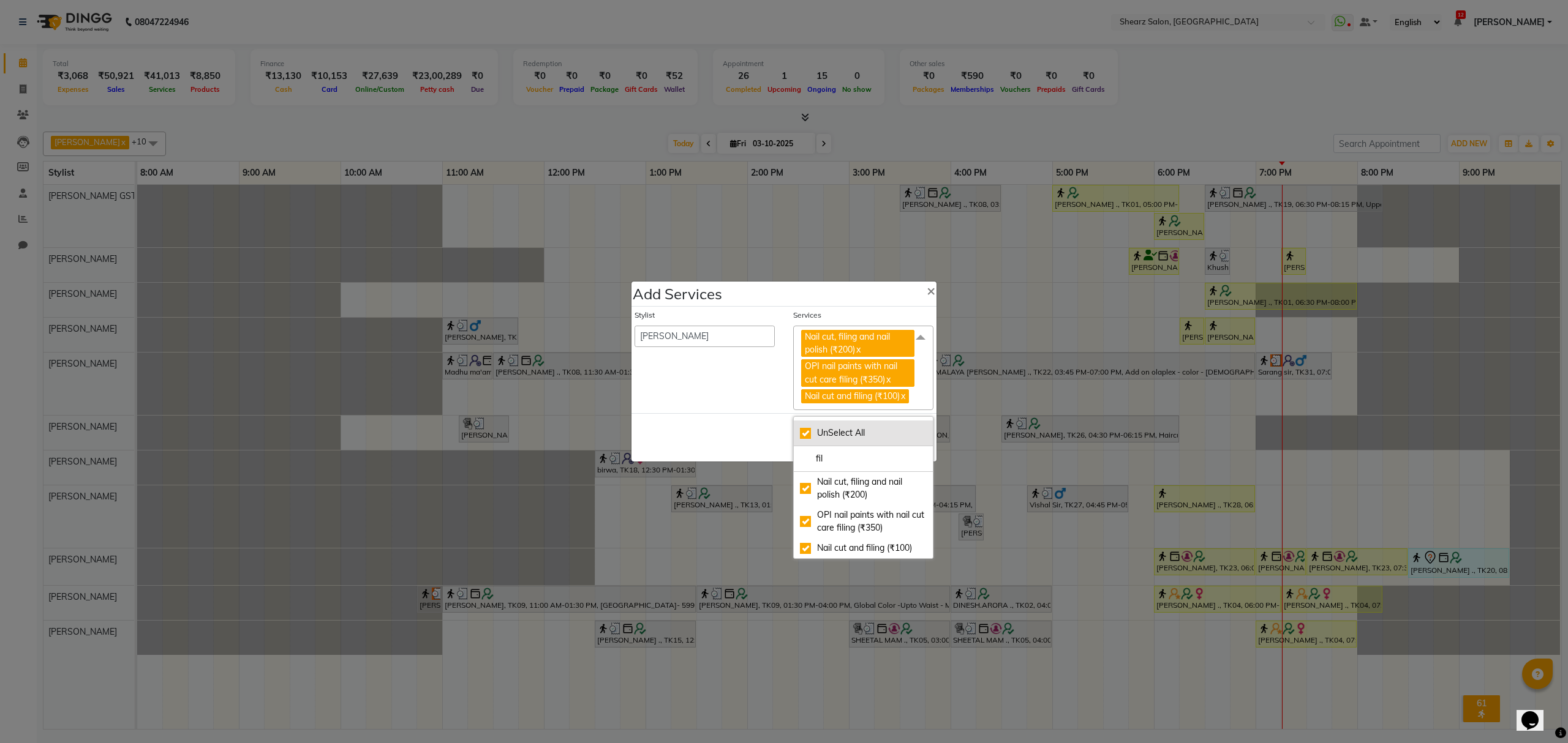
click at [808, 437] on div "UnSelect All" at bounding box center [864, 433] width 127 height 13
checkbox input "false"
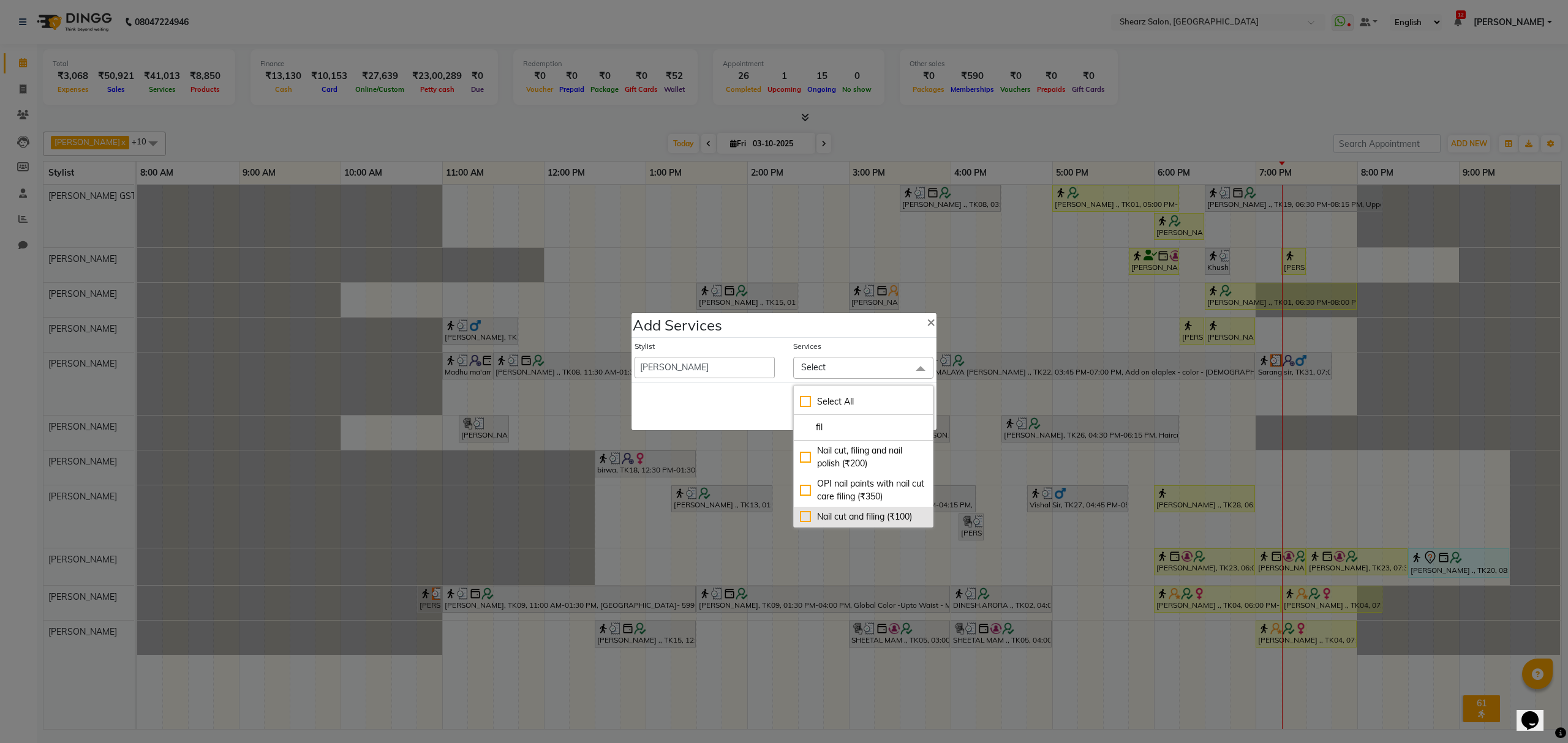
click at [831, 510] on div "Nail cut and filing (₹100)" at bounding box center [864, 517] width 127 height 13
checkbox input "true"
click at [732, 422] on div "Save Cancel" at bounding box center [784, 408] width 305 height 48
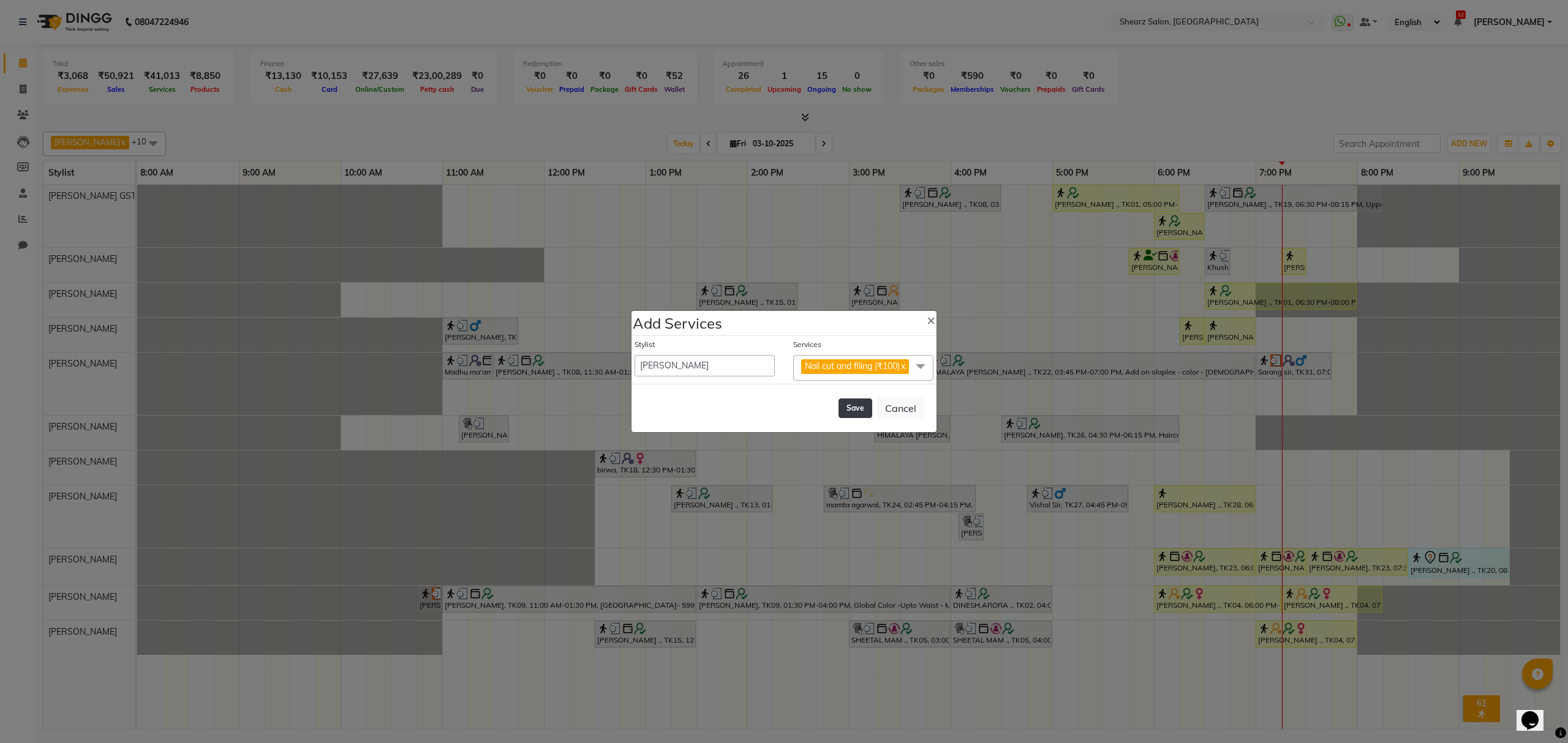
click at [848, 412] on button "Save" at bounding box center [856, 408] width 34 height 20
select select "77813"
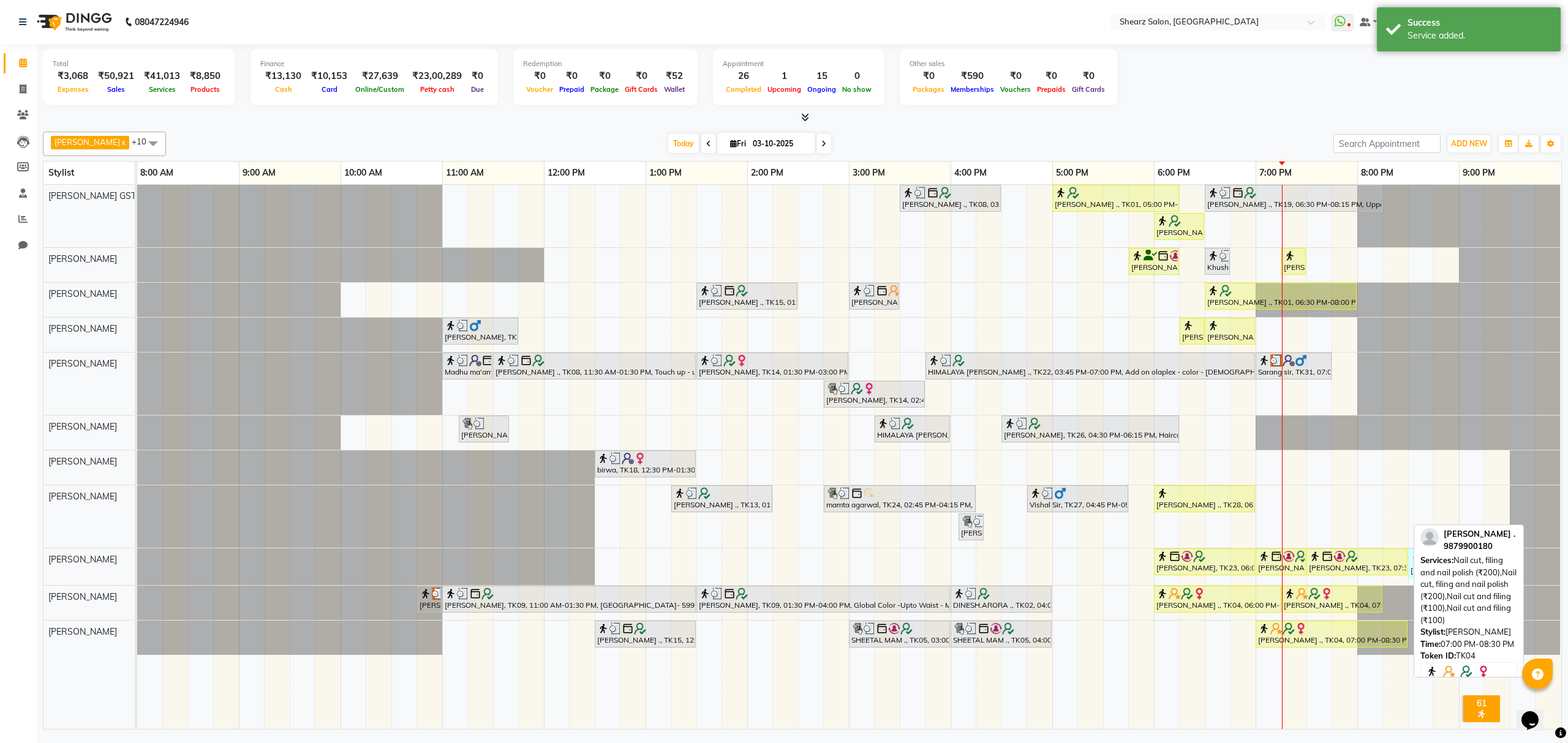
click at [1352, 645] on div "JIGNA ., TK04, 07:00 PM-08:30 PM, Nail cut, filing and nail polish (₹200),Nail …" at bounding box center [1331, 635] width 150 height 24
select select "1"
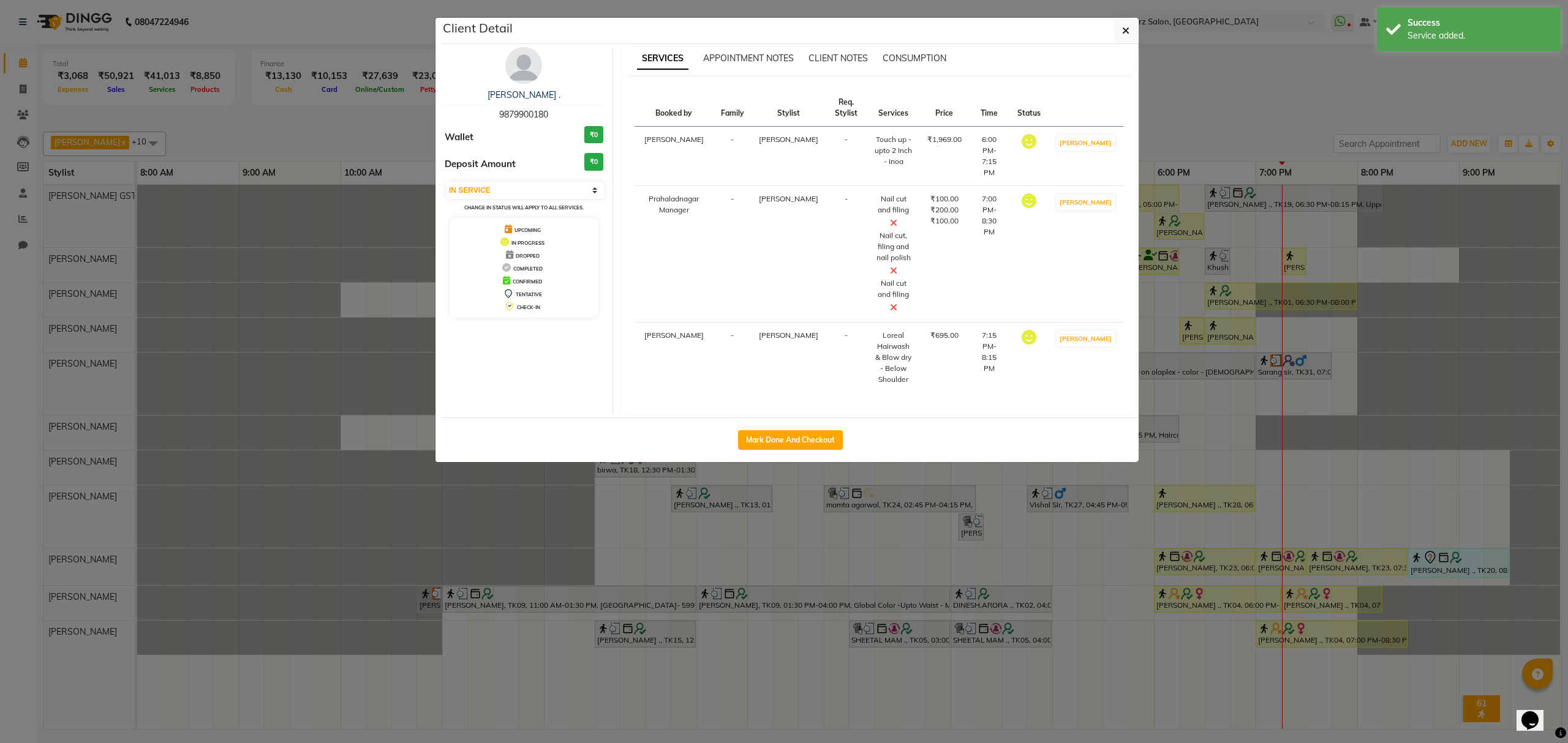
click at [898, 266] on icon at bounding box center [893, 271] width 7 height 10
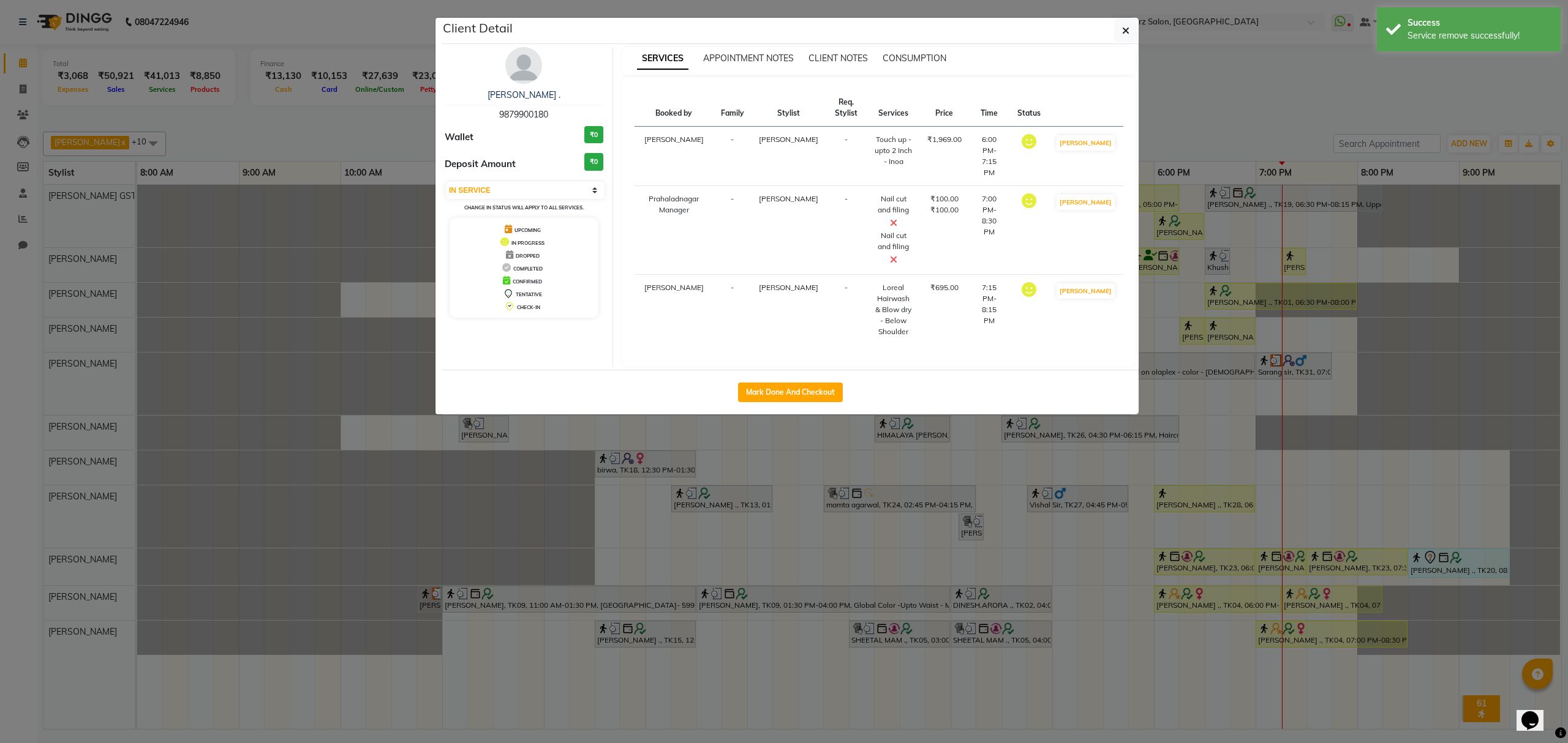
drag, startPoint x: 1129, startPoint y: 37, endPoint x: 1122, endPoint y: 58, distance: 22.1
click at [1125, 37] on button "button" at bounding box center [1126, 31] width 24 height 24
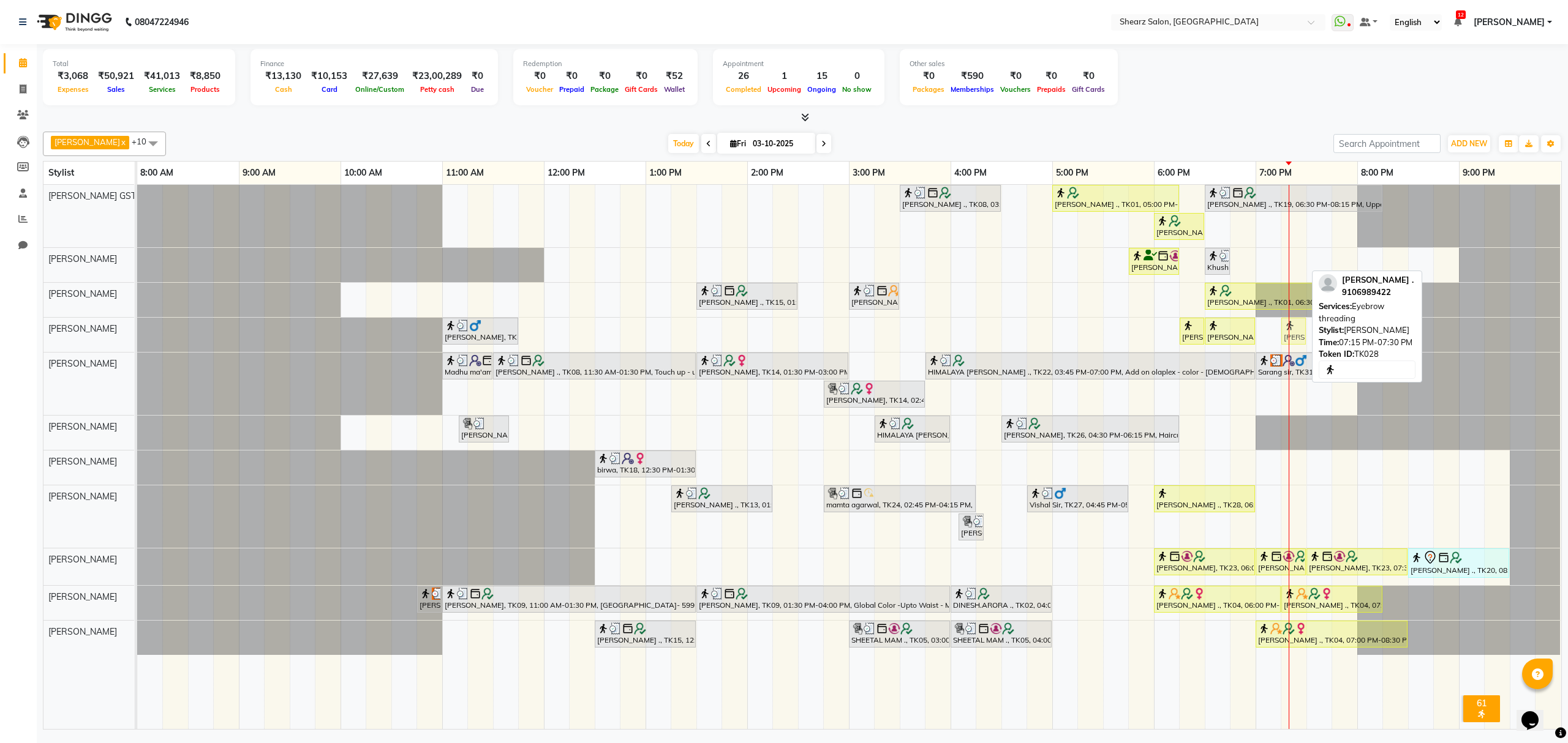
drag, startPoint x: 1292, startPoint y: 253, endPoint x: 1296, endPoint y: 316, distance: 63.1
click at [1296, 327] on tbody "Rashi Agarwal ., TK08, 03:30 PM-04:30 PM, Brazilian stripless international wax…" at bounding box center [849, 420] width 1423 height 471
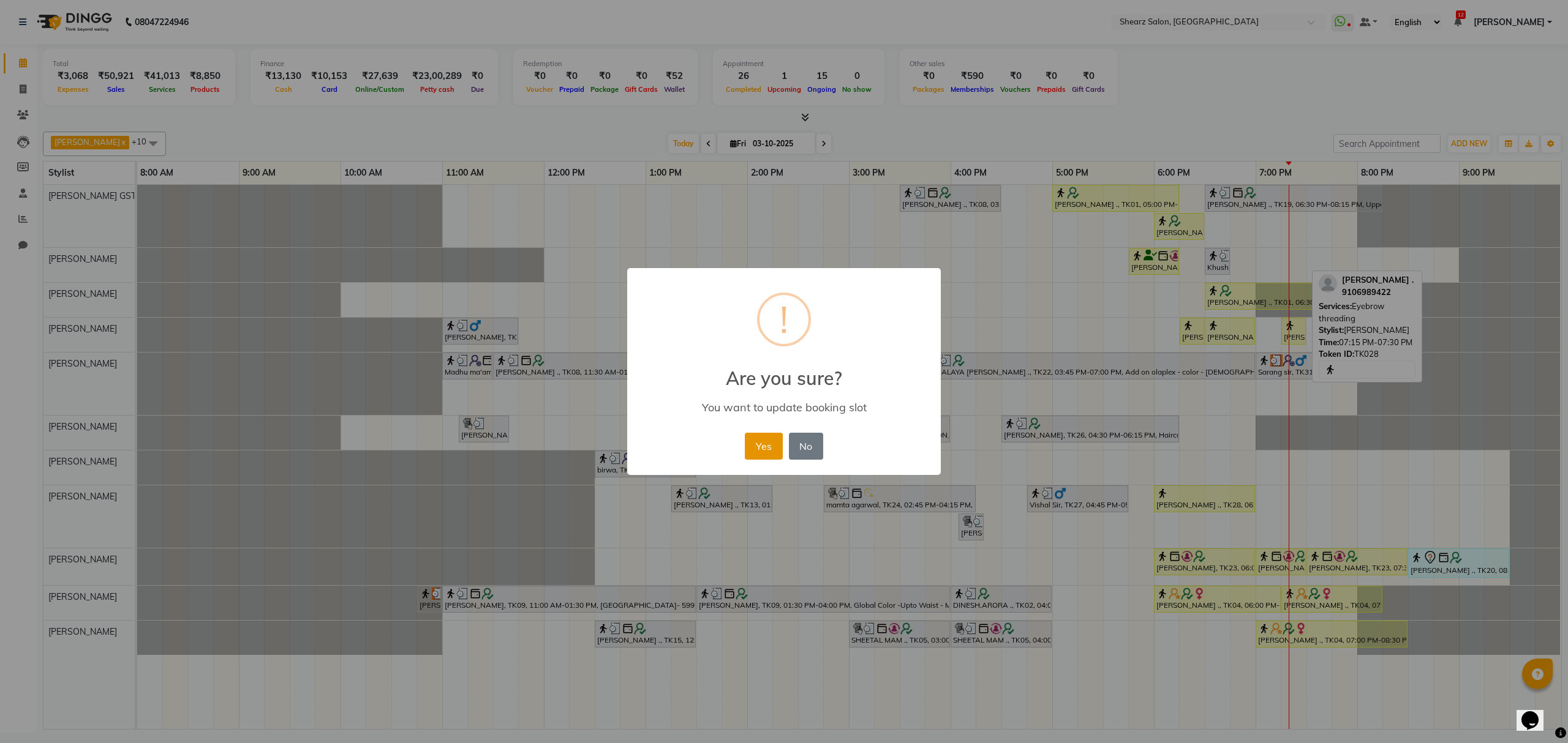
drag, startPoint x: 763, startPoint y: 444, endPoint x: 800, endPoint y: 408, distance: 51.6
click at [772, 438] on button "Yes" at bounding box center [763, 446] width 37 height 27
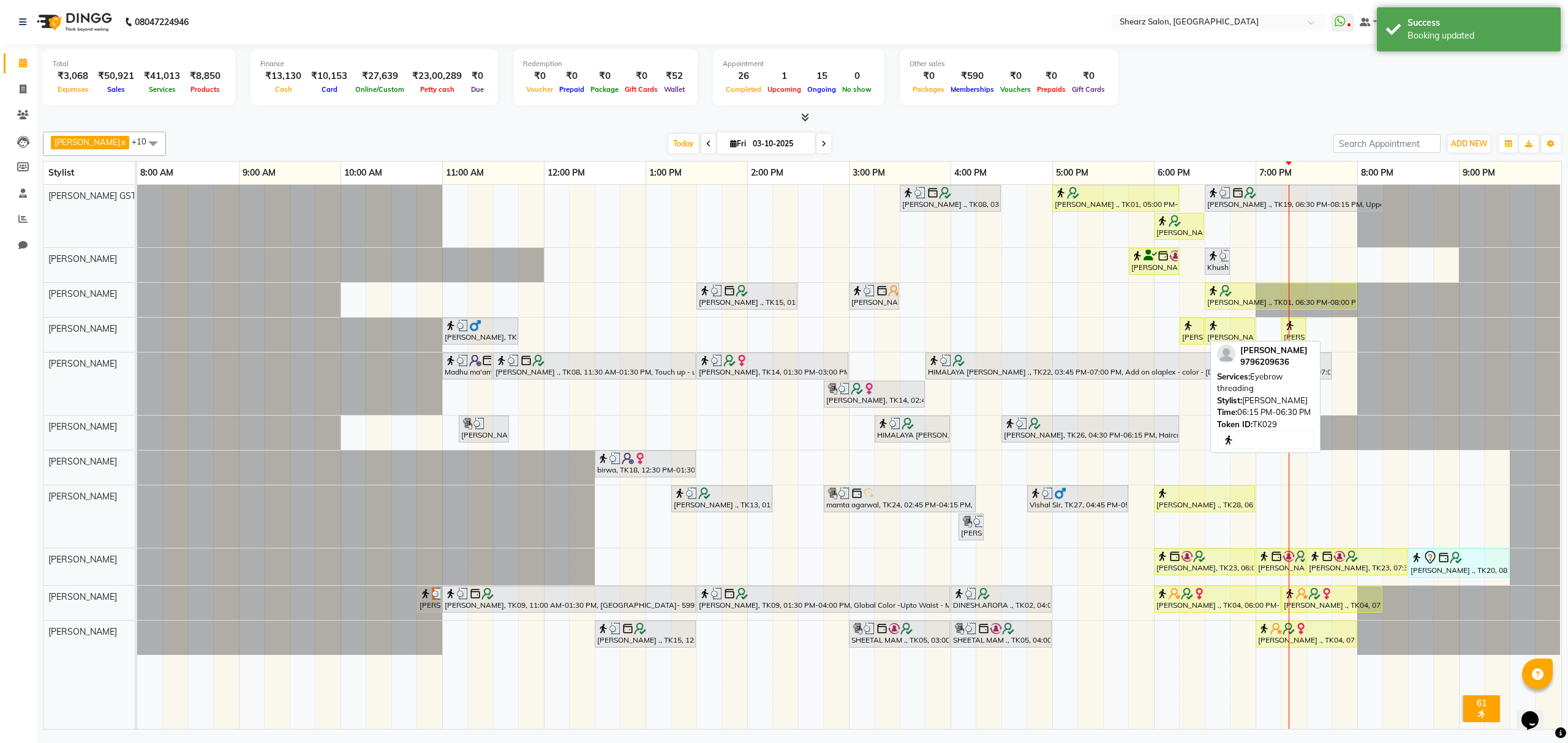
click at [1192, 332] on img at bounding box center [1188, 325] width 12 height 12
click at [1235, 416] on span "Add Service" at bounding box center [1247, 412] width 46 height 13
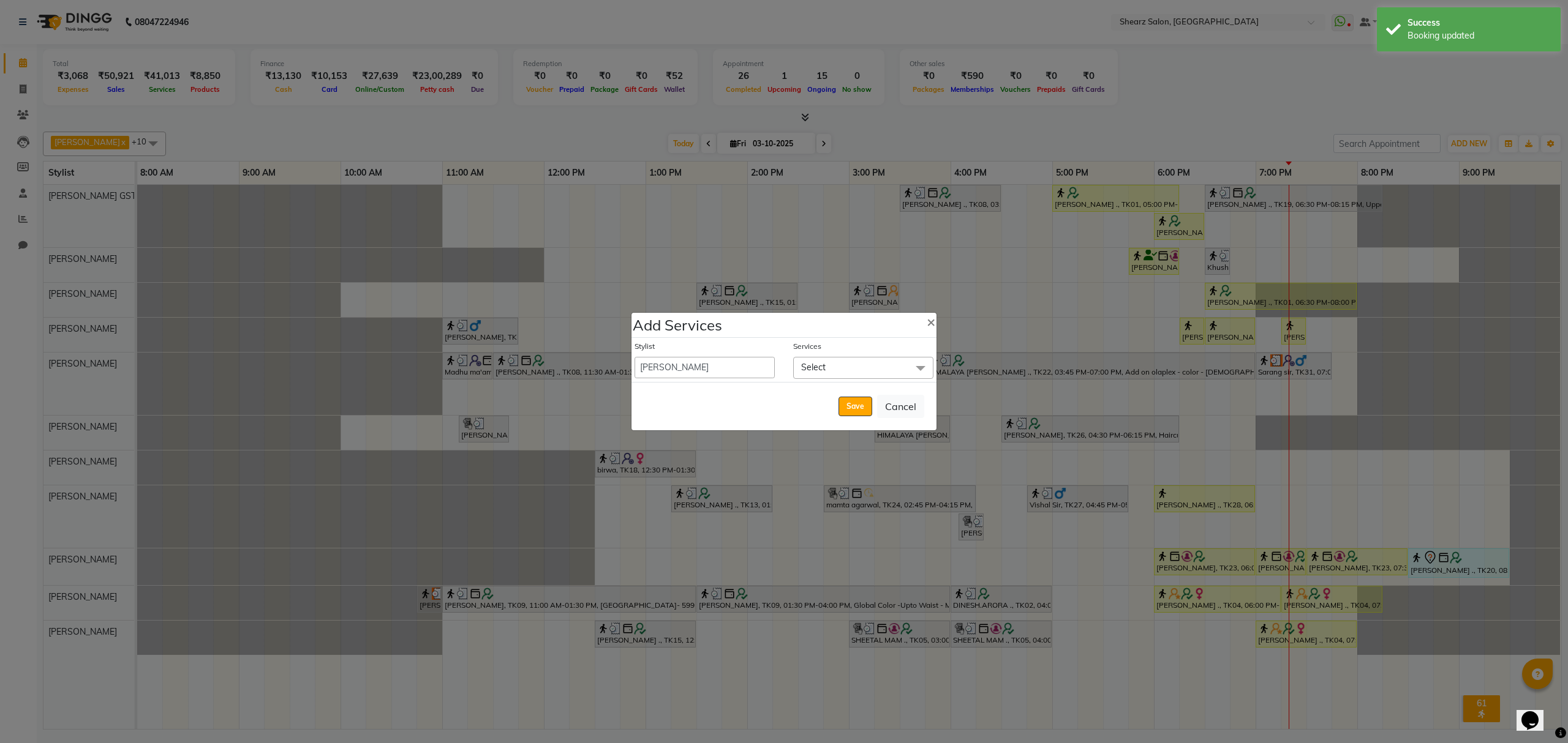
click at [844, 361] on span "Select" at bounding box center [863, 367] width 141 height 22
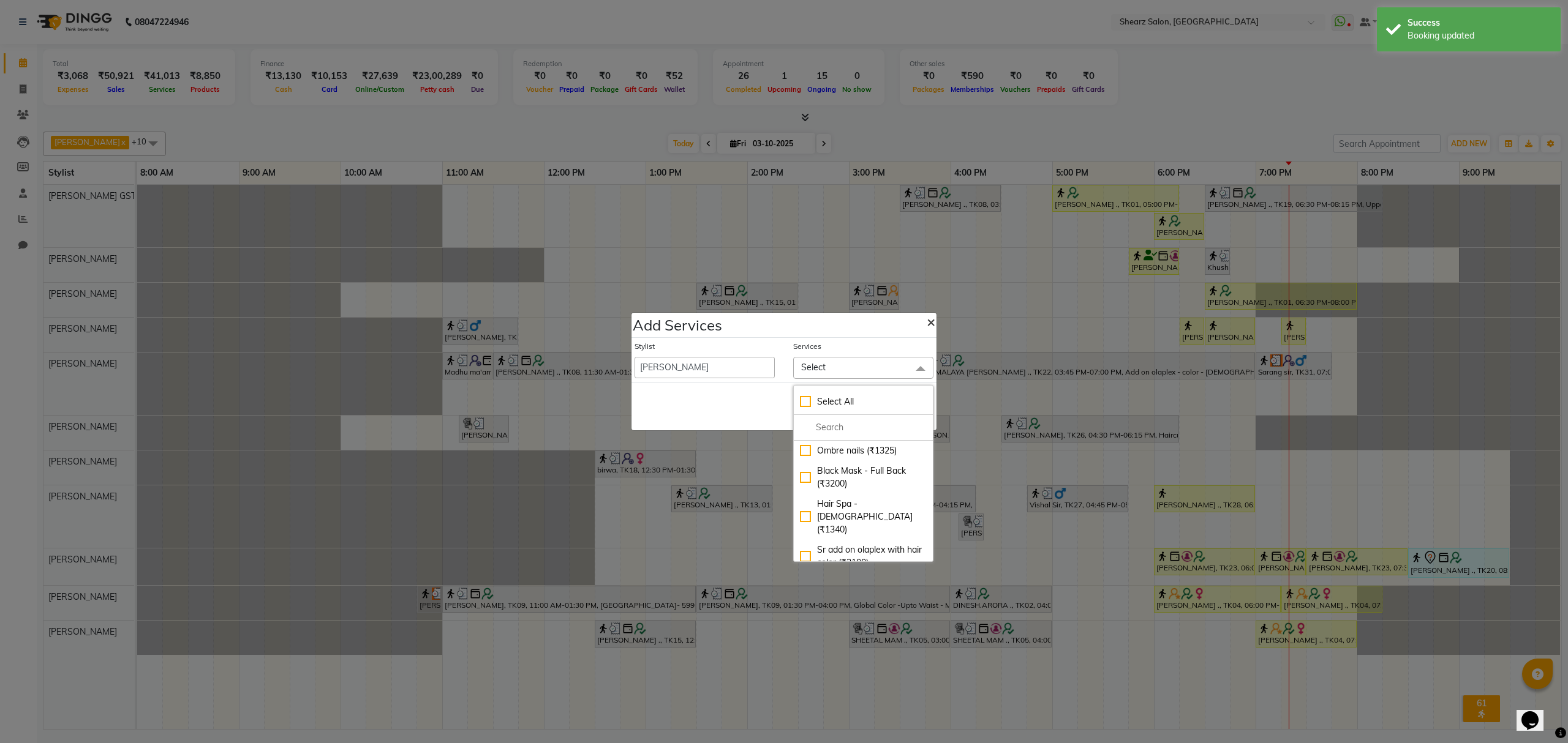
drag, startPoint x: 919, startPoint y: 321, endPoint x: 1089, endPoint y: 364, distance: 175.4
click at [927, 321] on span "×" at bounding box center [931, 322] width 9 height 18
select select "77813"
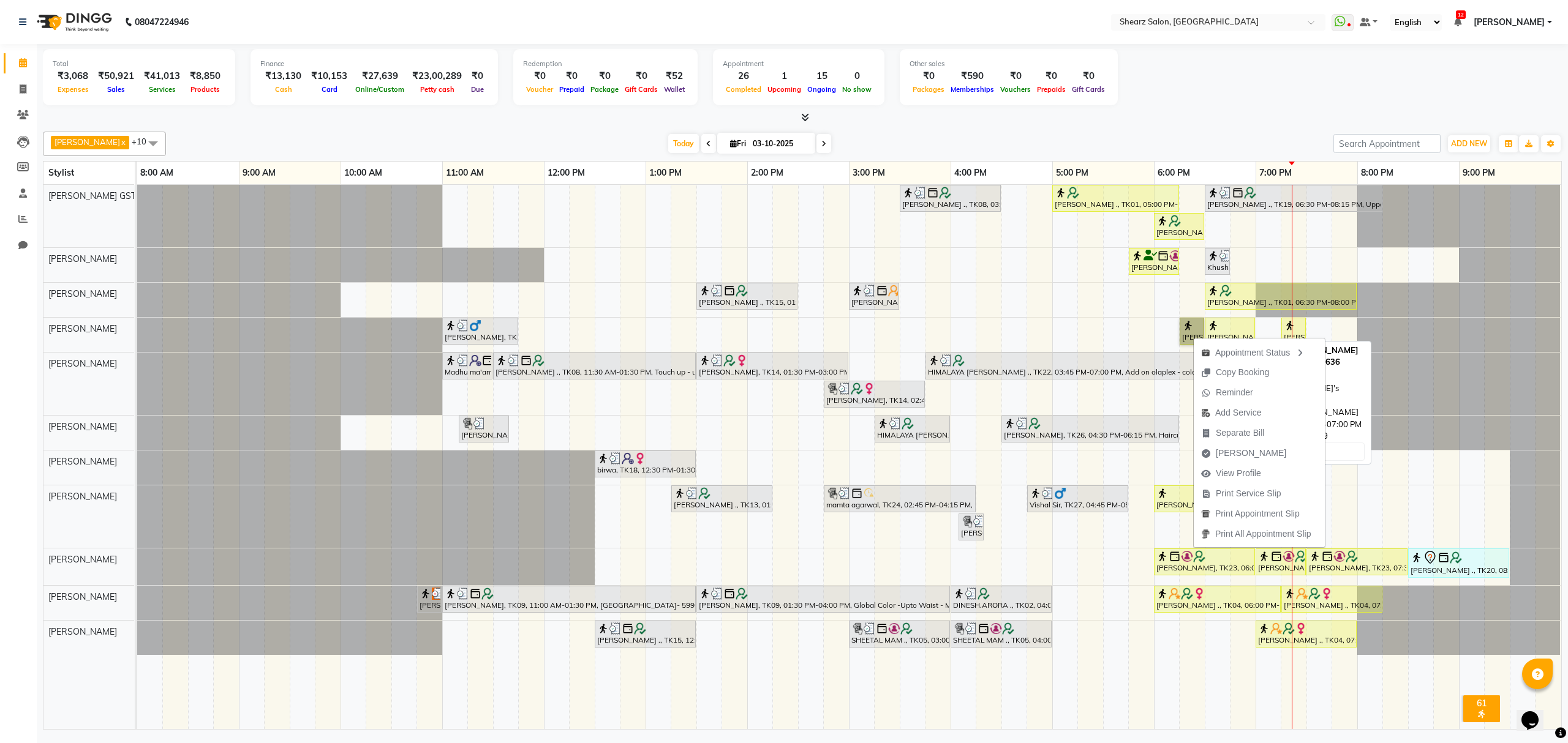
click at [1238, 323] on div at bounding box center [1230, 325] width 45 height 12
select select "1"
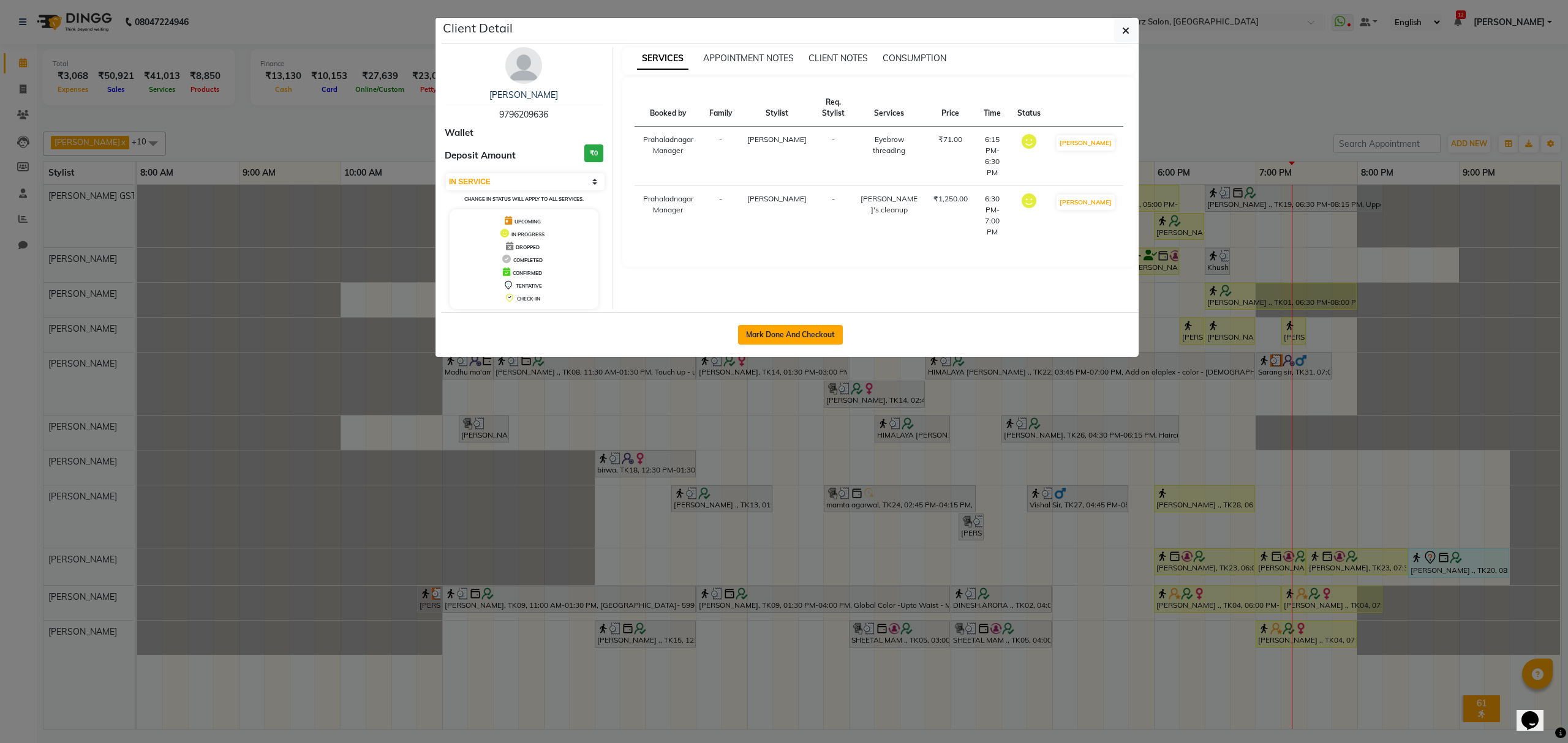
drag, startPoint x: 814, startPoint y: 331, endPoint x: 260, endPoint y: 441, distance: 564.8
click at [812, 331] on button "Mark Done And Checkout" at bounding box center [791, 335] width 105 height 20
select select "service"
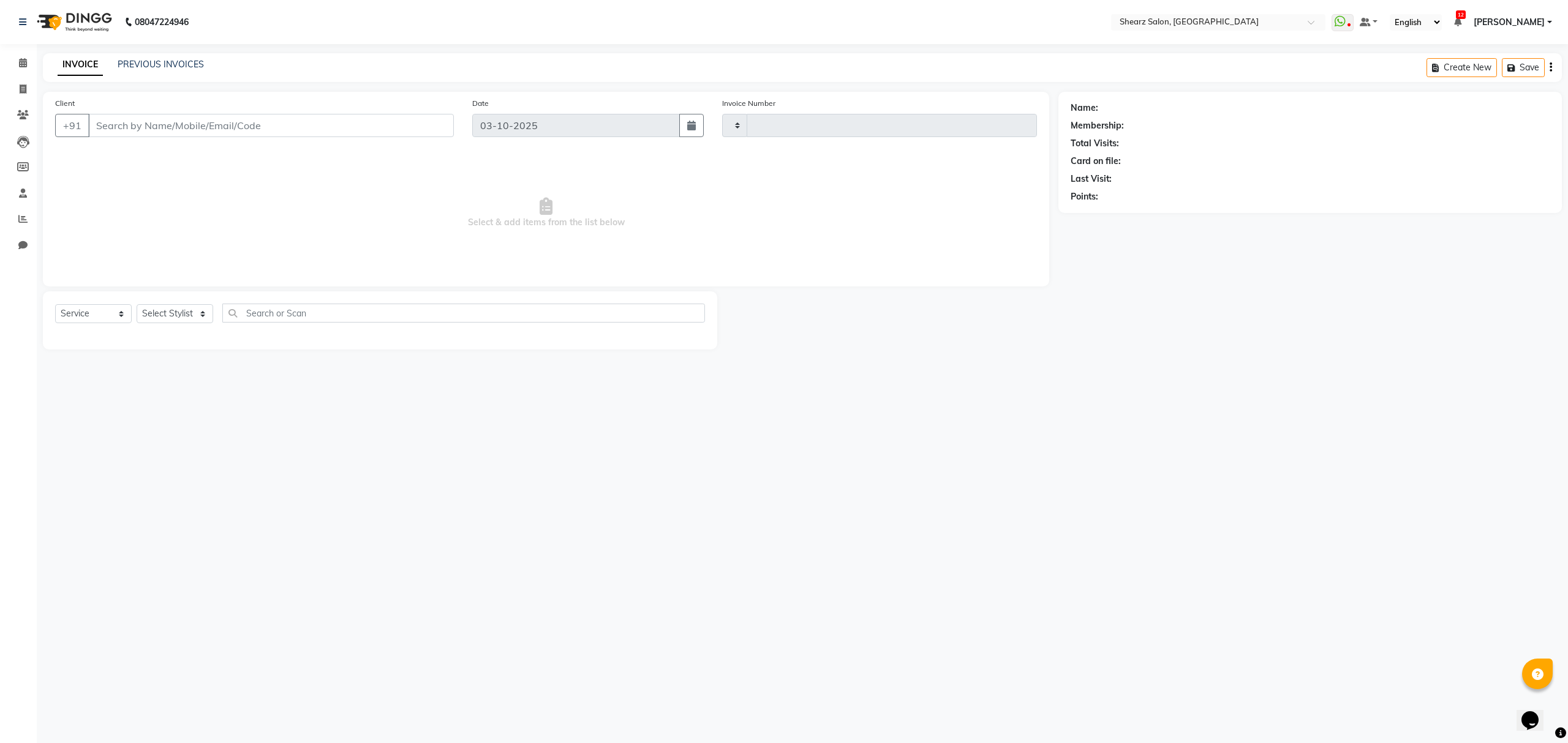
type input "7026"
select select "3"
select select "8157"
type input "9796209636"
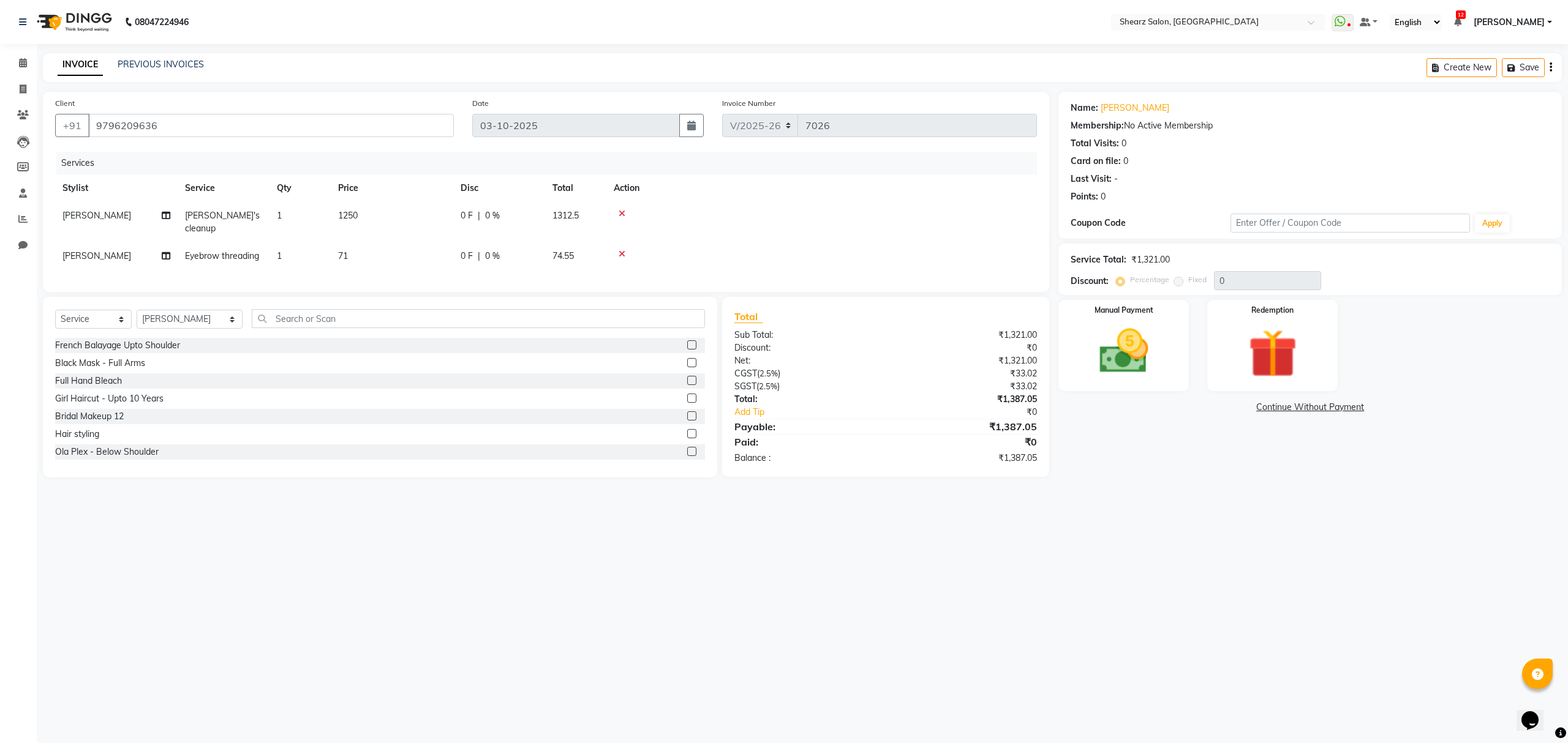
click at [358, 326] on div "Select Service Product Membership Package Voucher Prepaid Gift Card Select Styl…" at bounding box center [381, 387] width 675 height 180
click at [407, 328] on input "text" at bounding box center [478, 318] width 452 height 19
click at [207, 329] on select "Select Stylist Admin A General Arvind S Devda Asha Chavariya Brijesh Valand Cen…" at bounding box center [190, 319] width 106 height 19
select select "91451"
click at [137, 329] on select "Select Stylist Admin A General Arvind S Devda Asha Chavariya Brijesh Valand Cen…" at bounding box center [190, 319] width 106 height 19
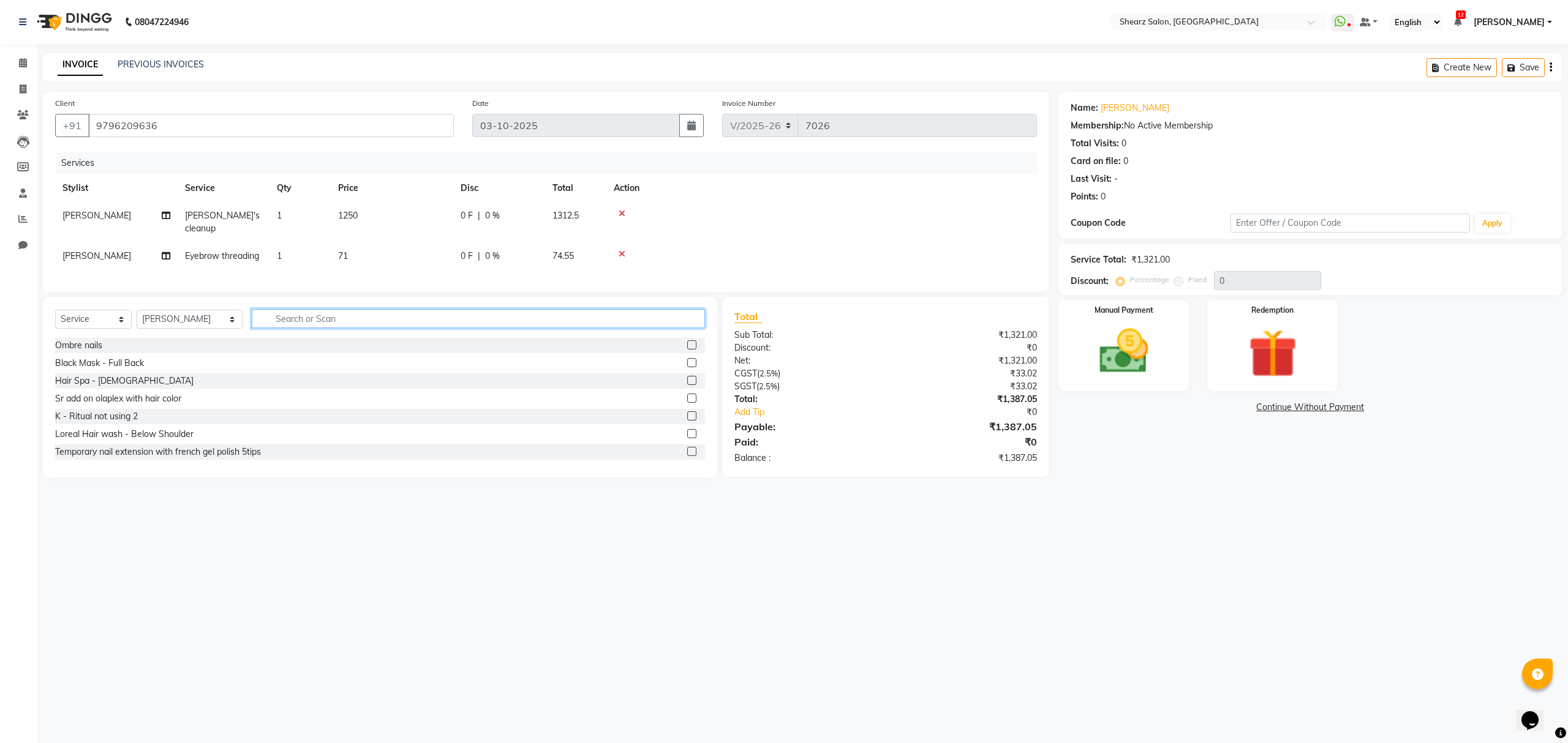
click at [296, 328] on input "text" at bounding box center [478, 318] width 452 height 19
type input "thread"
click at [97, 388] on div "Forehead threading" at bounding box center [94, 381] width 77 height 13
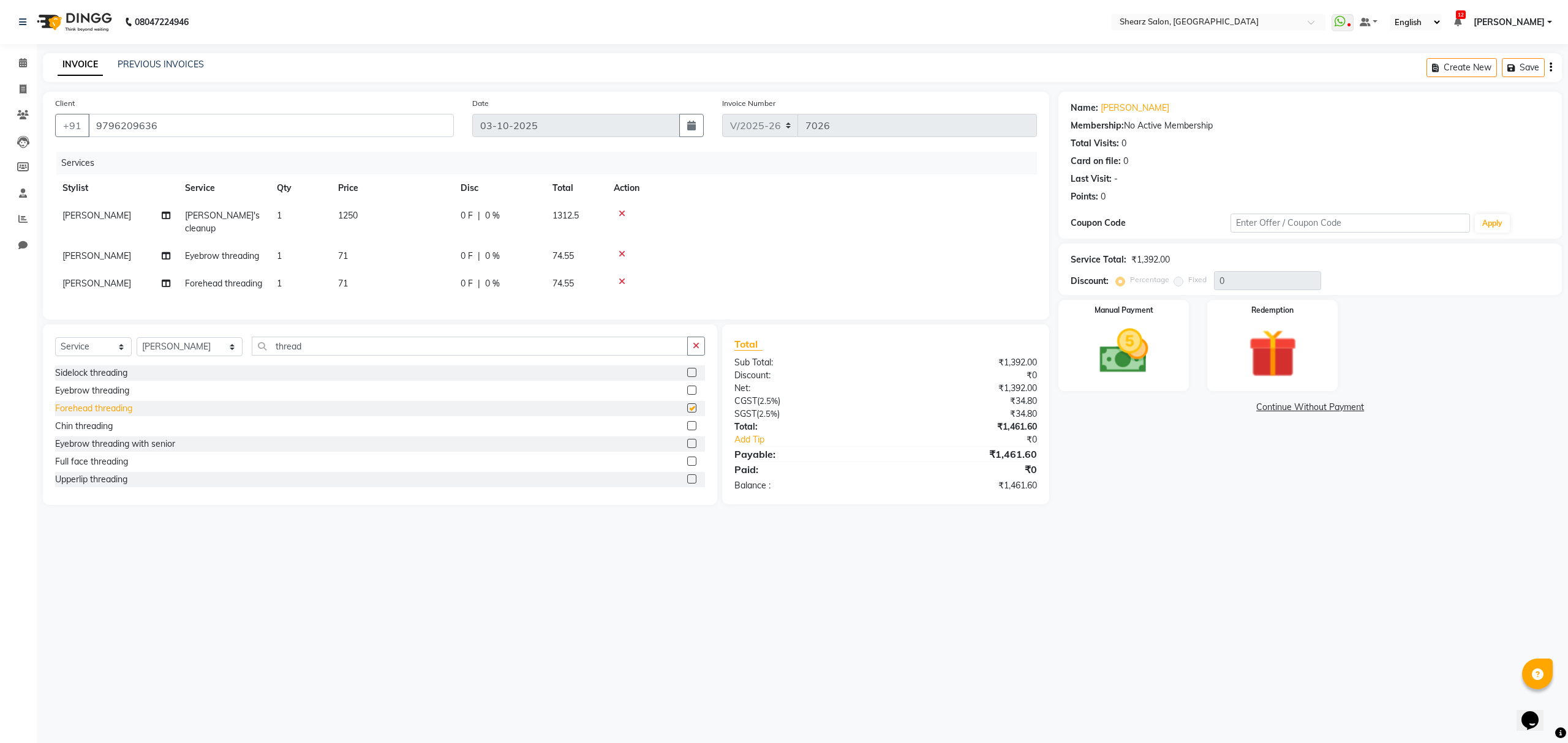
checkbox input "false"
click at [98, 486] on div "Upperlip threading" at bounding box center [91, 480] width 73 height 13
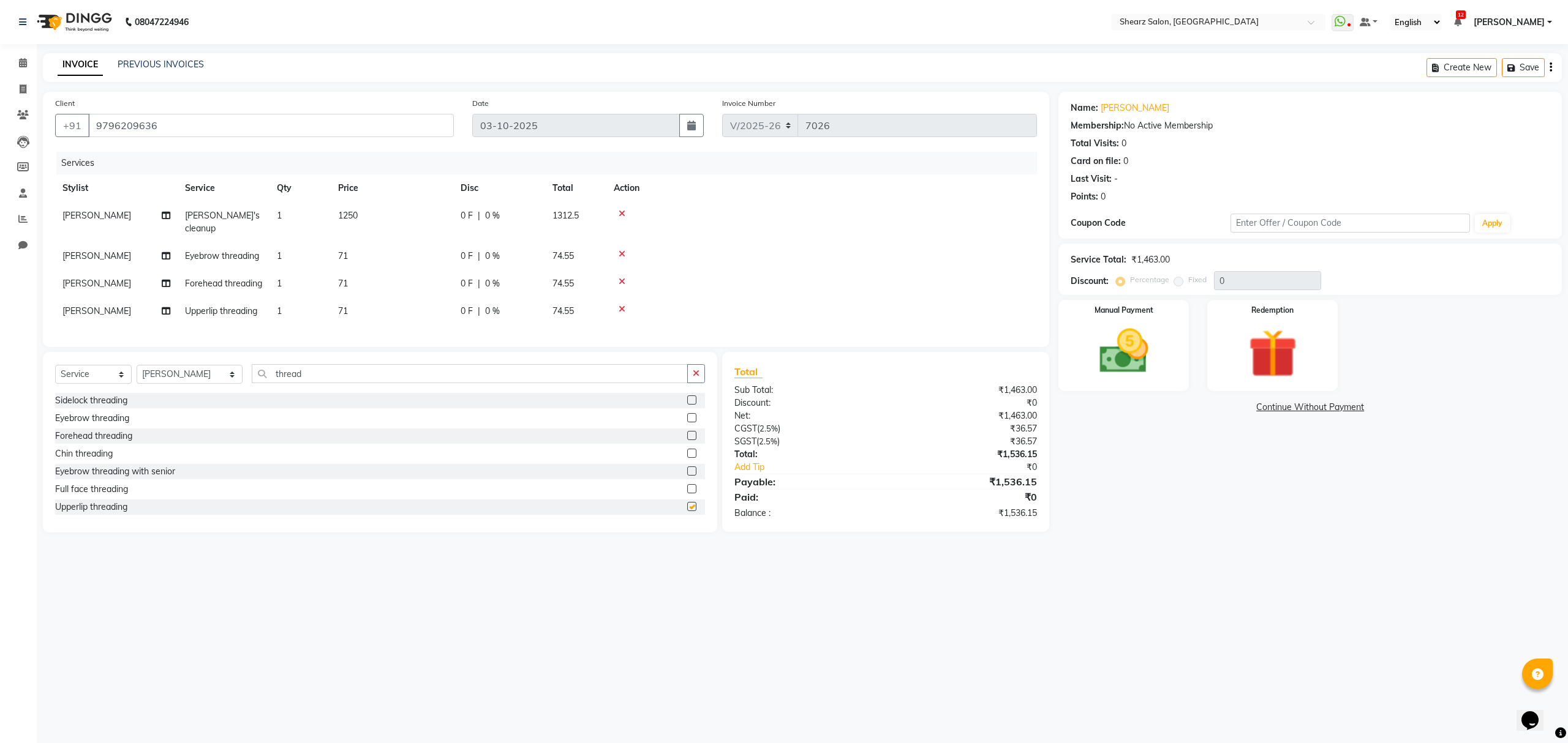
checkbox input "false"
click at [1146, 323] on img at bounding box center [1123, 352] width 82 height 59
click at [1229, 409] on span "Cheque" at bounding box center [1231, 408] width 31 height 14
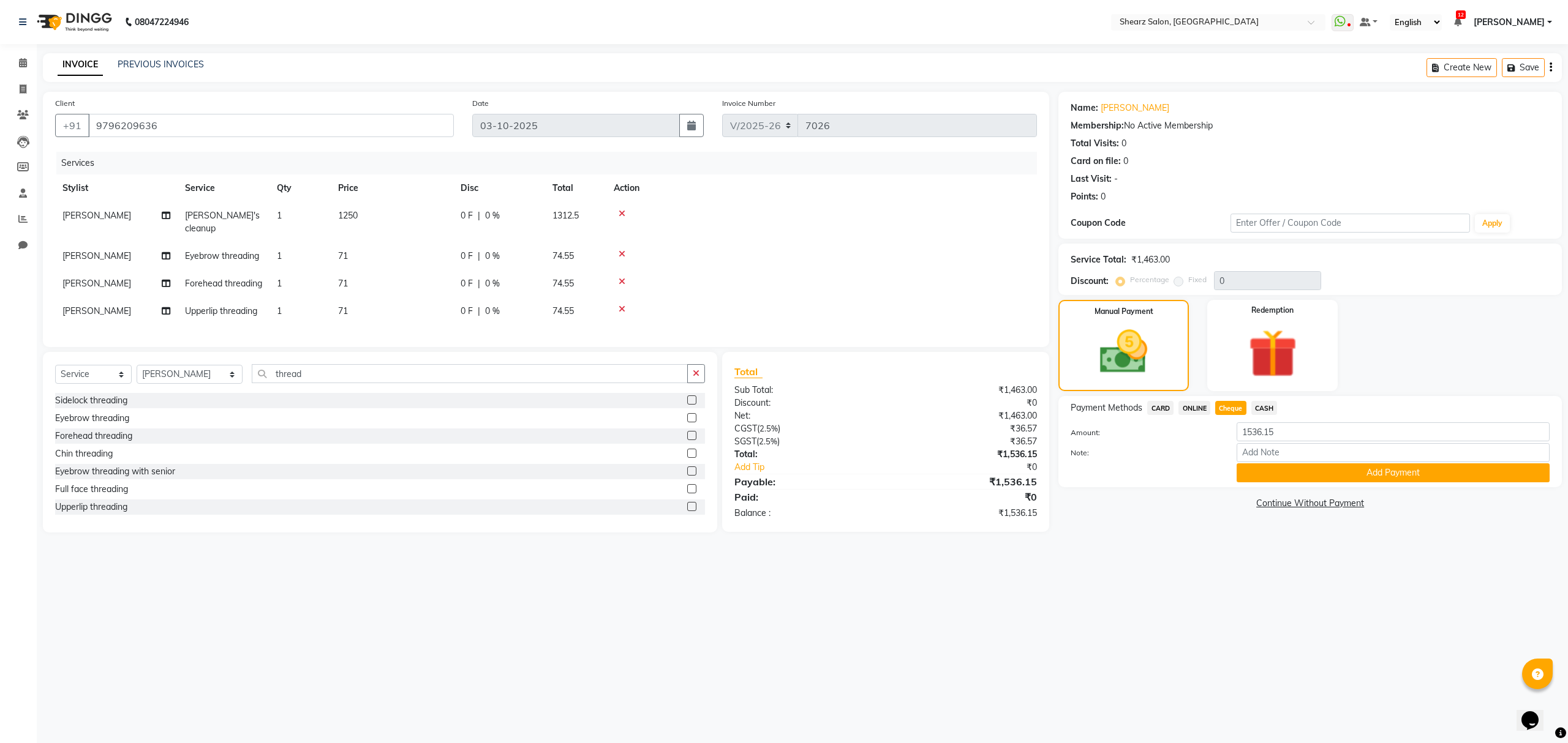
click at [1197, 405] on span "ONLINE" at bounding box center [1195, 408] width 32 height 14
click at [1295, 475] on button "Add Payment" at bounding box center [1393, 472] width 313 height 19
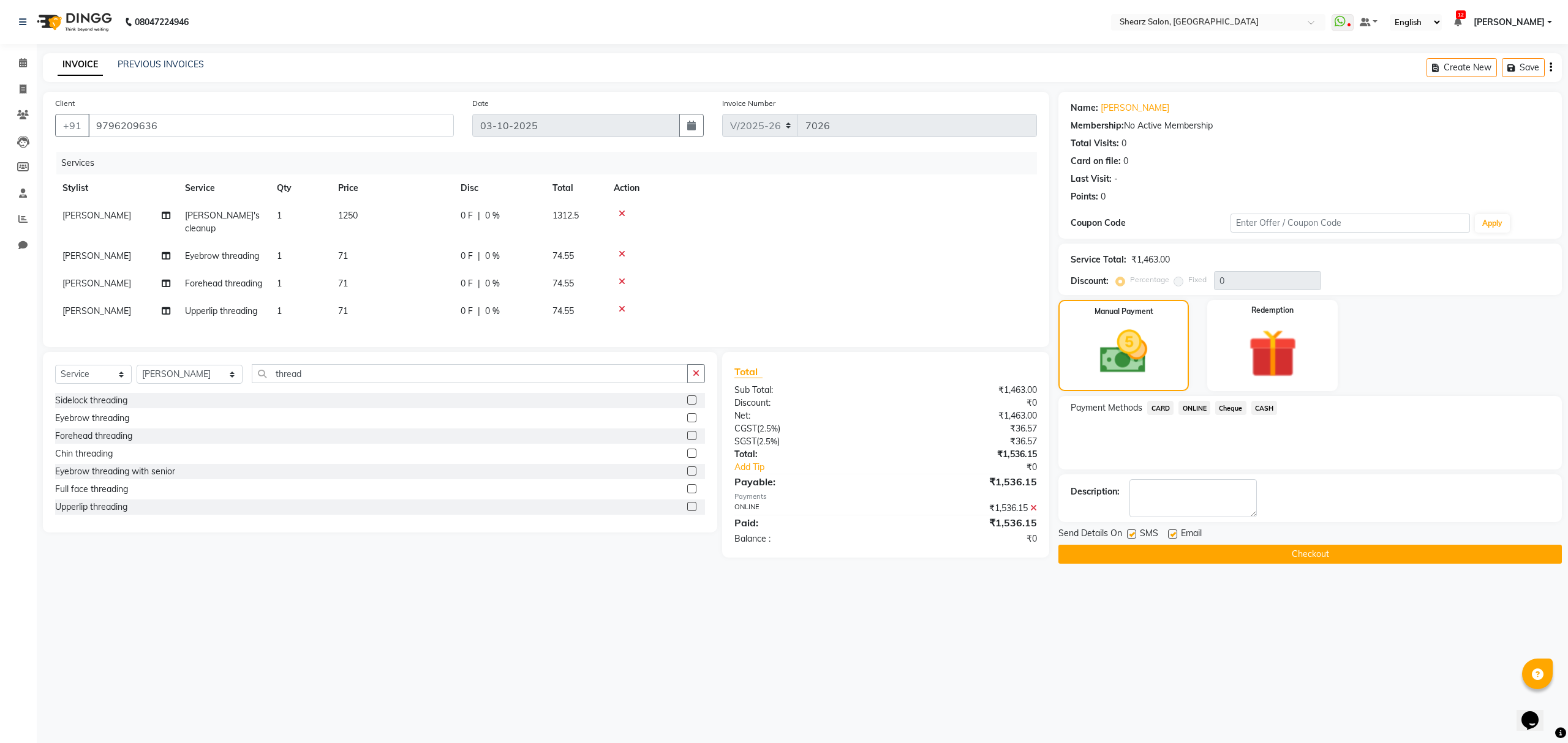
drag, startPoint x: 1180, startPoint y: 549, endPoint x: 1150, endPoint y: 570, distance: 36.6
click at [1177, 548] on button "Checkout" at bounding box center [1310, 554] width 503 height 19
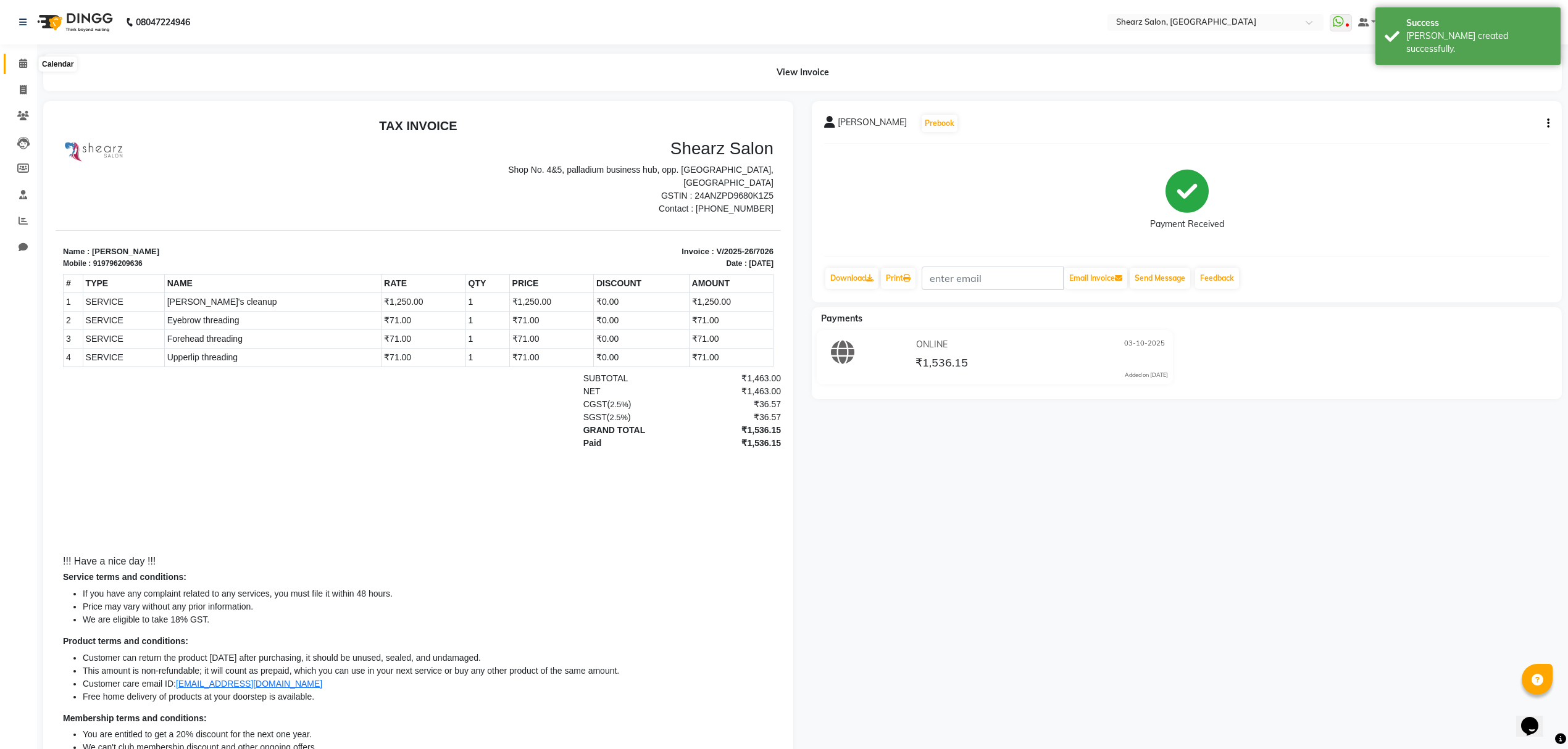
drag, startPoint x: 23, startPoint y: 58, endPoint x: 36, endPoint y: 88, distance: 32.7
click at [23, 59] on icon at bounding box center [23, 63] width 8 height 9
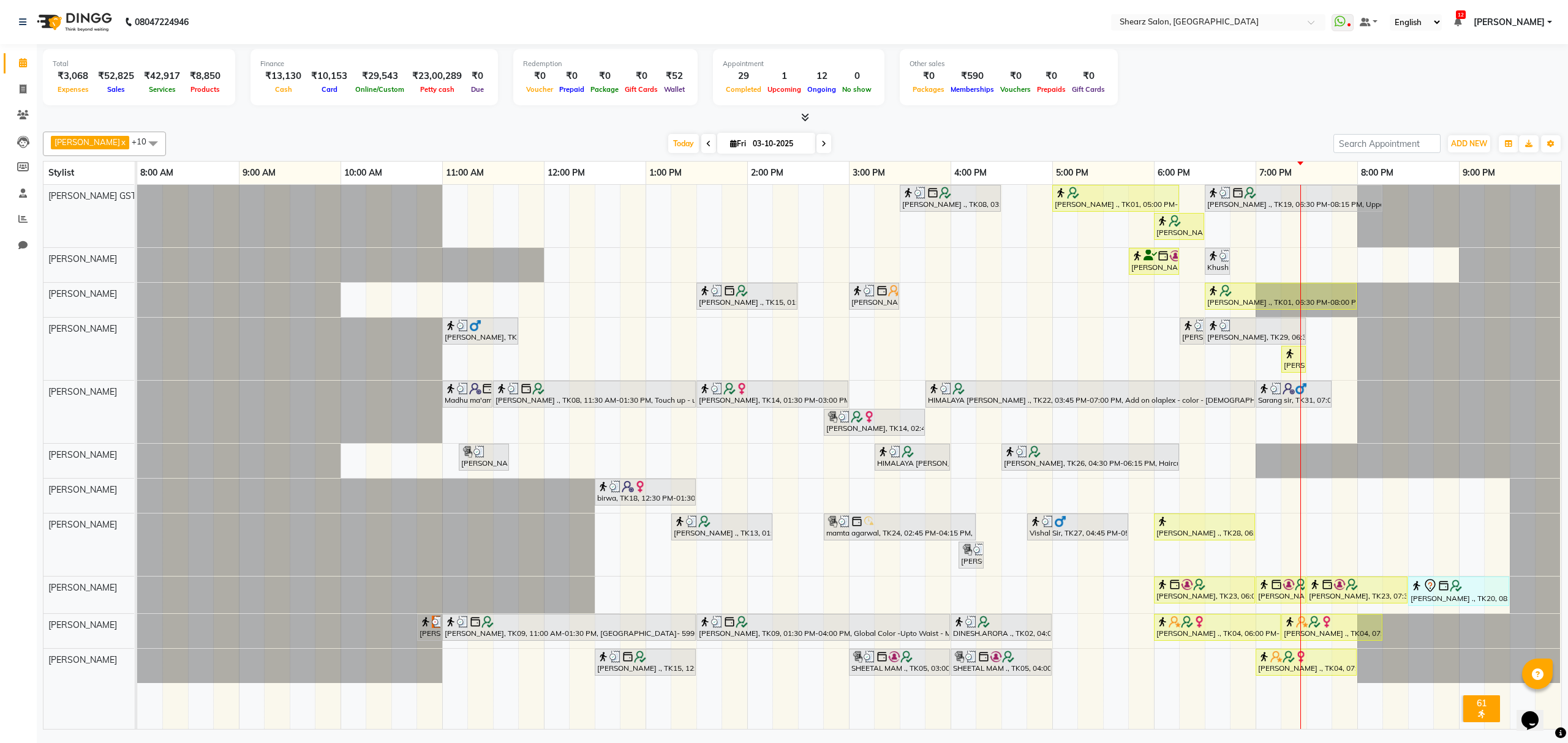
click at [1328, 498] on div "Rashi Agarwal ., TK08, 03:30 PM-04:30 PM, Brazilian stripless international wax…" at bounding box center [849, 457] width 1424 height 544
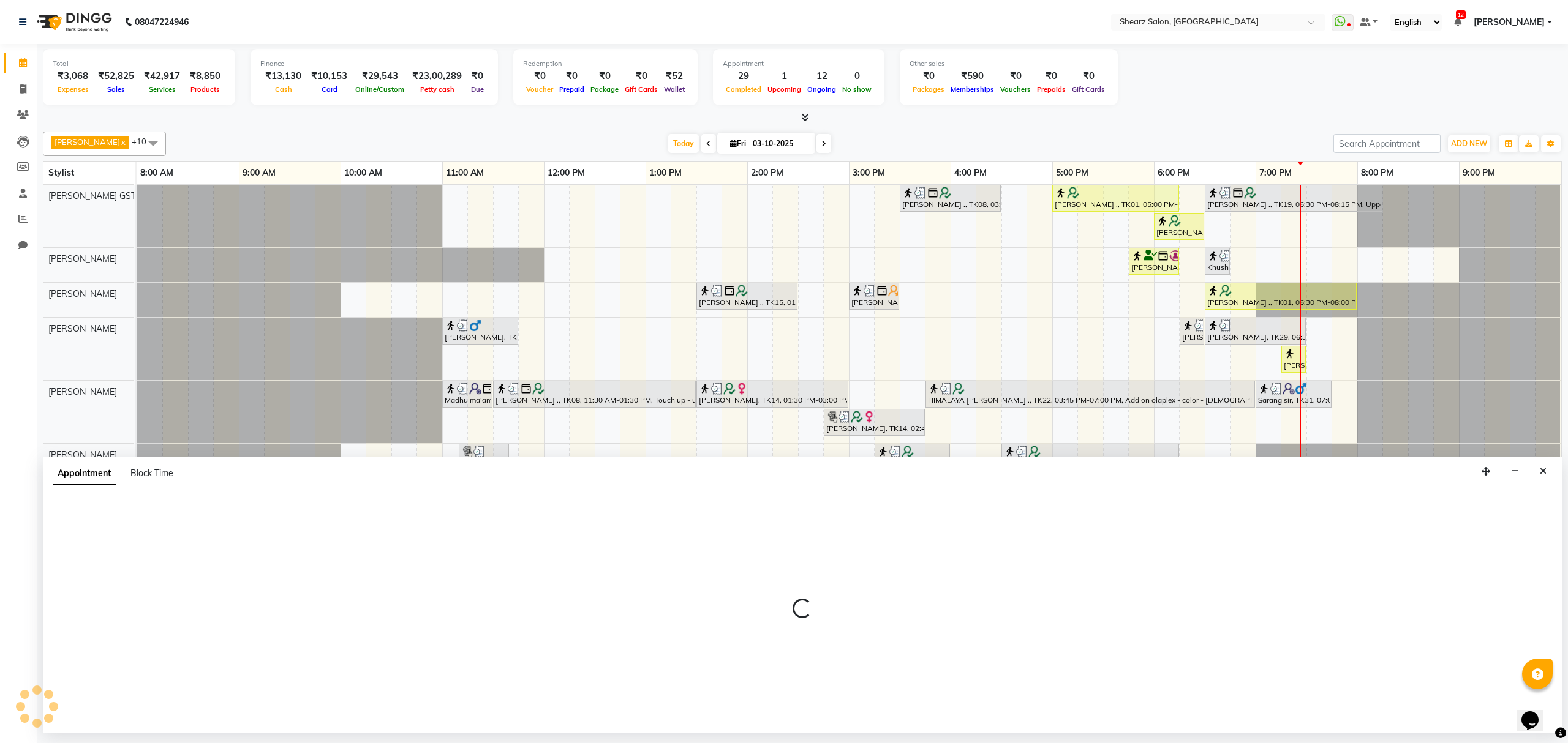
select select "77482"
select select "tentative"
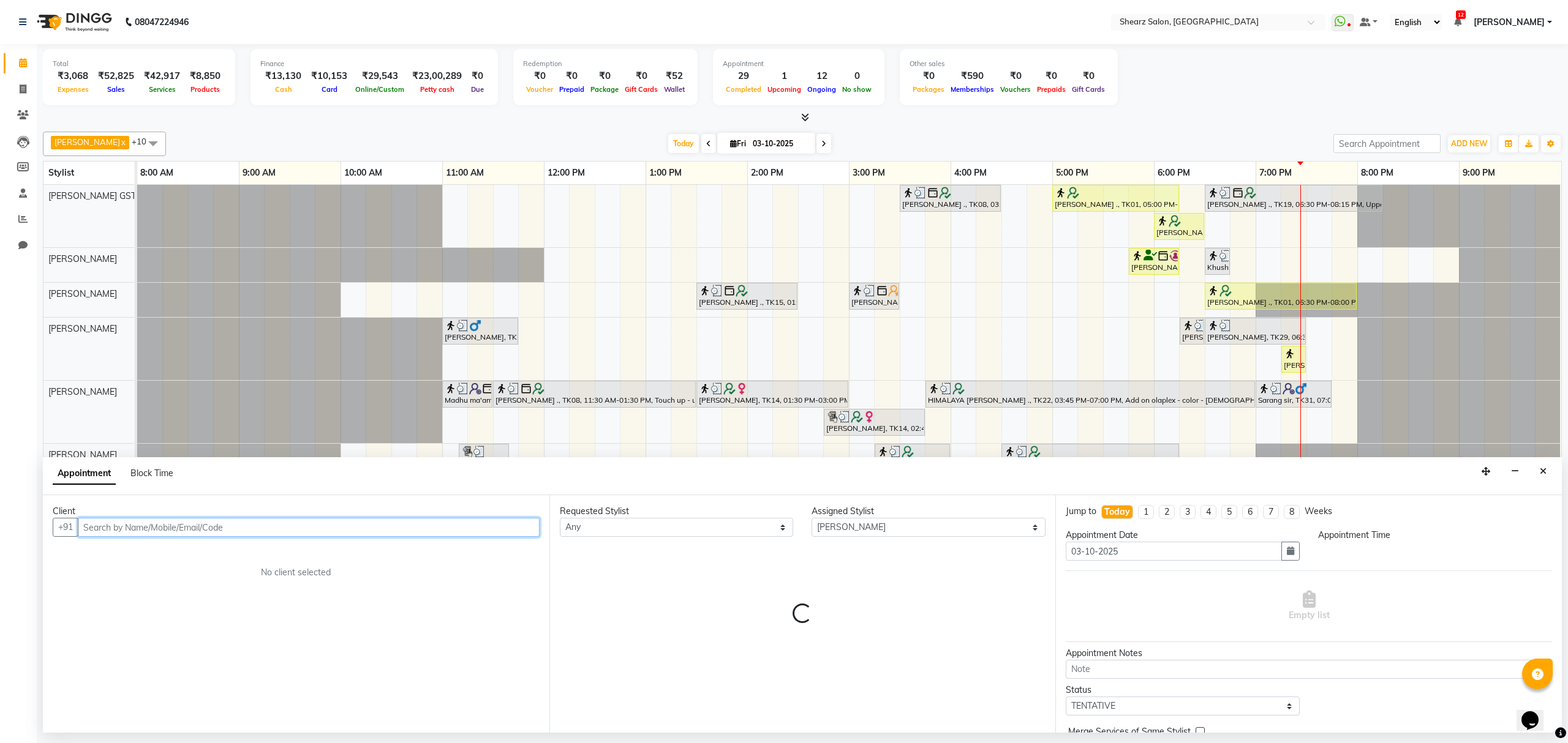
select select "1170"
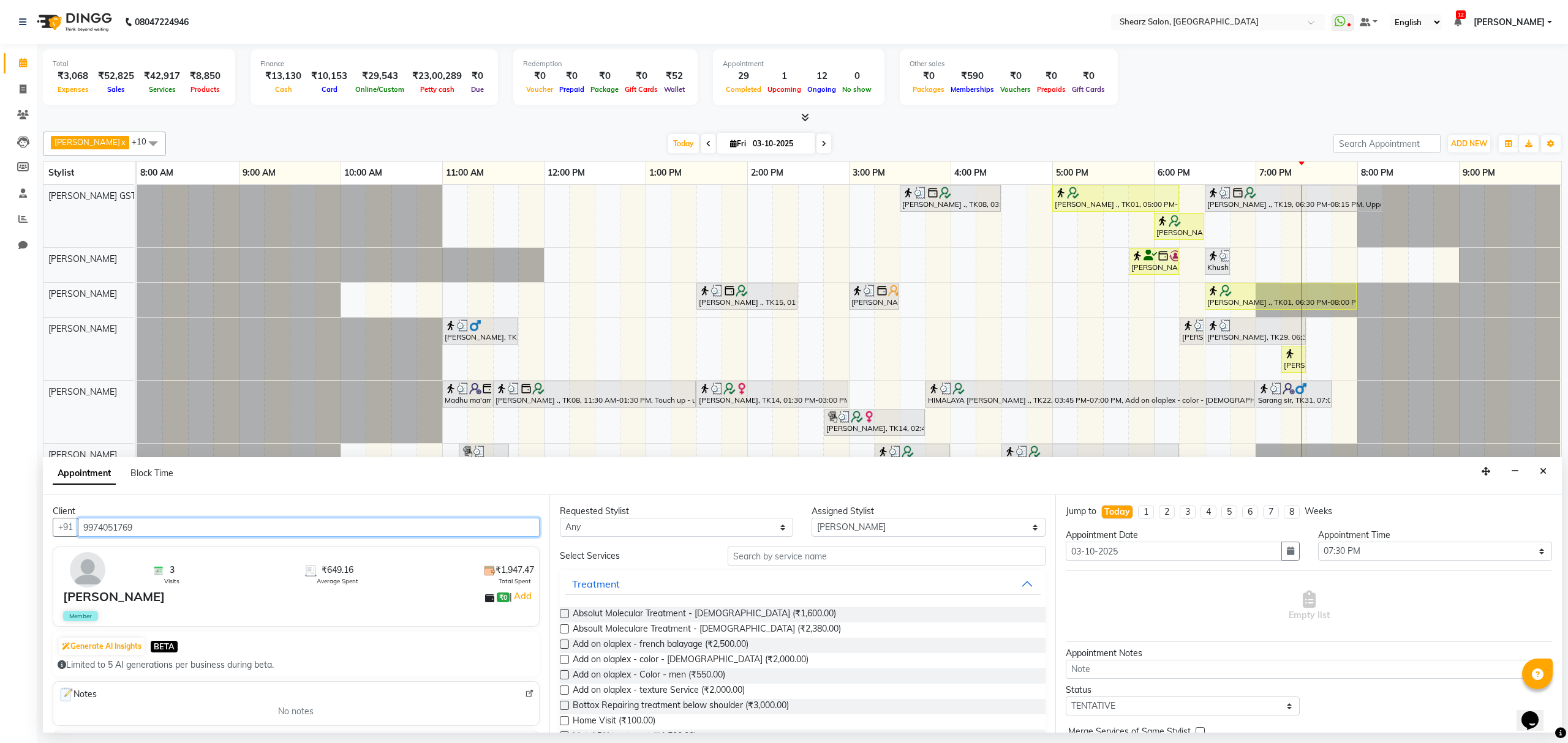
type input "9974051769"
click at [802, 553] on input "text" at bounding box center [887, 556] width 318 height 19
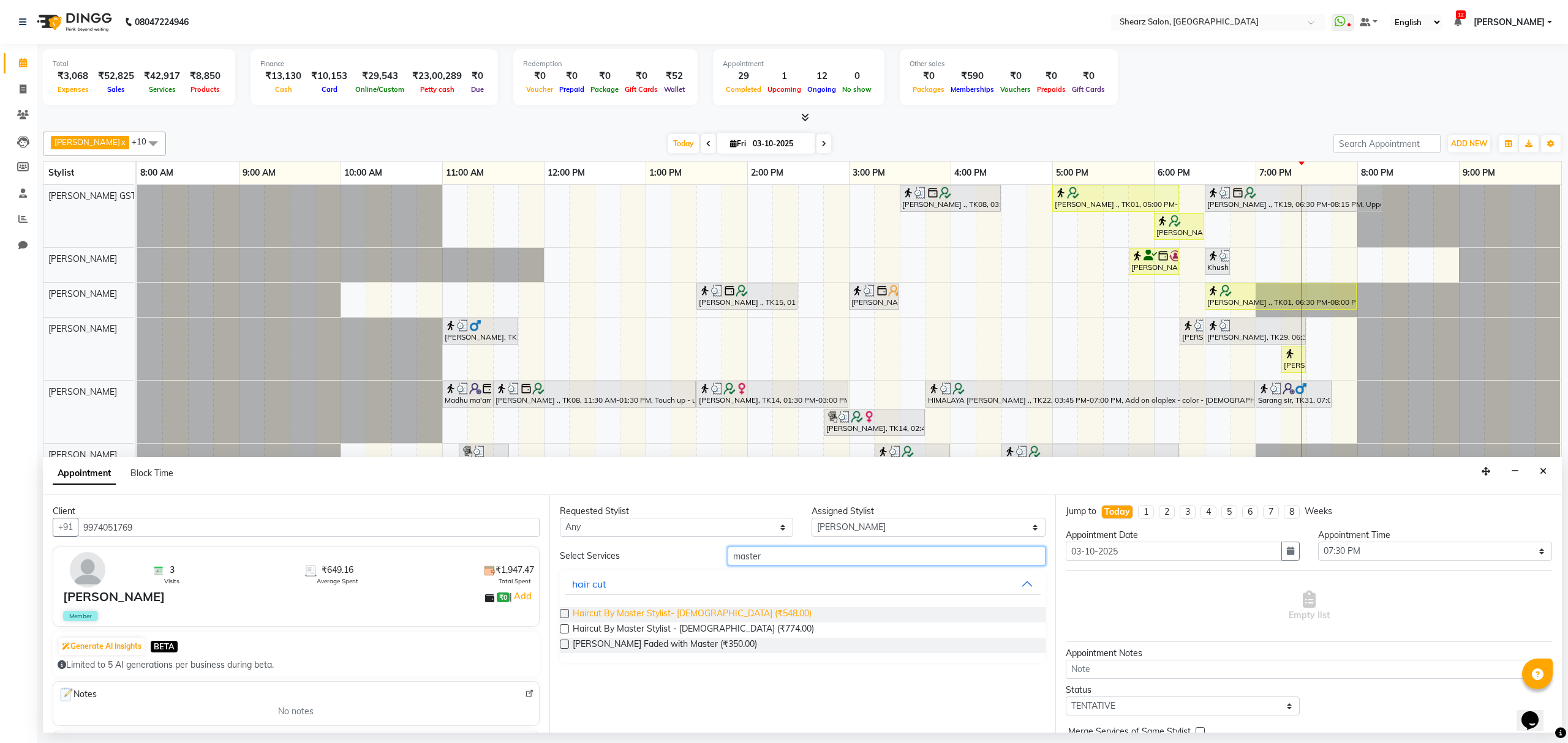
type input "master"
click at [665, 619] on span "Haircut By Master Stylist- Male (₹548.00)" at bounding box center [692, 614] width 239 height 15
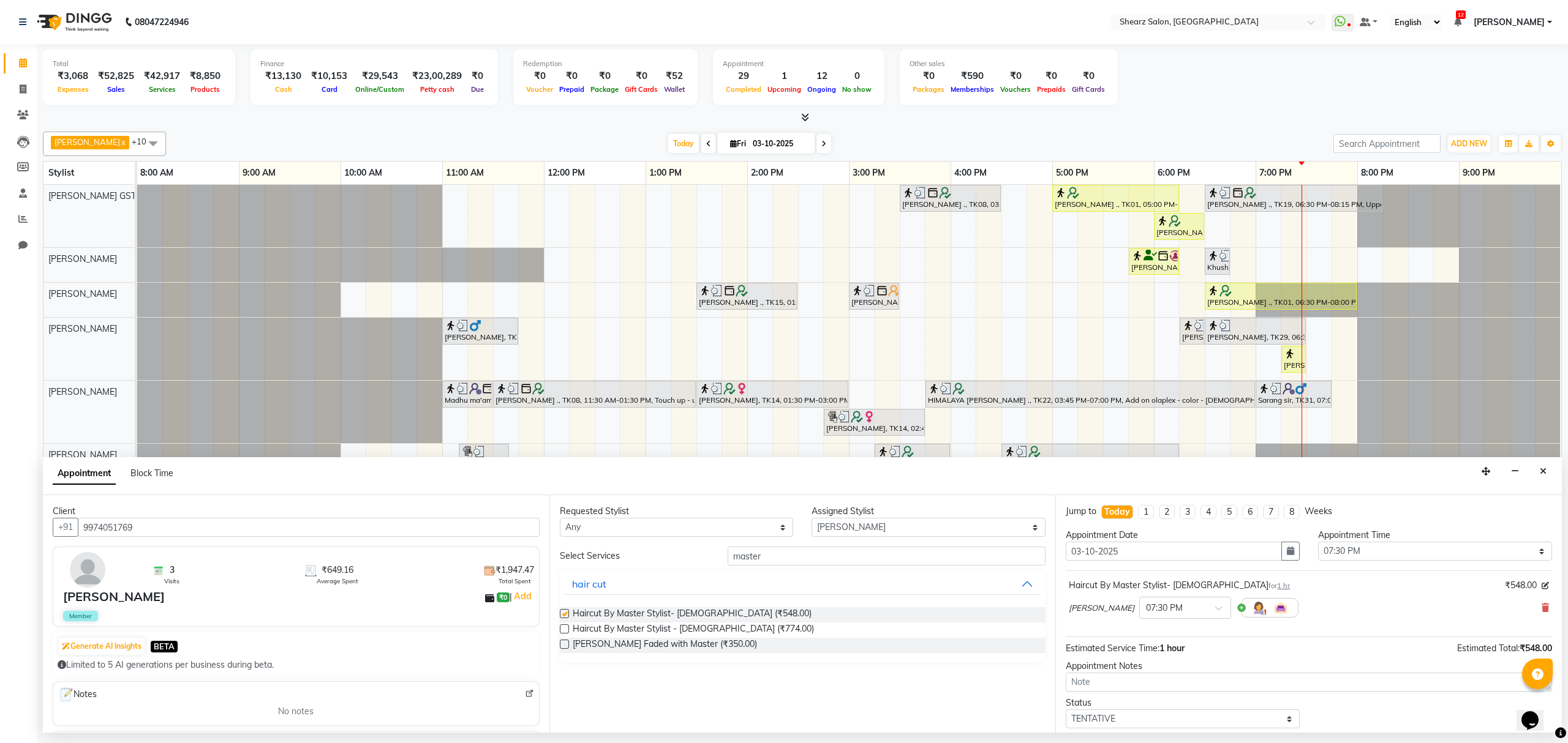
checkbox input "false"
drag, startPoint x: 773, startPoint y: 557, endPoint x: 751, endPoint y: 584, distance: 34.8
click at [653, 568] on div "Select Services master hair cut Haircut By Master Stylist- Male (₹548.00) Hairc…" at bounding box center [803, 605] width 486 height 116
click at [914, 529] on select "Select Brijesh Valand Center 1_mgr mgr Chandrakant Parmar Dinesh Deora Gopika D…" at bounding box center [929, 527] width 234 height 19
select select "77475"
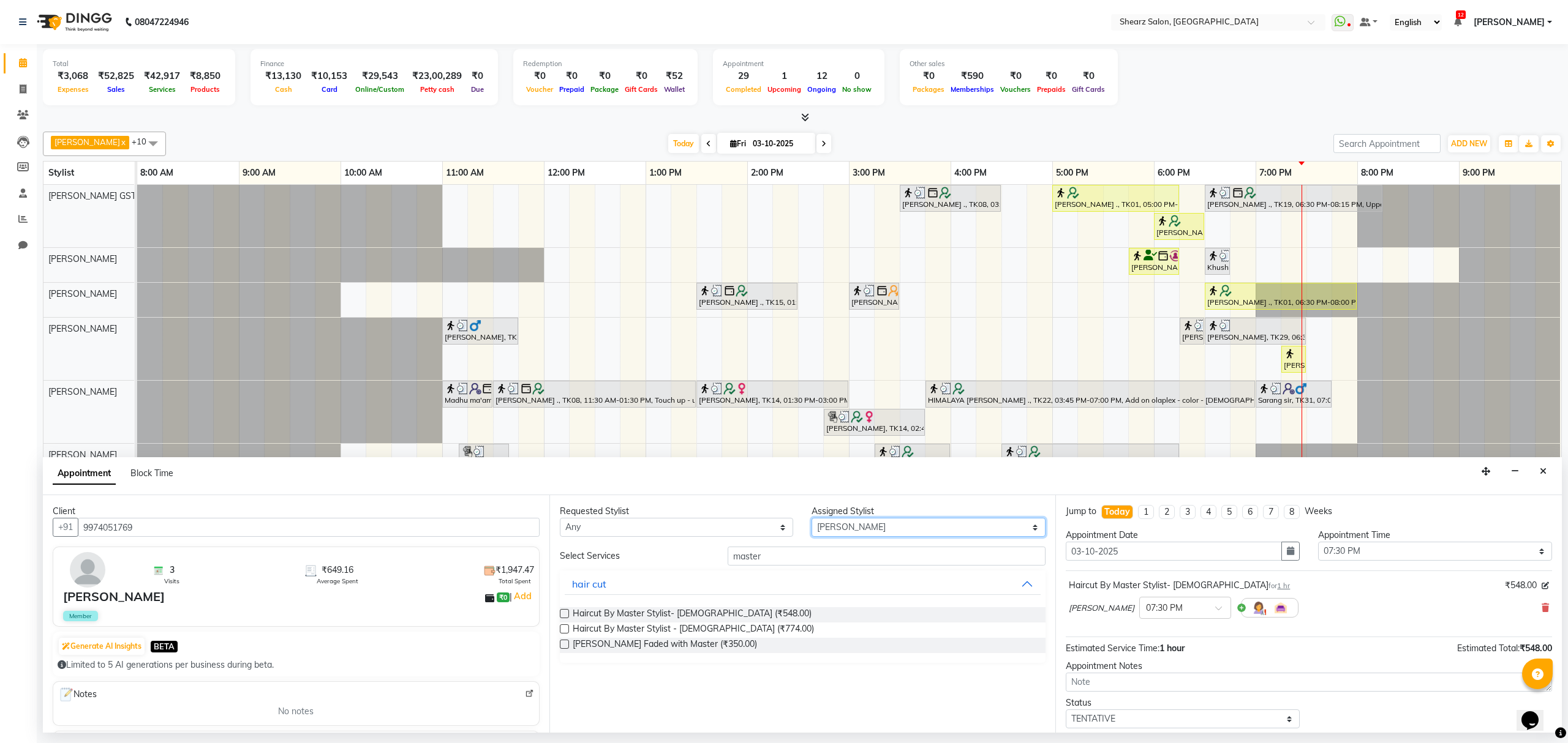
click at [811, 519] on select "Select Brijesh Valand Center 1_mgr mgr Chandrakant Parmar Dinesh Deora Gopika D…" at bounding box center [929, 527] width 234 height 19
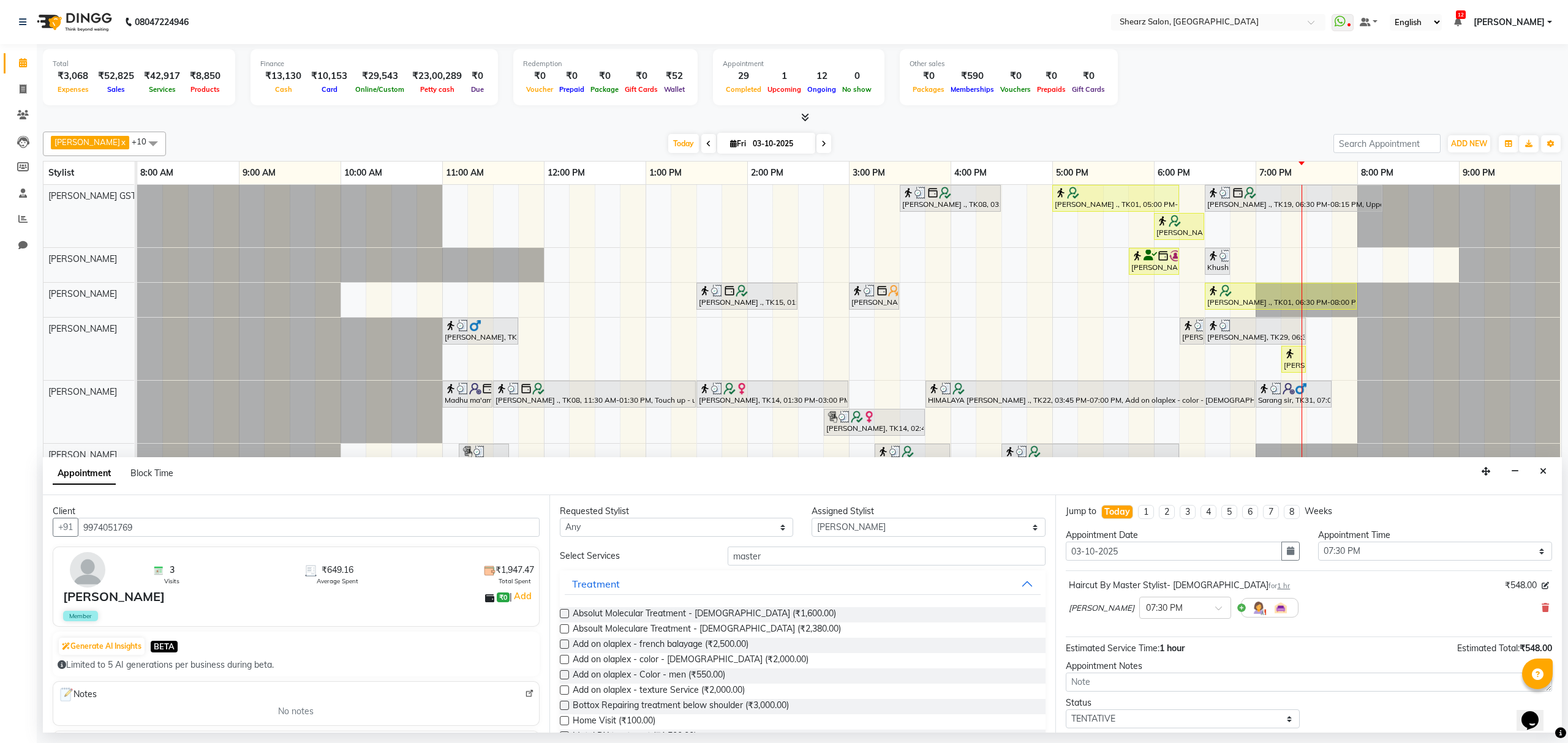
click at [772, 540] on div "Requested Stylist Any Brijesh Valand Center 1_mgr mgr Chandrakant Parmar Dinesh…" at bounding box center [802, 614] width 507 height 238
click at [774, 553] on input "master" at bounding box center [887, 556] width 318 height 19
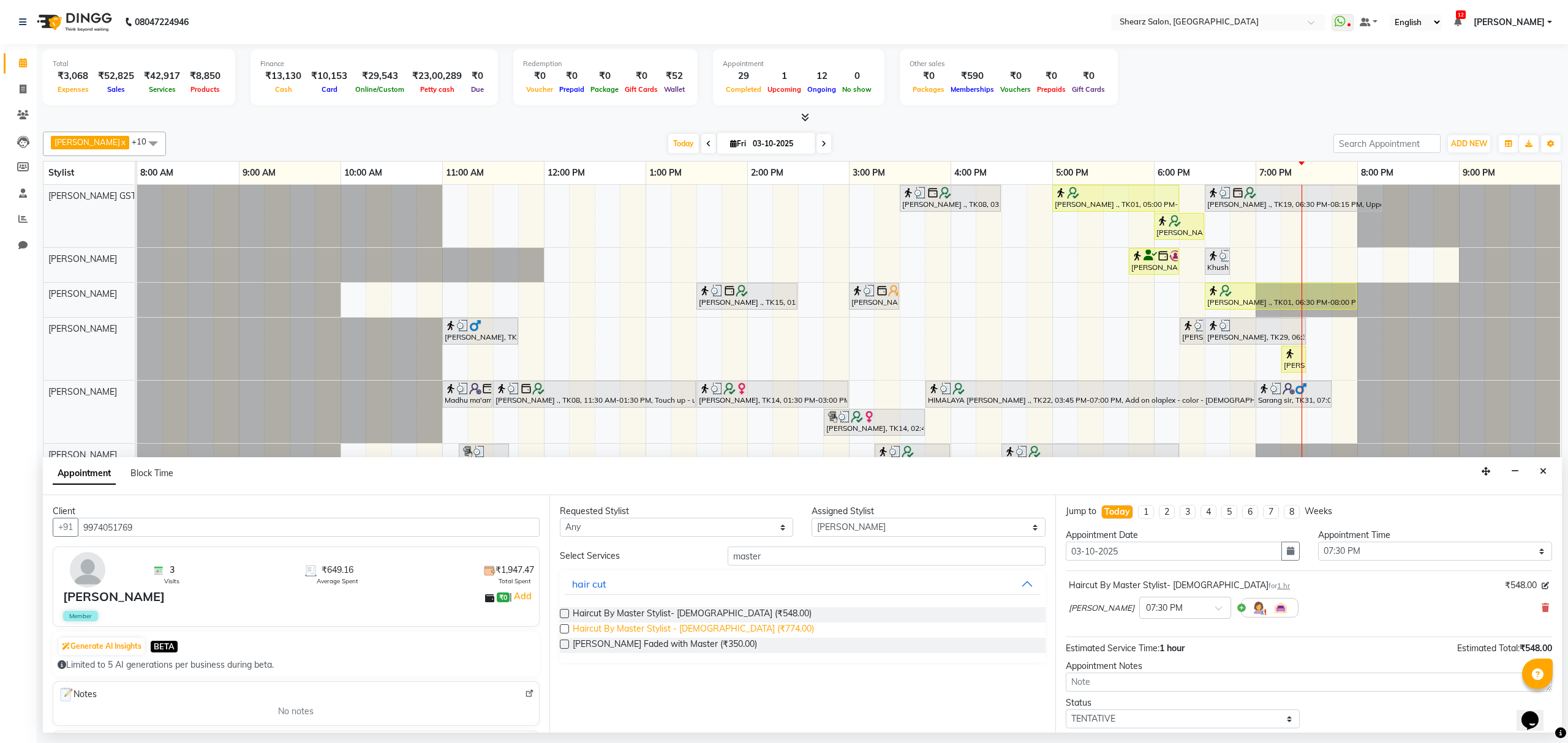
click at [626, 630] on span "Haircut By Master Stylist - Female (₹774.00)" at bounding box center [693, 630] width 241 height 15
checkbox input "false"
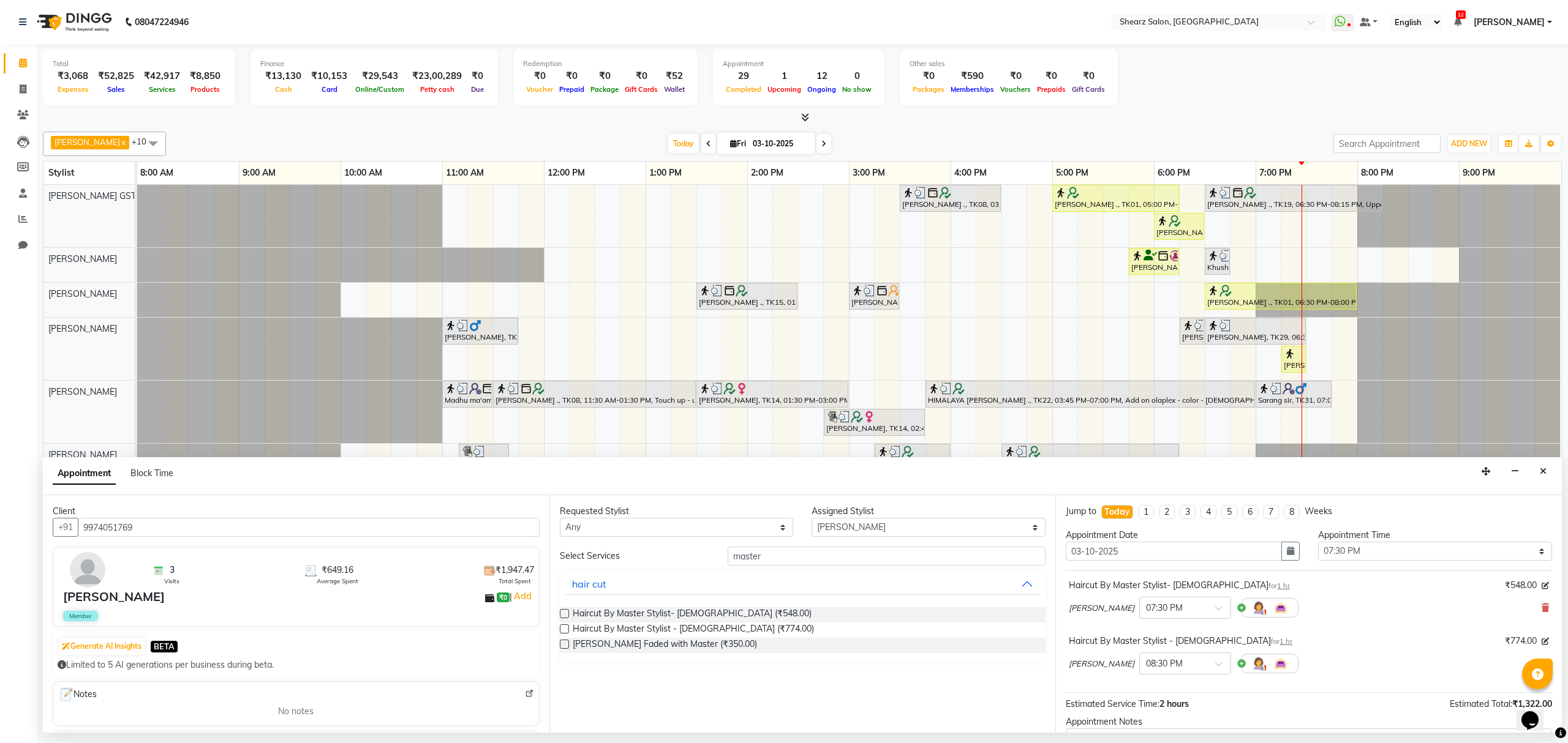
scroll to position [131, 0]
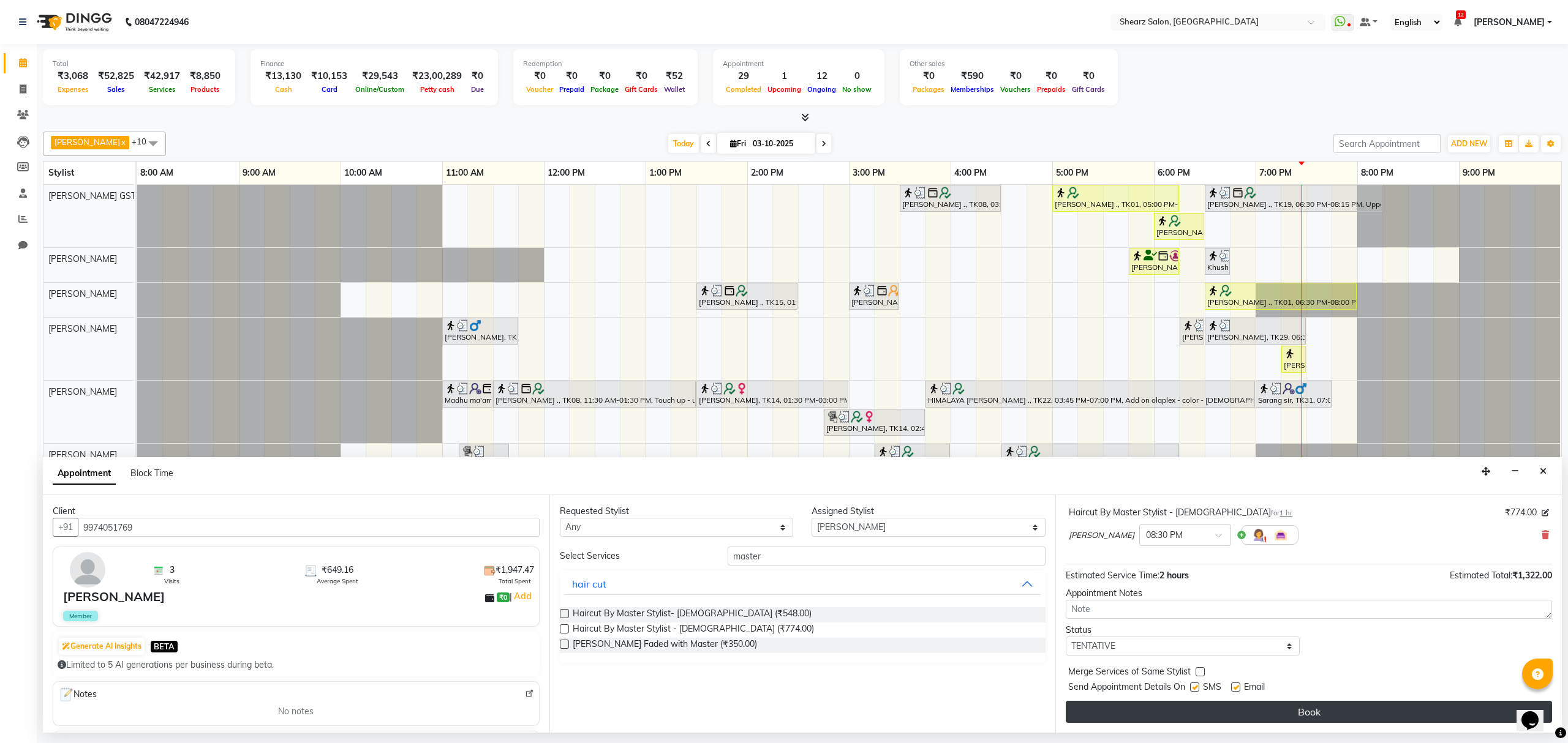
click at [1277, 710] on button "Book" at bounding box center [1309, 712] width 486 height 22
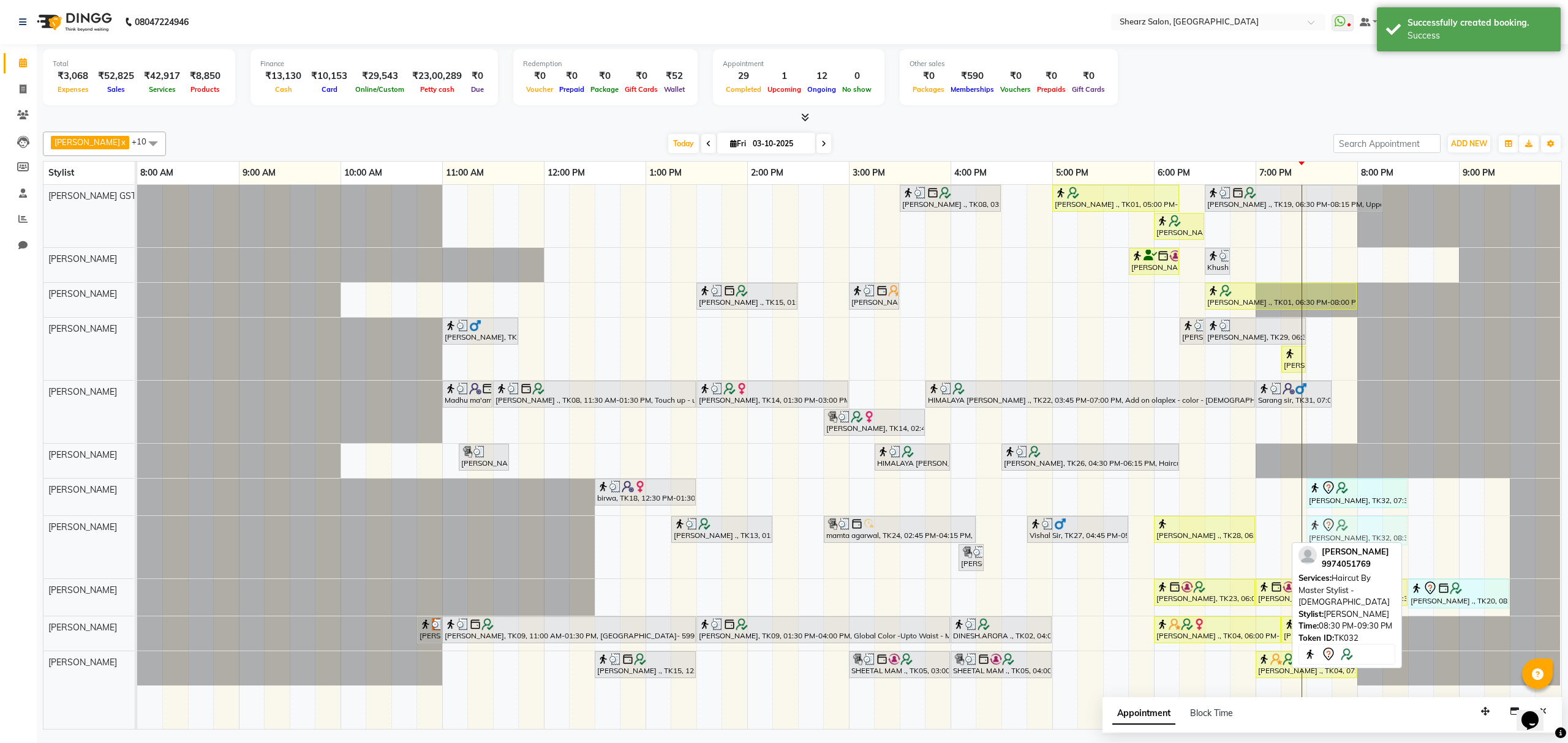
drag, startPoint x: 1412, startPoint y: 520, endPoint x: 1344, endPoint y: 535, distance: 69.6
click at [137, 538] on div "RUCHIN ., TK13, 01:15 PM-02:15 PM, Haircut By Master Stylist- Male mamta agarwa…" at bounding box center [137, 548] width 0 height 63
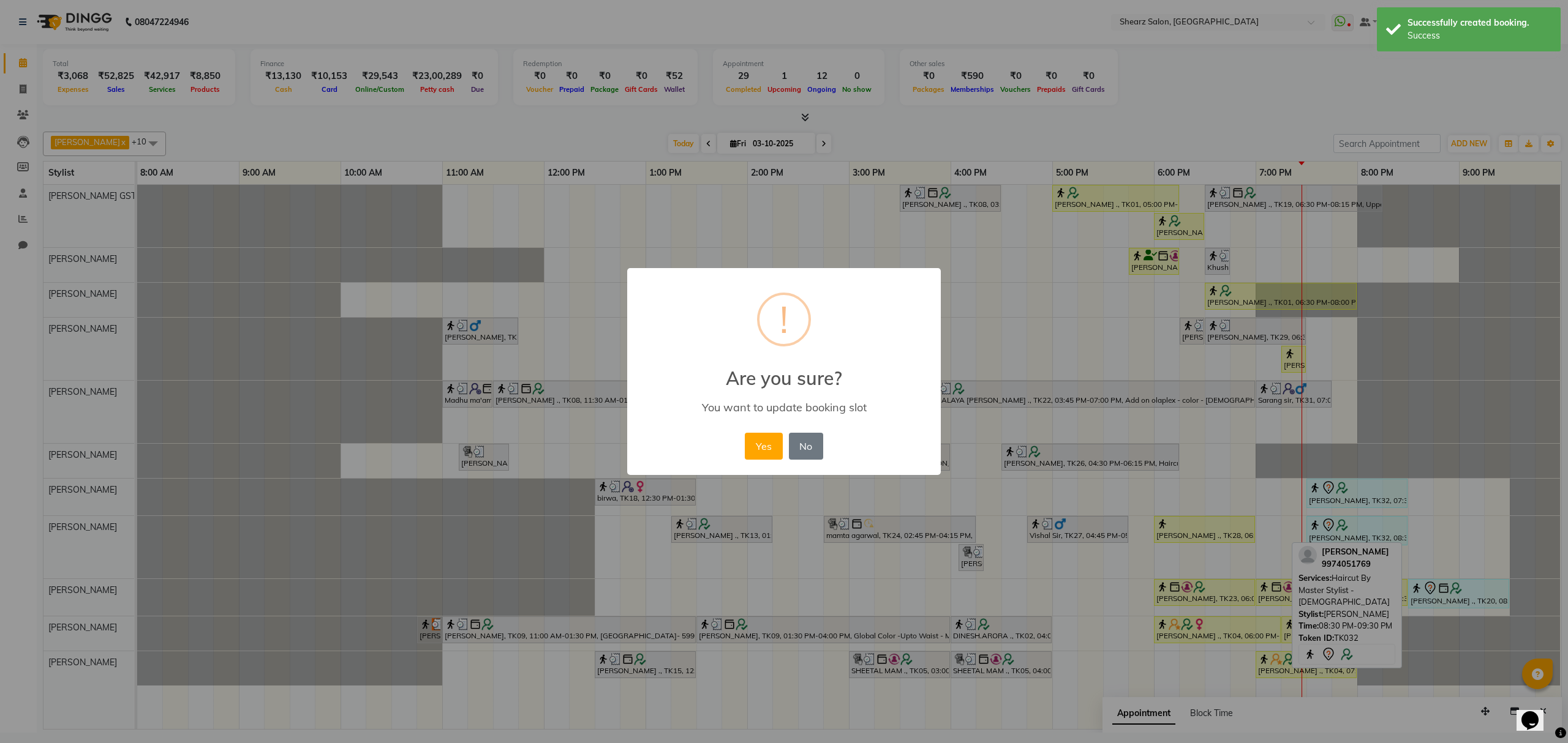
click at [758, 444] on button "Yes" at bounding box center [763, 446] width 37 height 27
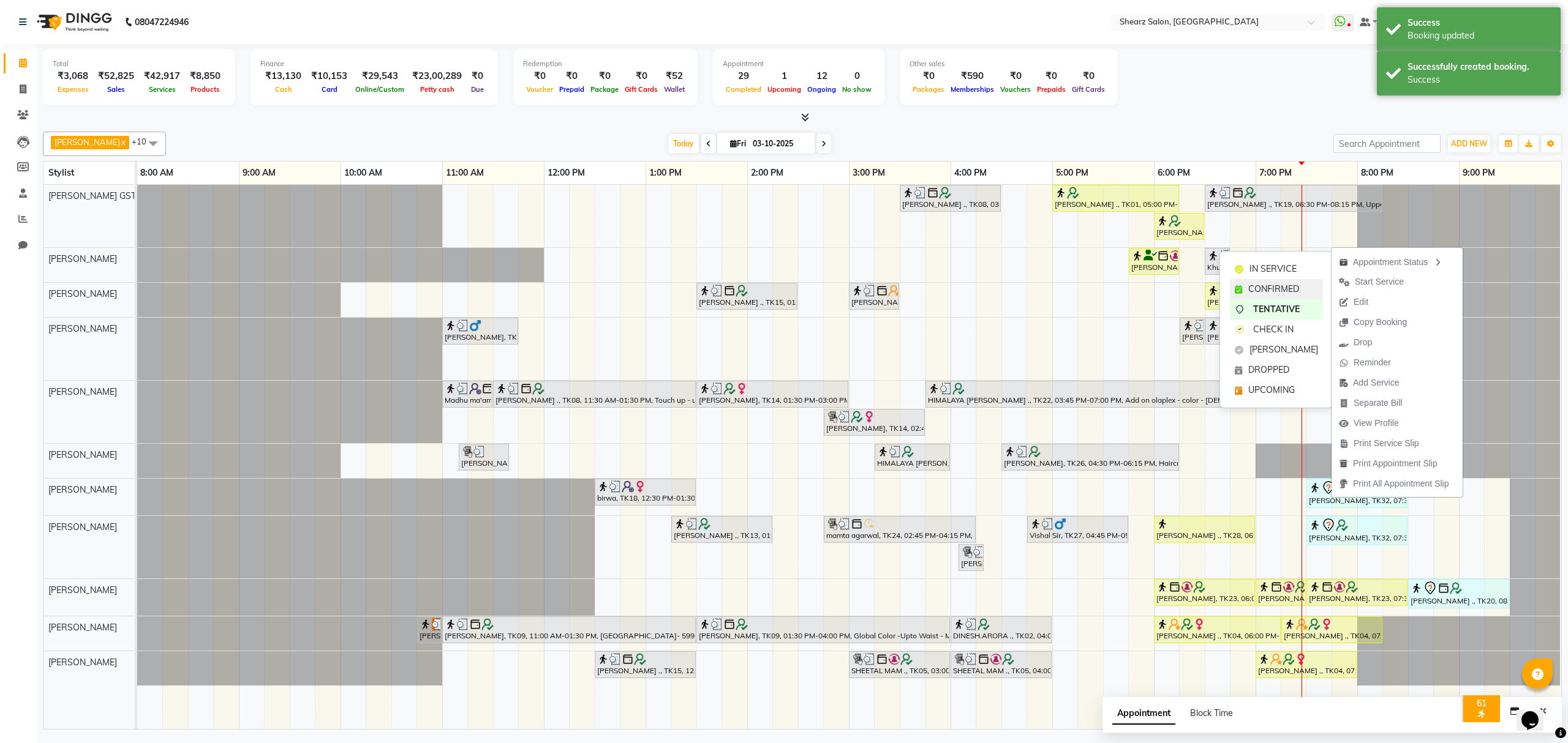
click at [1289, 286] on span "CONFIRMED" at bounding box center [1274, 289] width 51 height 13
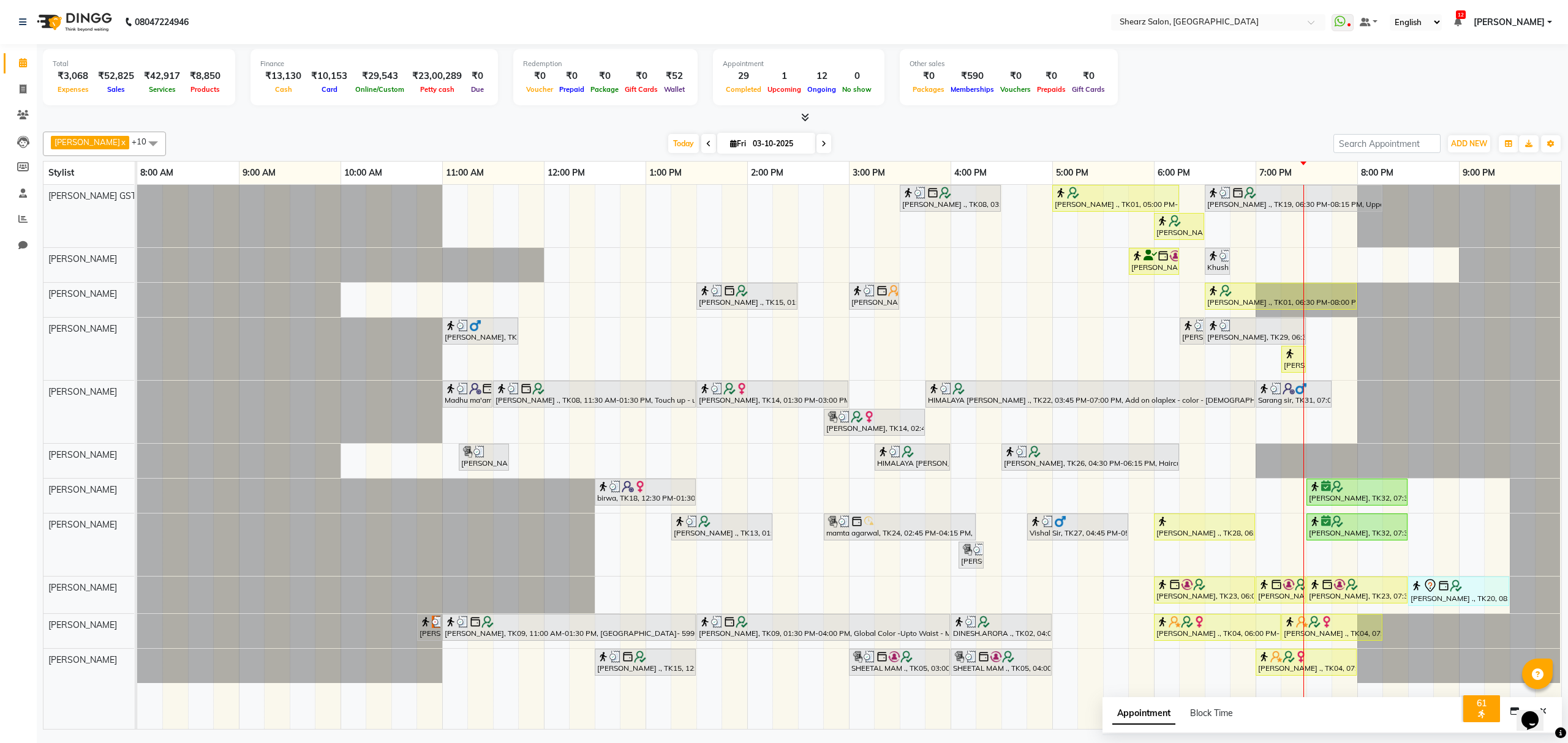
click at [817, 138] on span at bounding box center [824, 143] width 14 height 19
type input "04-10-2025"
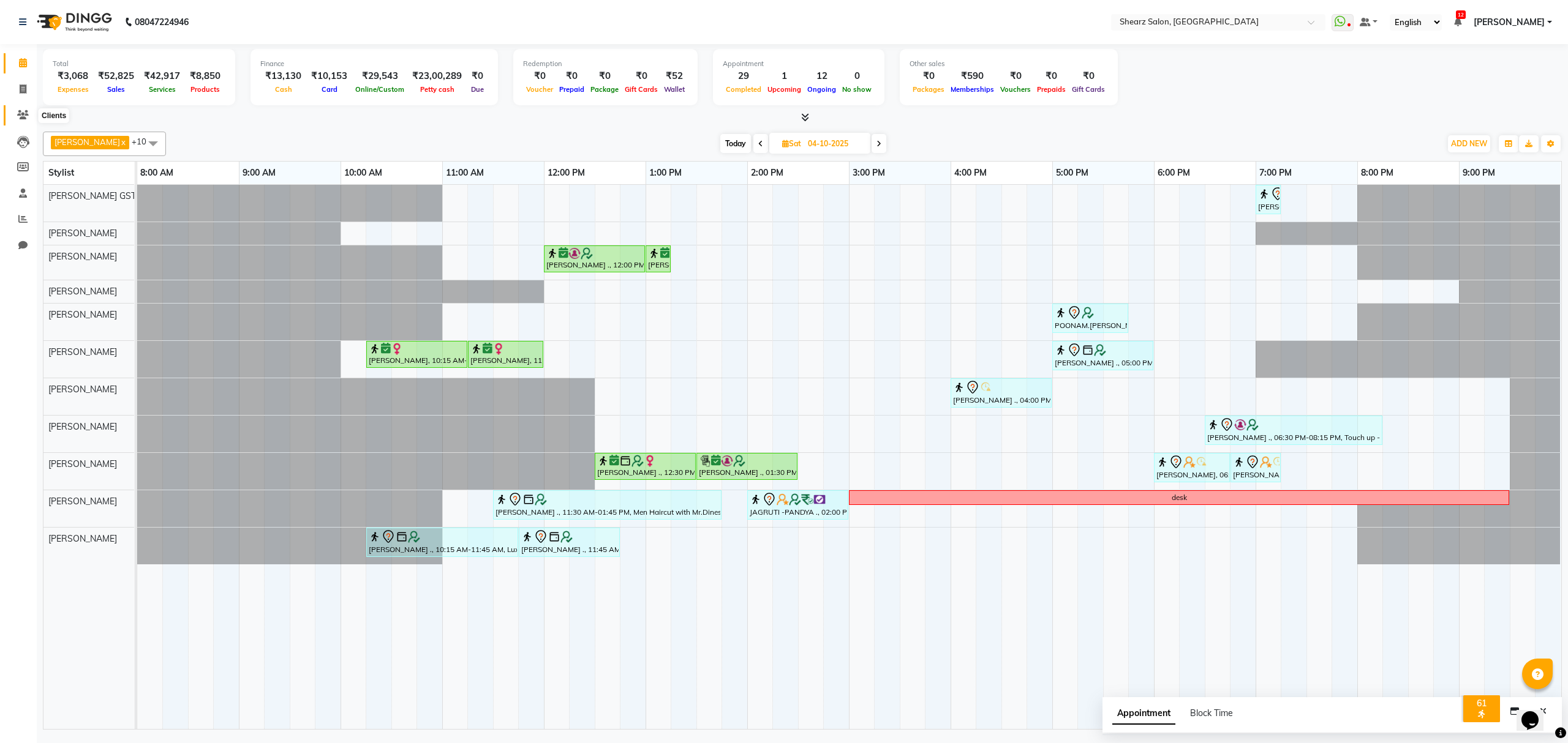
click at [28, 112] on span at bounding box center [23, 116] width 22 height 14
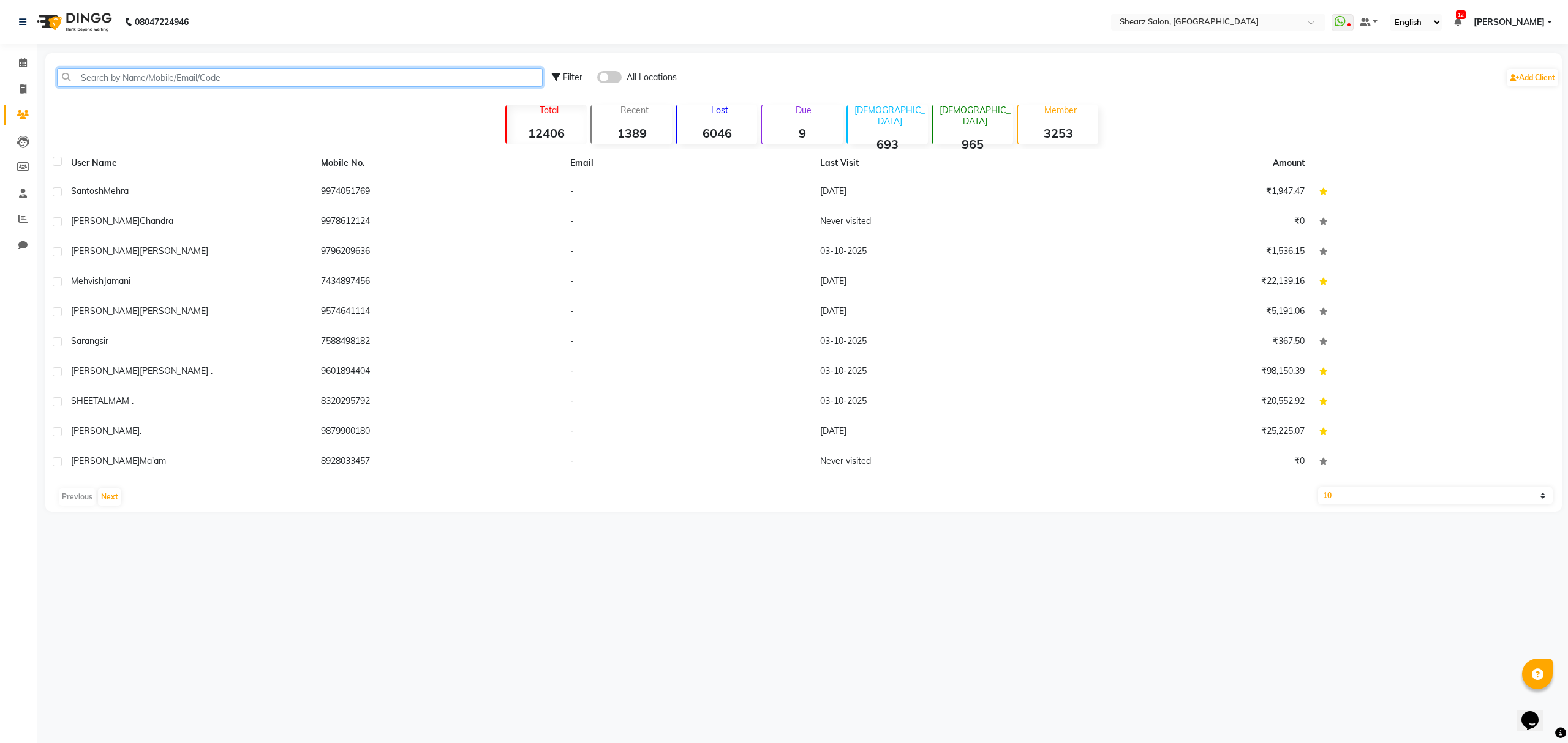
click at [172, 84] on input "text" at bounding box center [299, 77] width 486 height 19
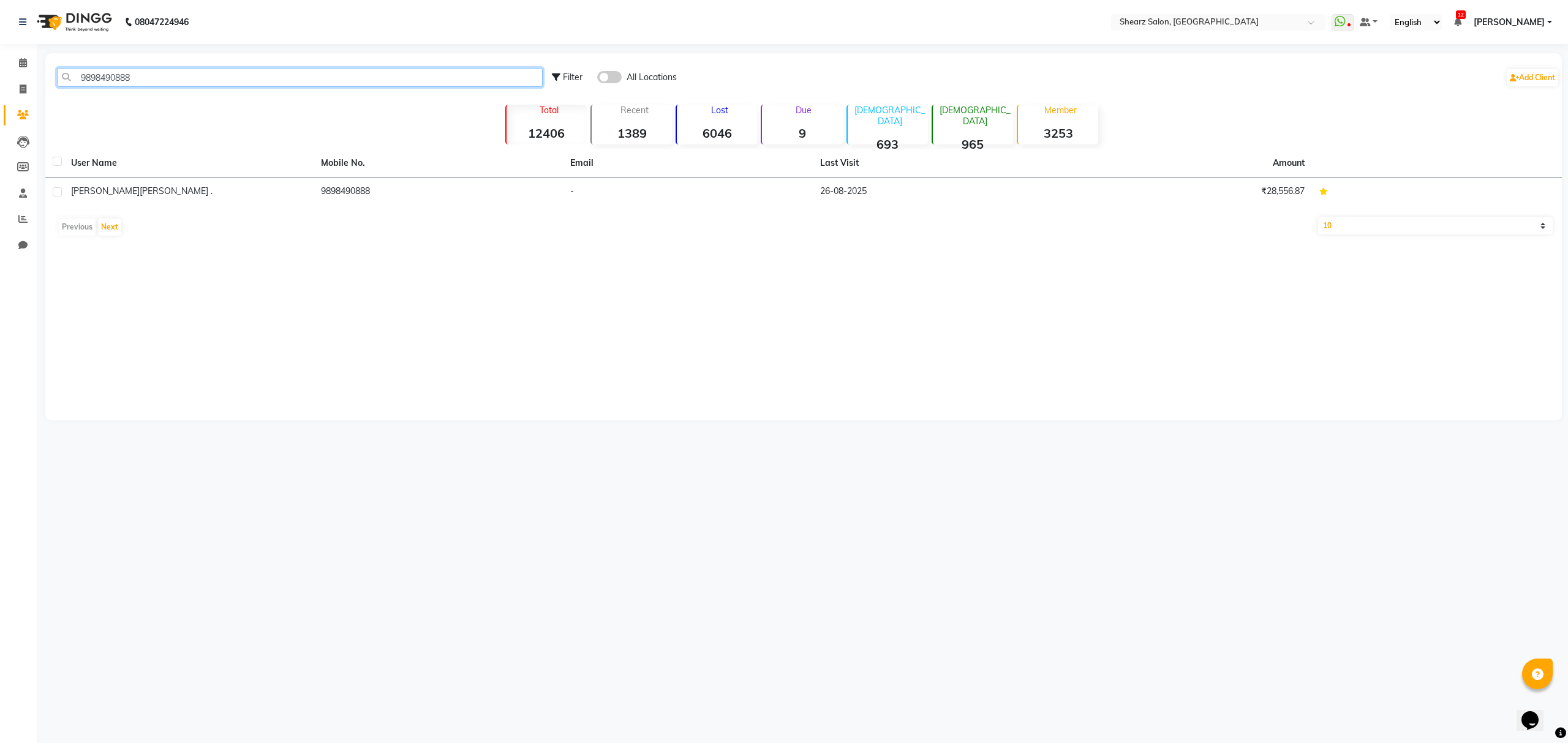
type input "9898490888"
click at [412, 170] on th "Mobile No." at bounding box center [439, 163] width 250 height 28
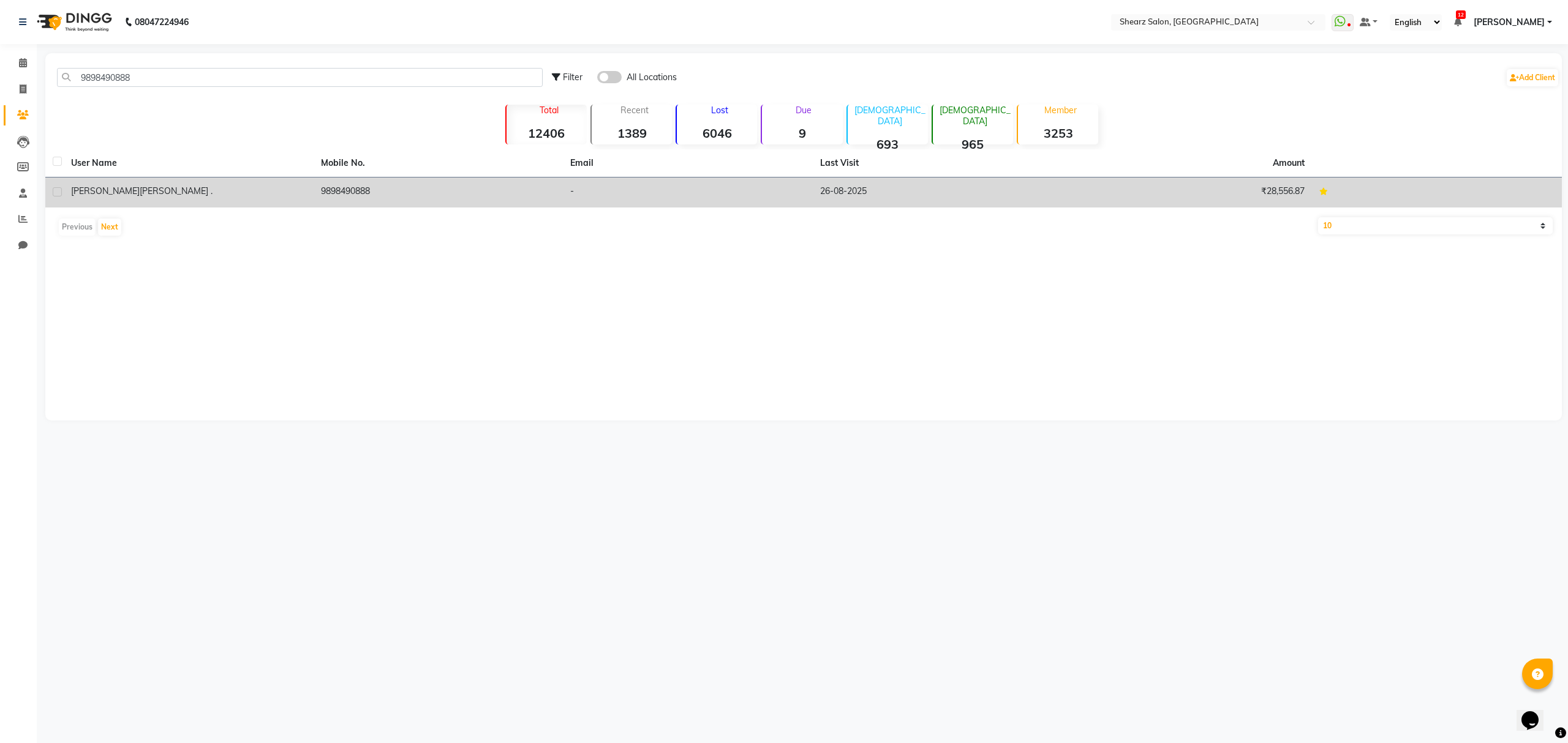
click at [409, 188] on td "9898490888" at bounding box center [439, 193] width 250 height 30
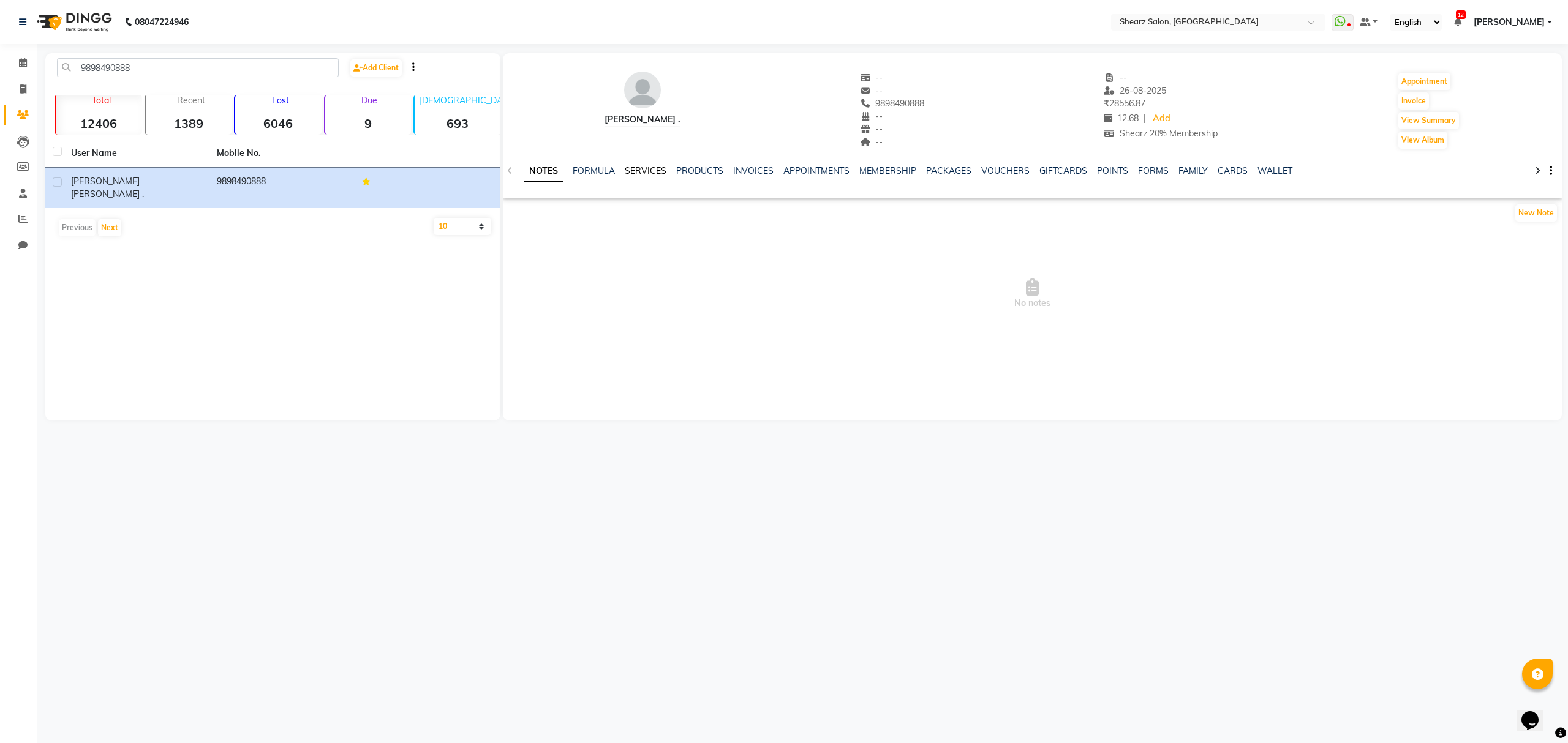
click at [648, 171] on link "SERVICES" at bounding box center [646, 171] width 42 height 11
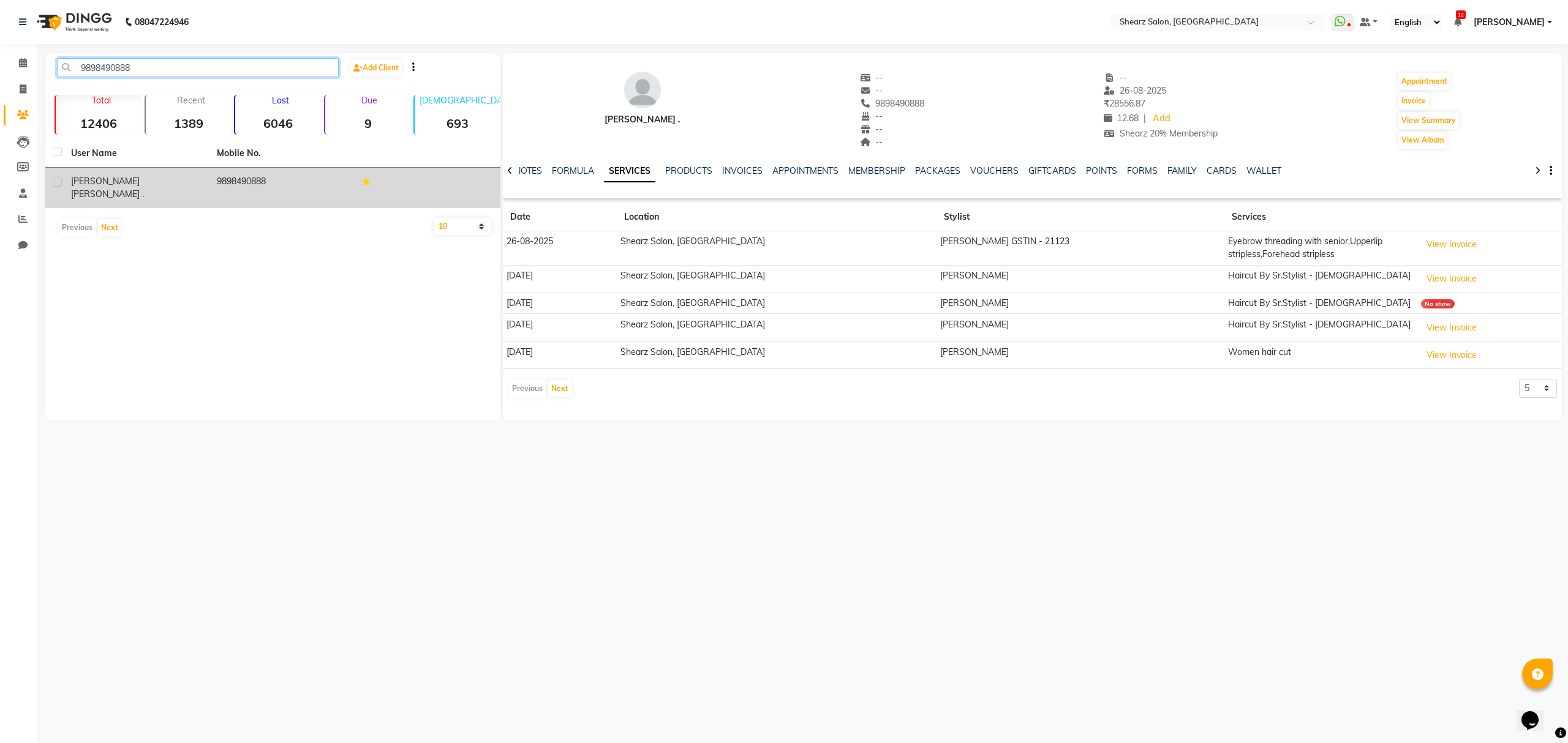
drag, startPoint x: 150, startPoint y: 67, endPoint x: 313, endPoint y: 182, distance: 199.5
click at [0, 98] on app-home "08047224946 Select Location × Shearz Salon, Prahaladnagar WhatsApp Status ✕ Sta…" at bounding box center [784, 220] width 1568 height 439
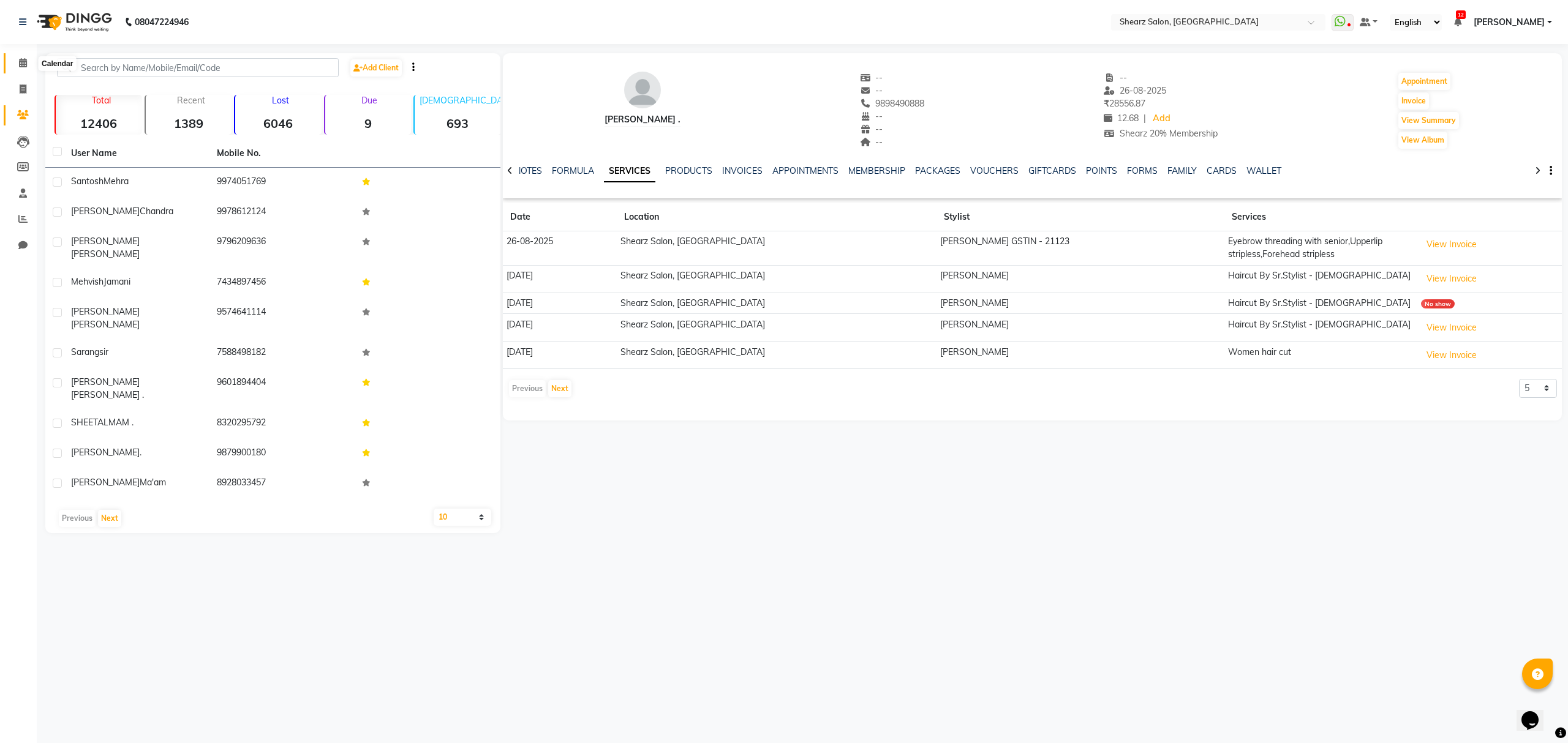
click at [24, 67] on icon at bounding box center [23, 63] width 8 height 9
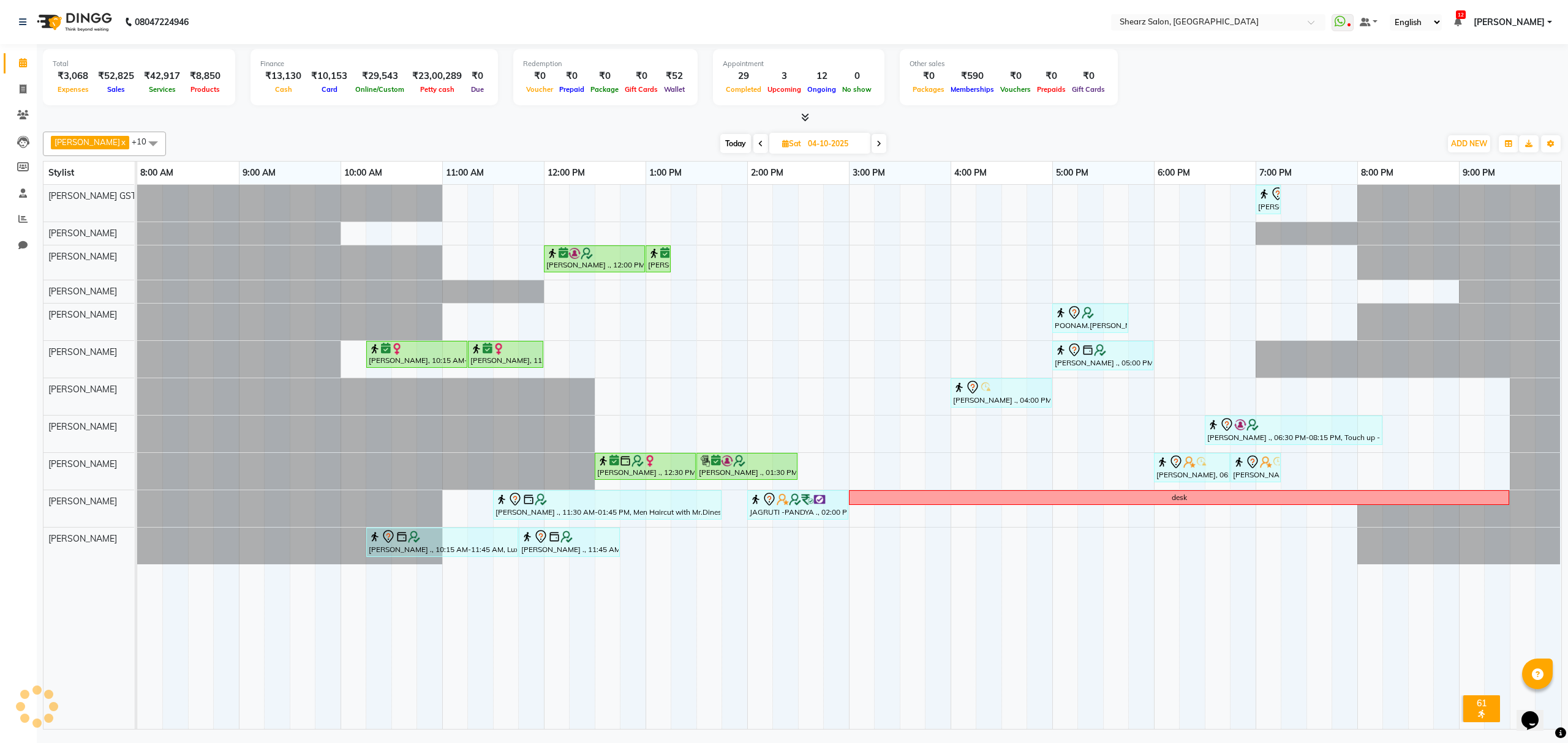
click at [1365, 478] on div "Rajee Shinu ., 07:00 PM-07:15 PM, Eyebrow threading with senior Saurabh Yadav .…" at bounding box center [849, 457] width 1424 height 544
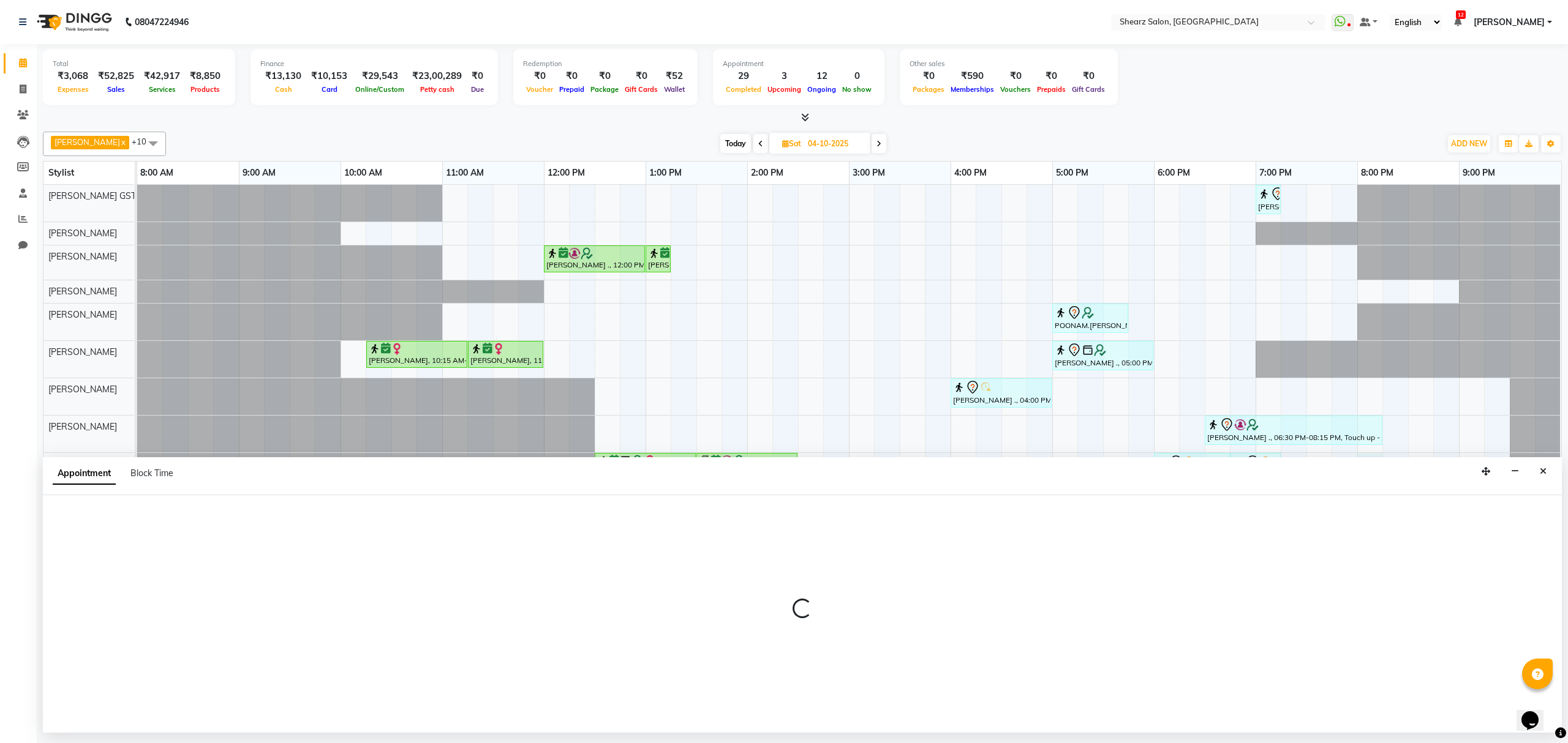
select select "77471"
select select "1200"
select select "tentative"
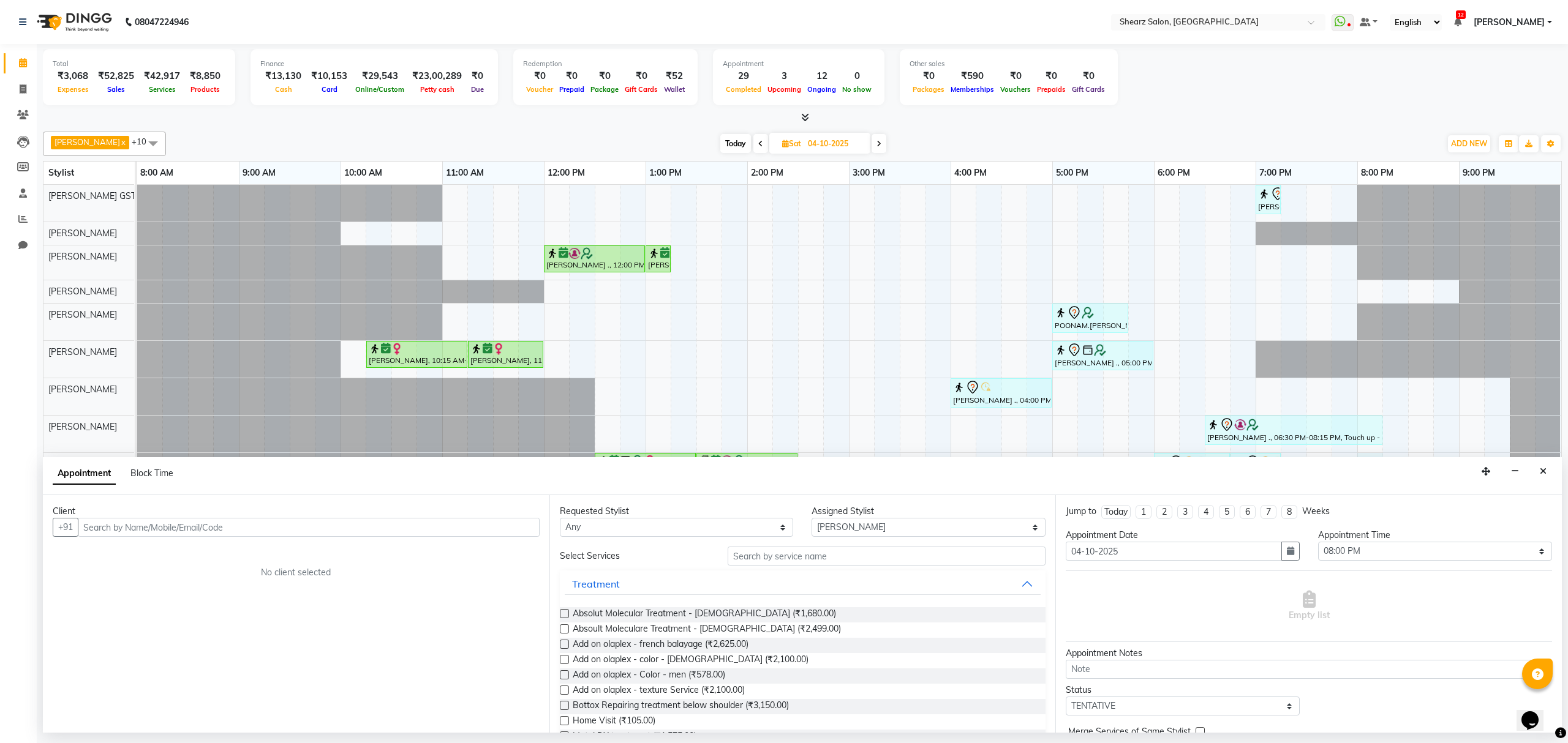
click at [254, 527] on input "text" at bounding box center [309, 527] width 462 height 19
drag, startPoint x: 209, startPoint y: 532, endPoint x: 32, endPoint y: 525, distance: 177.1
click at [32, 525] on app-home "08047224946 Select Location × Shearz Salon, Prahaladnagar WhatsApp Status ✕ Sta…" at bounding box center [784, 366] width 1568 height 733
click at [160, 525] on input "9898490888" at bounding box center [309, 527] width 462 height 19
type input "9898490888"
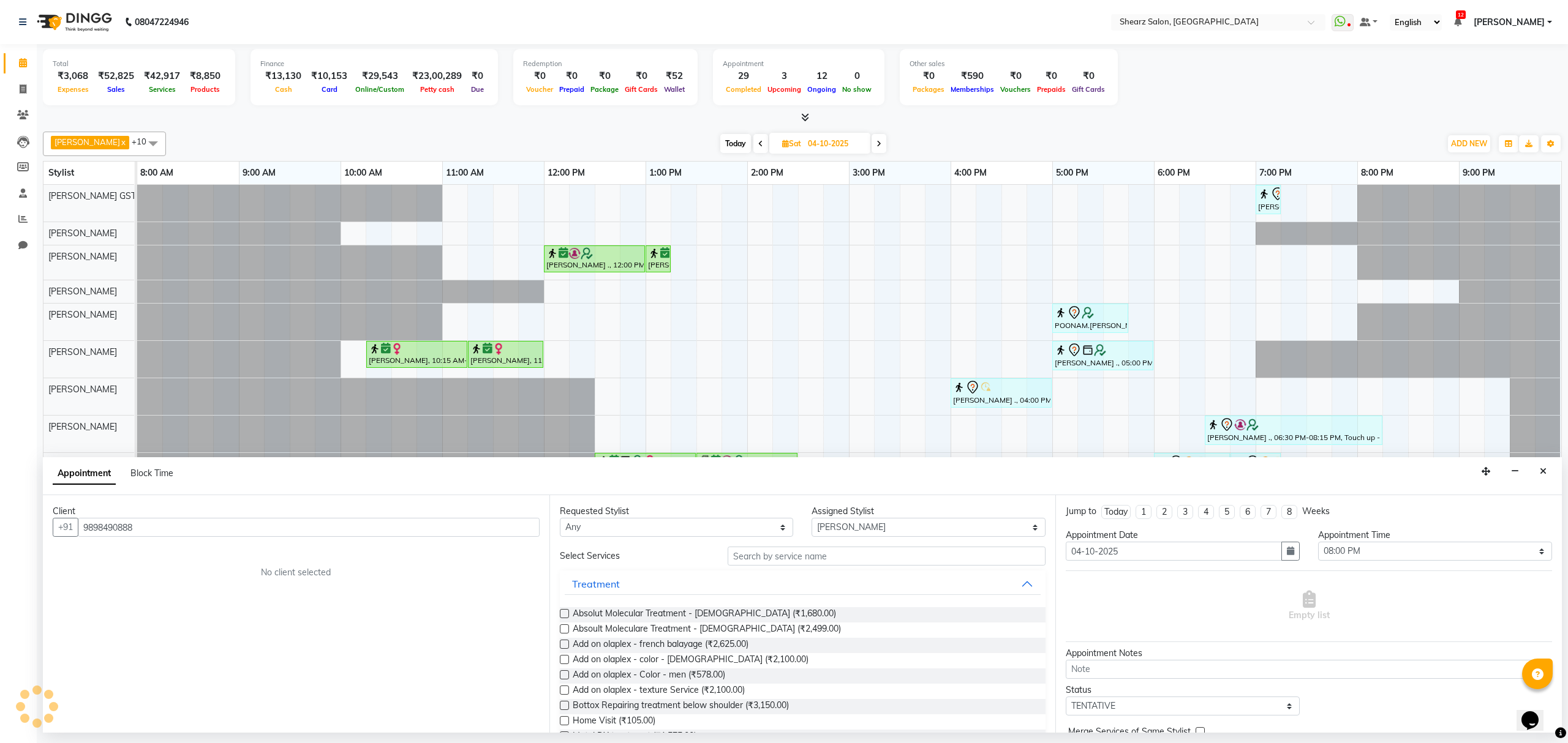
click at [192, 518] on div "Client" at bounding box center [296, 512] width 487 height 13
drag, startPoint x: 192, startPoint y: 525, endPoint x: 505, endPoint y: 510, distance: 313.4
click at [30, 525] on app-home "08047224946 Select Location × Shearz Salon, Prahaladnagar WhatsApp Status ✕ Sta…" at bounding box center [784, 366] width 1568 height 733
click at [758, 380] on div "Rajee Shinu ., 07:00 PM-07:15 PM, Eyebrow threading with senior Saurabh Yadav .…" at bounding box center [849, 457] width 1424 height 544
click at [1539, 461] on div "Appointment Block Time" at bounding box center [802, 476] width 1519 height 38
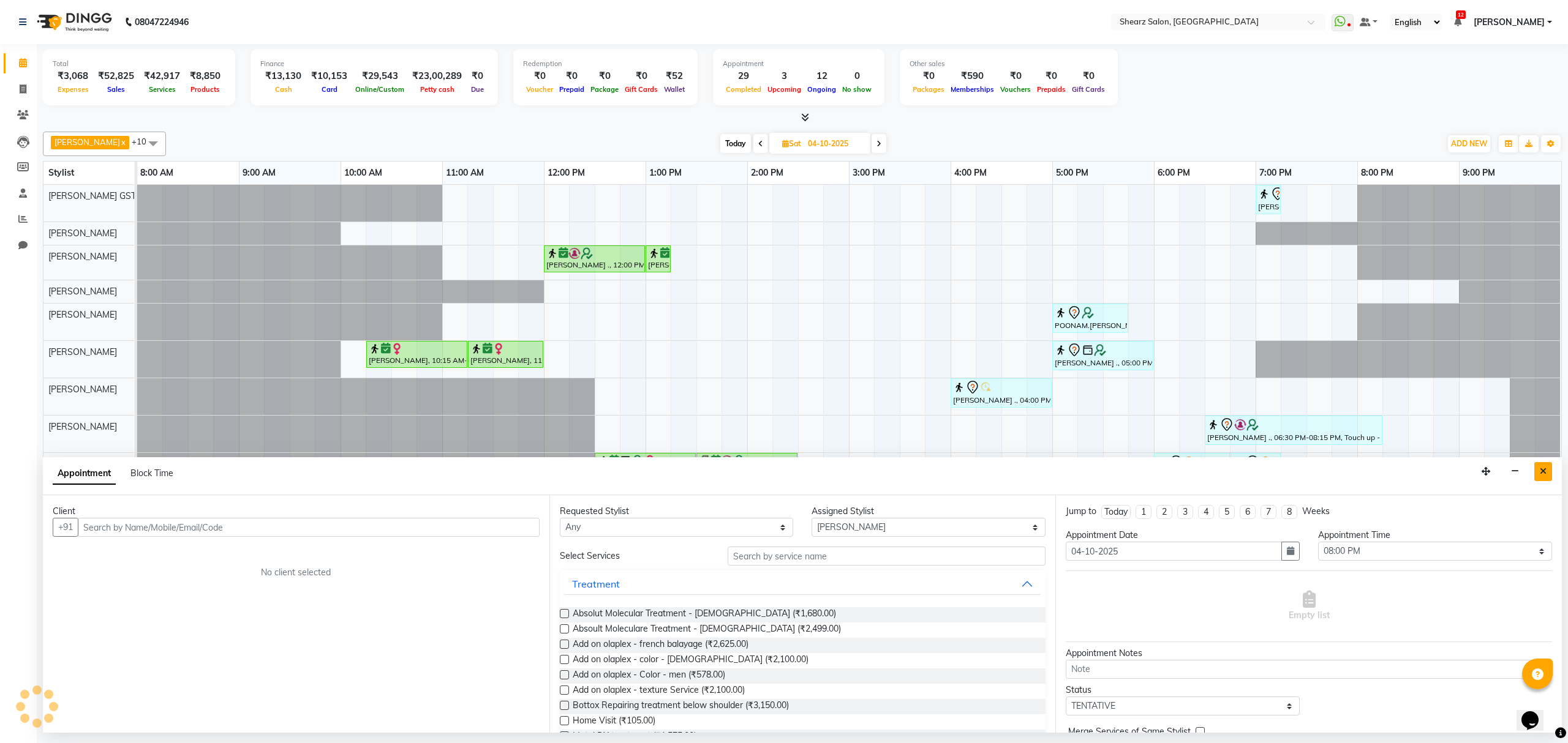
click at [1542, 471] on icon "Close" at bounding box center [1543, 471] width 7 height 8
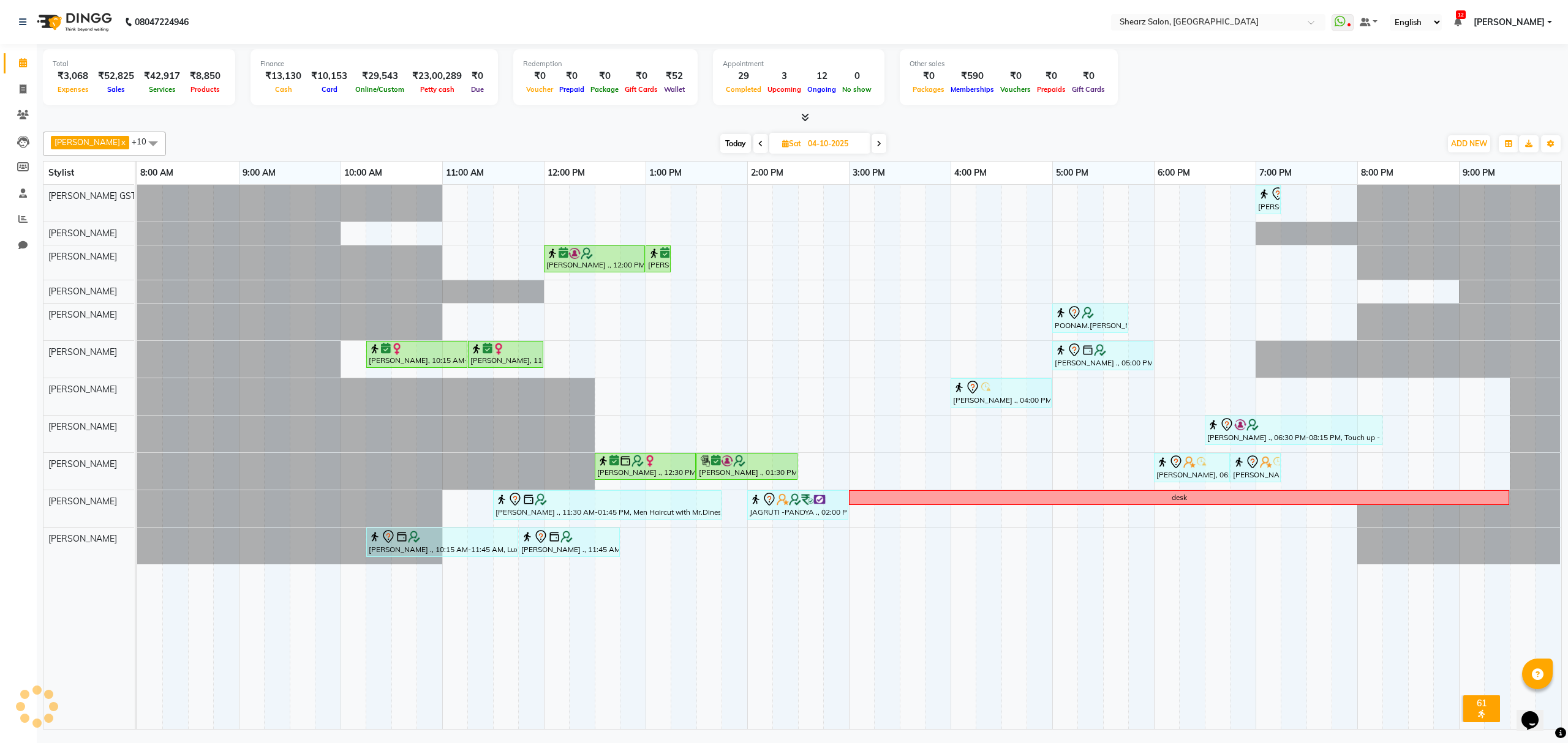
click at [1375, 464] on div "Rajee Shinu ., 07:00 PM-07:15 PM, Eyebrow threading with senior Saurabh Yadav .…" at bounding box center [849, 457] width 1424 height 544
select select "77471"
select select "1200"
select select "tentative"
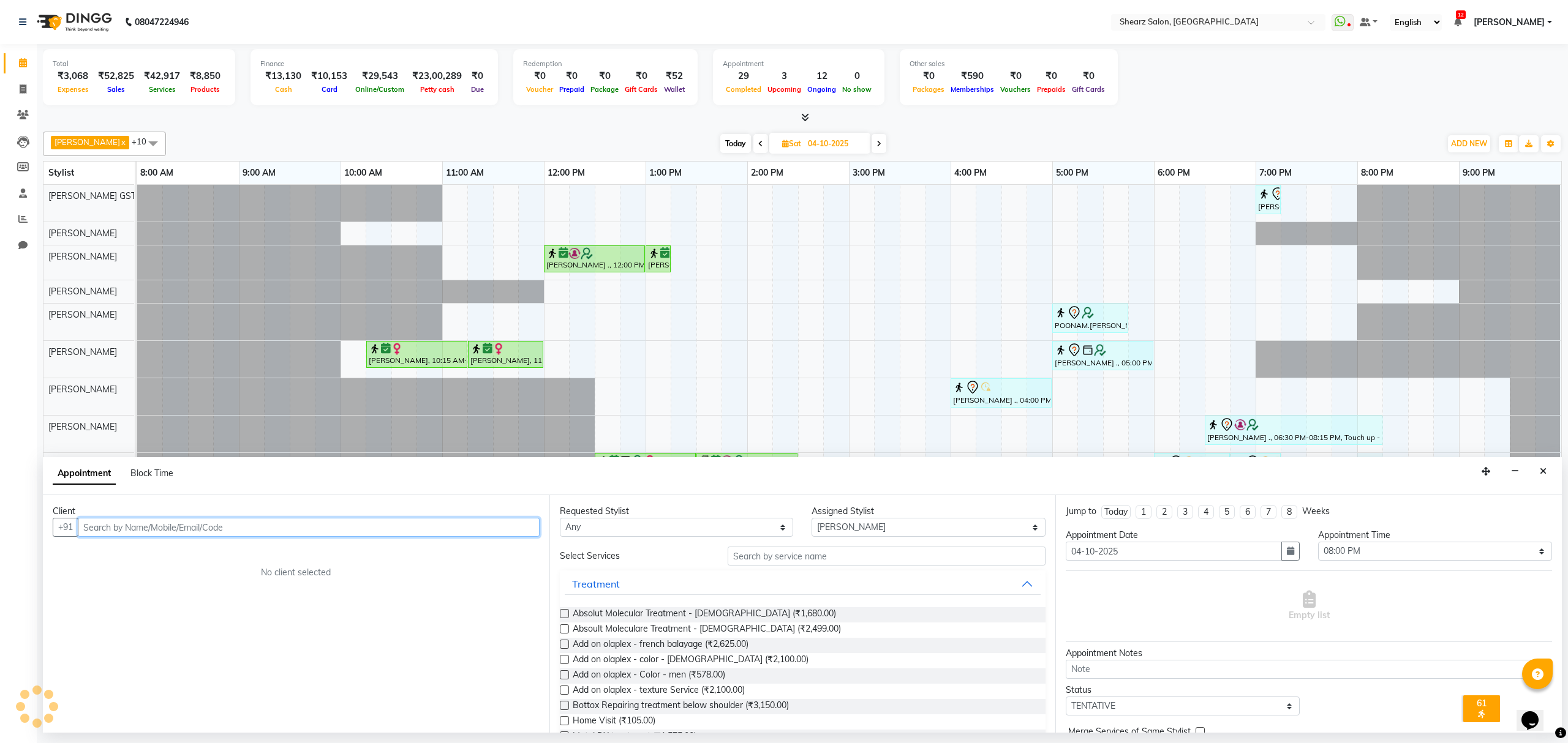
click at [236, 529] on input "text" at bounding box center [309, 527] width 462 height 19
paste input "9898490888"
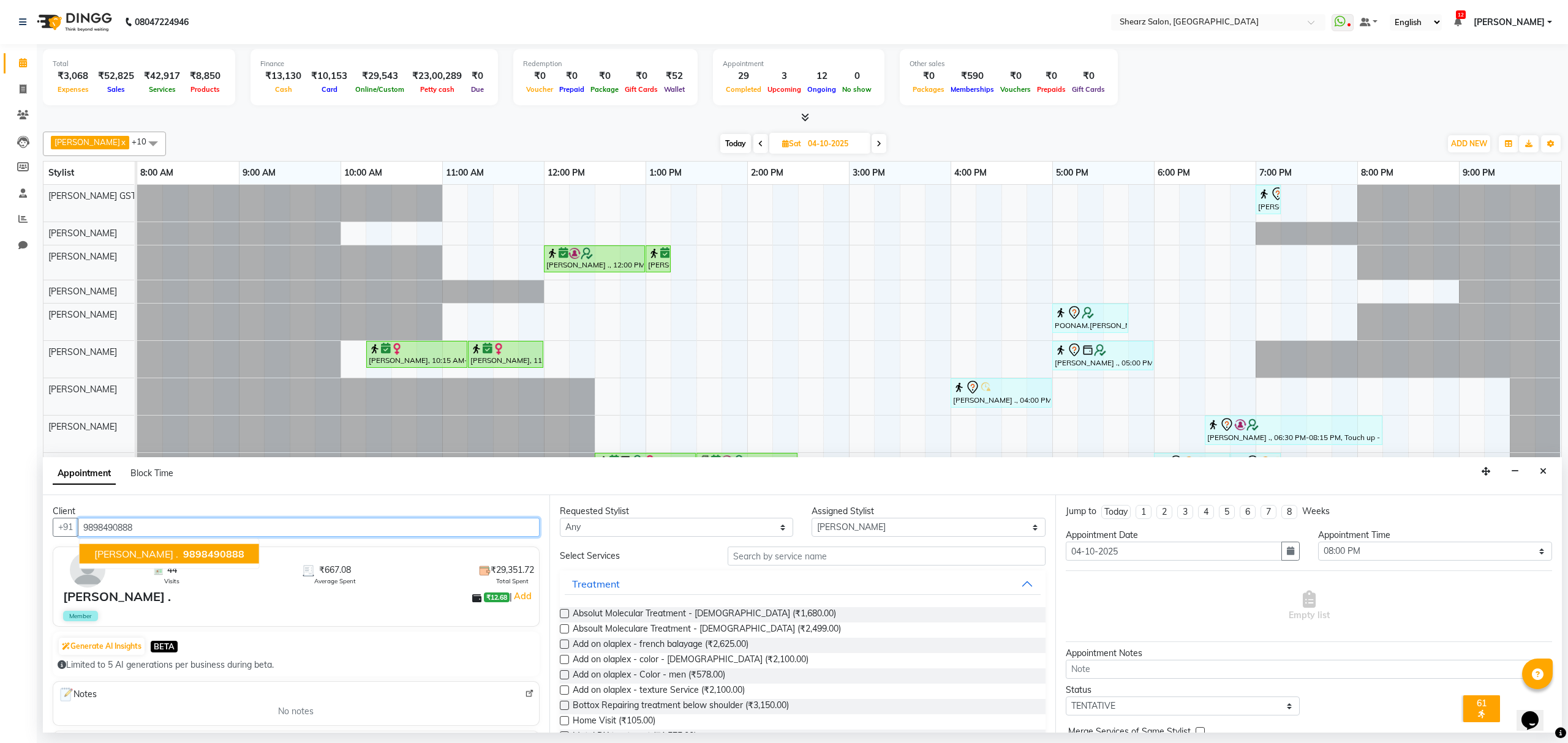
click at [192, 554] on span "9898490888" at bounding box center [214, 554] width 61 height 12
type input "9898490888"
click at [738, 561] on input "text" at bounding box center [887, 556] width 318 height 19
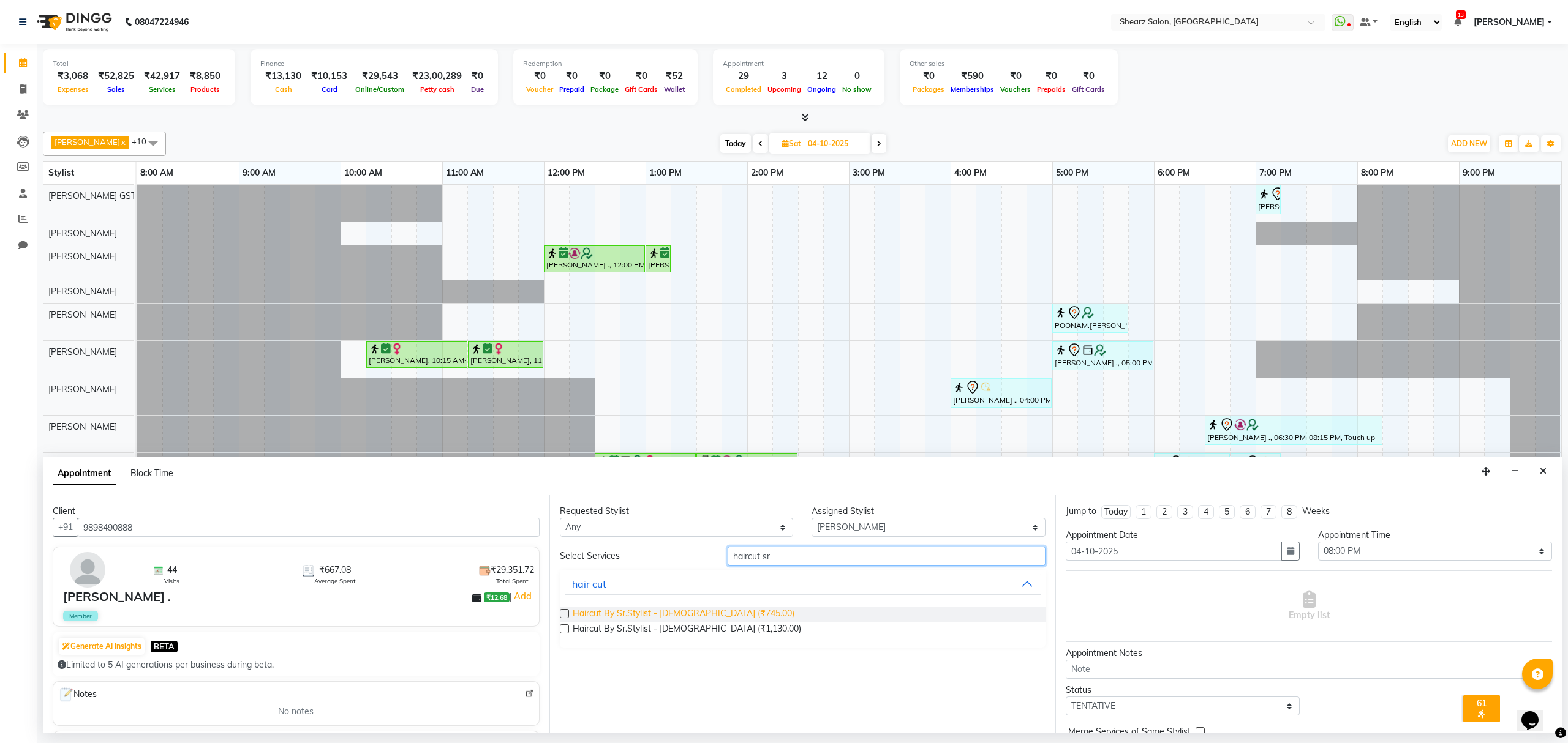
type input "haircut sr"
click at [637, 619] on span "Haircut By Sr.Stylist - Male (₹745.00)" at bounding box center [683, 614] width 222 height 15
checkbox input "false"
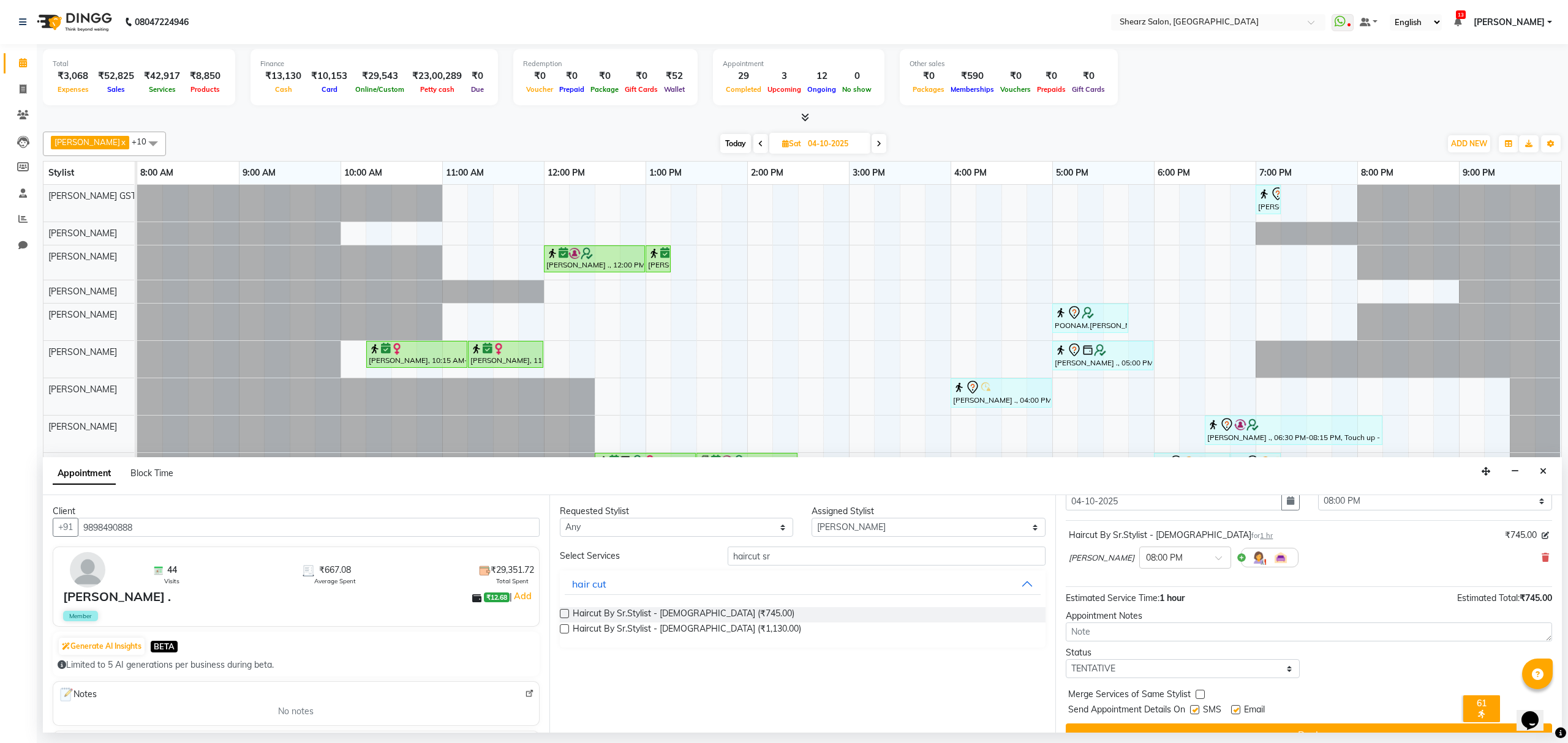
scroll to position [74, 0]
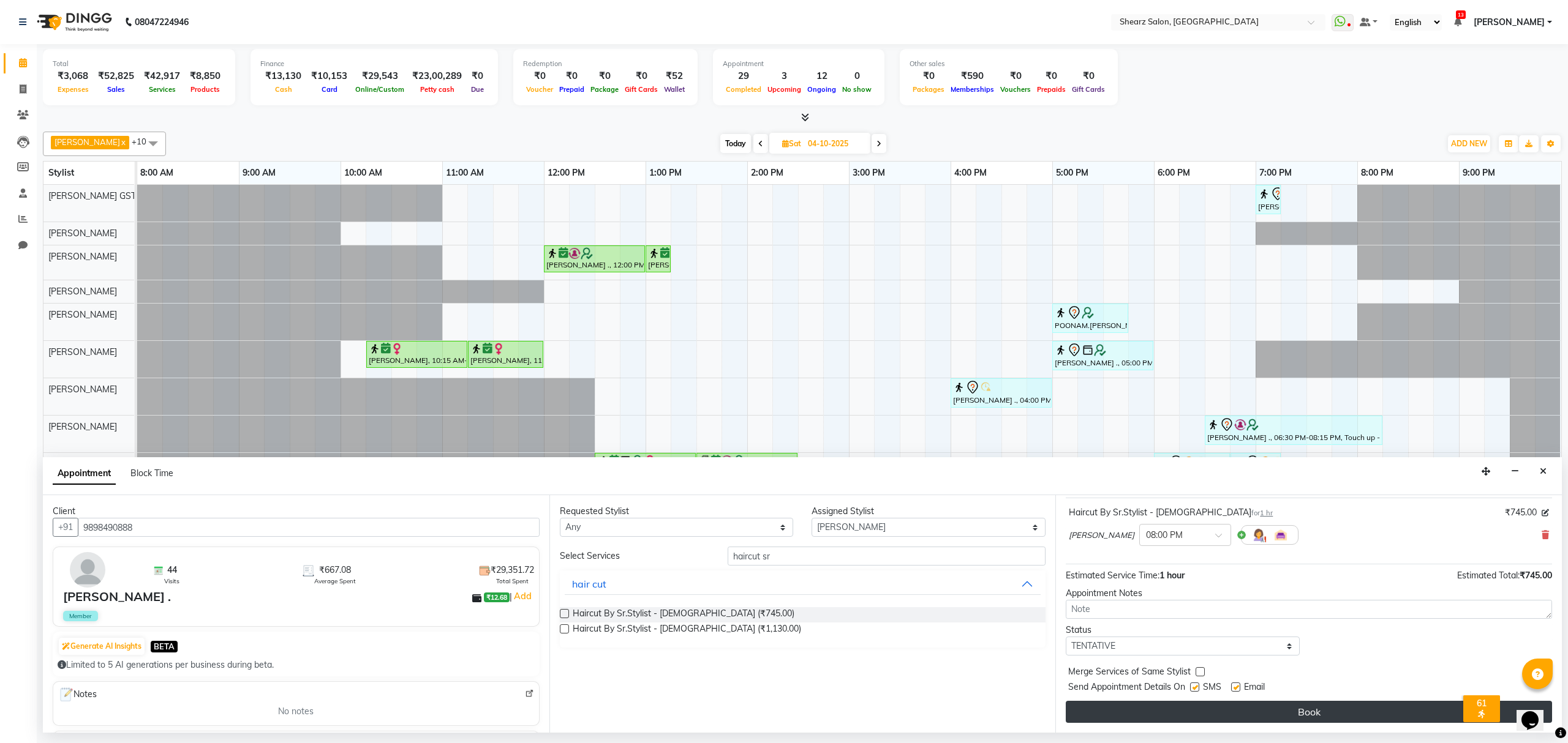
click at [1223, 716] on button "Book" at bounding box center [1309, 712] width 486 height 22
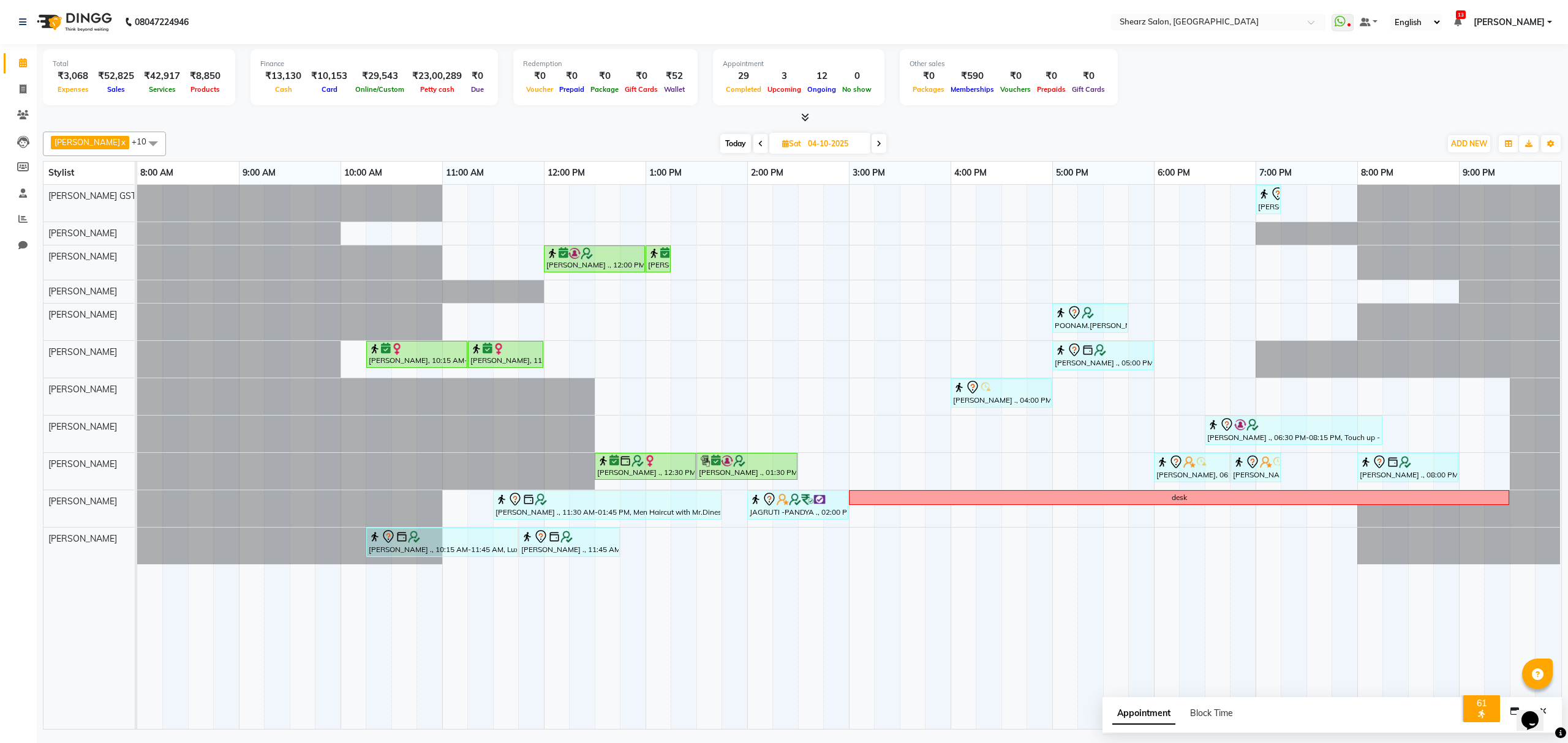
click at [728, 140] on span "Today" at bounding box center [736, 143] width 31 height 19
type input "03-10-2025"
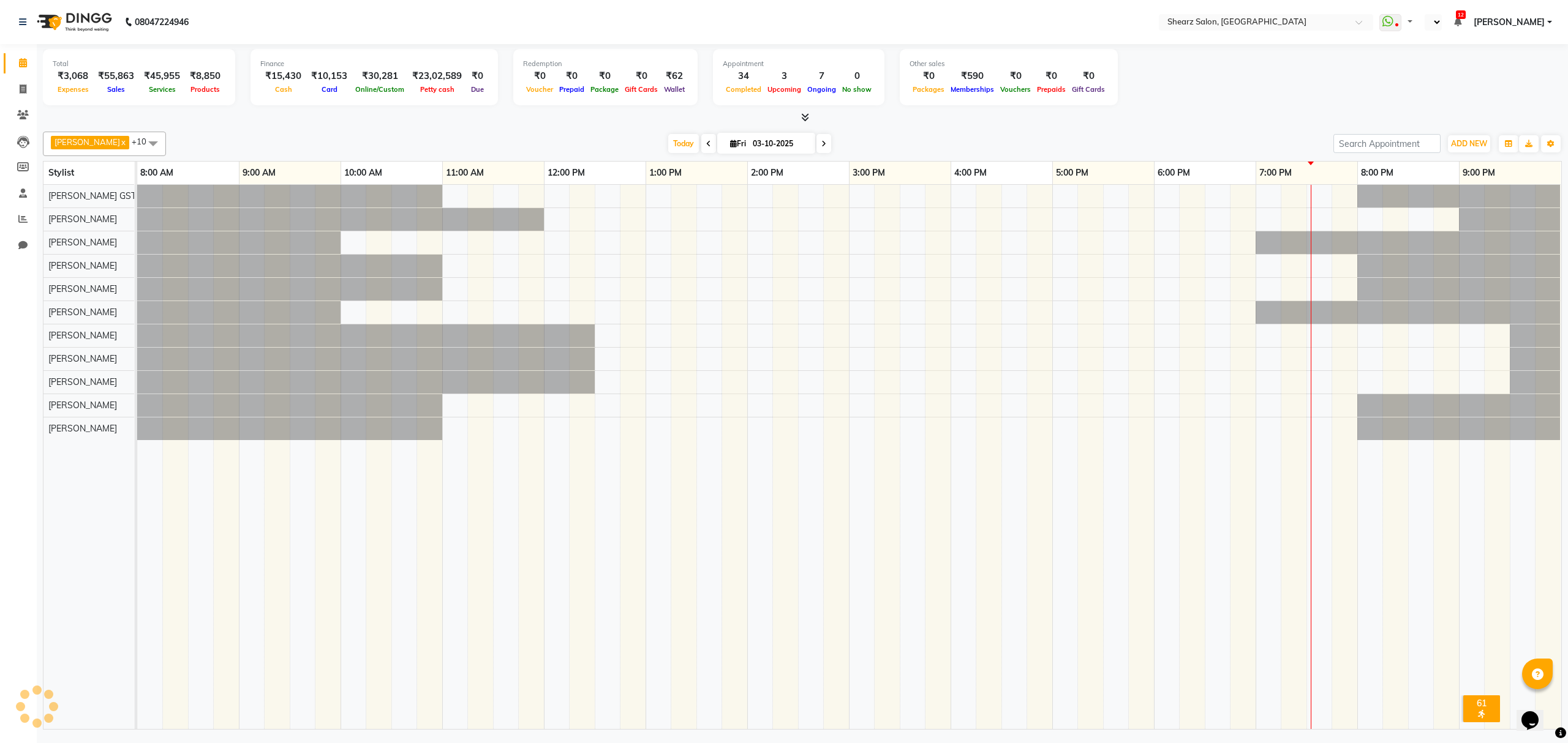
select select "en"
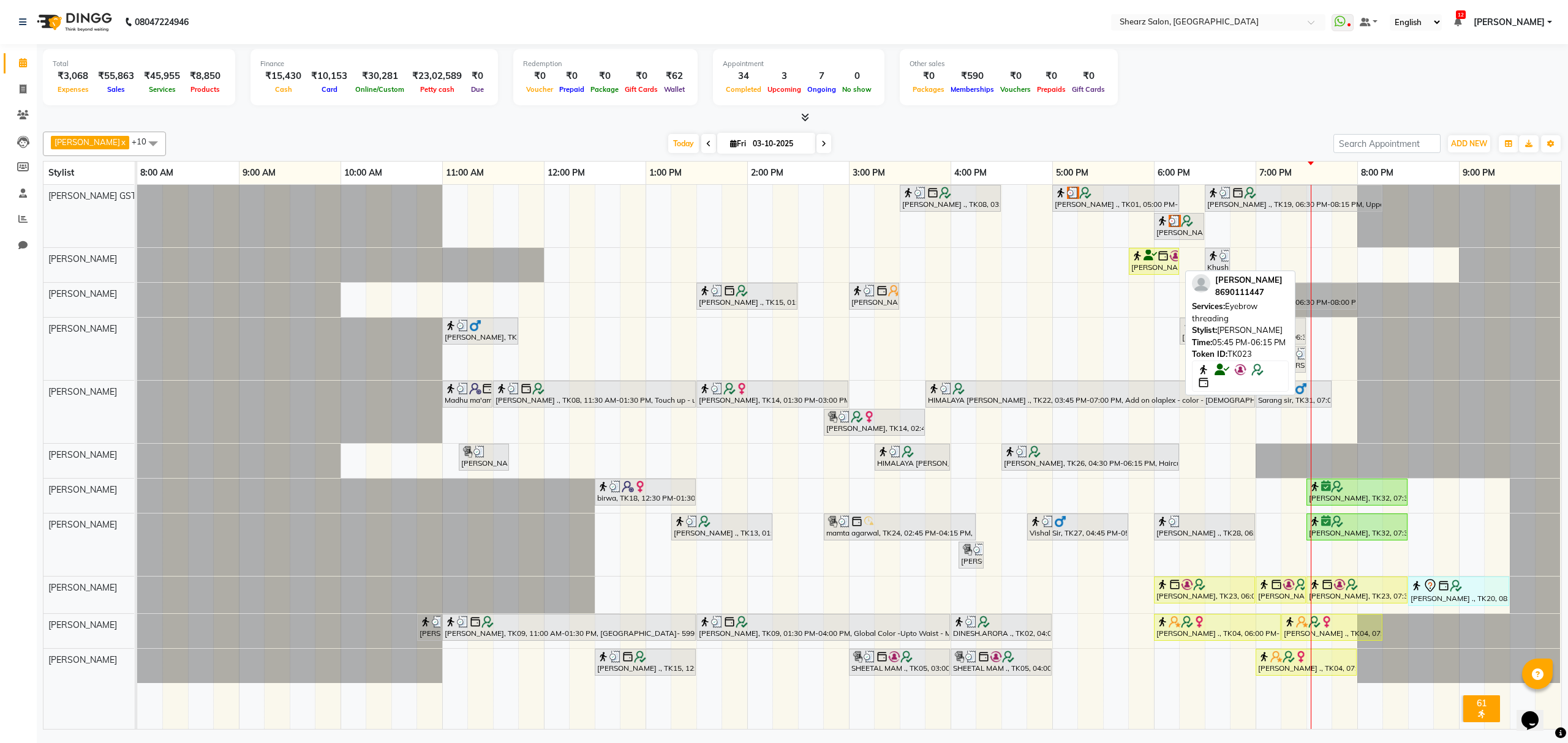
click at [1167, 259] on img at bounding box center [1163, 256] width 12 height 12
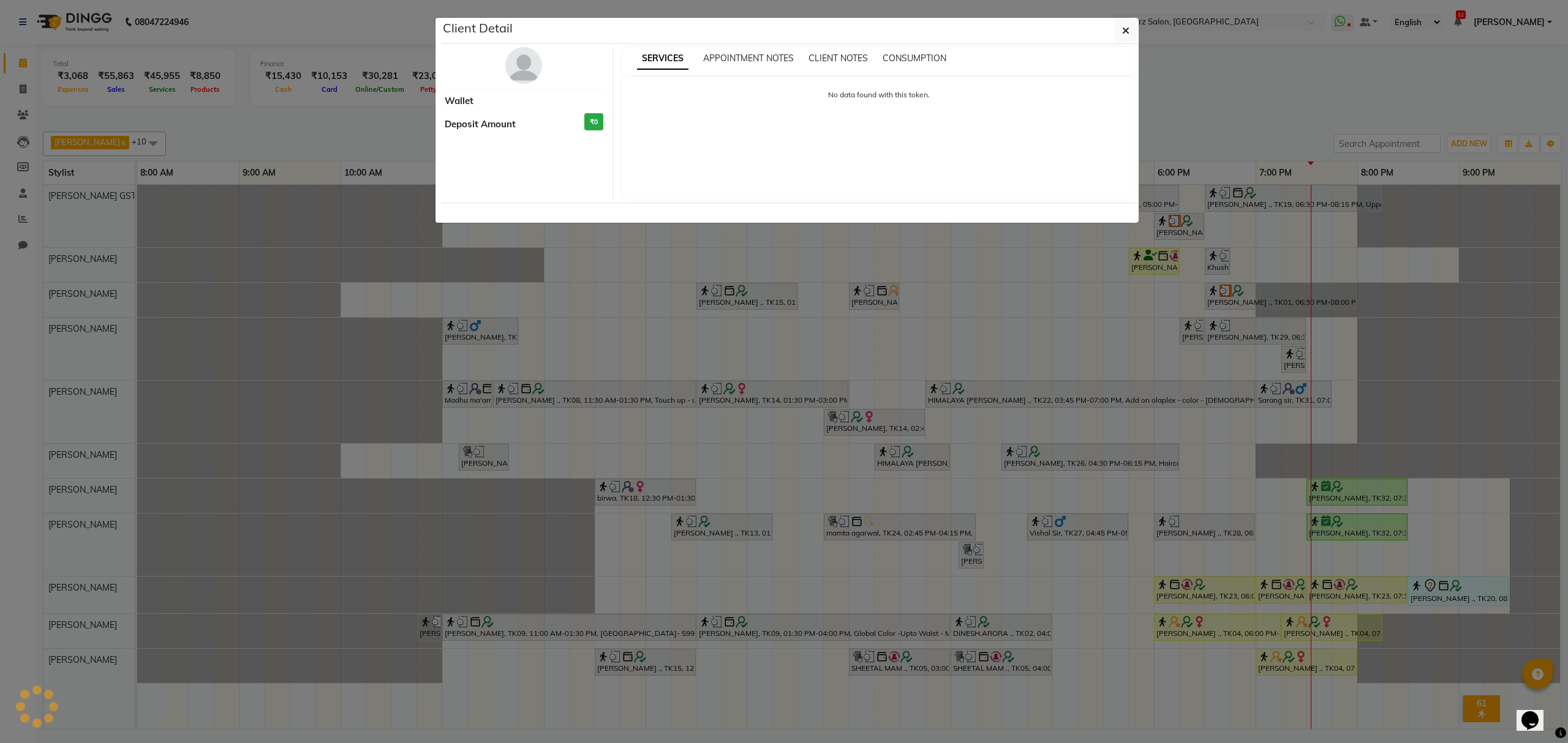
select select "1"
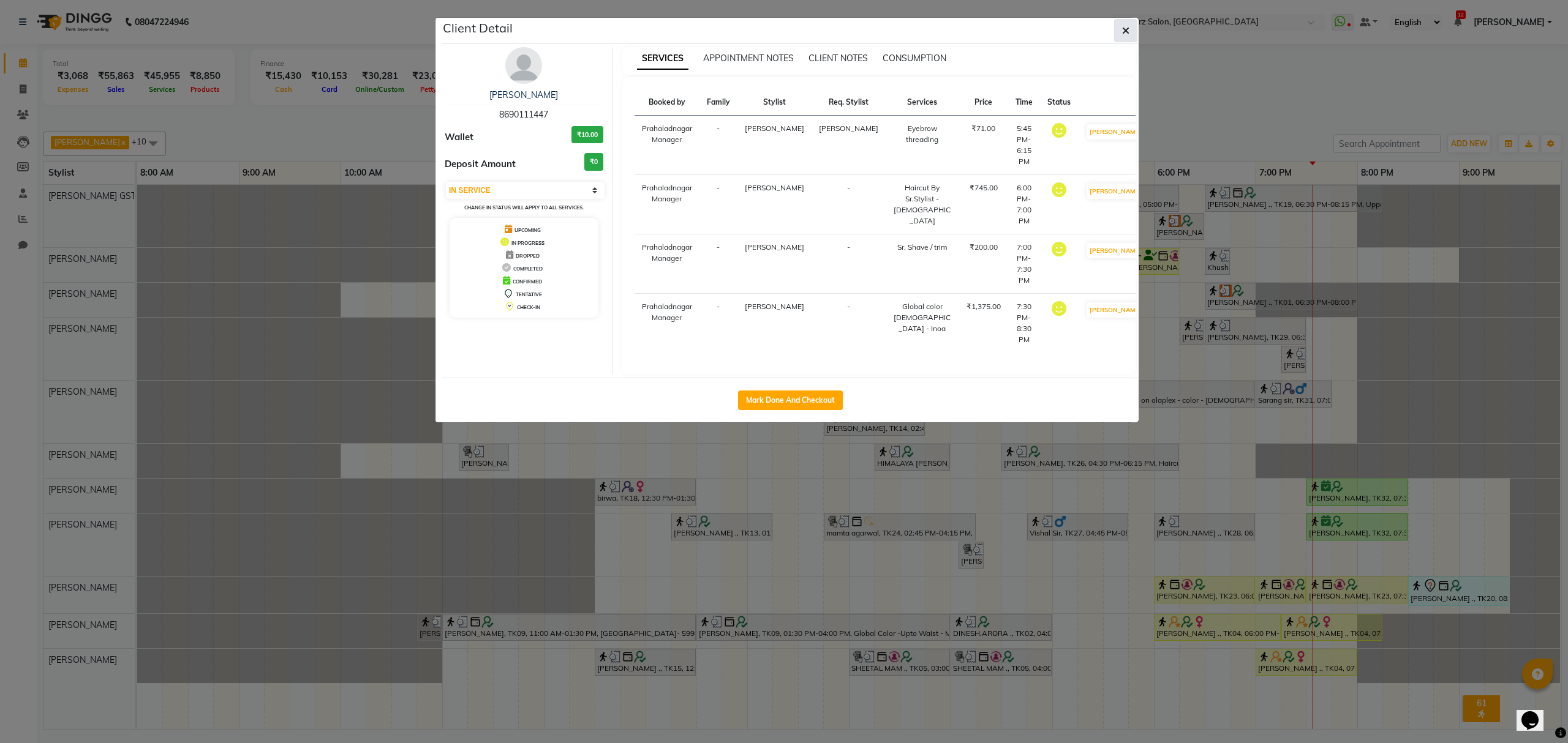
click at [1130, 29] on button "button" at bounding box center [1126, 31] width 24 height 24
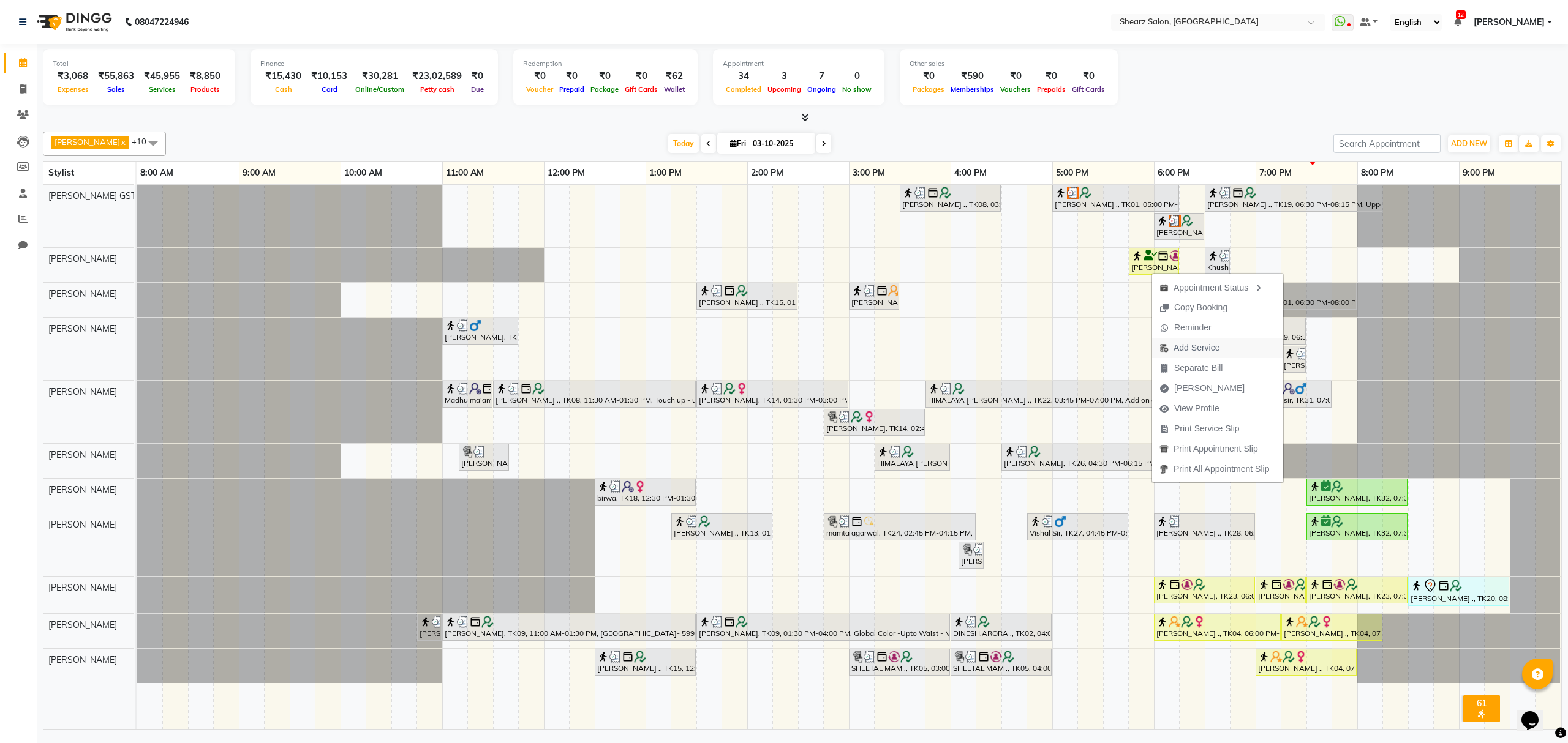
click at [1194, 348] on span "Add Service" at bounding box center [1197, 348] width 46 height 13
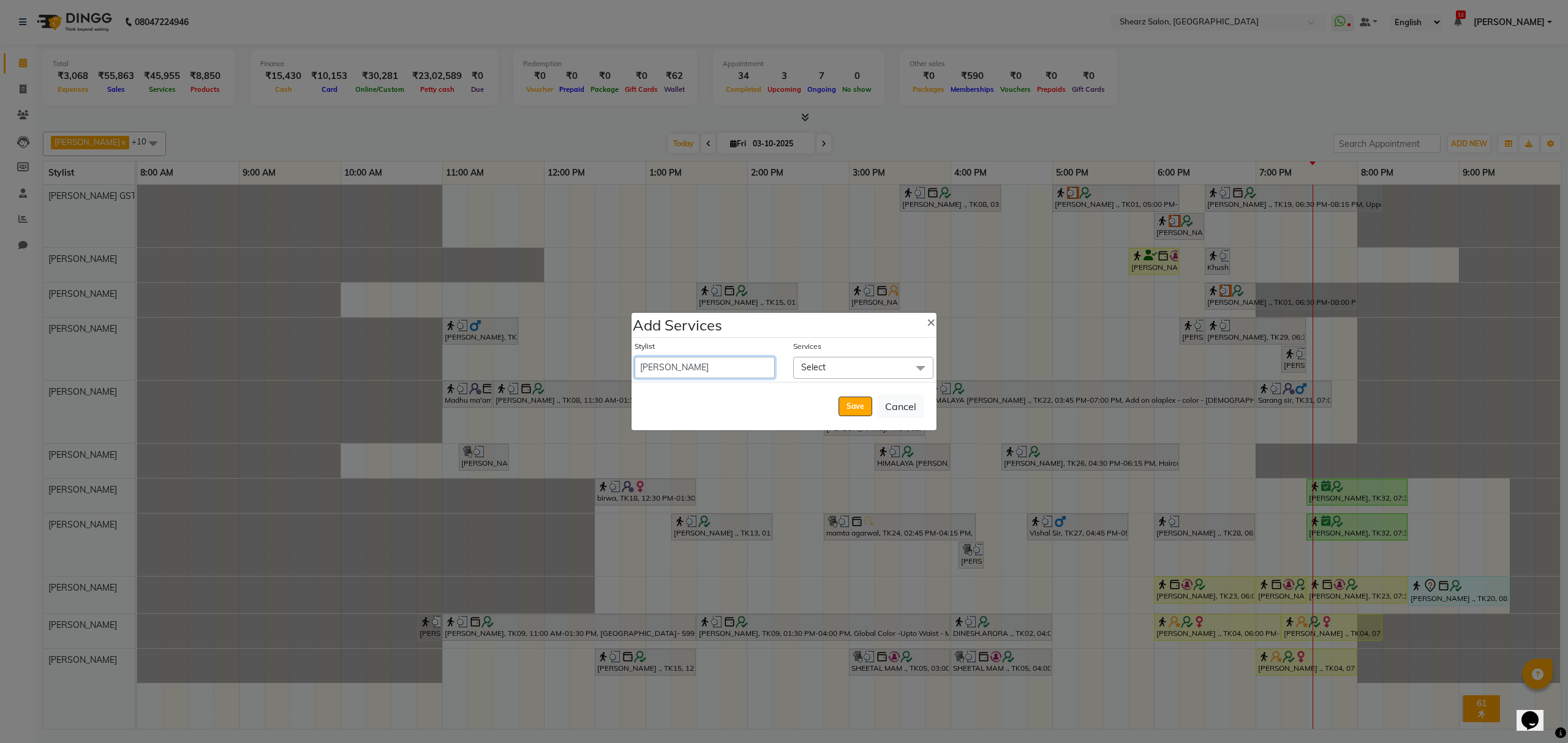
click at [713, 363] on select "Admin A General [PERSON_NAME] Asha Chavariya [PERSON_NAME] Center 1_mgr mgr [PE…" at bounding box center [705, 367] width 141 height 22
select select "91451"
click at [635, 357] on select "Admin A General [PERSON_NAME] Asha Chavariya [PERSON_NAME] Center 1_mgr mgr [PE…" at bounding box center [705, 367] width 141 height 22
select select "1095"
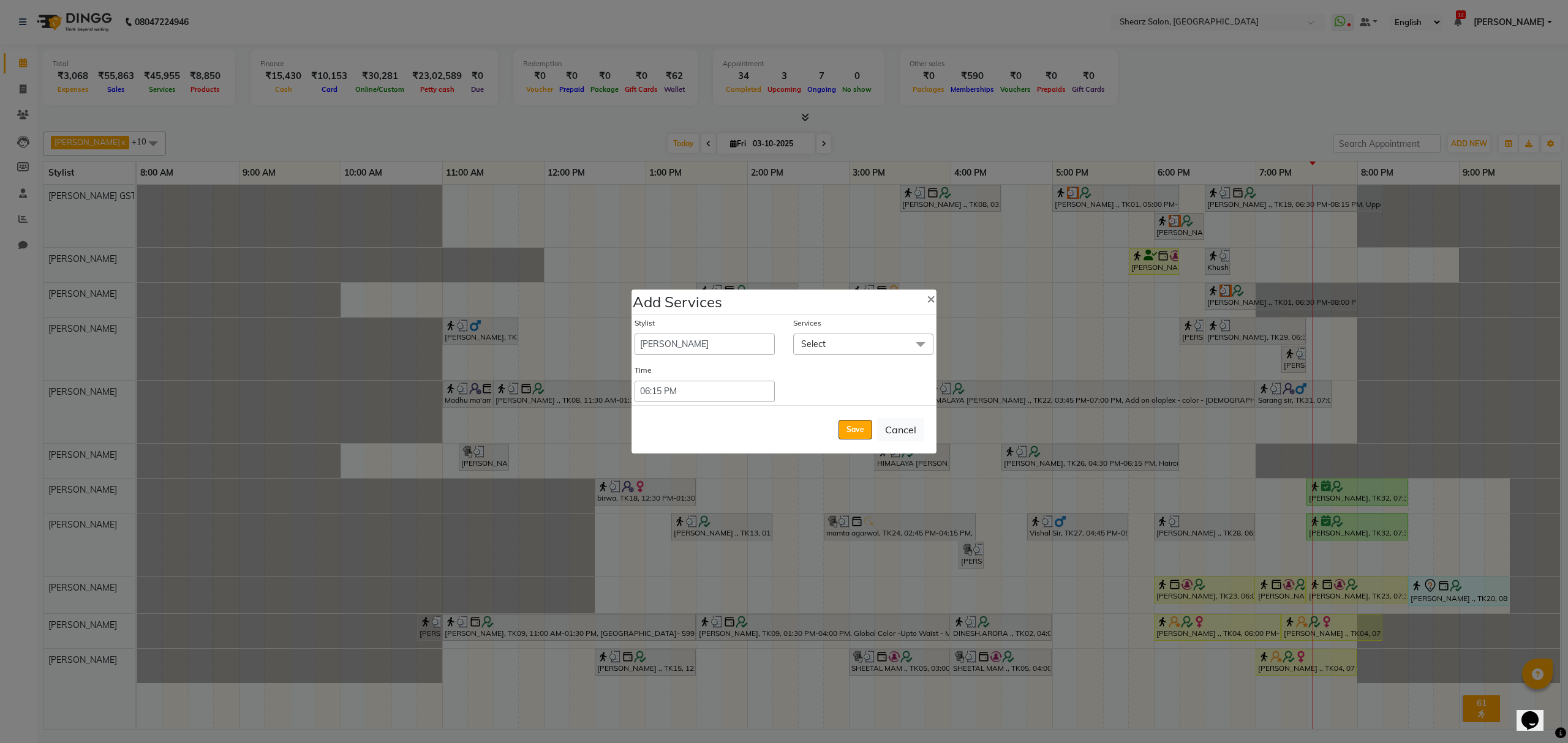
click at [839, 337] on span "Select" at bounding box center [863, 344] width 141 height 22
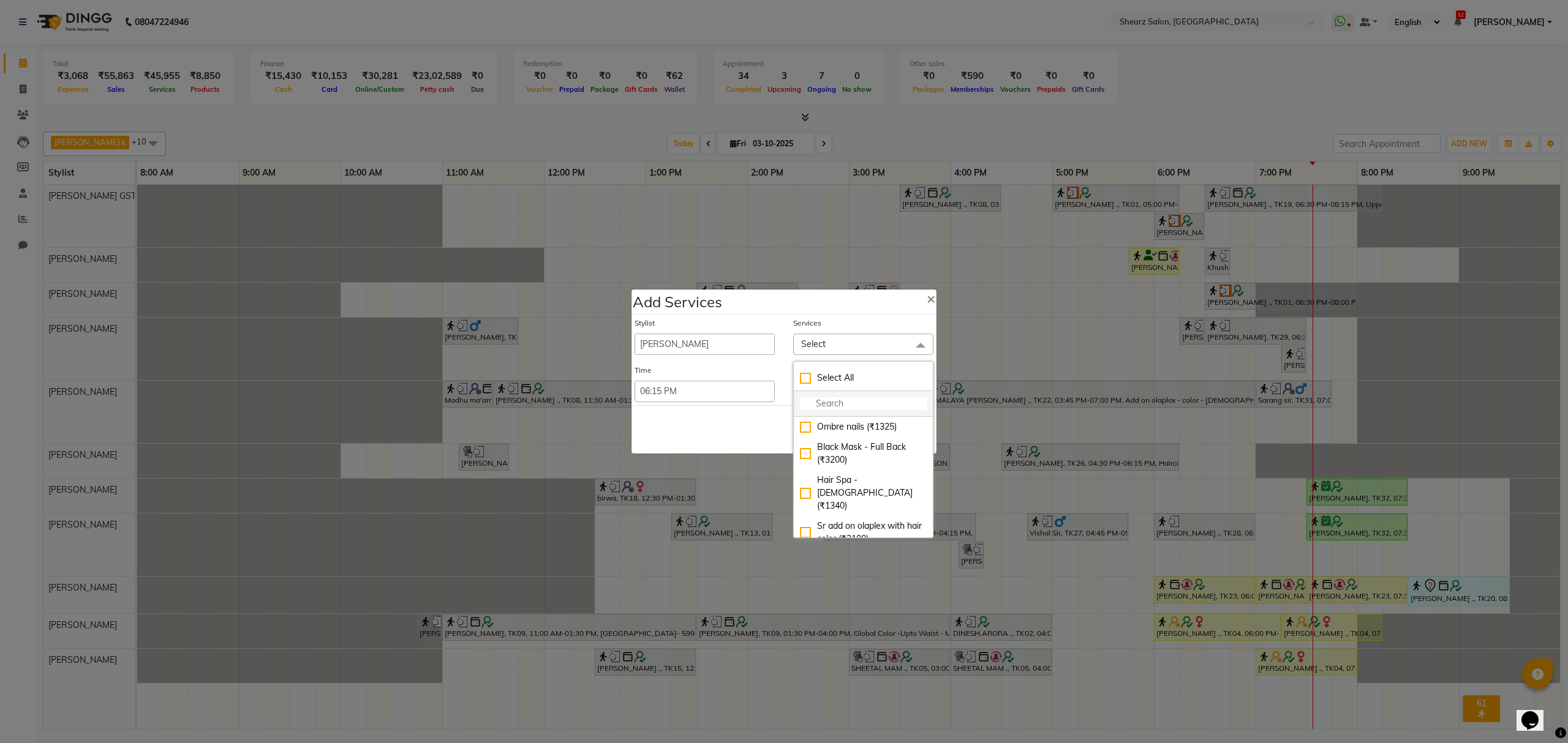
click at [839, 405] on input "multiselect-search" at bounding box center [864, 404] width 127 height 13
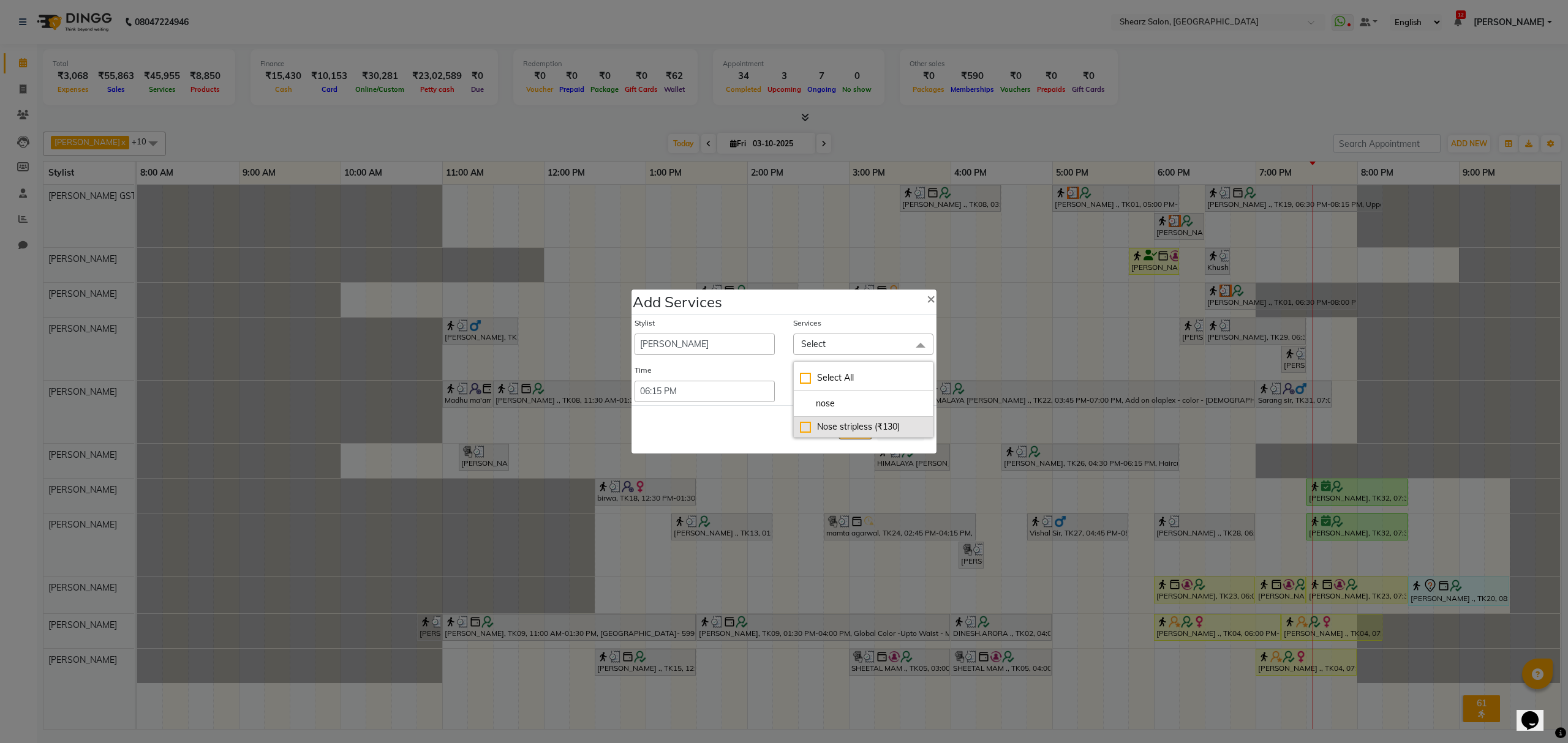
type input "nose"
click at [810, 425] on div "Nose stripless (₹130)" at bounding box center [864, 427] width 127 height 13
checkbox input "true"
click at [751, 437] on div "Save Cancel" at bounding box center [784, 431] width 305 height 48
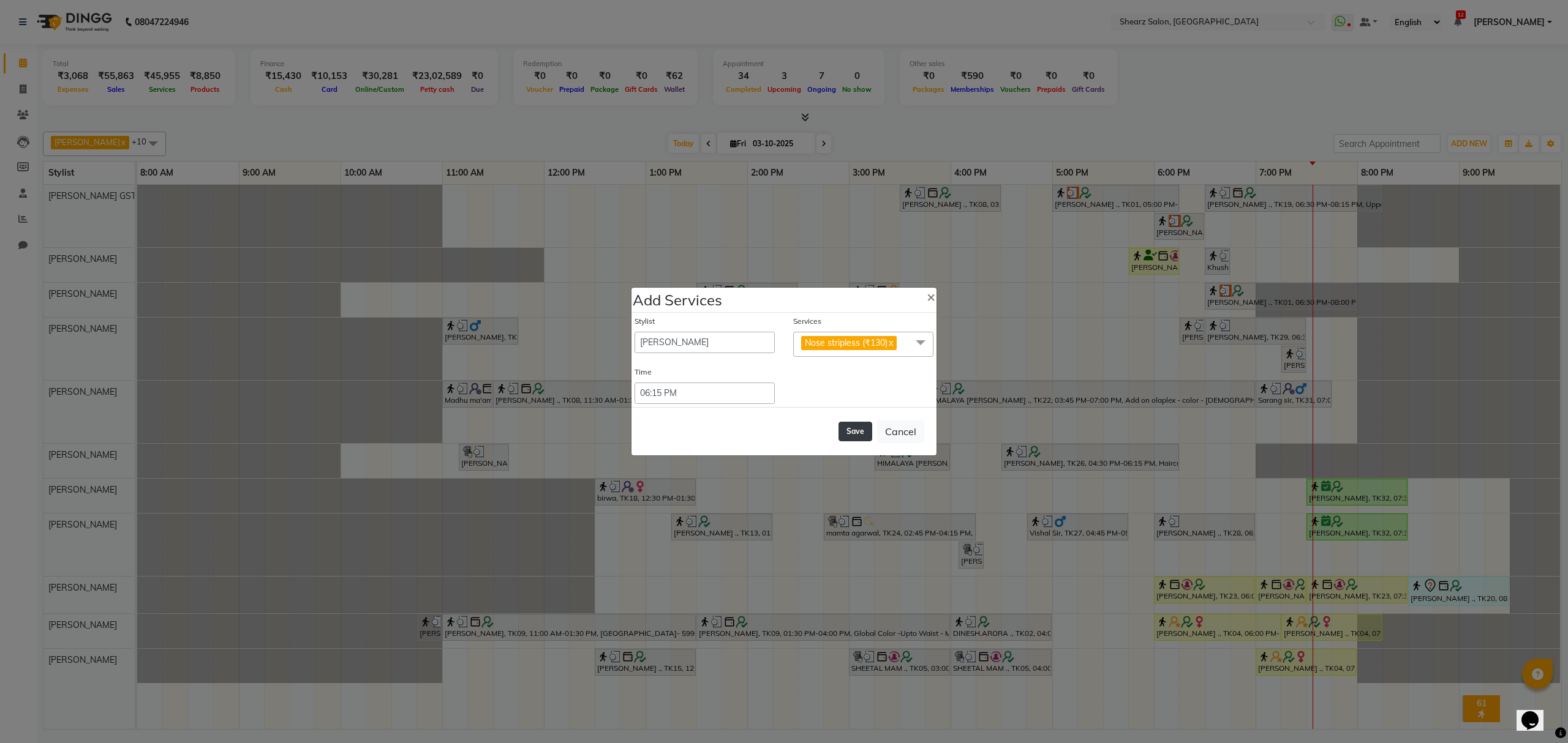
click at [856, 431] on button "Save" at bounding box center [856, 432] width 34 height 20
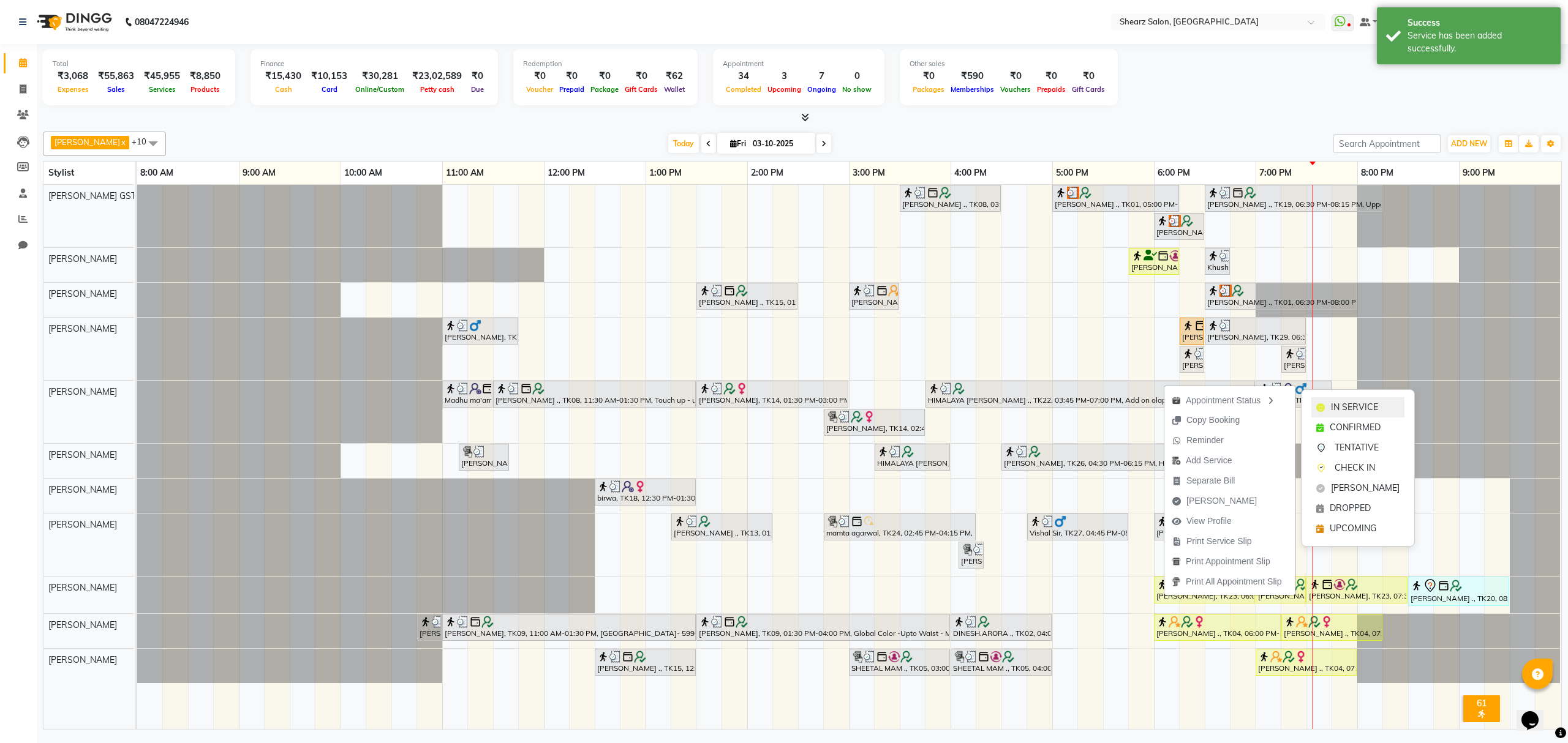
click at [1348, 405] on span "IN SERVICE" at bounding box center [1355, 408] width 47 height 13
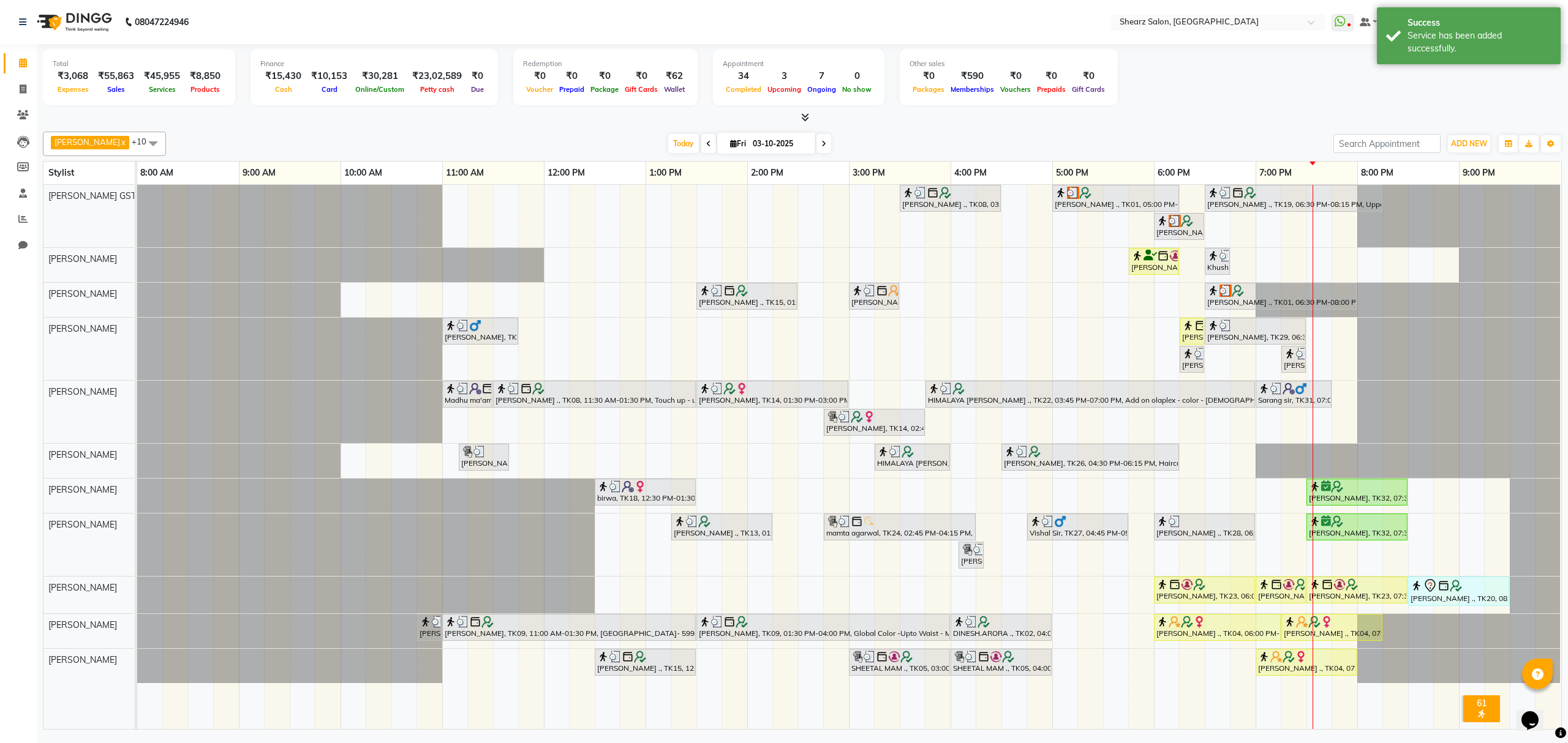
click at [1253, 99] on div "Total ₹3,068 Expenses ₹55,863 Sales ₹45,955 Services ₹8,850 Products Finance ₹1…" at bounding box center [802, 79] width 1519 height 60
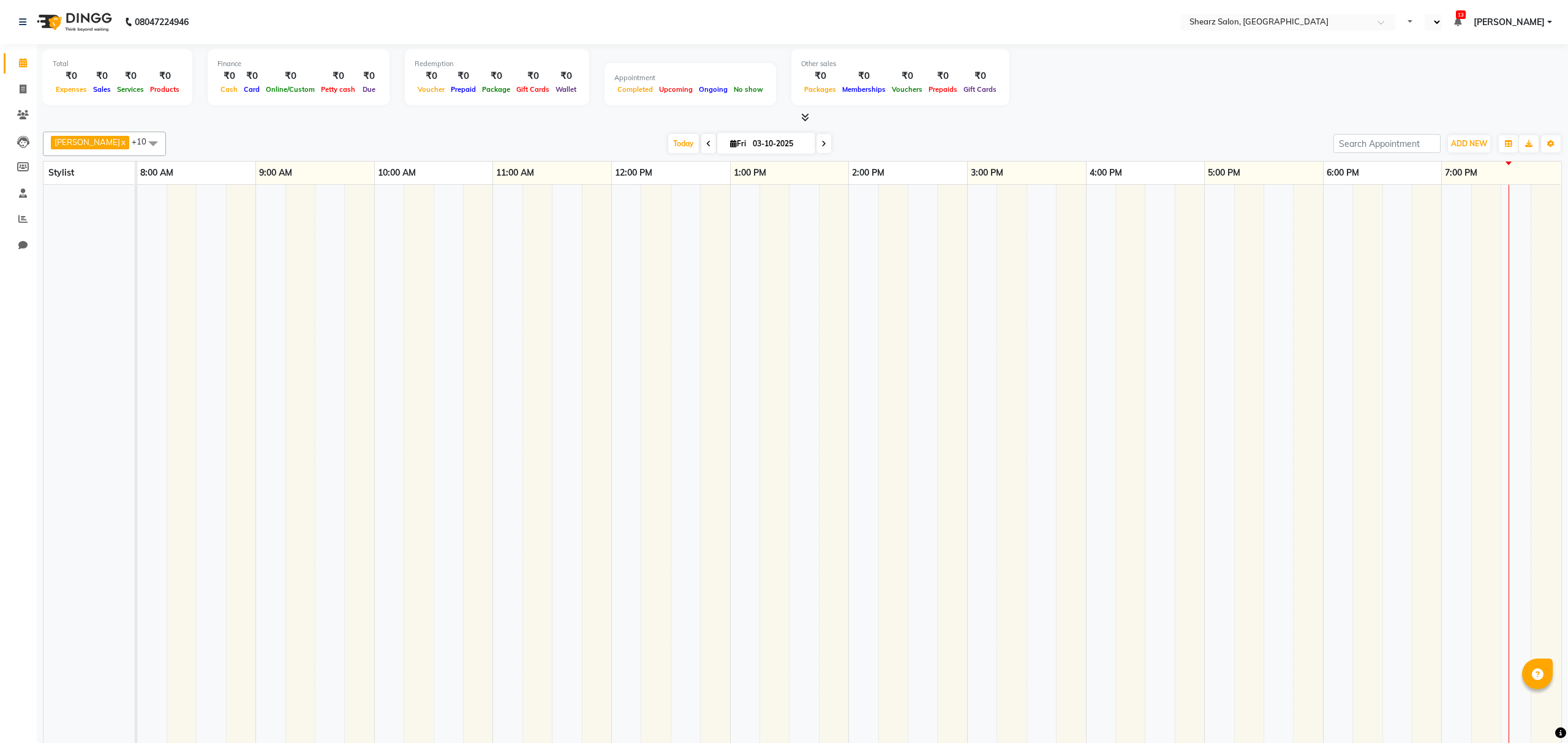
select select "en"
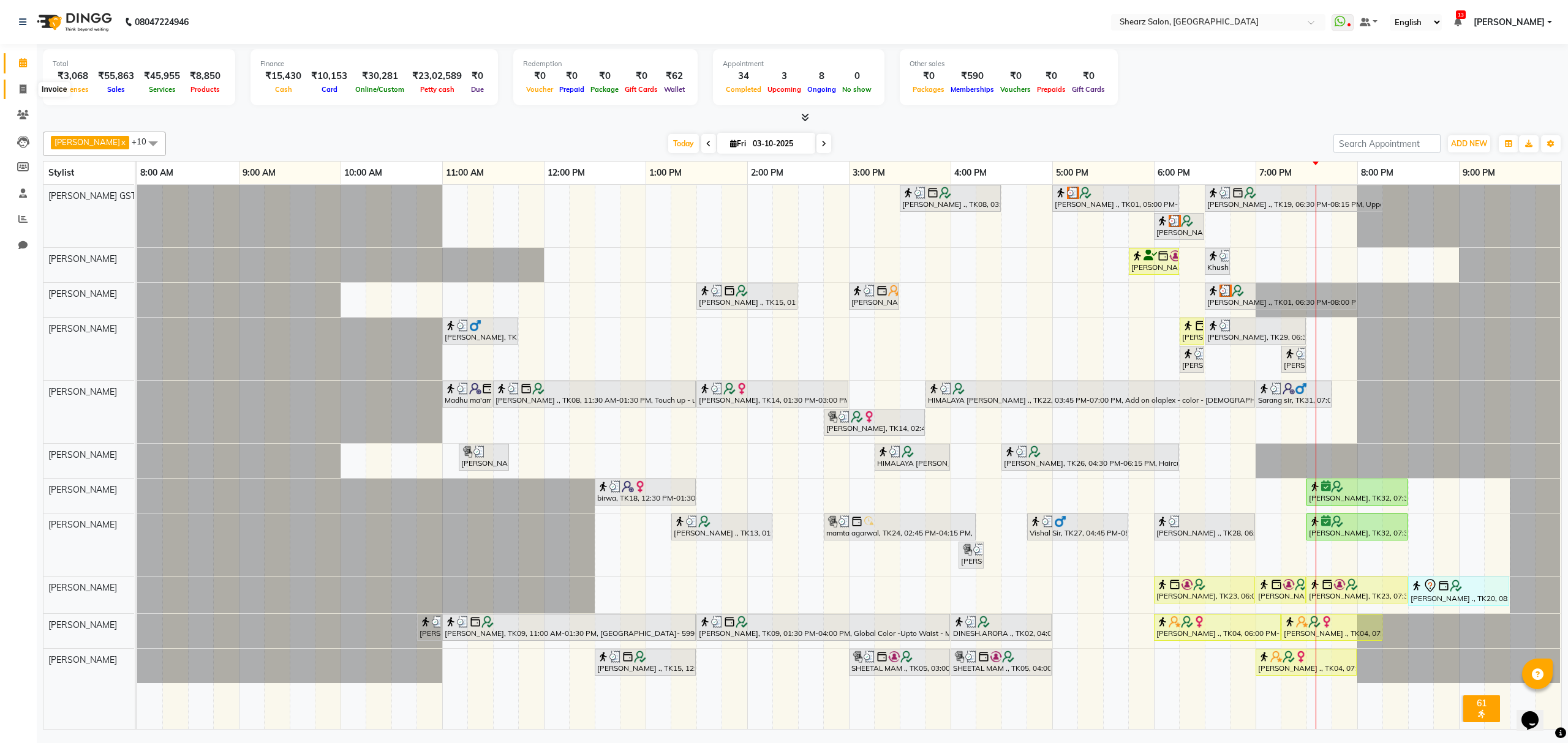
click at [17, 89] on span at bounding box center [23, 90] width 22 height 14
select select "service"
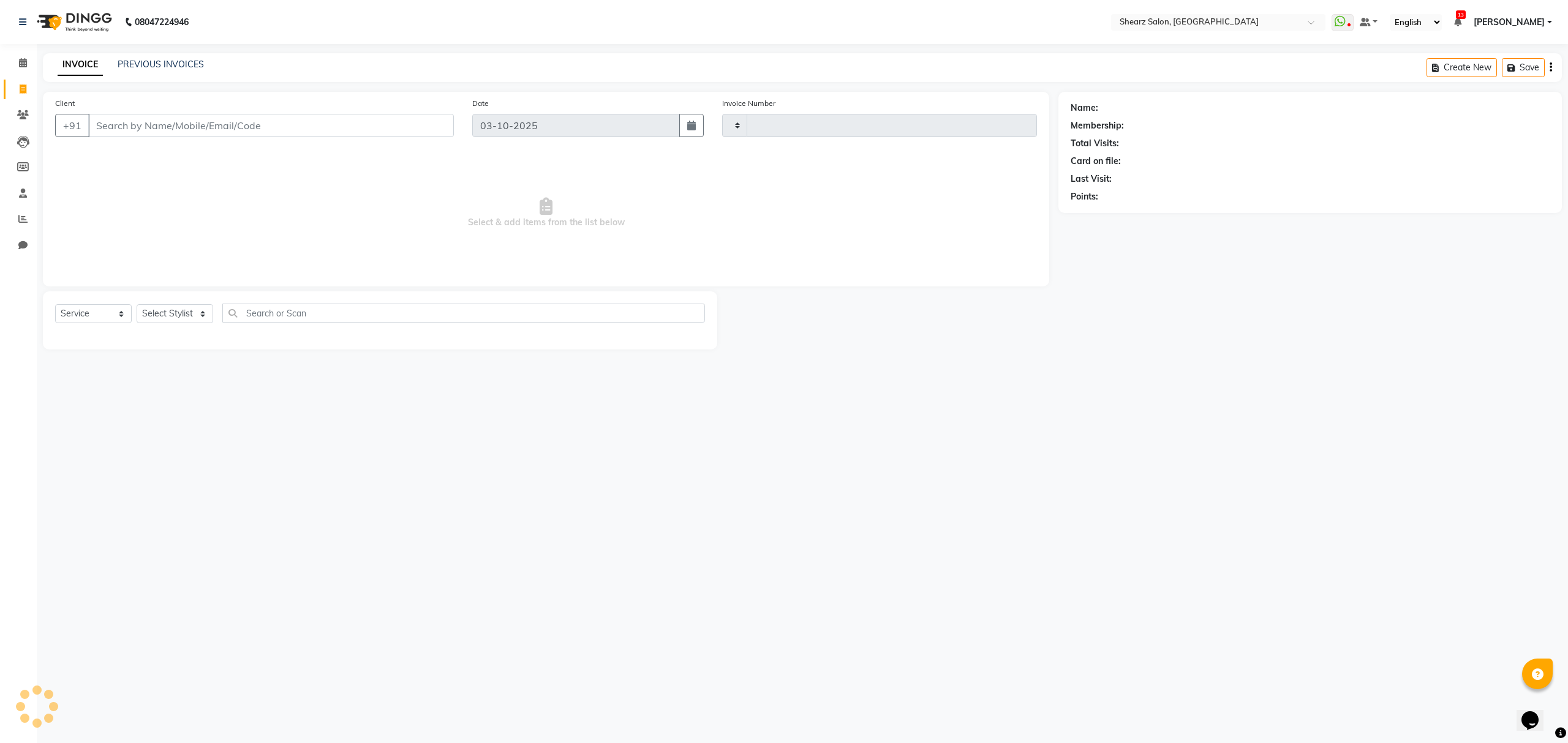
type input "7029"
select select "8157"
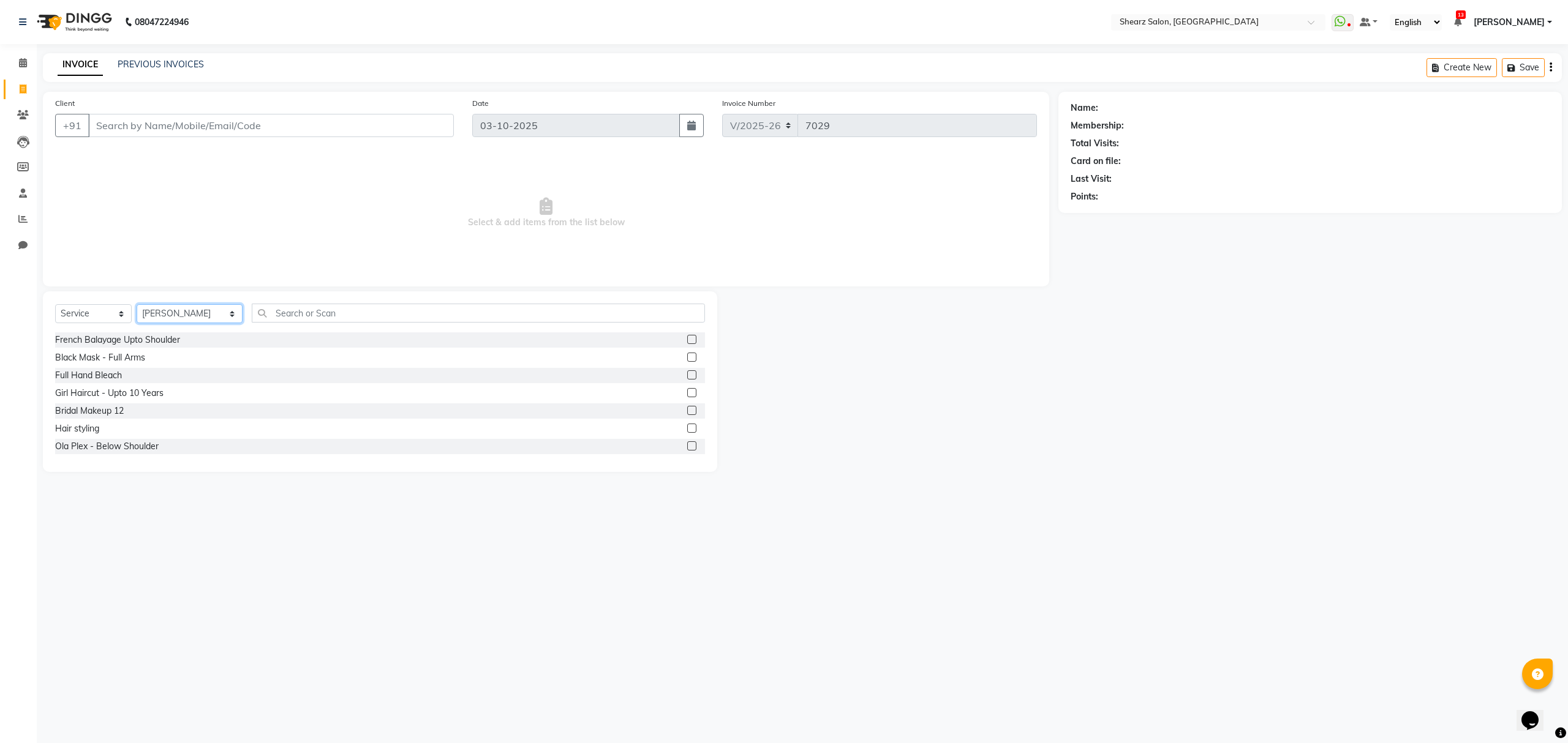
click at [220, 315] on select "Select Stylist Admin A General Arvind S Devda Asha Chavariya Brijesh Valand Cen…" at bounding box center [190, 314] width 106 height 19
select select "77475"
click at [137, 305] on select "Select Stylist Admin A General Arvind S Devda Asha Chavariya Brijesh Valand Cen…" at bounding box center [190, 314] width 106 height 19
click at [287, 318] on input "text" at bounding box center [478, 313] width 452 height 19
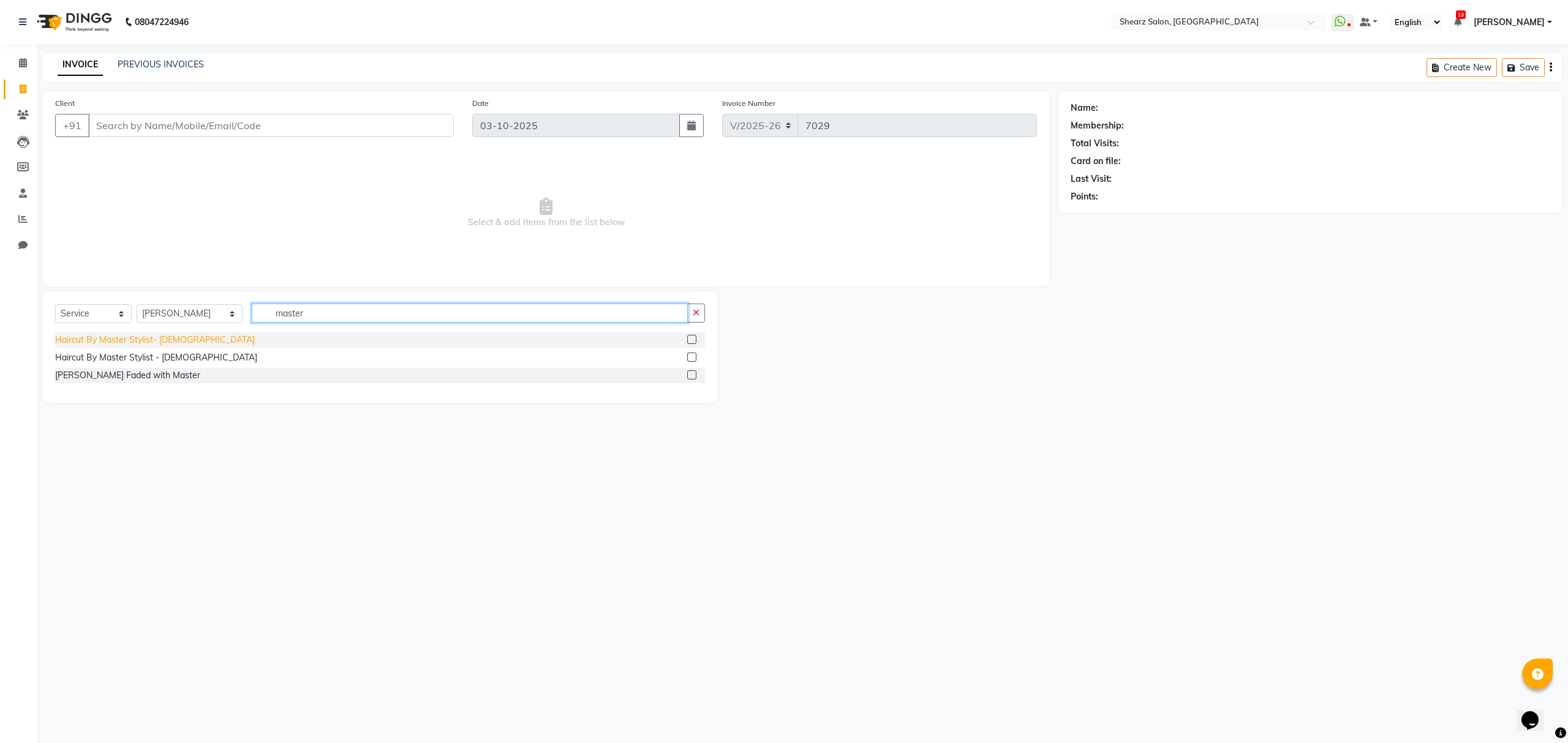
type input "master"
click at [96, 335] on div "Haircut By Master Stylist- Male" at bounding box center [154, 340] width 199 height 13
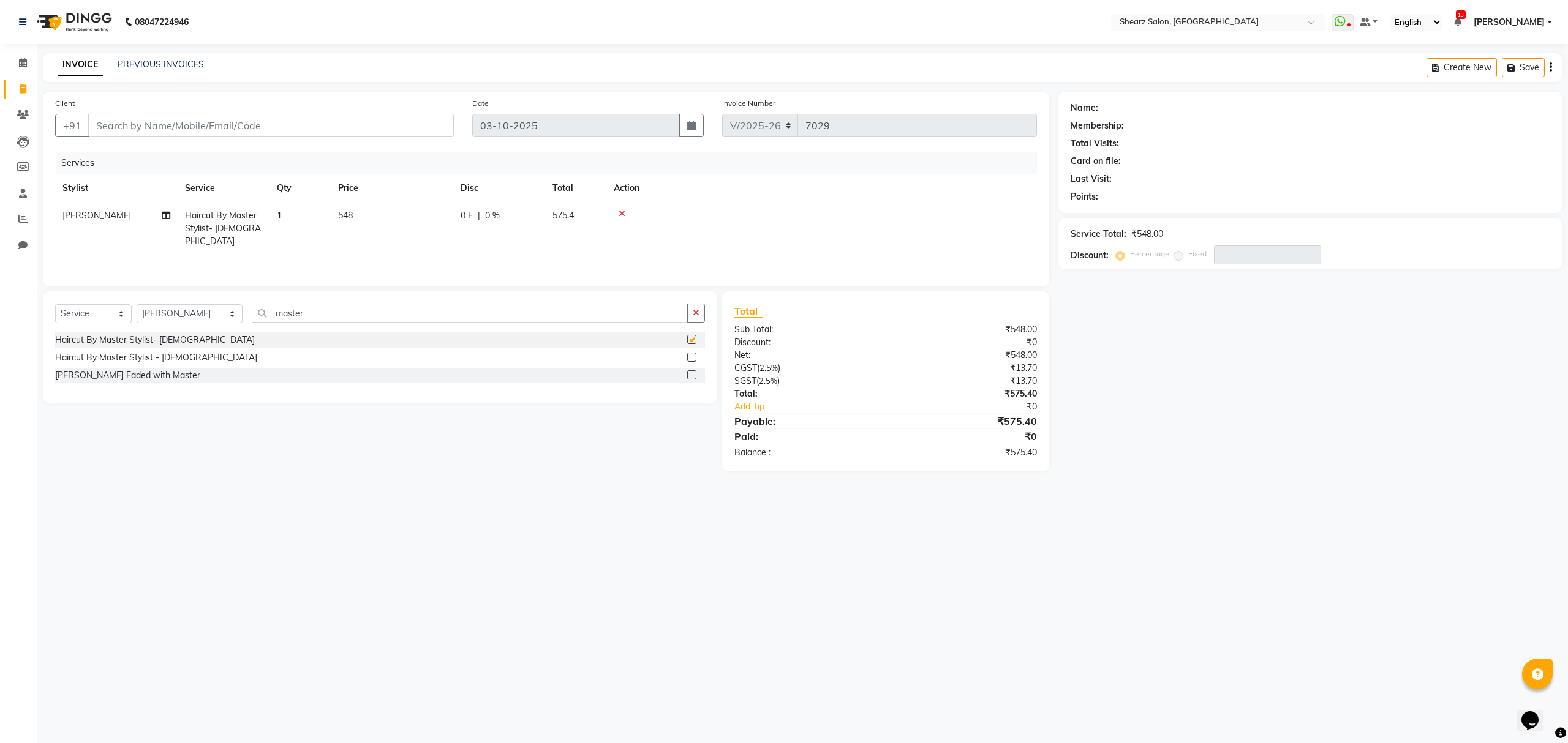
checkbox input "false"
drag, startPoint x: 337, startPoint y: 306, endPoint x: 248, endPoint y: 302, distance: 89.1
click at [248, 302] on div "Select Service Product Membership Package Voucher Prepaid Gift Card Select Styl…" at bounding box center [381, 347] width 675 height 112
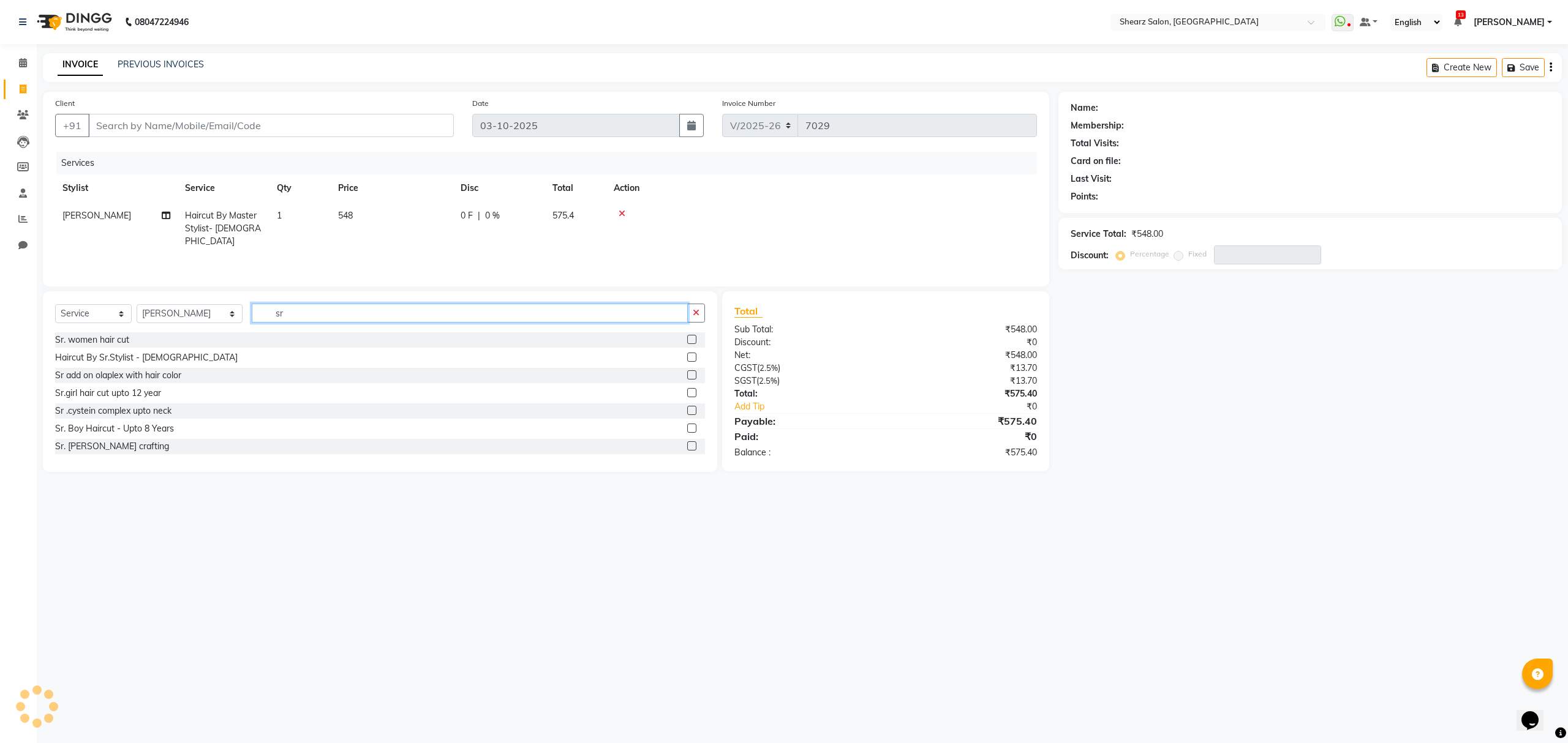
click at [266, 320] on input "sr" at bounding box center [469, 313] width 435 height 19
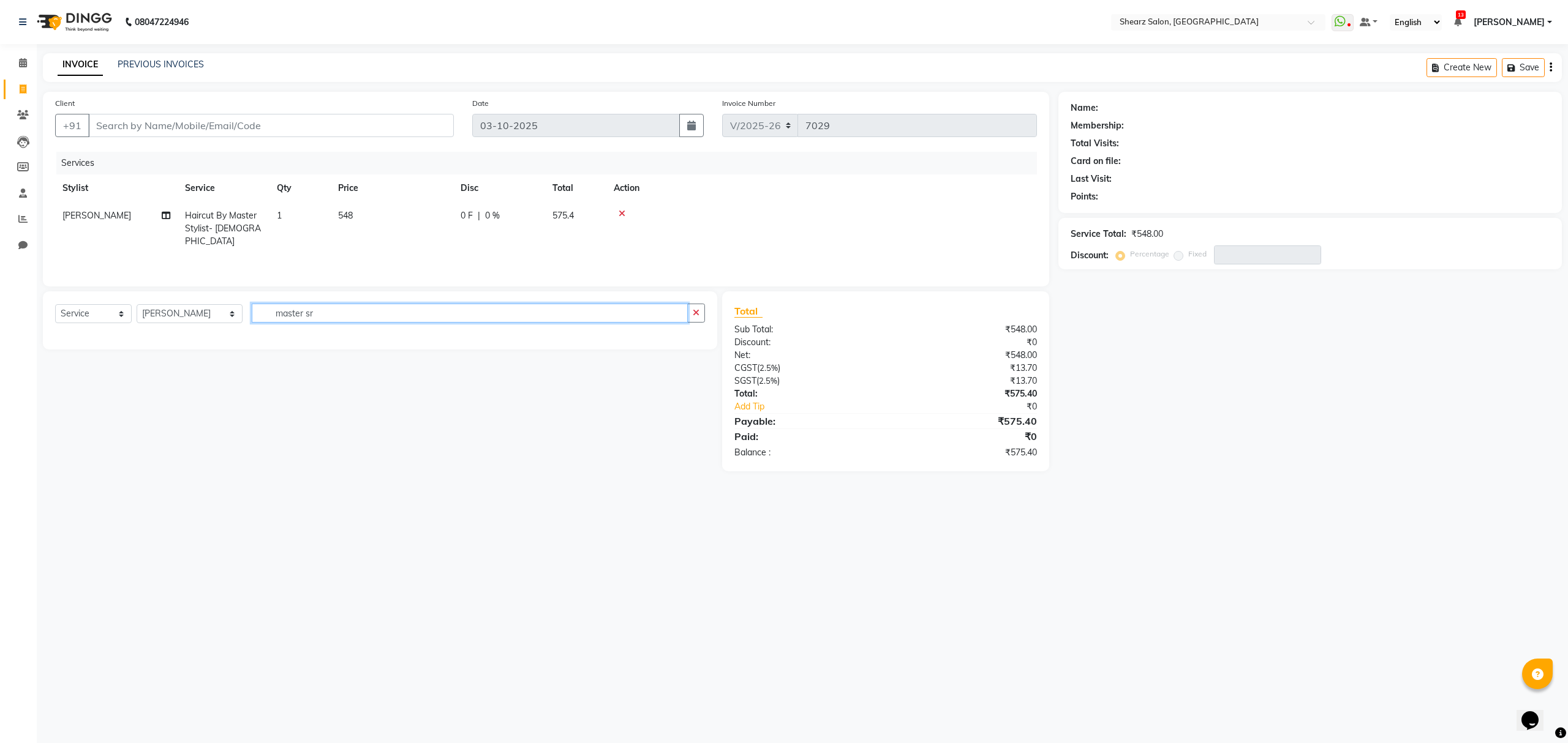
click at [377, 319] on input "master sr" at bounding box center [469, 313] width 435 height 19
click at [286, 312] on input "master sr" at bounding box center [469, 313] width 435 height 19
type input "haircut sr"
click at [113, 358] on div "Haircut By Sr.Stylist - Male" at bounding box center [146, 358] width 182 height 13
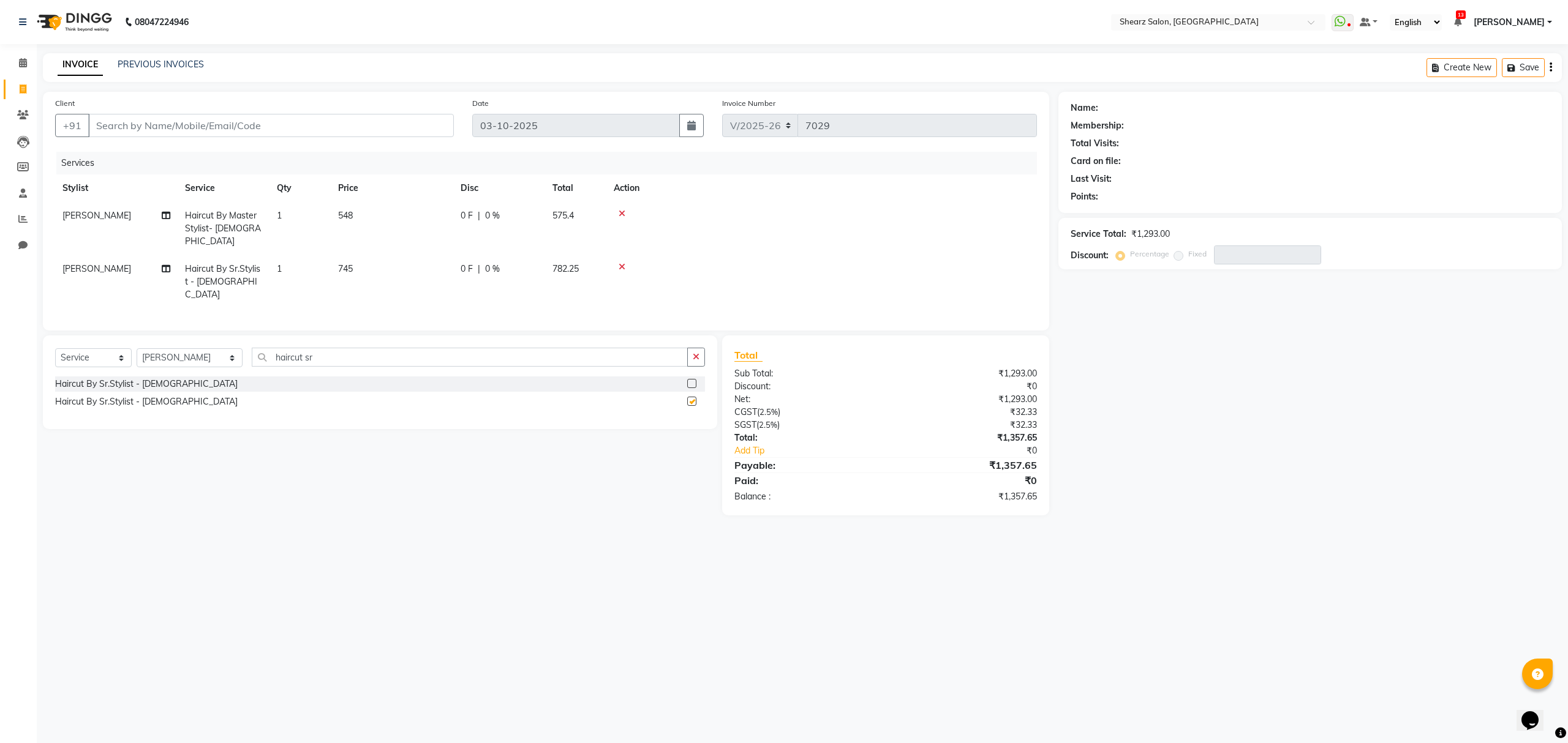
checkbox input "false"
click at [352, 348] on input "haircut sr" at bounding box center [469, 357] width 435 height 19
type input "haircut with"
click at [160, 395] on div "Men Haircut with Mr.Dinesh" at bounding box center [110, 402] width 110 height 13
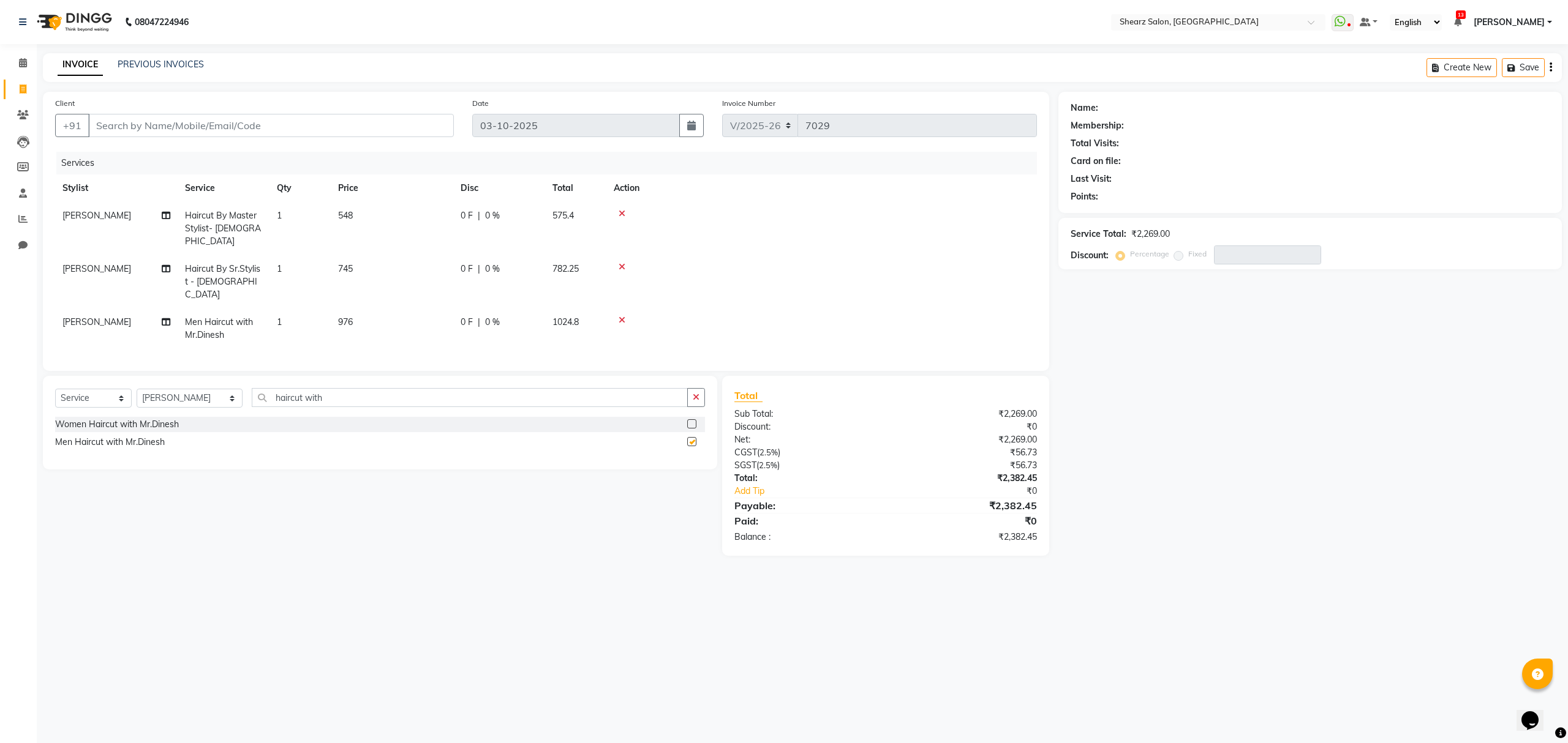
checkbox input "false"
click at [620, 210] on icon at bounding box center [622, 213] width 7 height 8
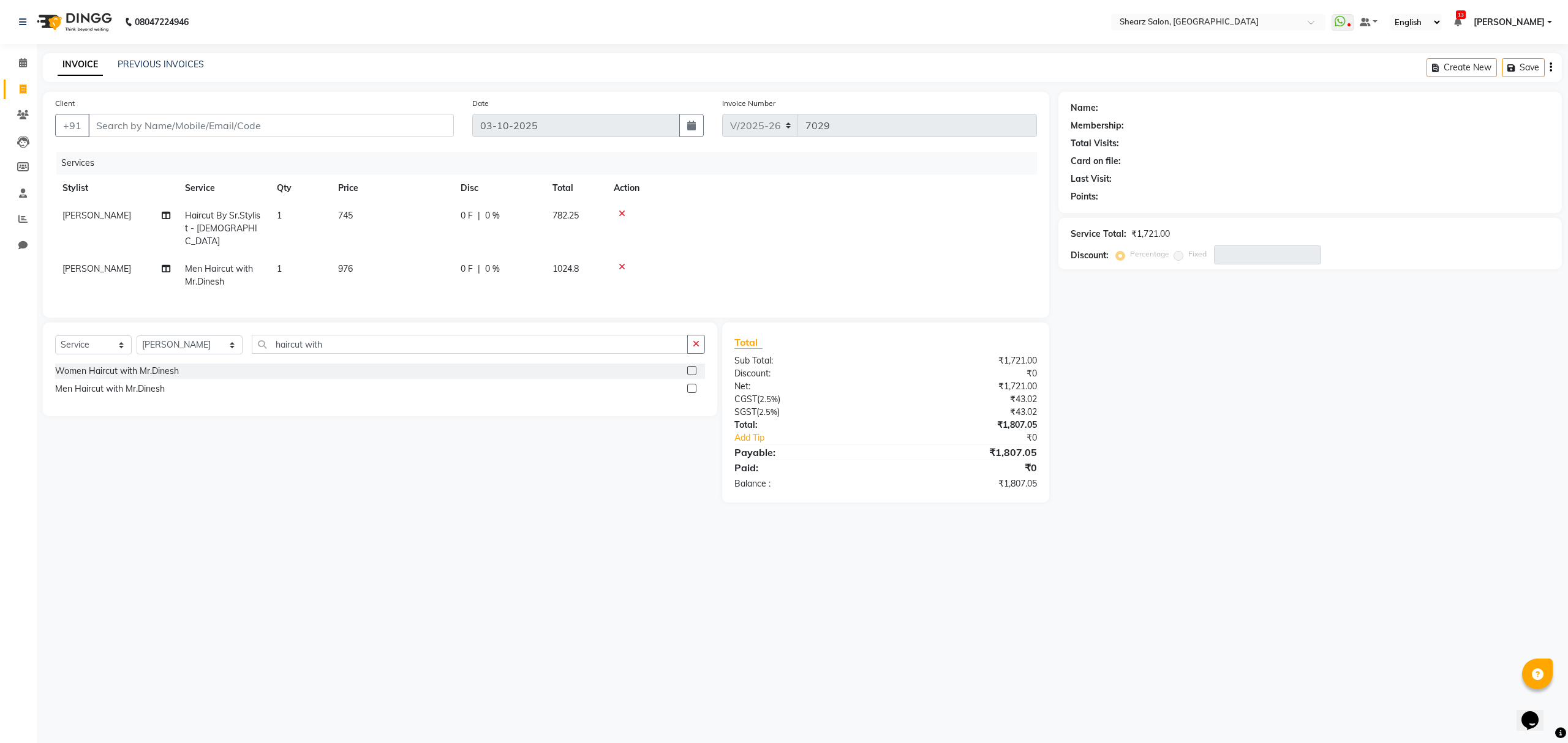
click at [620, 210] on icon at bounding box center [622, 213] width 7 height 8
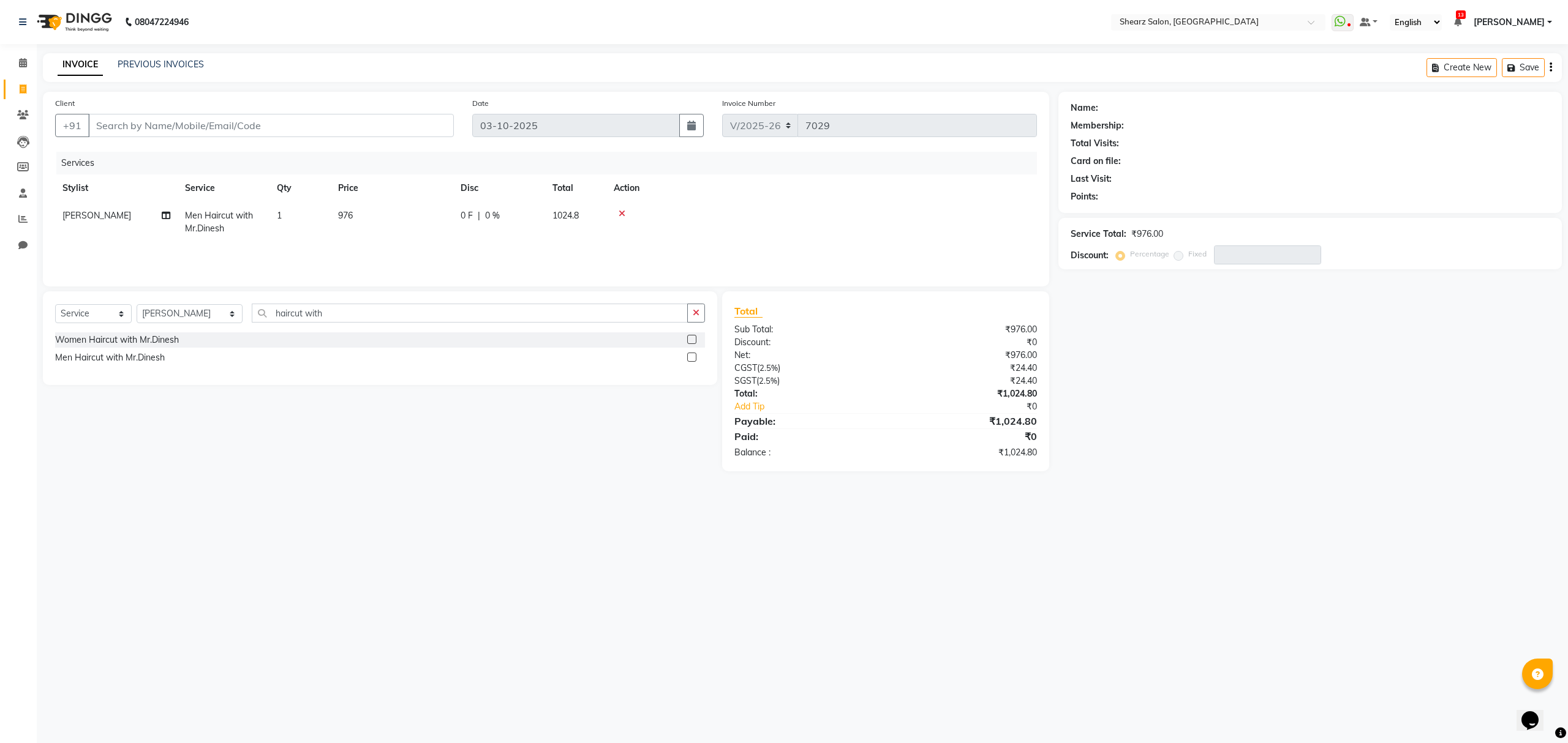
click at [620, 210] on icon at bounding box center [622, 213] width 7 height 8
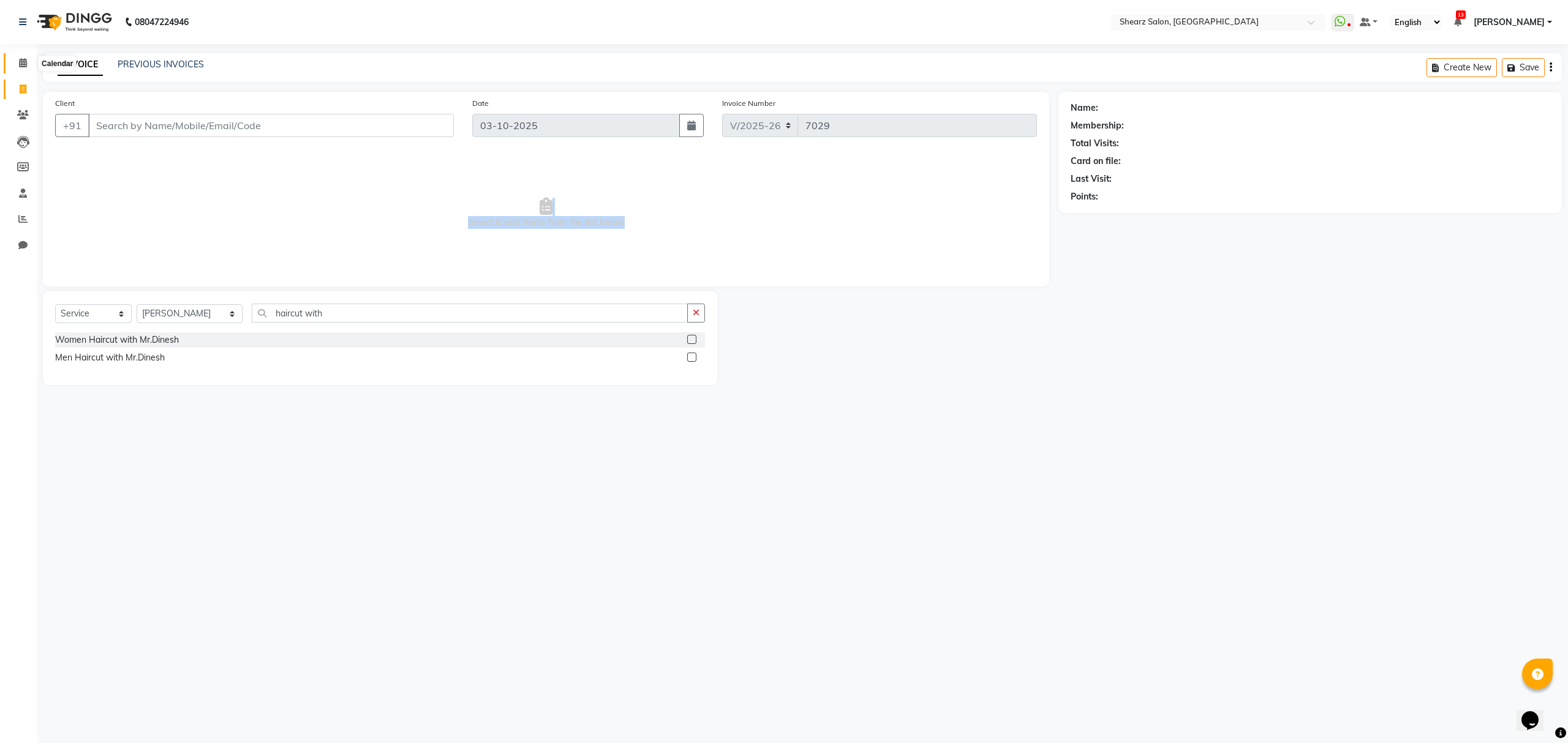
click at [32, 59] on span at bounding box center [23, 63] width 22 height 14
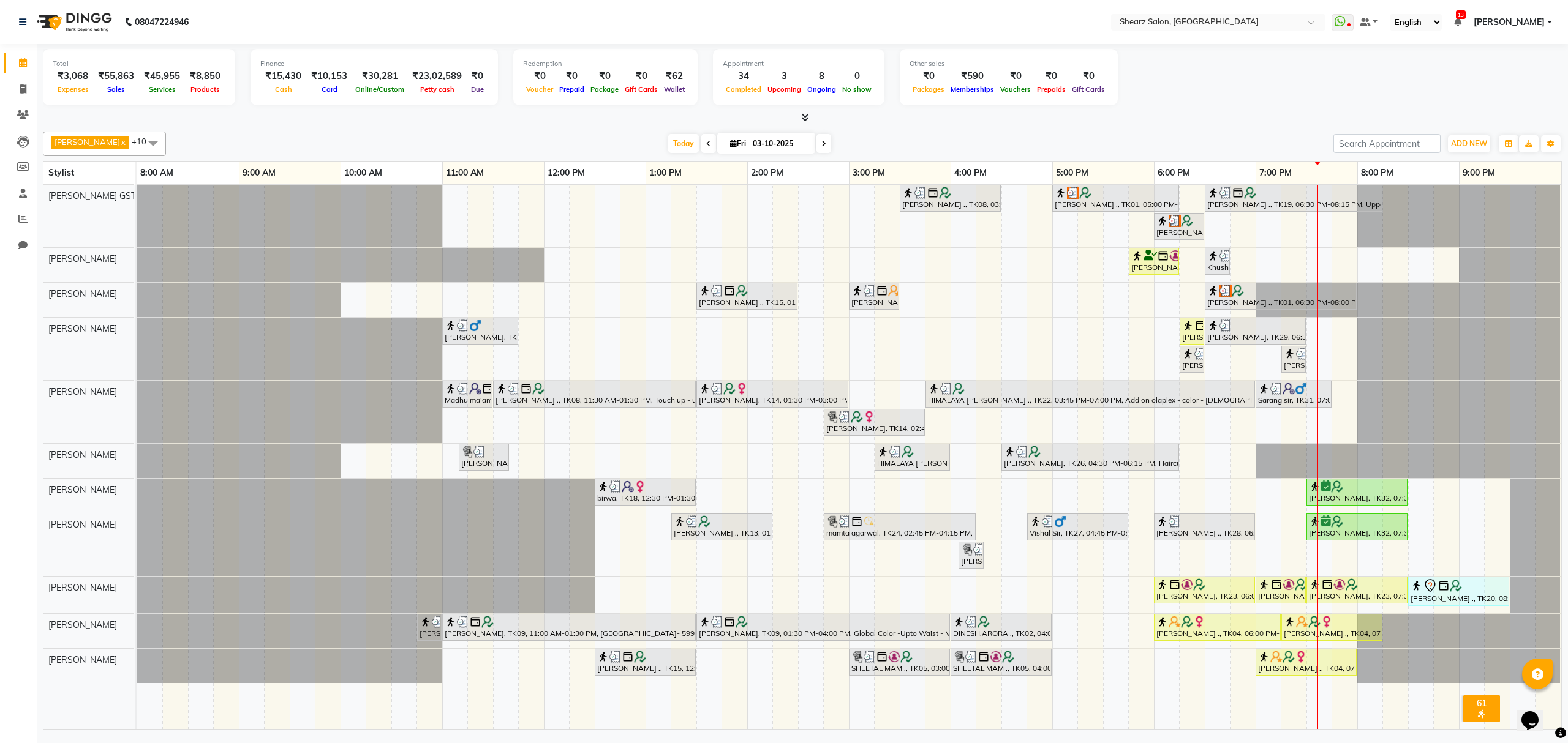
click at [804, 144] on div "Today Fri 03-10-2025" at bounding box center [749, 144] width 165 height 18
click at [21, 83] on span at bounding box center [23, 90] width 22 height 14
select select "service"
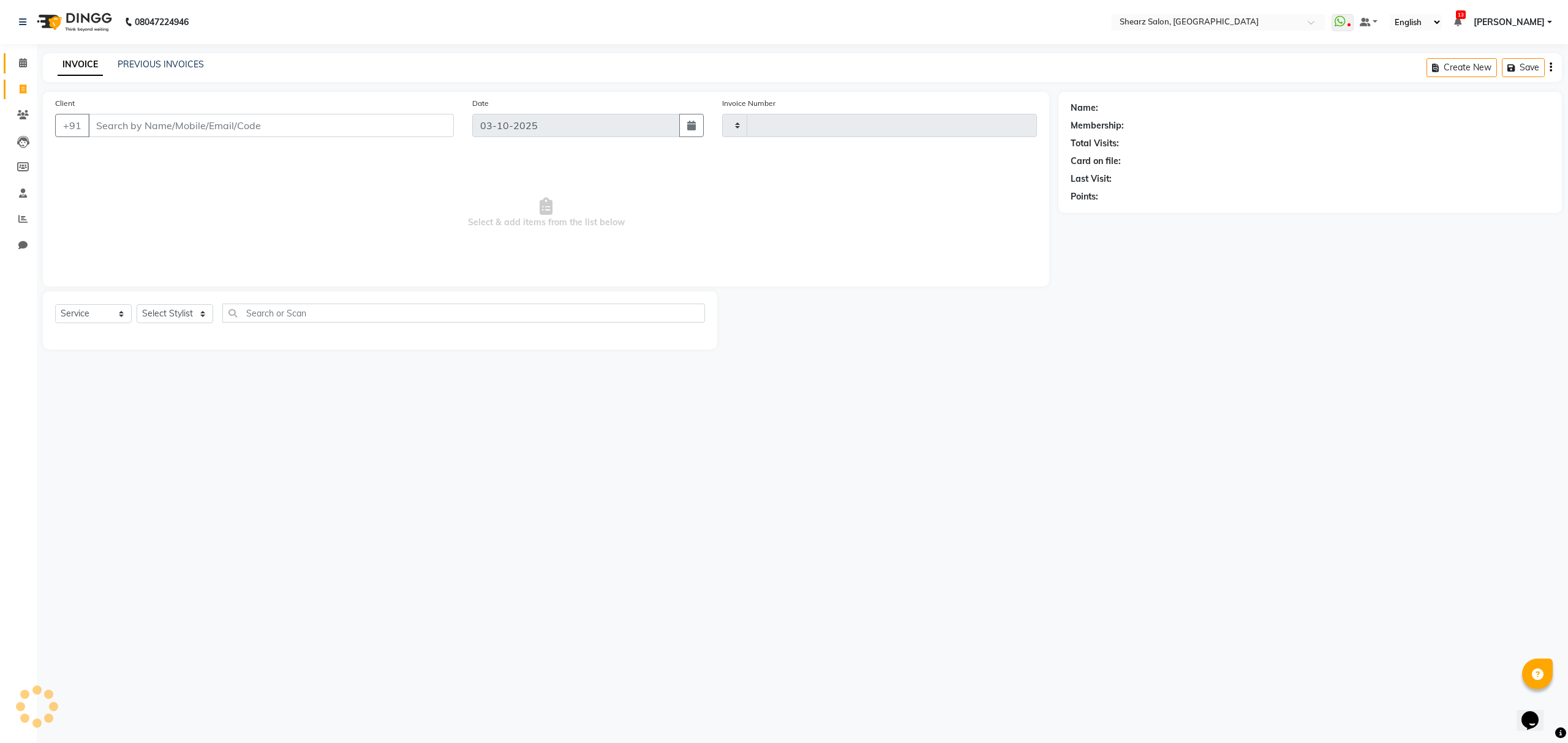
type input "7029"
select select "8157"
select select "77471"
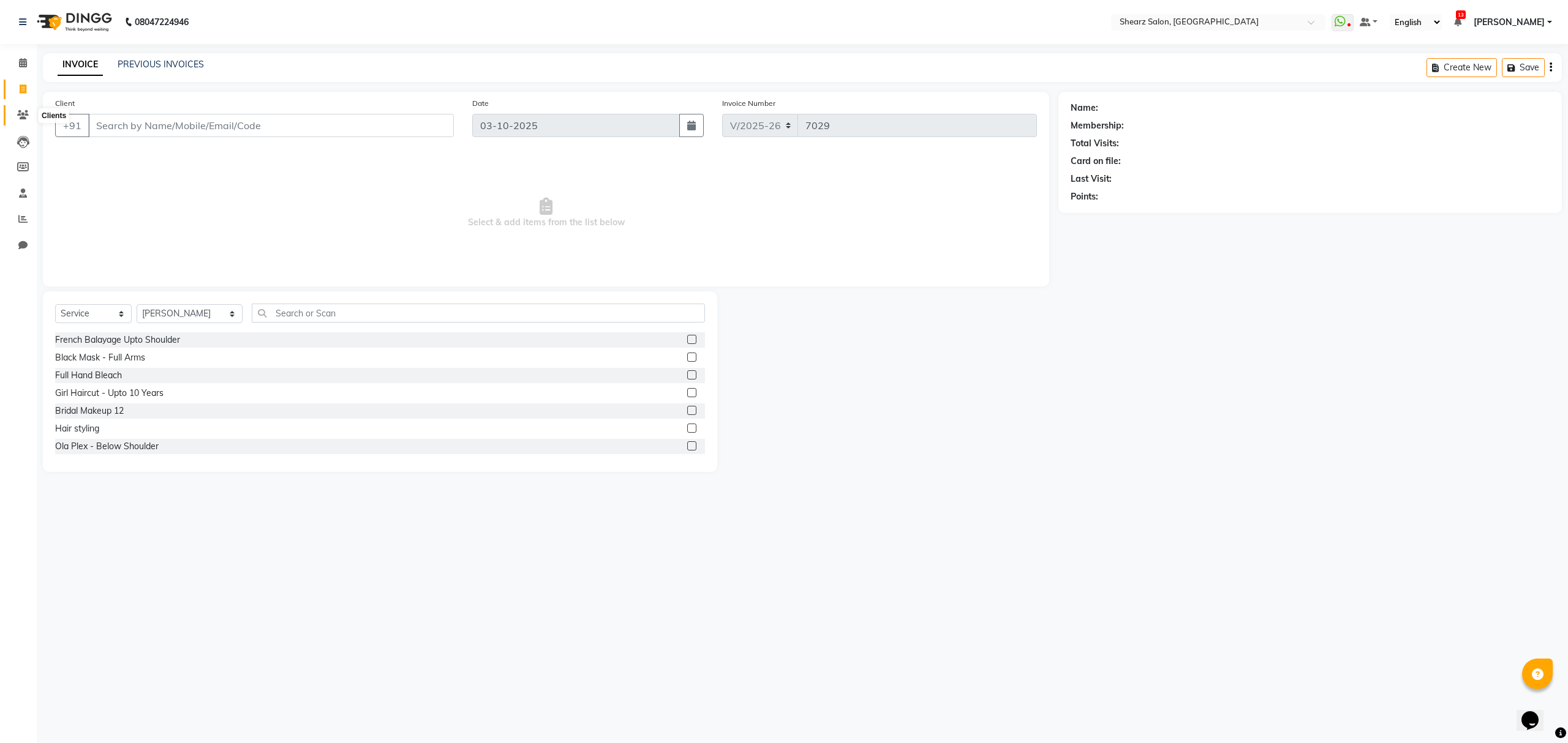
click at [22, 111] on icon at bounding box center [23, 115] width 12 height 9
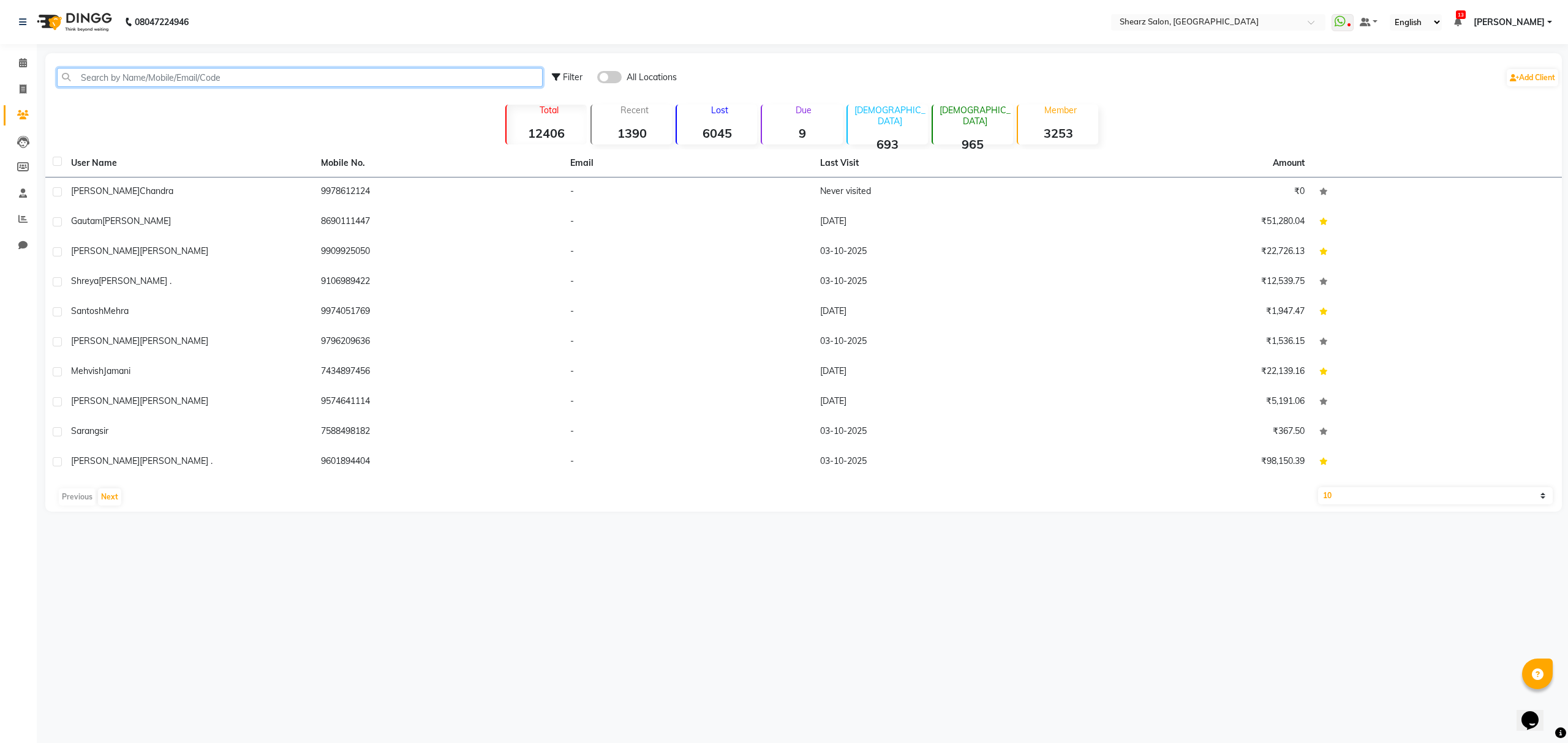
click at [152, 74] on input "text" at bounding box center [299, 77] width 486 height 19
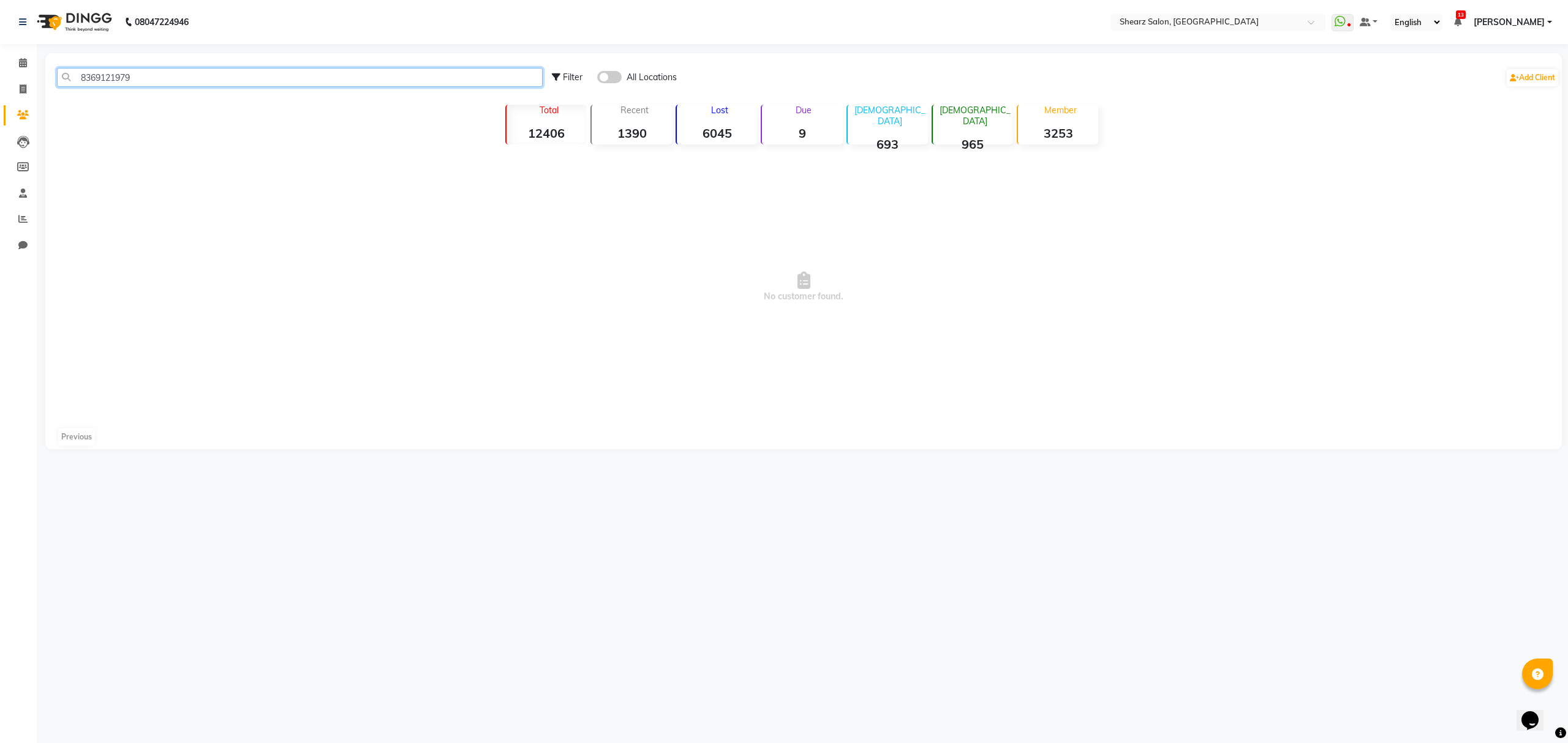
click at [180, 73] on input "8369121979" at bounding box center [299, 77] width 486 height 19
click at [180, 79] on input "8369121979" at bounding box center [299, 77] width 486 height 19
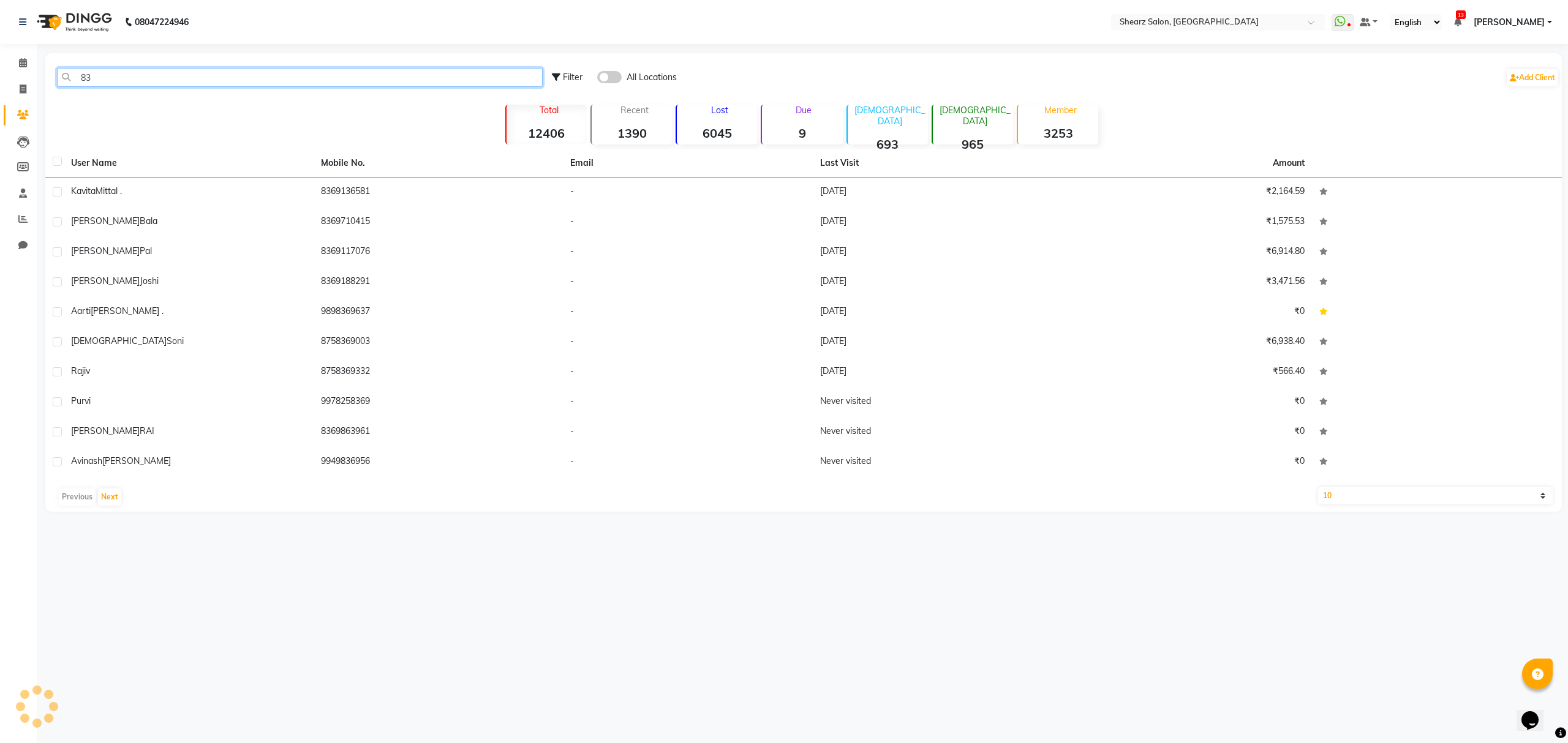
type input "8"
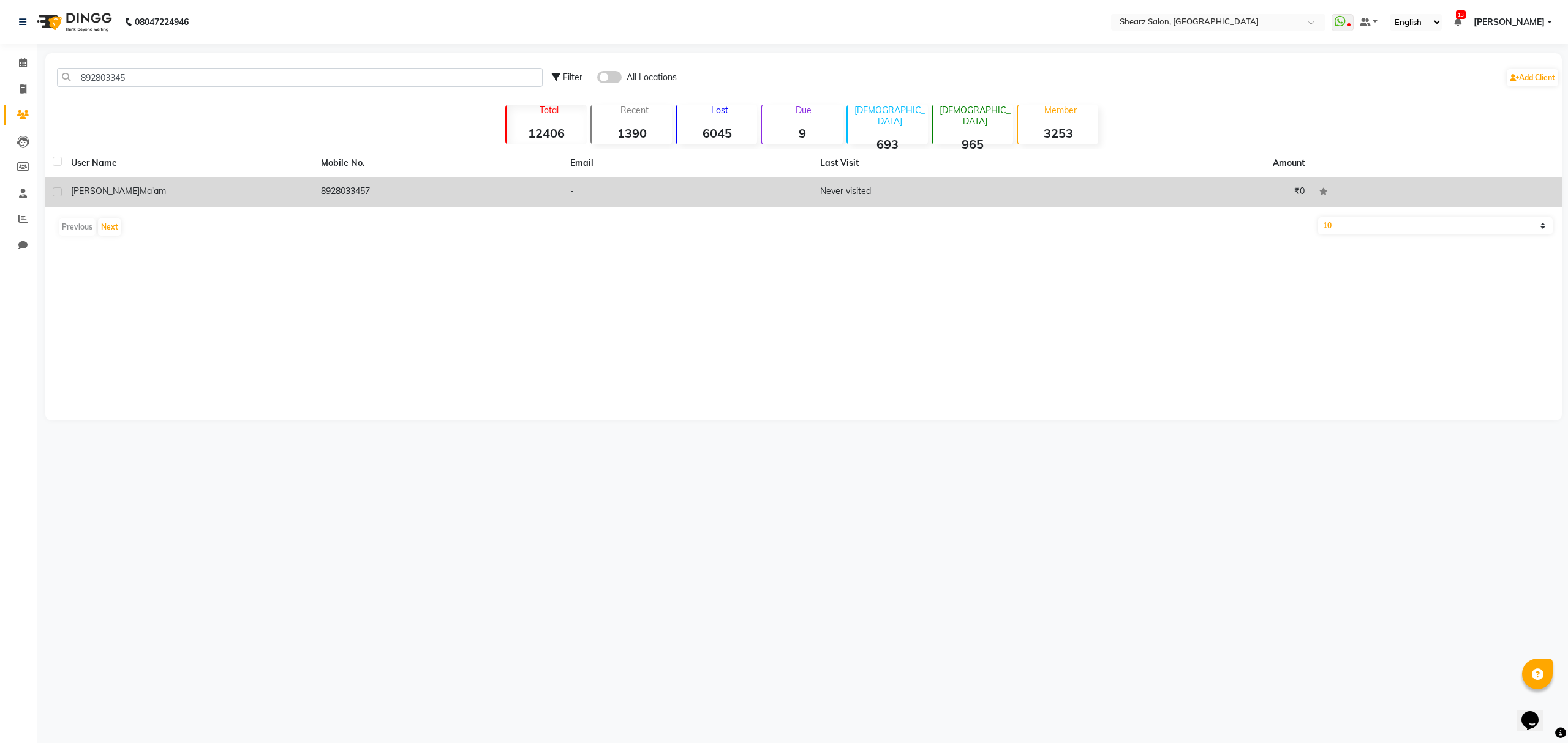
click at [325, 189] on td "8928033457" at bounding box center [439, 193] width 250 height 30
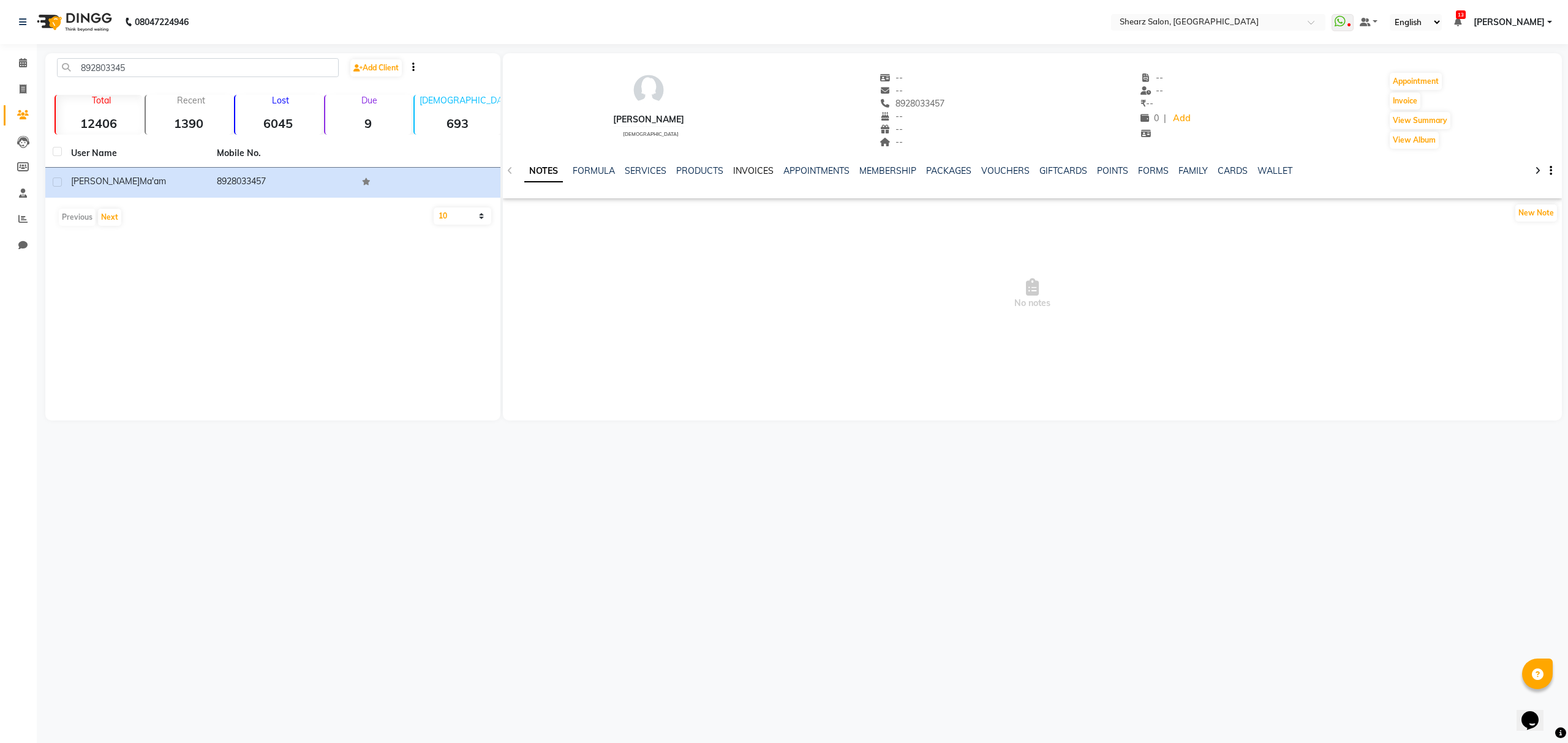
click at [733, 170] on link "INVOICES" at bounding box center [753, 171] width 41 height 11
click at [607, 165] on link "SERVICES" at bounding box center [605, 171] width 42 height 11
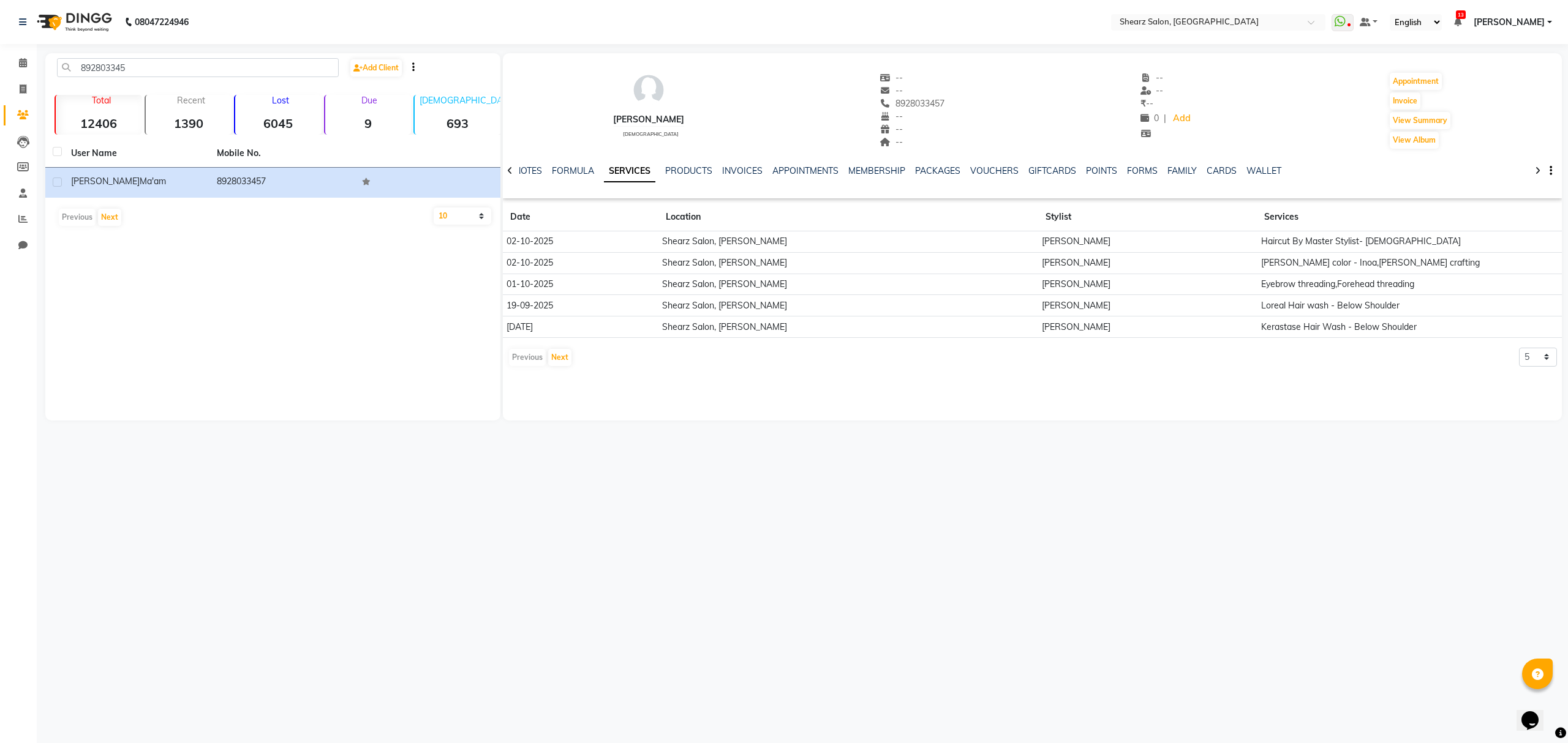
click at [1257, 250] on td "Haircut By Master Stylist- Male" at bounding box center [1388, 242] width 263 height 22
click at [1194, 243] on td "Nitin Rajpara" at bounding box center [1148, 242] width 218 height 22
click at [565, 355] on button "Next" at bounding box center [560, 357] width 24 height 17
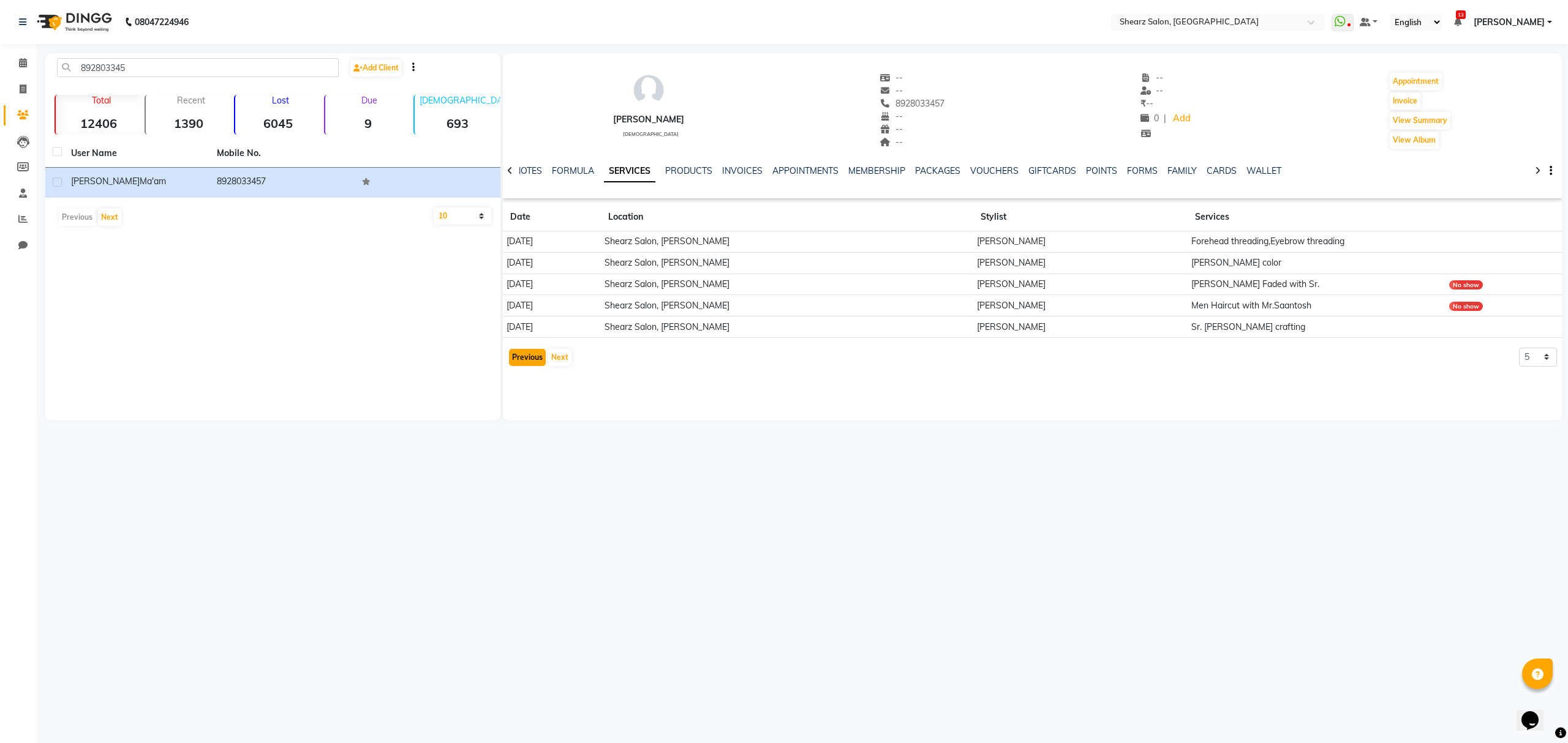
click at [526, 355] on button "Previous" at bounding box center [528, 357] width 37 height 17
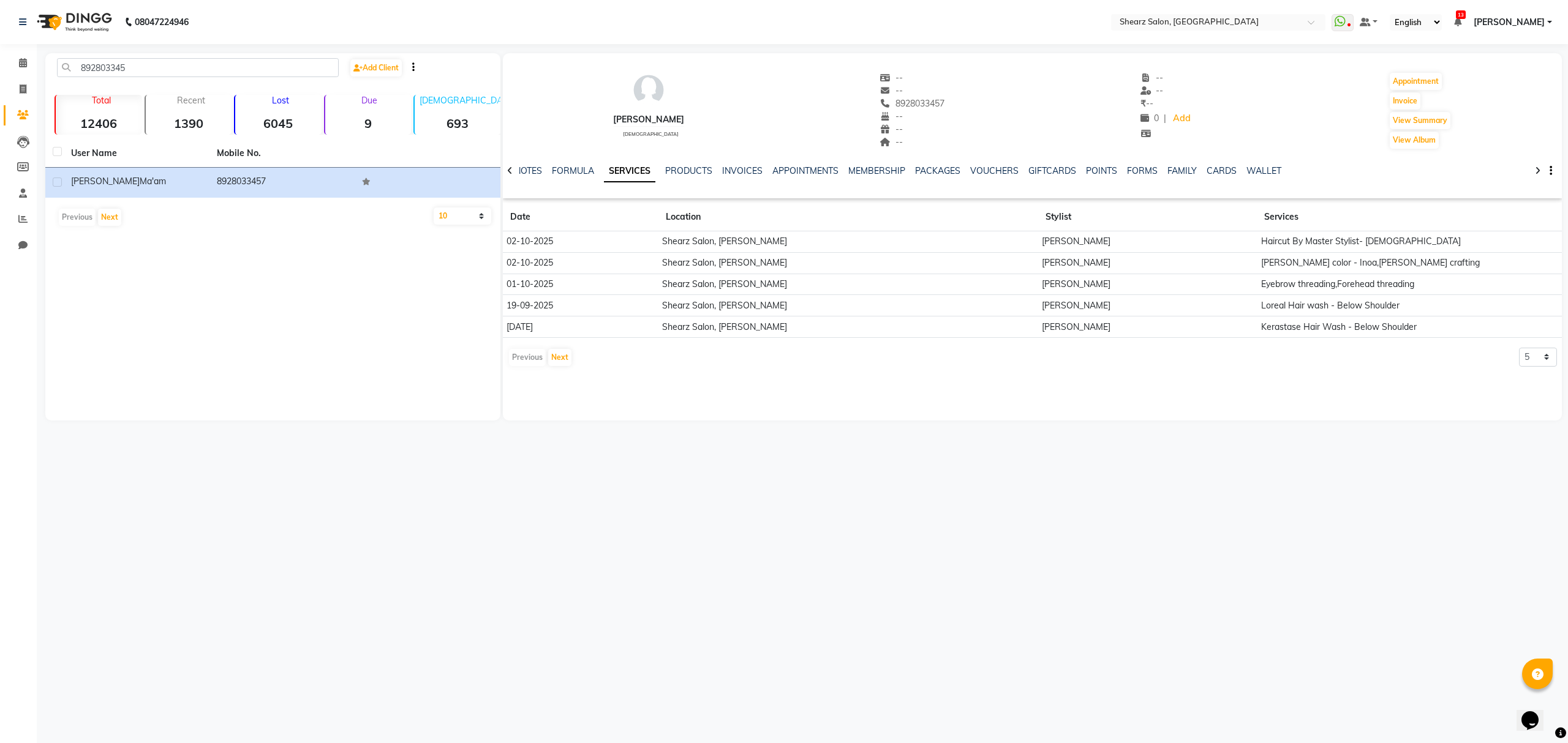
click at [1263, 244] on td "Haircut By Master Stylist- Male" at bounding box center [1388, 242] width 263 height 22
click at [1375, 244] on td "Haircut By Master Stylist- Male" at bounding box center [1388, 242] width 263 height 22
drag, startPoint x: 555, startPoint y: 359, endPoint x: 570, endPoint y: 356, distance: 15.3
click at [558, 358] on button "Next" at bounding box center [560, 357] width 24 height 17
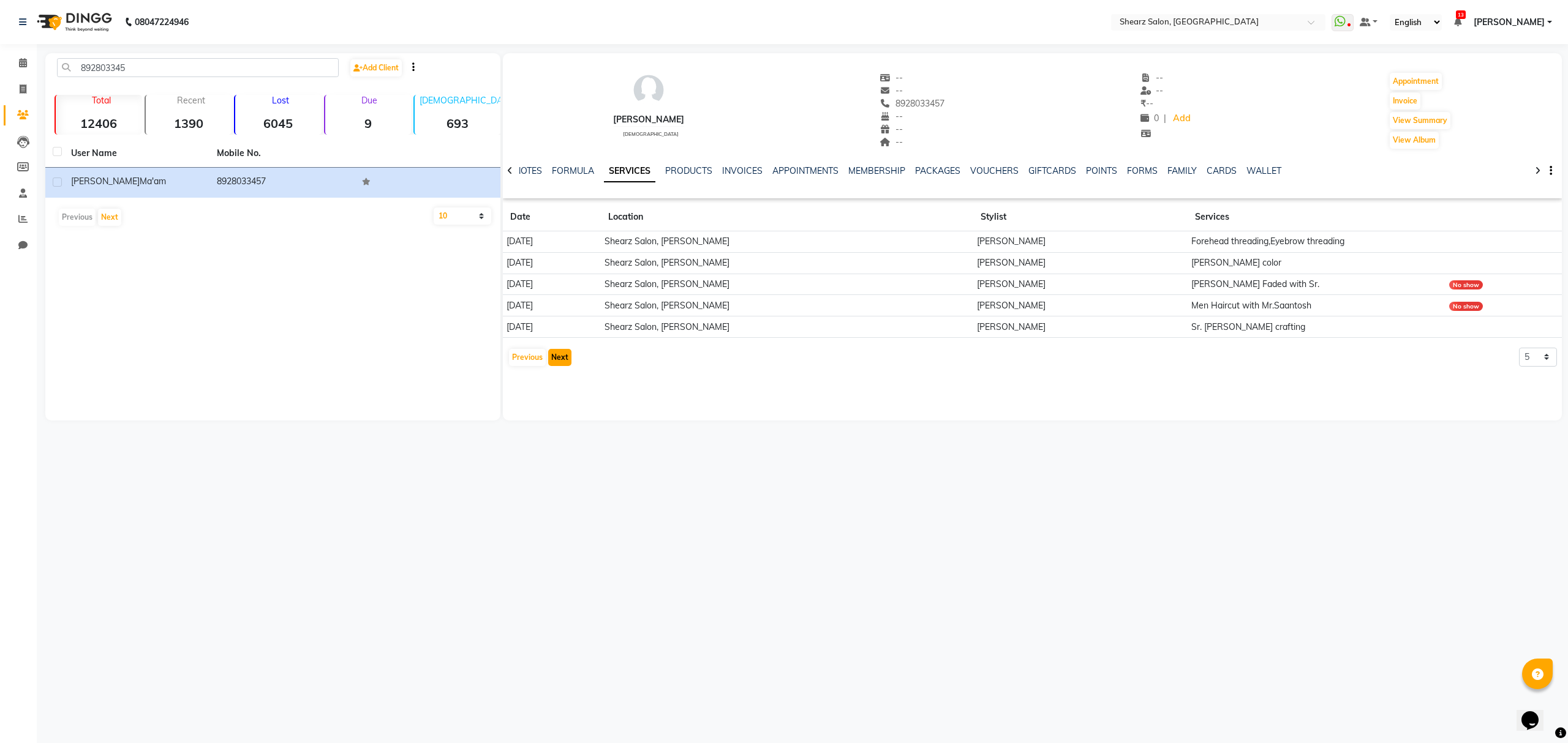
click at [557, 355] on button "Next" at bounding box center [560, 357] width 24 height 17
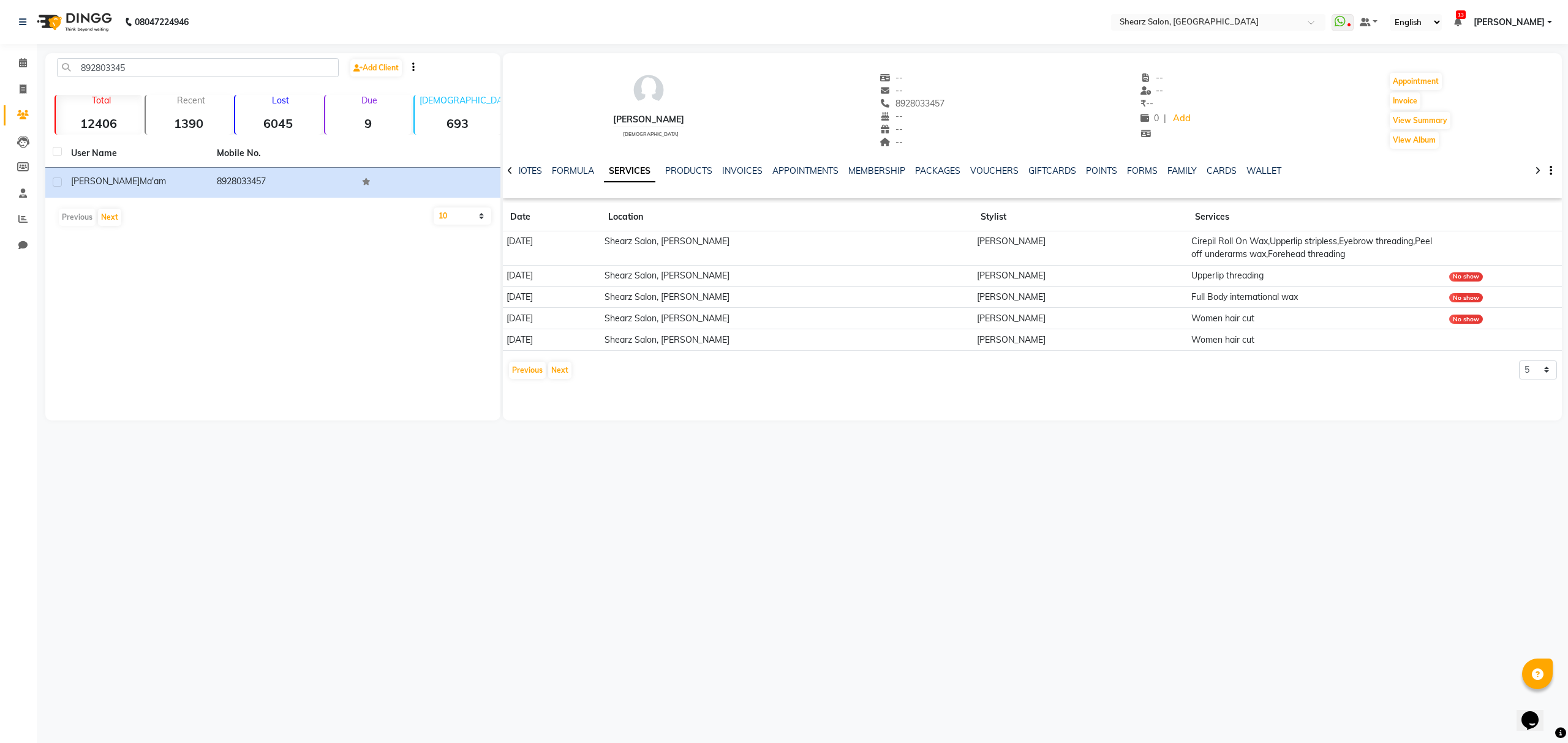
click at [160, 77] on div "892803345 Add Client" at bounding box center [273, 73] width 451 height 29
click at [162, 69] on input "892803345" at bounding box center [197, 67] width 282 height 19
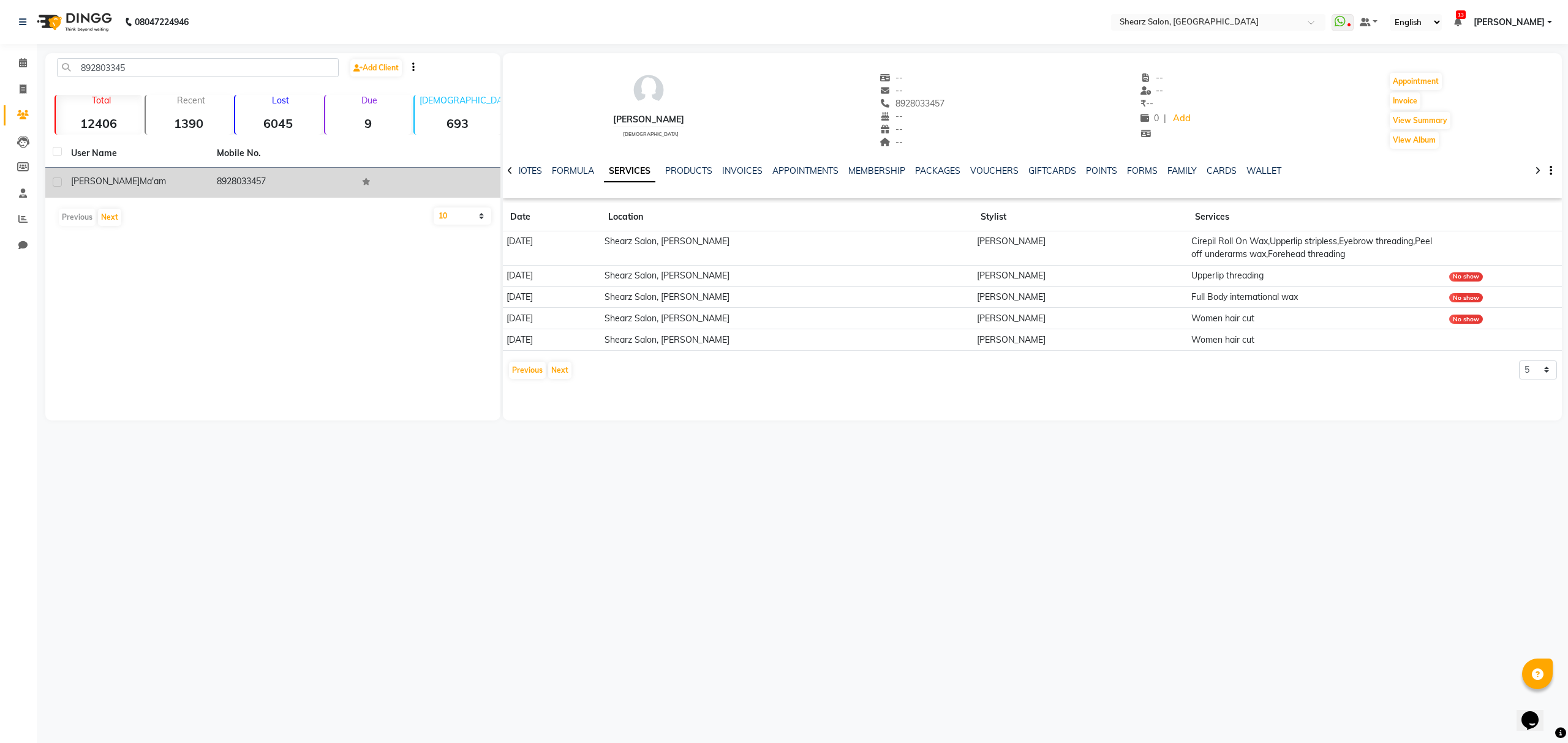
click at [373, 182] on td at bounding box center [427, 183] width 146 height 30
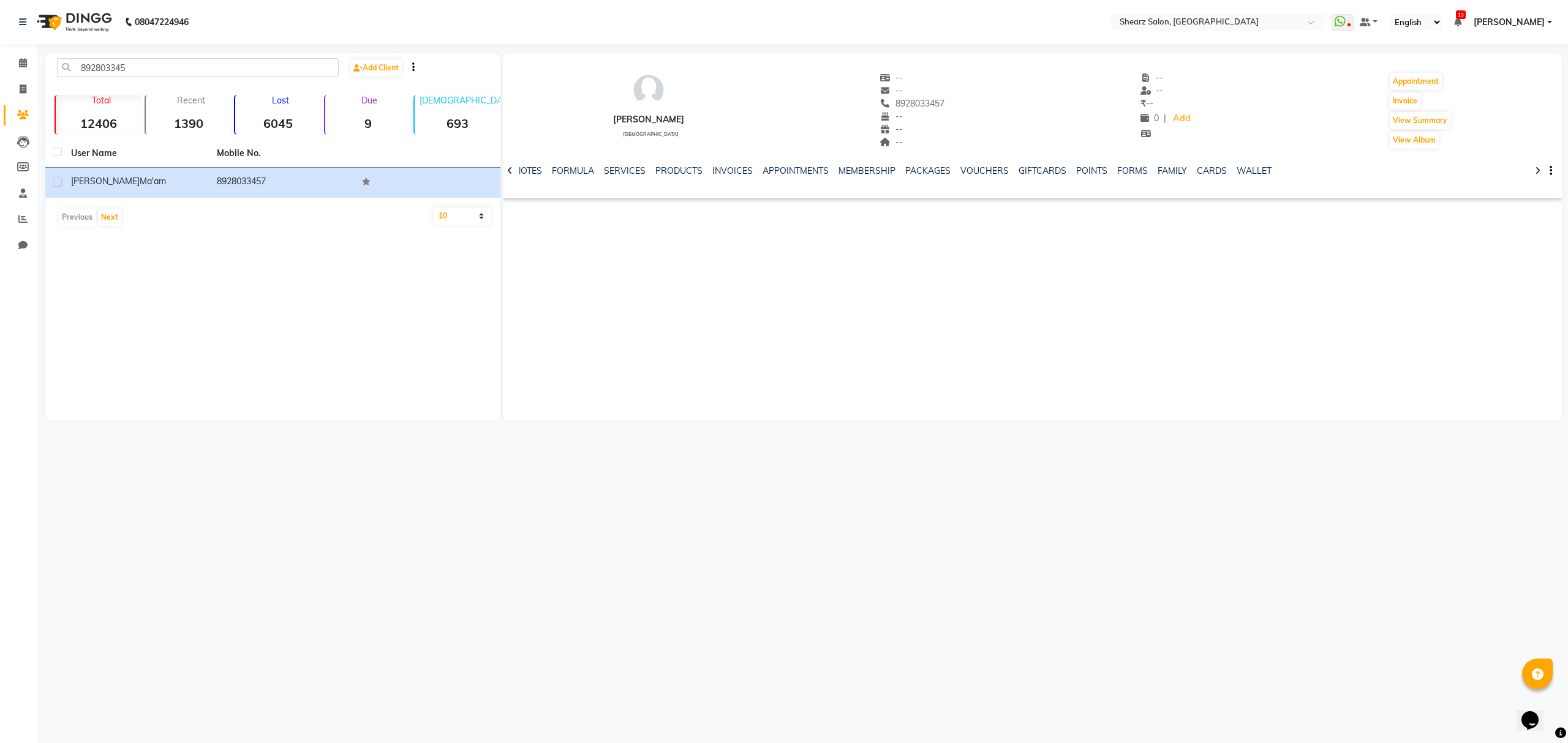
click at [668, 123] on div "Madhuri Ma'am" at bounding box center [649, 120] width 71 height 13
click at [660, 132] on div "Madhuri Ma'am female" at bounding box center [649, 111] width 71 height 78
click at [660, 116] on div "Madhuri Ma'am" at bounding box center [649, 120] width 71 height 13
click at [509, 164] on div at bounding box center [510, 170] width 14 height 24
drag, startPoint x: 160, startPoint y: 67, endPoint x: 99, endPoint y: 81, distance: 62.6
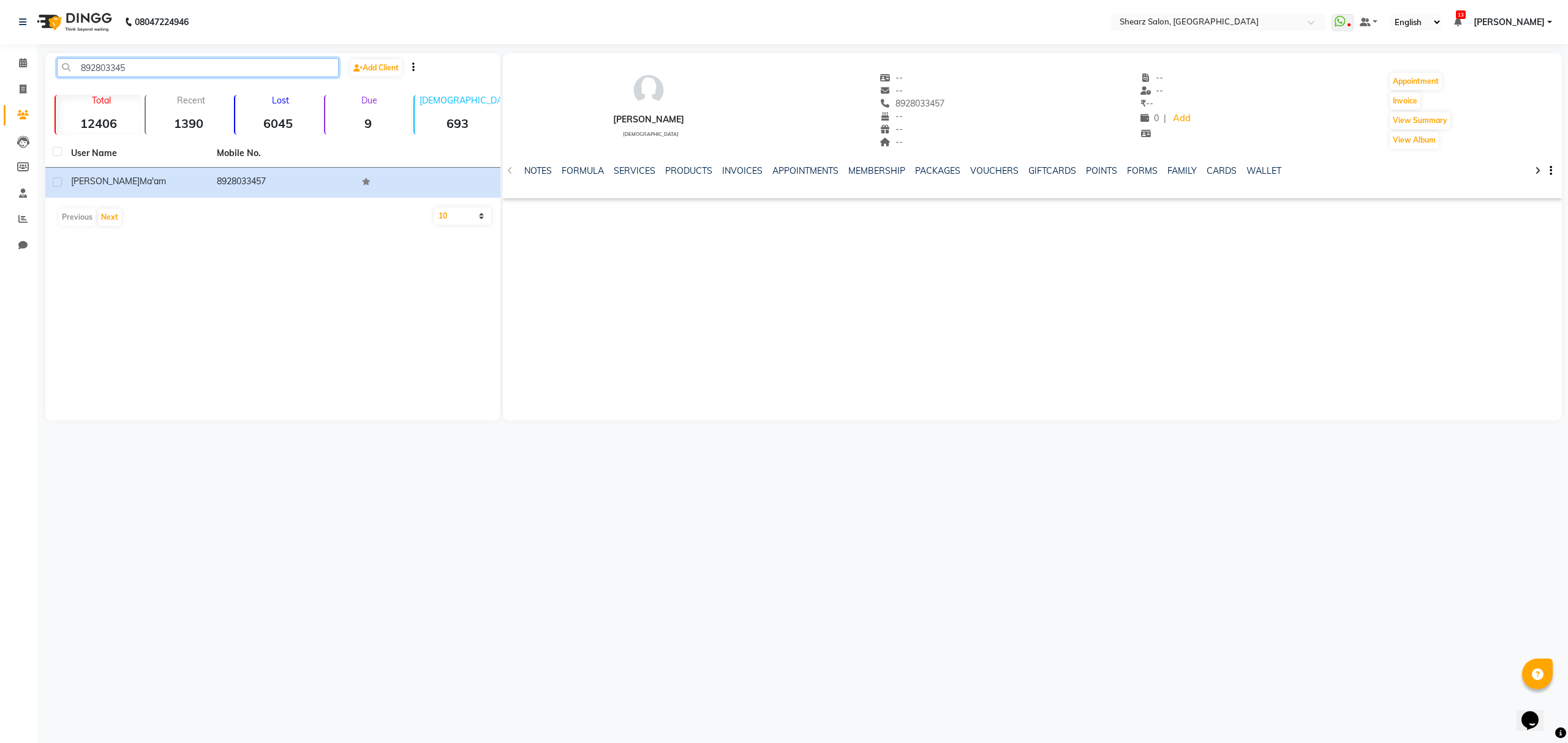
click at [0, 76] on app-home "08047224946 Select Location × Shearz Salon, Prahaladnagar WhatsApp Status ✕ Sta…" at bounding box center [784, 220] width 1568 height 439
click at [174, 74] on input "892803345" at bounding box center [197, 67] width 282 height 19
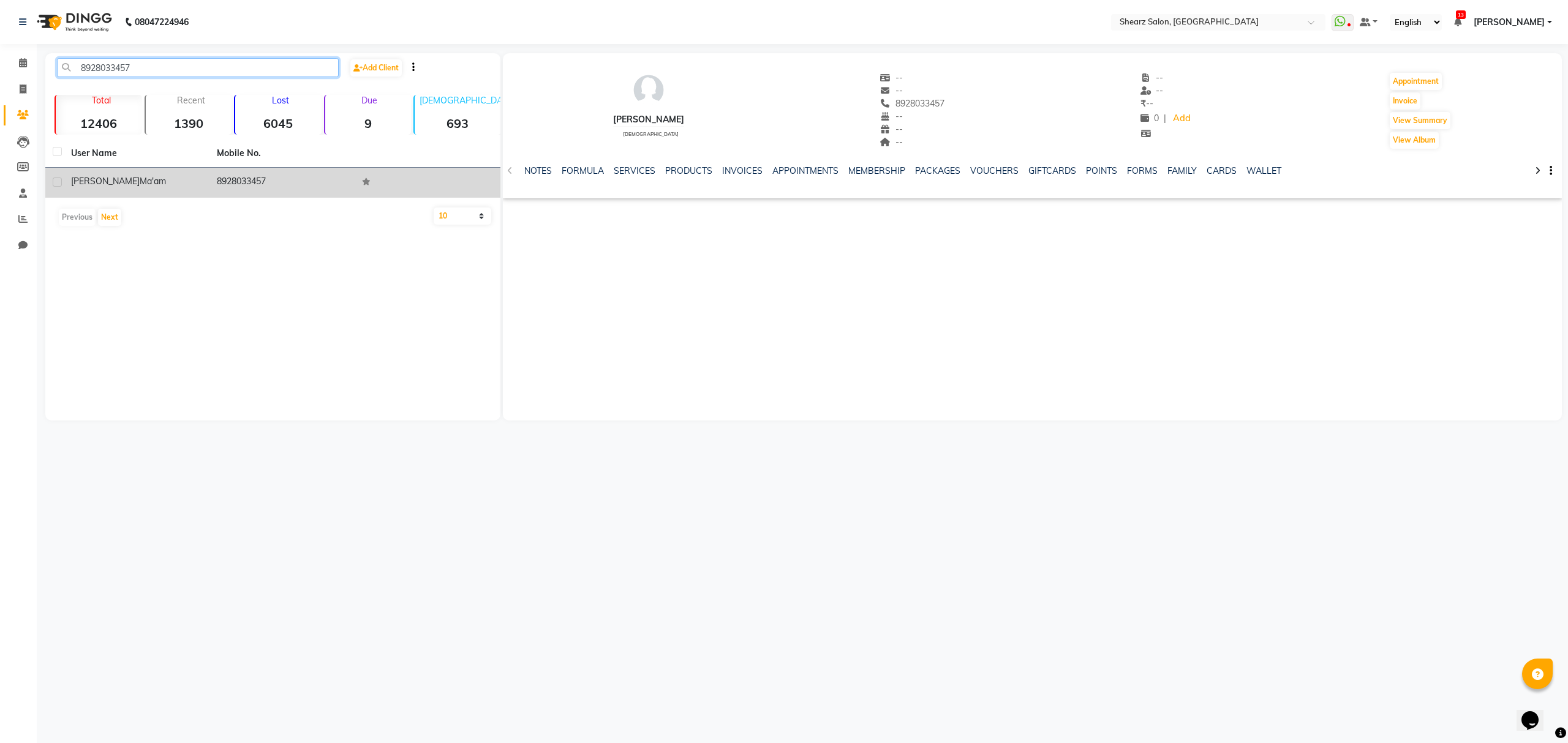
type input "8928033457"
click at [243, 181] on td "8928033457" at bounding box center [282, 183] width 146 height 30
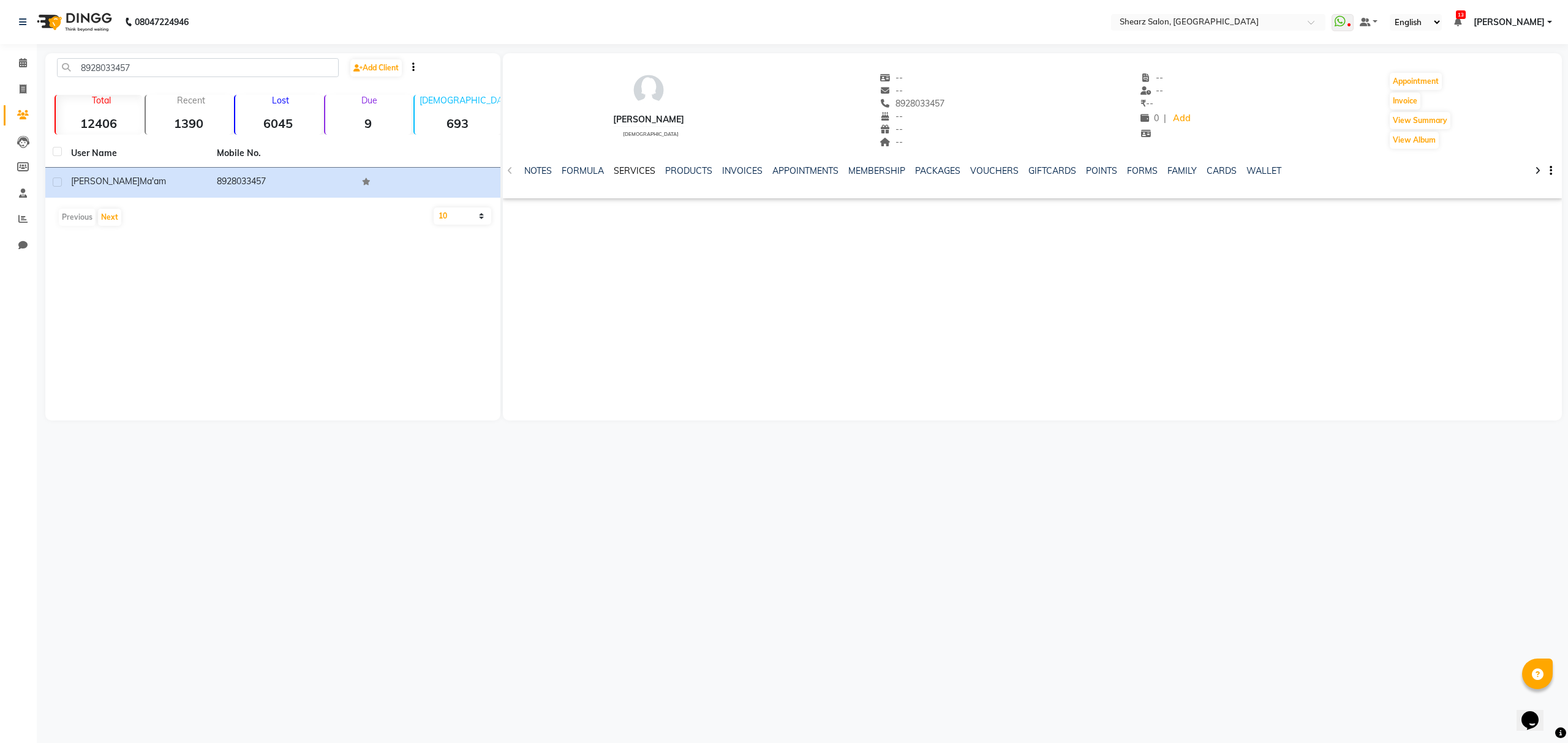
click at [630, 165] on link "SERVICES" at bounding box center [635, 171] width 42 height 11
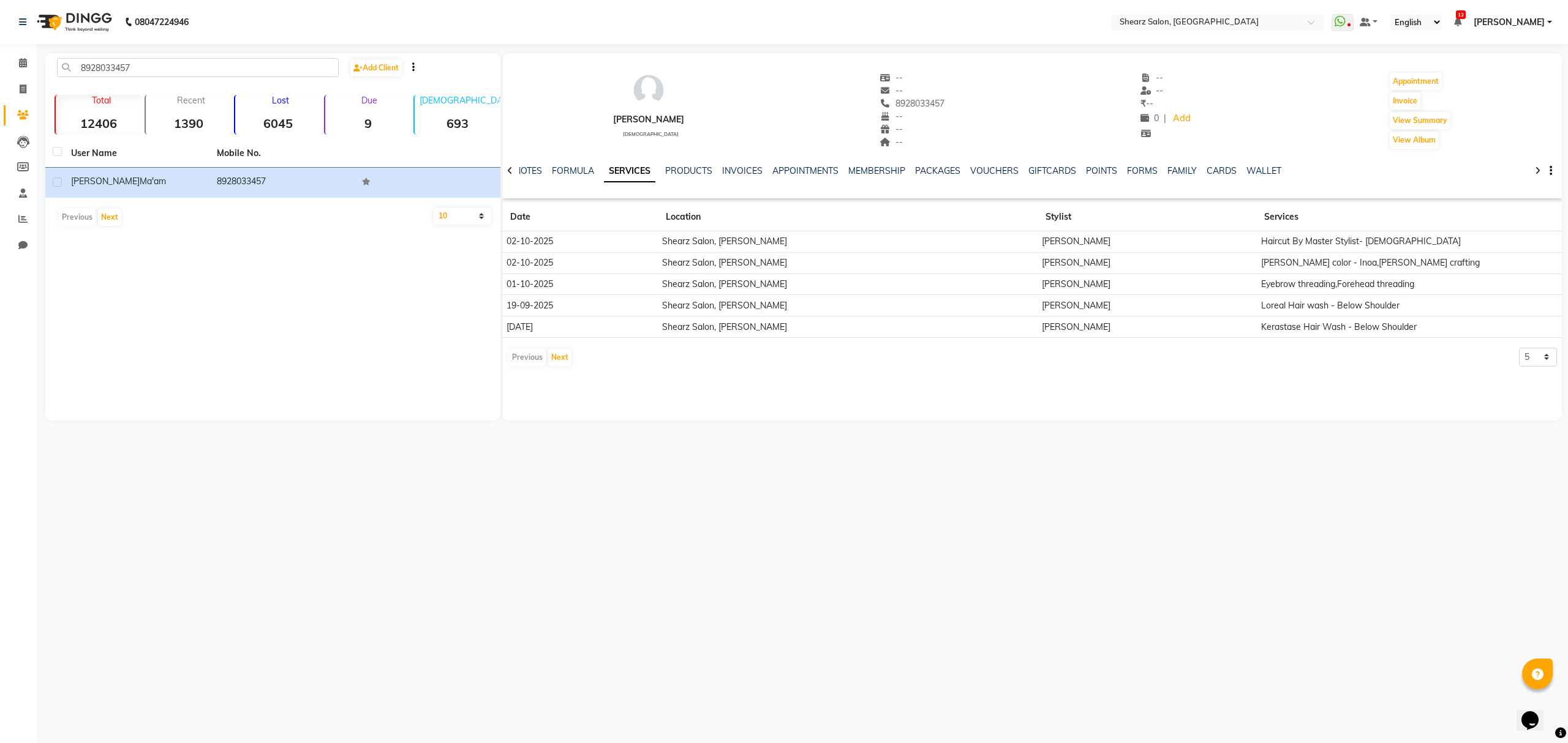
click at [704, 237] on td "Shearz Salon, Shela" at bounding box center [848, 242] width 380 height 22
click at [555, 355] on button "Next" at bounding box center [560, 357] width 24 height 17
click at [526, 348] on app-client-history "Date Location Stylist Services 02-10-2025 Shearz Salon, Shela Nitin Rajpara Hai…" at bounding box center [1032, 285] width 1059 height 164
click at [515, 353] on button "Previous" at bounding box center [528, 357] width 37 height 17
click at [768, 252] on td "Shearz Salon, Shela" at bounding box center [848, 263] width 380 height 22
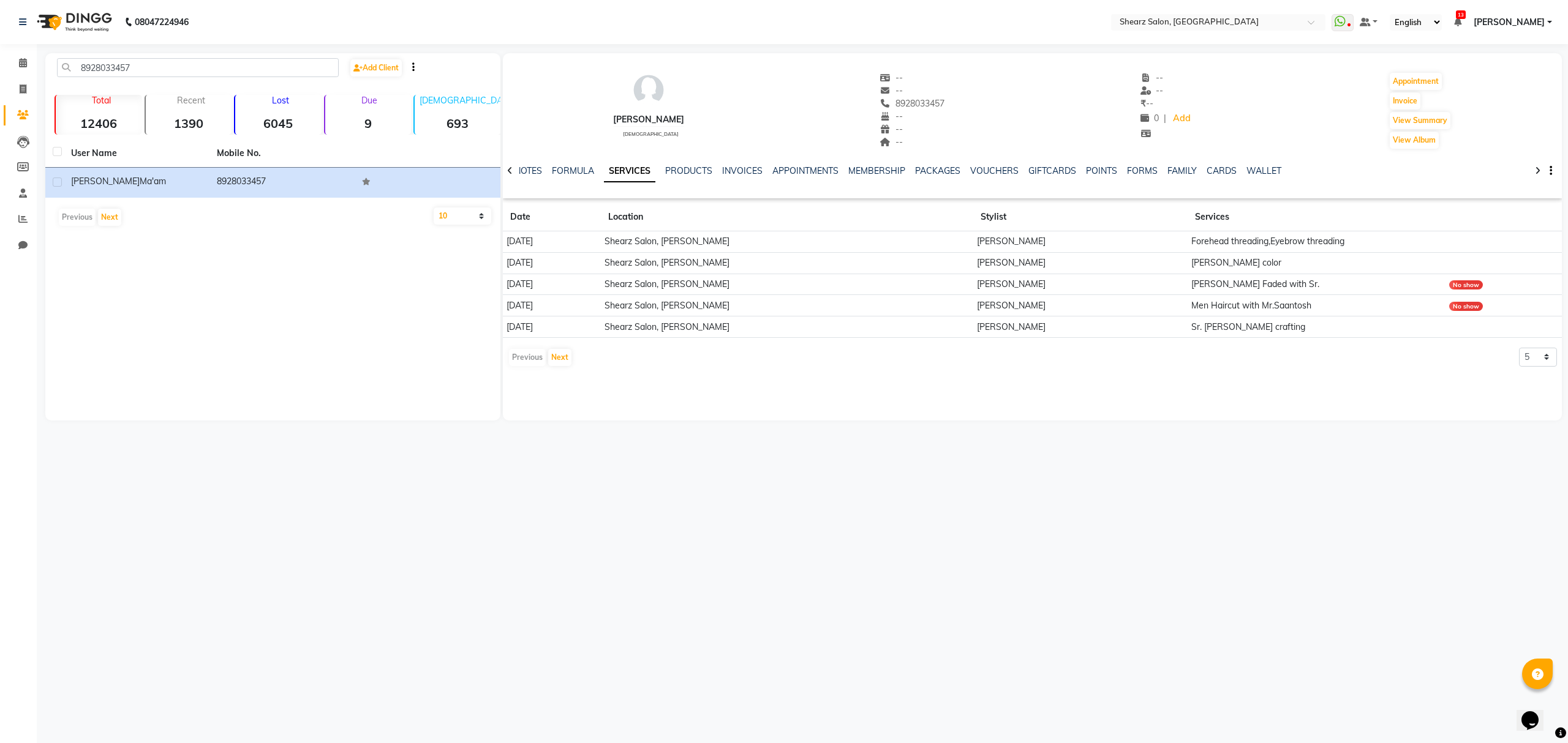
click at [830, 269] on td "Shearz Salon, Shela" at bounding box center [787, 263] width 373 height 22
click at [536, 361] on div "Previous Next" at bounding box center [540, 357] width 65 height 20
click at [869, 171] on link "MEMBERSHIP" at bounding box center [877, 171] width 57 height 11
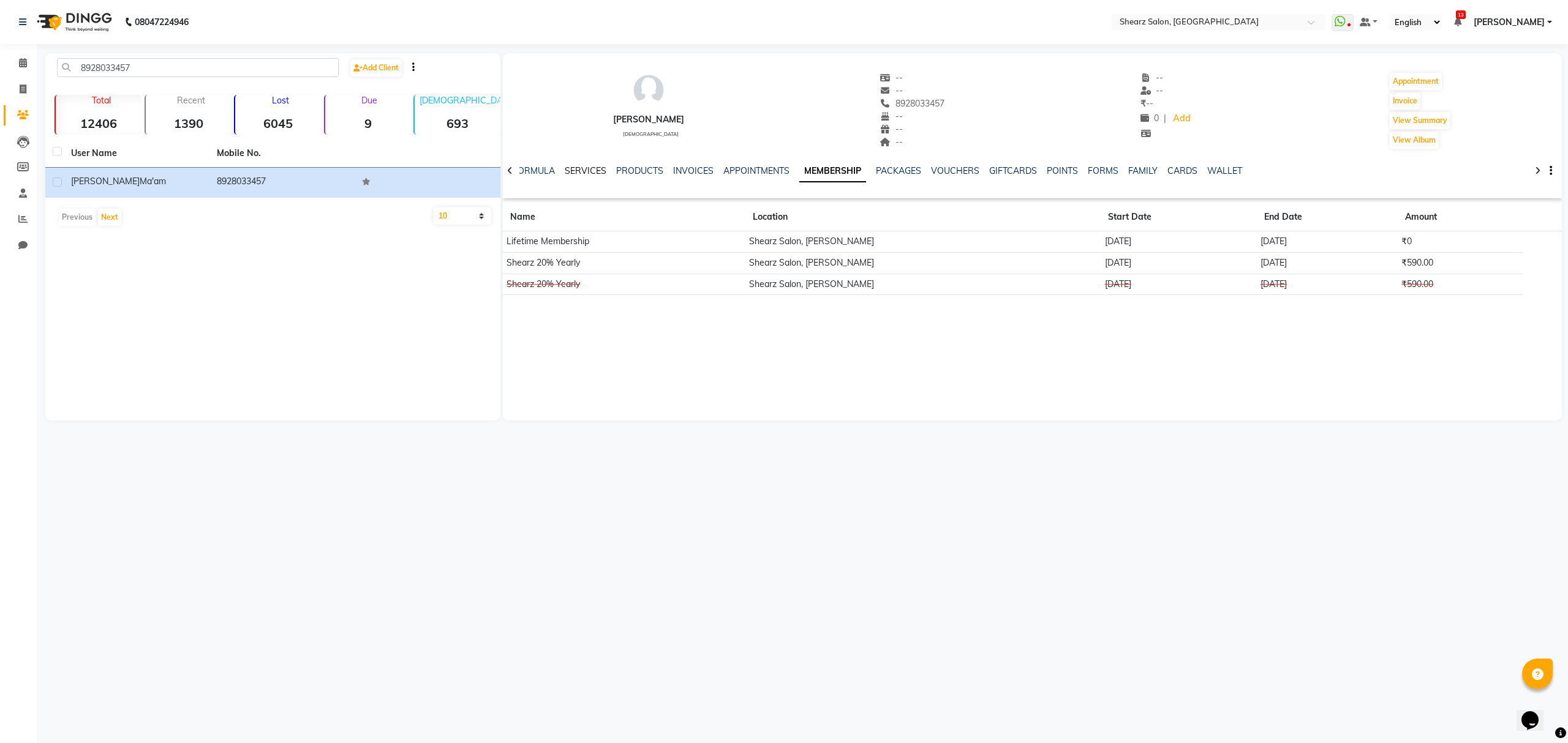
click at [586, 170] on link "SERVICES" at bounding box center [586, 171] width 42 height 11
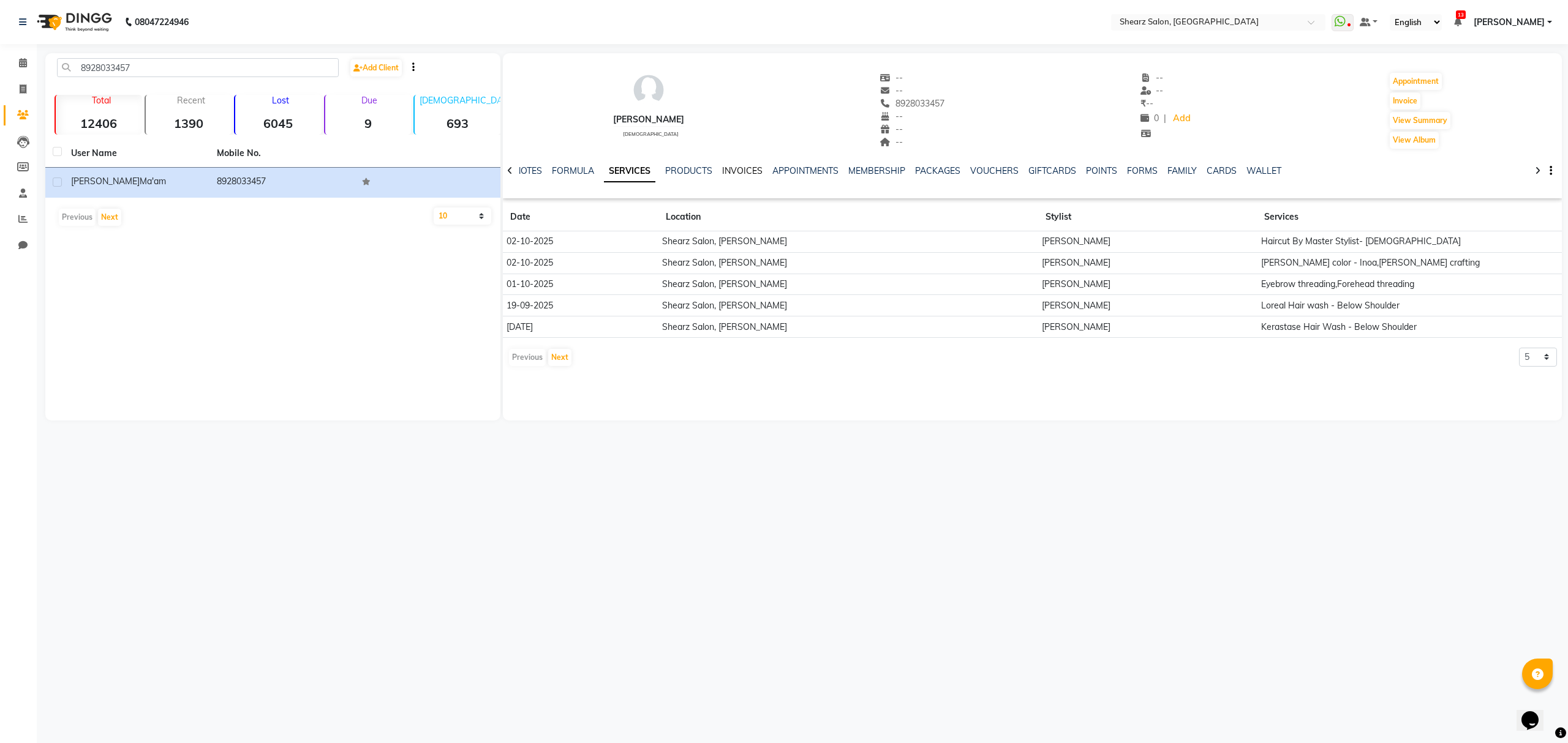
click at [733, 172] on link "INVOICES" at bounding box center [743, 171] width 41 height 11
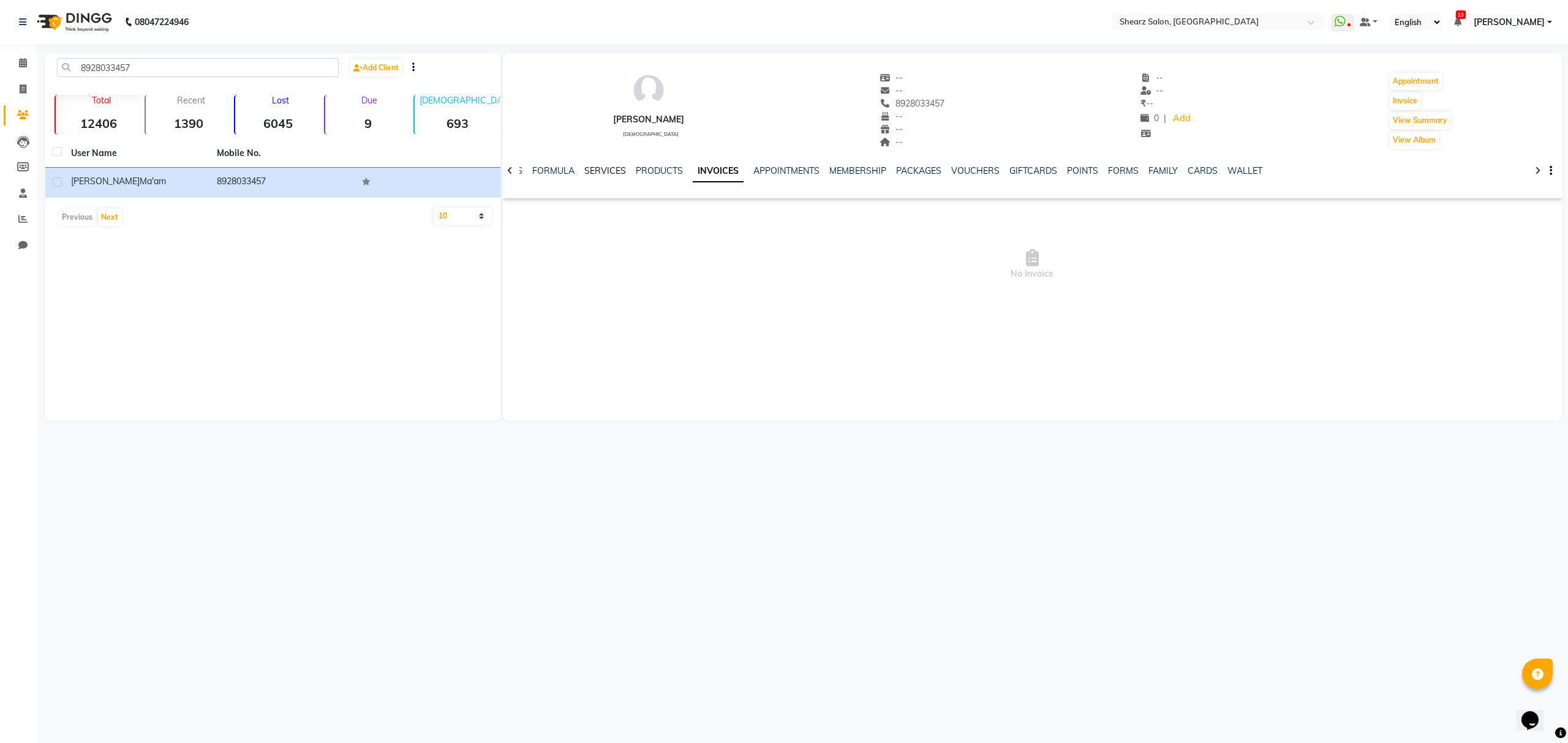
click at [588, 167] on link "SERVICES" at bounding box center [605, 171] width 42 height 11
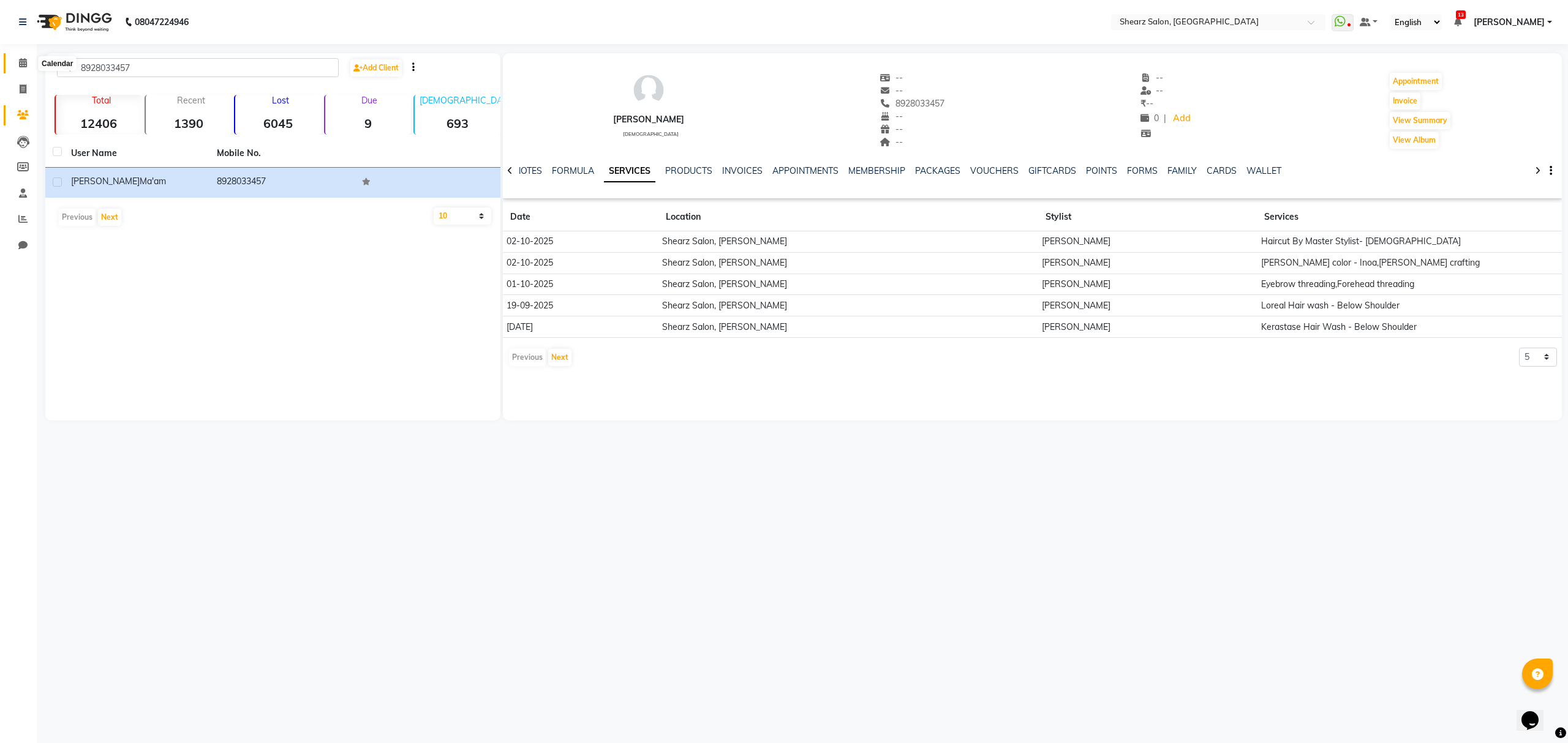
click at [20, 63] on icon at bounding box center [23, 63] width 8 height 9
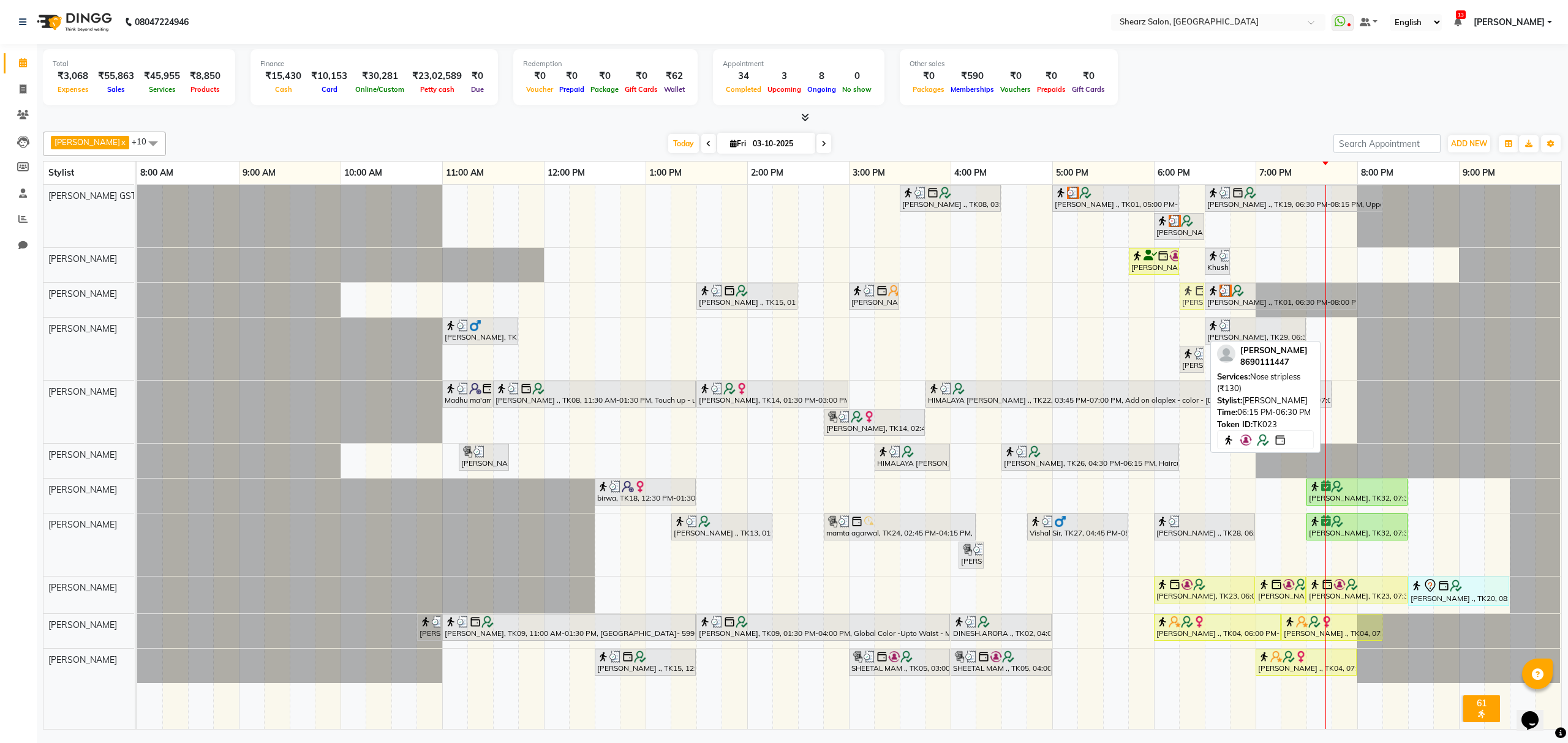
drag, startPoint x: 1197, startPoint y: 335, endPoint x: 1197, endPoint y: 304, distance: 31.0
click at [1197, 304] on tbody "Rashi Agarwal ., TK08, 03:30 PM-04:30 PM, Brazilian stripless international wax…" at bounding box center [849, 434] width 1423 height 499
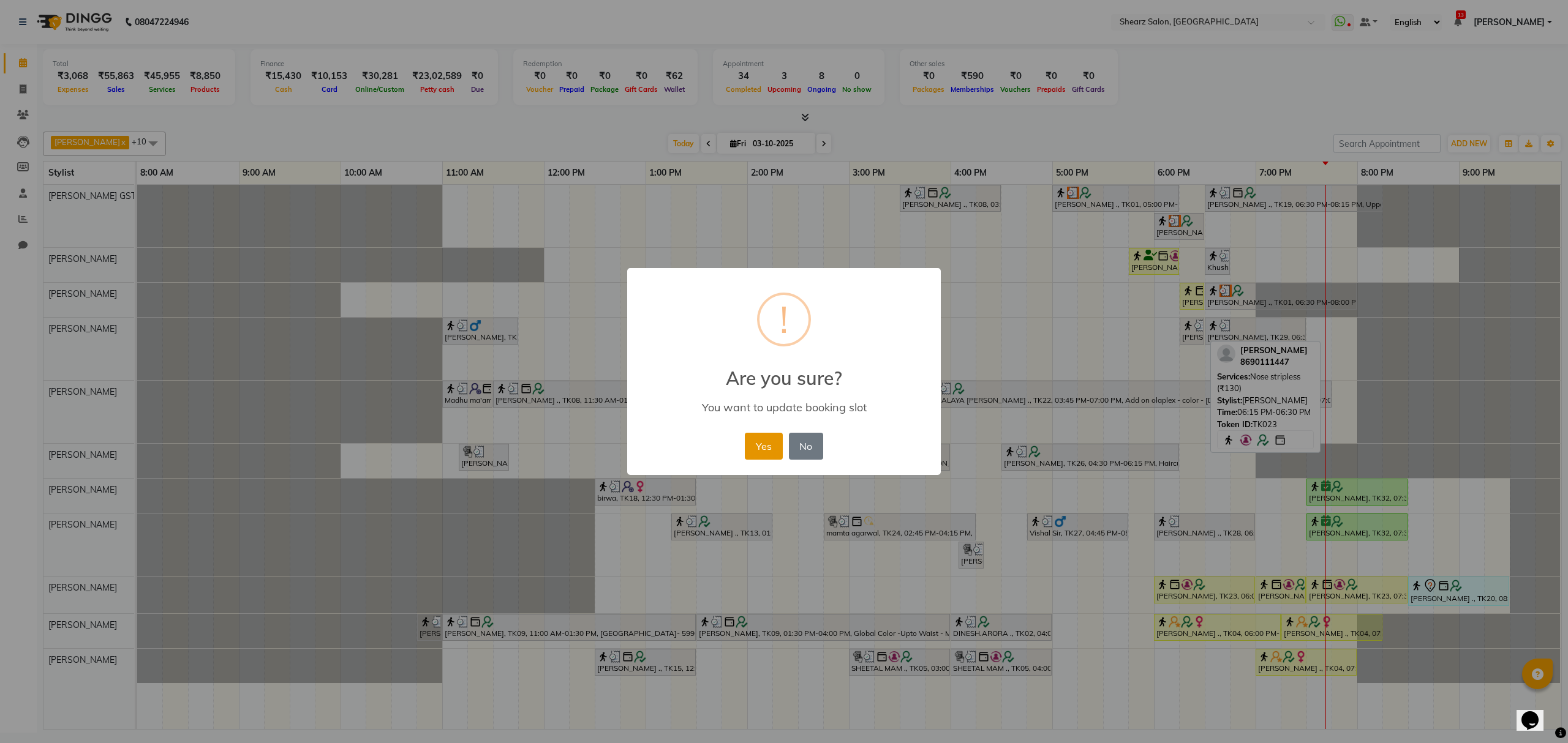
click at [762, 446] on button "Yes" at bounding box center [763, 446] width 37 height 27
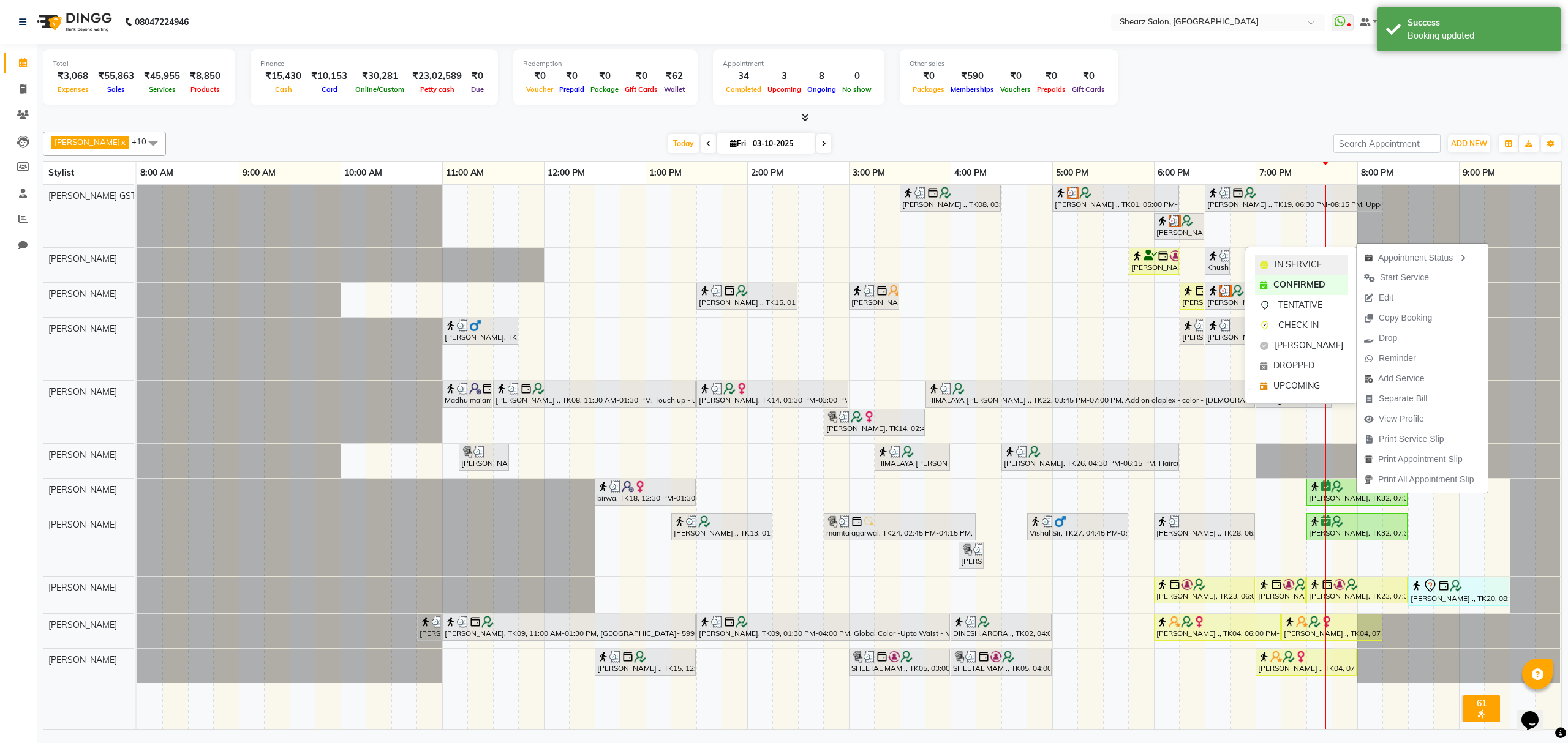
click at [1311, 259] on span "IN SERVICE" at bounding box center [1299, 265] width 47 height 13
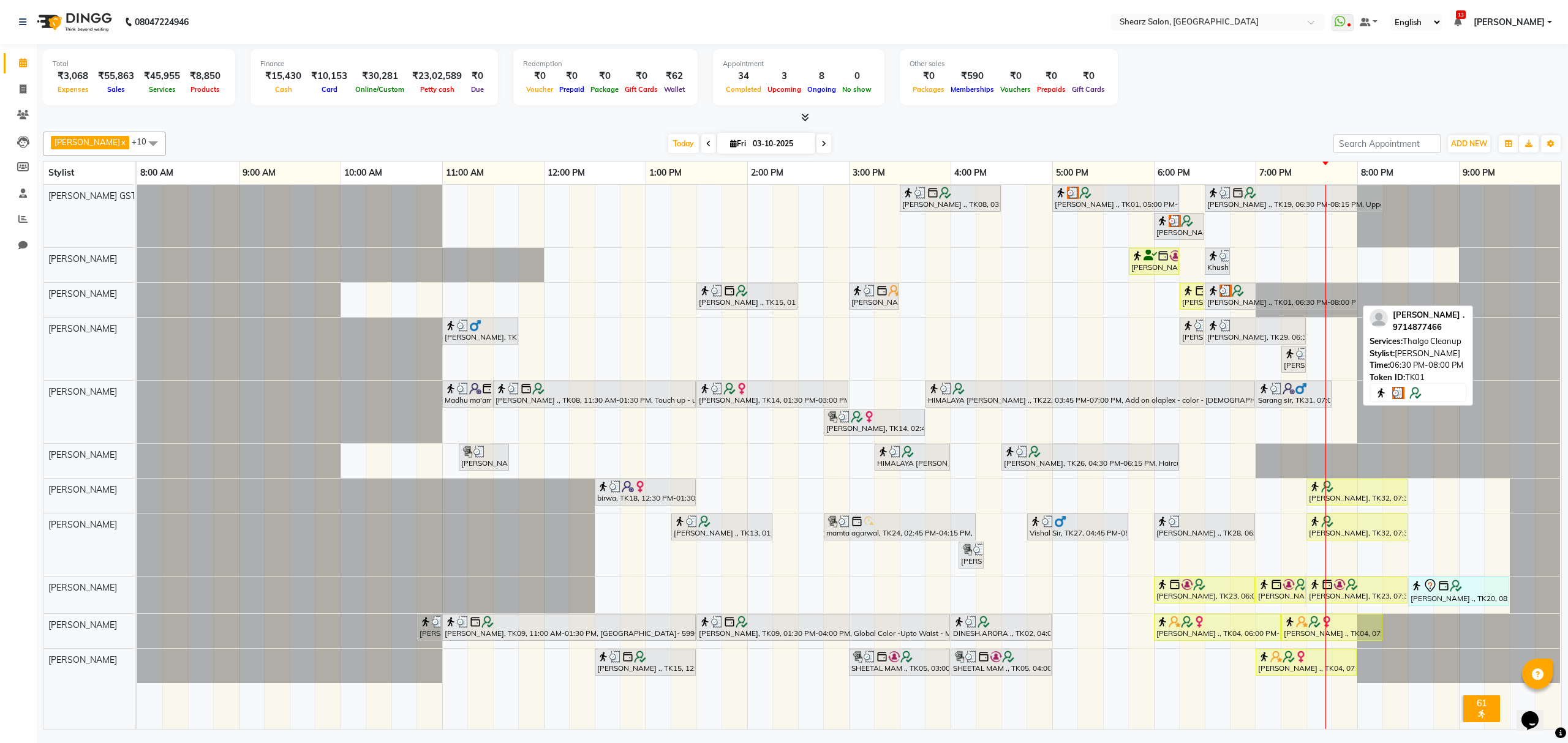
click at [1295, 288] on div at bounding box center [1281, 291] width 147 height 12
click at [1273, 301] on div "SUMAN NEGI ., TK01, 06:30 PM-08:00 PM, Thalgo Cleanup" at bounding box center [1281, 297] width 150 height 24
select select "3"
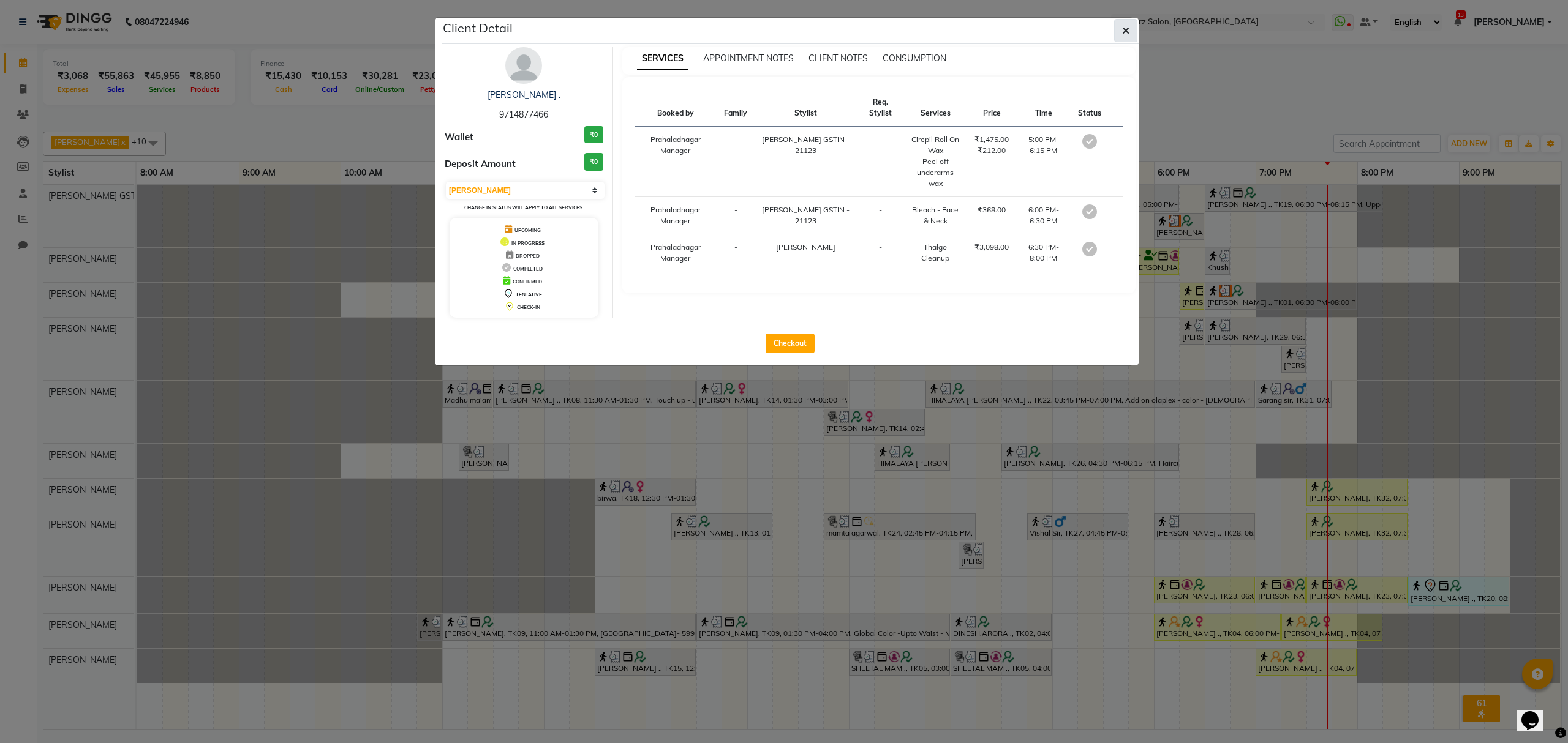
click at [1125, 38] on button "button" at bounding box center [1126, 31] width 24 height 24
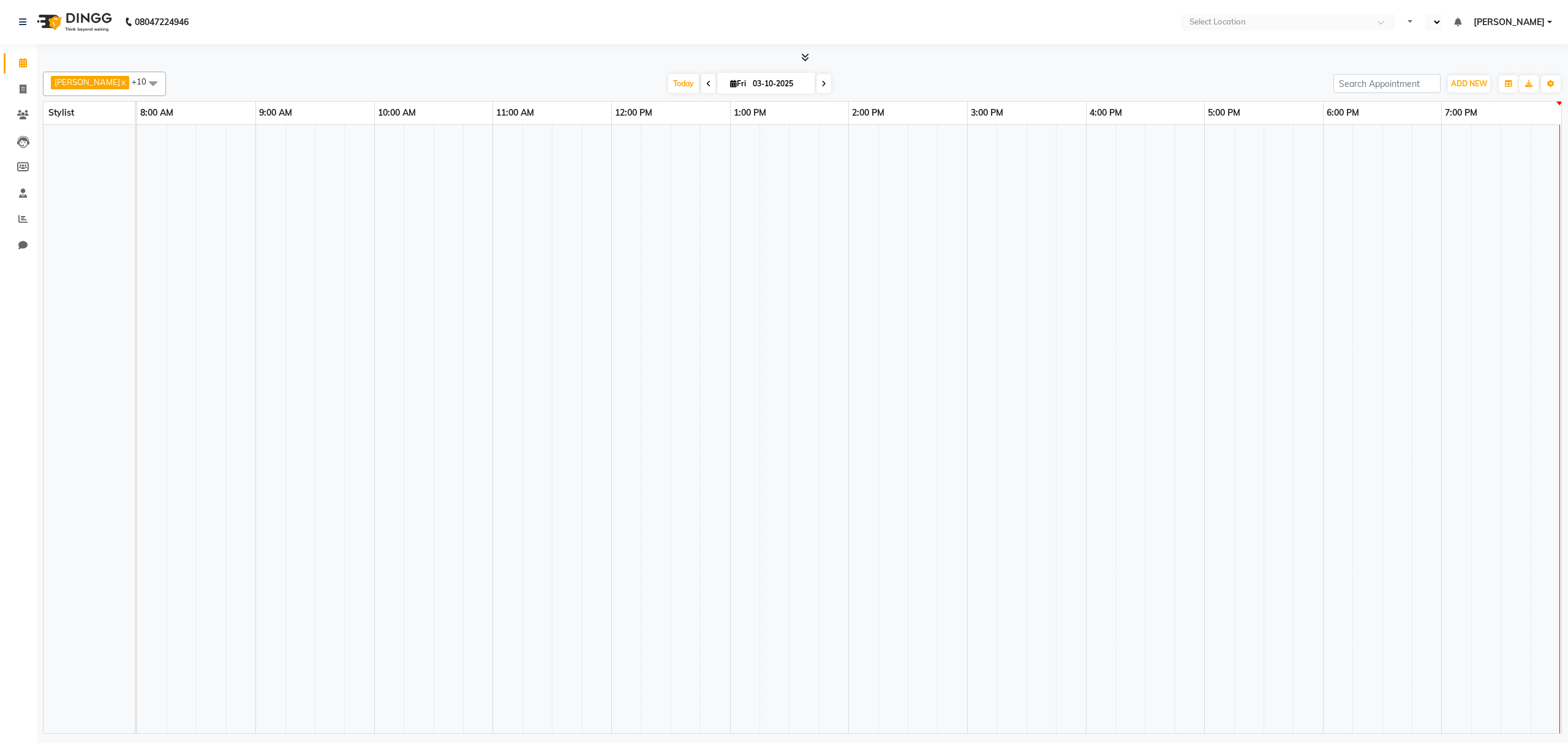
select select "en"
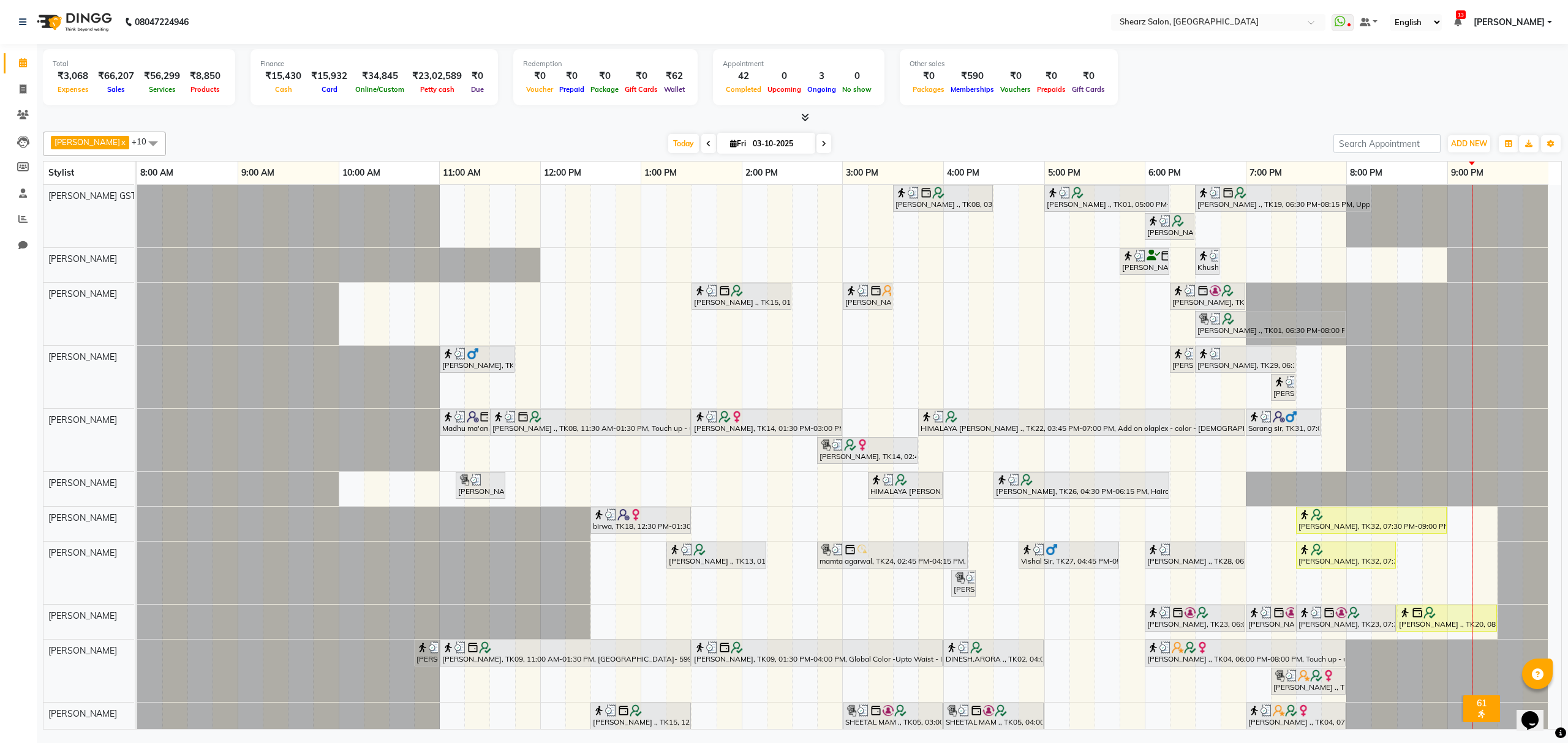
click at [1567, 27] on nav "08047224946 Select Location × Shearz Salon, [GEOGRAPHIC_DATA] WhatsApp Status ✕…" at bounding box center [784, 22] width 1568 height 44
